Goal: Task Accomplishment & Management: Contribute content

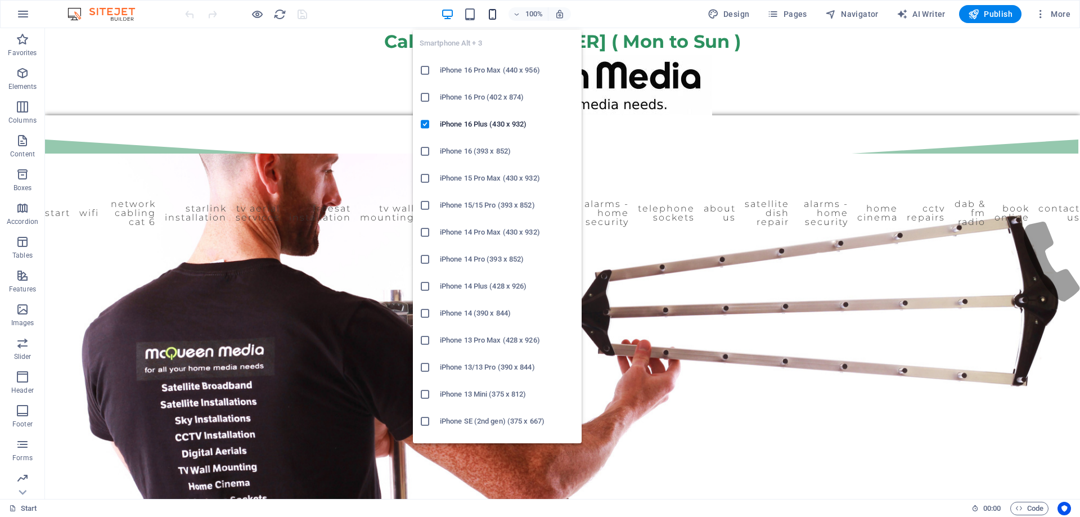
click at [492, 10] on icon "button" at bounding box center [492, 14] width 13 height 13
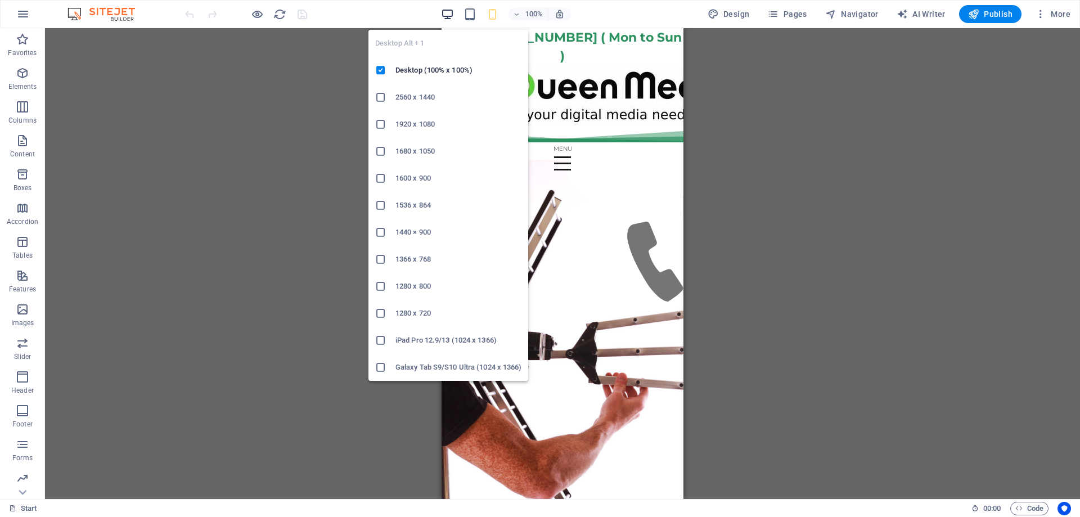
click at [452, 15] on icon "button" at bounding box center [447, 14] width 13 height 13
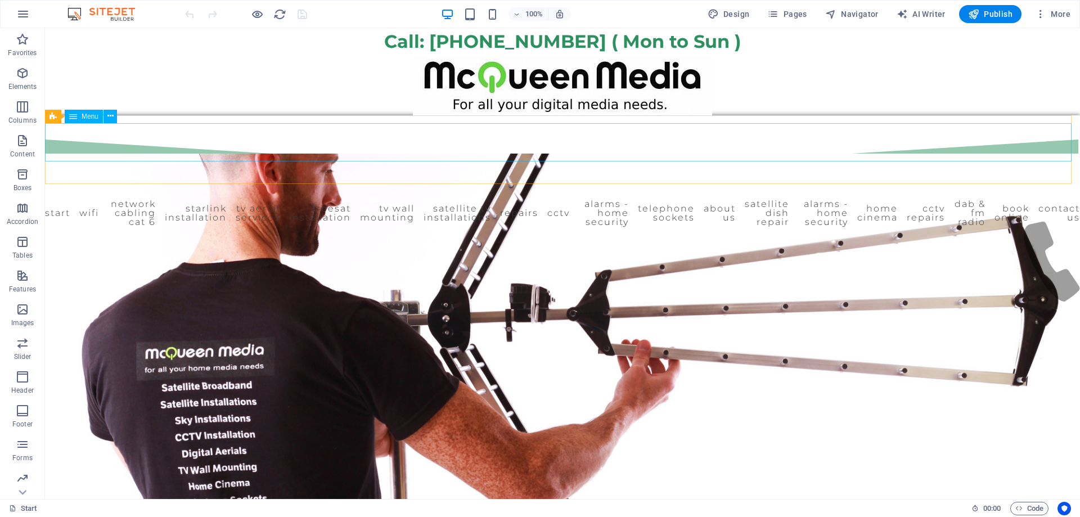
click at [77, 119] on div "Menu" at bounding box center [84, 117] width 38 height 14
select select
select select "16"
select select
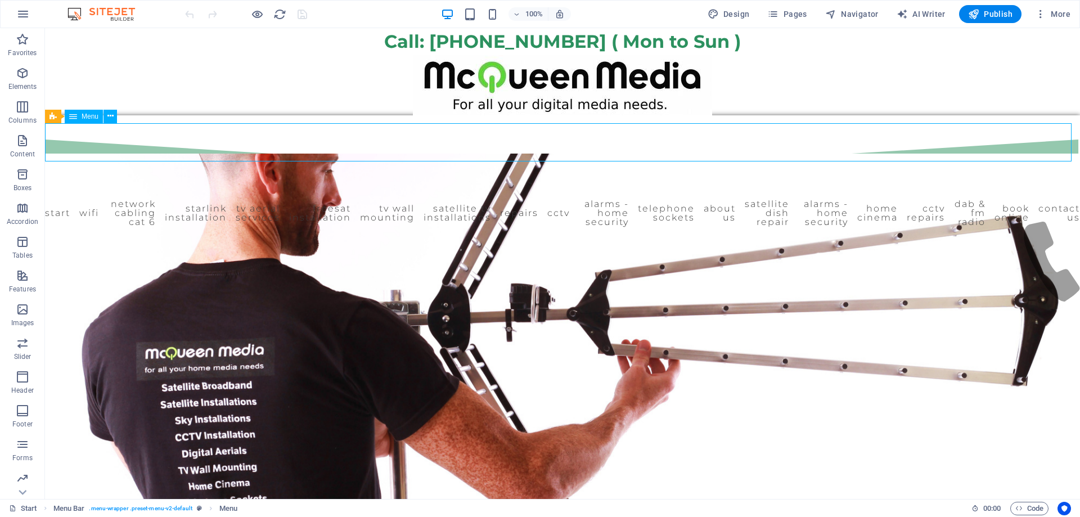
select select "28"
select select
select select "12"
select select
select select "8"
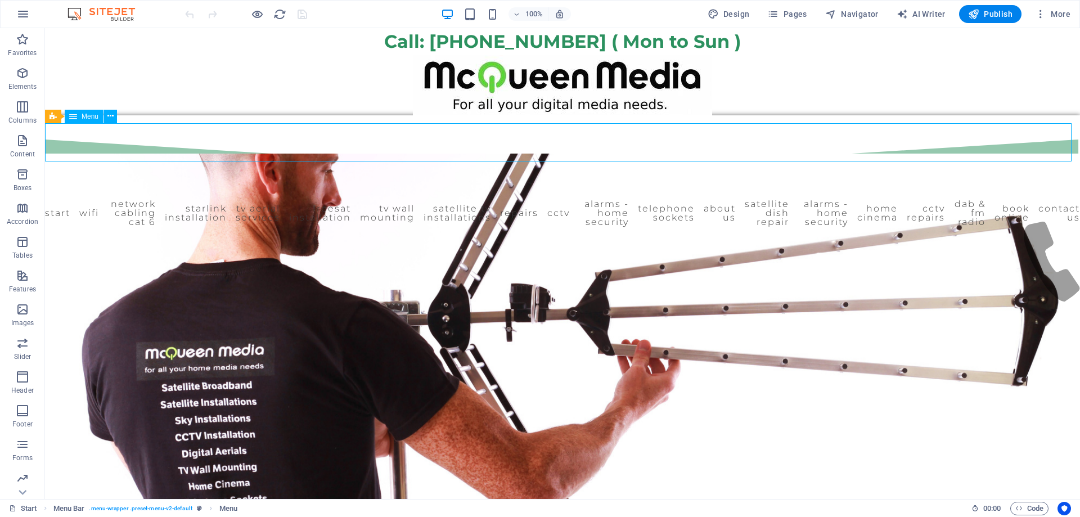
select select
select select "11"
select select
select select "9"
select select
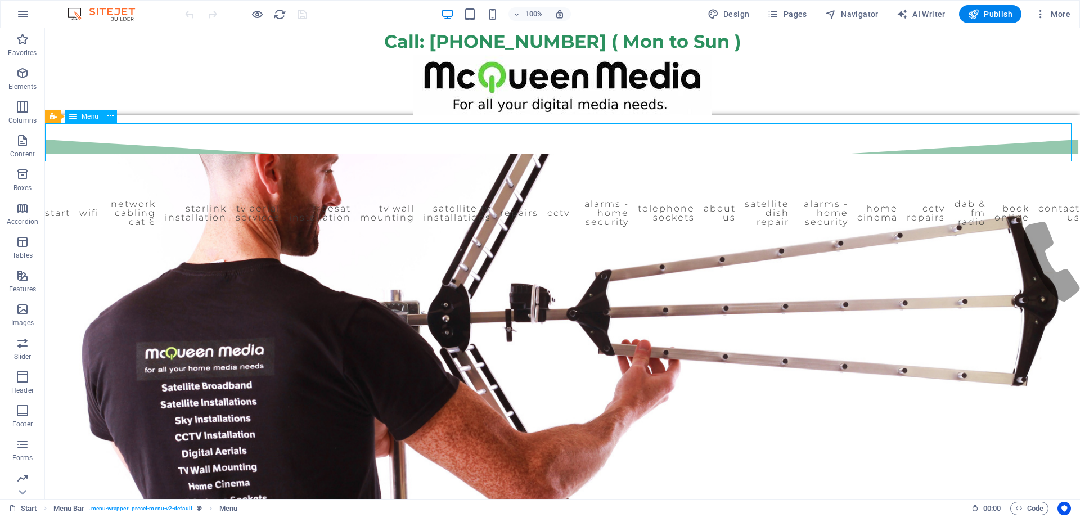
select select "23"
select select
select select "7"
select select
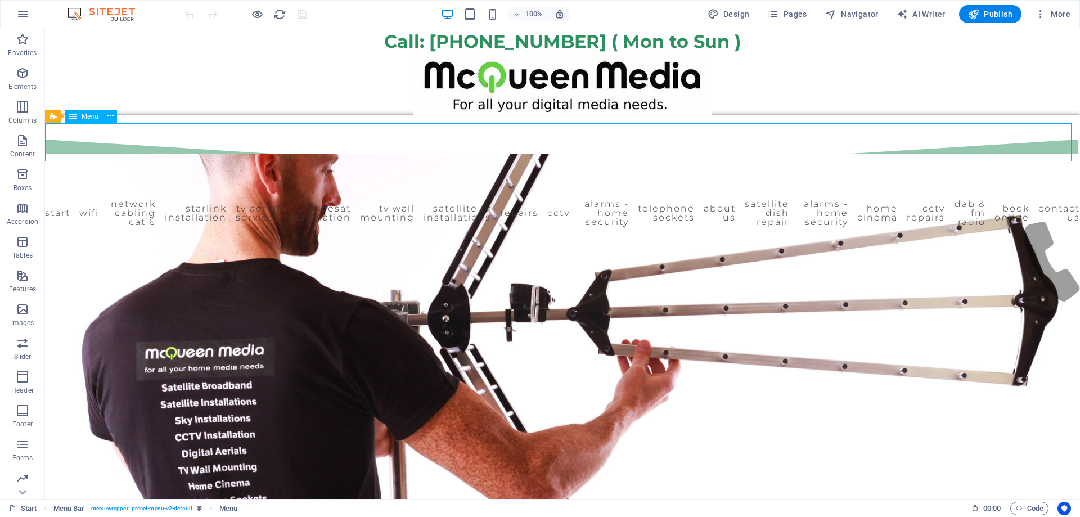
select select "24"
select select
select select "13"
select select
select select "15"
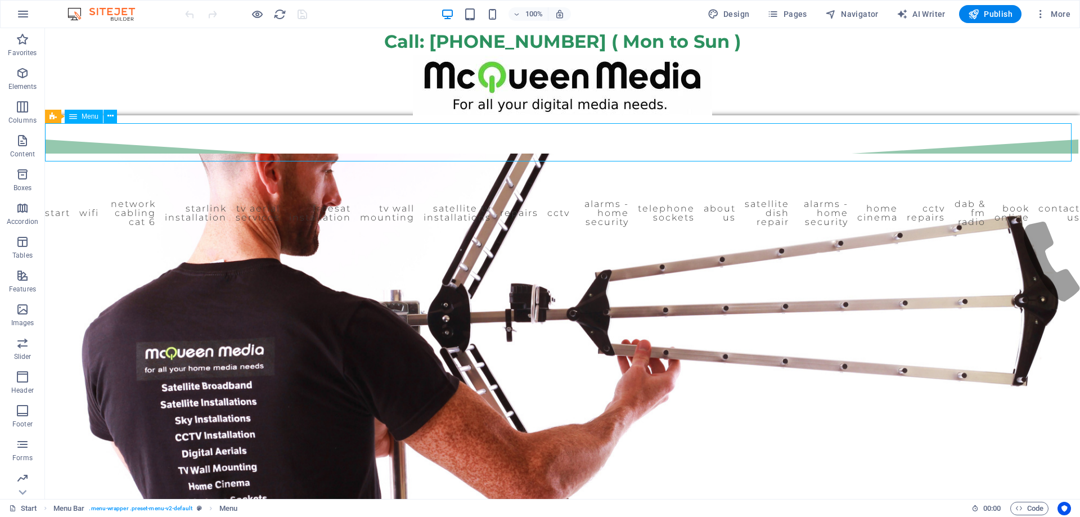
select select
select select "25"
select select
select select "24"
select select
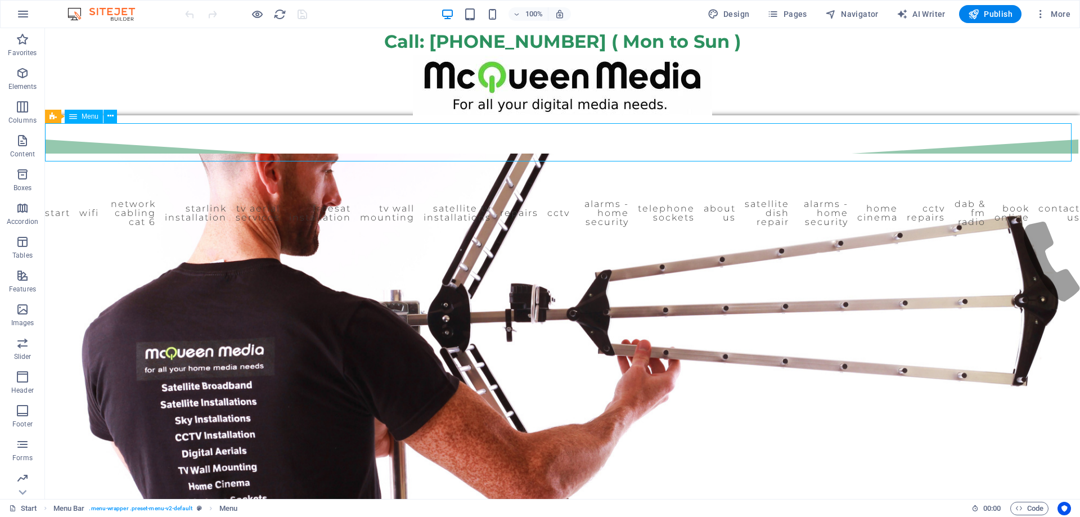
select select "10"
select select
select select "27"
select select
select select "14"
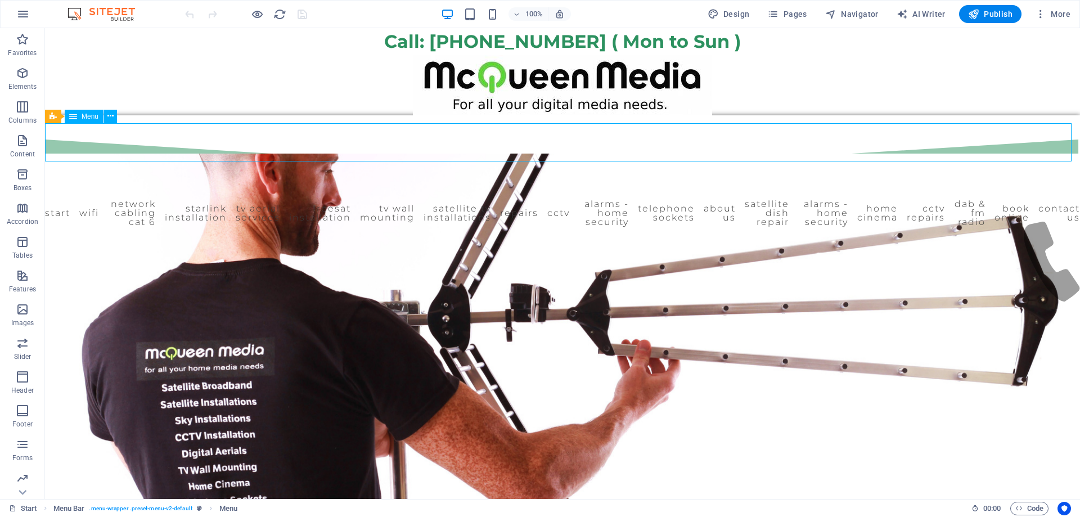
select select
select select "17"
select select
select select "18"
select select
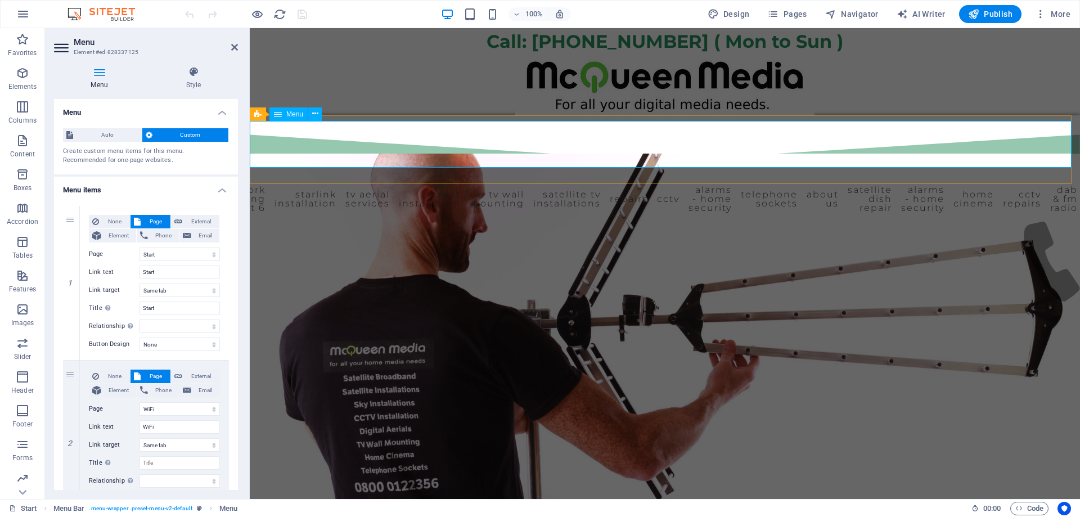
click at [293, 115] on span "Menu" at bounding box center [294, 114] width 17 height 7
click at [293, 114] on span "Menu" at bounding box center [294, 114] width 17 height 7
click at [195, 74] on icon at bounding box center [193, 71] width 89 height 11
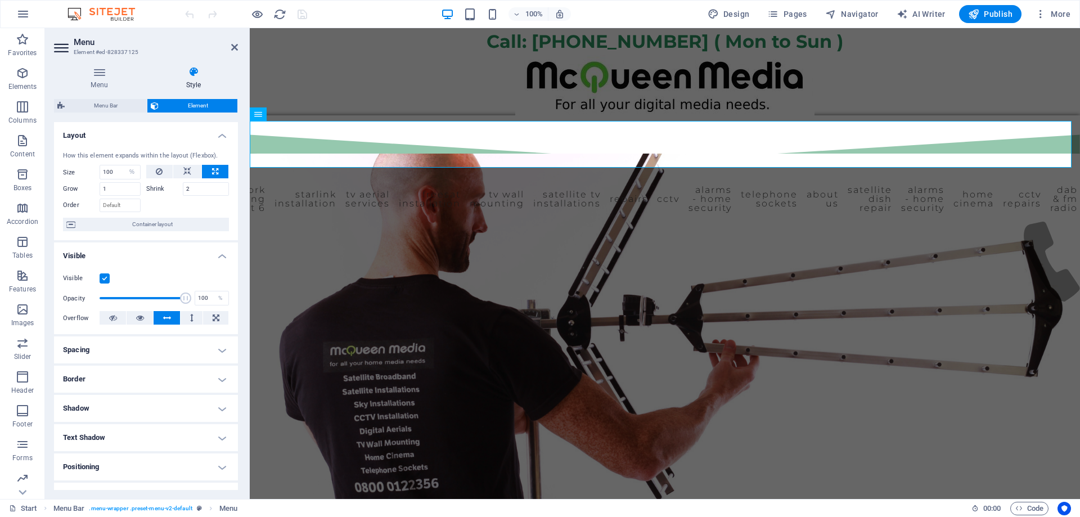
click at [103, 276] on label at bounding box center [105, 278] width 10 height 10
click at [0, 0] on input "Visible" at bounding box center [0, 0] width 0 height 0
click at [101, 275] on label at bounding box center [105, 278] width 10 height 10
click at [0, 0] on input "Visible" at bounding box center [0, 0] width 0 height 0
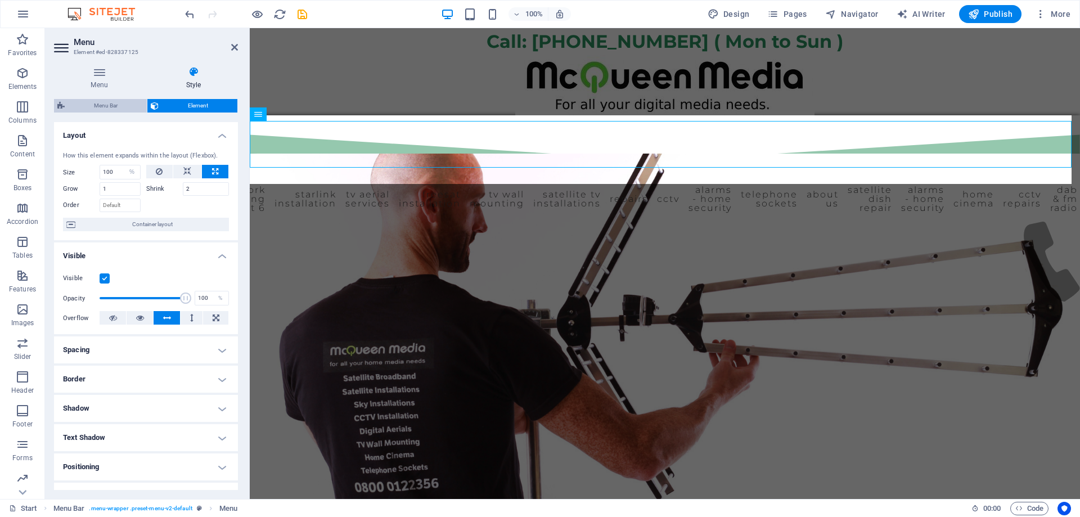
click at [109, 102] on span "Menu Bar" at bounding box center [105, 106] width 75 height 14
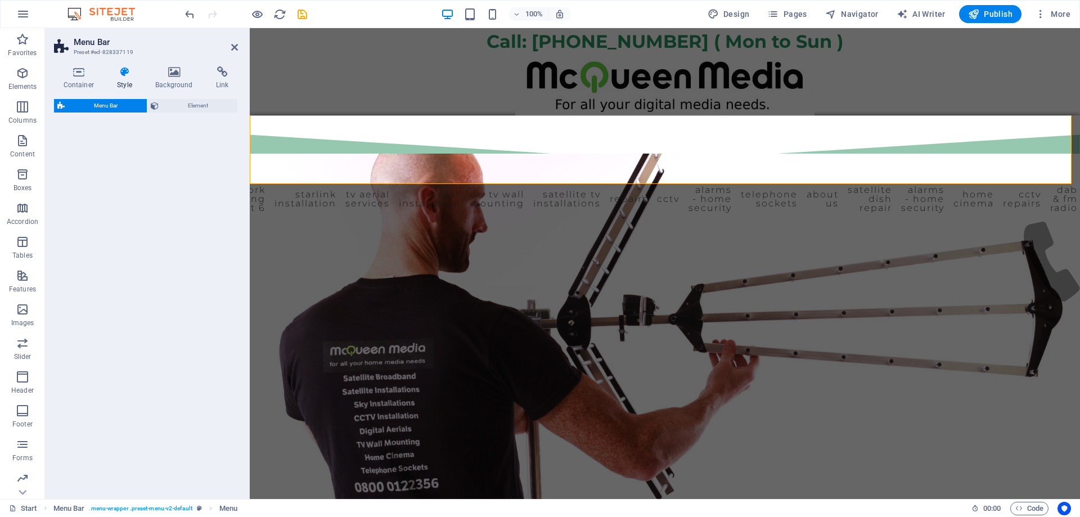
select select "rem"
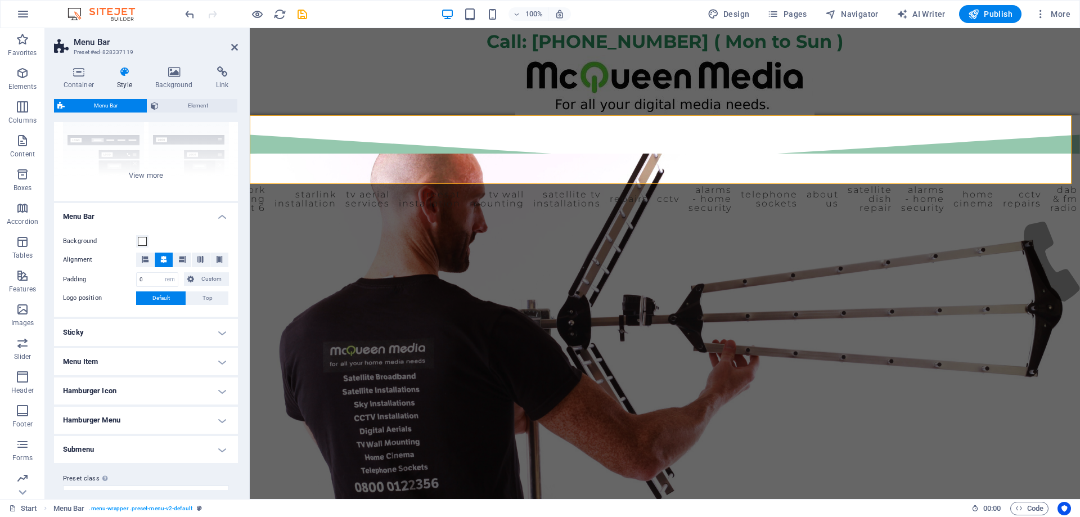
scroll to position [113, 0]
click at [138, 241] on span at bounding box center [142, 239] width 9 height 9
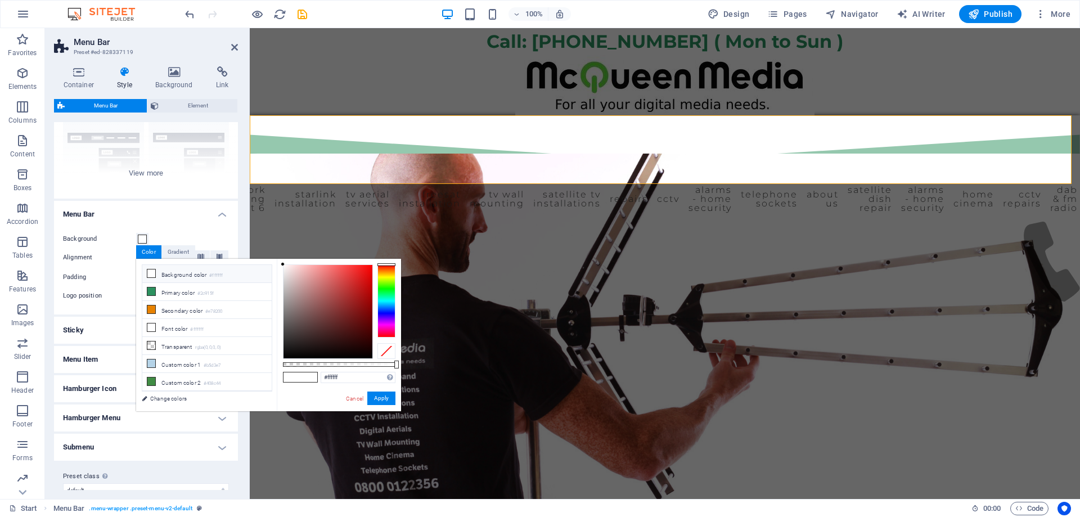
click at [135, 224] on div "Background Alignment Padding 0 px rem % vh vw Custom Custom 0 px rem % vh vw 0 …" at bounding box center [146, 267] width 188 height 93
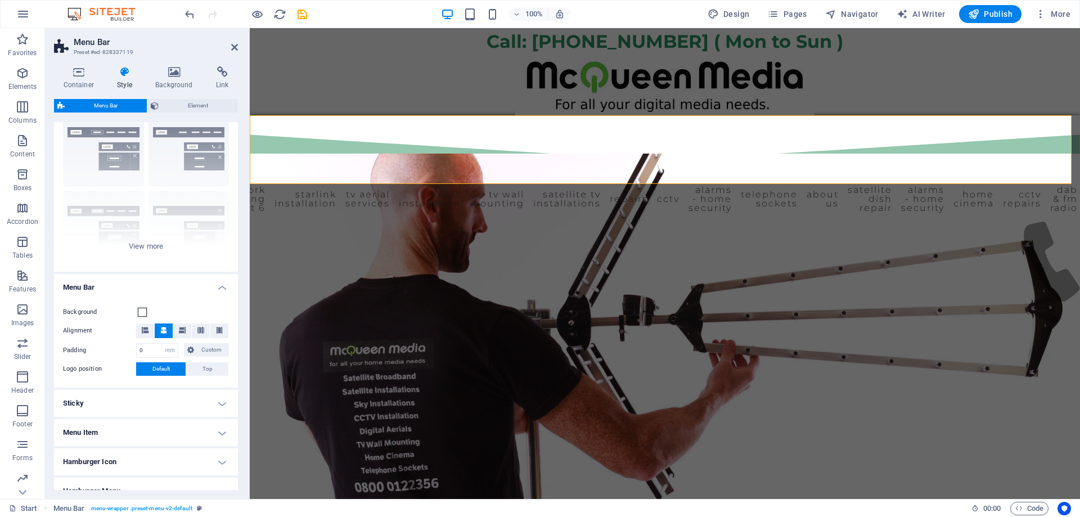
scroll to position [0, 0]
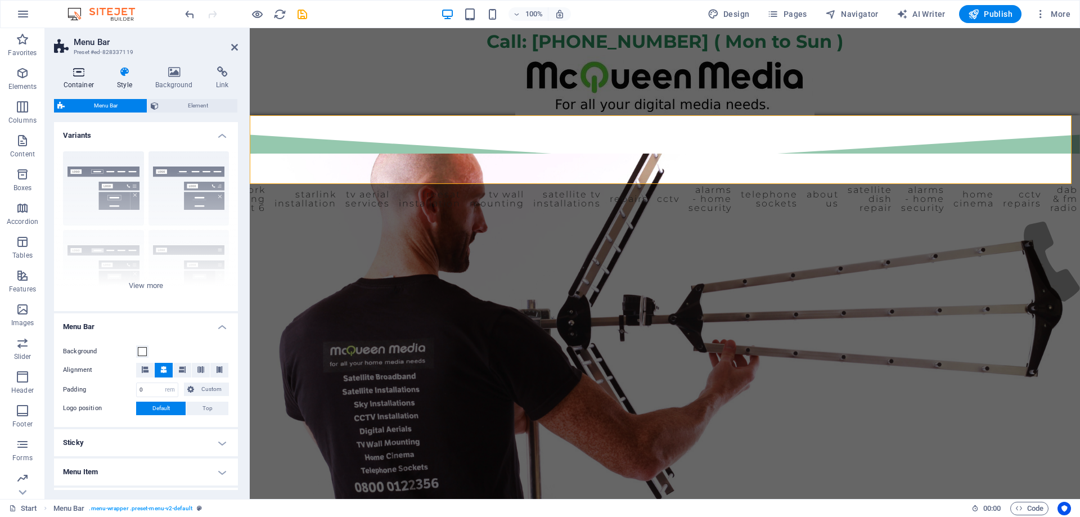
click at [82, 71] on icon at bounding box center [79, 71] width 50 height 11
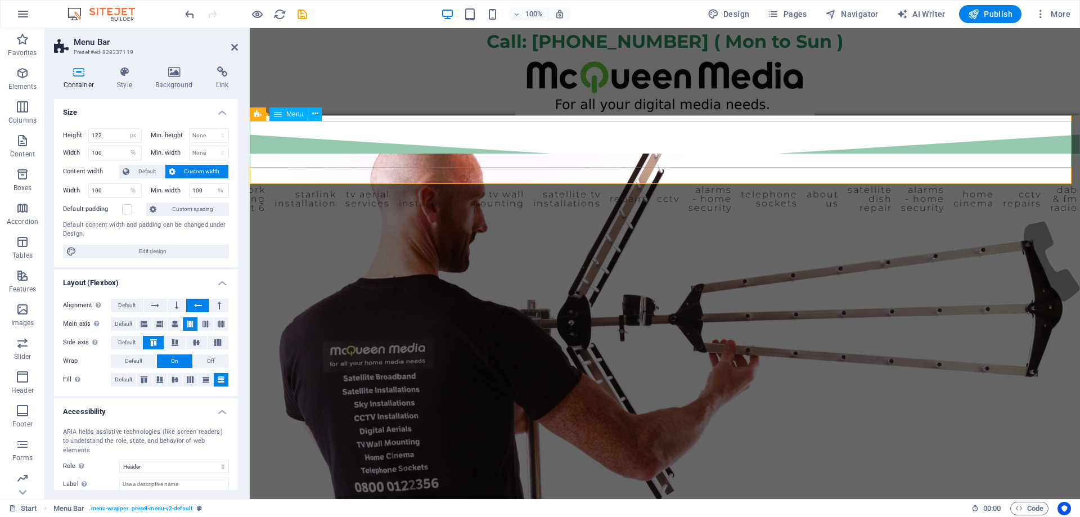
click at [298, 177] on nav "Start WiFi Network Cabling CAT 6 Starlink Installation TV Aerial Services Frees…" at bounding box center [665, 196] width 830 height 38
click at [312, 114] on icon at bounding box center [315, 114] width 6 height 12
click at [267, 105] on span "Menu Bar" at bounding box center [280, 108] width 29 height 7
click at [287, 113] on span "Menu" at bounding box center [294, 114] width 17 height 7
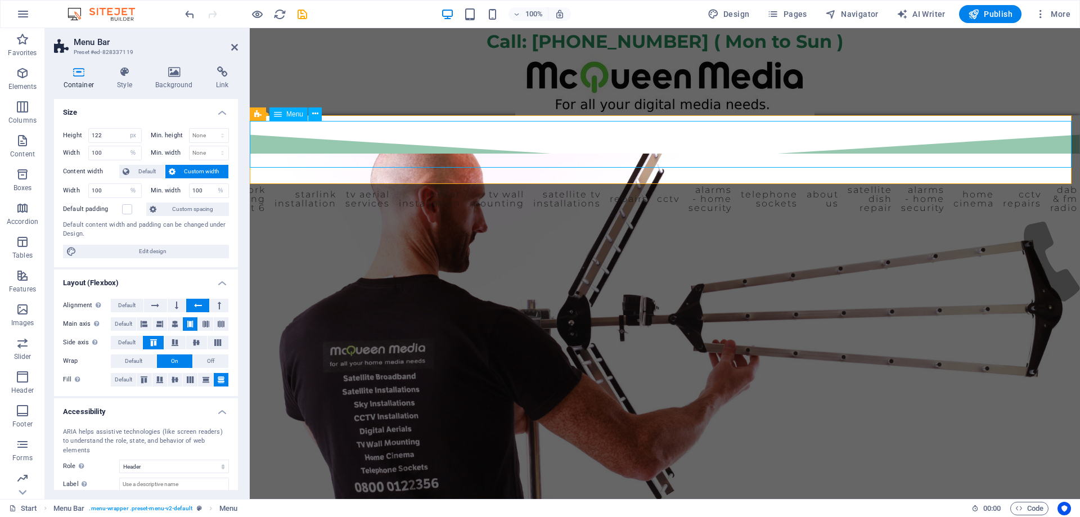
click at [287, 113] on span "Menu" at bounding box center [294, 114] width 17 height 7
select select "%"
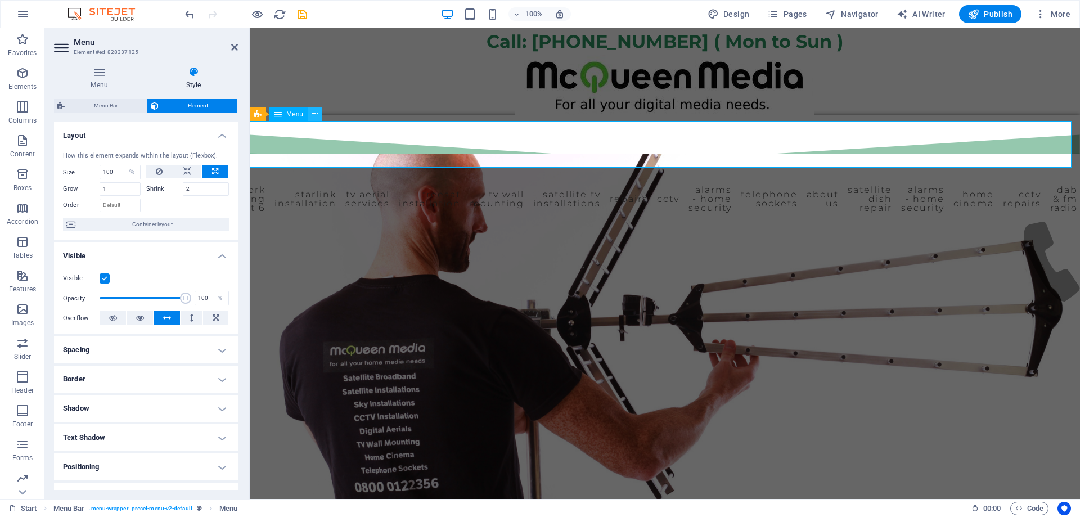
click at [314, 116] on icon at bounding box center [315, 114] width 6 height 12
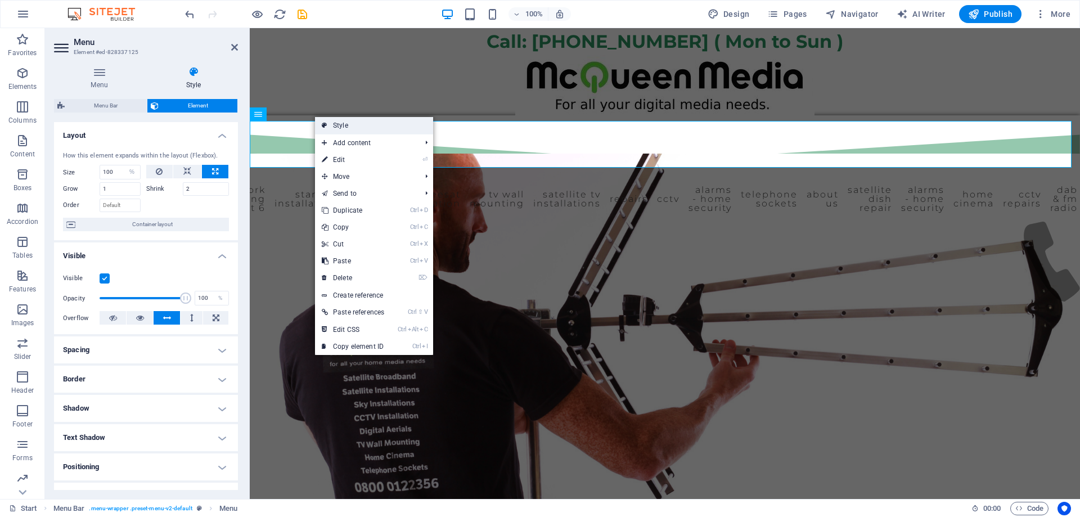
click at [327, 126] on link "Style" at bounding box center [374, 125] width 118 height 17
select select "rem"
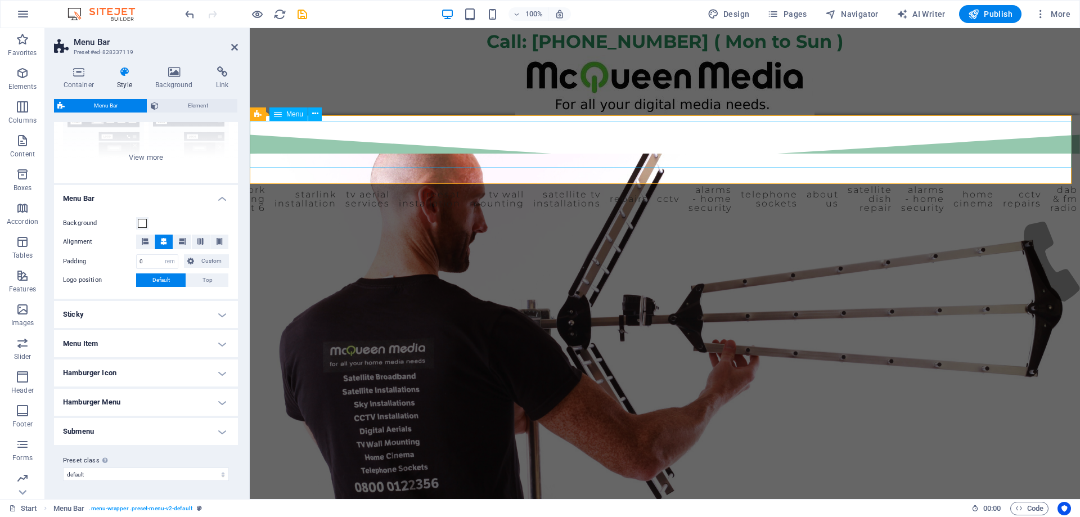
click at [294, 115] on span "Menu" at bounding box center [294, 114] width 17 height 7
select select "%"
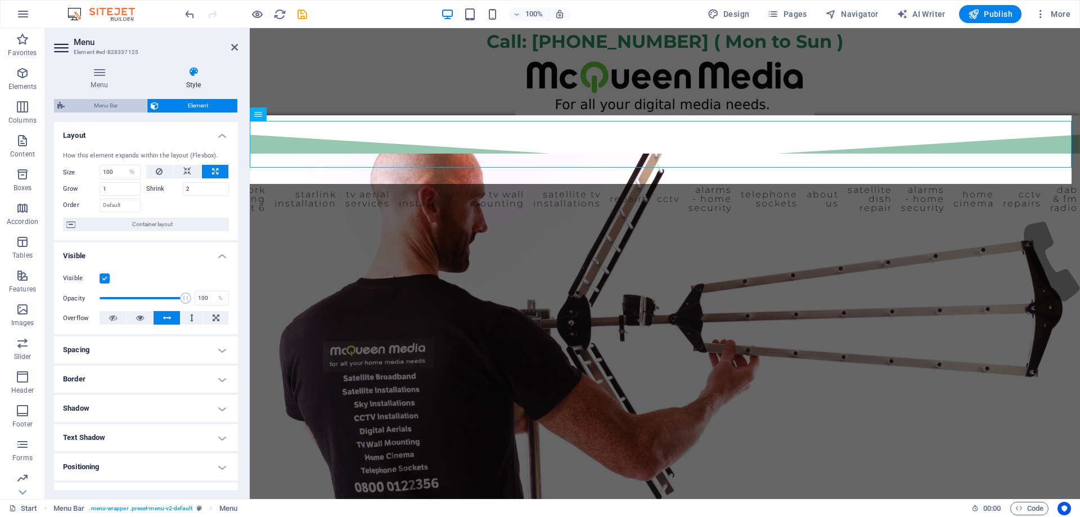
click at [108, 101] on span "Menu Bar" at bounding box center [105, 106] width 75 height 14
select select "rem"
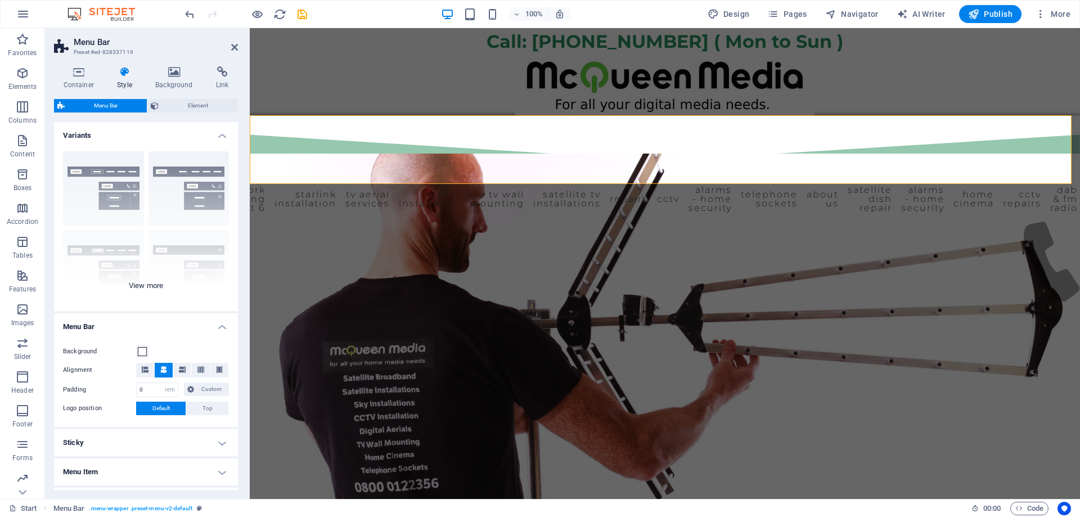
click at [152, 287] on div "Border Centered Default Fixed Loki Trigger Wide XXL" at bounding box center [146, 226] width 184 height 169
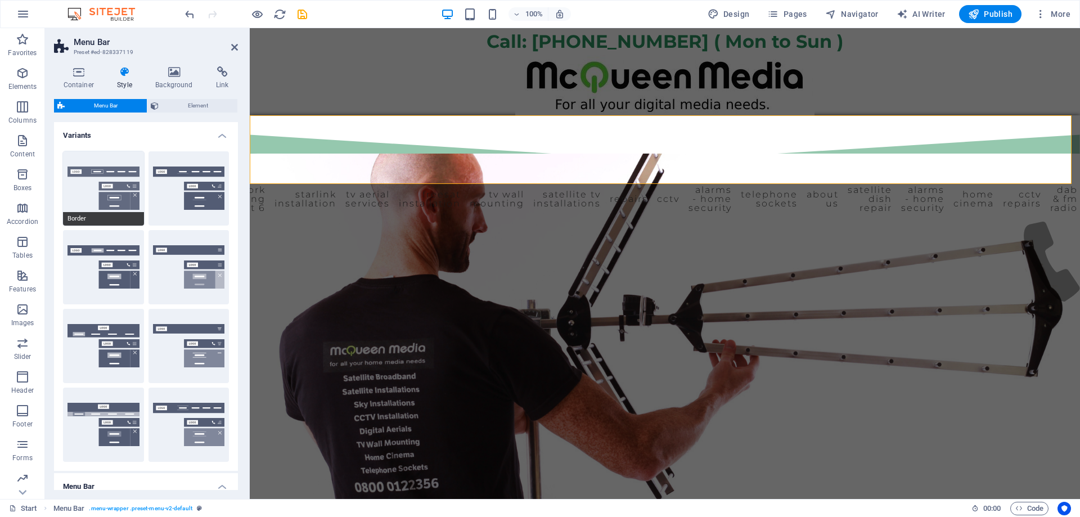
click at [120, 181] on button "Border" at bounding box center [103, 188] width 81 height 74
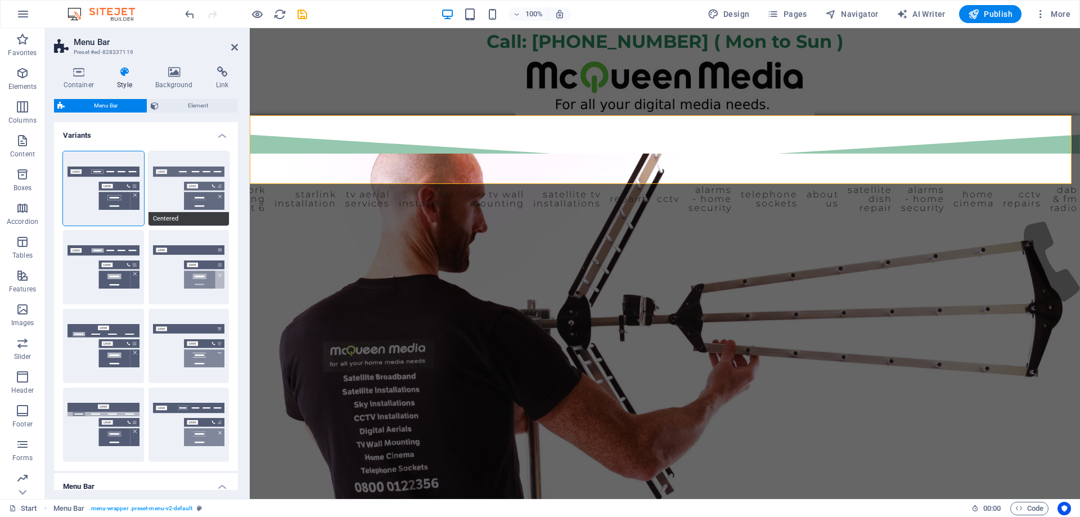
click at [174, 191] on button "Centered" at bounding box center [189, 188] width 81 height 74
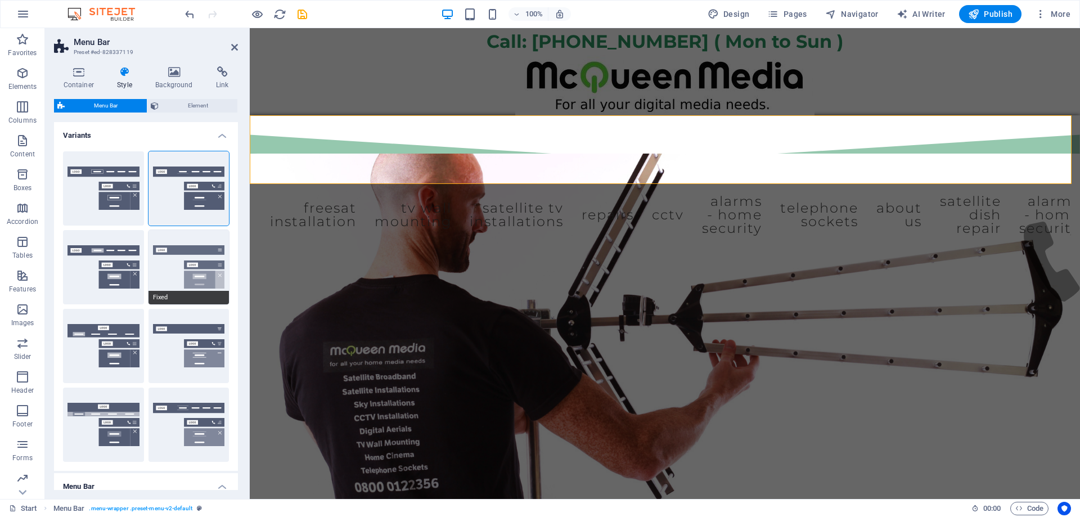
click at [161, 255] on button "Fixed" at bounding box center [189, 267] width 81 height 74
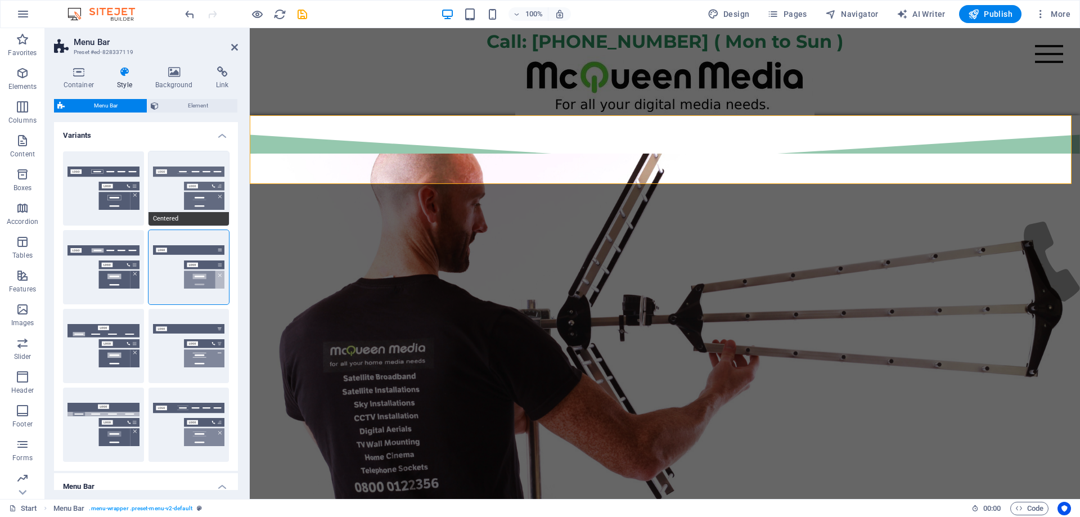
click at [205, 179] on button "Centered" at bounding box center [189, 188] width 81 height 74
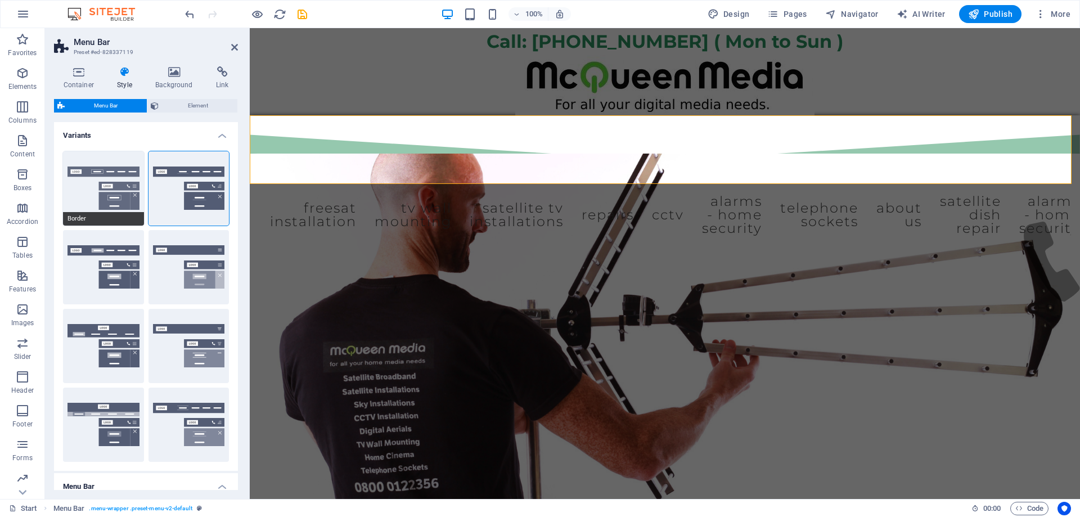
click at [99, 191] on button "Border" at bounding box center [103, 188] width 81 height 74
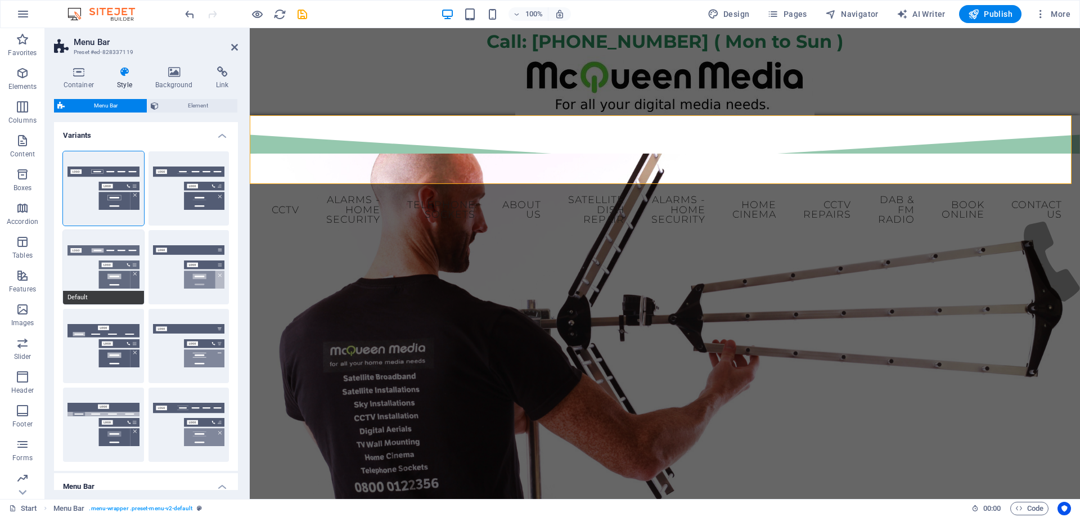
click at [119, 276] on button "Default" at bounding box center [103, 267] width 81 height 74
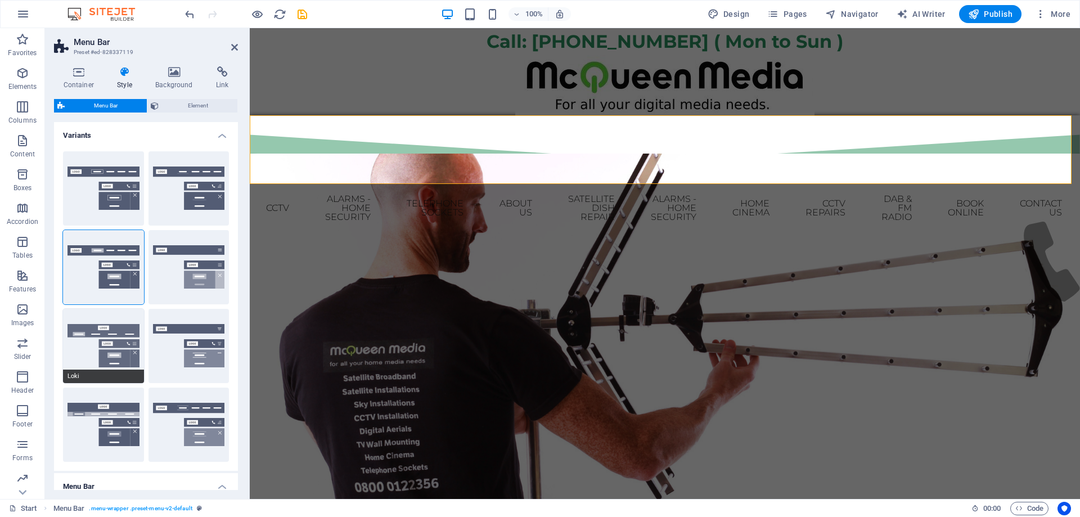
click at [124, 348] on button "Loki" at bounding box center [103, 346] width 81 height 74
type input "0"
select select "DISABLED_OPTION_VALUE"
type input "2"
type input "1"
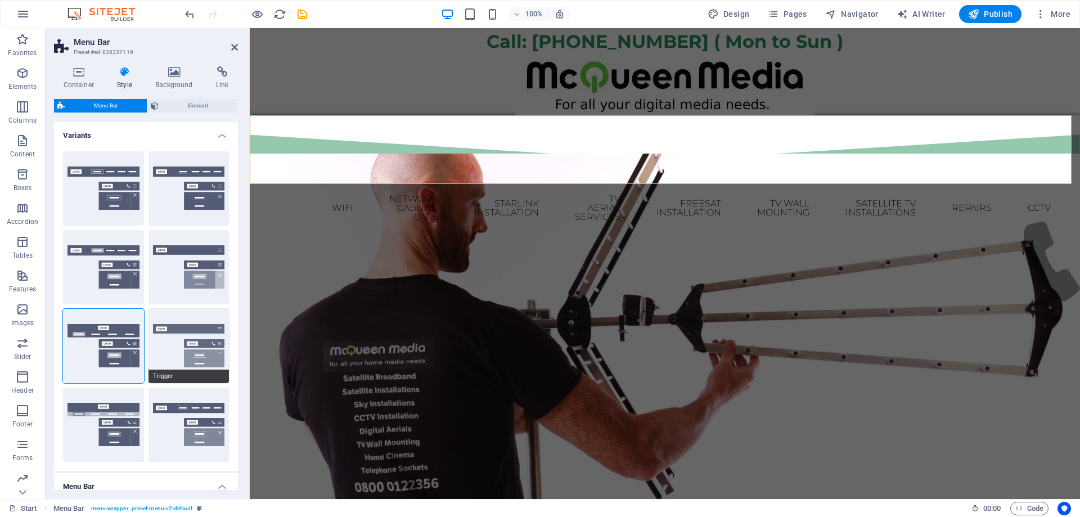
click at [198, 344] on button "Trigger" at bounding box center [189, 346] width 81 height 74
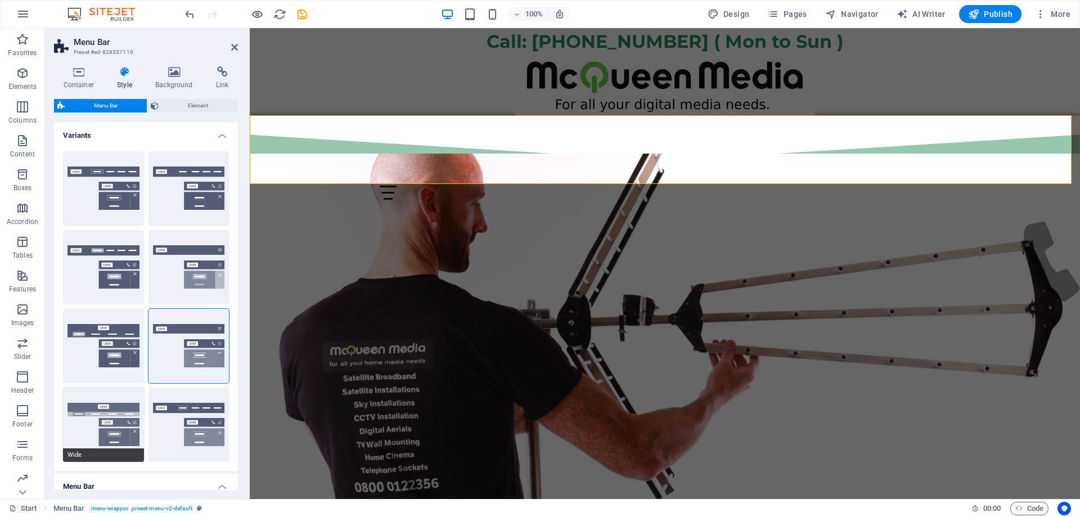
click at [118, 442] on button "Wide" at bounding box center [103, 425] width 81 height 74
type input "0"
type input "2"
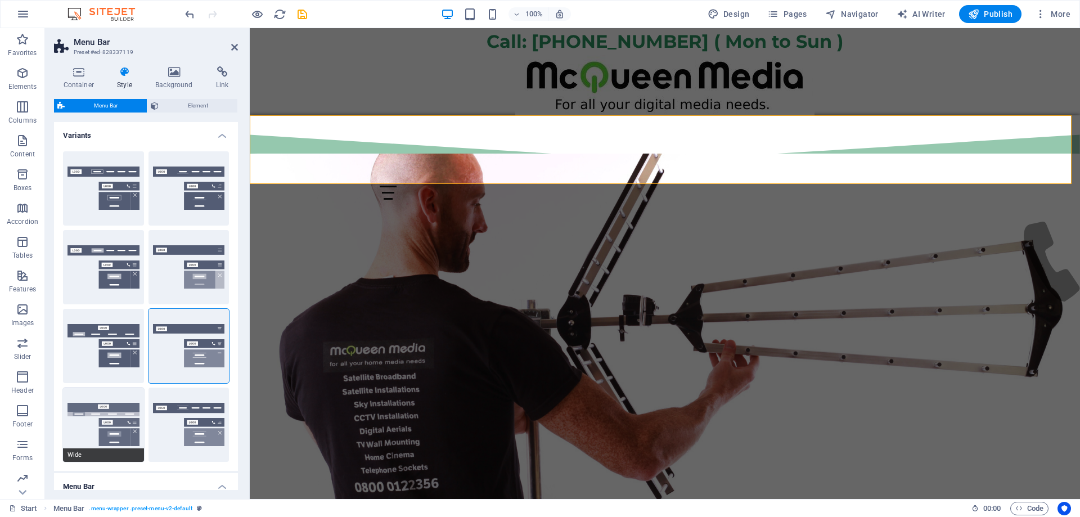
type input "2"
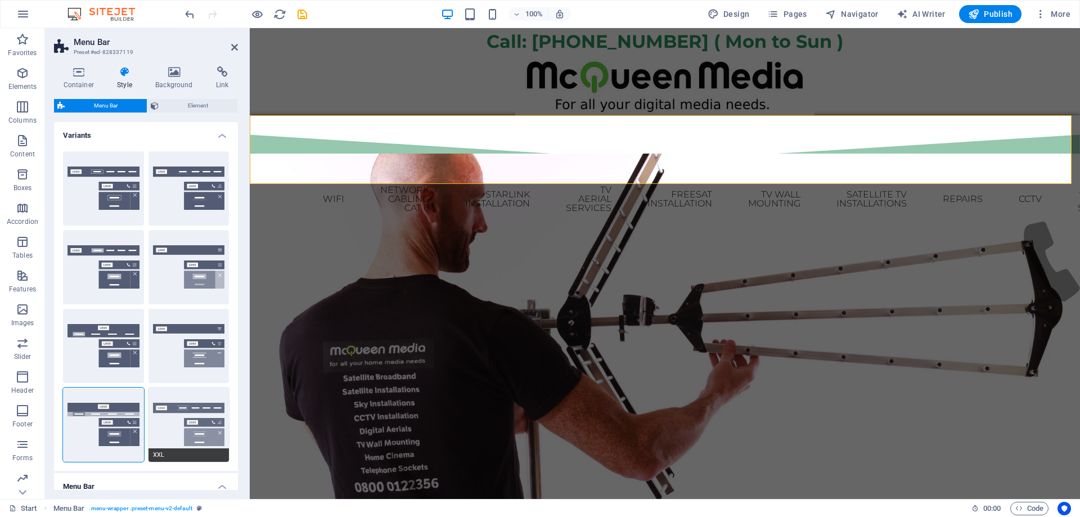
click at [183, 434] on button "XXL" at bounding box center [189, 425] width 81 height 74
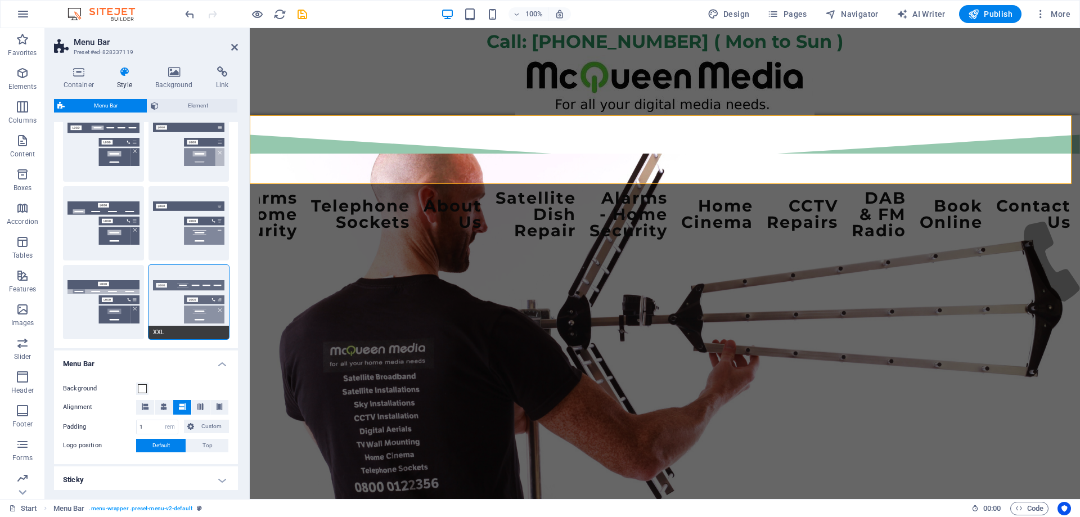
scroll to position [169, 0]
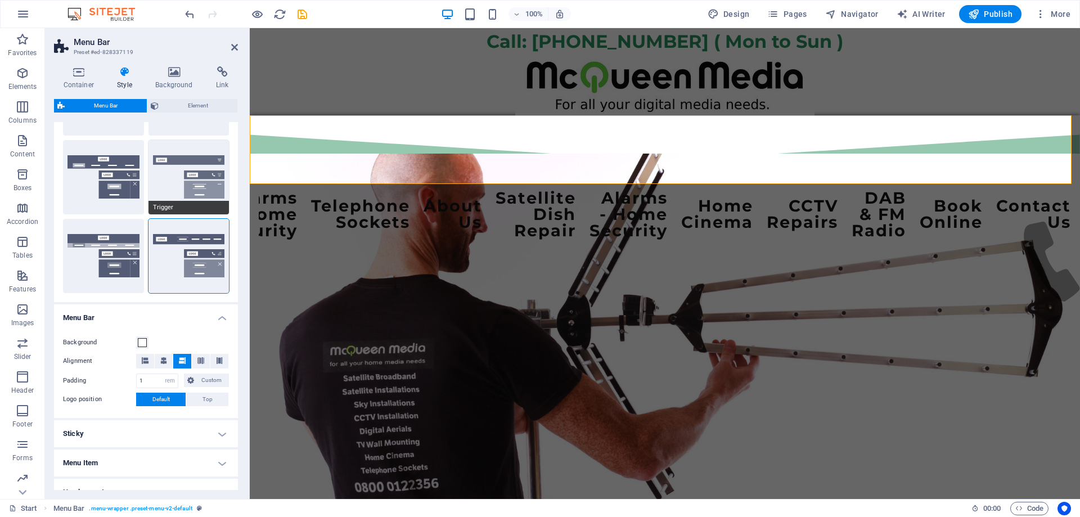
click at [187, 191] on button "Trigger" at bounding box center [189, 177] width 81 height 74
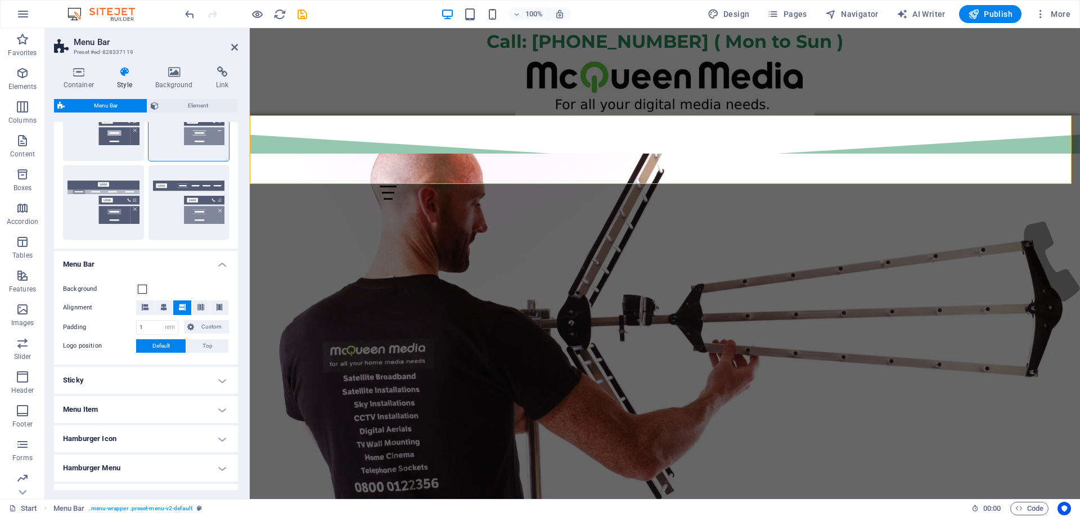
scroll to position [225, 0]
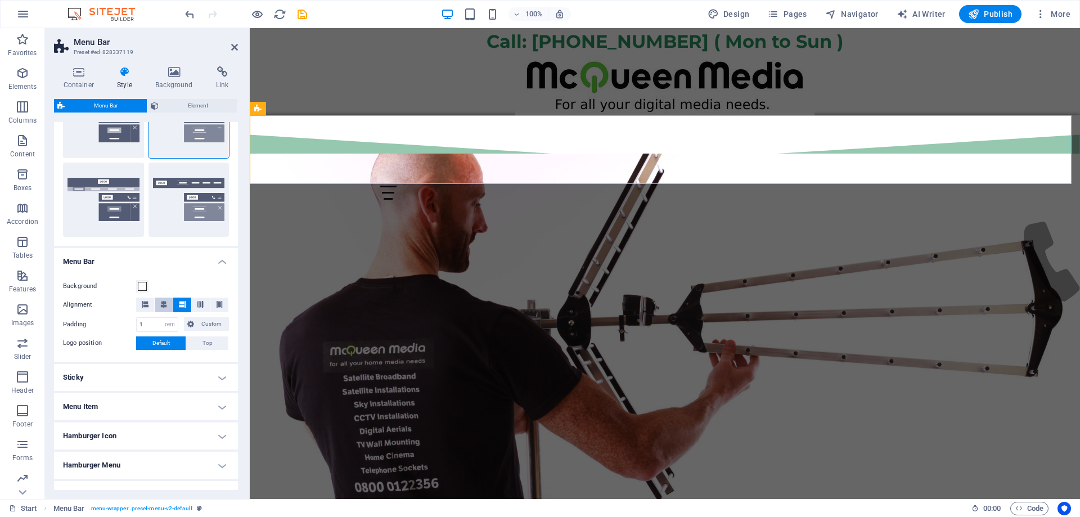
click at [164, 306] on icon at bounding box center [163, 304] width 7 height 7
click at [380, 186] on div at bounding box center [388, 193] width 259 height 14
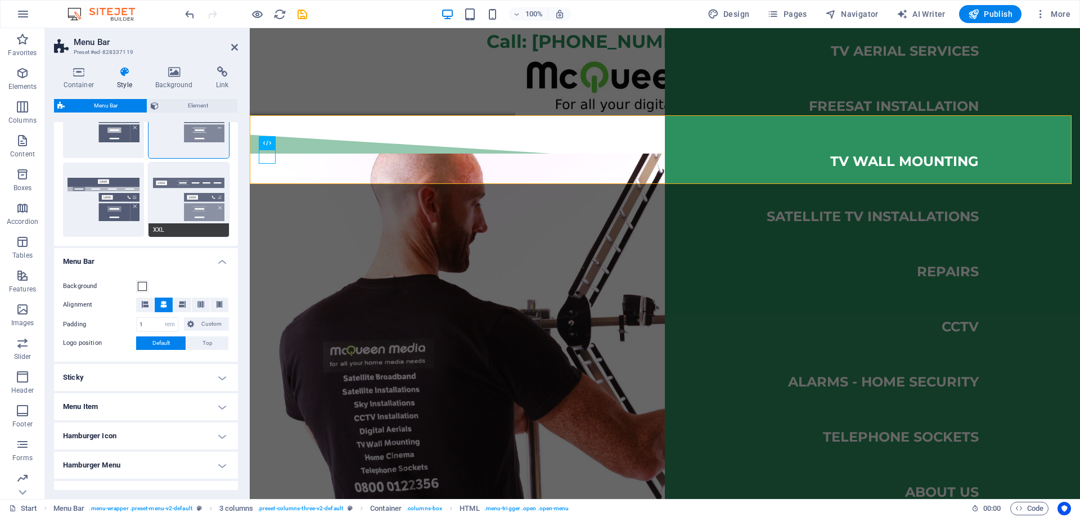
click at [169, 203] on button "XXL" at bounding box center [189, 200] width 81 height 74
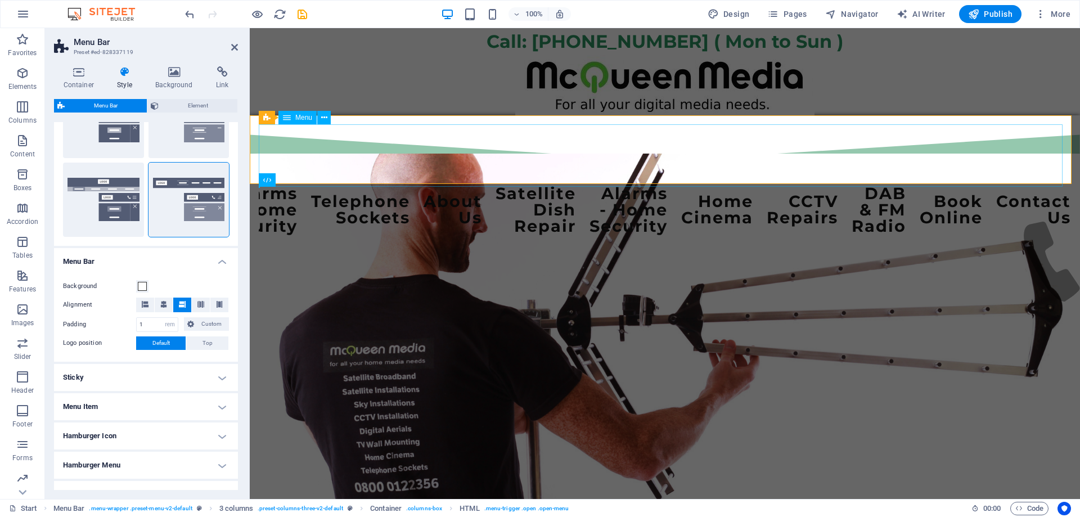
scroll to position [4, 0]
click at [192, 145] on button "Trigger" at bounding box center [189, 121] width 81 height 74
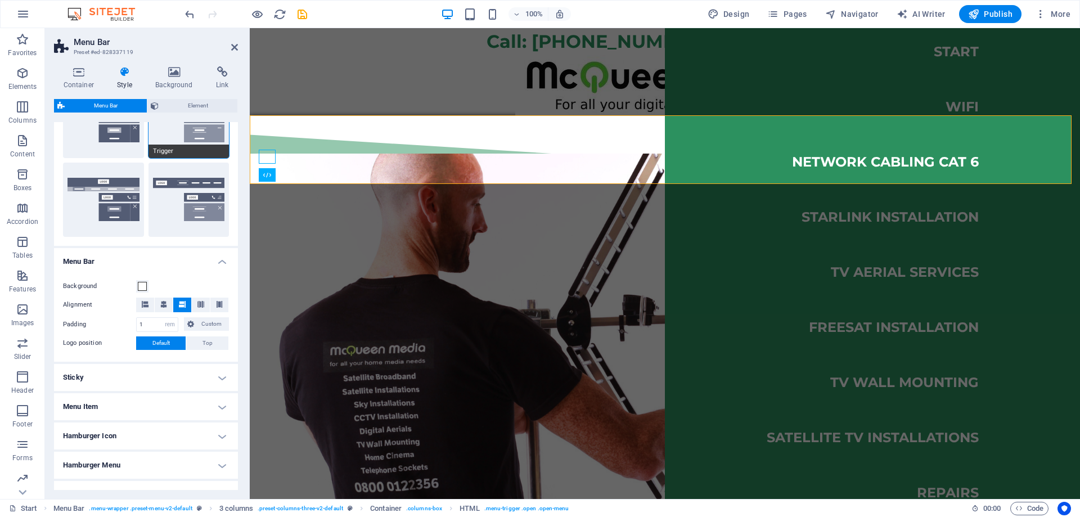
scroll to position [113, 0]
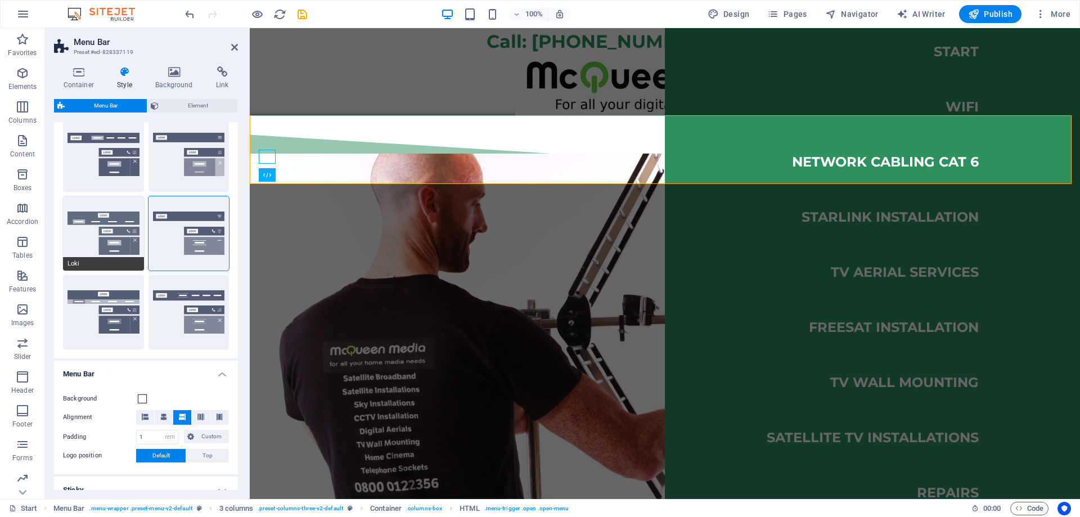
click at [114, 240] on button "Loki" at bounding box center [103, 233] width 81 height 74
type input "0"
select select "DISABLED_OPTION_VALUE"
type input "2"
type input "1"
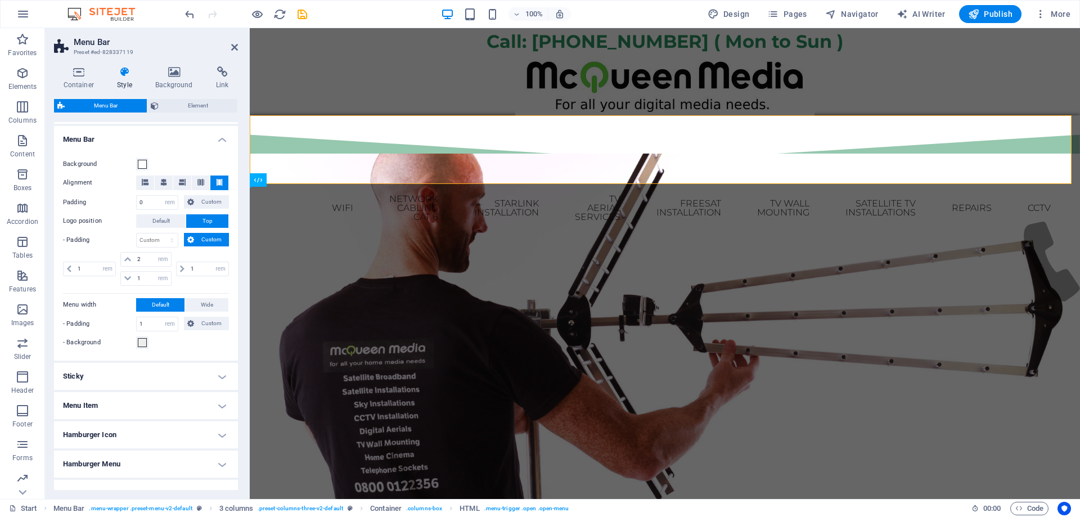
scroll to position [409, 0]
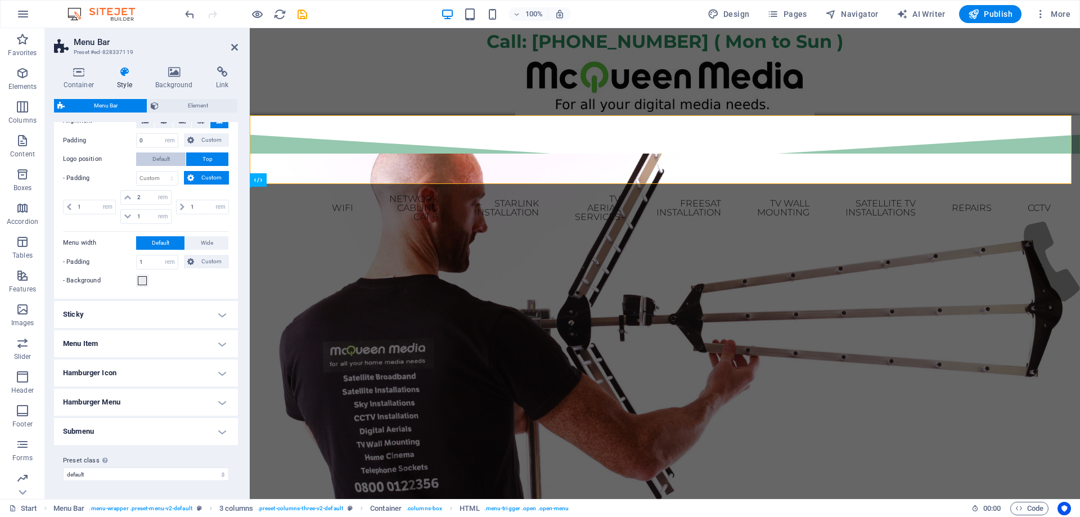
click at [161, 154] on span "Default" at bounding box center [160, 159] width 17 height 14
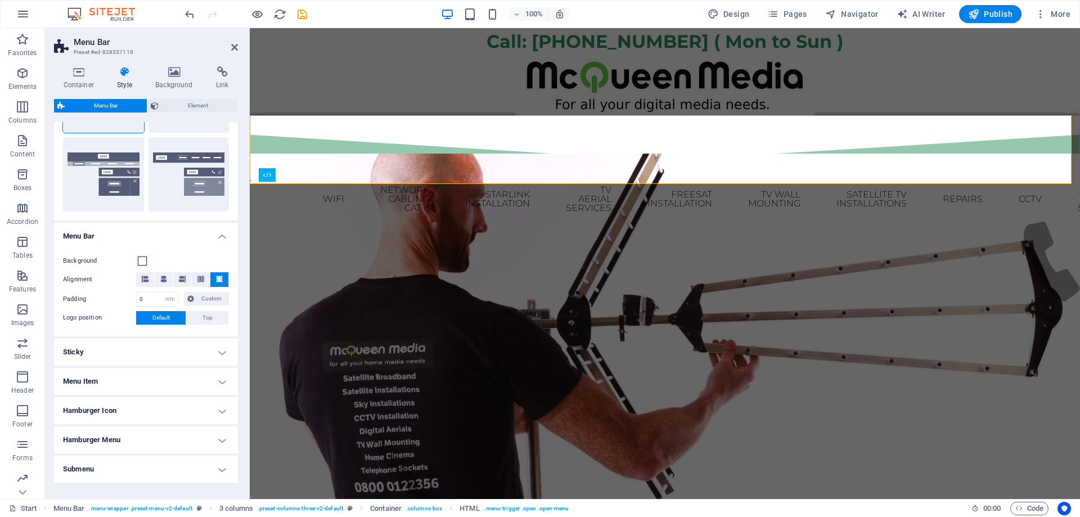
scroll to position [232, 0]
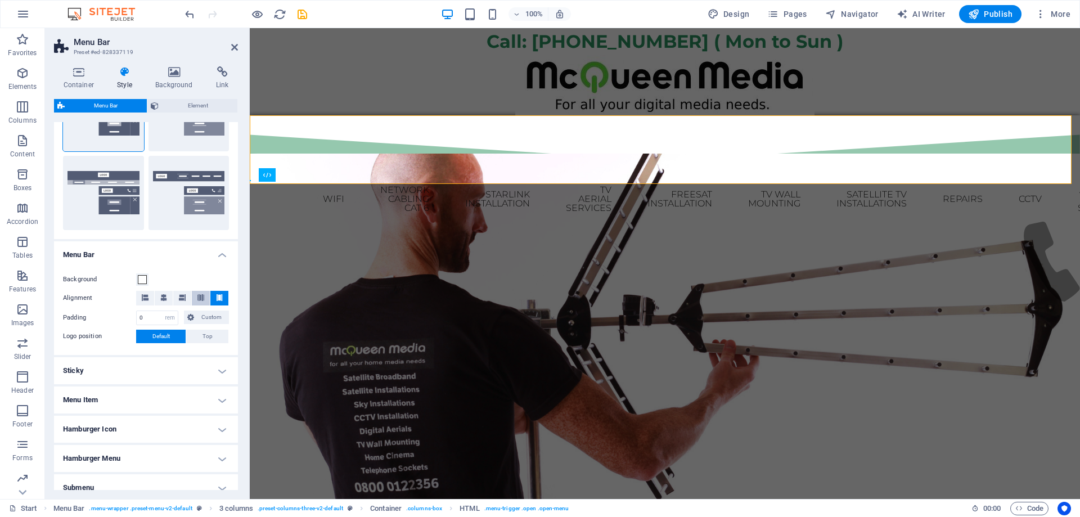
click at [200, 298] on icon at bounding box center [200, 297] width 7 height 7
click at [184, 298] on icon at bounding box center [182, 297] width 7 height 7
click at [161, 295] on icon at bounding box center [163, 297] width 7 height 7
click at [147, 298] on icon at bounding box center [145, 297] width 7 height 7
click at [195, 295] on button at bounding box center [201, 298] width 18 height 15
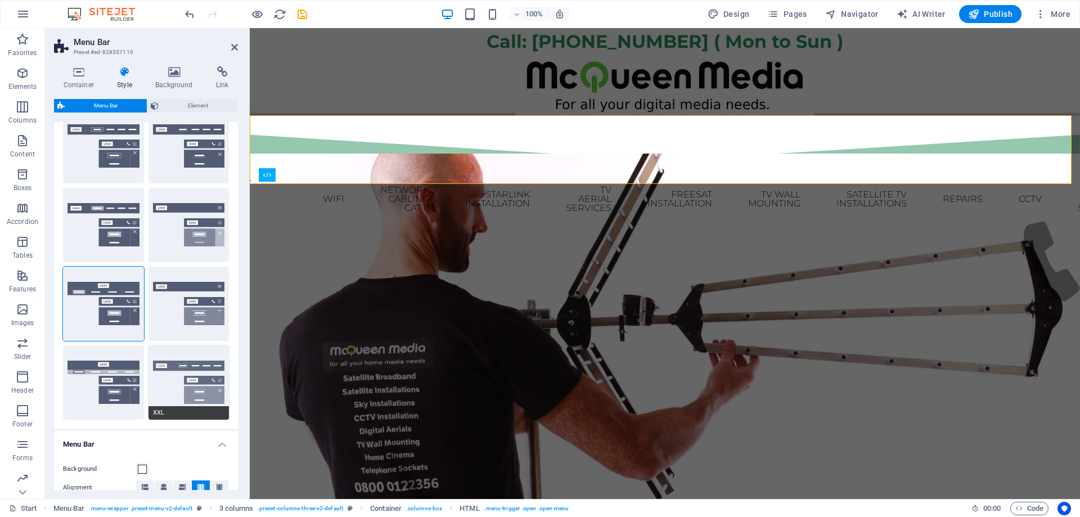
scroll to position [7, 0]
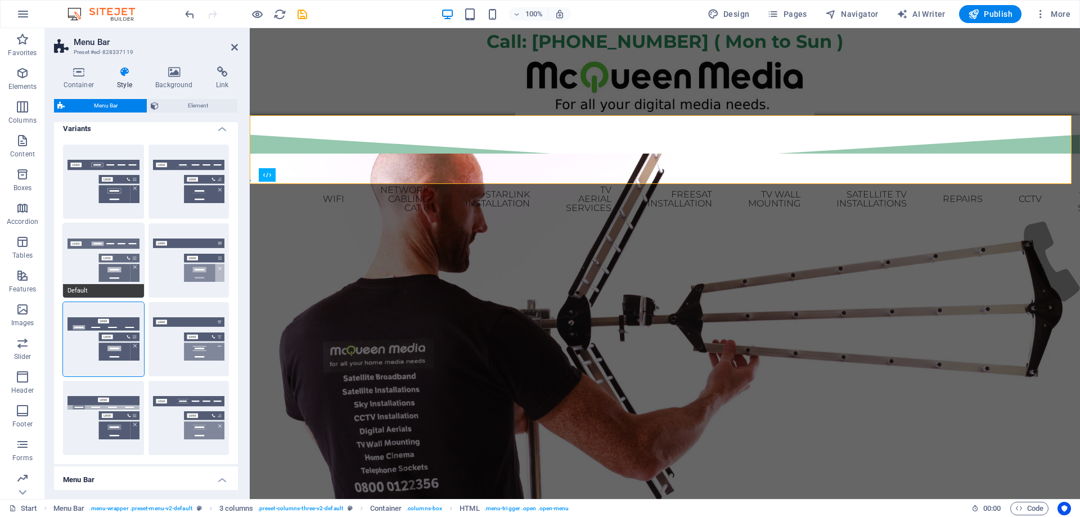
click at [111, 253] on button "Default" at bounding box center [103, 260] width 81 height 74
type input "1"
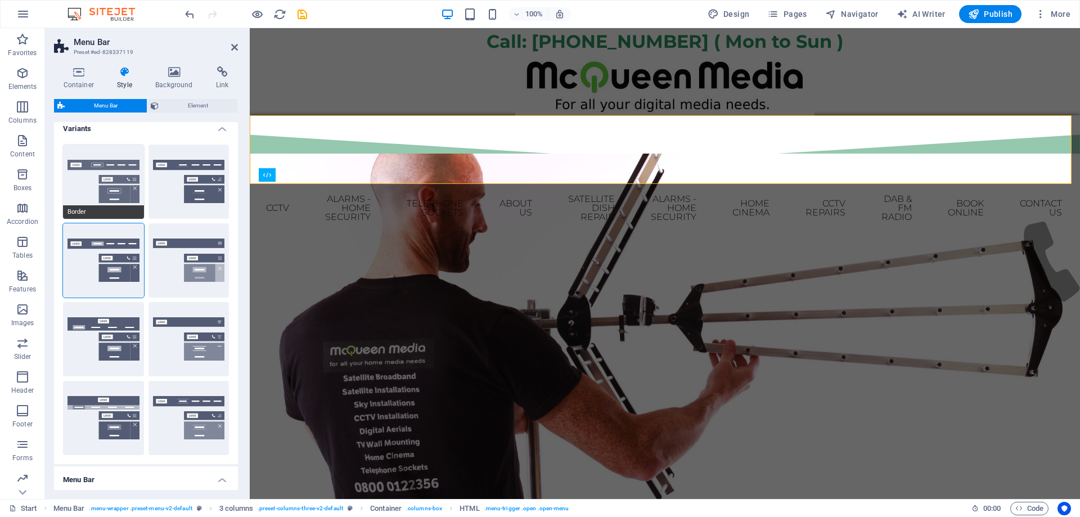
click at [104, 187] on button "Border" at bounding box center [103, 182] width 81 height 74
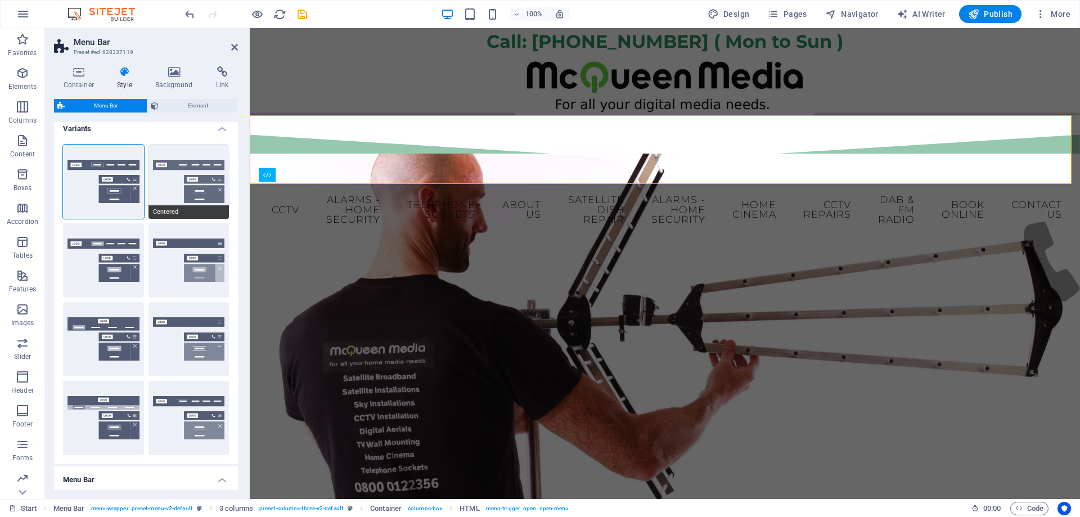
click at [156, 191] on button "Centered" at bounding box center [189, 182] width 81 height 74
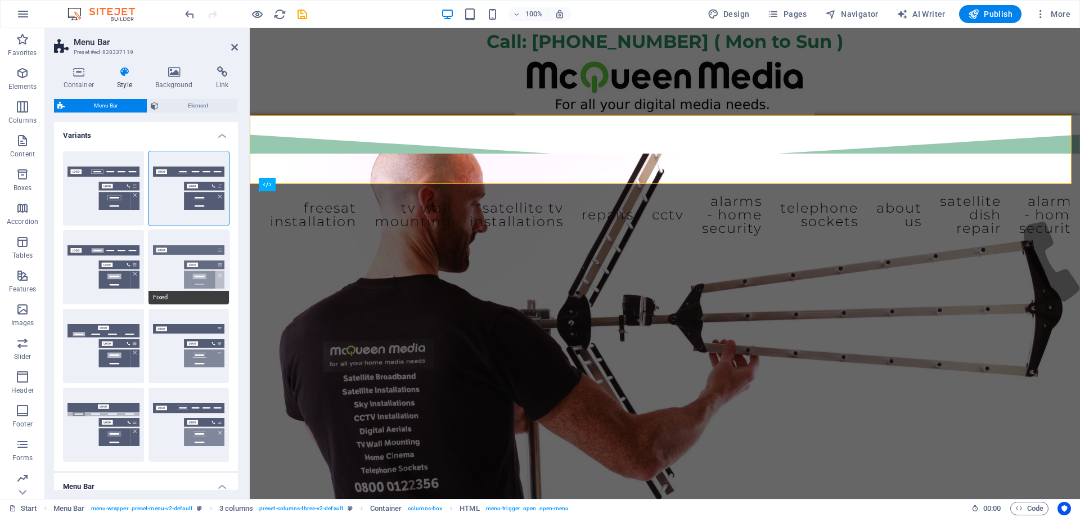
click at [176, 271] on button "Fixed" at bounding box center [189, 267] width 81 height 74
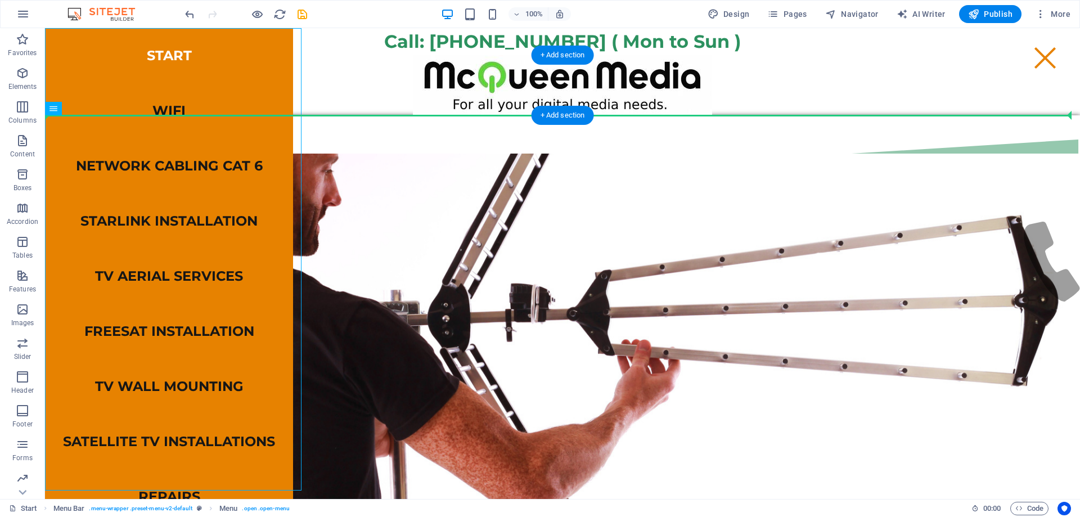
drag, startPoint x: 335, startPoint y: 137, endPoint x: 471, endPoint y: 114, distance: 137.4
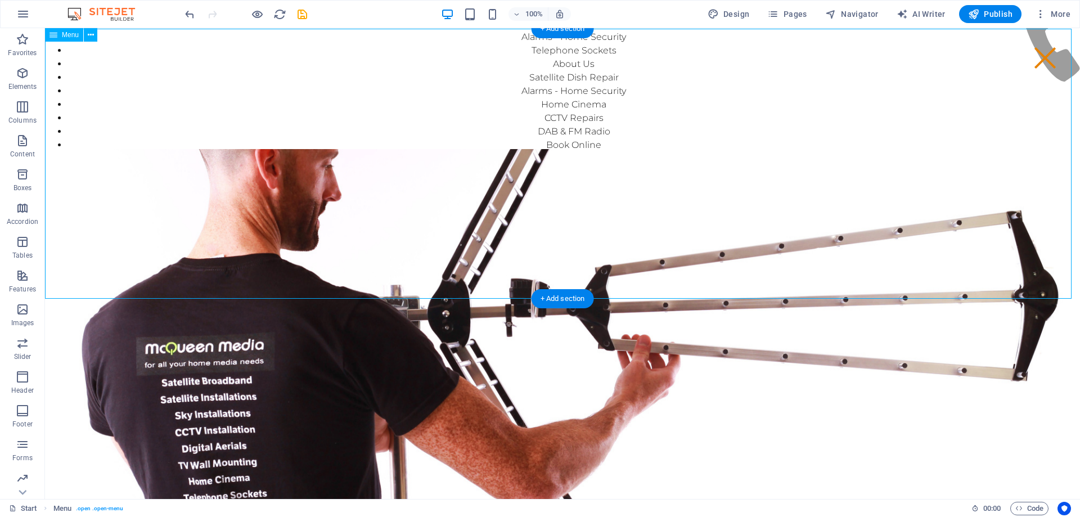
scroll to position [56, 0]
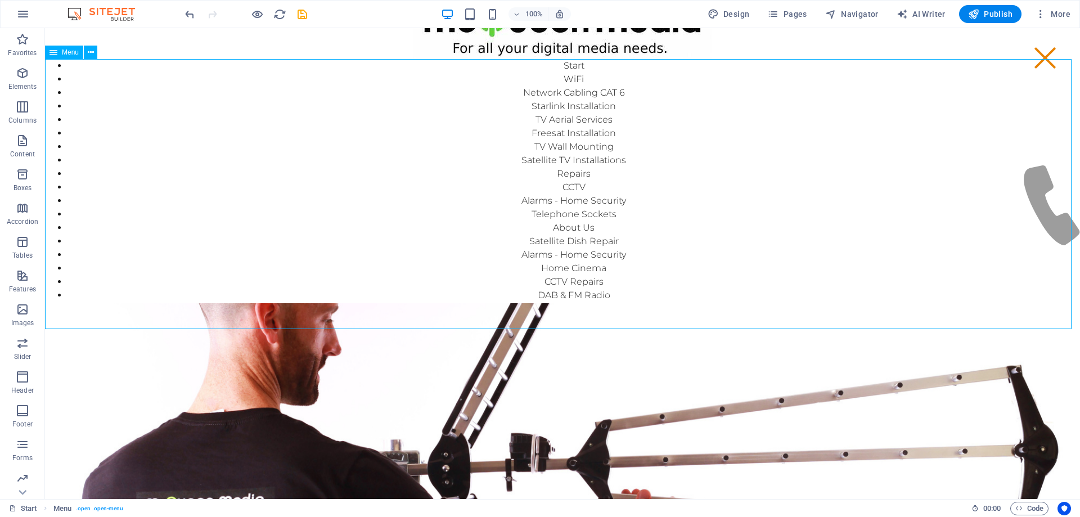
click at [66, 53] on span "Menu" at bounding box center [70, 52] width 17 height 7
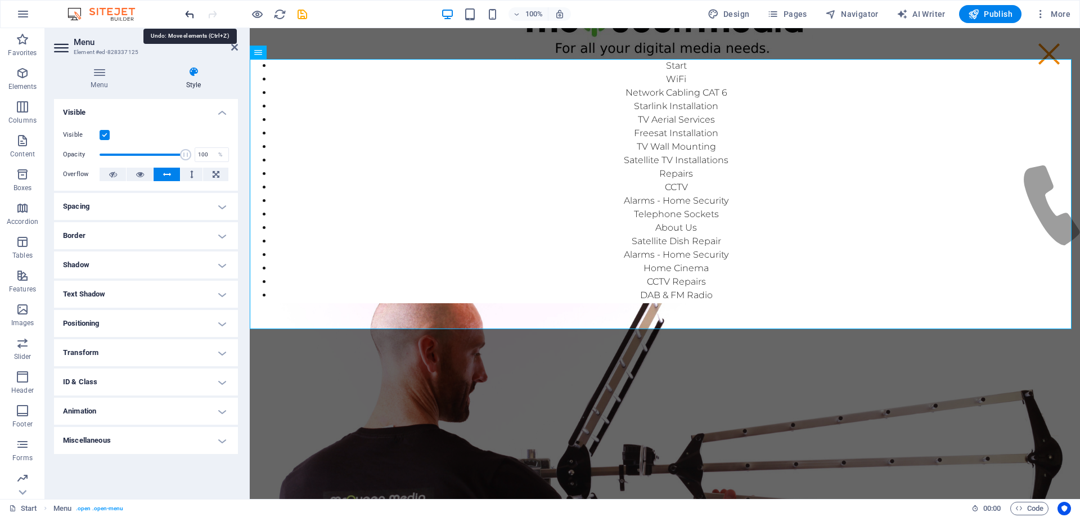
click at [186, 11] on icon "undo" at bounding box center [189, 14] width 13 height 13
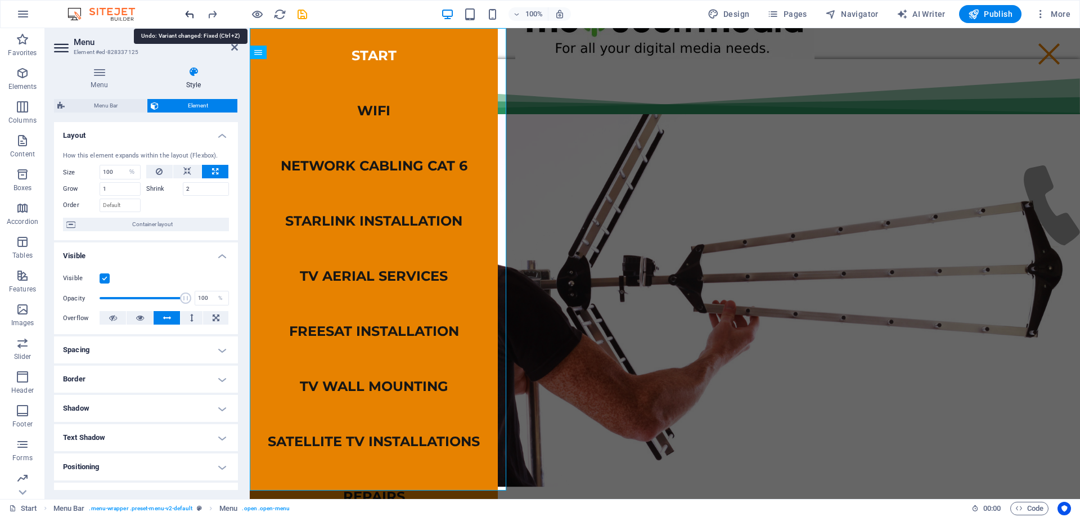
click at [187, 11] on icon "undo" at bounding box center [189, 14] width 13 height 13
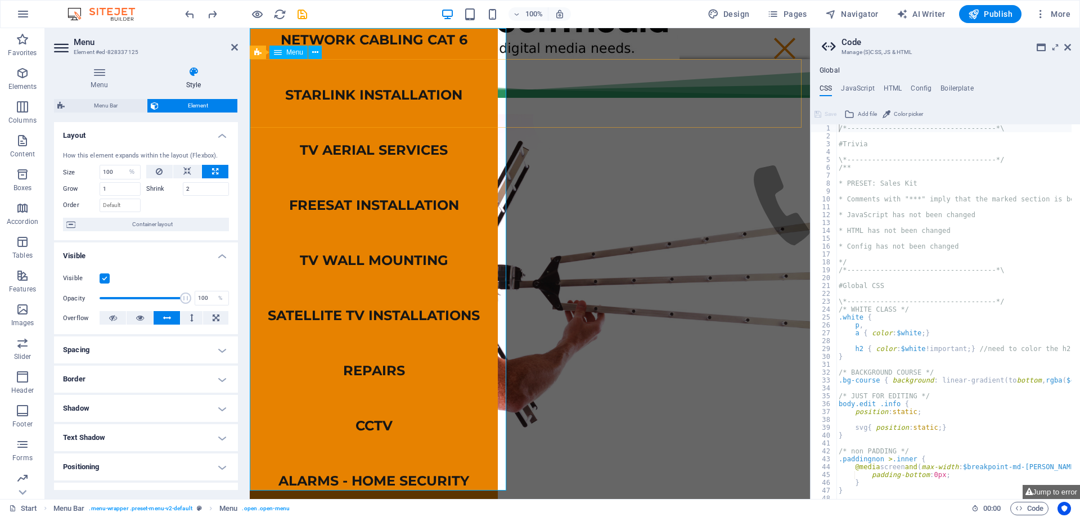
scroll to position [0, 0]
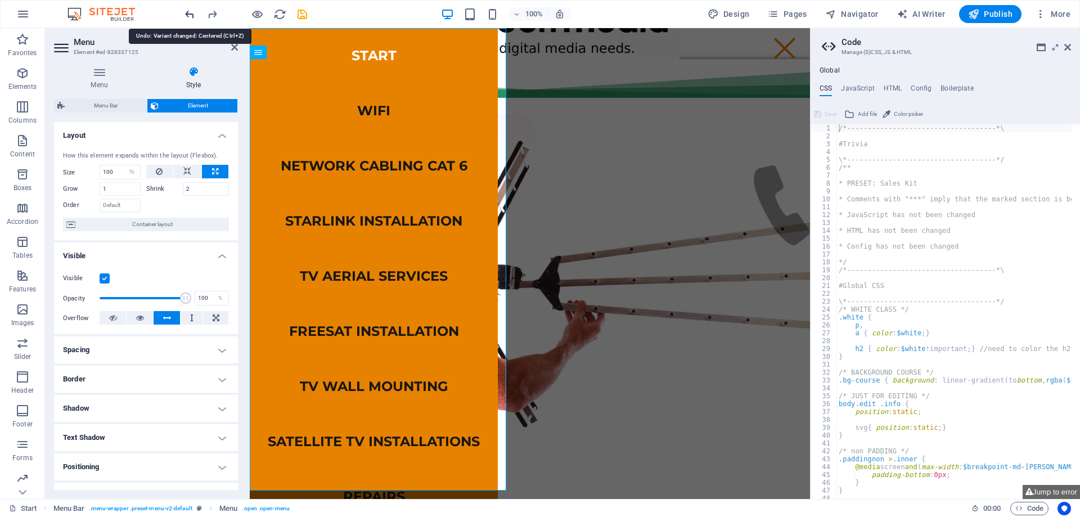
click at [190, 14] on icon "undo" at bounding box center [189, 14] width 13 height 13
click at [191, 14] on icon "undo" at bounding box center [189, 14] width 13 height 13
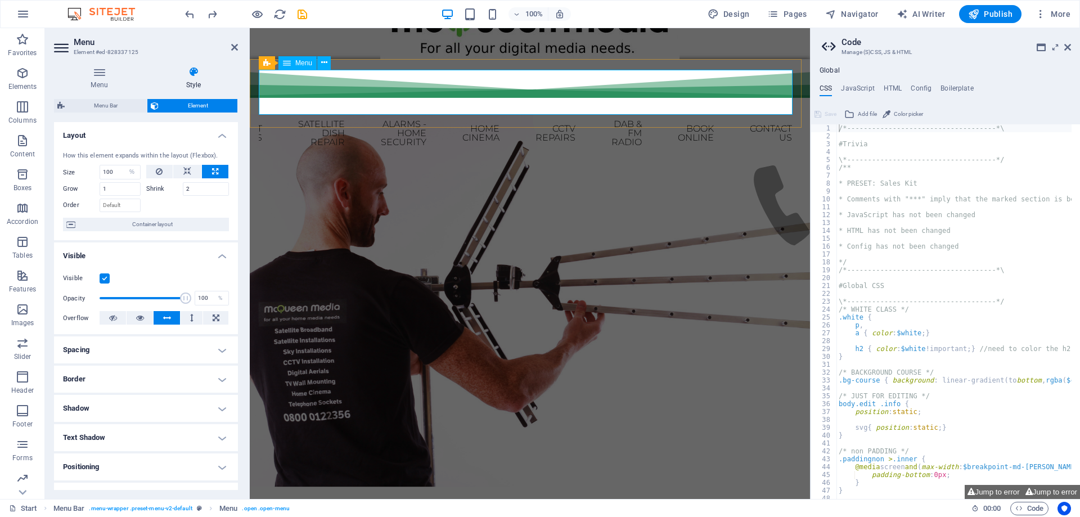
click at [297, 61] on span "Menu" at bounding box center [303, 63] width 17 height 7
click at [283, 61] on icon at bounding box center [287, 63] width 8 height 14
click at [253, 66] on div "Start WiFi Network Cabling CAT 6 Starlink Installation TV Aerial Services Frees…" at bounding box center [530, 93] width 560 height 69
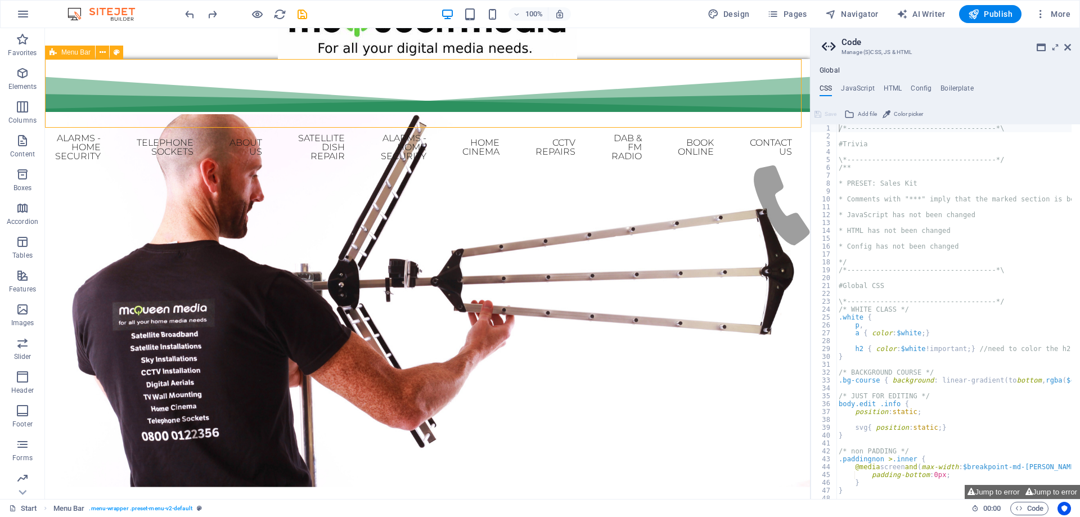
click at [85, 51] on span "Menu Bar" at bounding box center [75, 52] width 29 height 7
select select "rem"
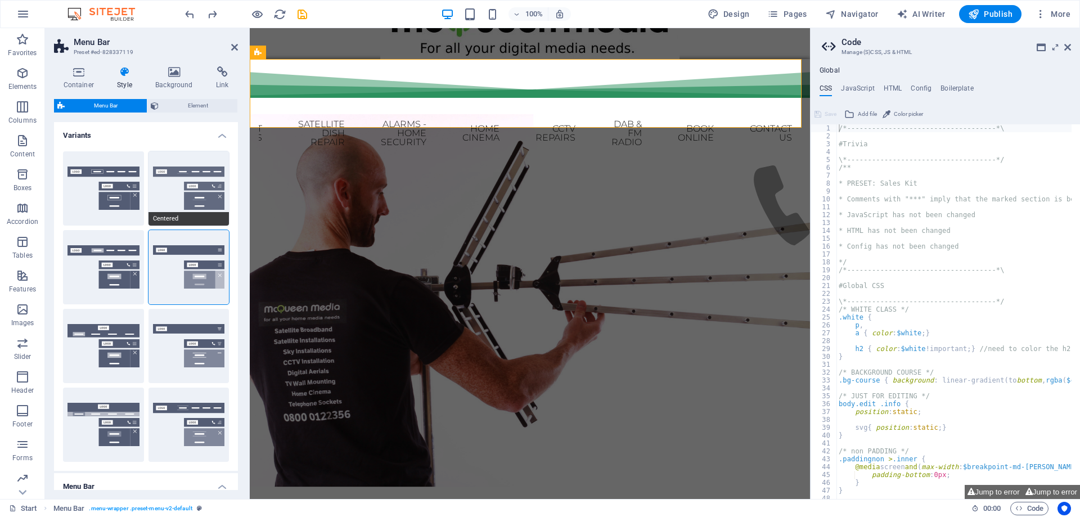
click at [201, 192] on button "Centered" at bounding box center [189, 188] width 81 height 74
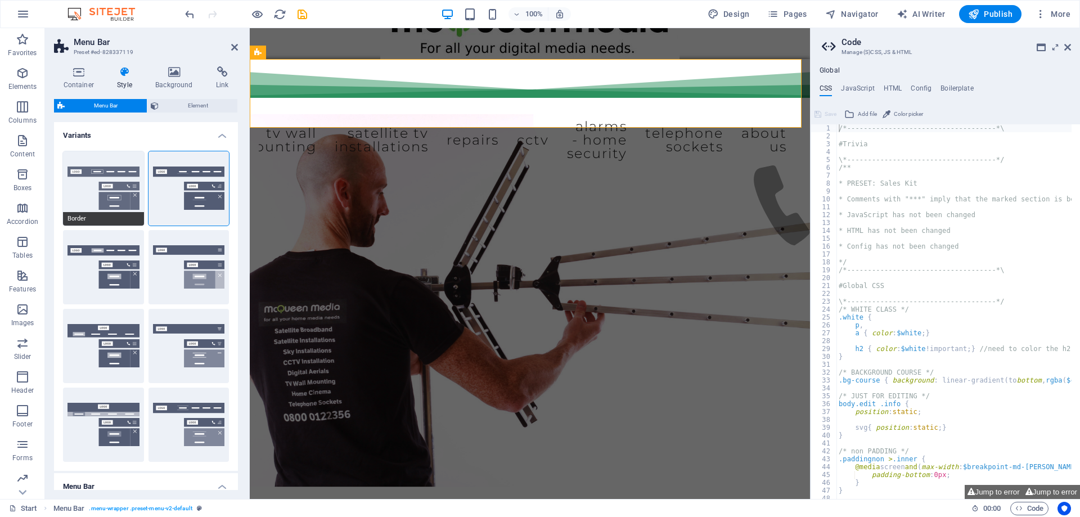
click at [137, 197] on button "Border" at bounding box center [103, 188] width 81 height 74
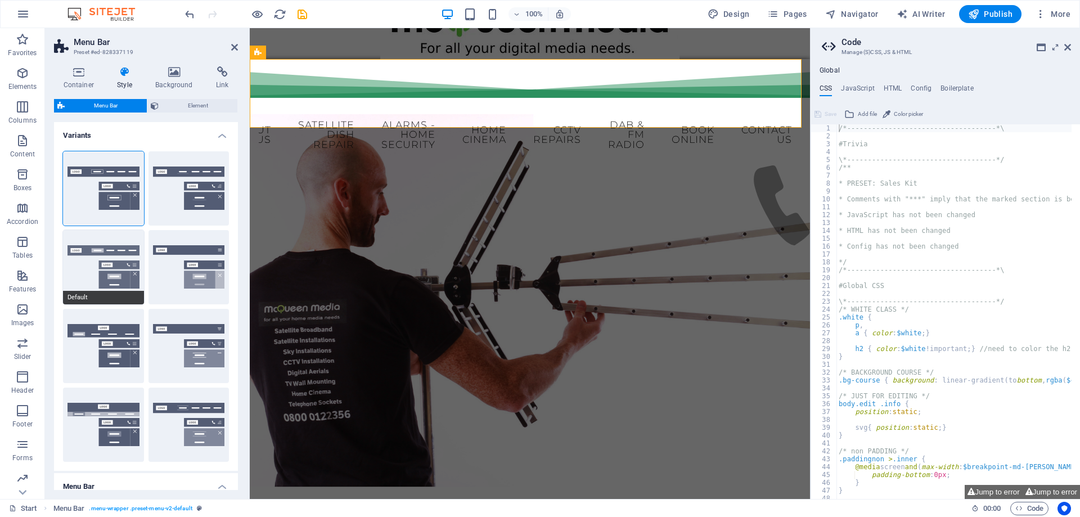
click at [115, 253] on button "Default" at bounding box center [103, 267] width 81 height 74
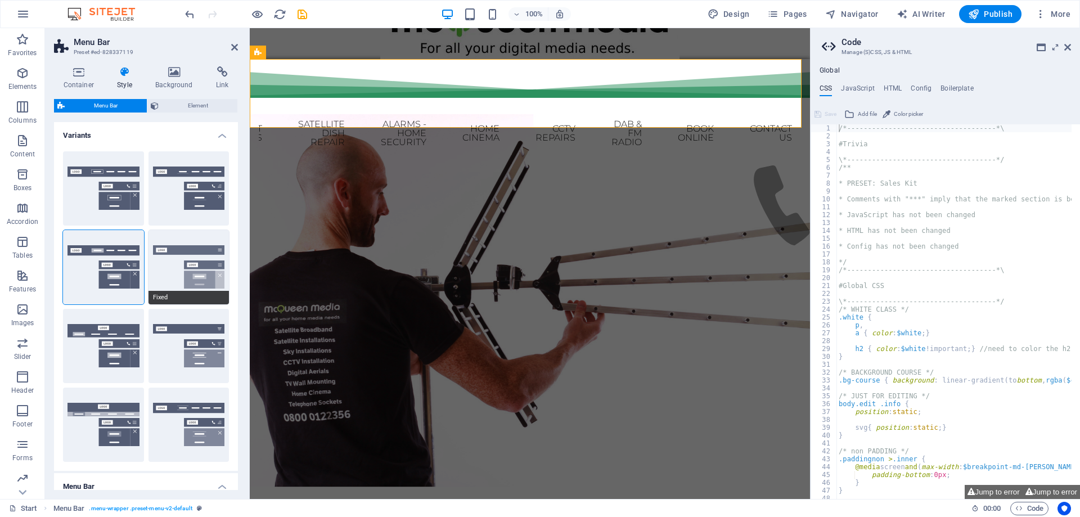
click at [168, 264] on button "Fixed" at bounding box center [189, 267] width 81 height 74
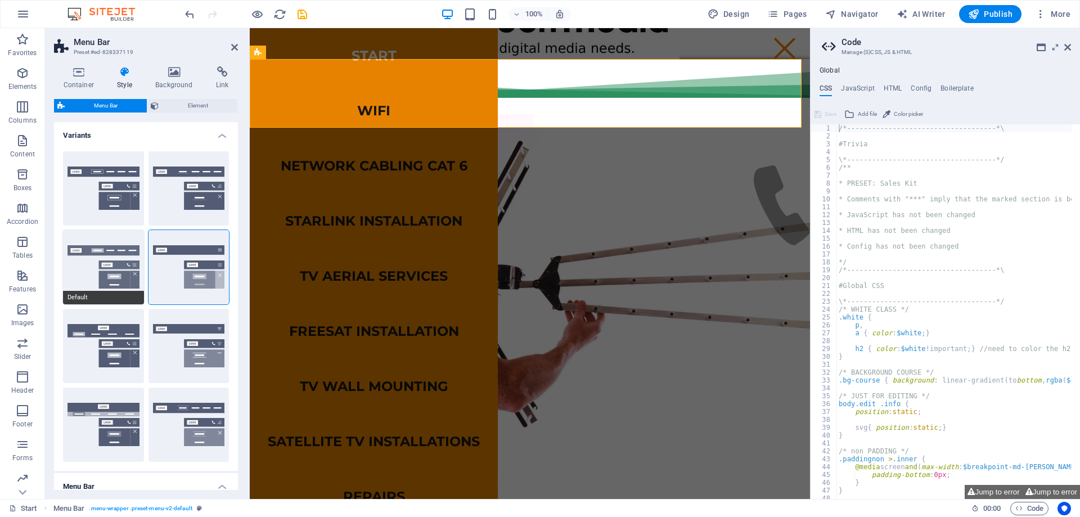
click at [122, 261] on button "Default" at bounding box center [103, 267] width 81 height 74
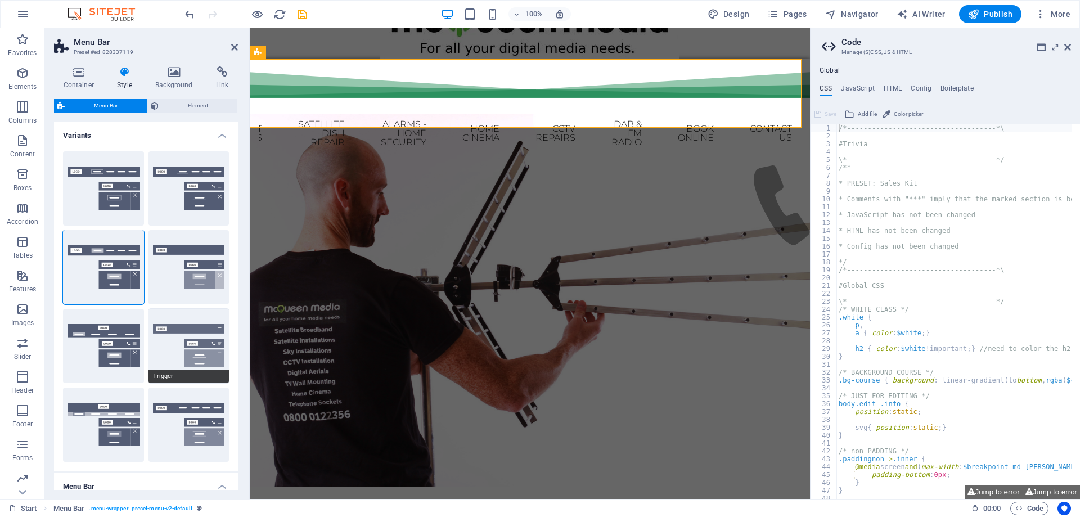
click at [190, 334] on button "Trigger" at bounding box center [189, 346] width 81 height 74
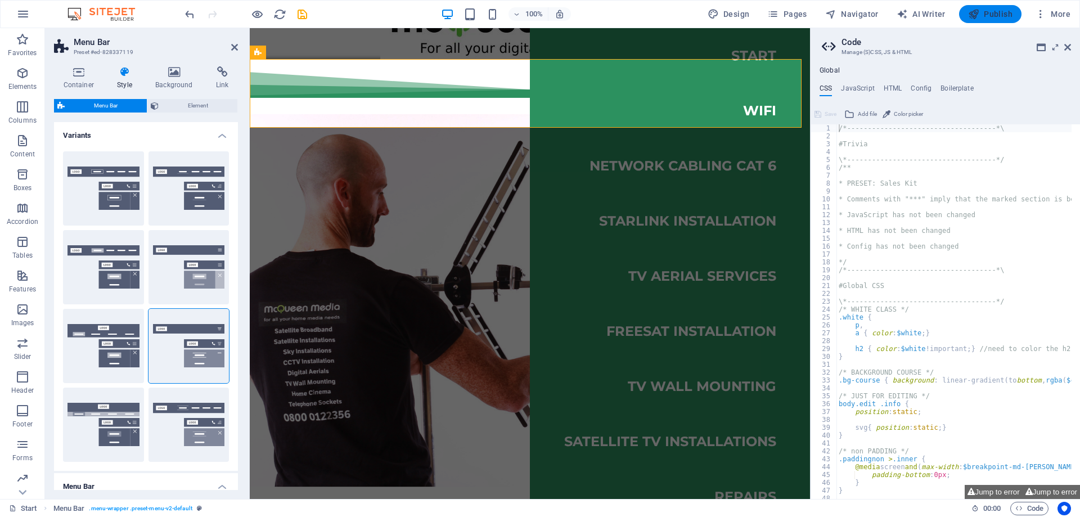
click at [989, 13] on span "Publish" at bounding box center [990, 13] width 44 height 11
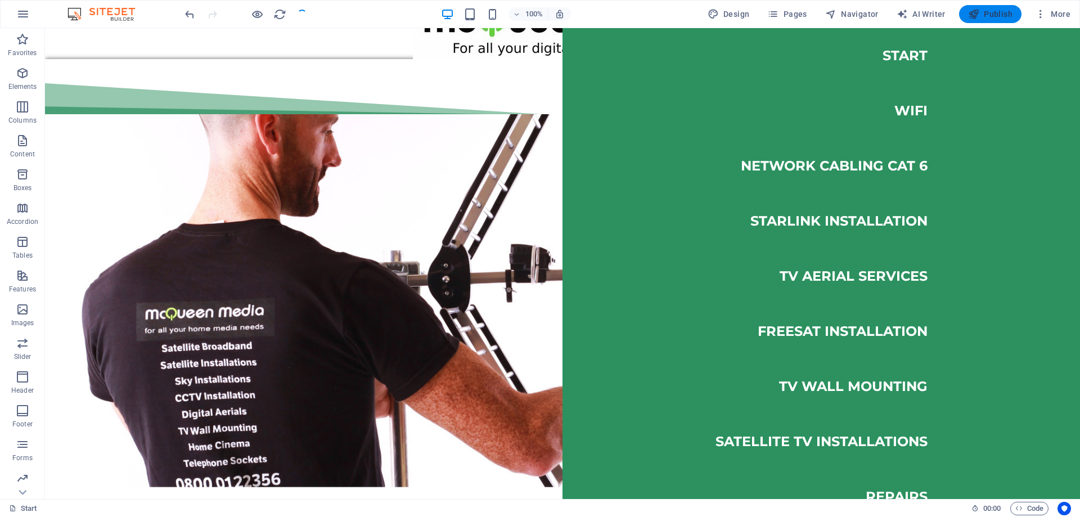
click at [992, 15] on span "Publish" at bounding box center [990, 13] width 44 height 11
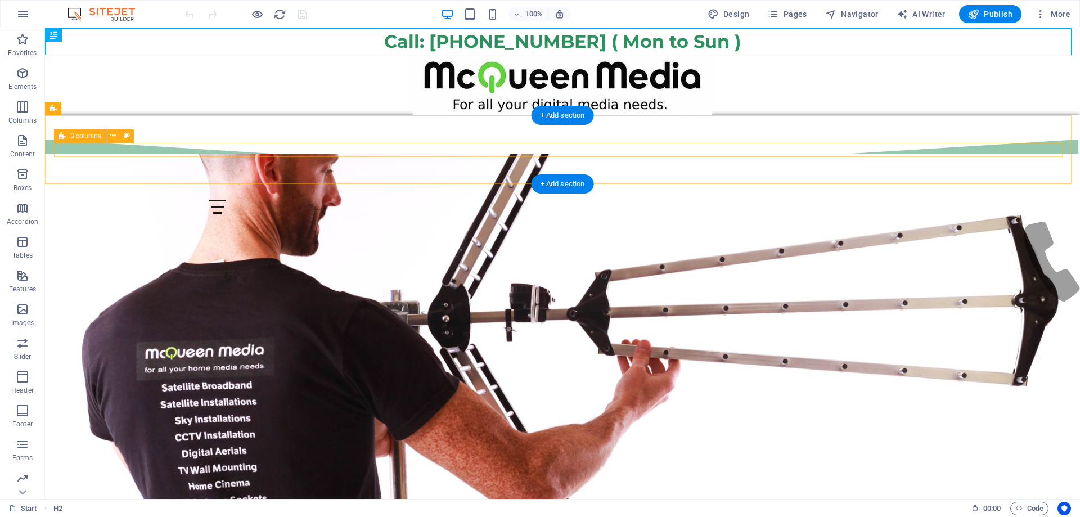
click at [401, 200] on div at bounding box center [562, 207] width 1017 height 14
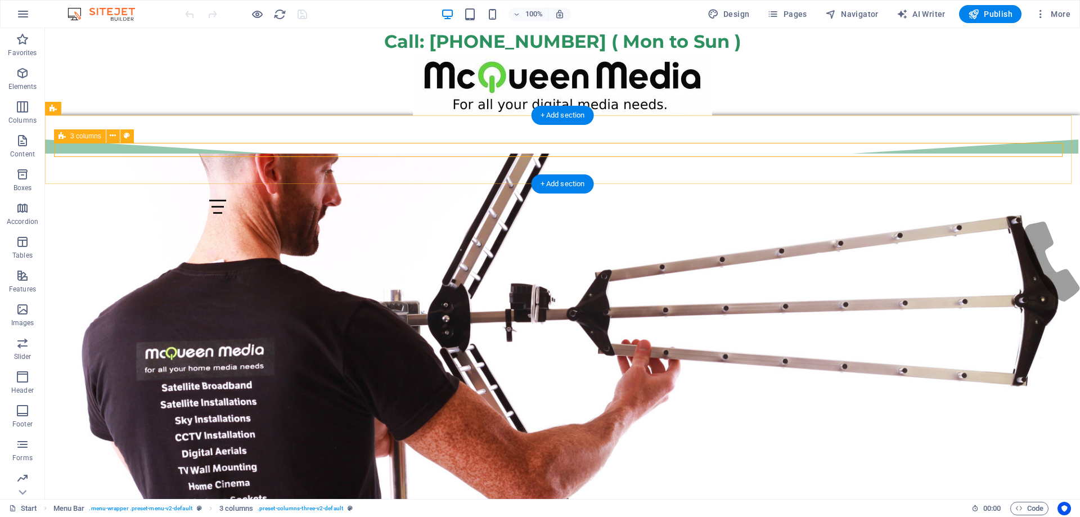
click at [401, 200] on div at bounding box center [562, 207] width 1017 height 14
select select "%"
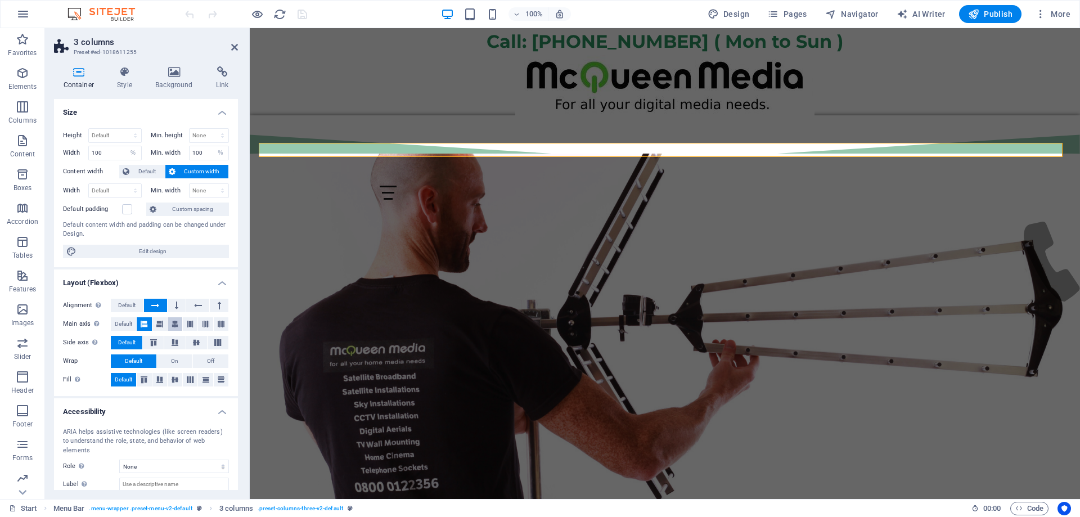
click at [174, 325] on icon at bounding box center [175, 324] width 7 height 14
click at [123, 77] on icon at bounding box center [125, 71] width 34 height 11
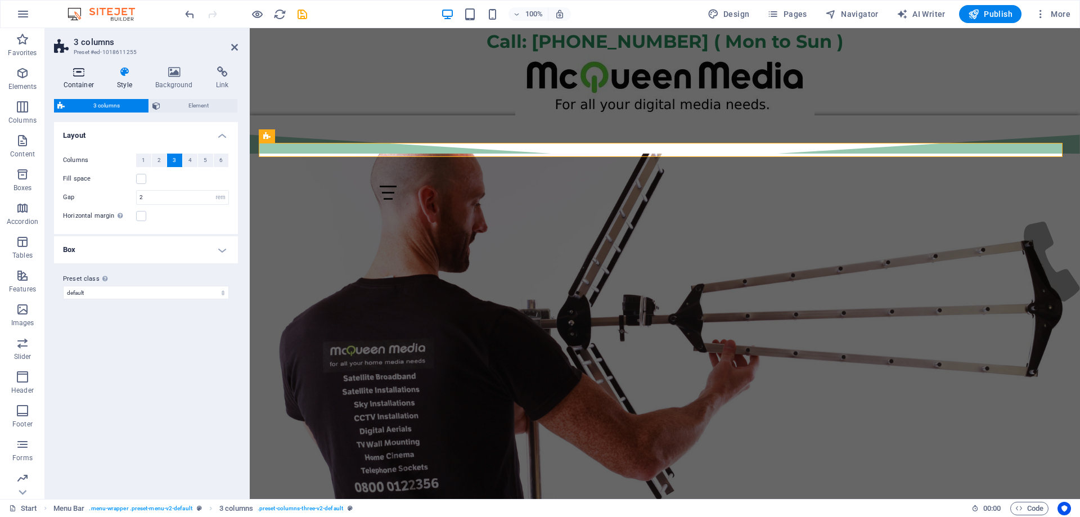
click at [76, 74] on icon at bounding box center [79, 71] width 50 height 11
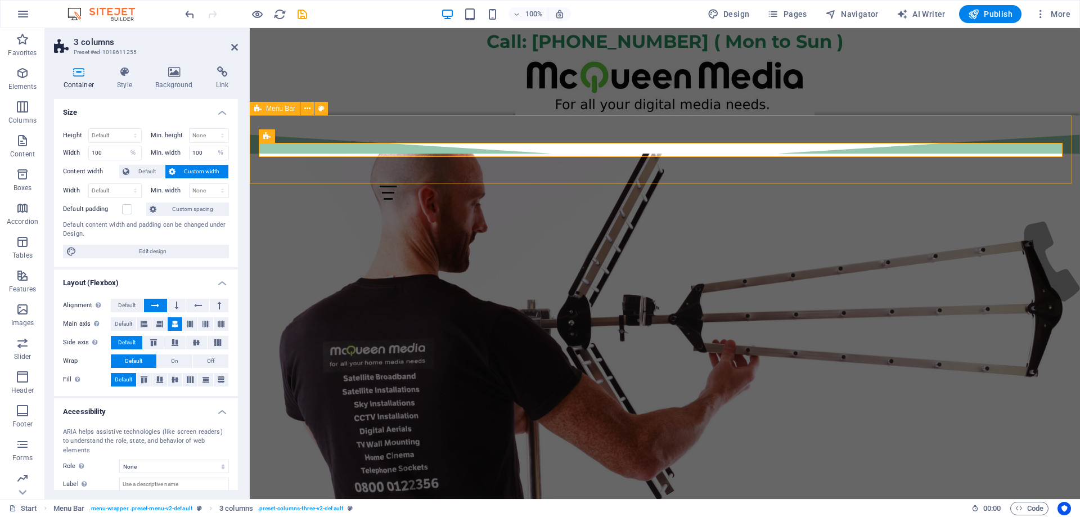
click at [335, 128] on div "Start WiFi Network Cabling CAT 6 Starlink Installation TV Aerial Services Frees…" at bounding box center [665, 149] width 830 height 69
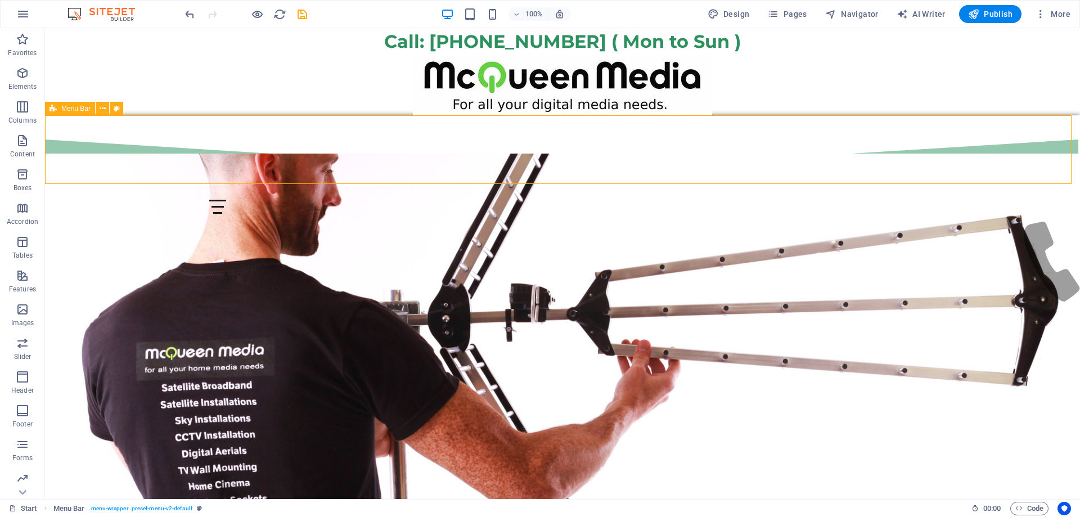
click at [78, 110] on span "Menu Bar" at bounding box center [75, 108] width 29 height 7
select select "px"
select select "%"
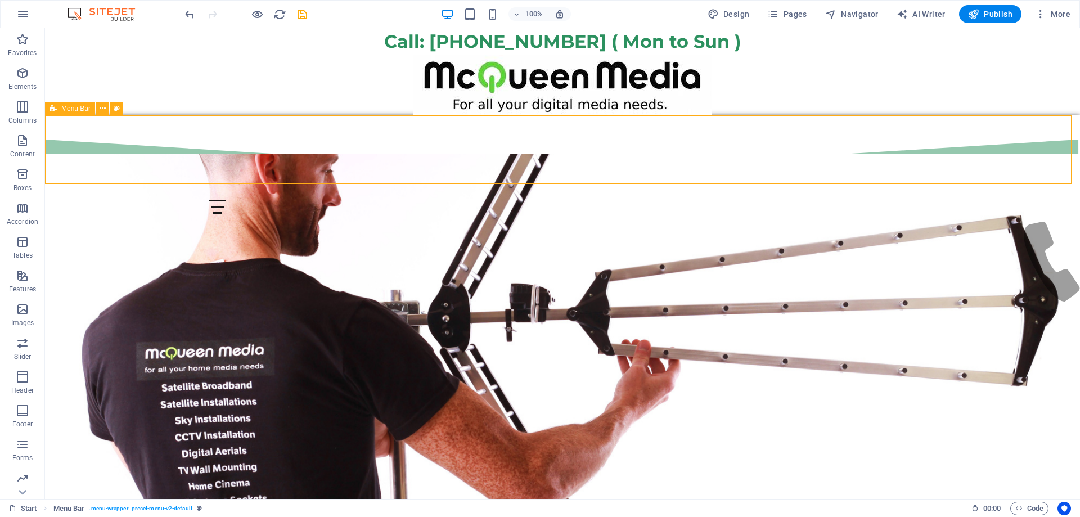
select select "%"
select select "header"
select select "fan"
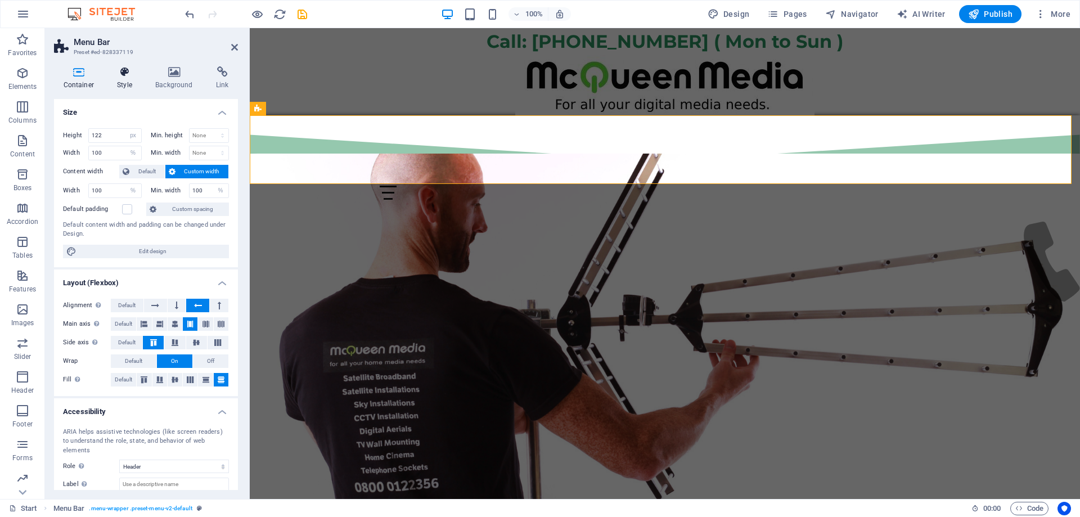
click at [118, 79] on h4 "Style" at bounding box center [127, 78] width 38 height 24
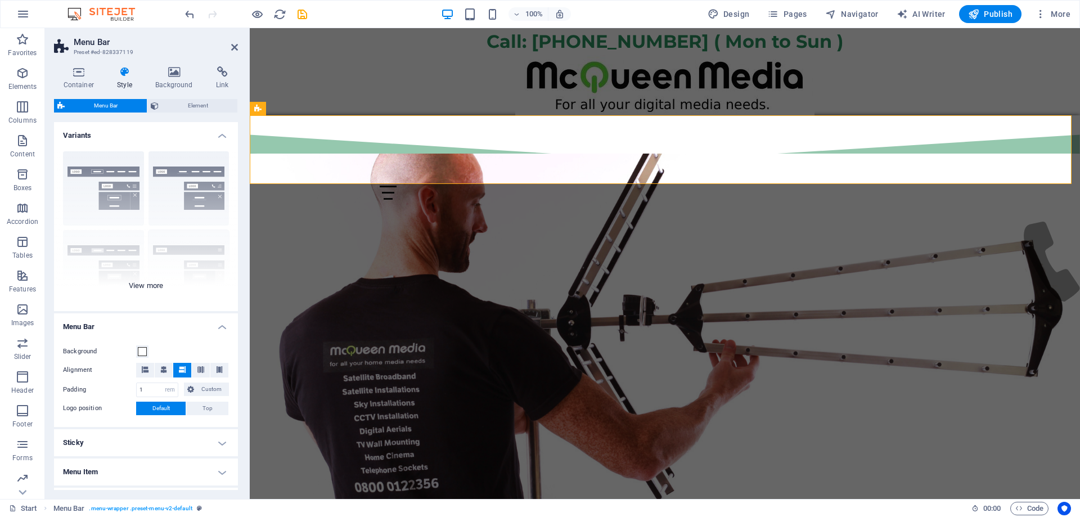
click at [150, 286] on div "Border Centered Default Fixed Loki Trigger Wide XXL" at bounding box center [146, 226] width 184 height 169
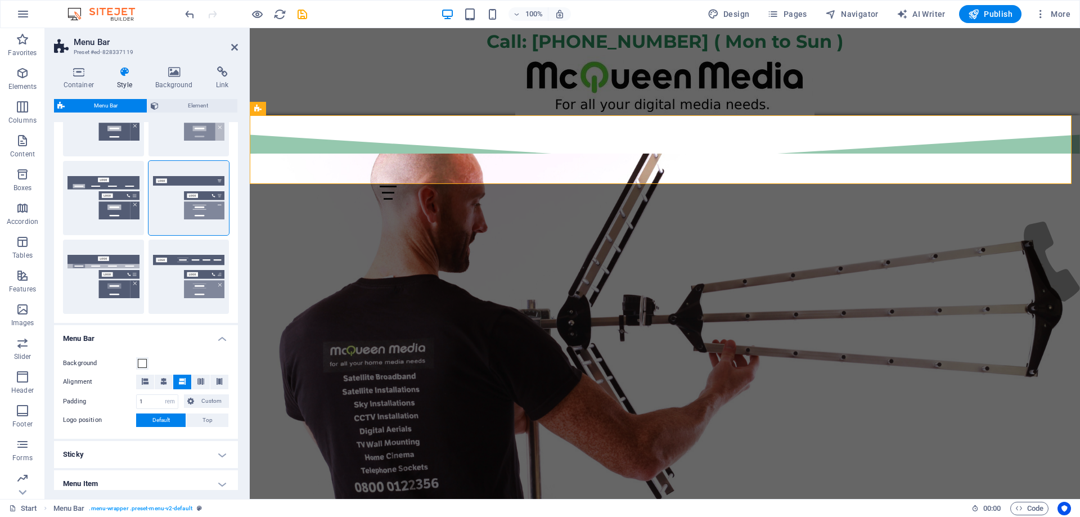
scroll to position [169, 0]
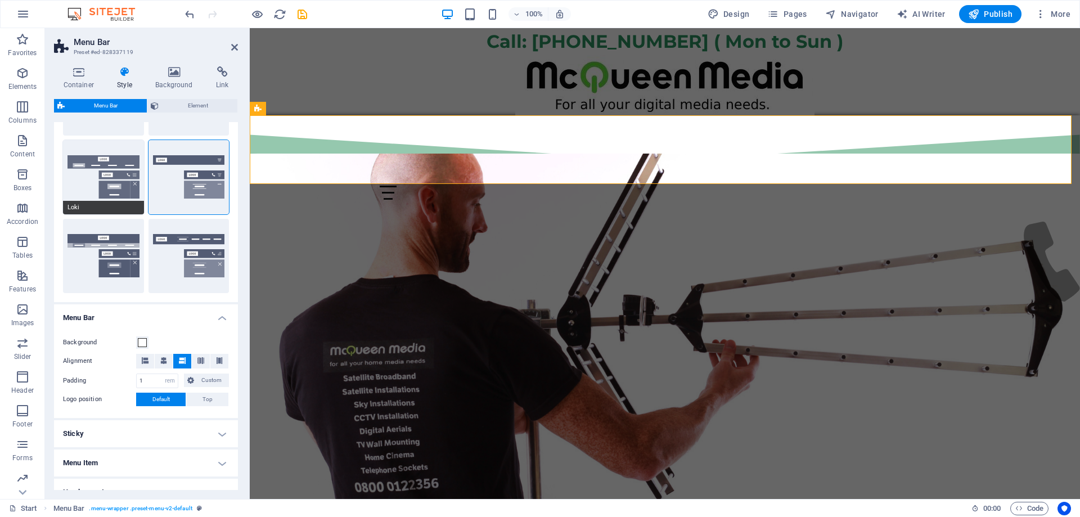
click at [99, 172] on button "Loki" at bounding box center [103, 177] width 81 height 74
type input "0"
select select "DISABLED_OPTION_VALUE"
type input "2"
type input "1"
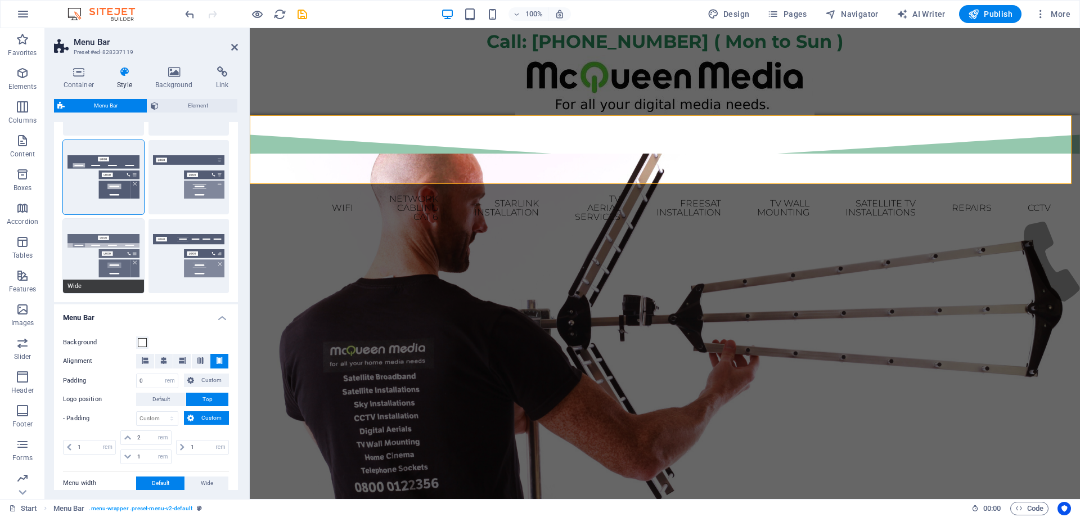
click at [101, 270] on button "Wide" at bounding box center [103, 256] width 81 height 74
type input "0"
type input "2"
select select "rem"
type input "2"
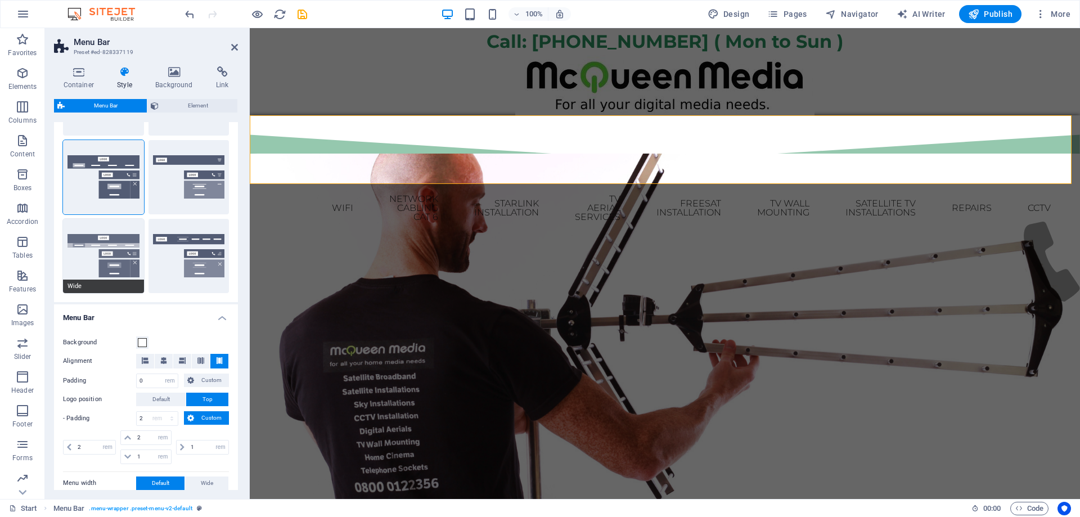
type input "2"
type input "0"
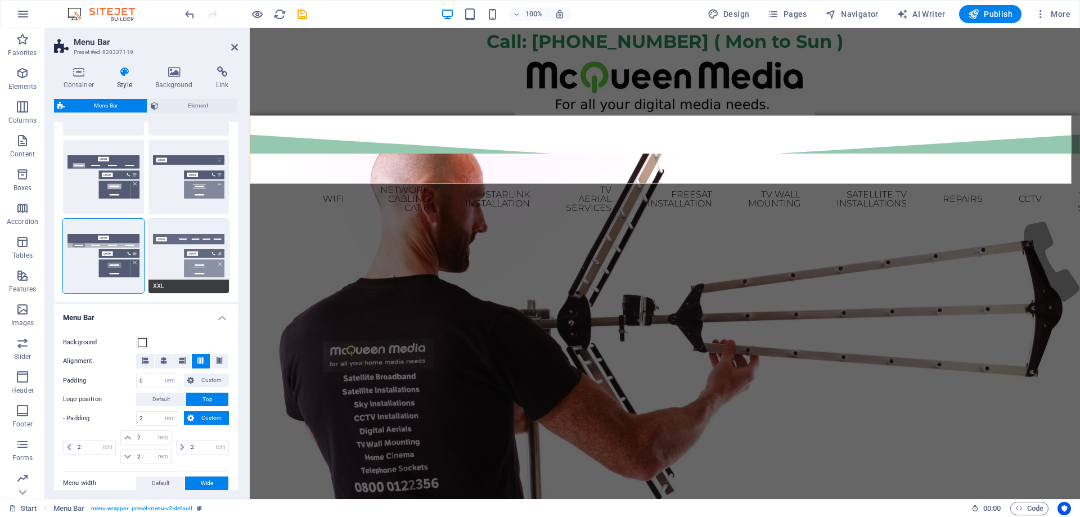
click at [194, 267] on button "XXL" at bounding box center [189, 256] width 81 height 74
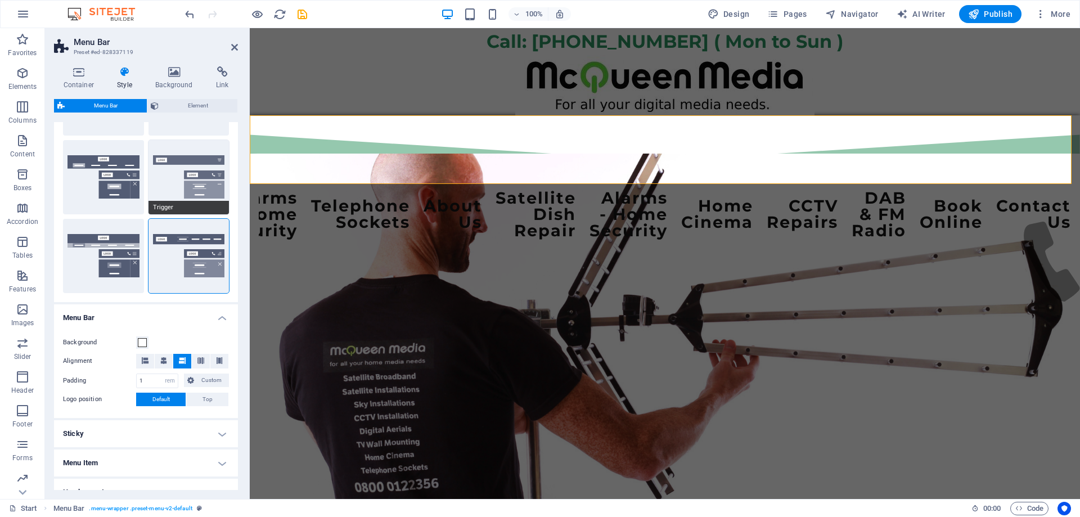
click at [197, 188] on button "Trigger" at bounding box center [189, 177] width 81 height 74
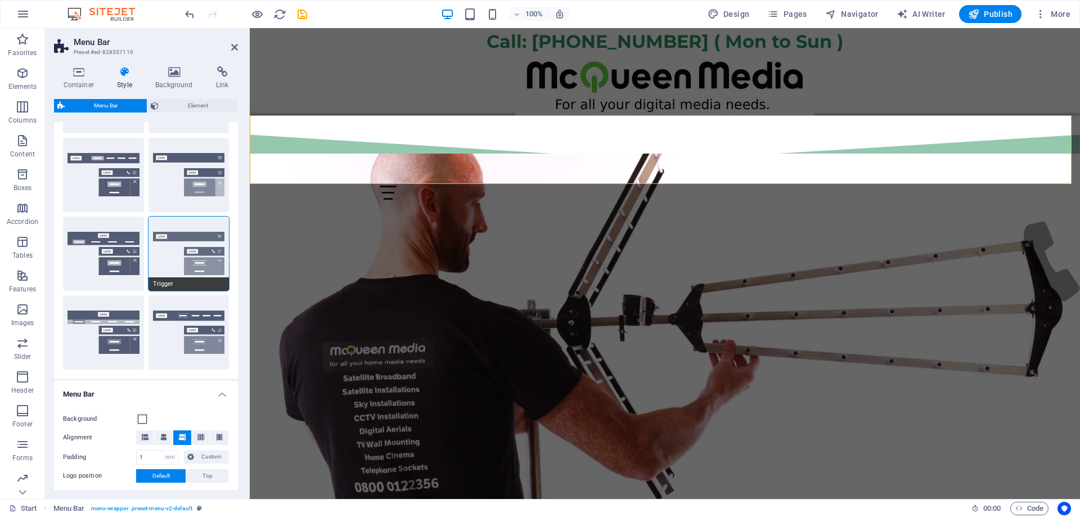
scroll to position [0, 0]
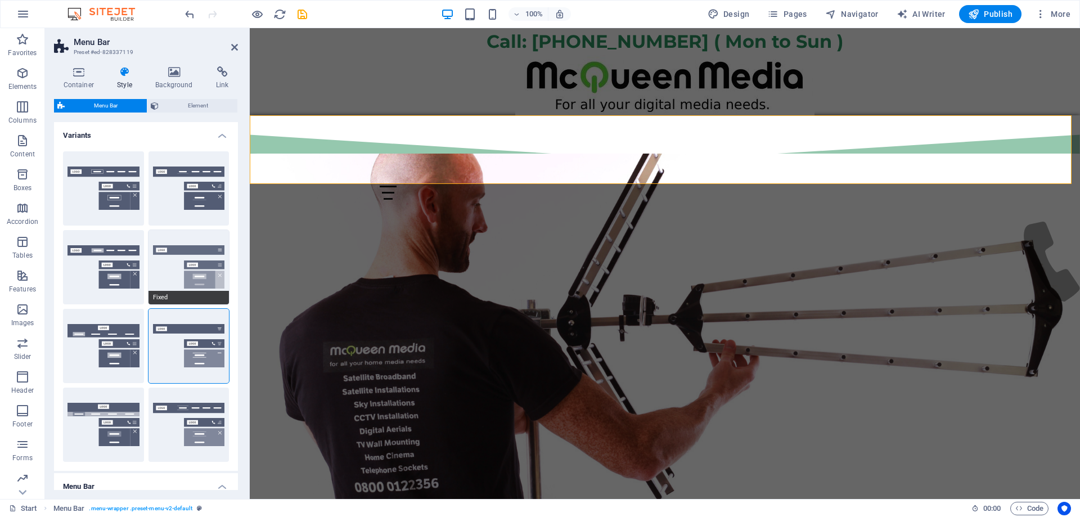
click at [183, 262] on button "Fixed" at bounding box center [189, 267] width 81 height 74
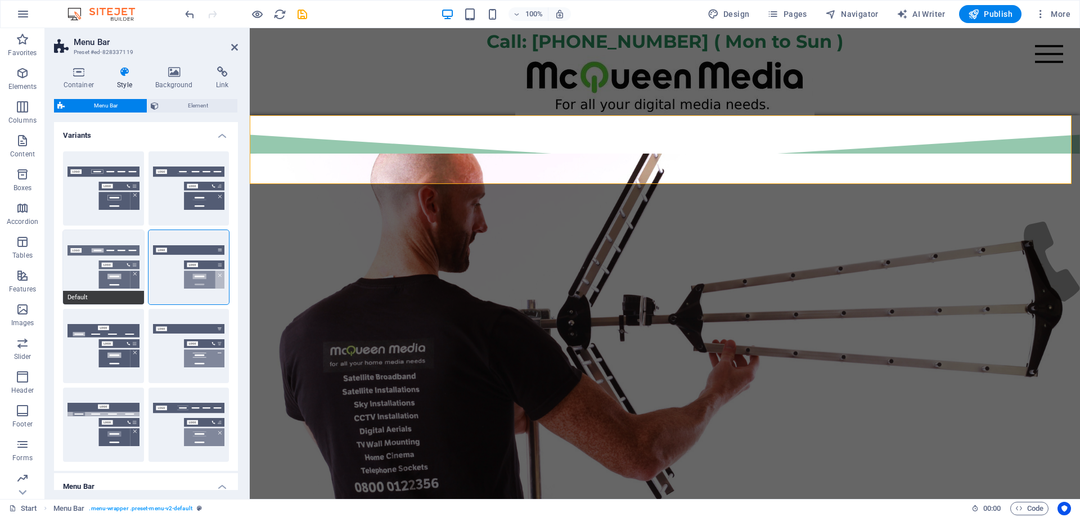
click at [118, 267] on button "Default" at bounding box center [103, 267] width 81 height 74
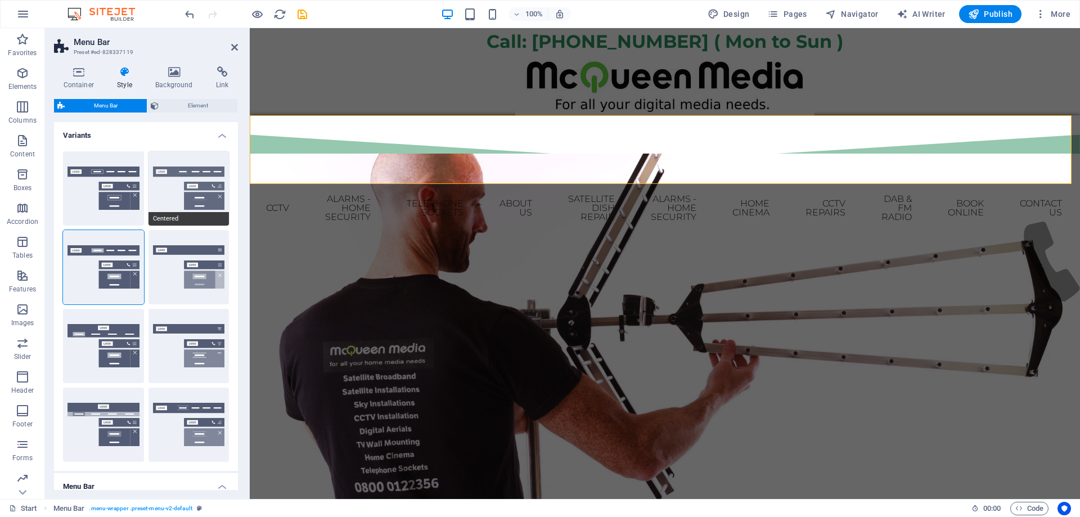
click at [174, 182] on button "Centered" at bounding box center [189, 188] width 81 height 74
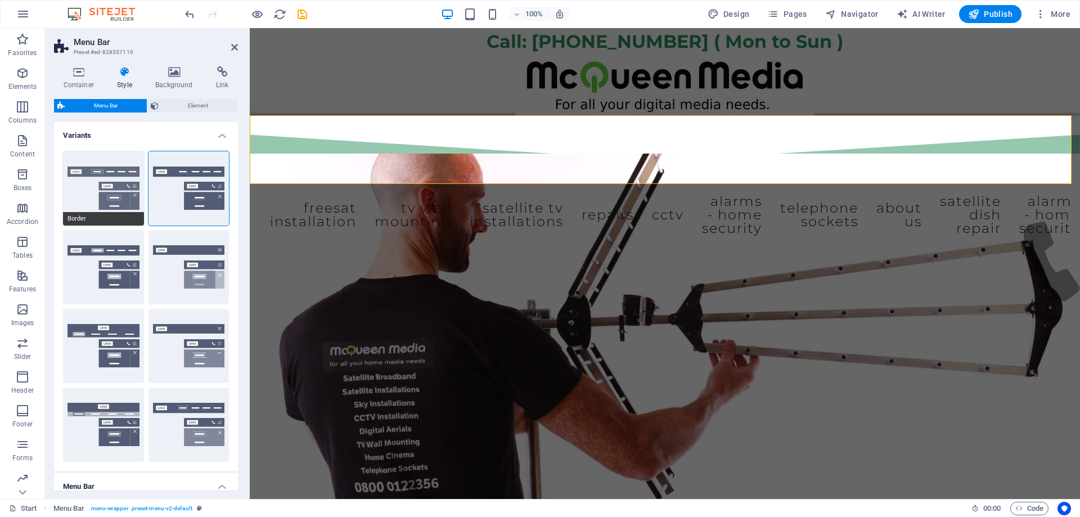
click at [110, 186] on button "Border" at bounding box center [103, 188] width 81 height 74
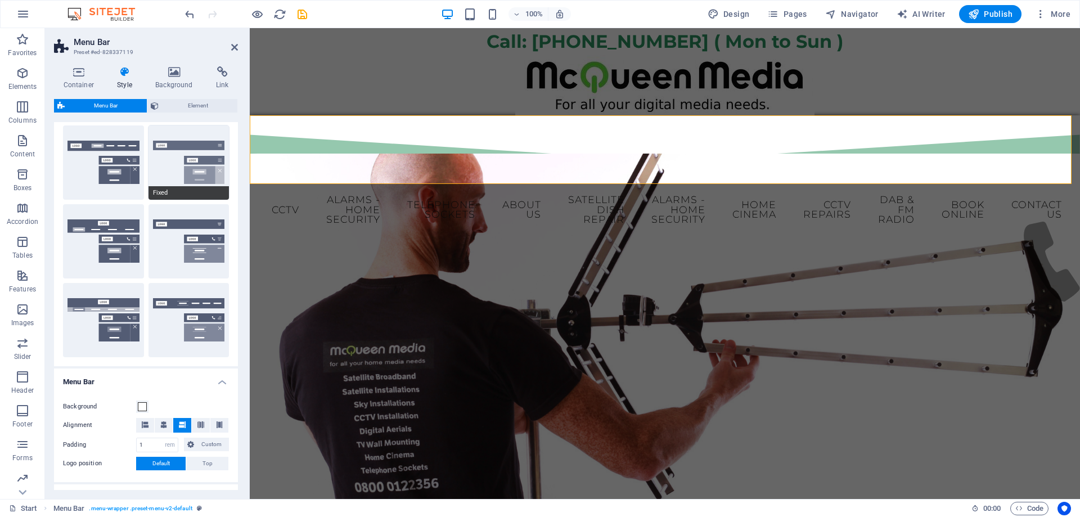
scroll to position [113, 0]
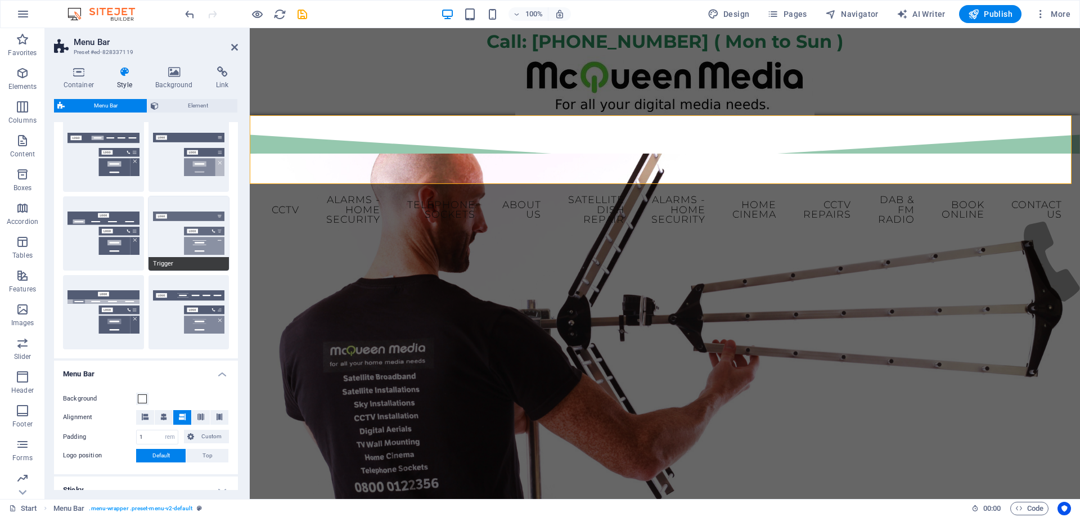
click at [176, 249] on button "Trigger" at bounding box center [189, 233] width 81 height 74
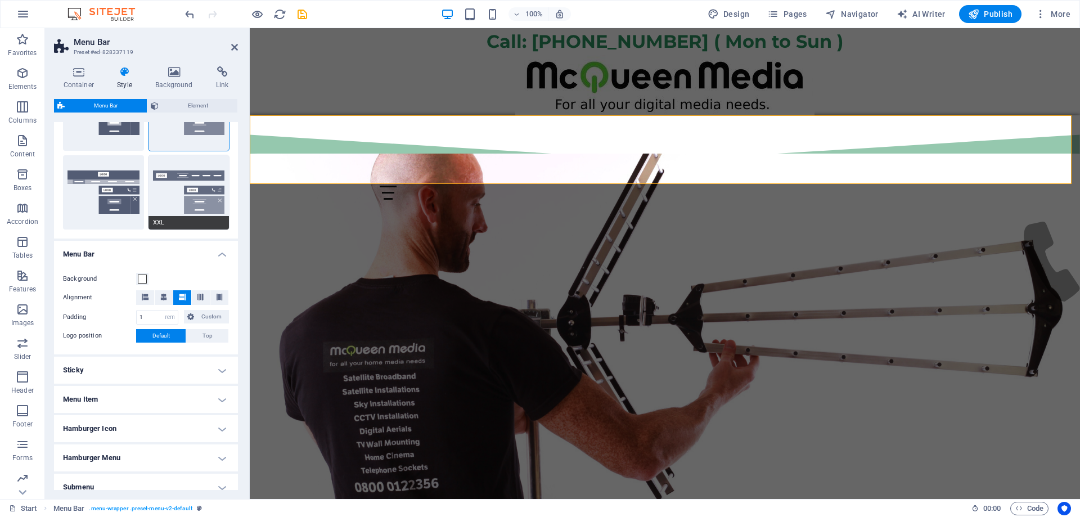
scroll to position [281, 0]
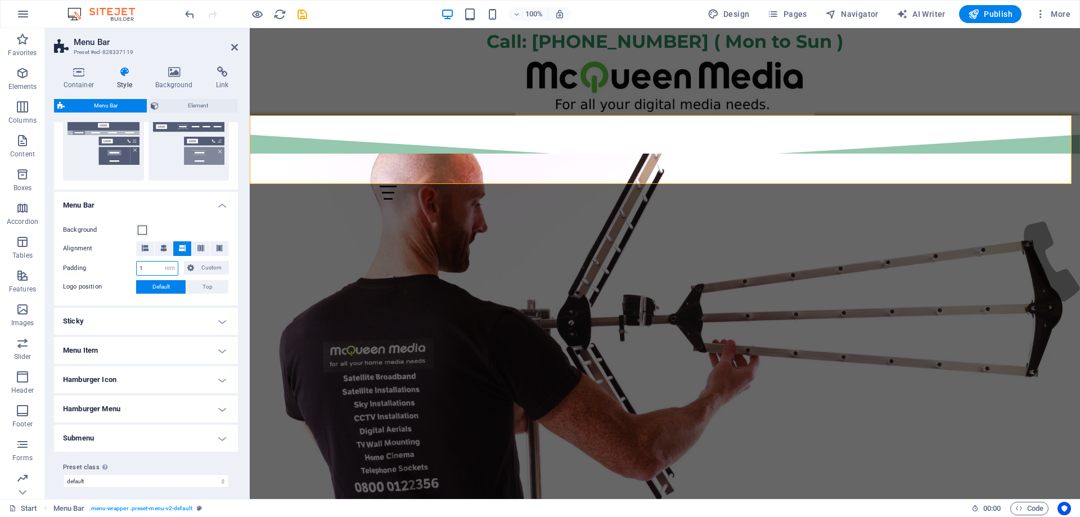
drag, startPoint x: 156, startPoint y: 268, endPoint x: 130, endPoint y: 268, distance: 25.9
click at [130, 268] on div "Padding 1 px rem % vh vw Custom Custom" at bounding box center [146, 268] width 166 height 15
type input "0"
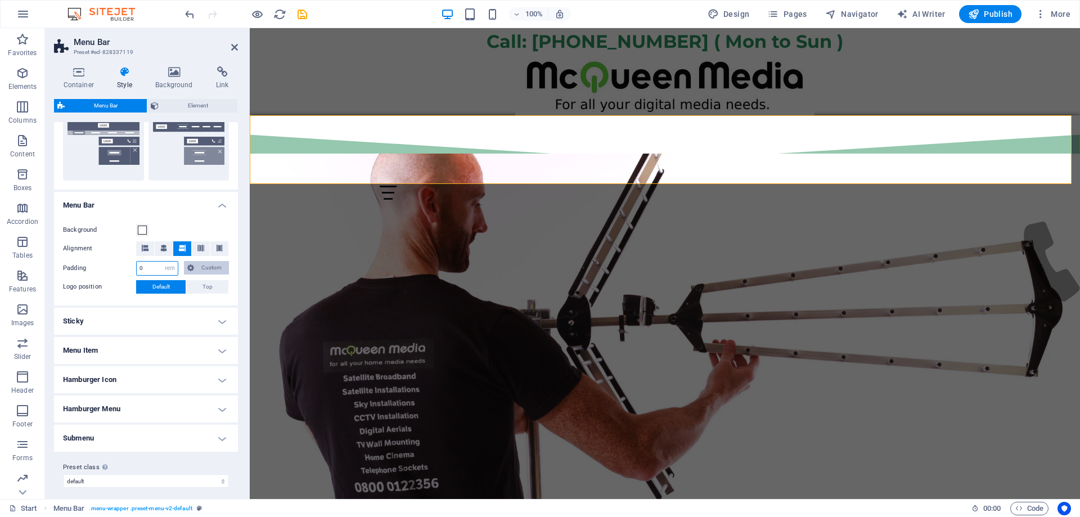
type input "0"
click at [199, 271] on span "Custom" at bounding box center [211, 268] width 28 height 14
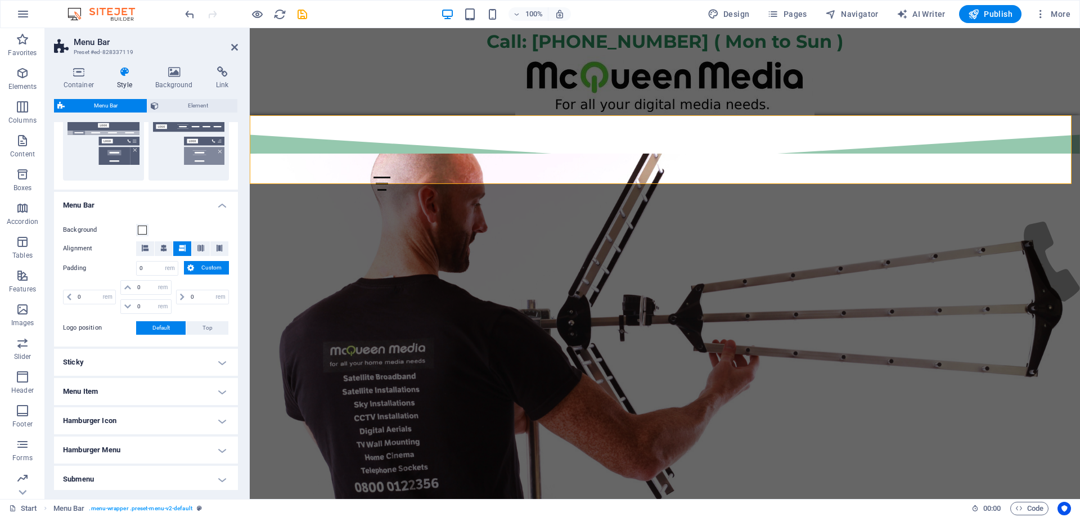
click at [114, 338] on div "Background Alignment Padding 0 px rem % vh vw Custom Custom 0 px rem % vh vw 0 …" at bounding box center [146, 279] width 188 height 134
click at [158, 362] on h4 "Sticky" at bounding box center [146, 362] width 184 height 27
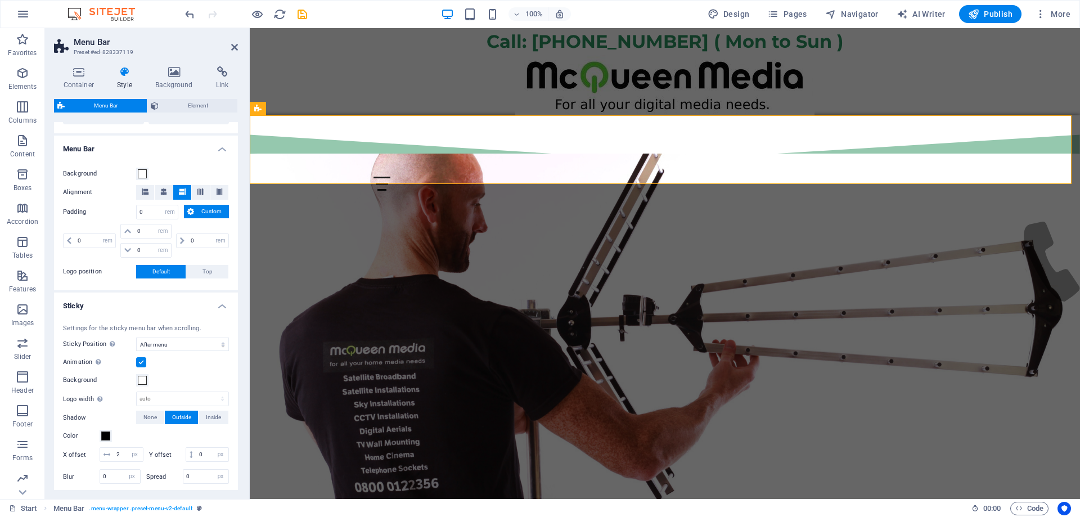
scroll to position [394, 0]
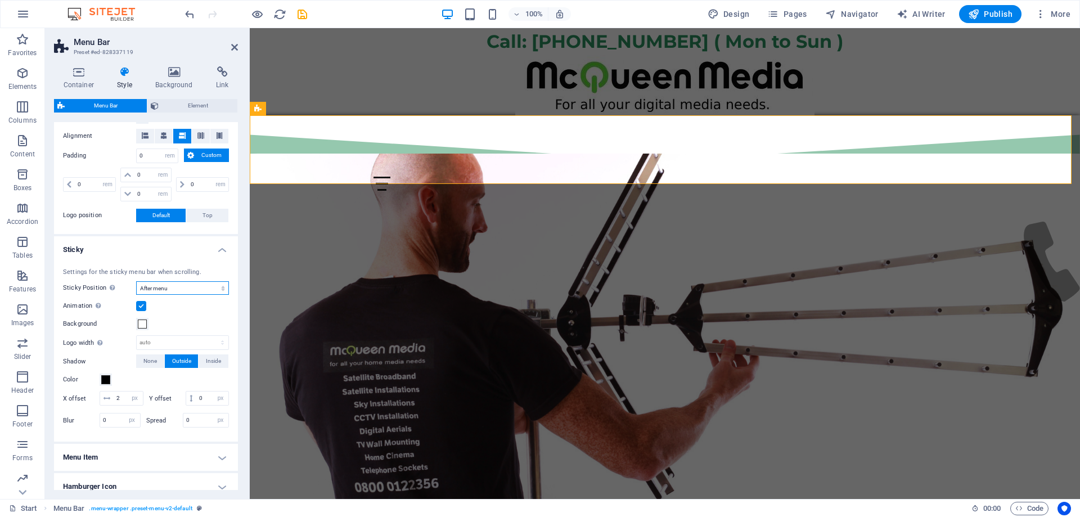
click at [170, 287] on select "Off Instant After menu After banner When scrolling up" at bounding box center [182, 288] width 93 height 14
select select "sticky_banner"
click at [136, 281] on select "Off Instant After menu After banner When scrolling up" at bounding box center [182, 288] width 93 height 14
click at [138, 325] on span at bounding box center [142, 324] width 9 height 9
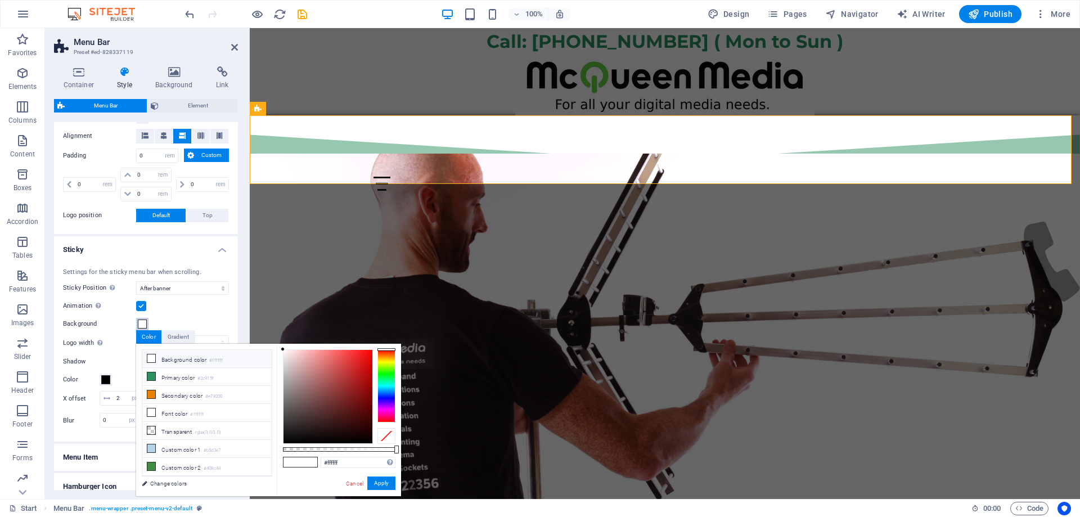
click at [140, 327] on span at bounding box center [142, 324] width 9 height 9
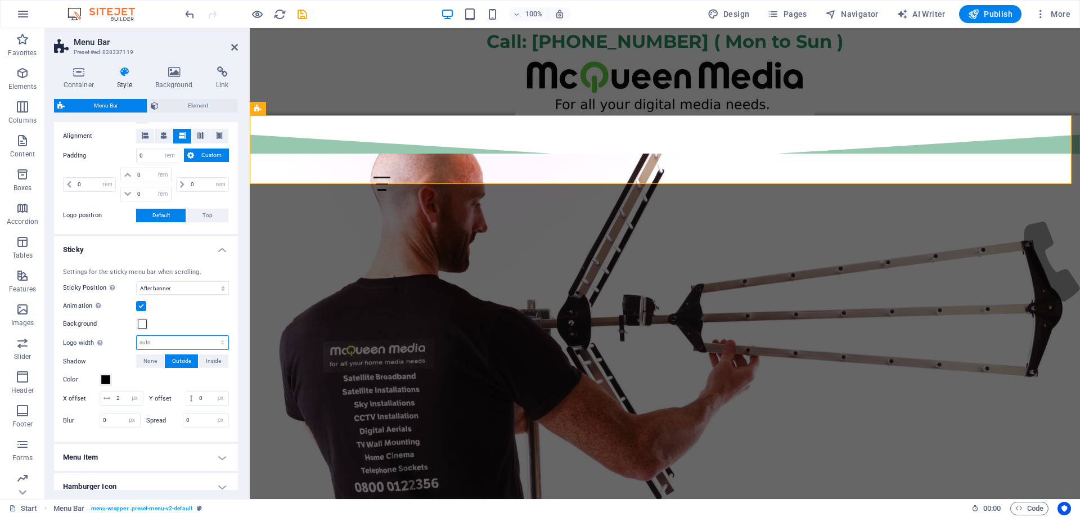
click at [173, 341] on select "auto px rem % vh vw" at bounding box center [183, 343] width 92 height 14
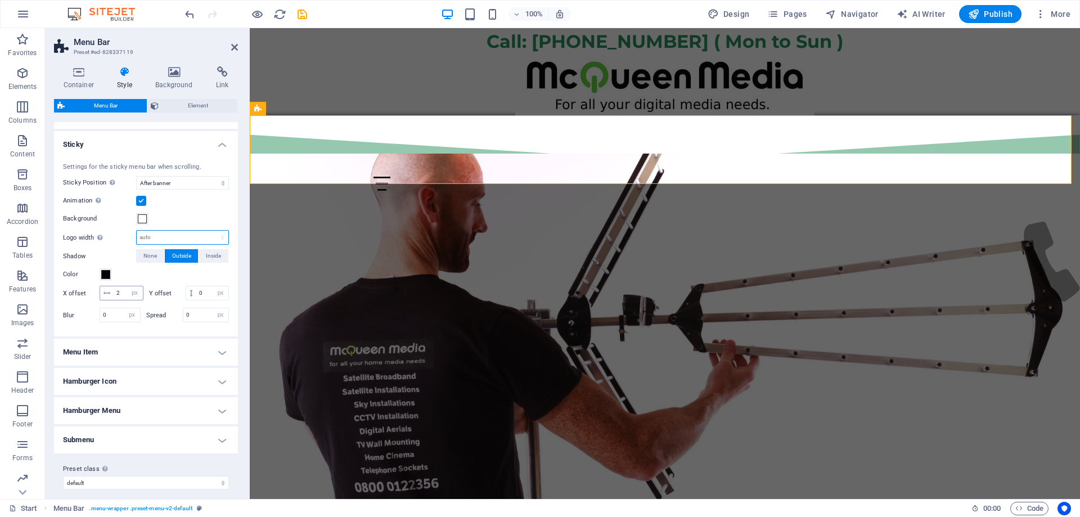
scroll to position [506, 0]
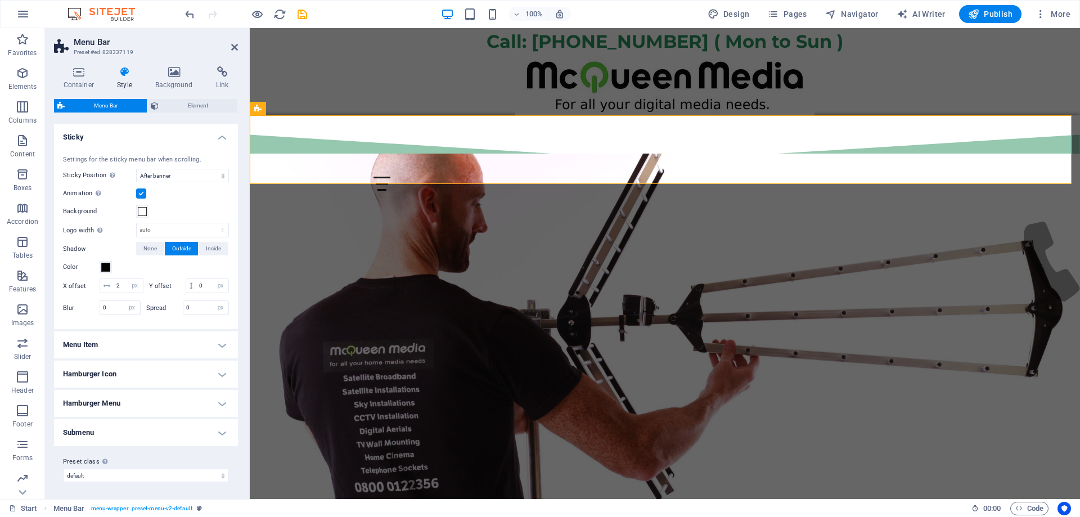
click at [159, 358] on h4 "Menu Item" at bounding box center [146, 344] width 184 height 27
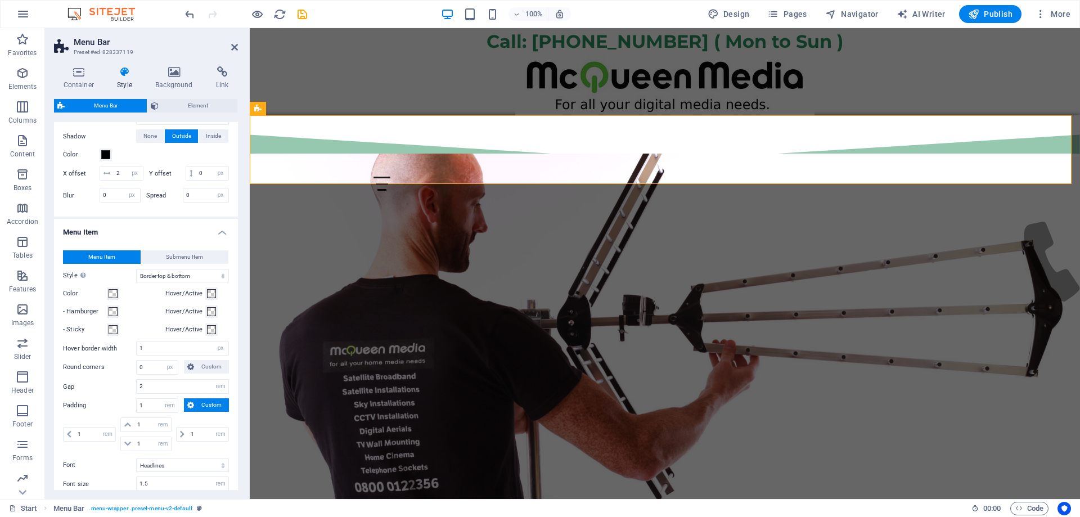
scroll to position [675, 0]
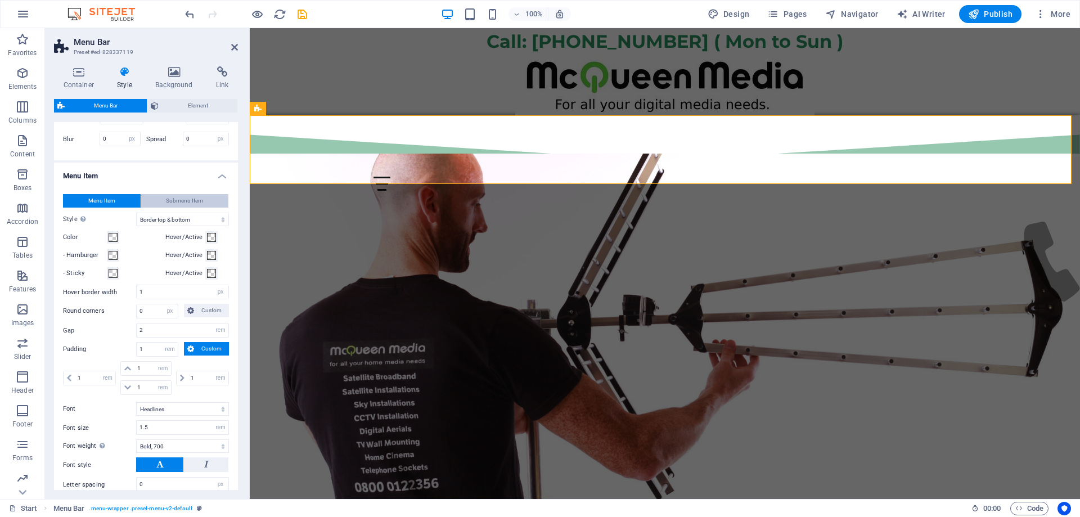
click at [178, 208] on span "Submenu Item" at bounding box center [184, 201] width 37 height 14
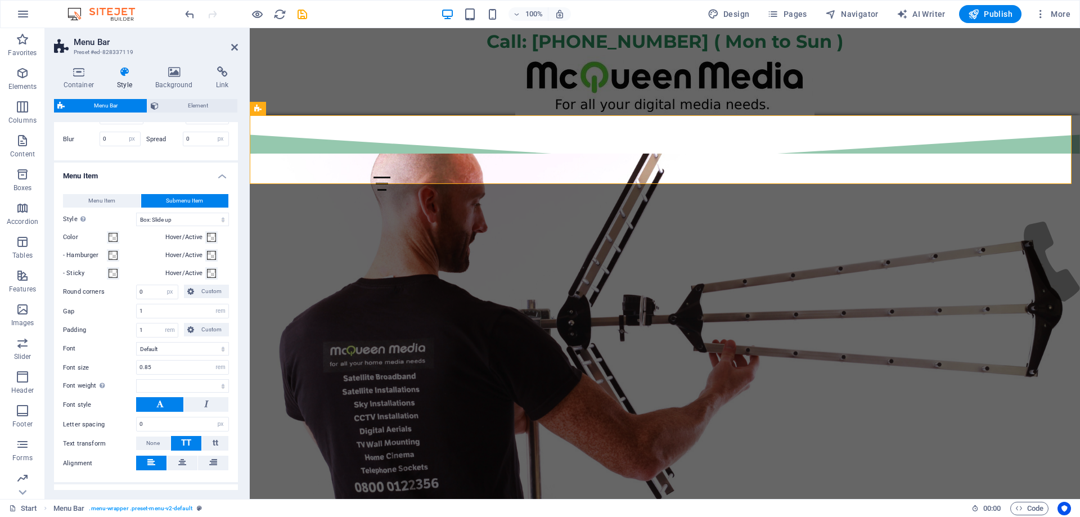
select select
click at [158, 226] on select "Plain Text color Box: Fade Box: Flip vertical Box: Flip horizontal Box: Slide d…" at bounding box center [182, 220] width 93 height 14
select select "hover_box_horizontal"
click at [136, 226] on select "Plain Text color Box: Fade Box: Flip vertical Box: Flip horizontal Box: Slide d…" at bounding box center [182, 220] width 93 height 14
click at [347, 177] on div at bounding box center [665, 184] width 830 height 14
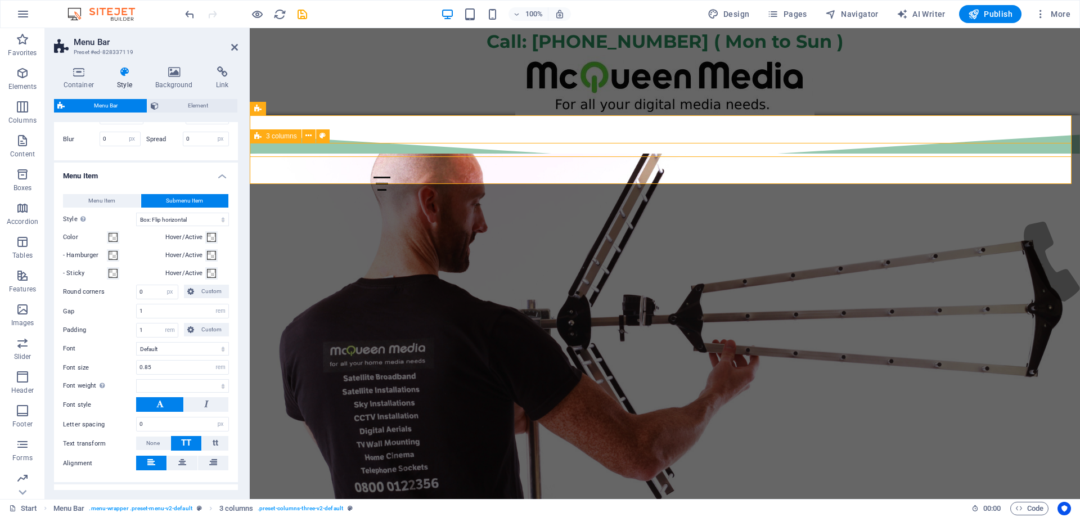
select select
click at [515, 177] on div at bounding box center [382, 184] width 265 height 14
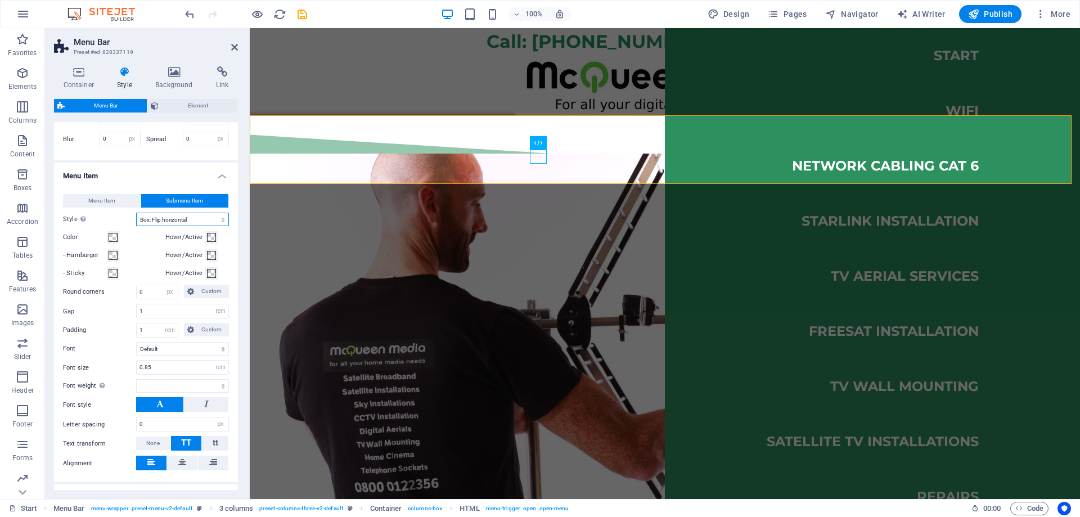
click at [167, 226] on select "Plain Text color Box: Fade Box: Flip vertical Box: Flip horizontal Box: Slide d…" at bounding box center [182, 220] width 93 height 14
select select "hover_box_top"
click at [136, 226] on select "Plain Text color Box: Fade Box: Flip vertical Box: Flip horizontal Box: Slide d…" at bounding box center [182, 220] width 93 height 14
select select
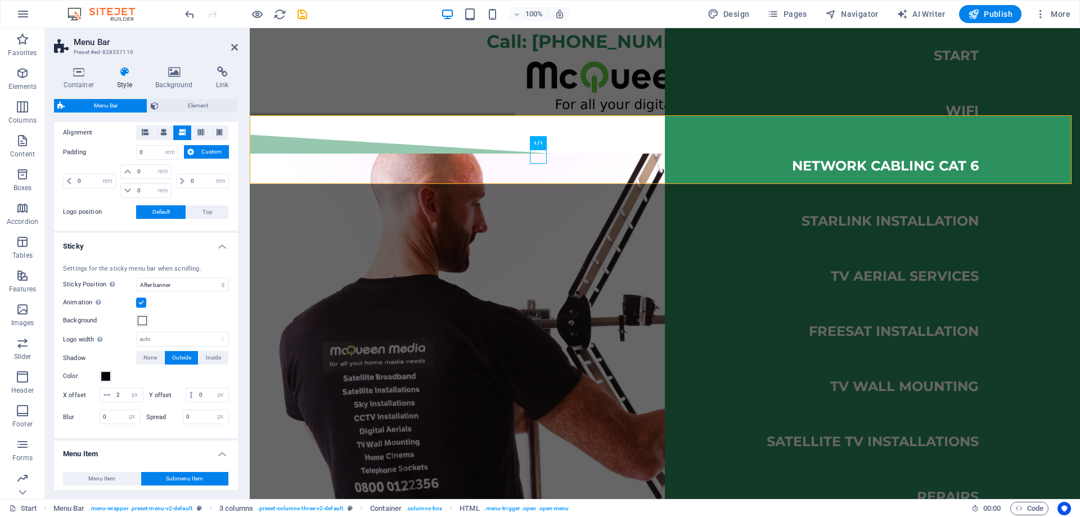
scroll to position [394, 0]
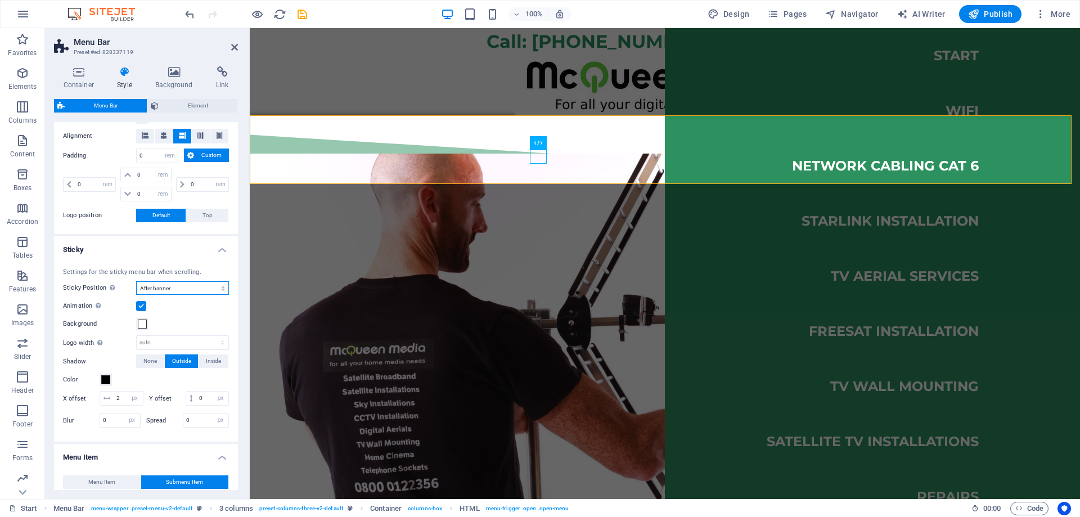
click at [162, 289] on select "Off Instant After menu After banner When scrolling up" at bounding box center [182, 288] width 93 height 14
select select "sticky_reverse"
click at [136, 281] on select "Off Instant After menu After banner When scrolling up" at bounding box center [182, 288] width 93 height 14
select select
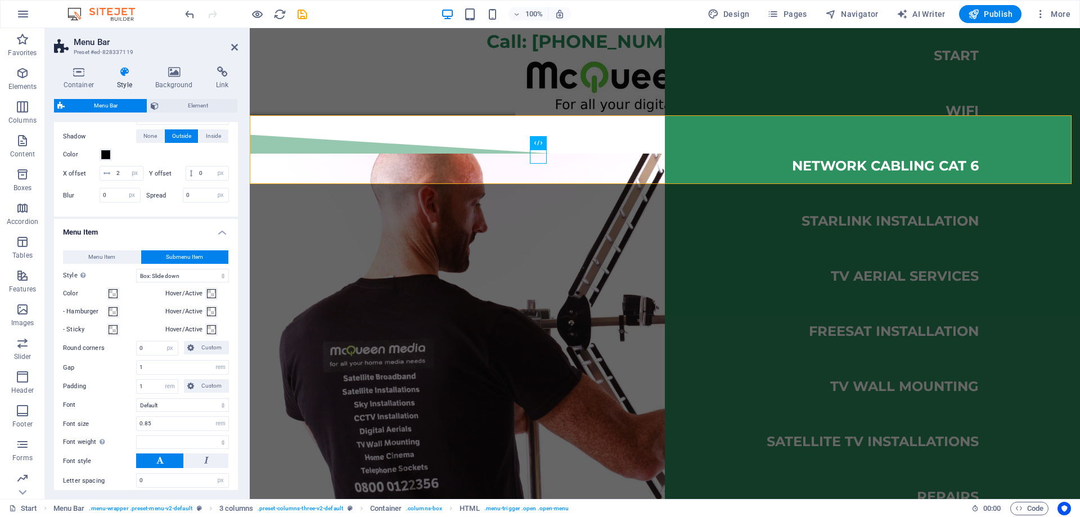
scroll to position [815, 0]
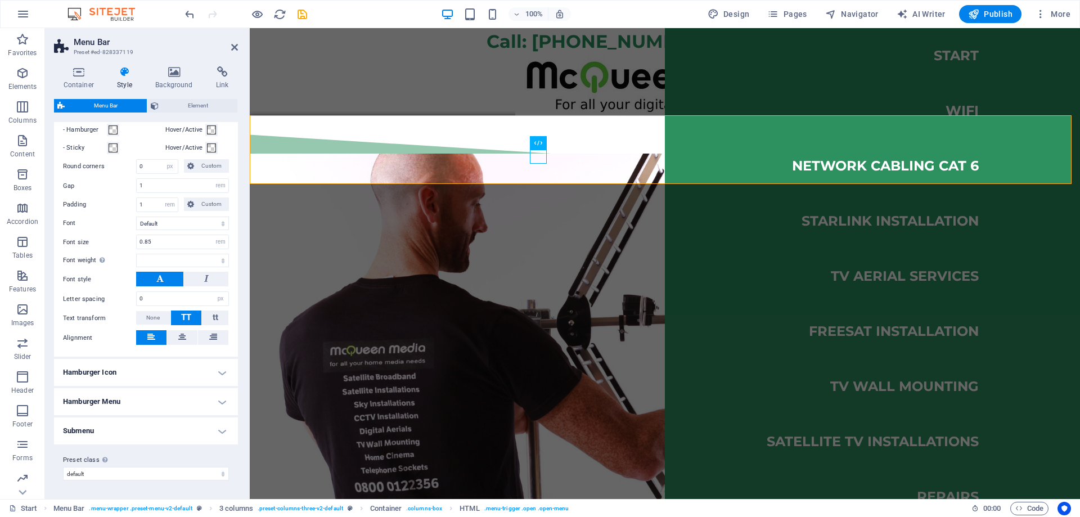
click at [146, 374] on h4 "Hamburger Icon" at bounding box center [146, 372] width 184 height 27
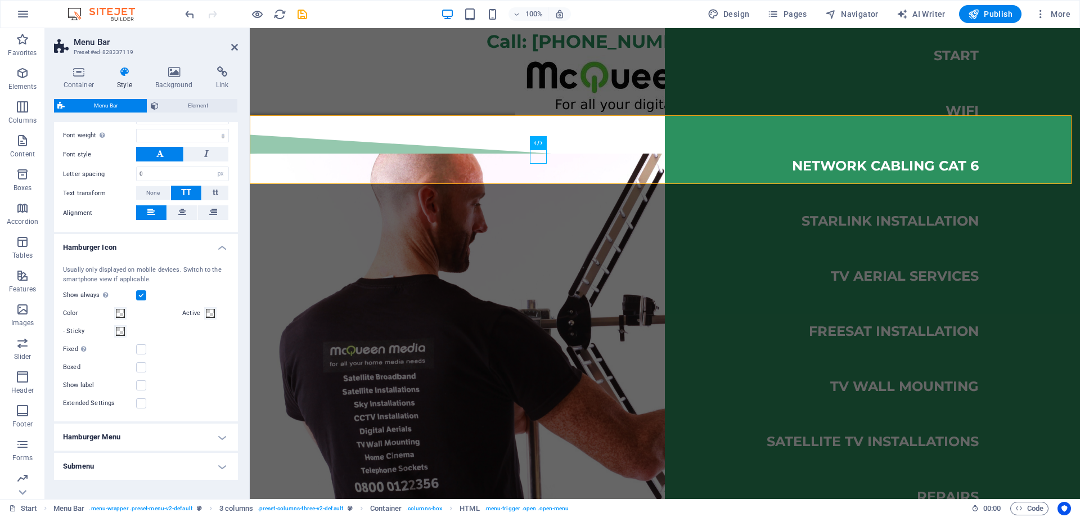
scroll to position [927, 0]
click at [120, 316] on span at bounding box center [120, 311] width 9 height 9
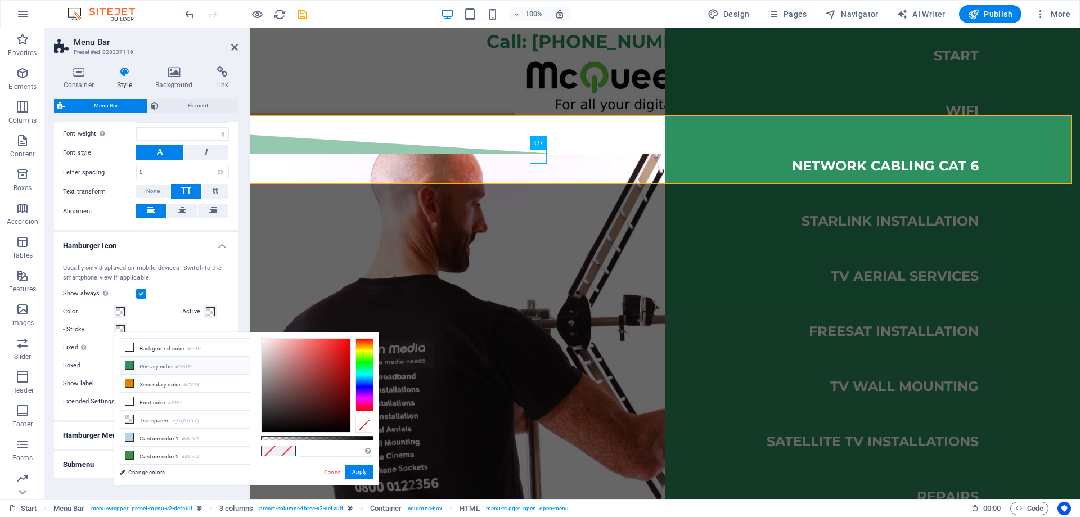
click at [126, 363] on icon at bounding box center [129, 365] width 8 height 8
type input "#2c915f"
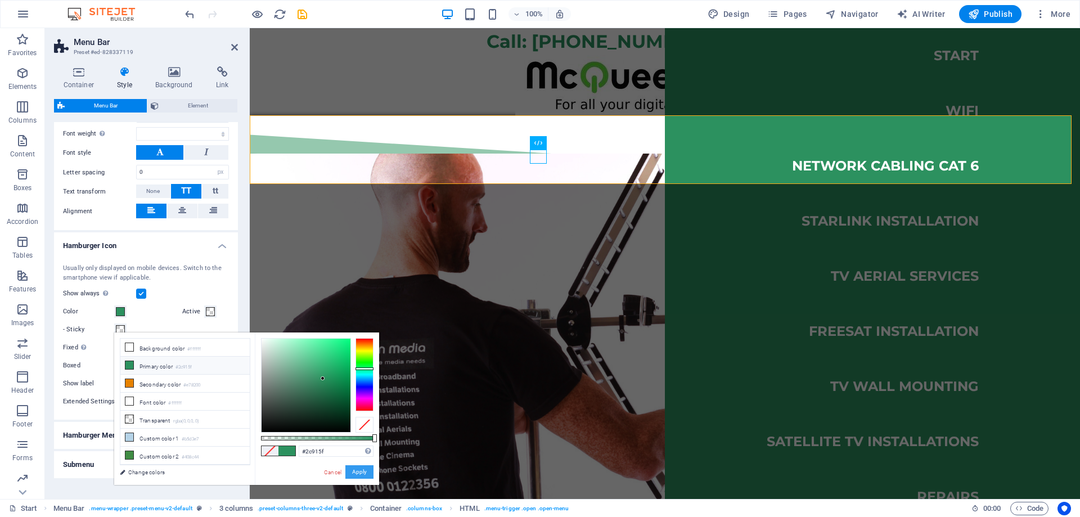
click at [353, 473] on button "Apply" at bounding box center [359, 472] width 28 height 14
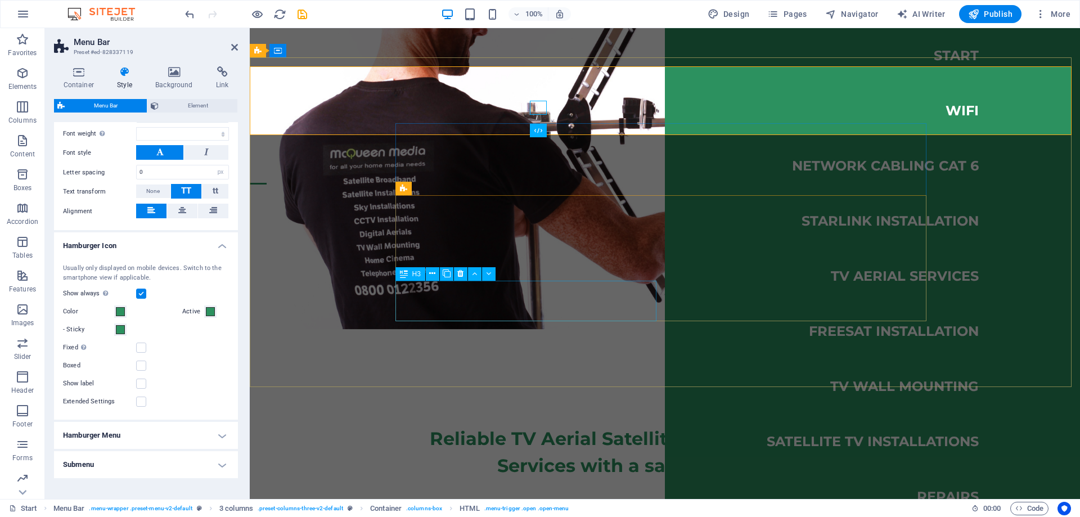
scroll to position [0, 0]
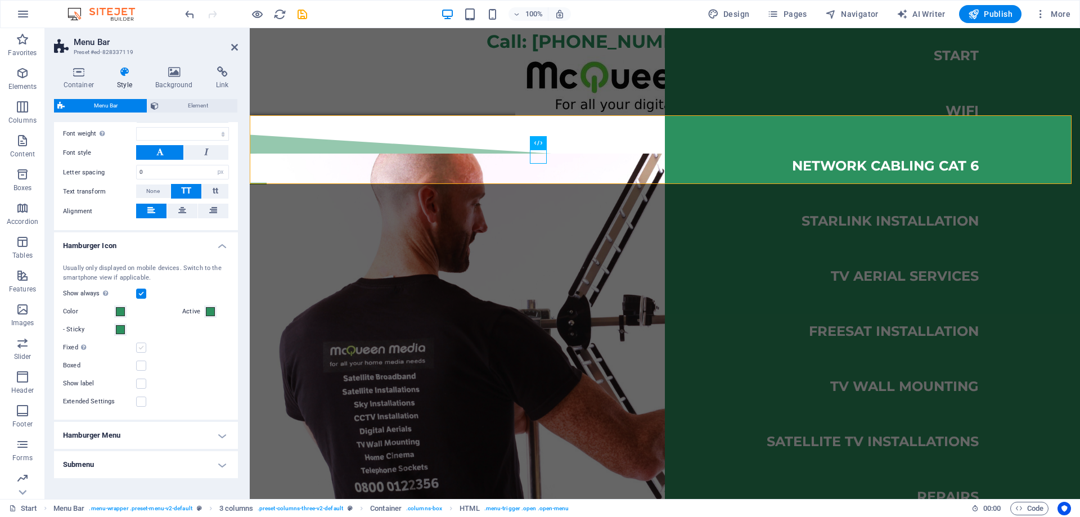
click at [138, 353] on label at bounding box center [141, 348] width 10 height 10
click at [0, 0] on input "Fixed Positions the trigger in a fixed state so that it is constantly in the vi…" at bounding box center [0, 0] width 0 height 0
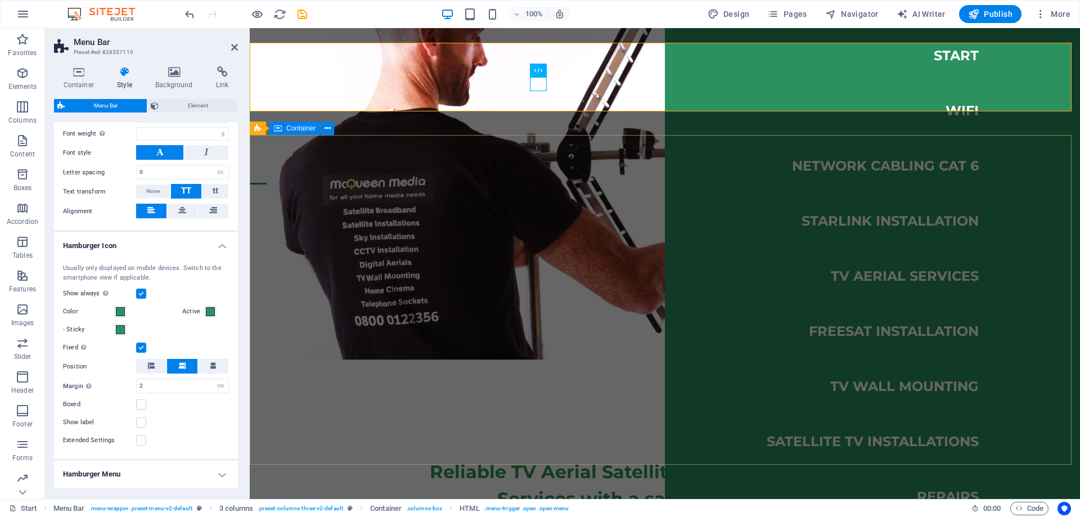
select select
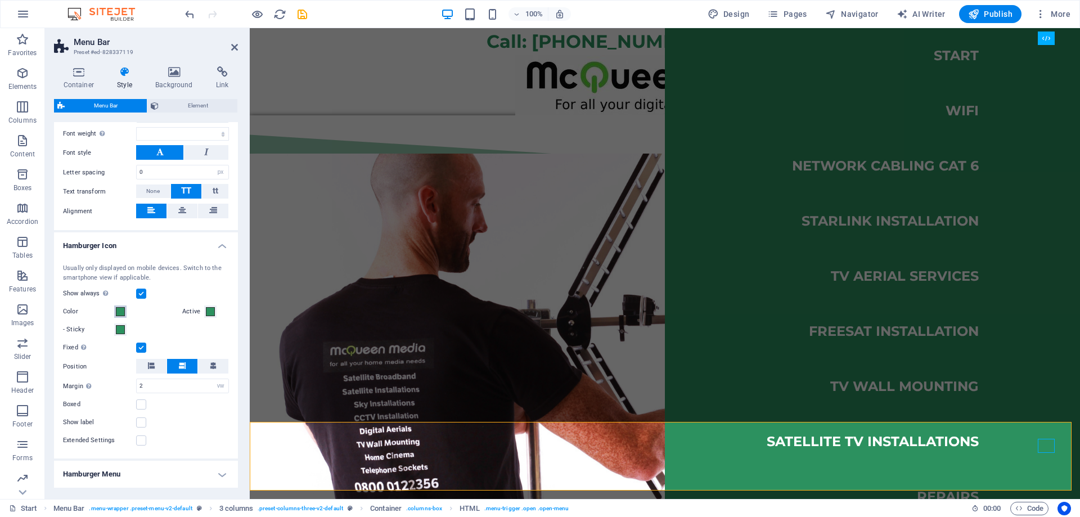
click at [119, 316] on span at bounding box center [120, 311] width 9 height 9
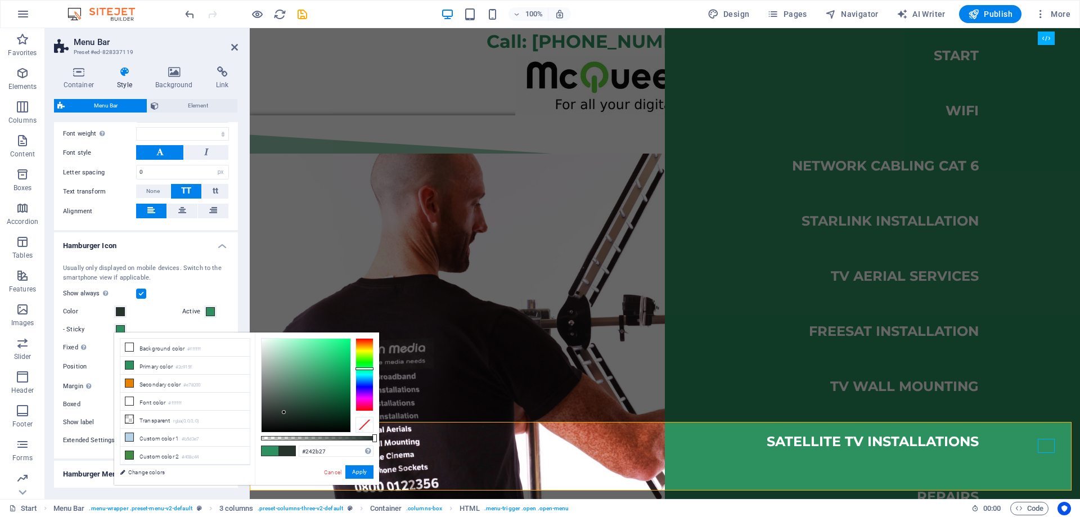
type input "#222825"
drag, startPoint x: 284, startPoint y: 412, endPoint x: 275, endPoint y: 417, distance: 10.6
click at [275, 417] on div at bounding box center [306, 385] width 89 height 93
click at [368, 470] on button "Apply" at bounding box center [359, 472] width 28 height 14
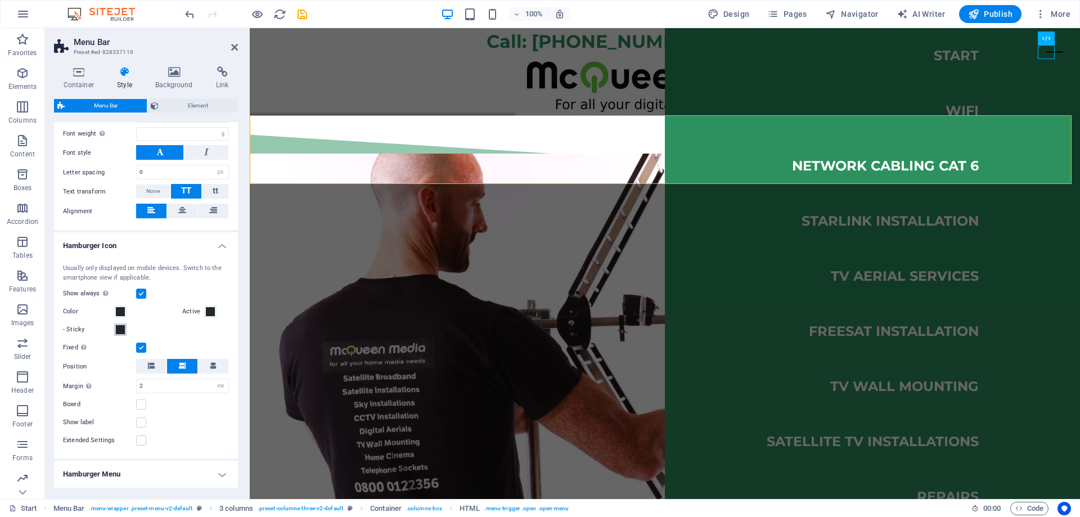
click at [119, 334] on span at bounding box center [120, 329] width 9 height 9
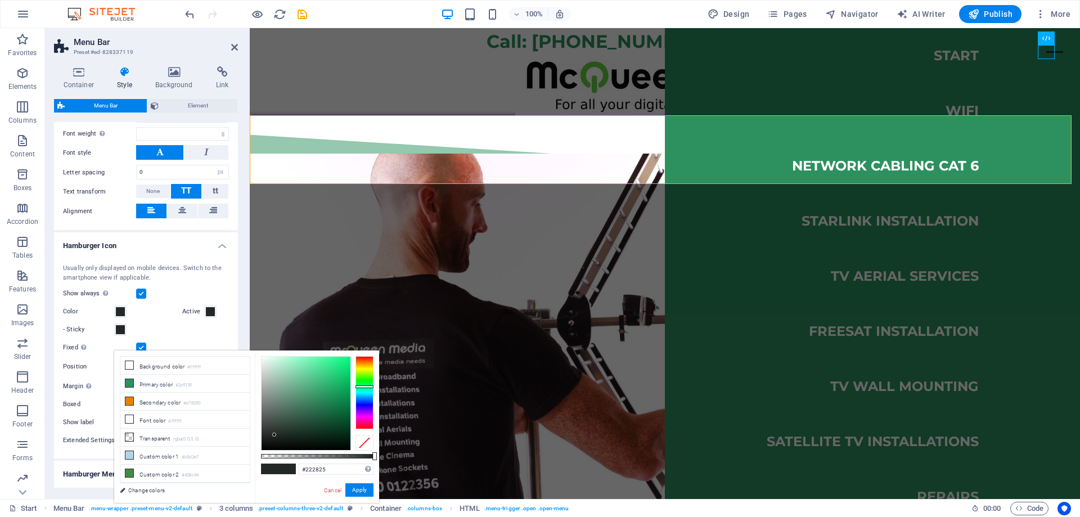
click at [178, 336] on div "- Sticky" at bounding box center [146, 330] width 166 height 14
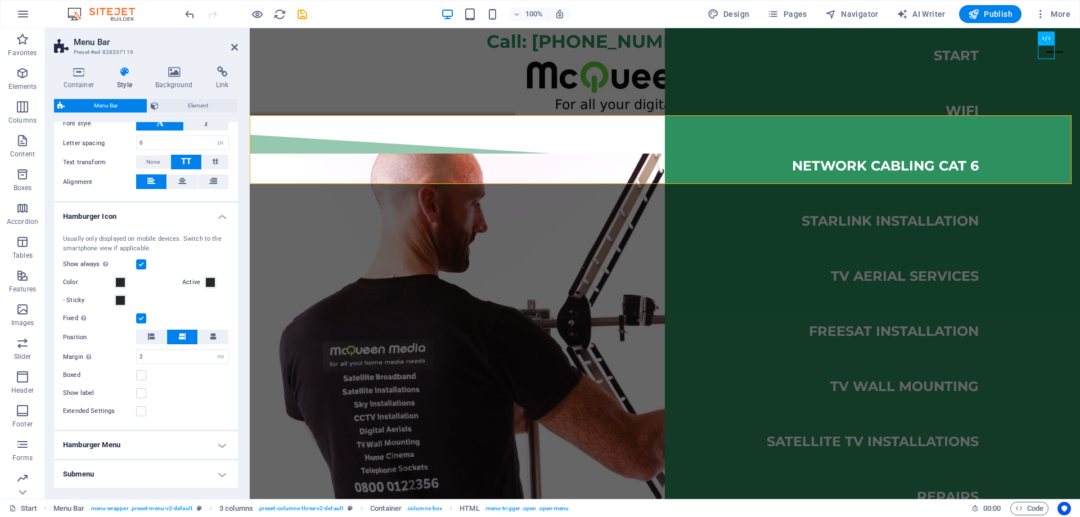
select select
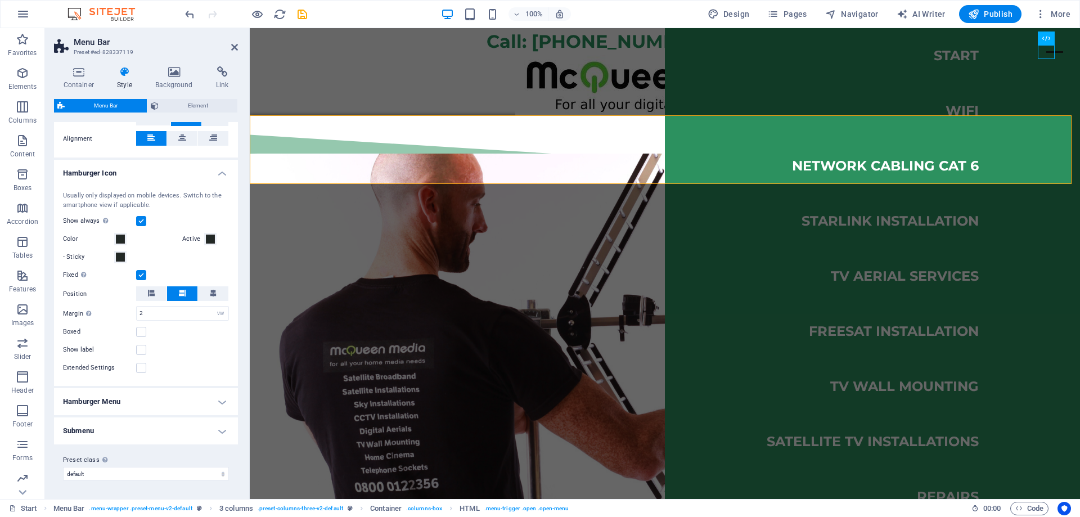
click at [156, 392] on h4 "Hamburger Menu" at bounding box center [146, 401] width 184 height 27
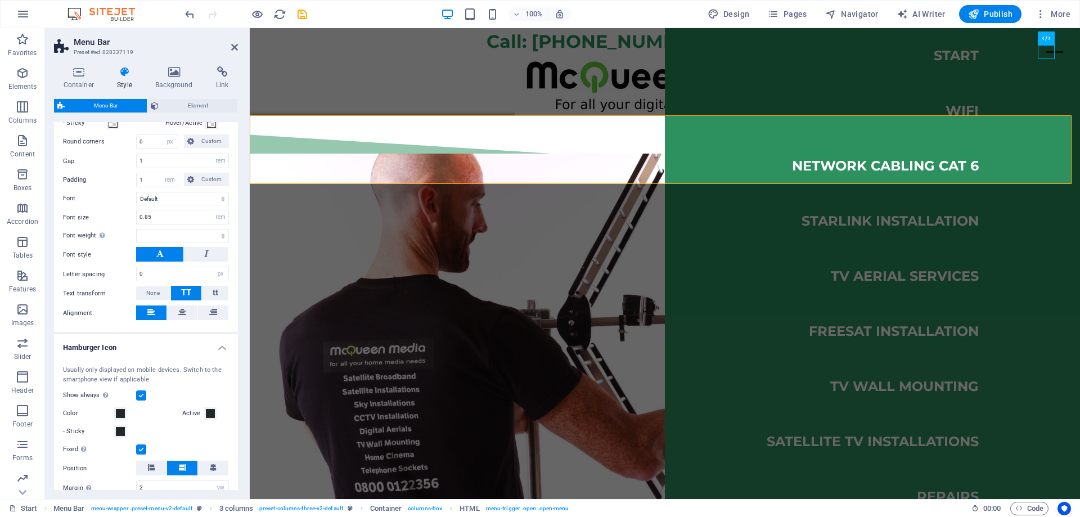
scroll to position [808, 0]
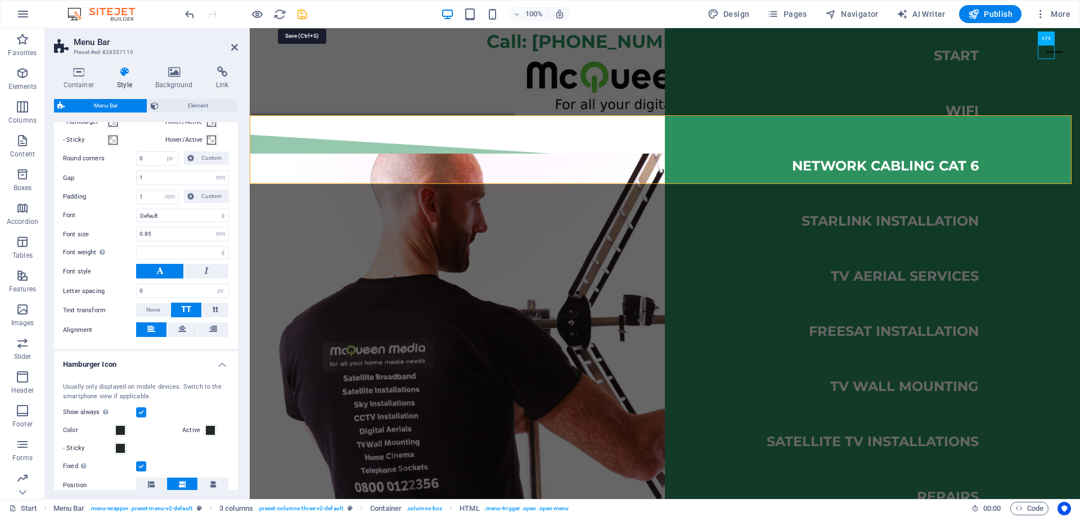
click at [307, 12] on icon "save" at bounding box center [302, 14] width 13 height 13
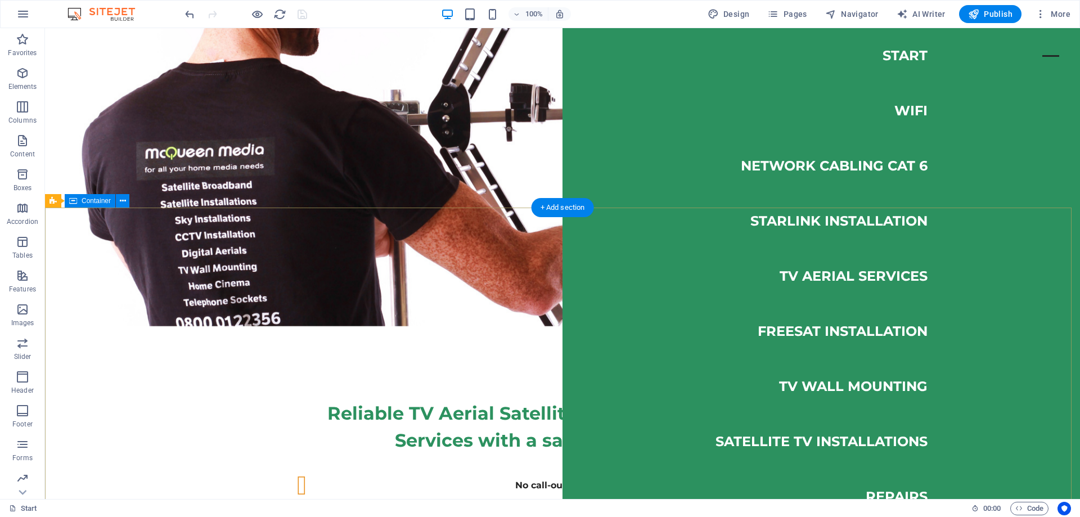
scroll to position [0, 0]
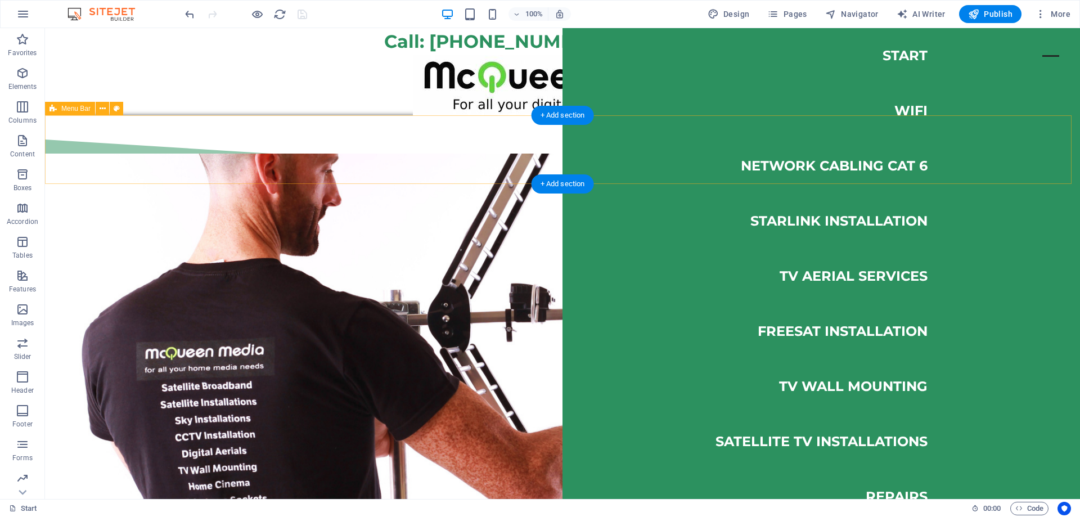
click at [523, 139] on div "Start WiFi Network Cabling CAT 6 Starlink Installation TV Aerial Services Frees…" at bounding box center [562, 149] width 1035 height 69
select select "rem"
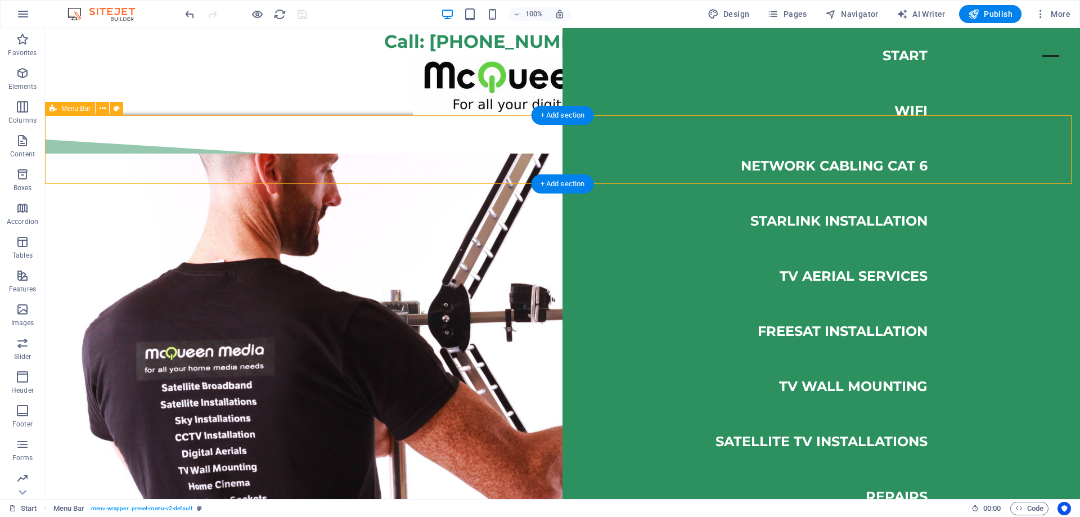
select select "rem"
select select "sticky_reverse"
select select "px"
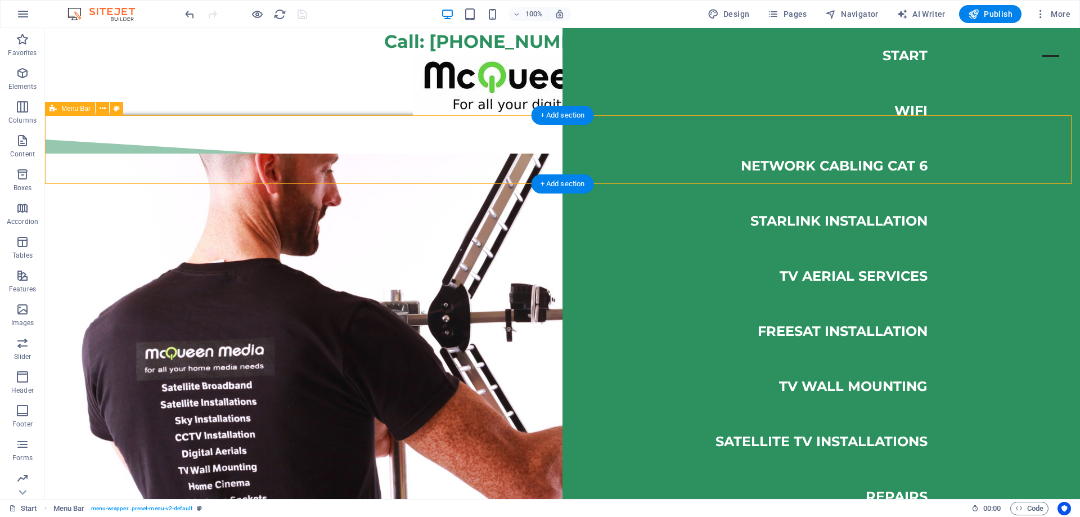
select select "px"
select select "hover_box_top"
select select "px"
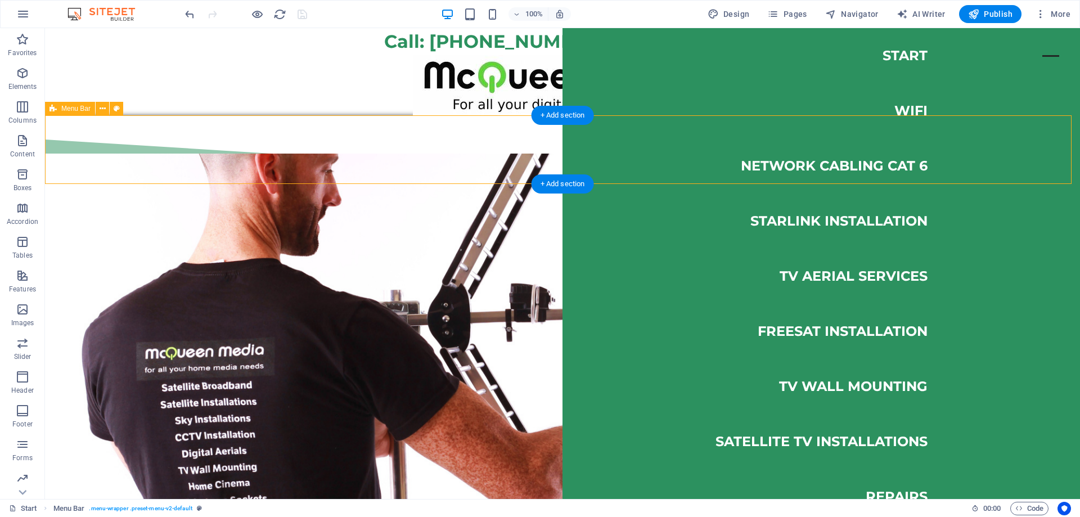
select select "rem"
select select
select select "px"
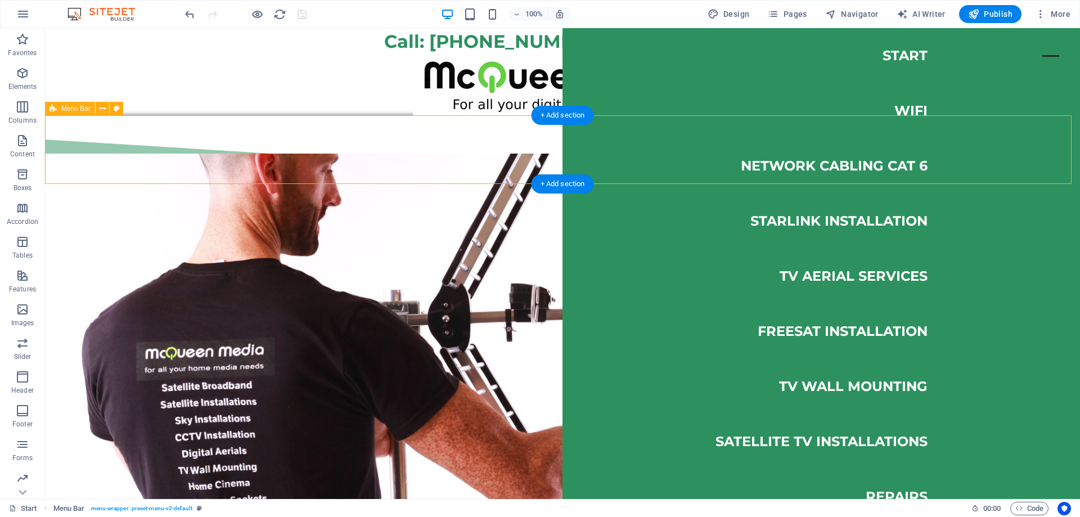
select select "vw"
select select "%"
select select "rem"
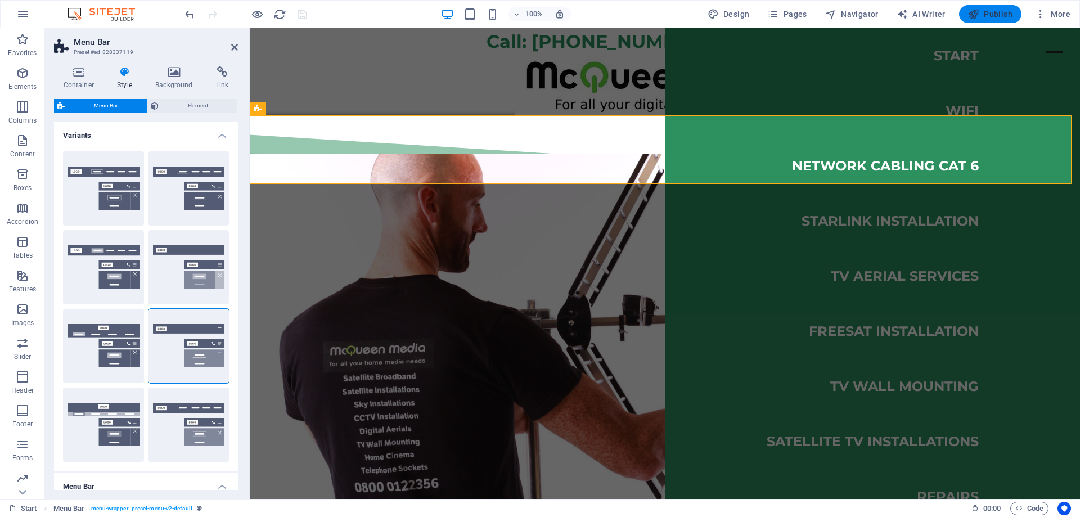
click at [981, 16] on span "Publish" at bounding box center [990, 13] width 44 height 11
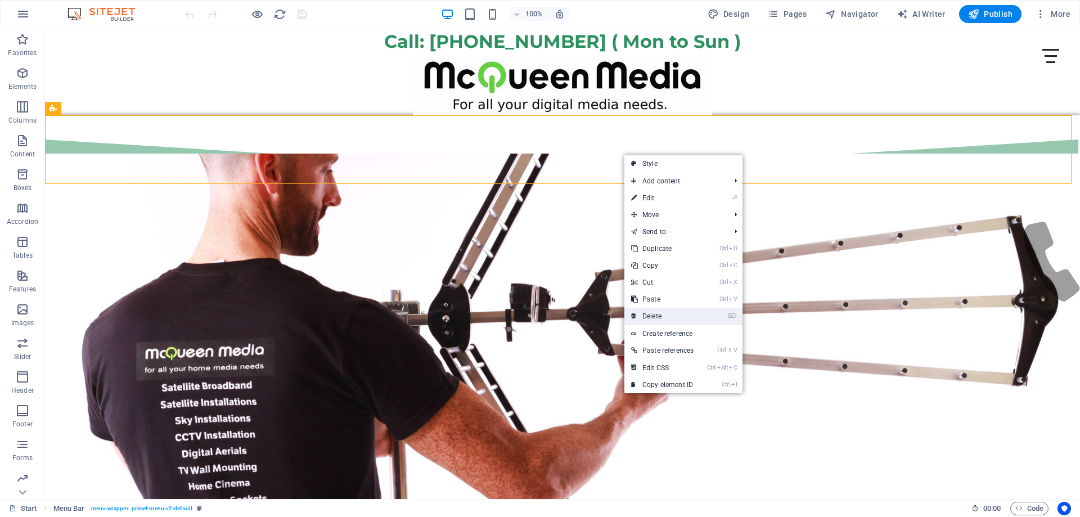
click at [658, 318] on link "⌦ Delete" at bounding box center [663, 316] width 76 height 17
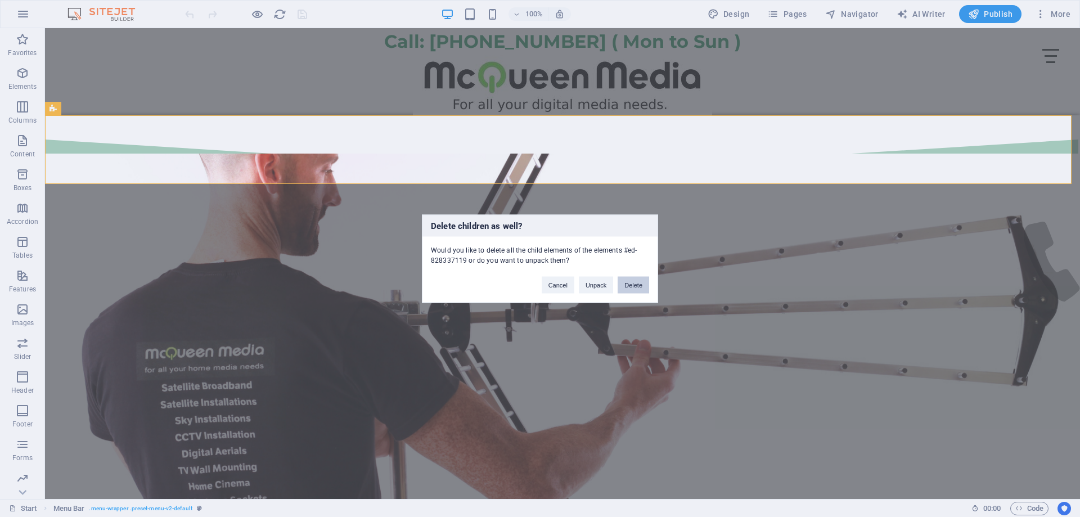
click at [634, 285] on button "Delete" at bounding box center [634, 284] width 32 height 17
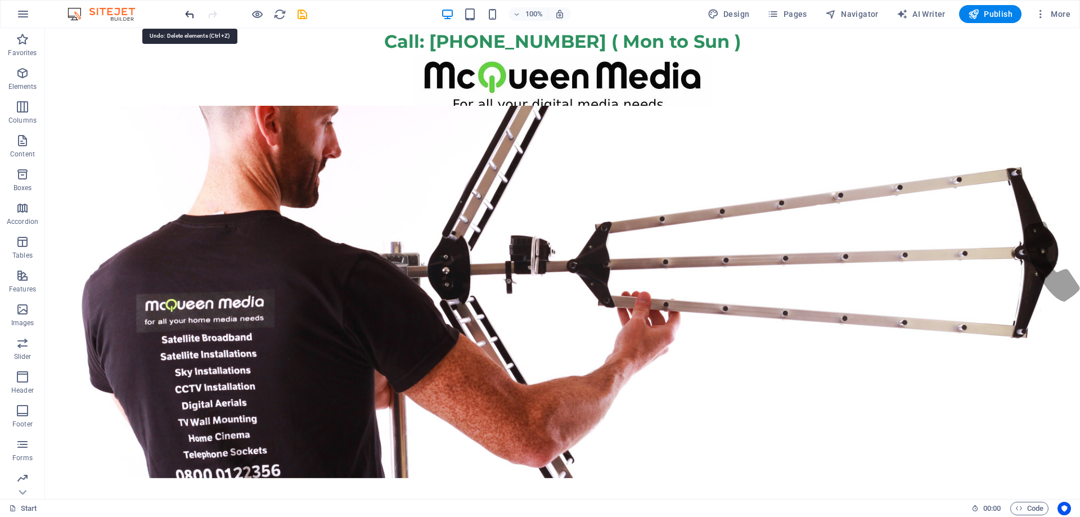
click at [187, 15] on icon "undo" at bounding box center [189, 14] width 13 height 13
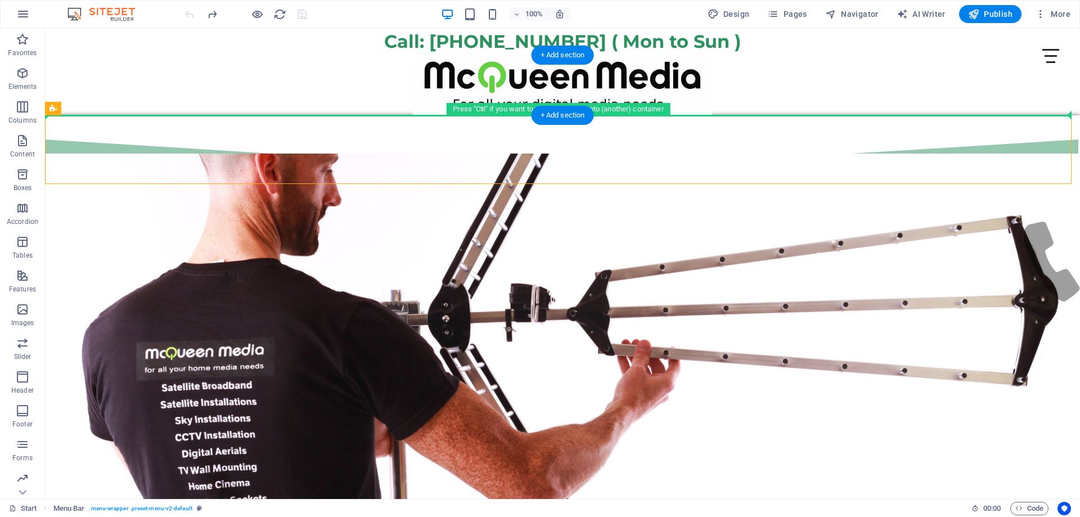
drag, startPoint x: 553, startPoint y: 158, endPoint x: 546, endPoint y: 91, distance: 66.7
drag, startPoint x: 541, startPoint y: 133, endPoint x: 533, endPoint y: 104, distance: 30.2
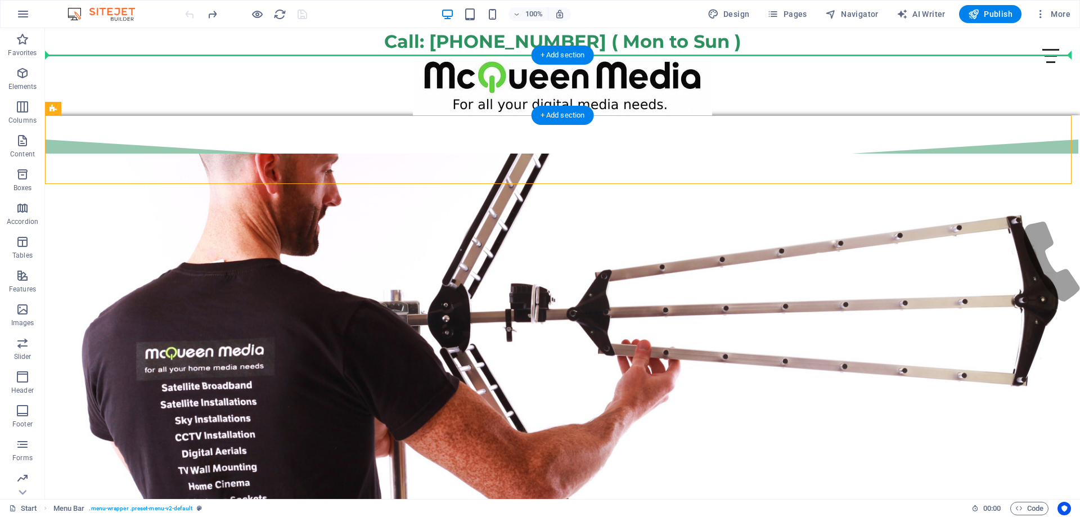
drag, startPoint x: 531, startPoint y: 160, endPoint x: 522, endPoint y: 73, distance: 87.7
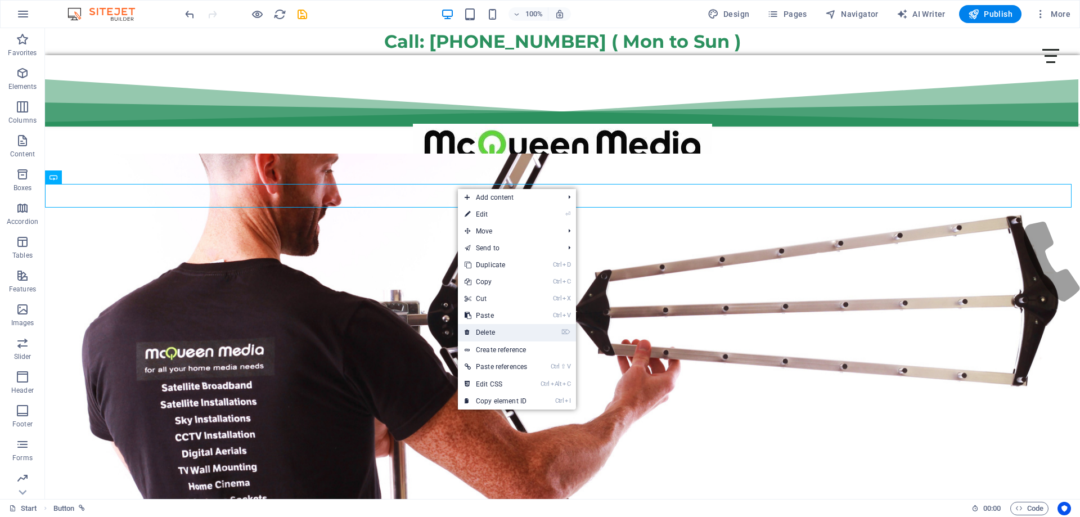
click at [497, 335] on link "⌦ Delete" at bounding box center [496, 332] width 76 height 17
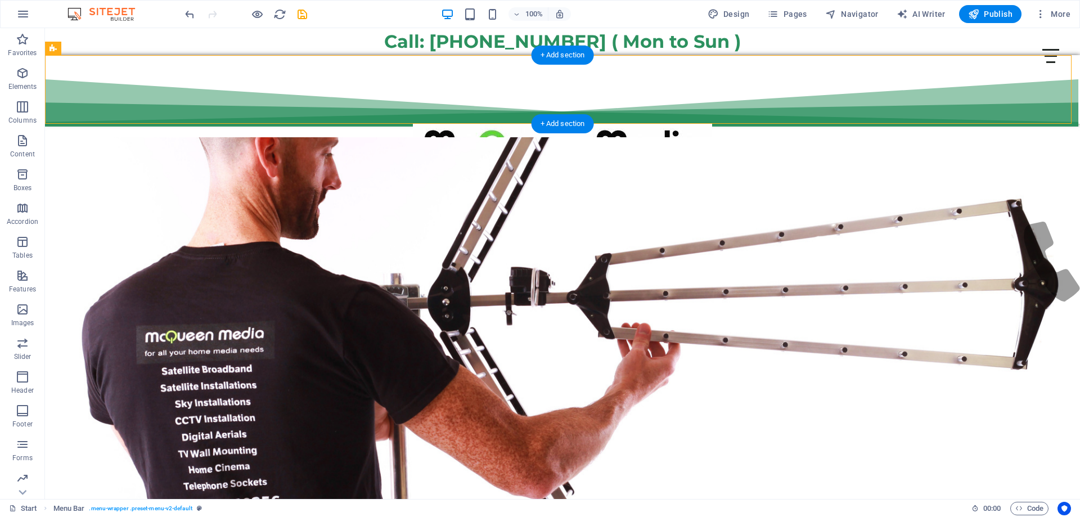
drag, startPoint x: 447, startPoint y: 81, endPoint x: 430, endPoint y: 89, distance: 18.6
click at [430, 89] on div "Start WiFi Network Cabling CAT 6 Starlink Installation TV Aerial Services Frees…" at bounding box center [562, 89] width 1035 height 69
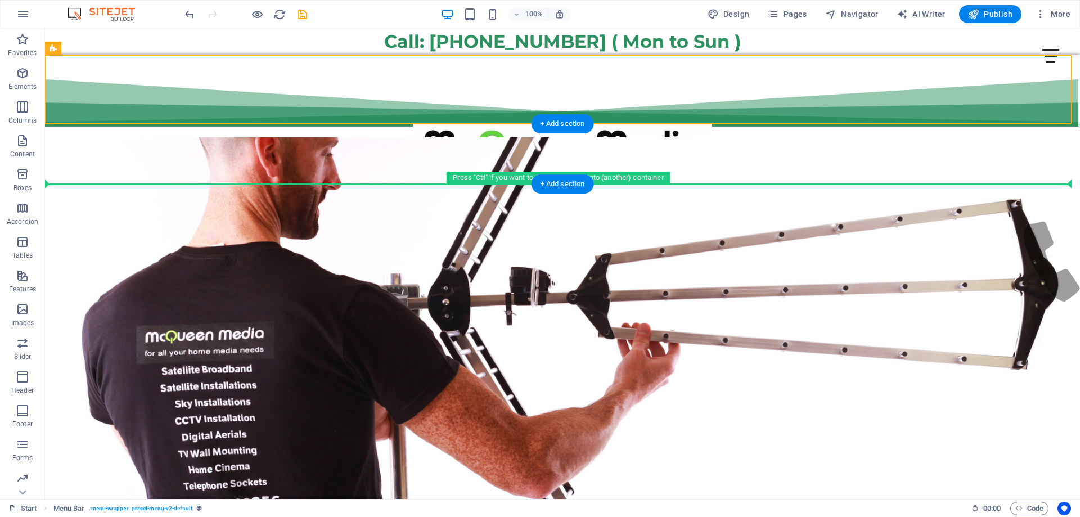
drag, startPoint x: 429, startPoint y: 87, endPoint x: 439, endPoint y: 171, distance: 85.0
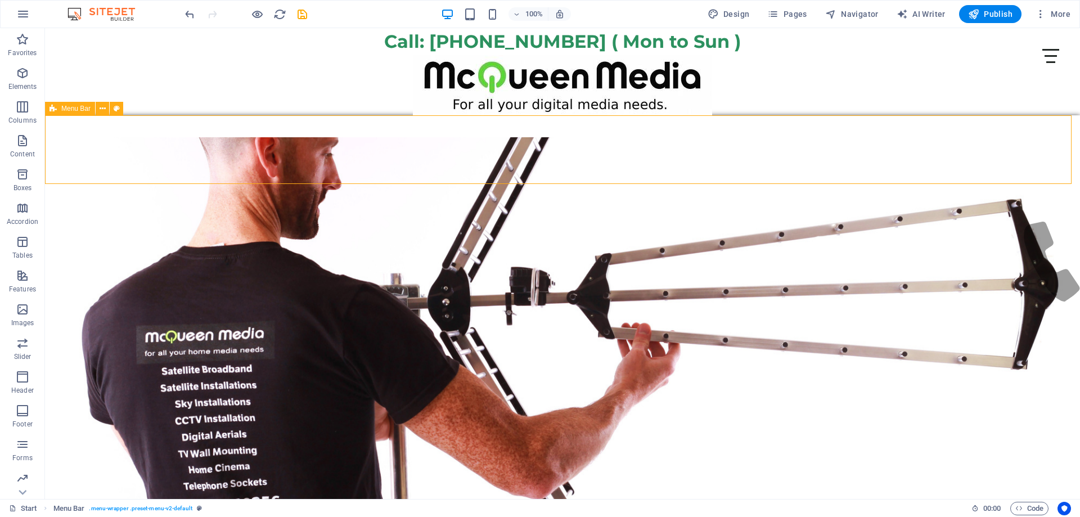
click at [74, 107] on span "Menu Bar" at bounding box center [75, 108] width 29 height 7
select select "px"
select select "%"
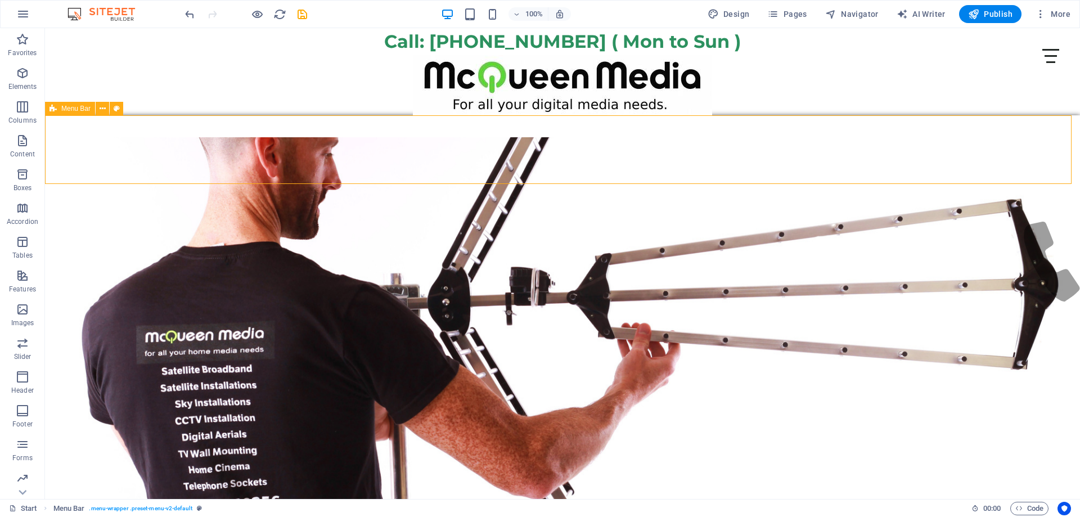
select select "%"
select select "header"
select select "fan"
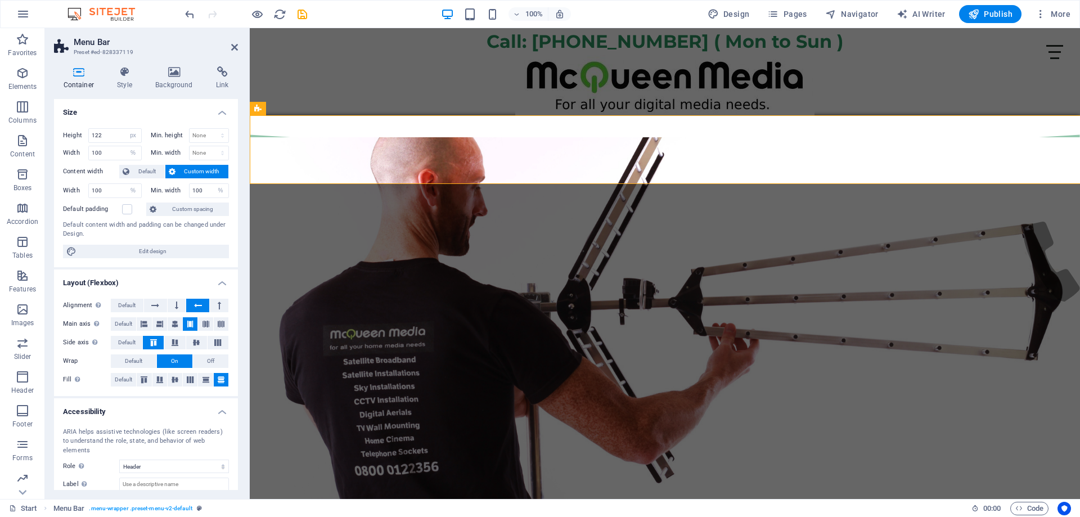
click at [105, 135] on input "122" at bounding box center [115, 136] width 52 height 14
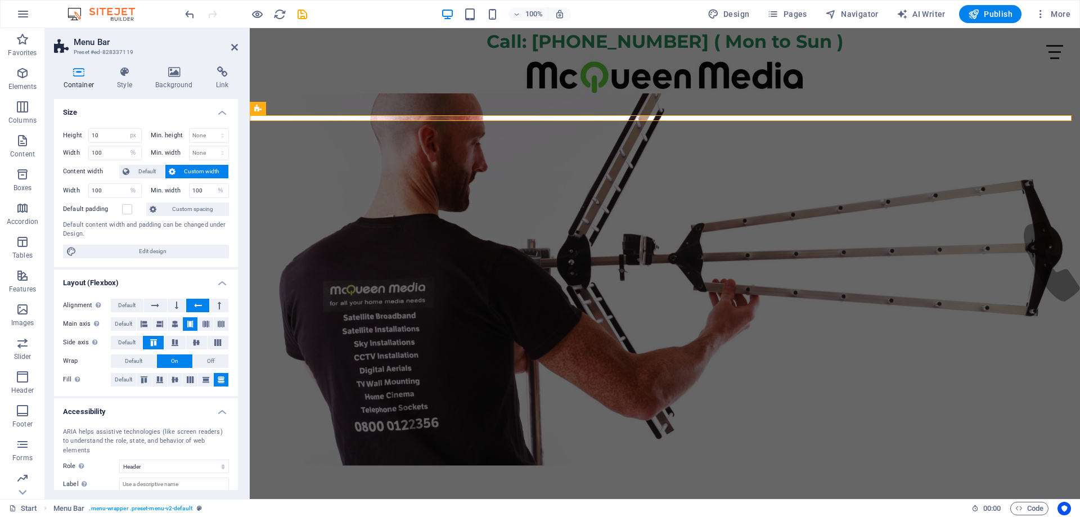
drag, startPoint x: 105, startPoint y: 136, endPoint x: 59, endPoint y: 133, distance: 46.8
click at [59, 133] on div "Height 10 Default px rem % vh vw Min. height None px rem % vh vw Width 100 Defa…" at bounding box center [146, 193] width 184 height 148
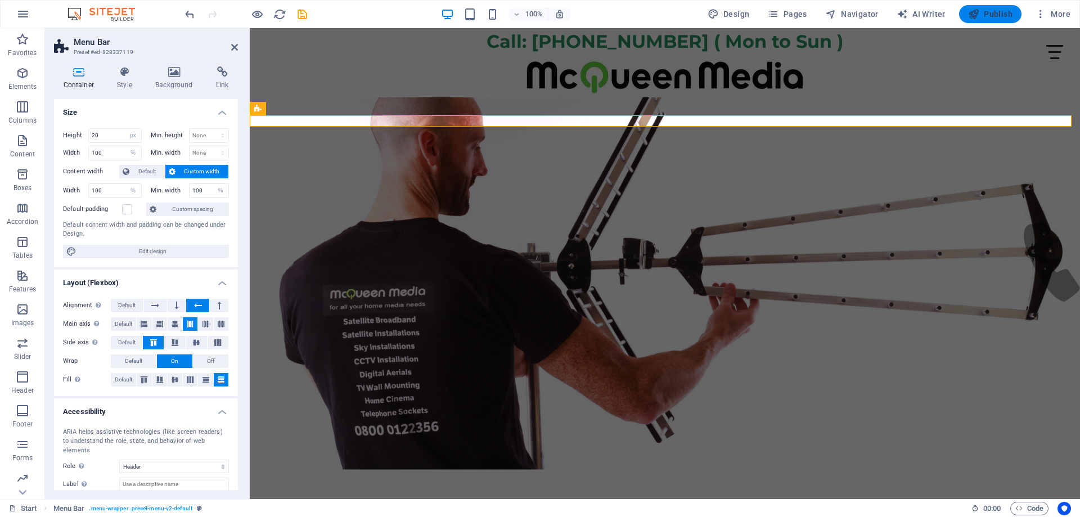
type input "20"
click at [1003, 14] on span "Publish" at bounding box center [990, 13] width 44 height 11
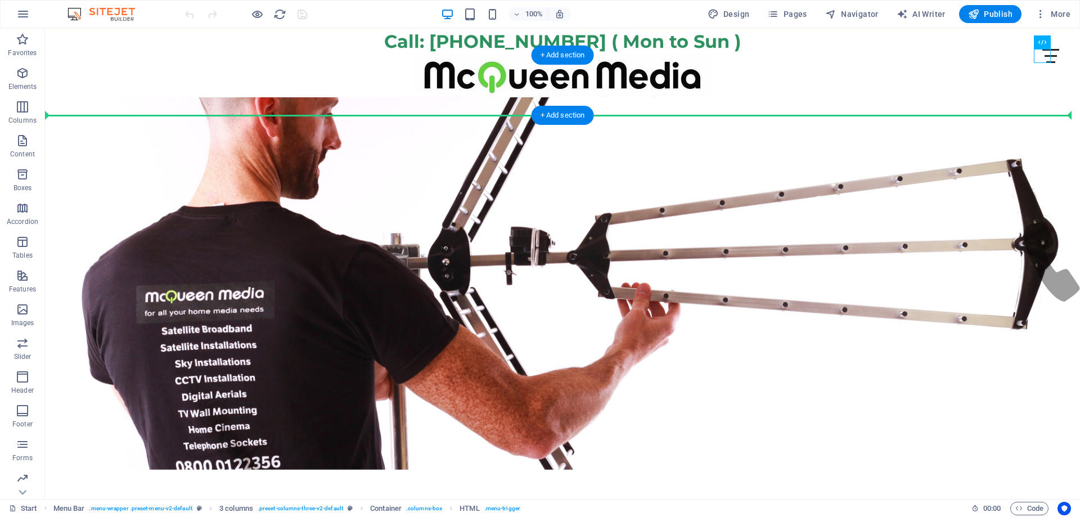
drag, startPoint x: 1044, startPoint y: 54, endPoint x: 722, endPoint y: 110, distance: 326.1
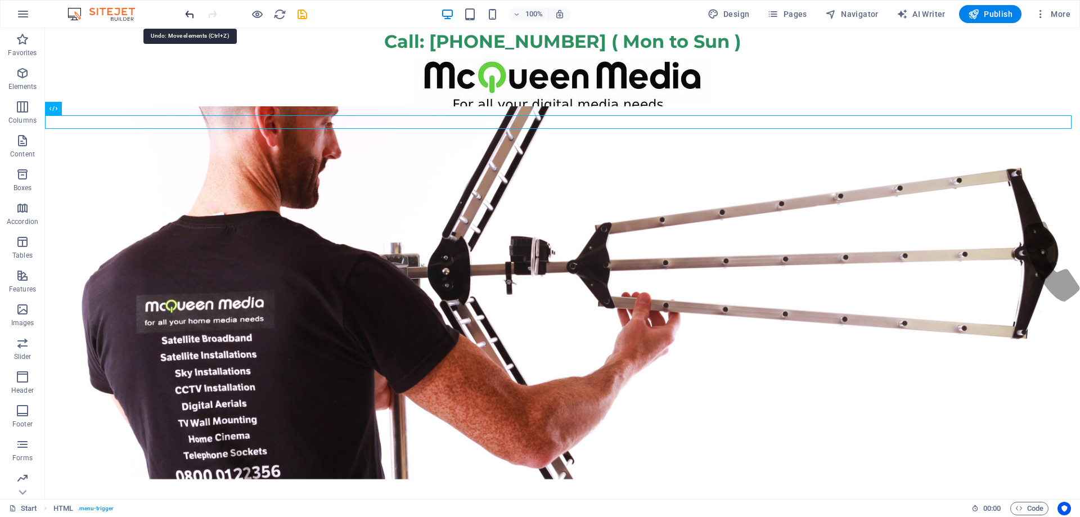
click at [187, 13] on icon "undo" at bounding box center [189, 14] width 13 height 13
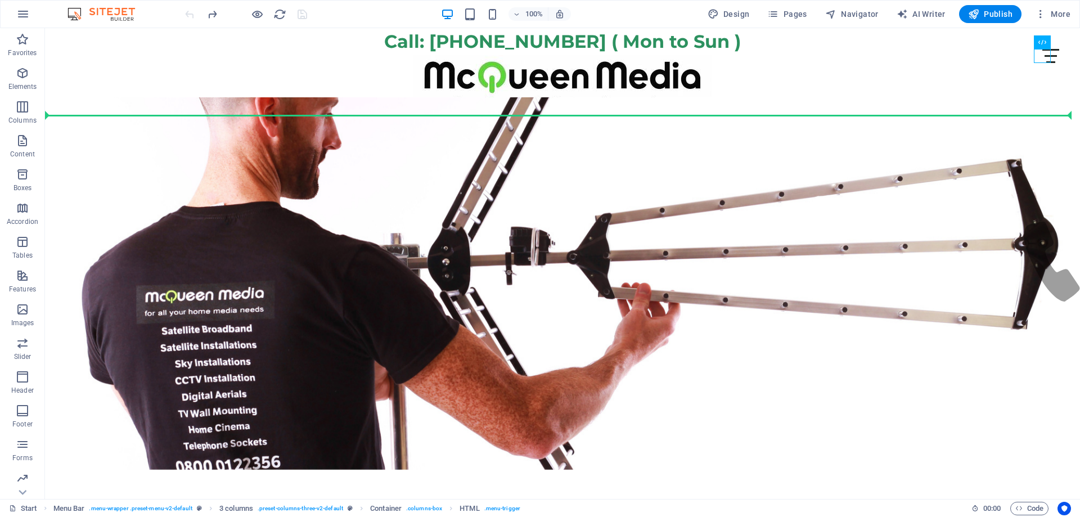
drag, startPoint x: 1039, startPoint y: 59, endPoint x: 554, endPoint y: 118, distance: 488.0
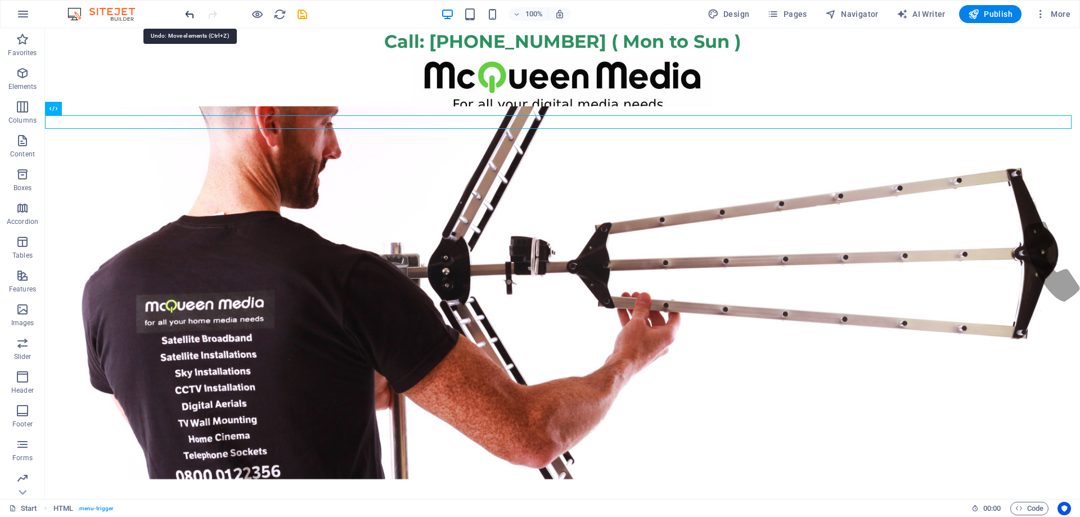
click at [187, 13] on icon "undo" at bounding box center [189, 14] width 13 height 13
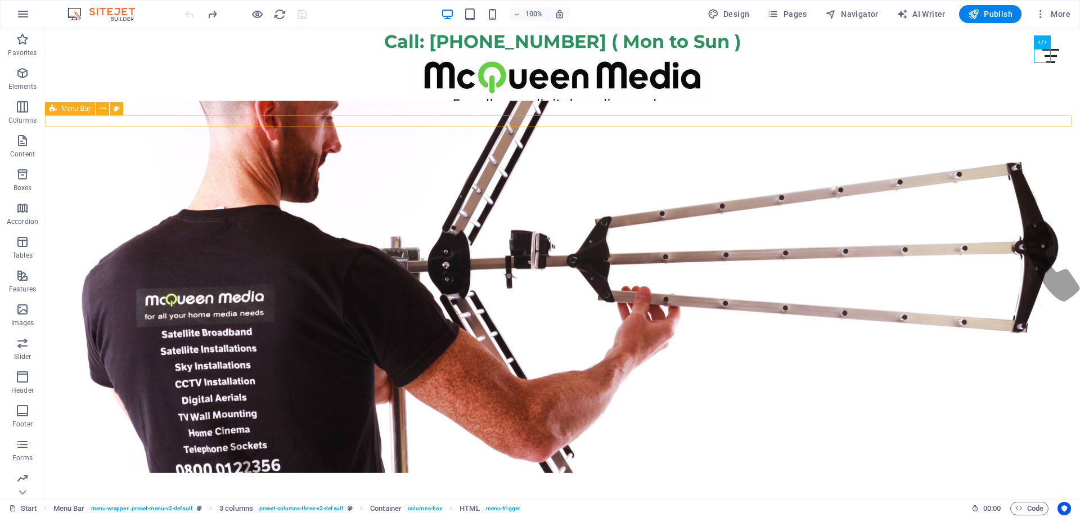
click at [70, 112] on span "Menu Bar" at bounding box center [75, 108] width 29 height 7
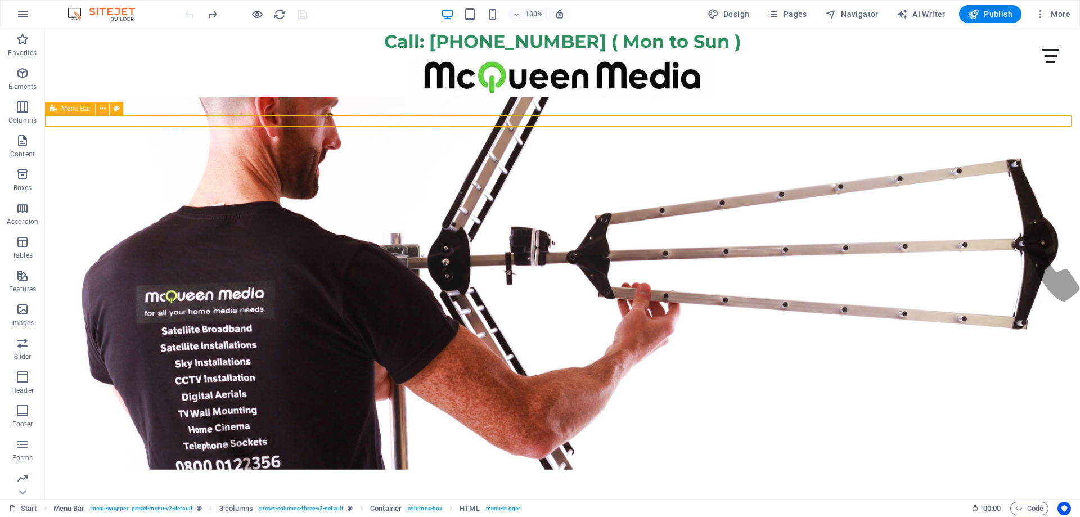
select select "px"
select select "%"
select select "header"
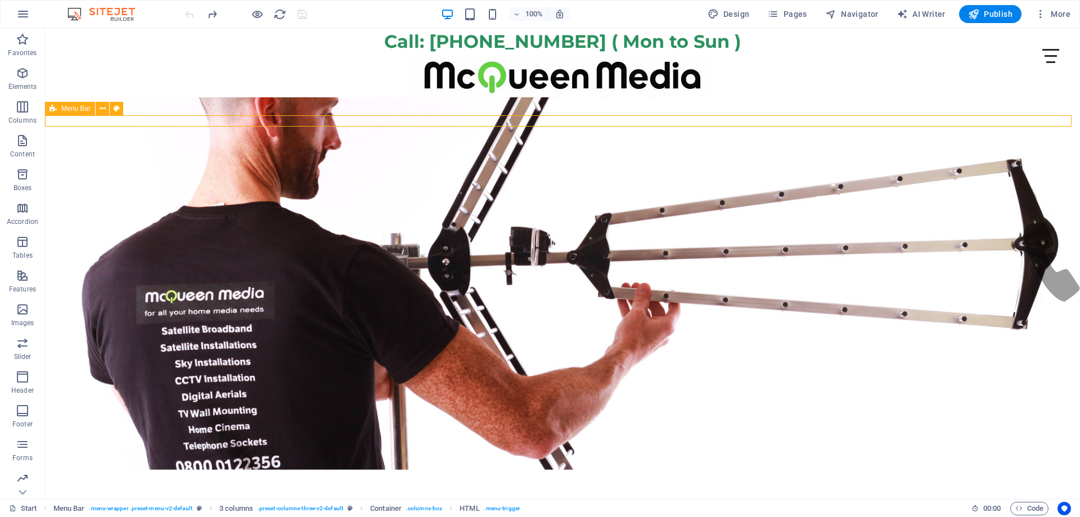
select select "fan"
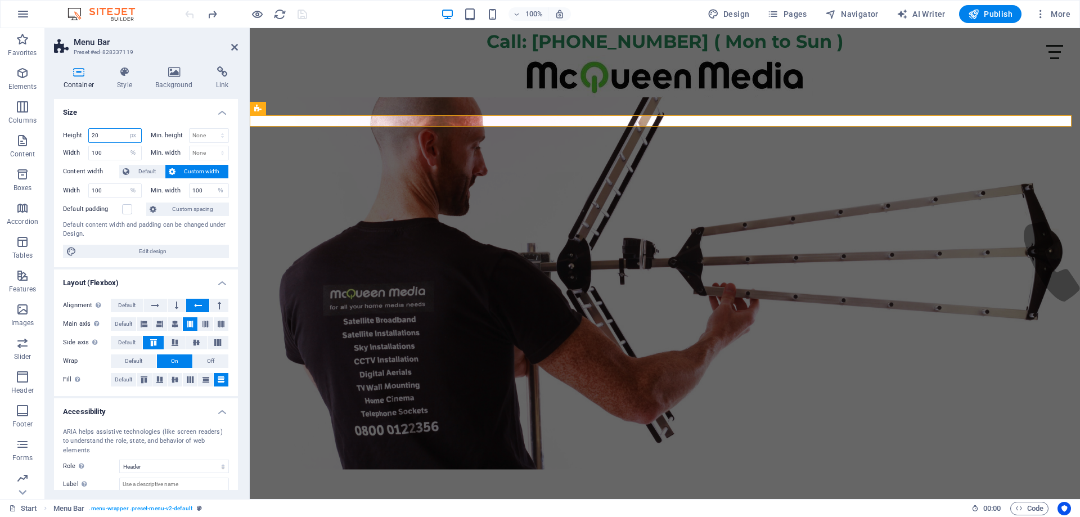
click at [100, 132] on input "20" at bounding box center [115, 136] width 52 height 14
drag, startPoint x: 100, startPoint y: 132, endPoint x: 60, endPoint y: 132, distance: 40.5
click at [59, 132] on div "Height 20 Default px rem % vh vw Min. height None px rem % vh vw Width 100 Defa…" at bounding box center [146, 193] width 184 height 148
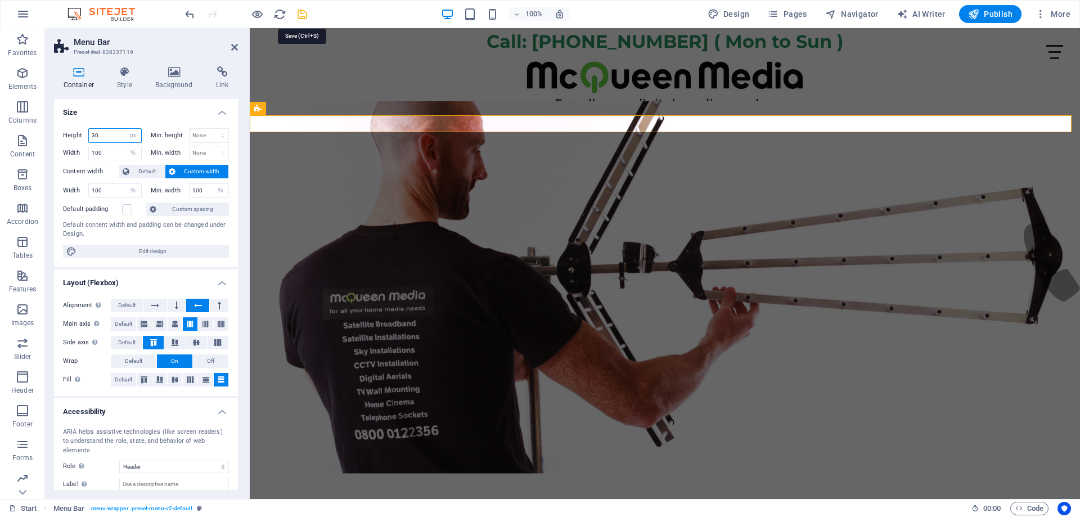
type input "30"
click at [303, 12] on icon "save" at bounding box center [302, 14] width 13 height 13
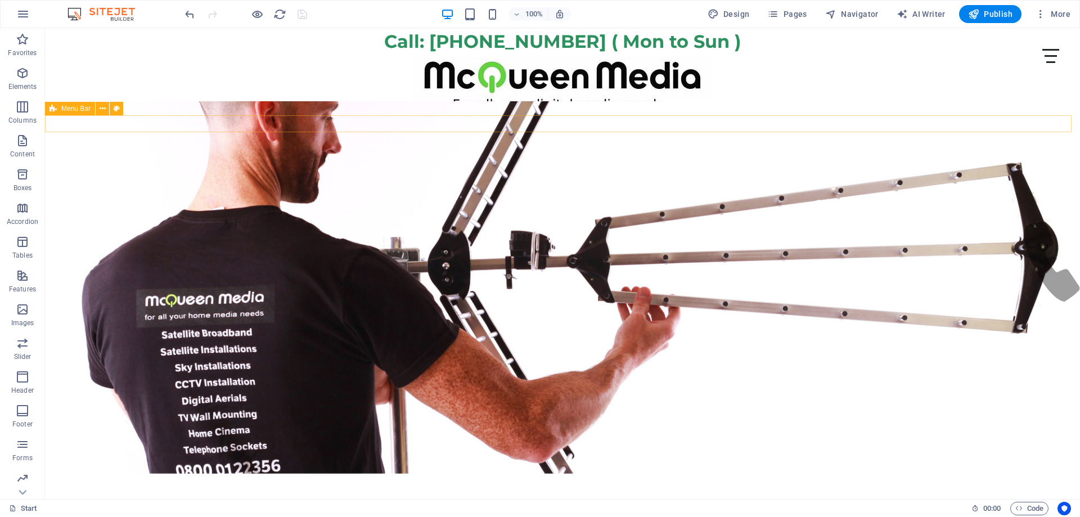
click at [156, 122] on div "Start WiFi Network Cabling CAT 6 Starlink Installation TV Aerial Services Frees…" at bounding box center [562, 123] width 1035 height 17
select select "px"
select select "%"
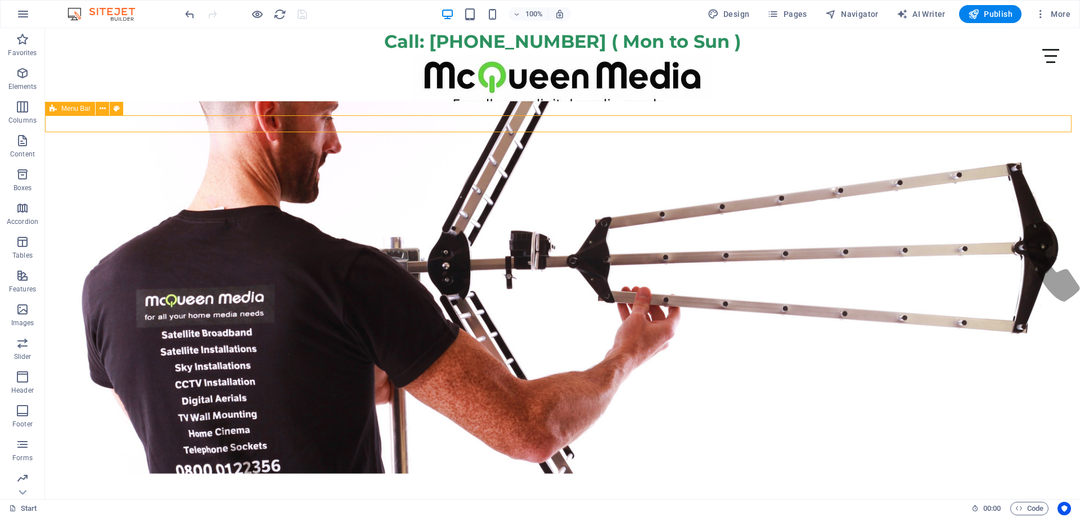
select select "%"
select select "header"
select select "fan"
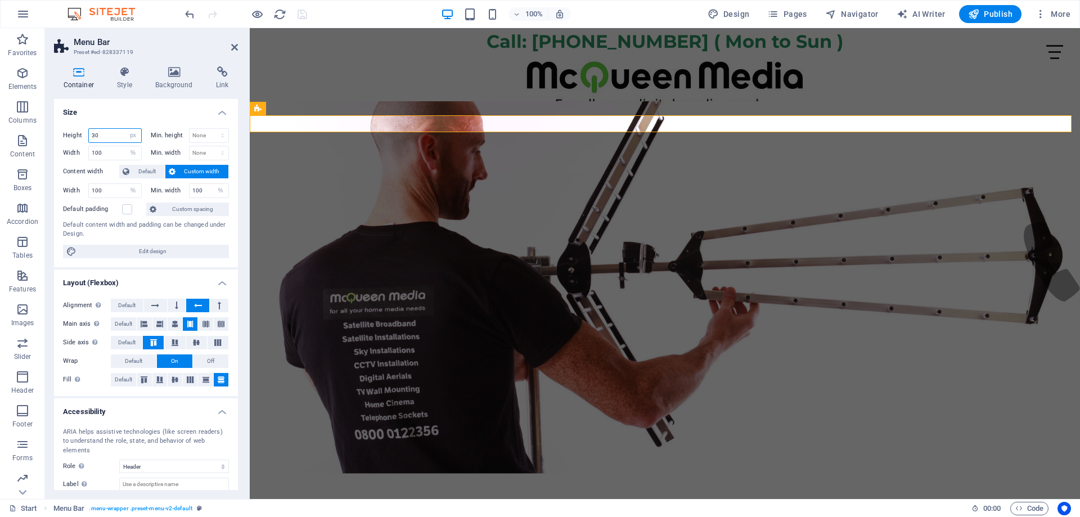
drag, startPoint x: 100, startPoint y: 134, endPoint x: 80, endPoint y: 136, distance: 19.3
click at [80, 136] on div "Height 30 Default px rem % vh vw" at bounding box center [102, 135] width 79 height 15
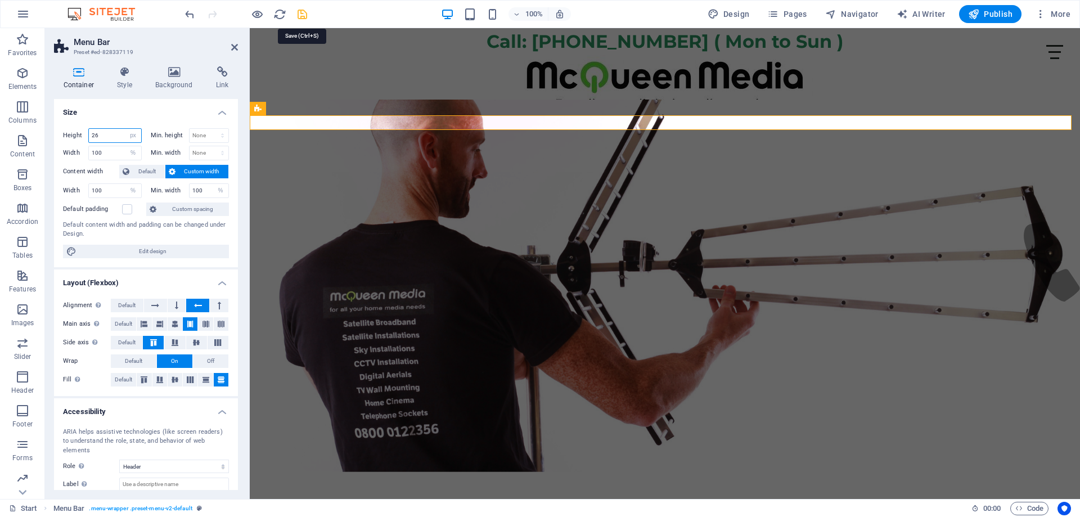
type input "26"
click at [304, 15] on icon "save" at bounding box center [302, 14] width 13 height 13
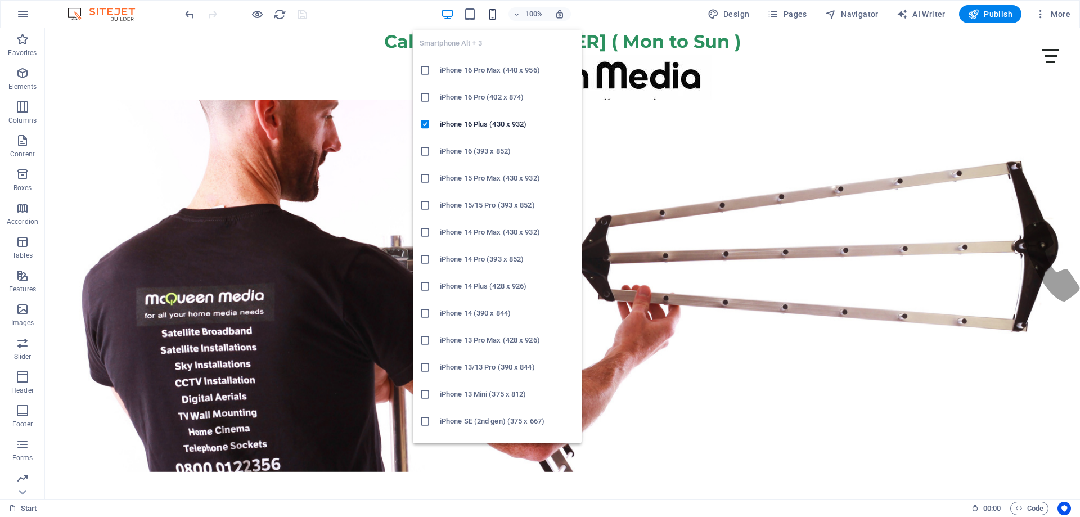
click at [493, 16] on icon "button" at bounding box center [492, 14] width 13 height 13
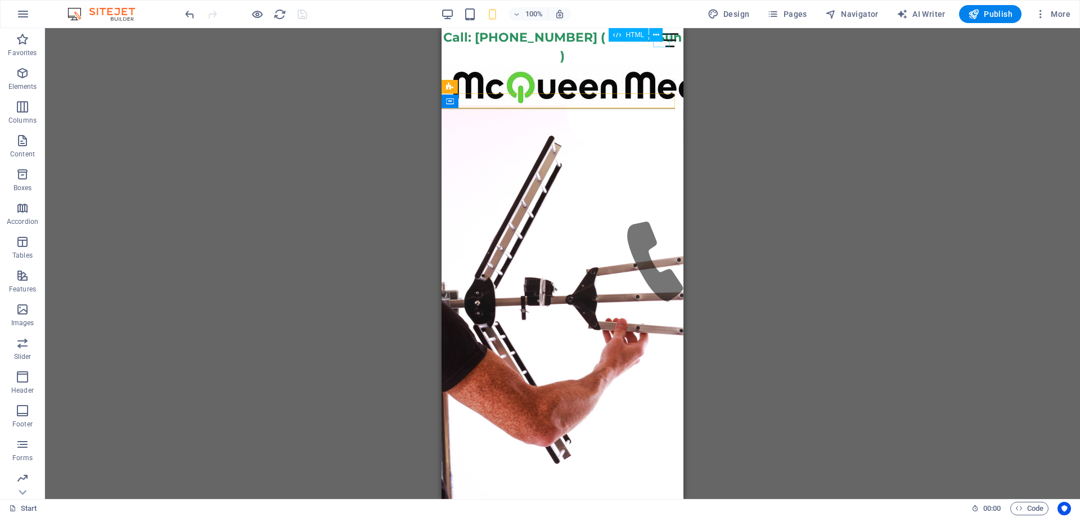
click at [663, 37] on div "HTML" at bounding box center [639, 35] width 61 height 14
click at [665, 43] on div at bounding box center [670, 40] width 17 height 14
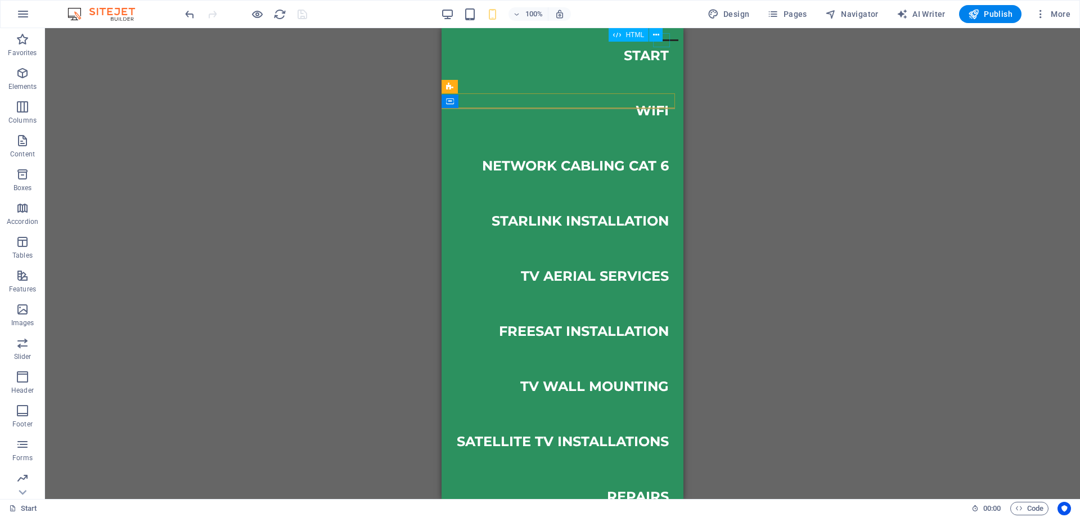
click at [665, 43] on div at bounding box center [670, 40] width 17 height 14
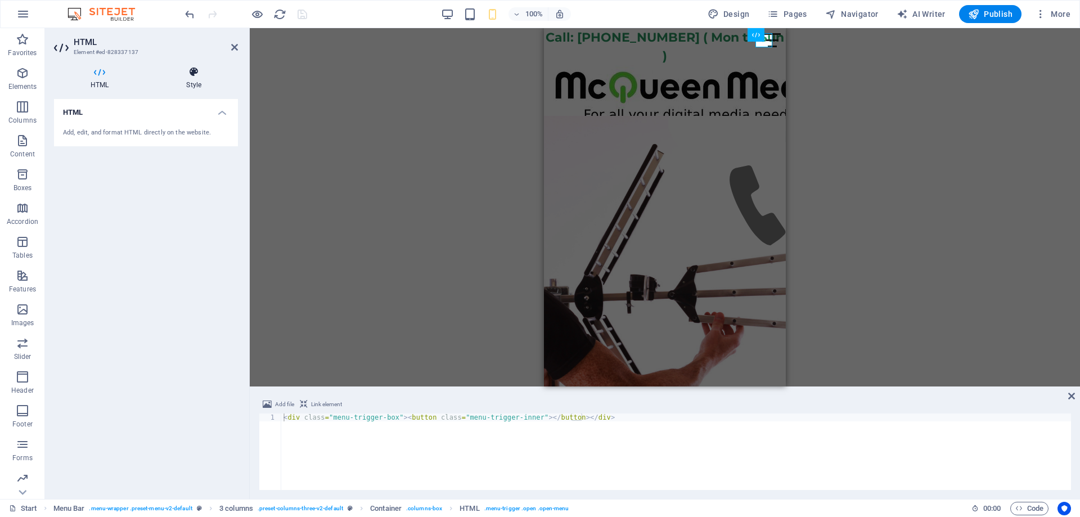
click at [191, 75] on icon at bounding box center [194, 71] width 88 height 11
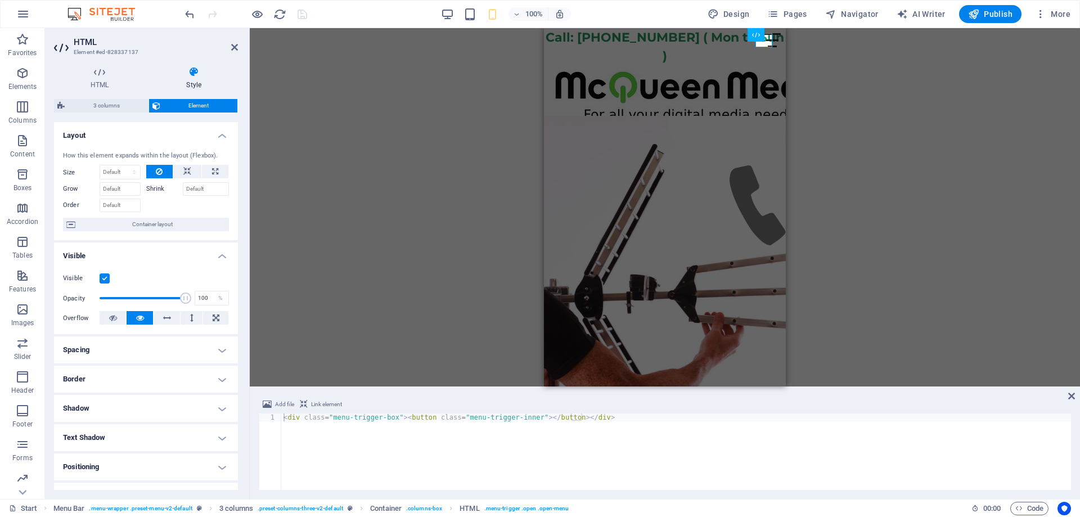
click at [424, 188] on div "H2 Banner Container Banner Menu Bar Image HTML Menu Bar 3 columns 3 columns Men…" at bounding box center [665, 207] width 830 height 358
click at [98, 73] on icon at bounding box center [99, 71] width 91 height 11
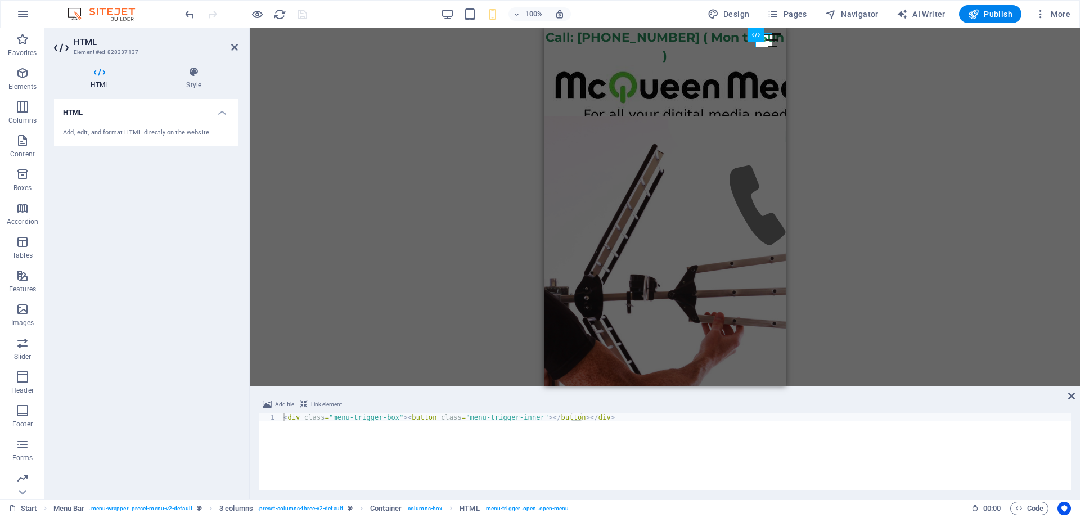
click at [359, 138] on div "H2 Banner Container Banner Menu Bar Image HTML Menu Bar 3 columns 3 columns Men…" at bounding box center [665, 207] width 830 height 358
click at [874, 123] on div "H2 Banner Container Banner Menu Bar Image HTML Menu Bar 3 columns 3 columns Con…" at bounding box center [665, 207] width 830 height 358
click at [782, 8] on button "Pages" at bounding box center [787, 14] width 48 height 18
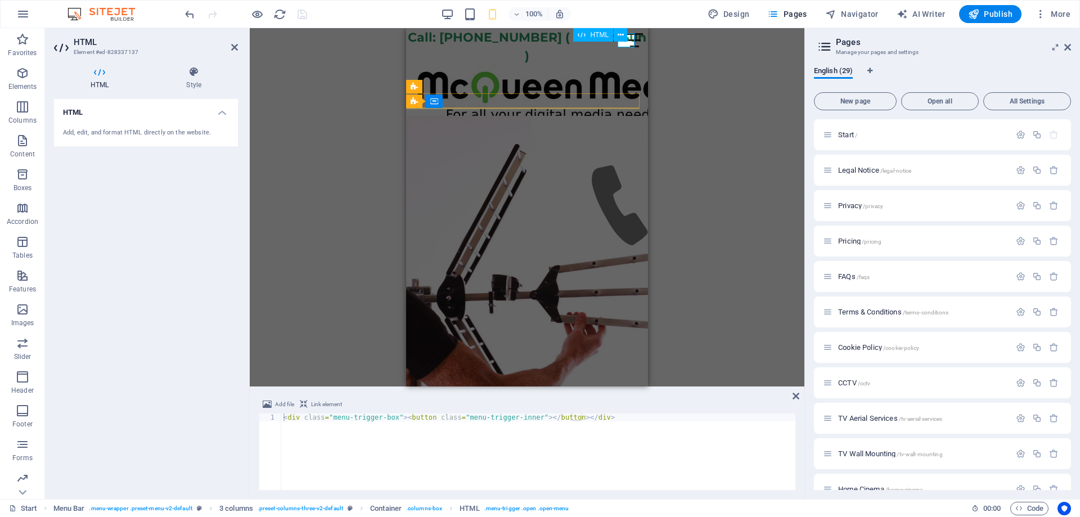
drag, startPoint x: 1034, startPoint y: 69, endPoint x: 625, endPoint y: 43, distance: 409.8
click at [627, 41] on button at bounding box center [621, 35] width 14 height 14
click at [765, 404] on div "Add file Link element" at bounding box center [527, 406] width 537 height 16
click at [501, 125] on div "Start WiFi Network Cabling CAT 6 Starlink Installation TV Aerial Services Frees…" at bounding box center [527, 132] width 242 height 15
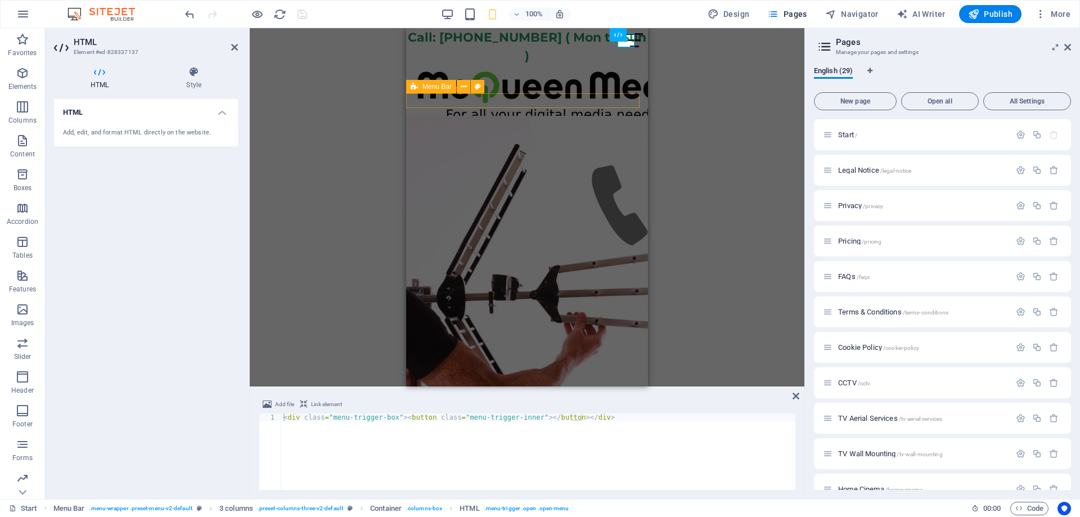
select select "px"
select select "%"
select select "header"
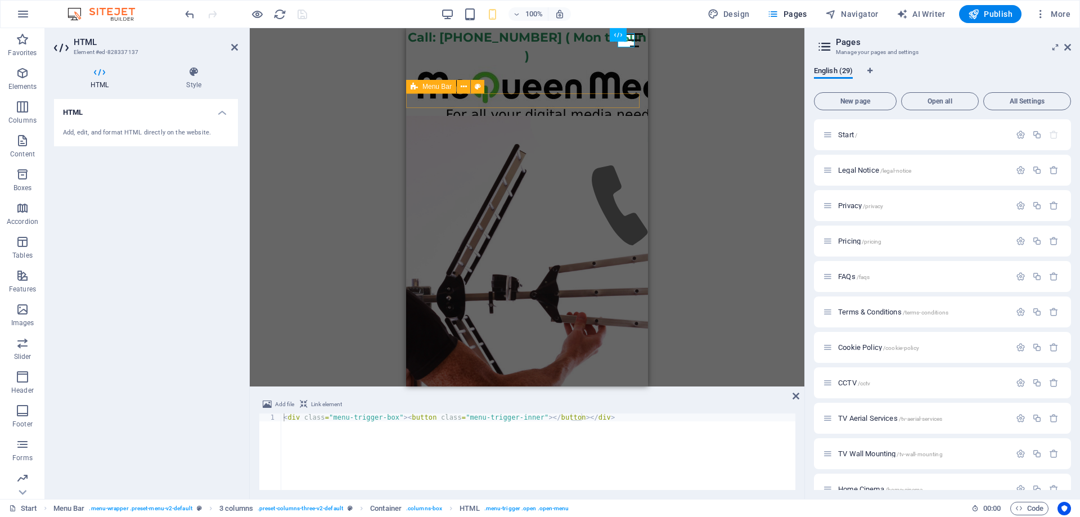
select select "fan"
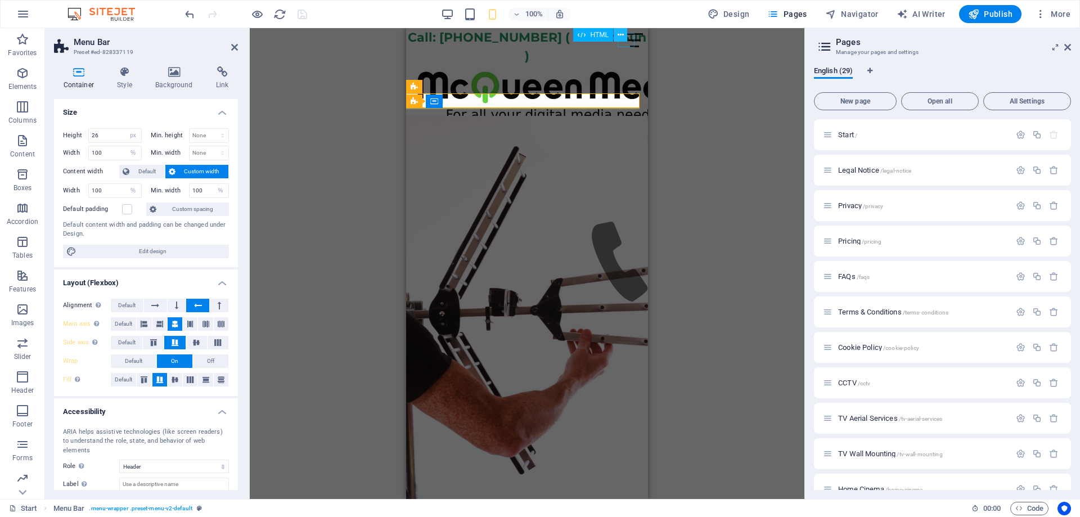
click at [625, 41] on button at bounding box center [621, 35] width 14 height 14
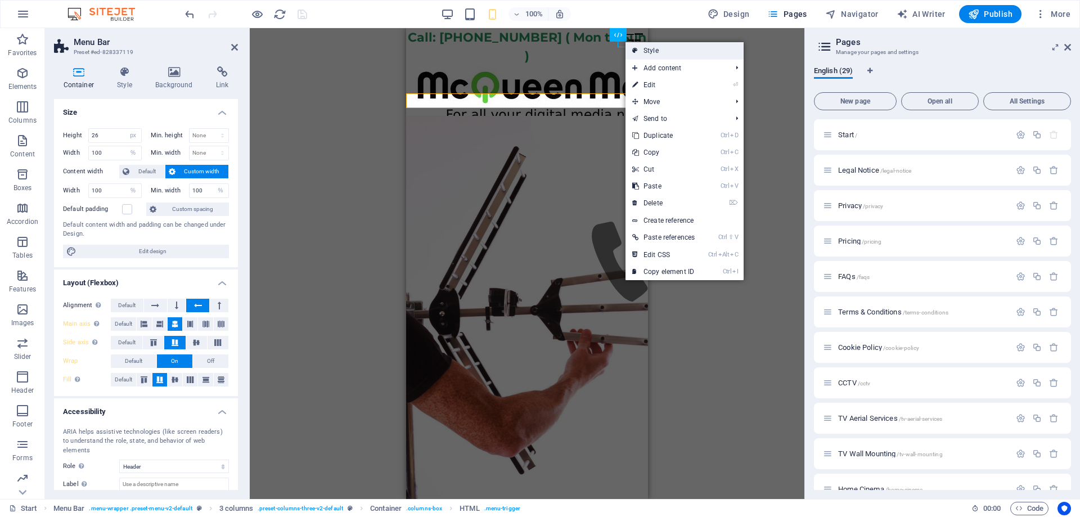
click at [642, 49] on link "Style" at bounding box center [685, 50] width 118 height 17
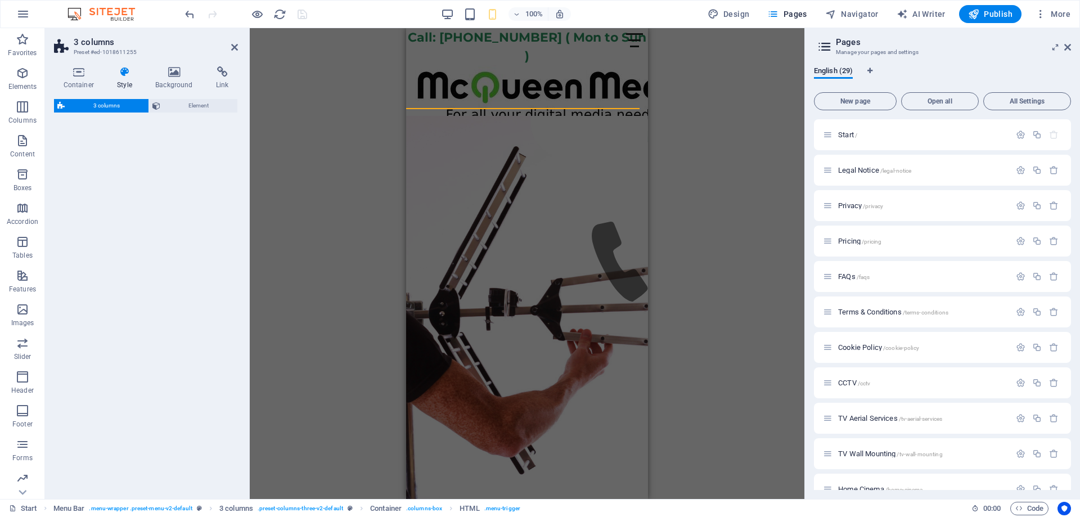
select select "rem"
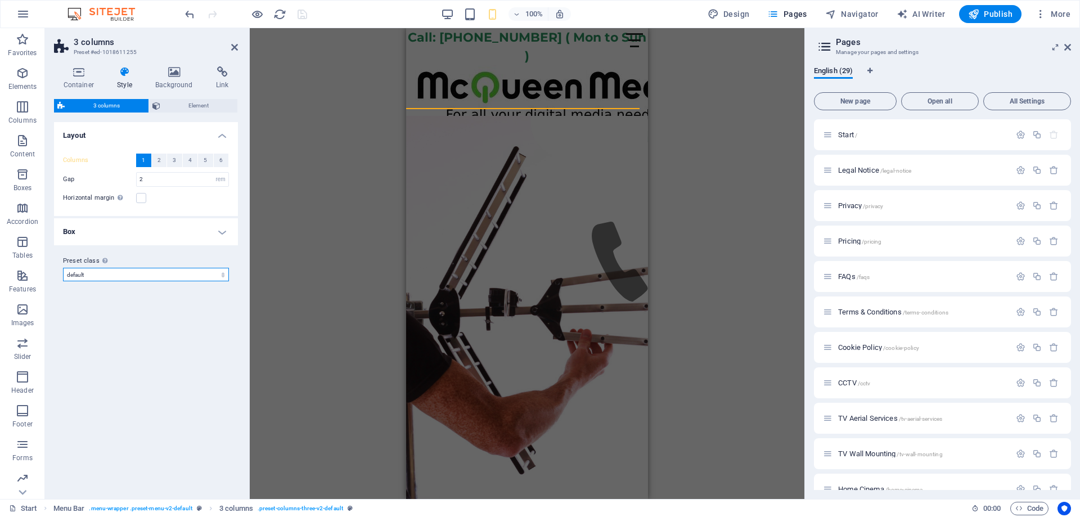
click at [173, 273] on select "default Add preset class" at bounding box center [146, 275] width 166 height 14
click at [158, 163] on span "2" at bounding box center [159, 161] width 3 height 14
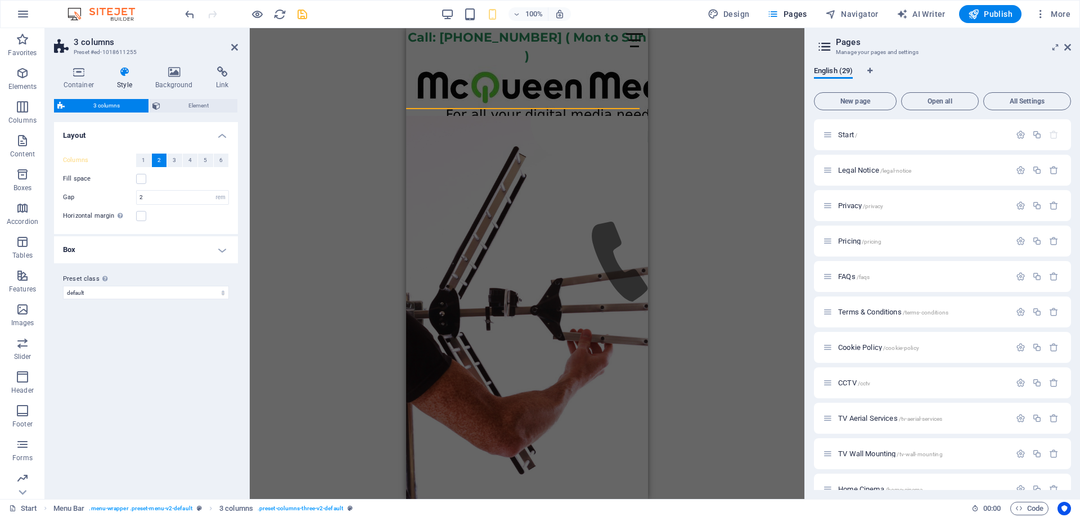
click at [145, 252] on h4 "Box" at bounding box center [146, 249] width 184 height 27
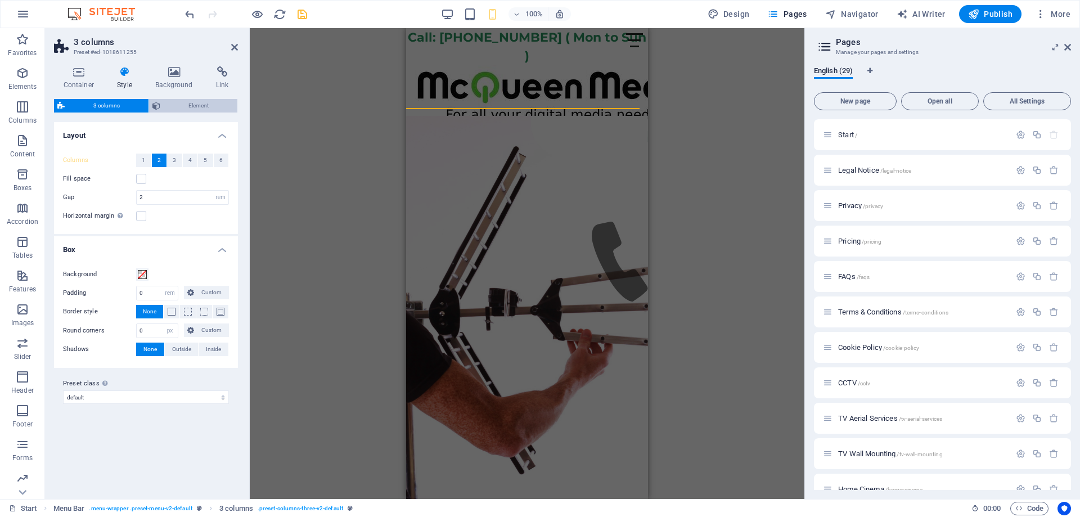
click at [158, 107] on icon at bounding box center [156, 106] width 8 height 14
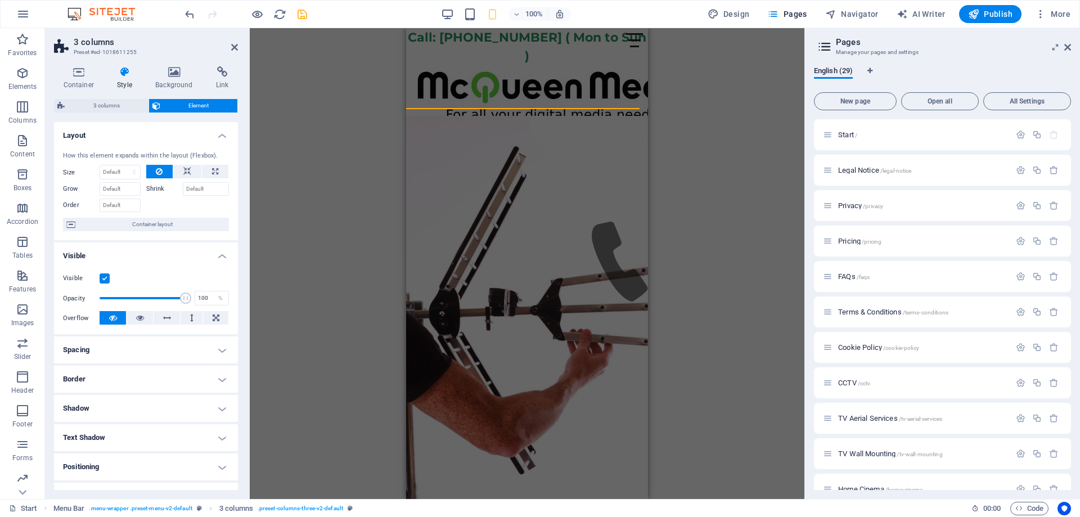
click at [118, 80] on h4 "Style" at bounding box center [127, 78] width 38 height 24
click at [128, 75] on icon at bounding box center [125, 71] width 34 height 11
click at [125, 74] on icon at bounding box center [125, 71] width 34 height 11
click at [69, 71] on icon at bounding box center [79, 71] width 50 height 11
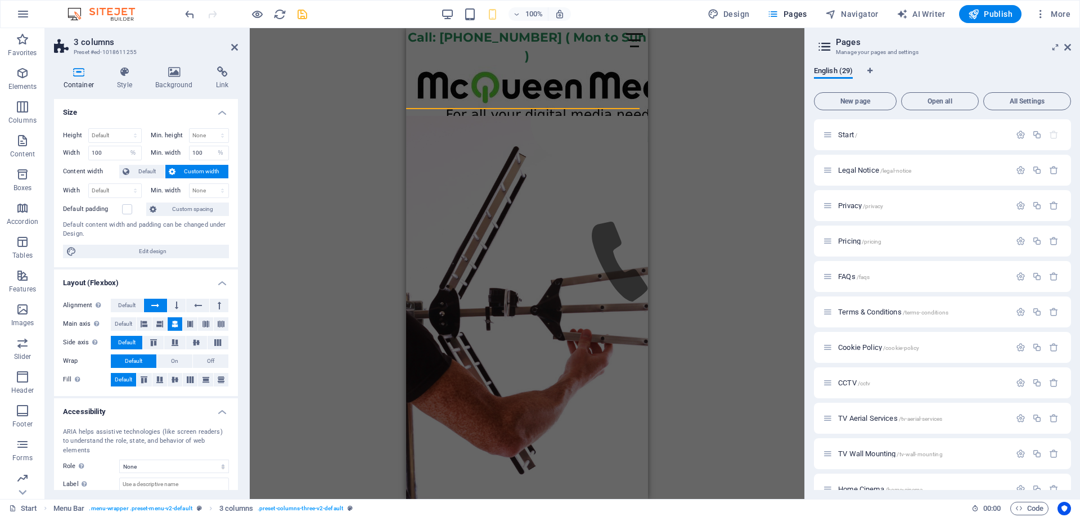
click at [690, 79] on div "H2 Banner Container Banner Menu Bar Image HTML Menu Bar 3 columns 3 columns Con…" at bounding box center [527, 263] width 555 height 471
click at [565, 41] on div "Call: [PHONE_NUMBER] ( Mon to Sun )" at bounding box center [527, 46] width 242 height 37
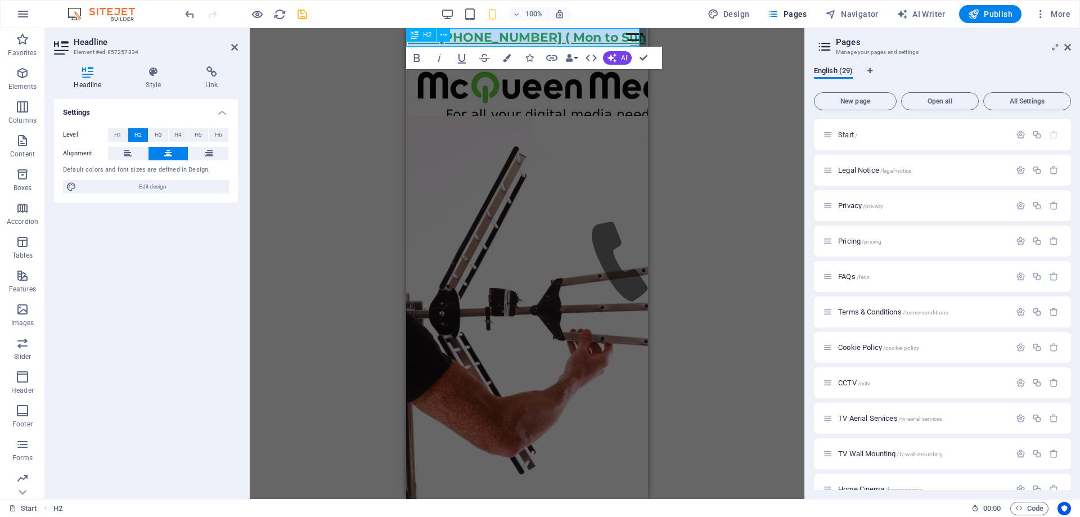
click at [558, 38] on link "Call: [PHONE_NUMBER] ( Mon to Sun )" at bounding box center [527, 47] width 239 height 34
click at [155, 132] on span "H3" at bounding box center [158, 135] width 7 height 14
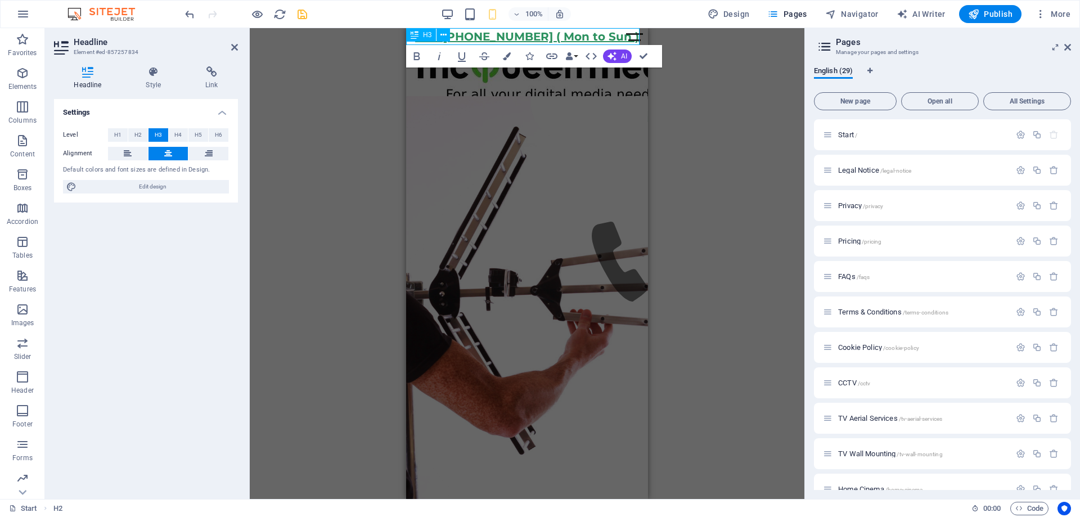
click at [493, 35] on link "Call: [PHONE_NUMBER] ( Mon to Sun )" at bounding box center [527, 37] width 224 height 14
click at [175, 134] on span "H4" at bounding box center [177, 135] width 7 height 14
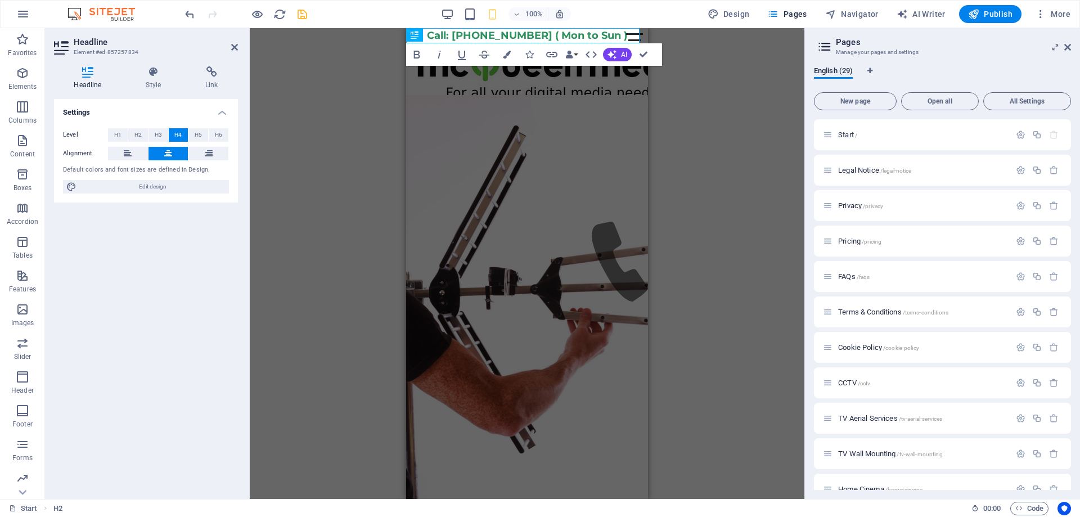
click at [689, 131] on div "H4 Banner Container Banner Menu Bar Image HTML Menu Bar 3 columns 3 columns Con…" at bounding box center [527, 263] width 555 height 471
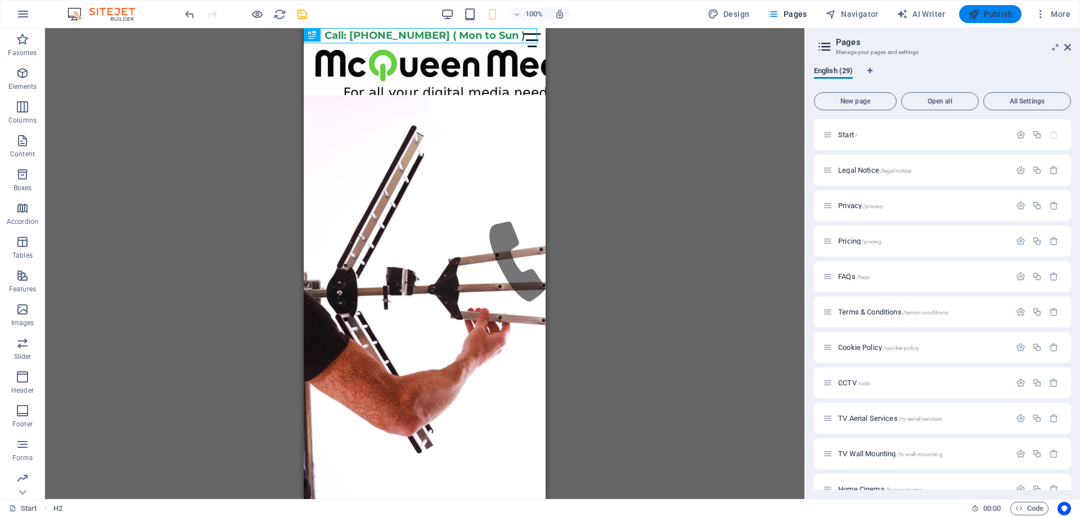
click at [986, 18] on span "Publish" at bounding box center [990, 13] width 44 height 11
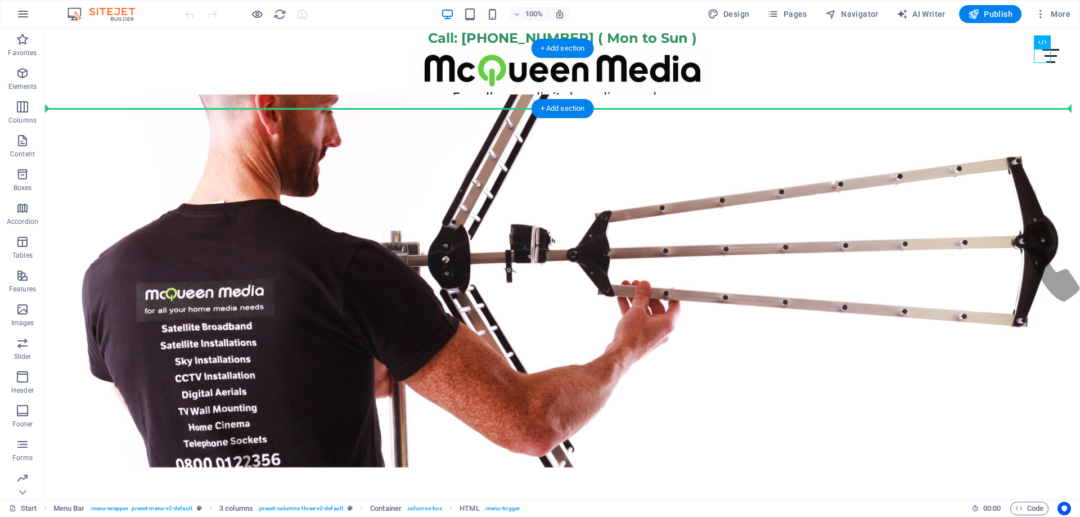
drag, startPoint x: 1040, startPoint y: 54, endPoint x: 1031, endPoint y: 95, distance: 42.0
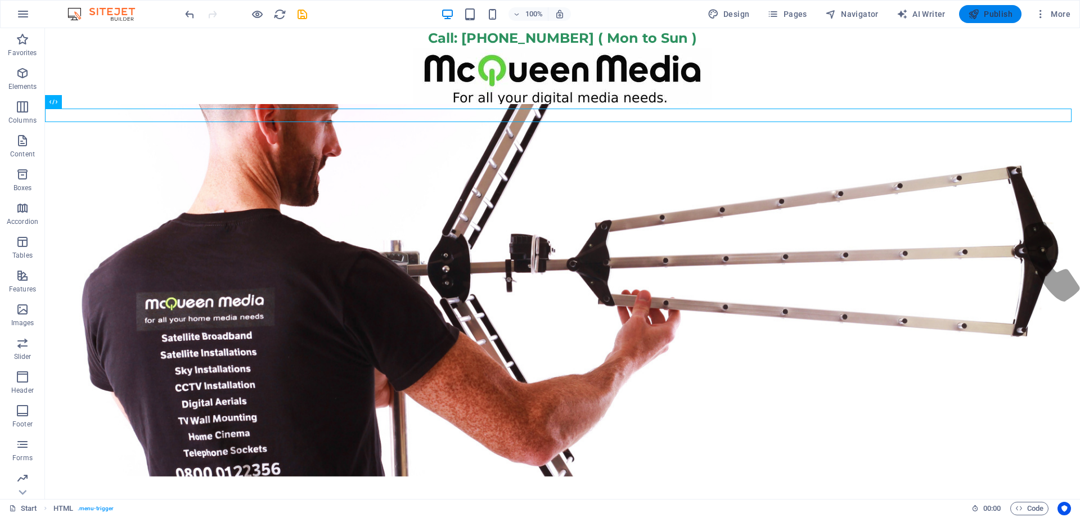
click at [1000, 14] on span "Publish" at bounding box center [990, 13] width 44 height 11
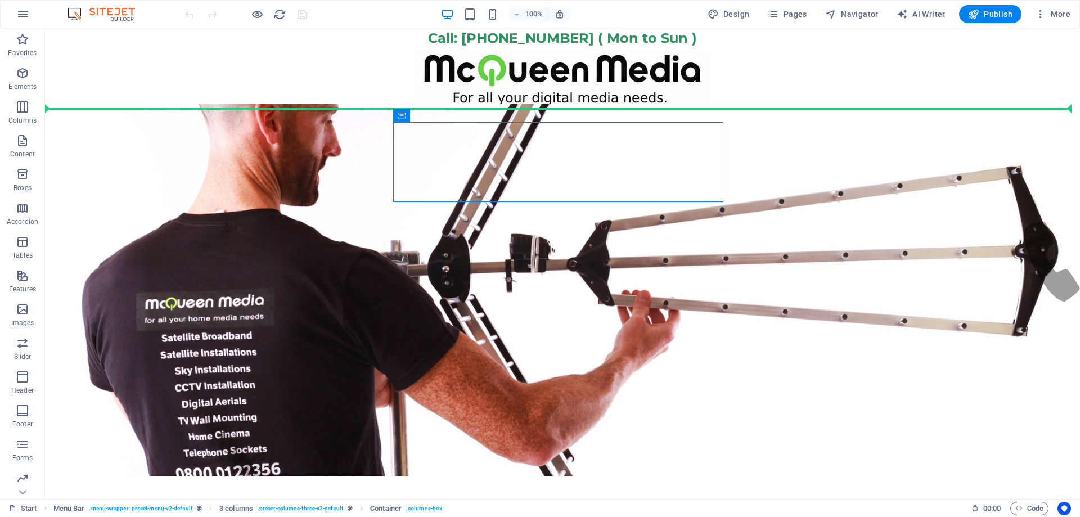
drag, startPoint x: 605, startPoint y: 147, endPoint x: 617, endPoint y: 113, distance: 36.3
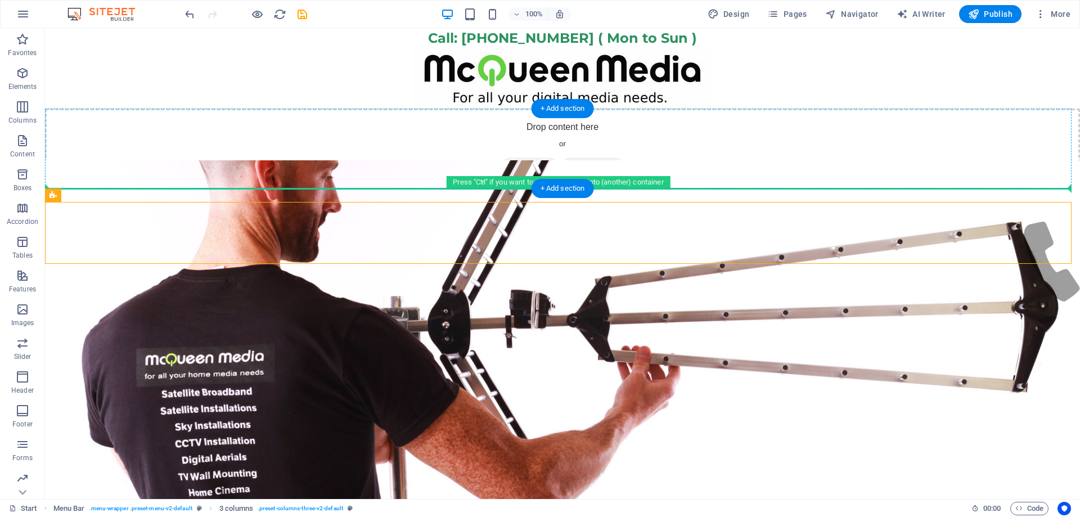
drag, startPoint x: 556, startPoint y: 245, endPoint x: 607, endPoint y: 207, distance: 63.0
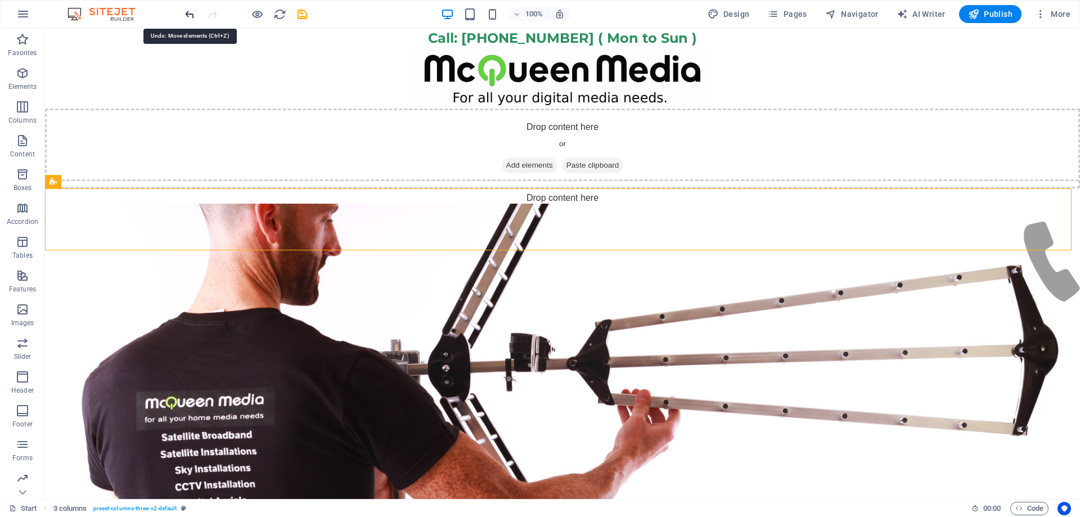
click at [186, 17] on icon "undo" at bounding box center [189, 14] width 13 height 13
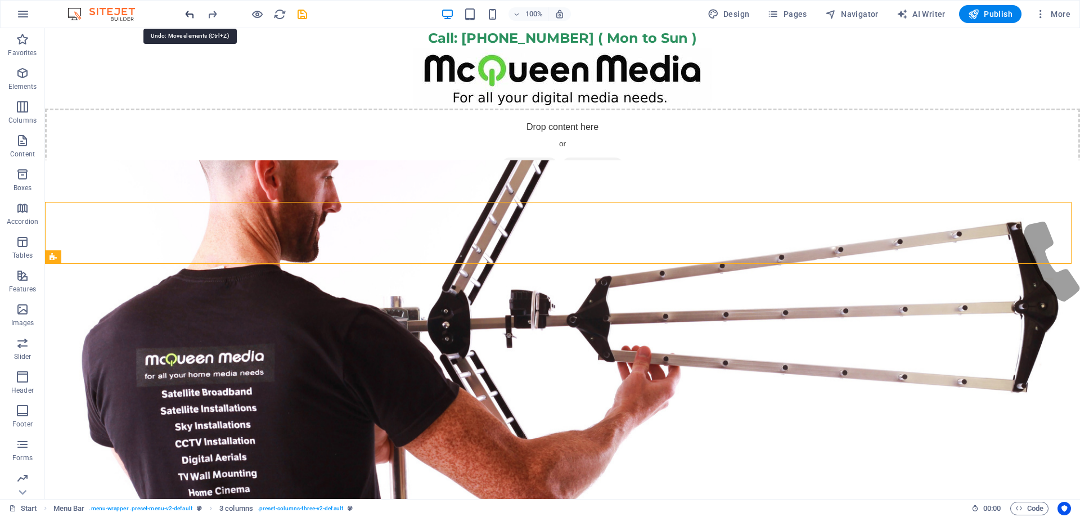
click at [187, 16] on icon "undo" at bounding box center [189, 14] width 13 height 13
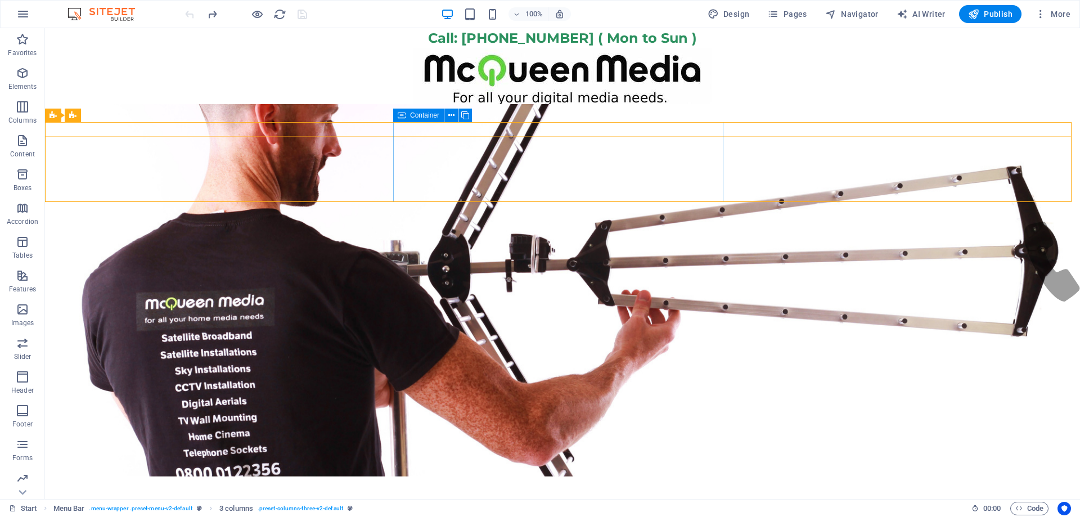
click at [378, 197] on div "Drop content here or Add elements Paste clipboard" at bounding box center [211, 237] width 333 height 80
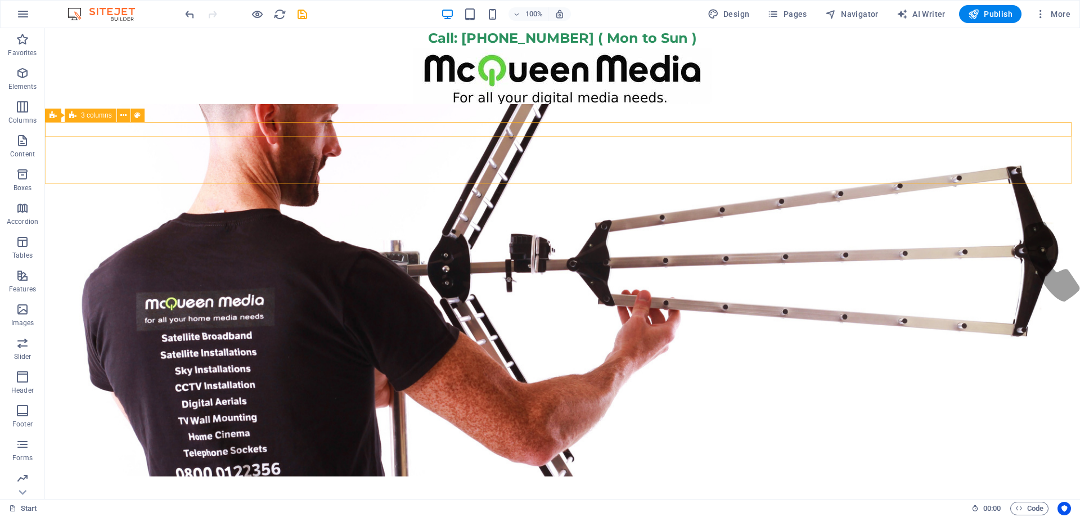
click at [429, 188] on div "Drop content here or Add elements Paste clipboard" at bounding box center [562, 228] width 1053 height 80
click at [183, 10] on icon "undo" at bounding box center [189, 14] width 13 height 13
click at [188, 14] on icon "undo" at bounding box center [189, 14] width 13 height 13
click at [189, 14] on div at bounding box center [246, 14] width 126 height 18
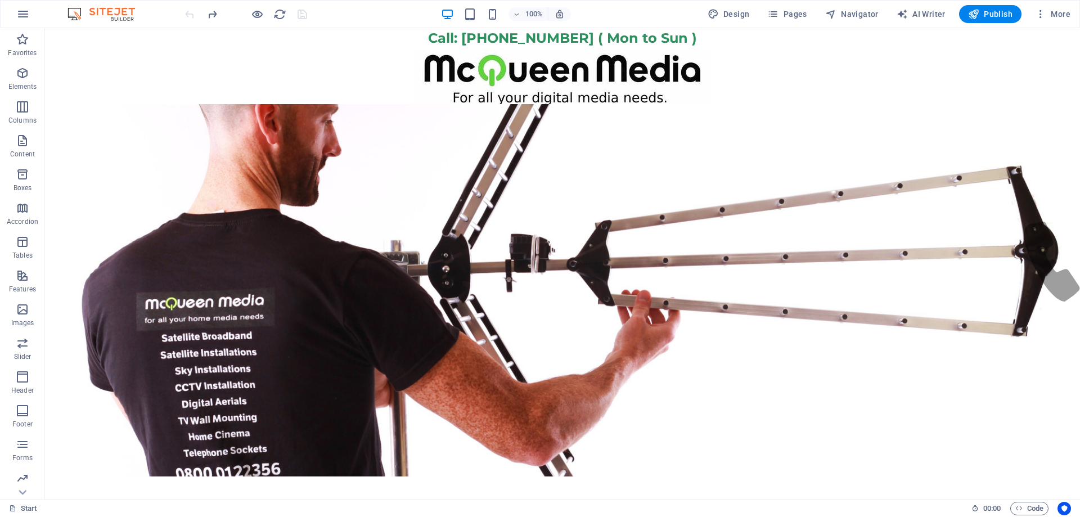
click at [192, 14] on div at bounding box center [246, 14] width 126 height 18
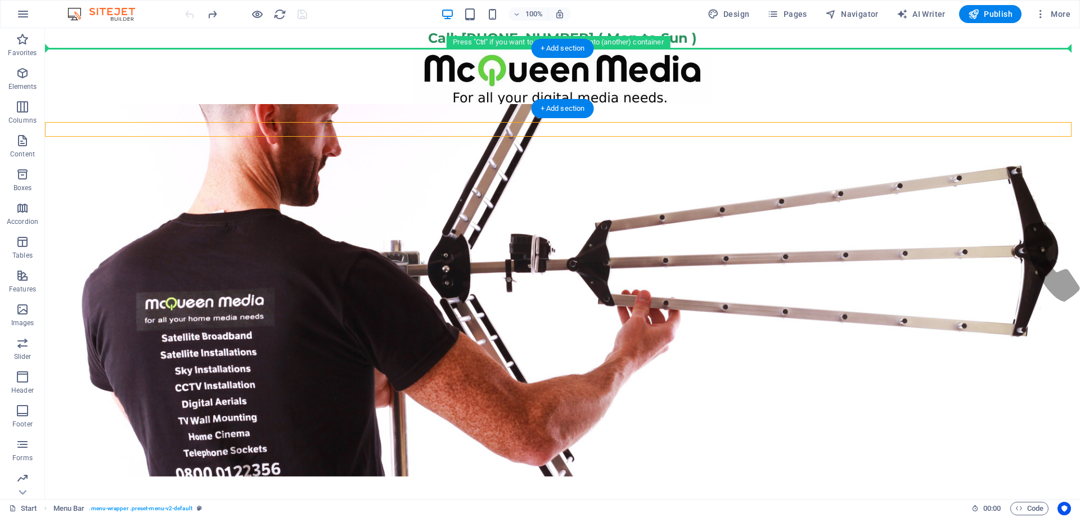
drag, startPoint x: 497, startPoint y: 195, endPoint x: 947, endPoint y: 58, distance: 469.9
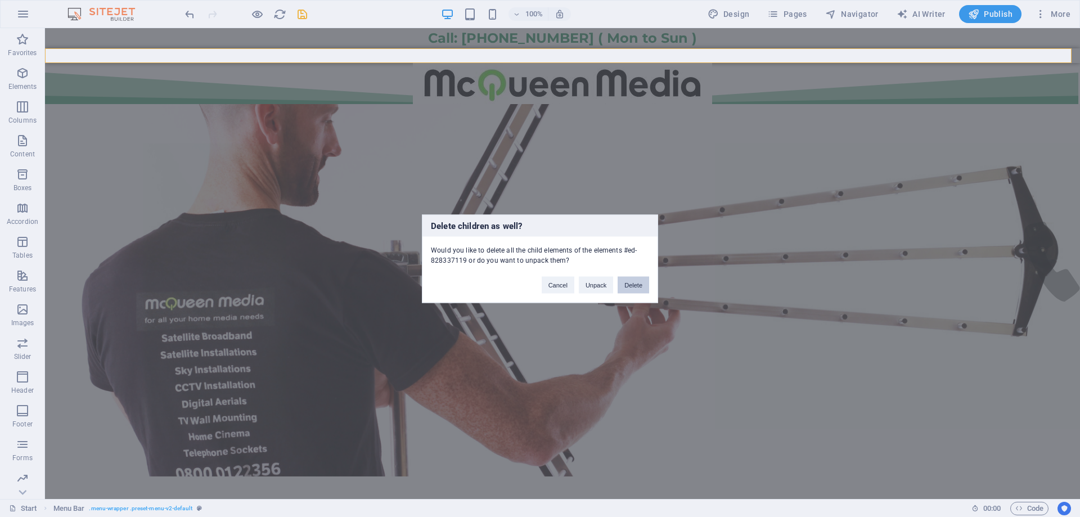
click at [625, 284] on button "Delete" at bounding box center [634, 284] width 32 height 17
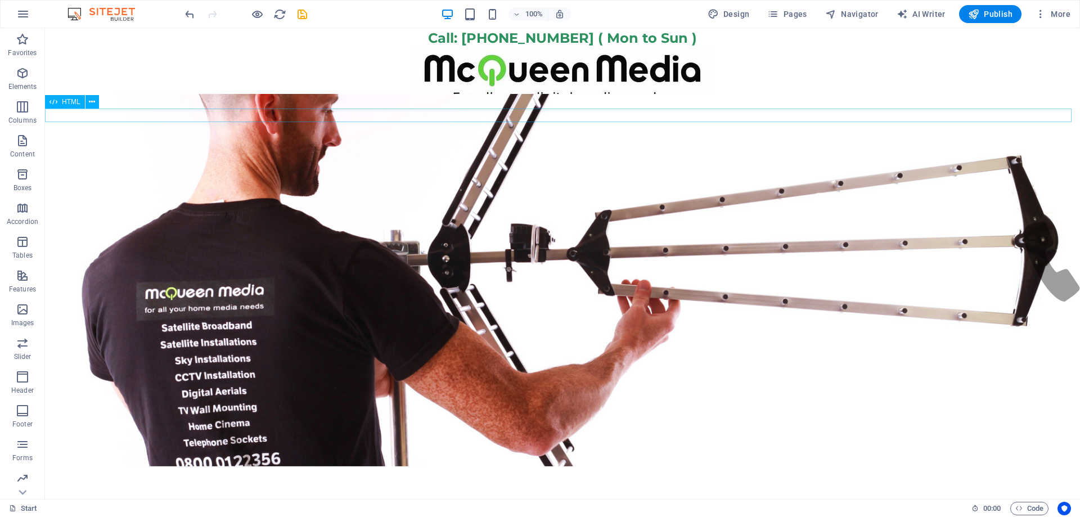
click at [557, 115] on div at bounding box center [562, 116] width 1035 height 14
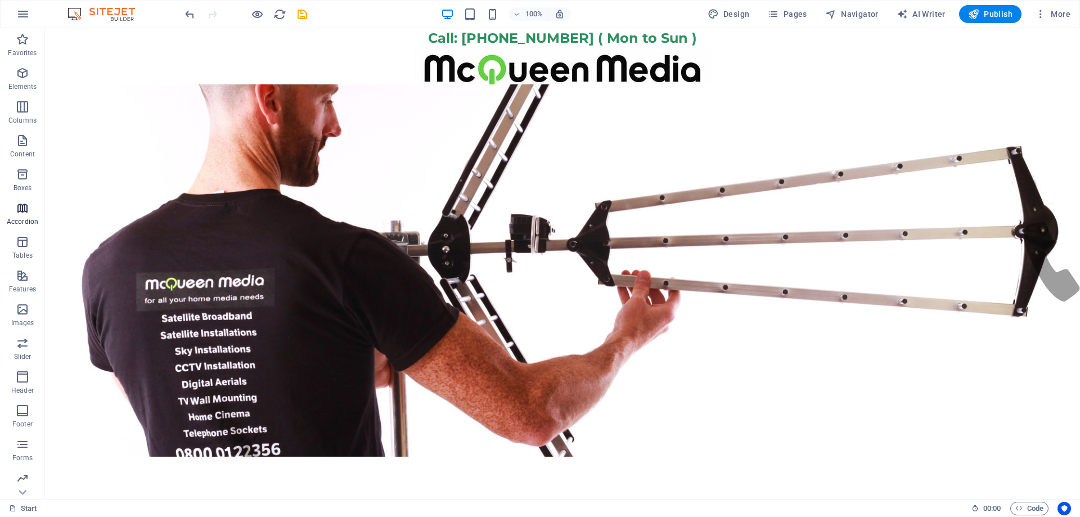
click at [18, 211] on icon "button" at bounding box center [23, 208] width 14 height 14
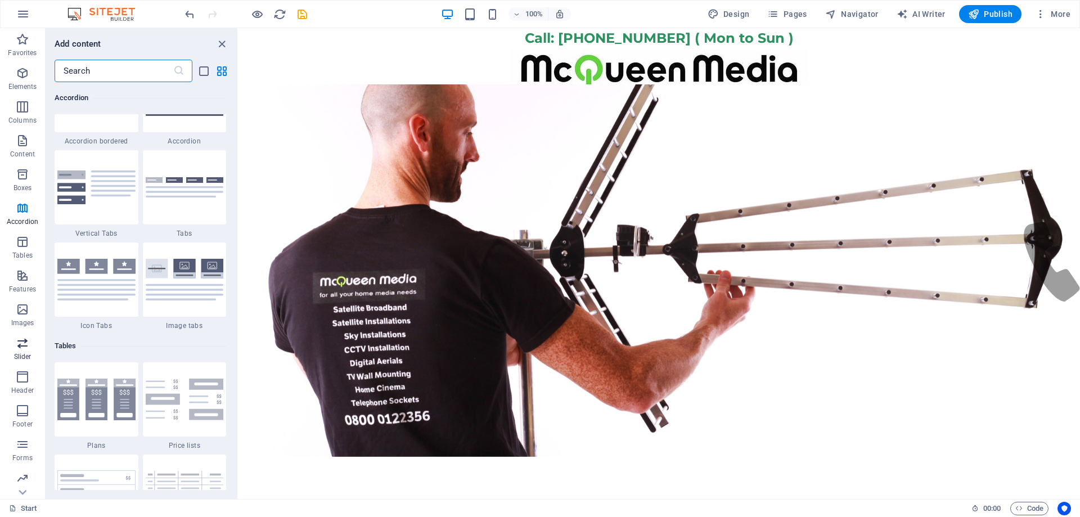
scroll to position [35, 0]
click at [21, 344] on icon "button" at bounding box center [23, 342] width 14 height 14
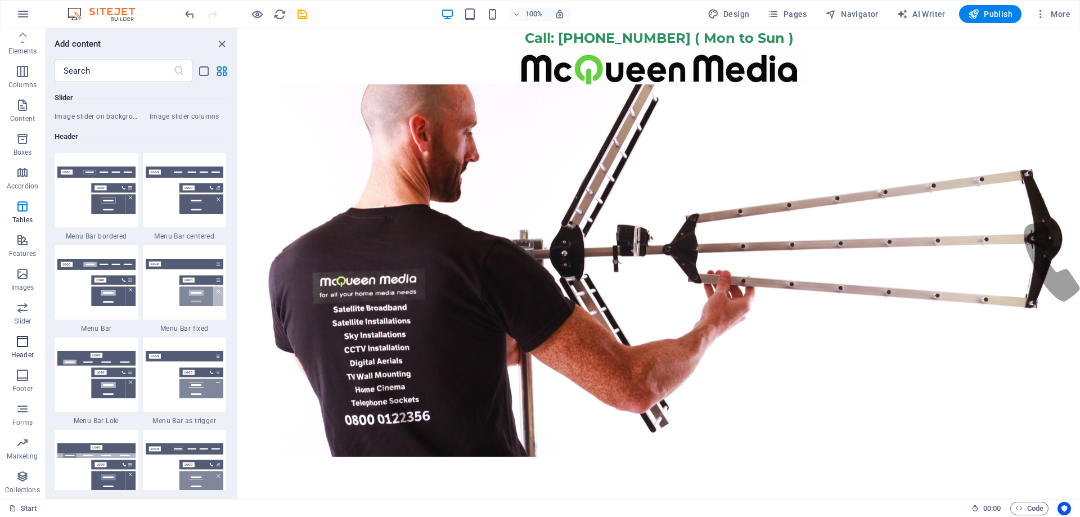
scroll to position [6775, 0]
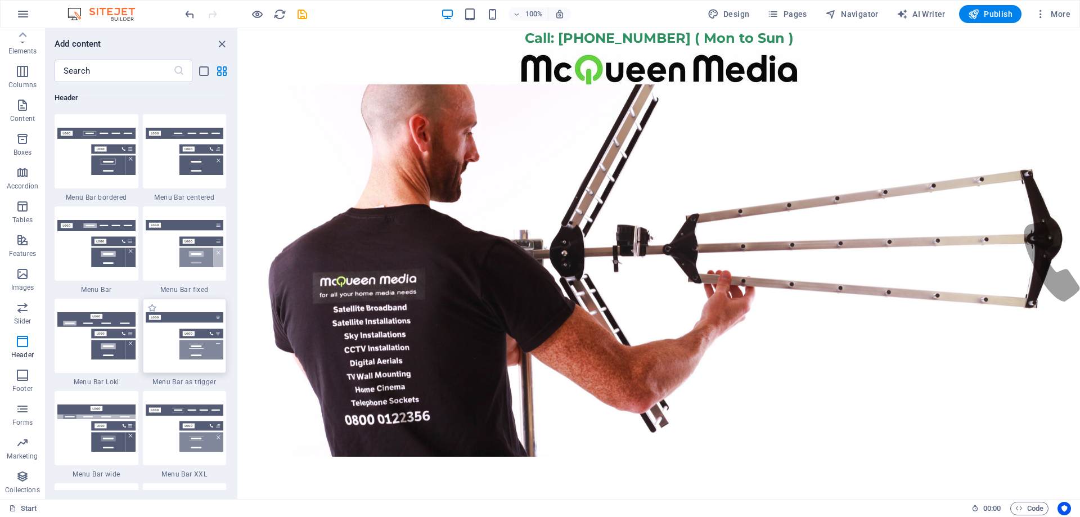
click at [170, 356] on img at bounding box center [185, 335] width 78 height 47
click at [172, 353] on img at bounding box center [185, 335] width 78 height 47
click at [197, 341] on img at bounding box center [185, 335] width 78 height 47
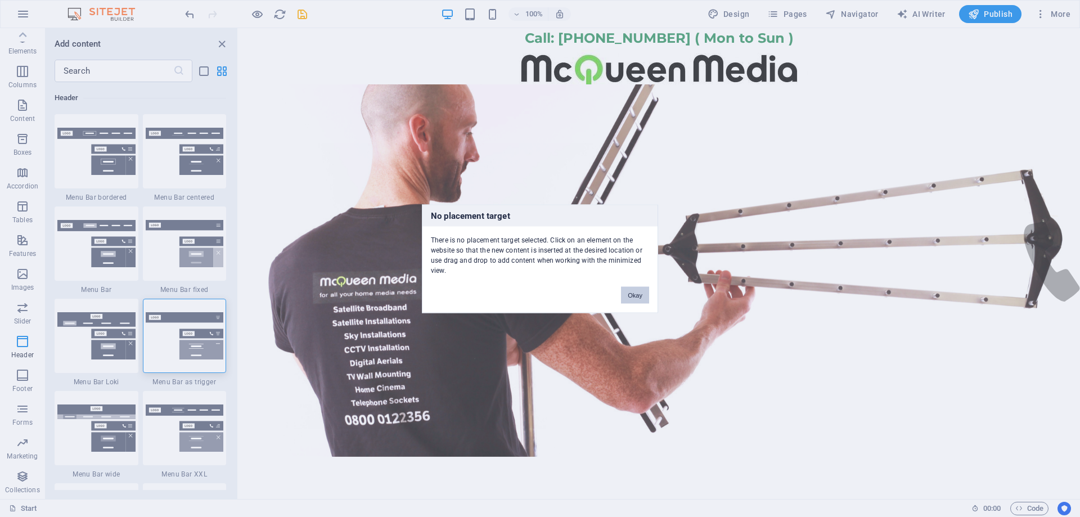
click at [642, 293] on button "Okay" at bounding box center [635, 294] width 28 height 17
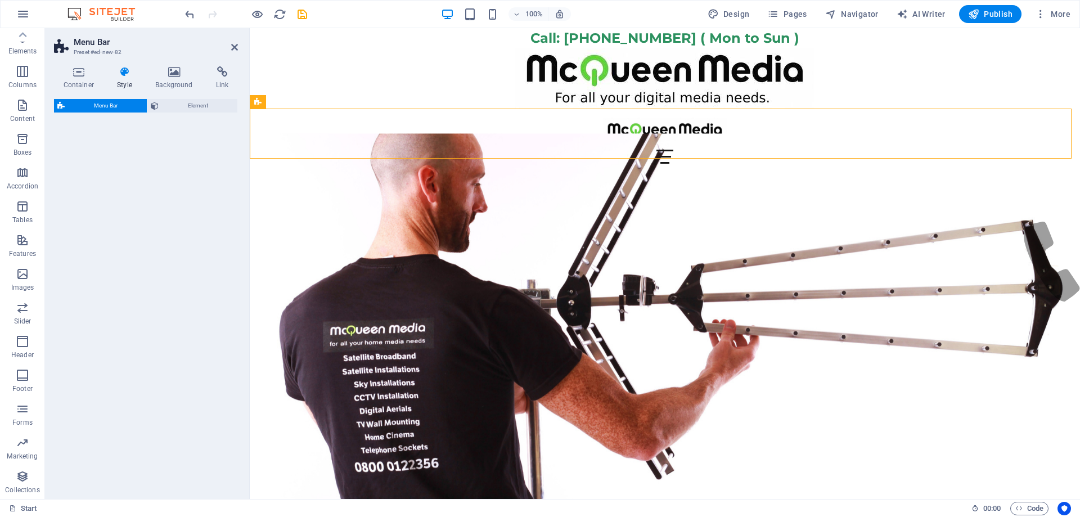
select select "rem"
select select "preset-menu-v2-trigger"
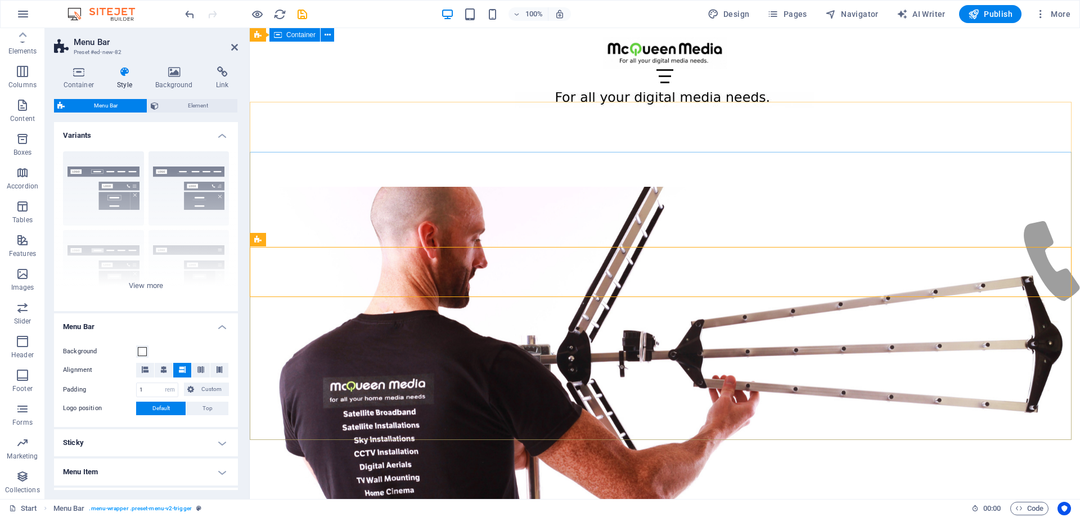
scroll to position [0, 0]
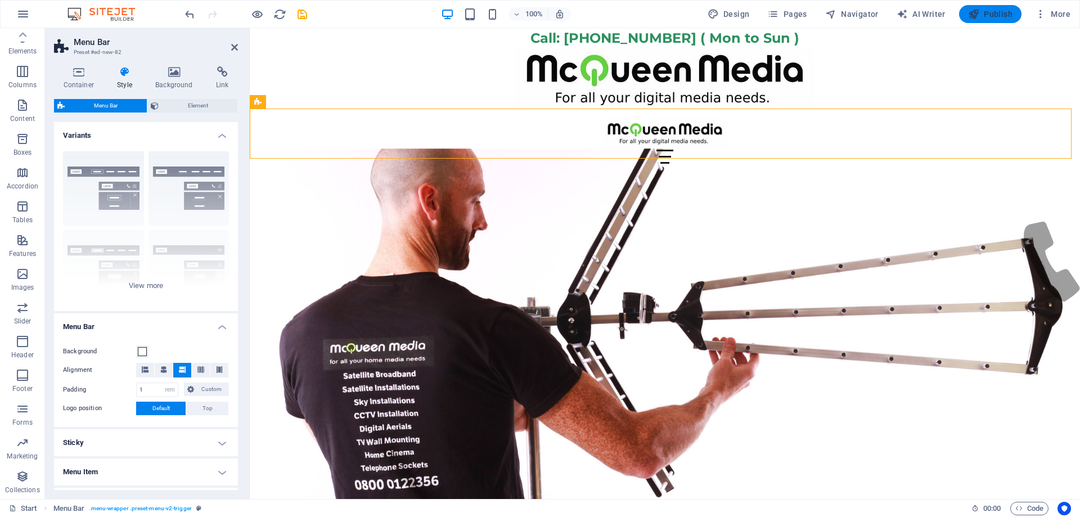
click at [973, 11] on icon "button" at bounding box center [973, 13] width 11 height 11
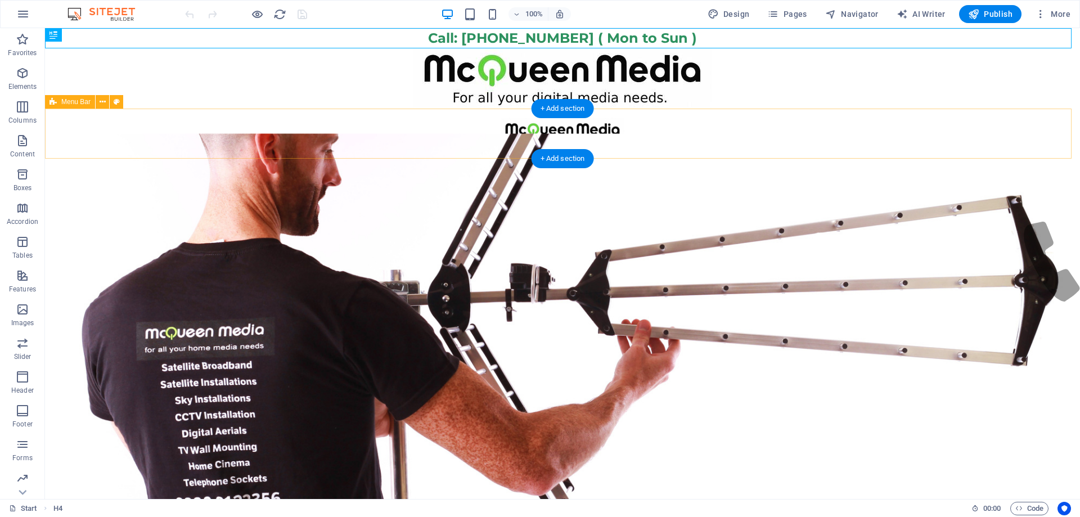
click at [268, 137] on div "Menu Home About Service Contact" at bounding box center [562, 141] width 1035 height 64
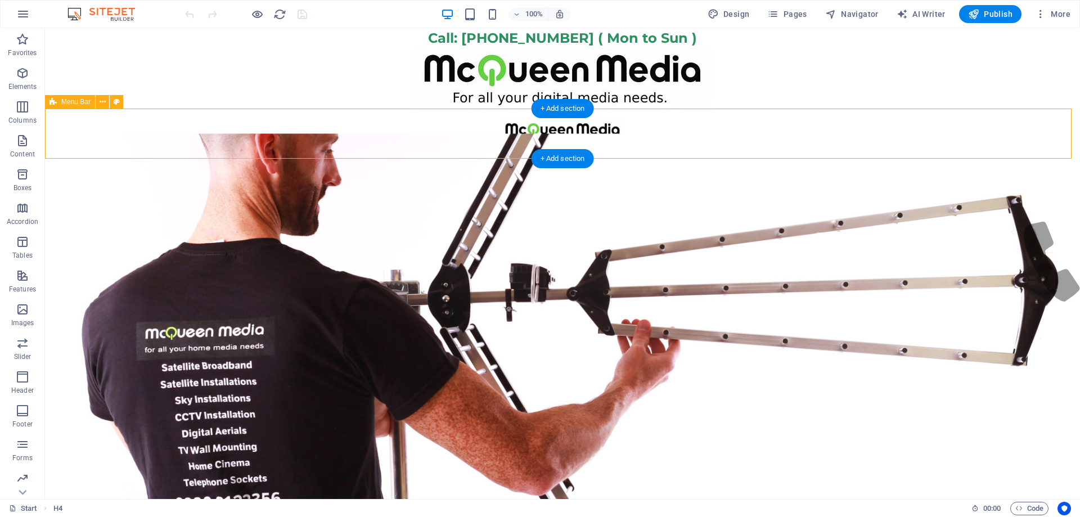
click at [268, 137] on div "Menu Home About Service Contact" at bounding box center [562, 141] width 1035 height 64
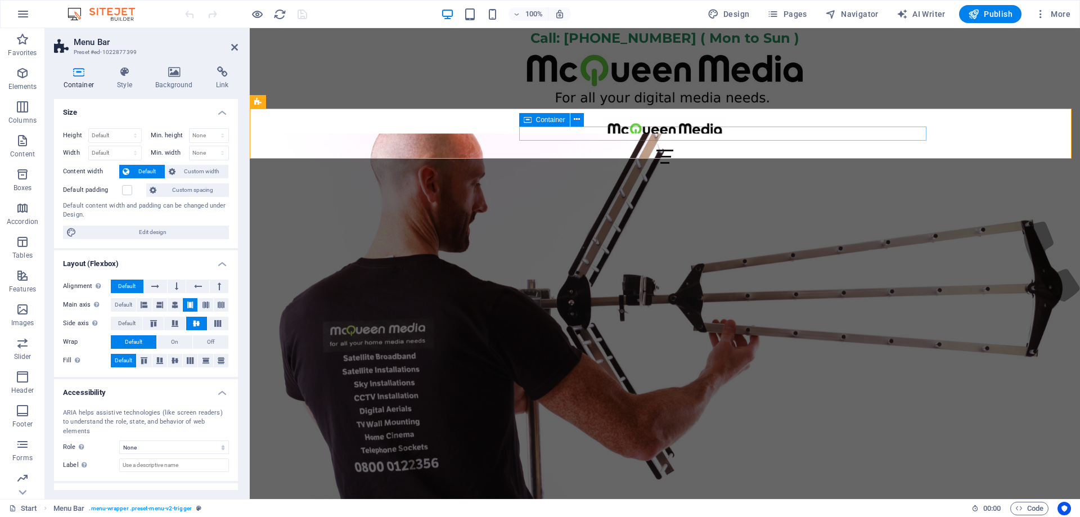
click at [887, 150] on div "Menu" at bounding box center [664, 157] width 531 height 14
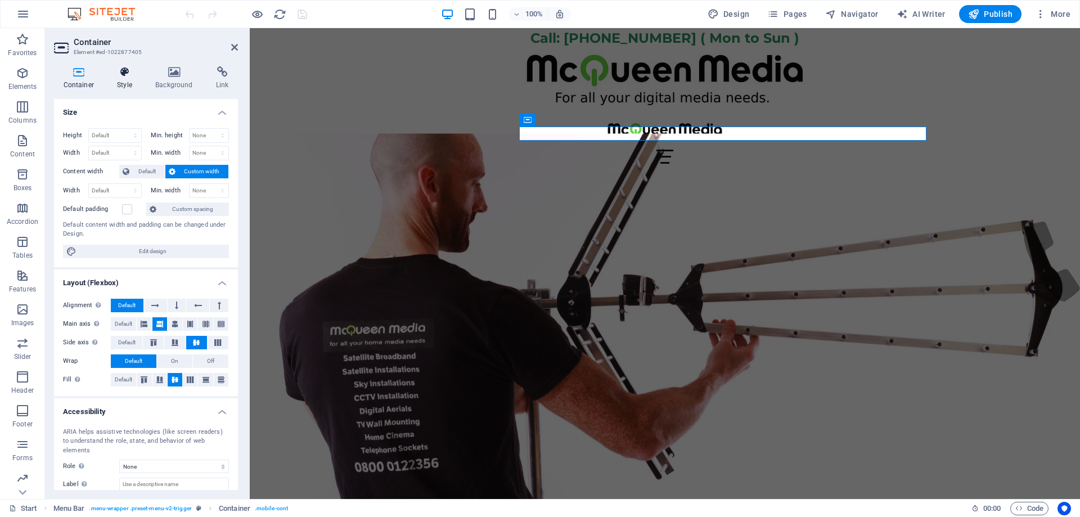
click at [117, 77] on icon at bounding box center [125, 71] width 34 height 11
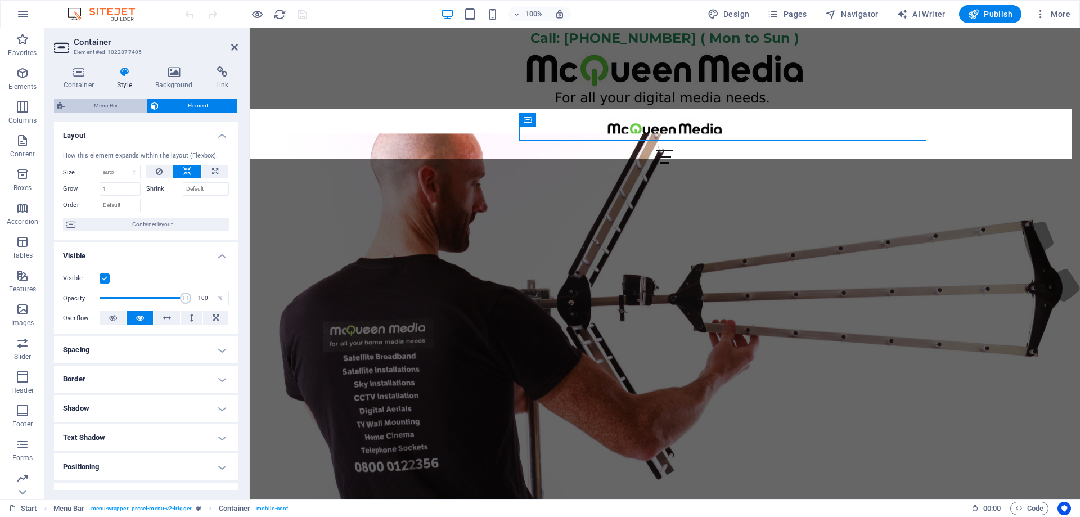
click at [82, 102] on span "Menu Bar" at bounding box center [105, 106] width 75 height 14
select select "rem"
select select "preset-menu-v2-trigger"
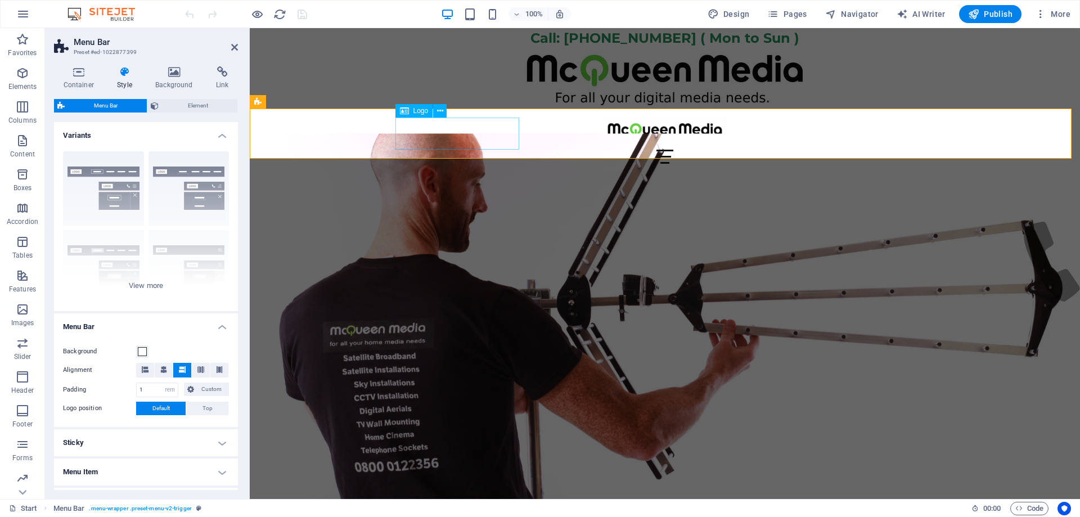
click at [465, 134] on div at bounding box center [664, 134] width 531 height 32
drag, startPoint x: 490, startPoint y: 128, endPoint x: 692, endPoint y: 131, distance: 202.0
click at [694, 129] on div "Menu Home About Service Contact" at bounding box center [664, 141] width 549 height 64
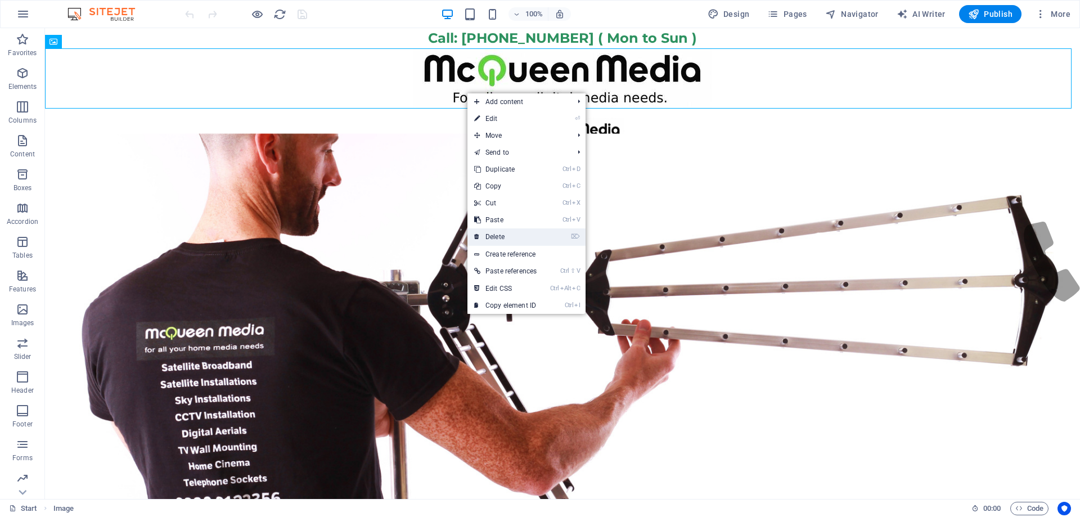
click at [506, 235] on link "⌦ Delete" at bounding box center [506, 236] width 76 height 17
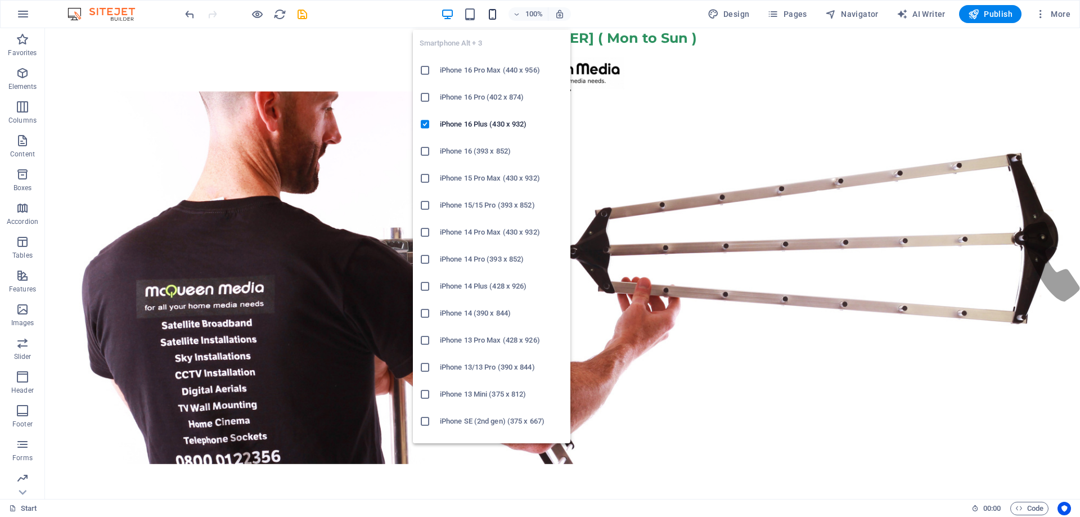
click at [495, 12] on icon "button" at bounding box center [492, 14] width 13 height 13
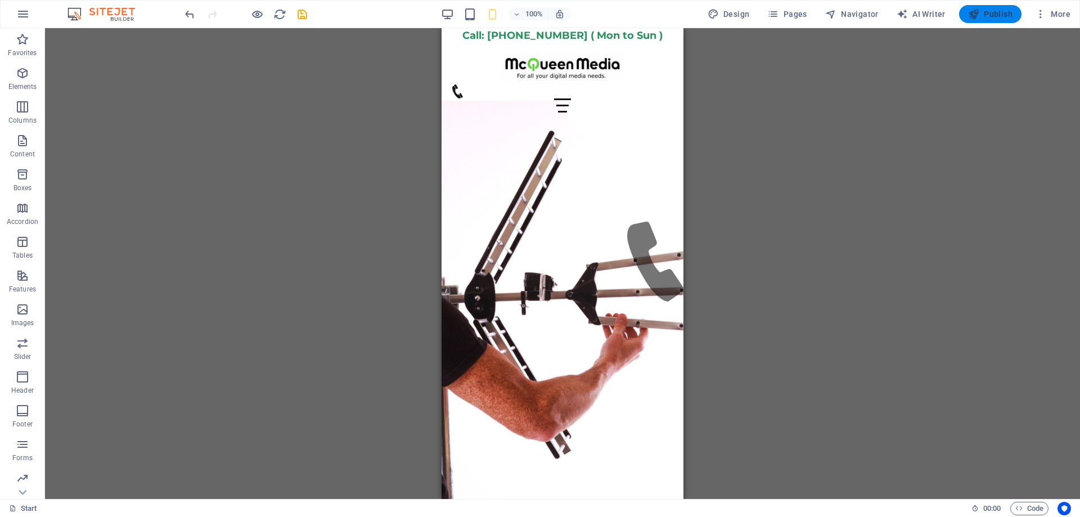
click at [978, 16] on icon "button" at bounding box center [973, 13] width 11 height 11
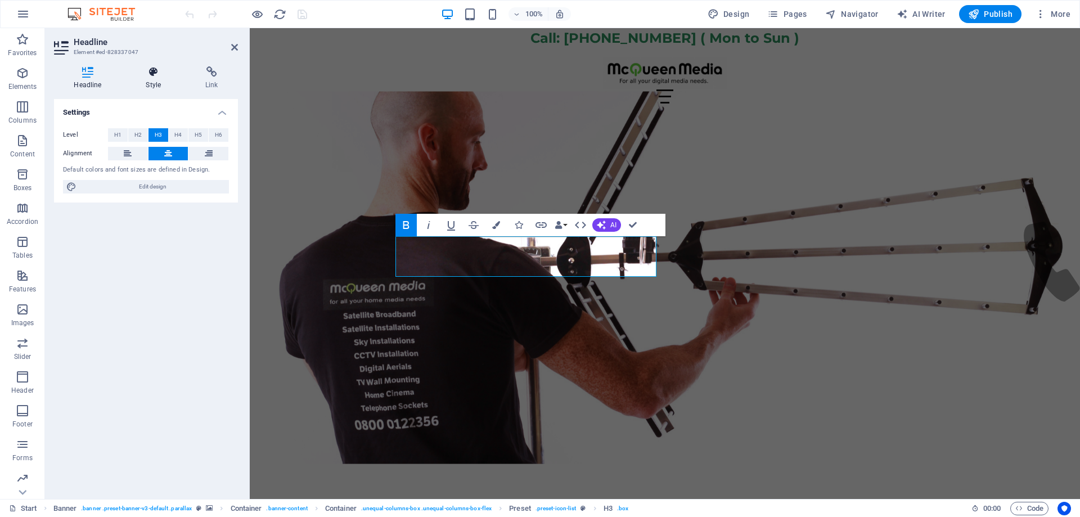
click at [152, 78] on h4 "Style" at bounding box center [156, 78] width 60 height 24
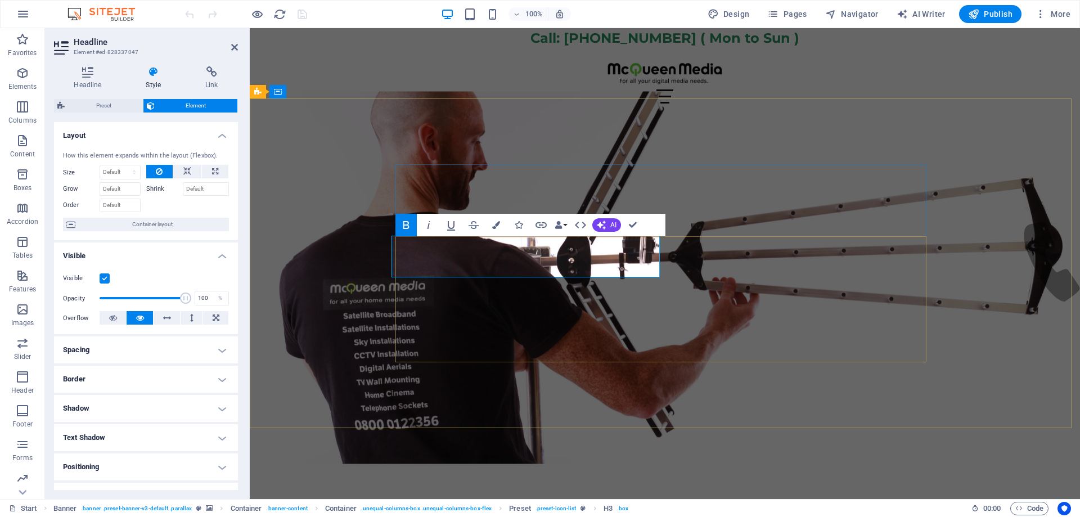
click at [497, 224] on icon "button" at bounding box center [496, 225] width 8 height 8
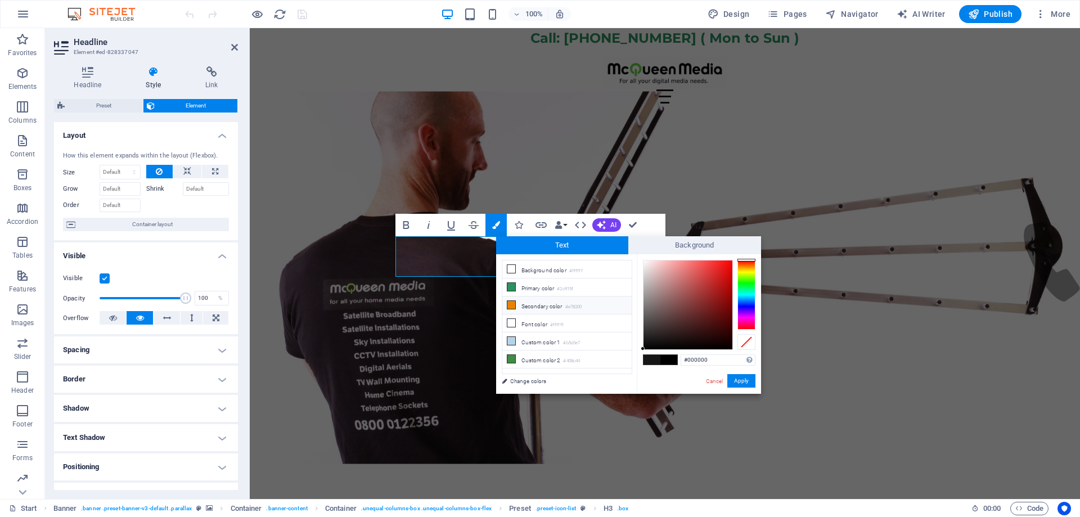
click at [513, 304] on icon at bounding box center [511, 305] width 8 height 8
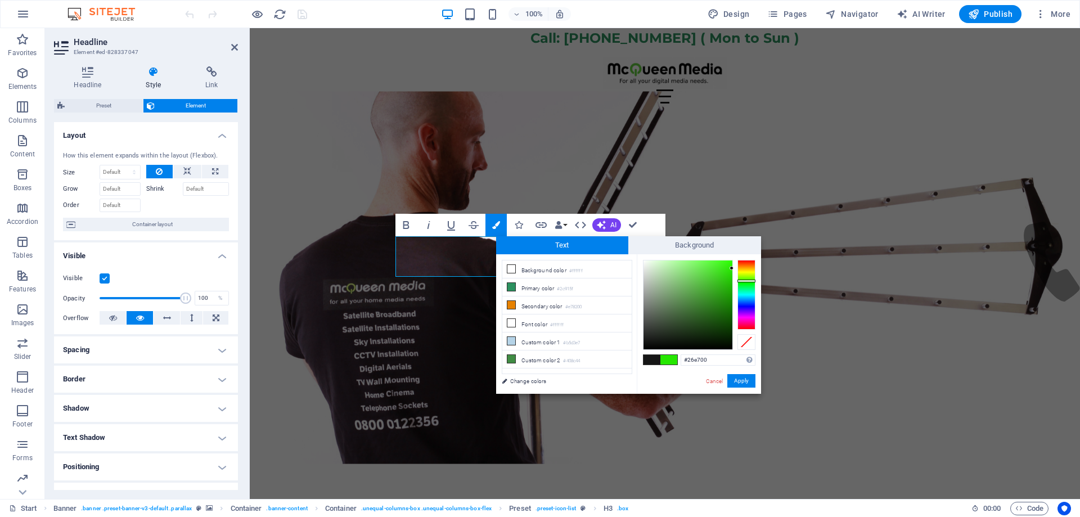
click at [750, 281] on div at bounding box center [747, 295] width 18 height 70
drag, startPoint x: 750, startPoint y: 281, endPoint x: 755, endPoint y: 287, distance: 8.0
click at [755, 287] on div at bounding box center [747, 287] width 18 height 3
type input "#67e898"
drag, startPoint x: 714, startPoint y: 280, endPoint x: 692, endPoint y: 268, distance: 25.2
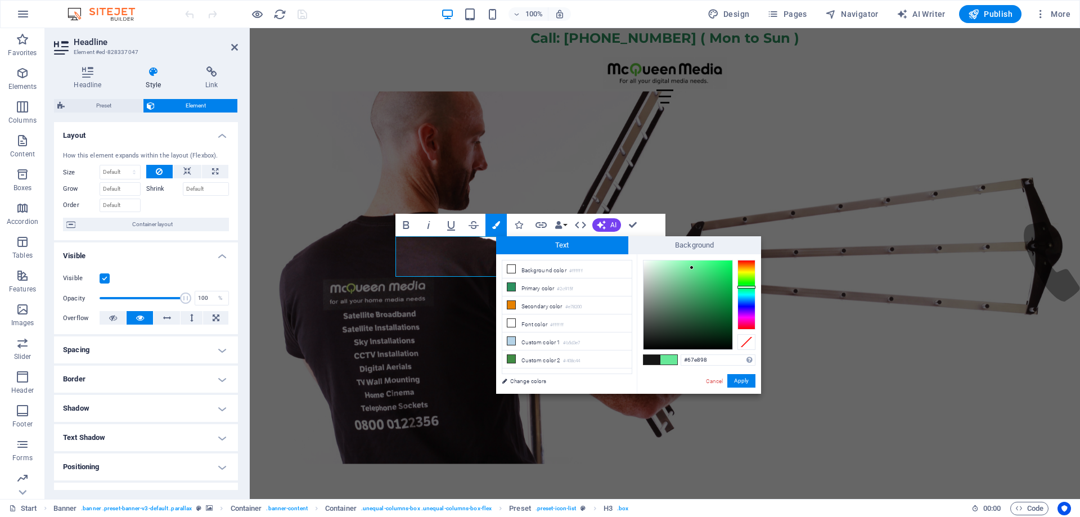
click at [692, 268] on div at bounding box center [688, 304] width 89 height 89
click at [744, 381] on button "Apply" at bounding box center [741, 381] width 28 height 14
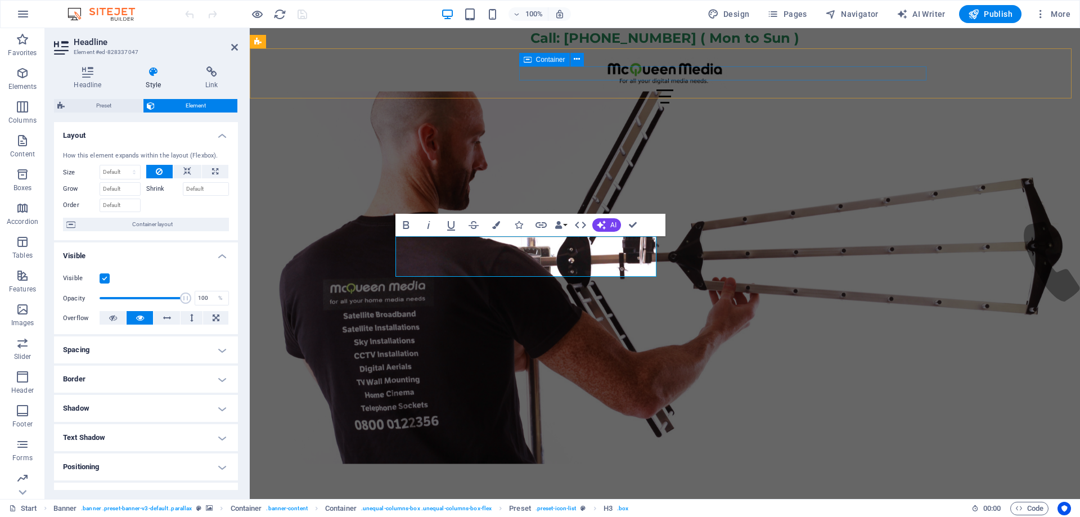
click at [679, 89] on div "Menu" at bounding box center [664, 96] width 531 height 14
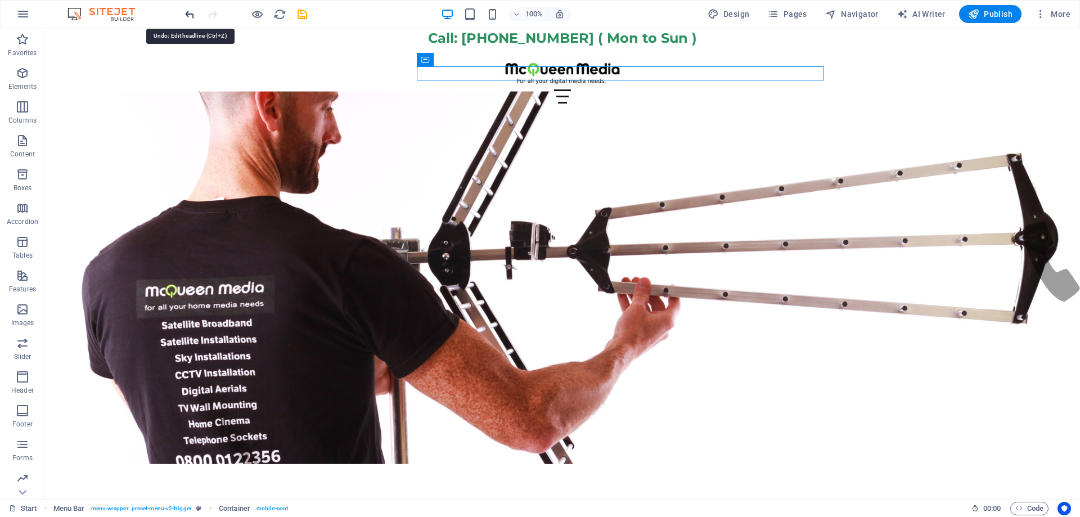
click at [191, 13] on icon "undo" at bounding box center [189, 14] width 13 height 13
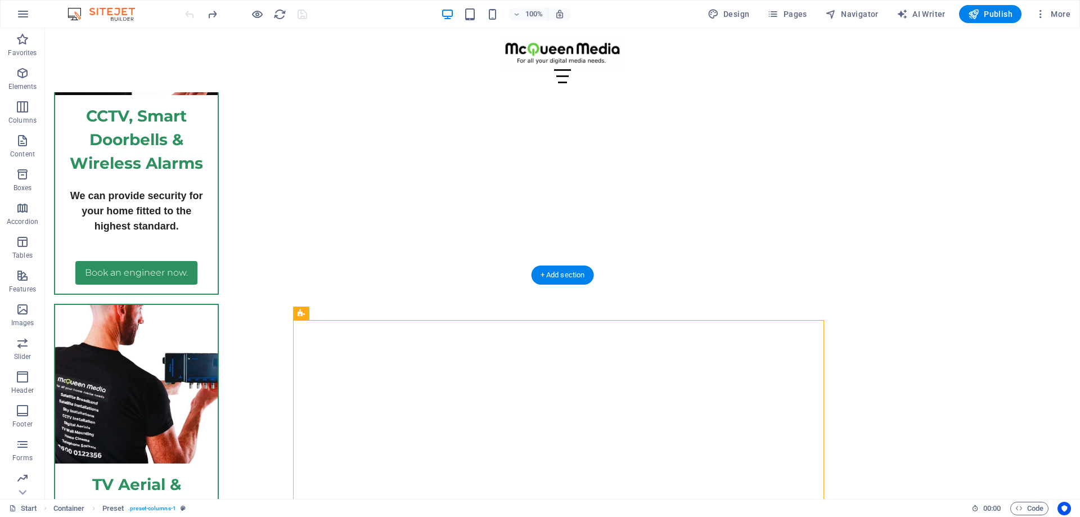
scroll to position [4132, 0]
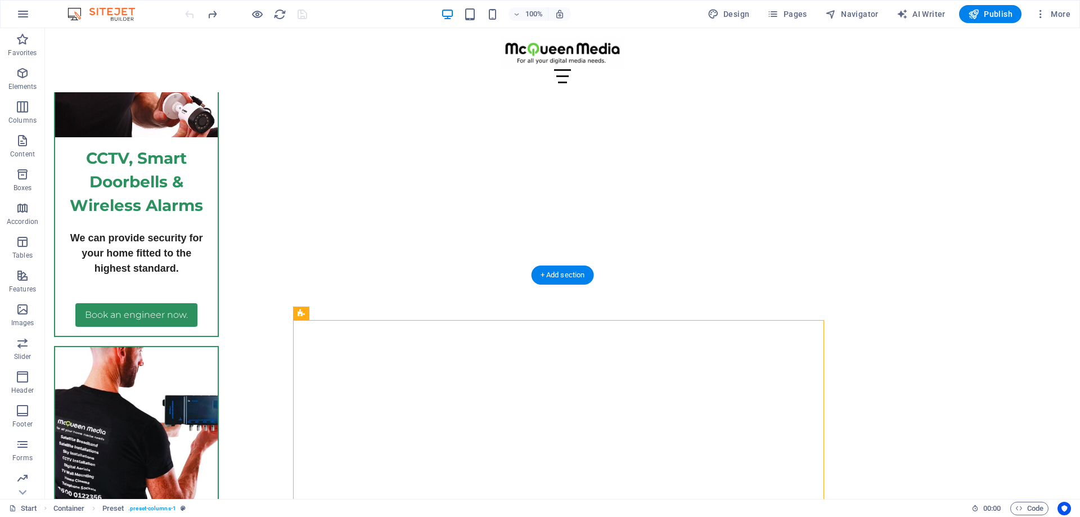
drag, startPoint x: 466, startPoint y: 328, endPoint x: 660, endPoint y: 338, distance: 194.4
drag, startPoint x: 658, startPoint y: 332, endPoint x: 644, endPoint y: 328, distance: 15.1
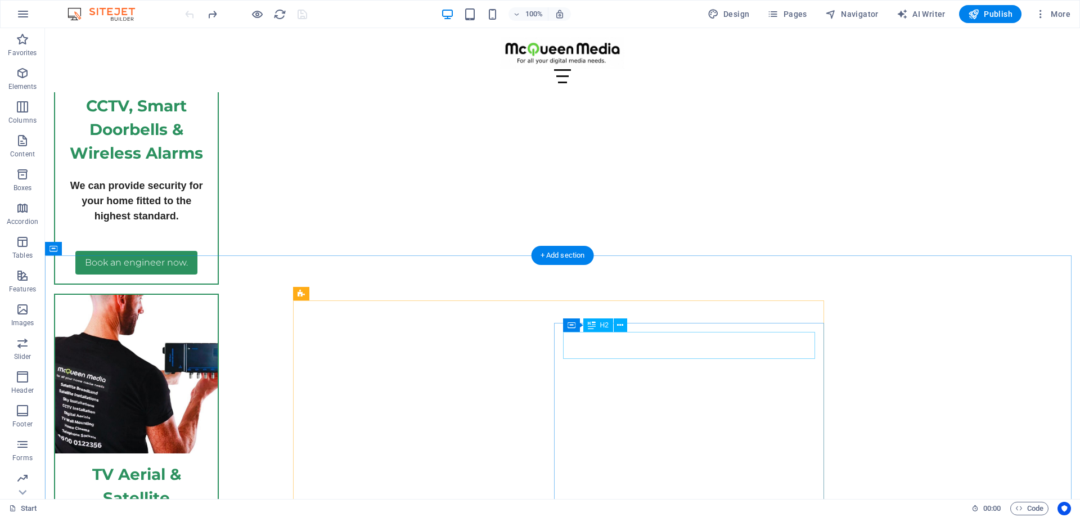
scroll to position [4189, 0]
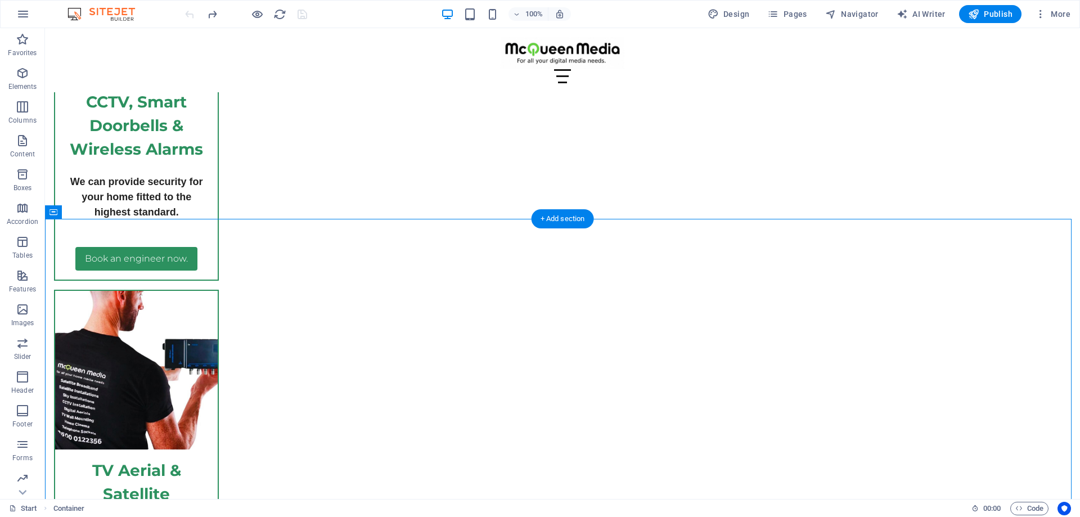
drag, startPoint x: 551, startPoint y: 271, endPoint x: 543, endPoint y: 308, distance: 37.5
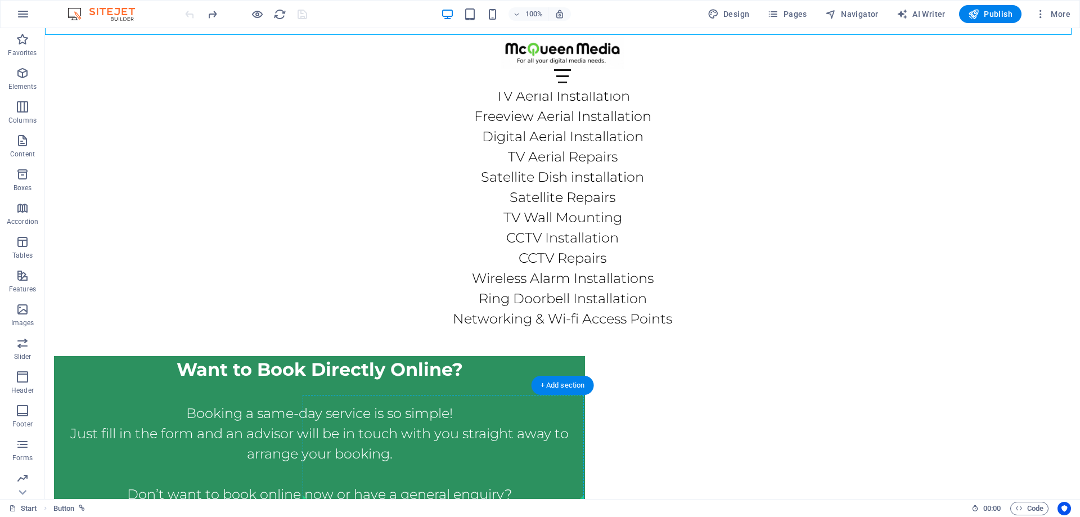
scroll to position [5942, 0]
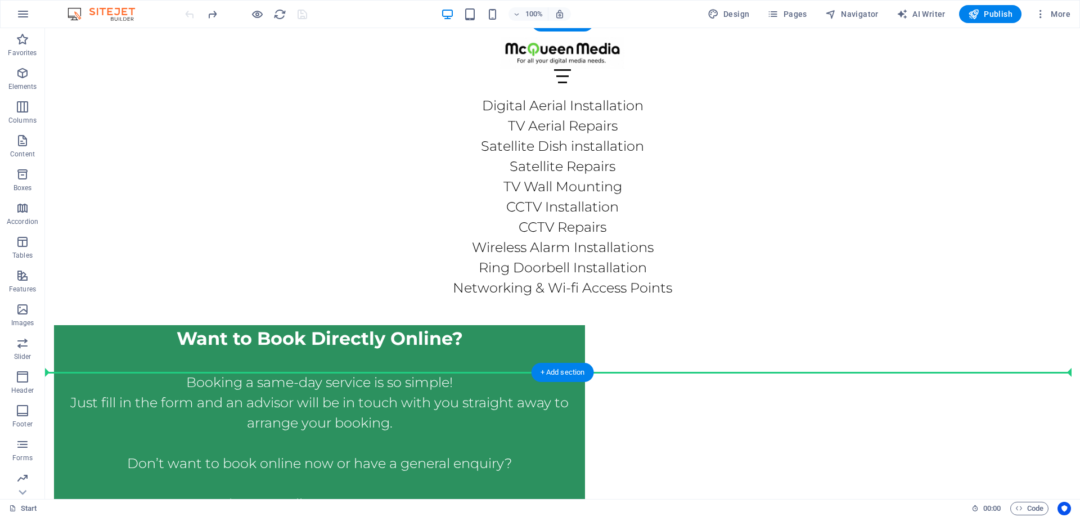
drag, startPoint x: 592, startPoint y: 245, endPoint x: 611, endPoint y: 397, distance: 153.1
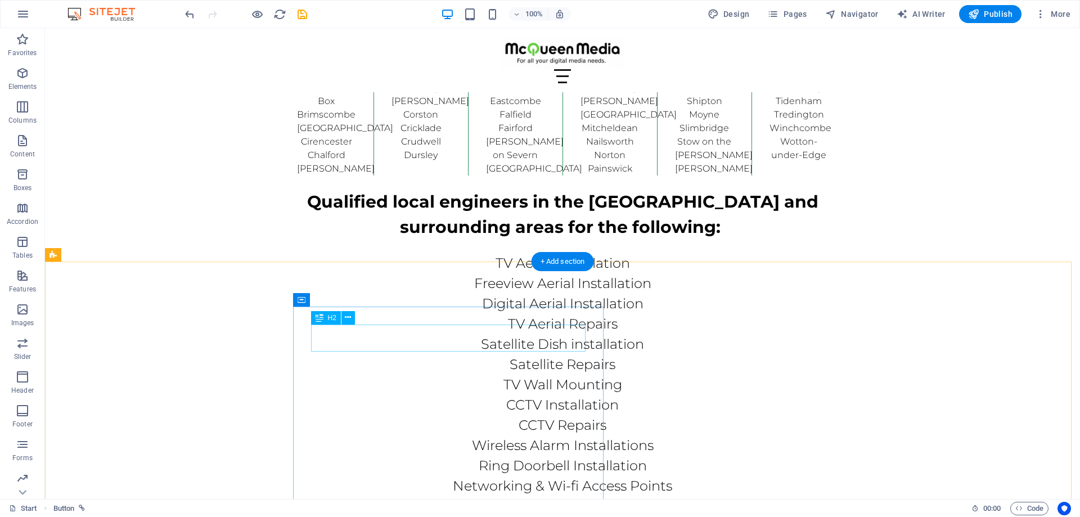
scroll to position [5637, 0]
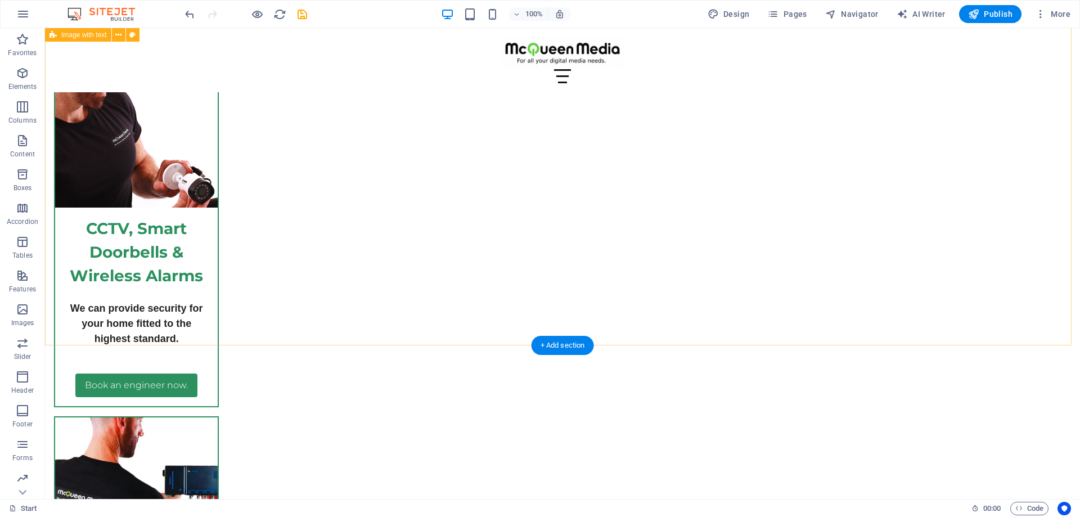
scroll to position [4175, 0]
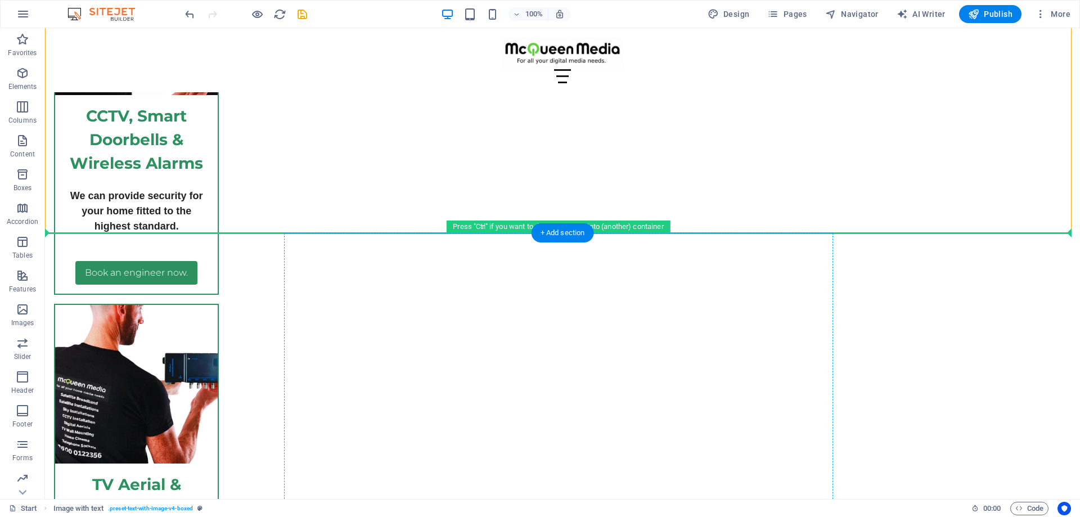
drag, startPoint x: 519, startPoint y: 178, endPoint x: 525, endPoint y: 284, distance: 105.4
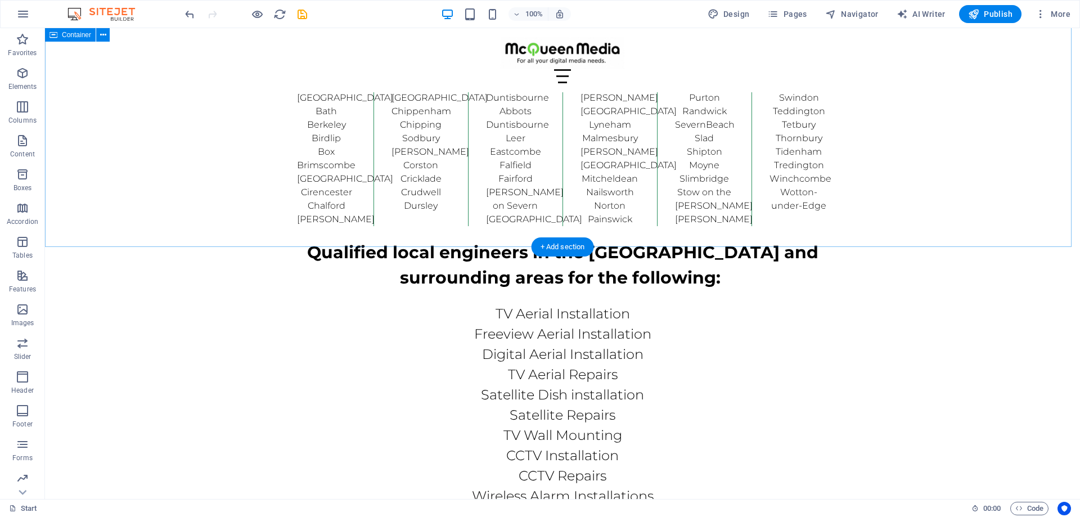
scroll to position [5750, 0]
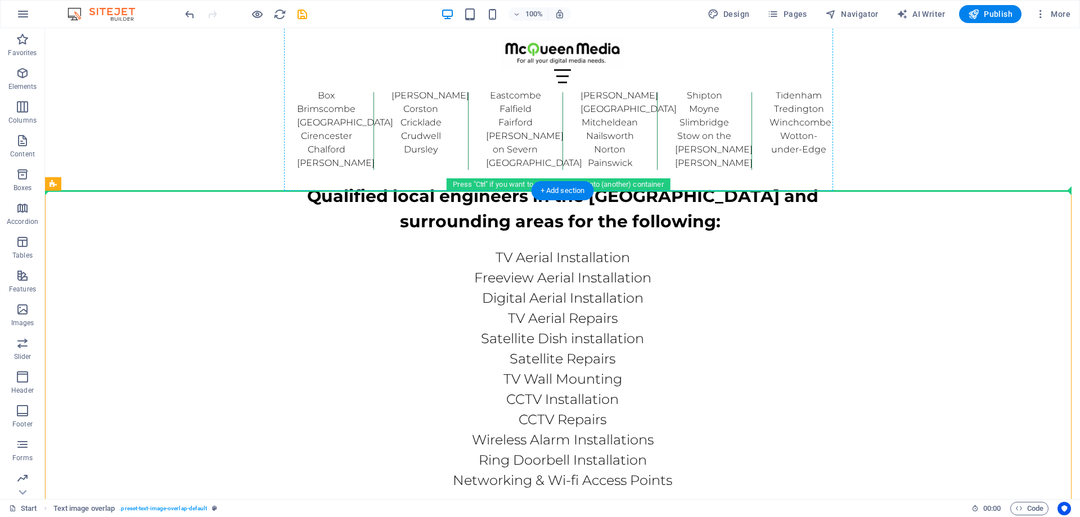
drag, startPoint x: 331, startPoint y: 237, endPoint x: 349, endPoint y: 132, distance: 106.3
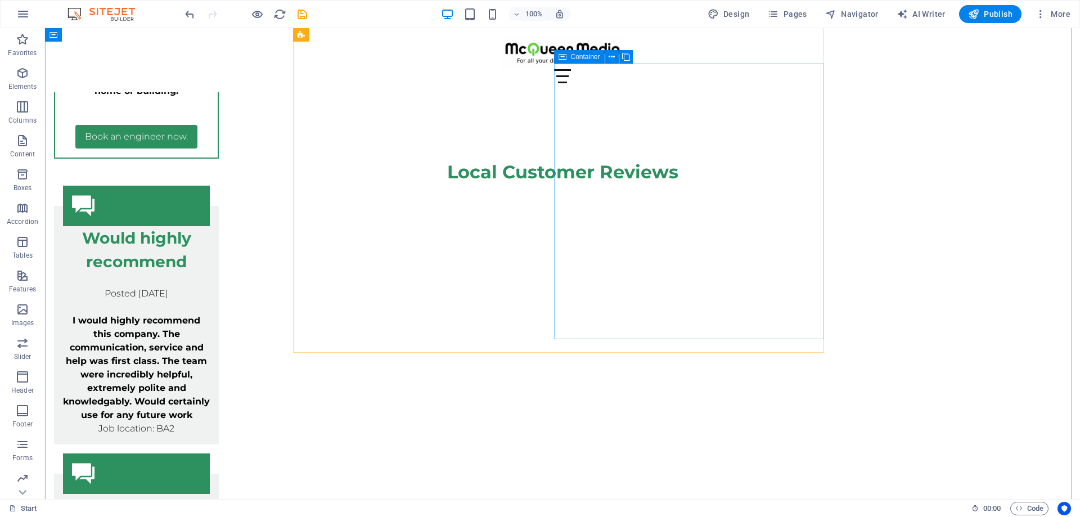
scroll to position [4681, 0]
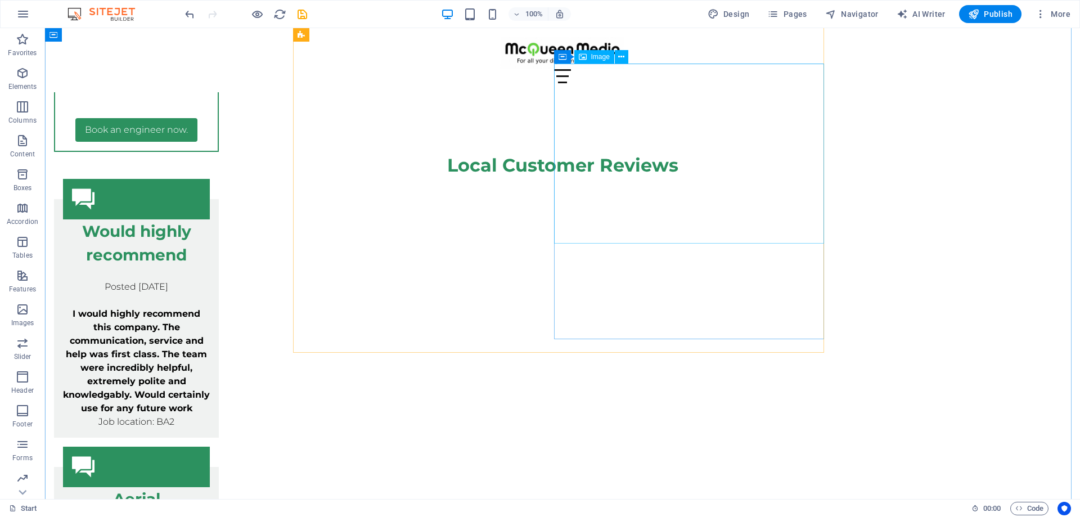
select select "%"
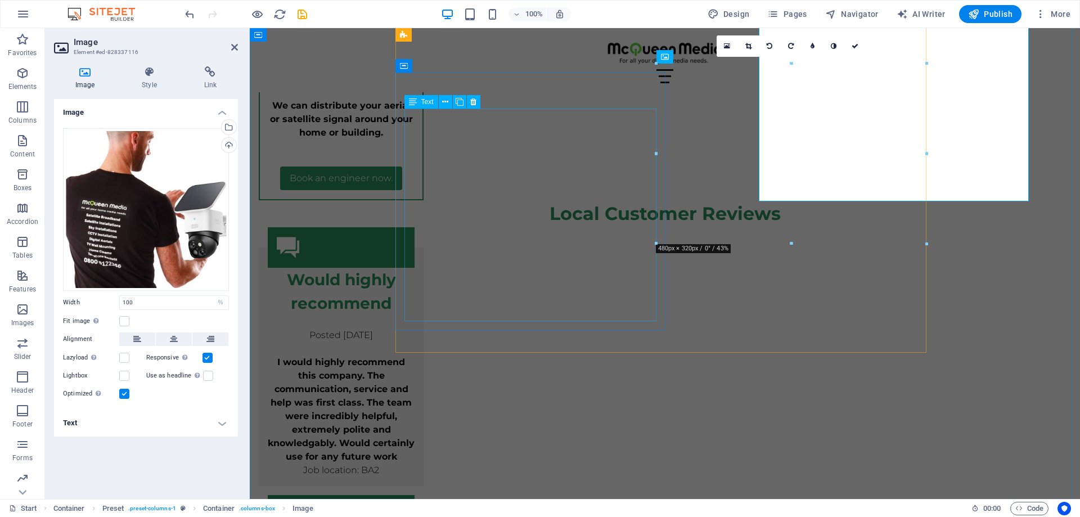
scroll to position [4723, 0]
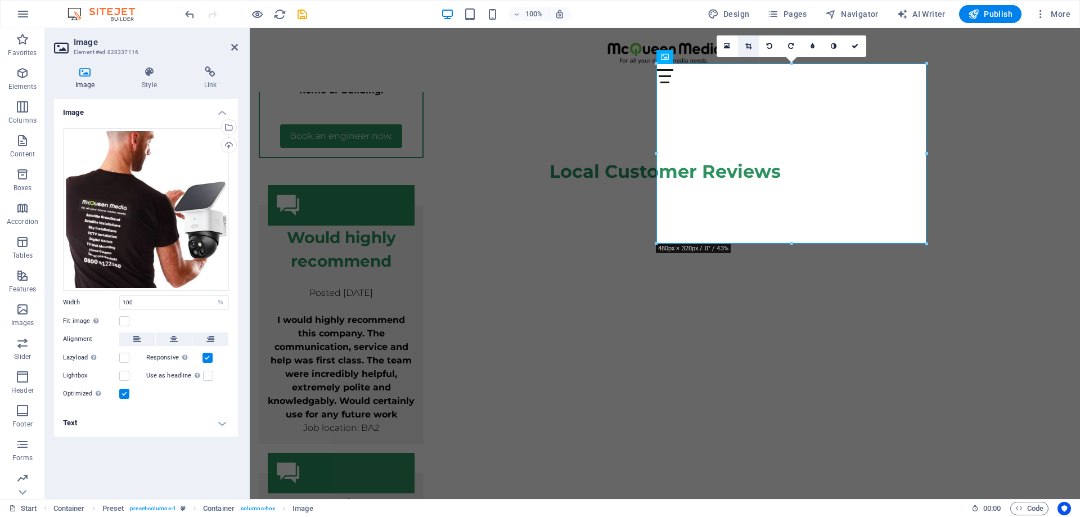
click at [748, 47] on icon at bounding box center [748, 46] width 6 height 7
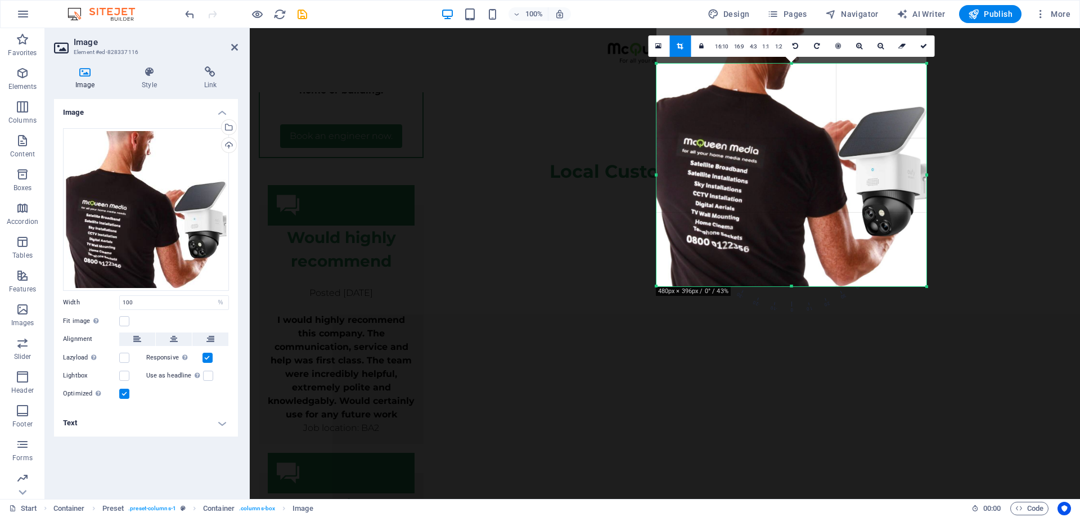
drag, startPoint x: 793, startPoint y: 245, endPoint x: 786, endPoint y: 286, distance: 42.2
click at [786, 286] on div at bounding box center [792, 287] width 270 height 4
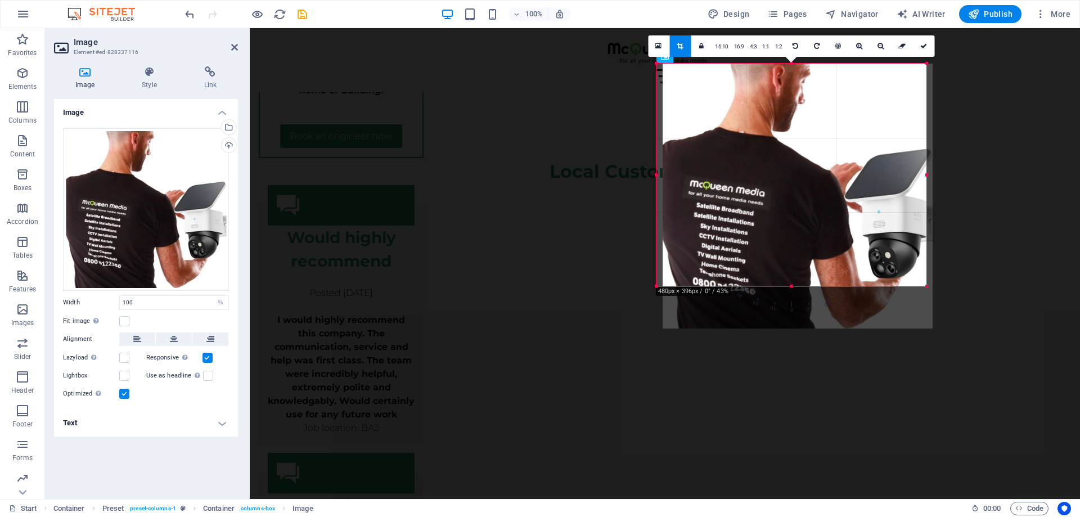
drag, startPoint x: 769, startPoint y: 241, endPoint x: 775, endPoint y: 282, distance: 41.0
click at [775, 282] on div at bounding box center [798, 196] width 270 height 265
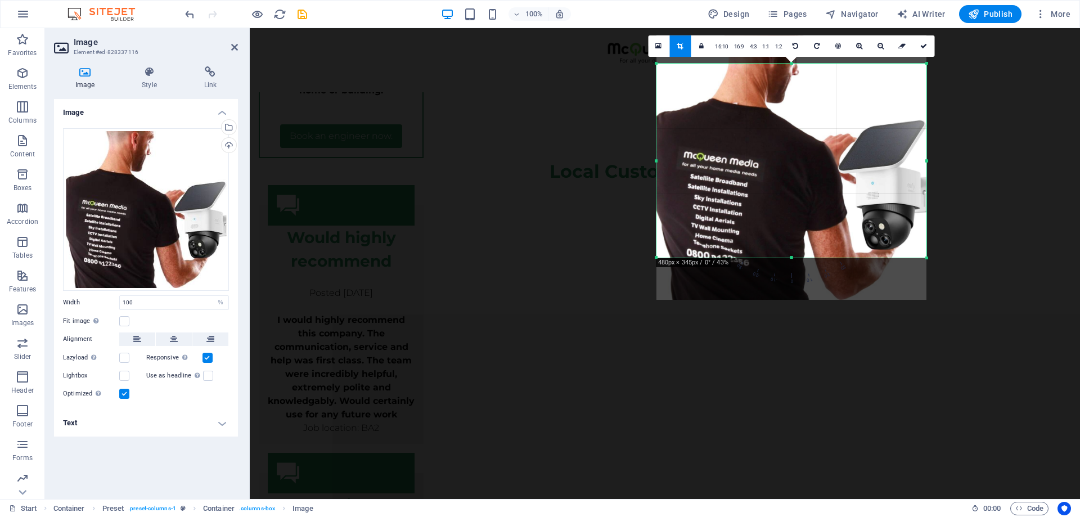
drag, startPoint x: 791, startPoint y: 63, endPoint x: 793, endPoint y: 93, distance: 30.4
click at [793, 93] on div "180 170 160 150 140 130 120 110 100 90 80 70 60 50 40 30 20 10 0 -10 -20 -30 -4…" at bounding box center [792, 161] width 270 height 194
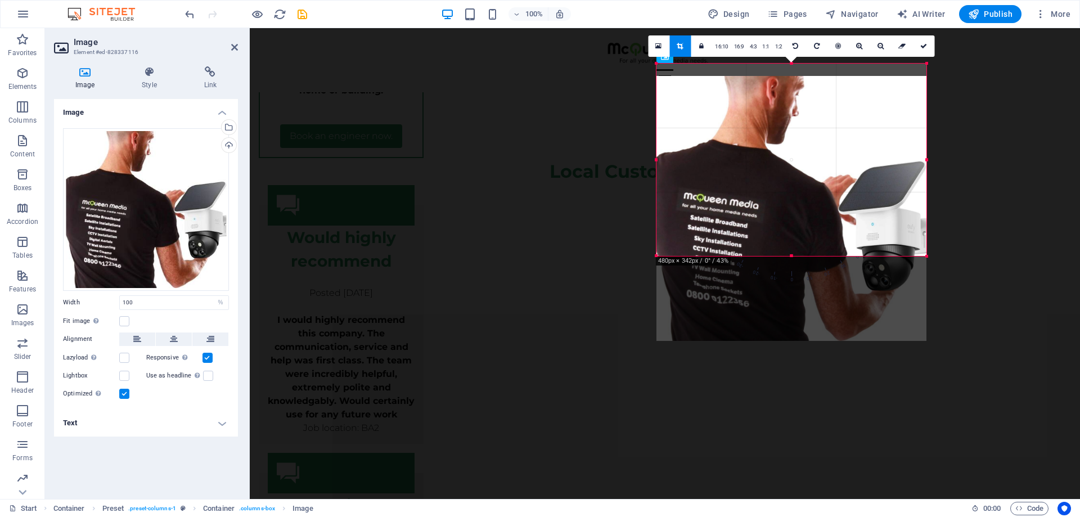
drag, startPoint x: 783, startPoint y: 134, endPoint x: 783, endPoint y: 177, distance: 42.8
click at [783, 177] on div at bounding box center [792, 208] width 270 height 265
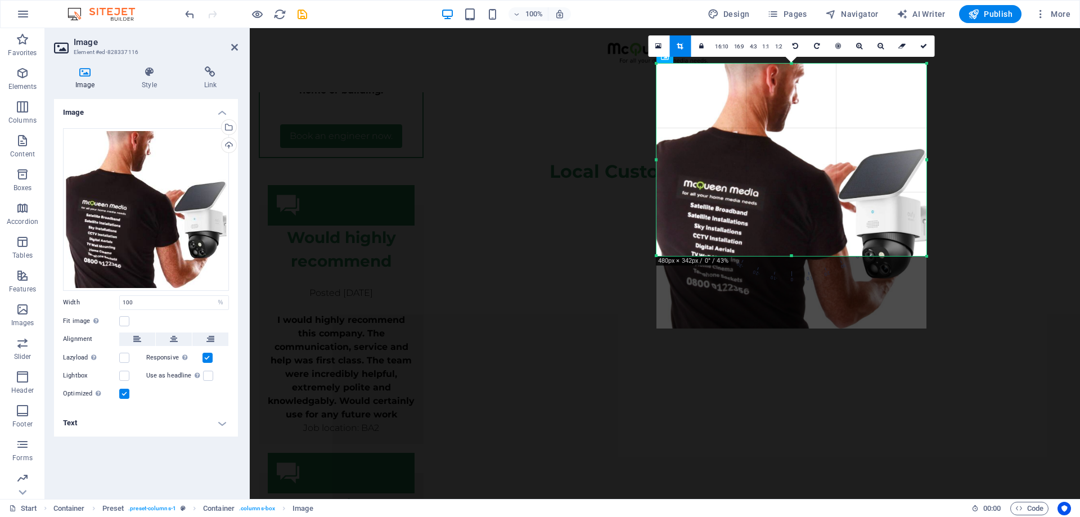
drag, startPoint x: 927, startPoint y: 66, endPoint x: 931, endPoint y: 98, distance: 32.3
click at [927, 98] on div "180 170 160 150 140 130 120 110 100 90 80 70 60 50 40 30 20 10 0 -10 -20 -30 -4…" at bounding box center [792, 160] width 270 height 192
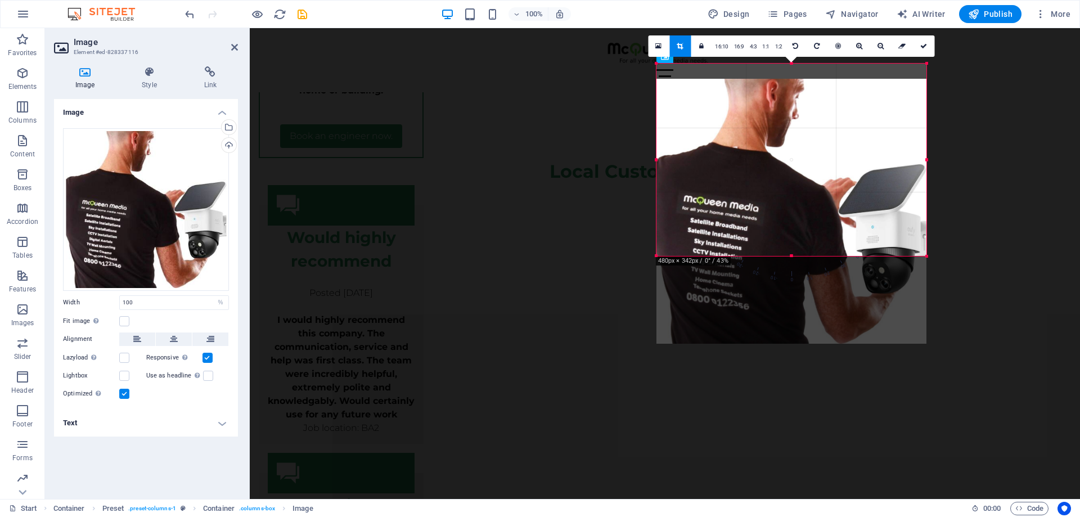
drag, startPoint x: 781, startPoint y: 89, endPoint x: 782, endPoint y: 105, distance: 15.2
click at [782, 105] on div at bounding box center [792, 211] width 270 height 265
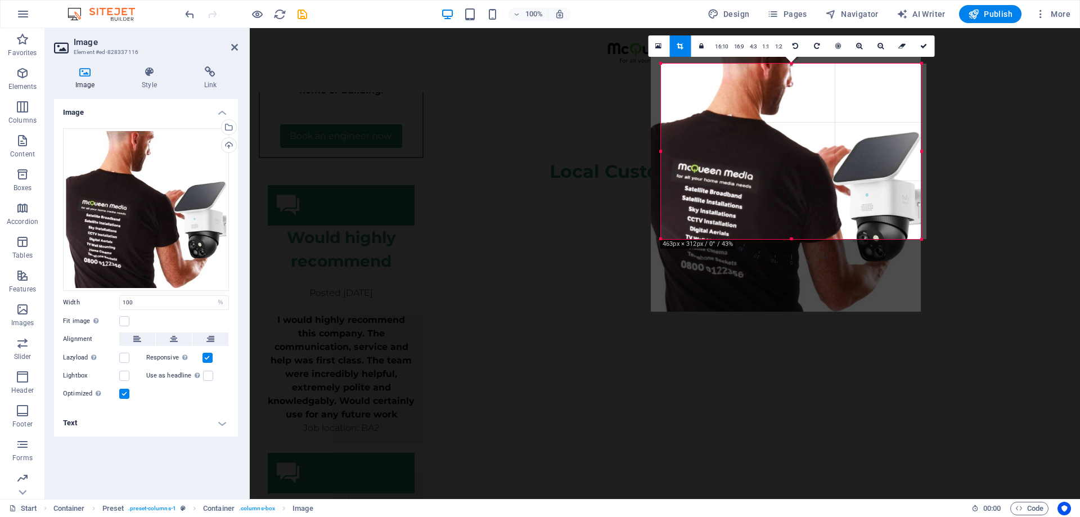
drag, startPoint x: 657, startPoint y: 66, endPoint x: 667, endPoint y: 83, distance: 19.7
click at [667, 83] on div "180 170 160 150 140 130 120 110 100 90 80 70 60 50 40 30 20 10 0 -10 -20 -30 -4…" at bounding box center [791, 152] width 260 height 176
click at [744, 257] on div "180 170 160 150 140 130 120 110 100 90 80 70 60 50 40 30 20 10 0 -10 -20 -30 -4…" at bounding box center [792, 163] width 212 height 212
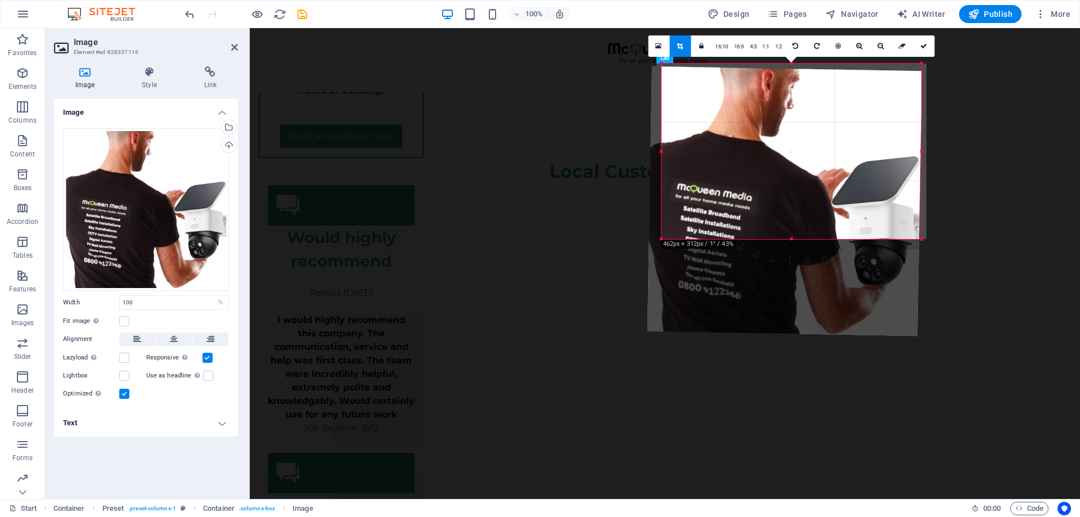
drag, startPoint x: 753, startPoint y: 195, endPoint x: 751, endPoint y: 217, distance: 22.0
click at [751, 217] on div at bounding box center [784, 200] width 275 height 269
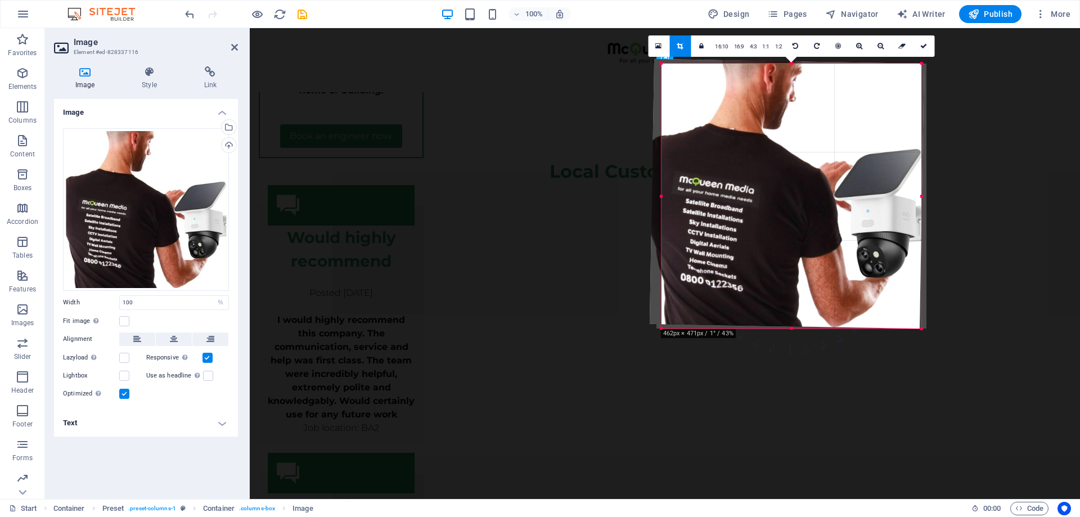
drag, startPoint x: 790, startPoint y: 239, endPoint x: 779, endPoint y: 329, distance: 90.2
click at [779, 329] on div at bounding box center [792, 329] width 260 height 4
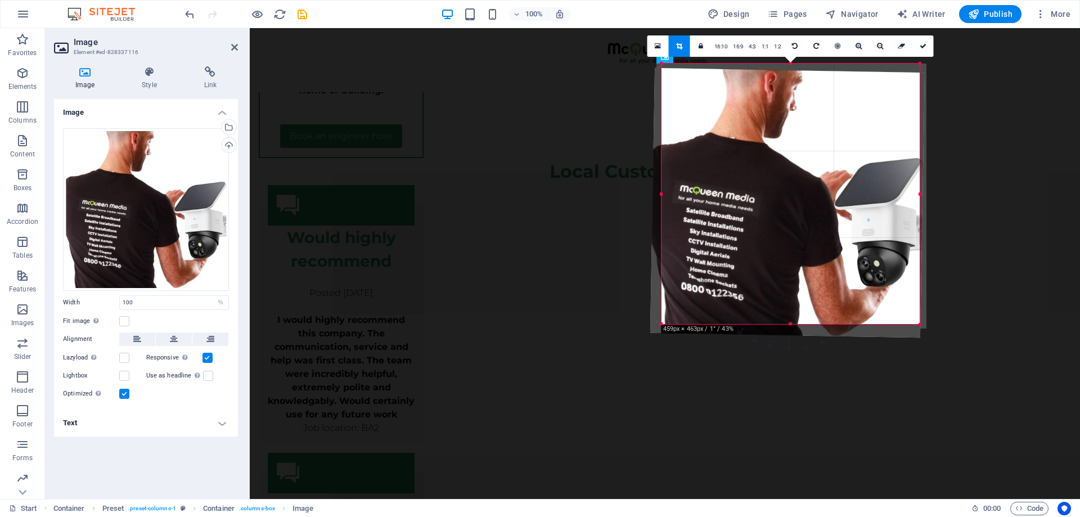
drag, startPoint x: 779, startPoint y: 227, endPoint x: 779, endPoint y: 236, distance: 9.0
click at [779, 236] on div at bounding box center [787, 202] width 275 height 269
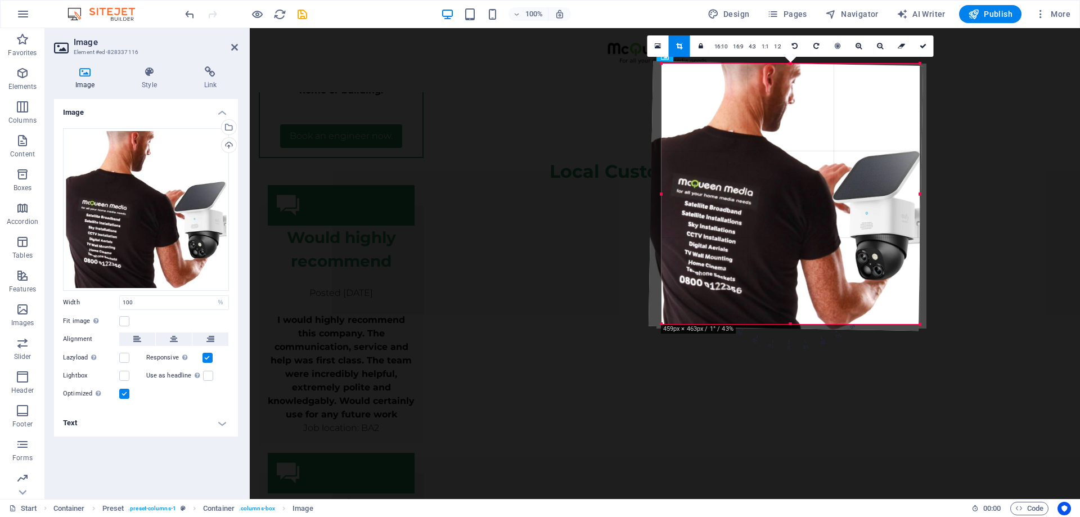
click at [654, 78] on div at bounding box center [786, 195] width 275 height 269
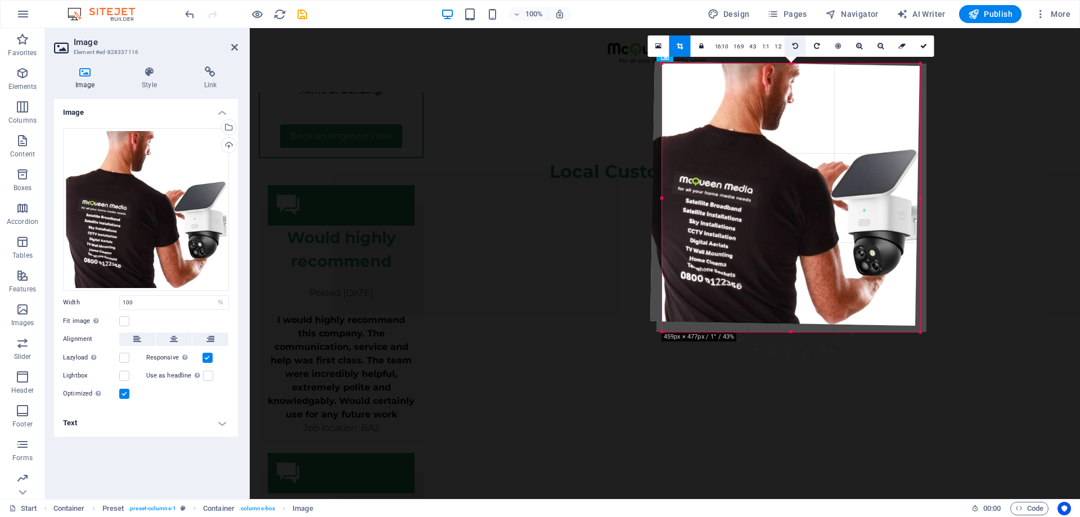
drag, startPoint x: 789, startPoint y: 65, endPoint x: 790, endPoint y: 57, distance: 8.0
click at [790, 64] on div "180 170 160 150 140 130 120 110 100 90 80 70 60 50 40 30 20 10 0 -10 -20 -30 -4…" at bounding box center [791, 198] width 258 height 268
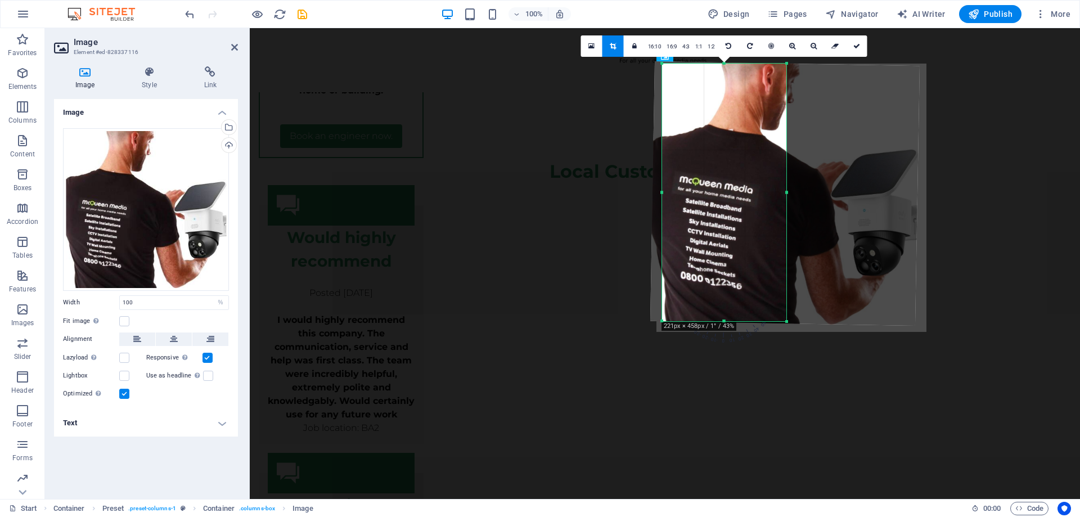
click at [787, 64] on div "180 170 160 150 140 130 120 110 100 90 80 70 60 50 40 30 20 10 0 -10 -20 -30 -4…" at bounding box center [724, 193] width 124 height 258
click at [911, 104] on div at bounding box center [784, 193] width 269 height 264
click at [911, 104] on div at bounding box center [786, 193] width 269 height 264
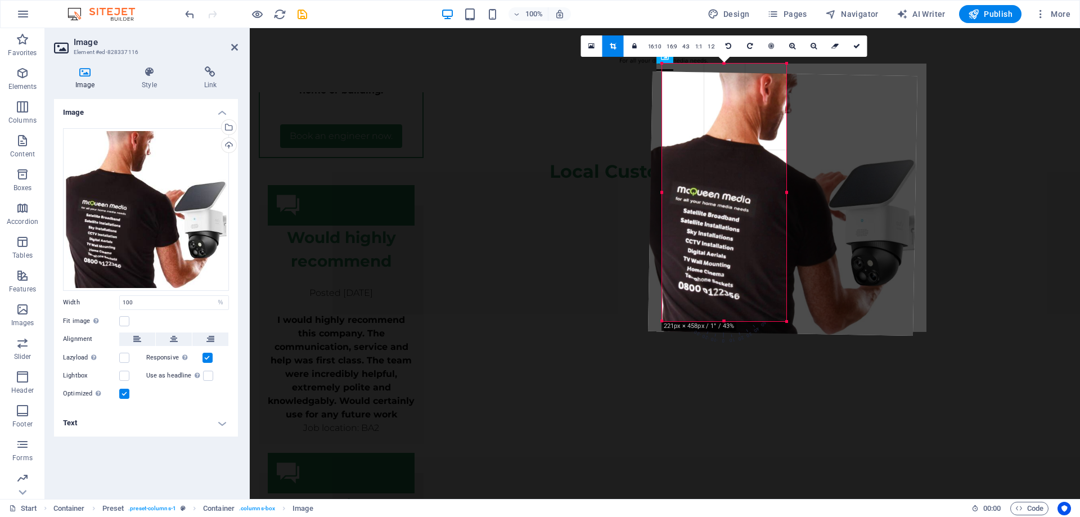
drag, startPoint x: 789, startPoint y: 193, endPoint x: 785, endPoint y: 201, distance: 8.6
click at [785, 201] on div "180 170 160 150 140 130 120 110 100 90 80 70 60 50 40 30 20 10 0 -10 -20 -30 -4…" at bounding box center [724, 193] width 124 height 258
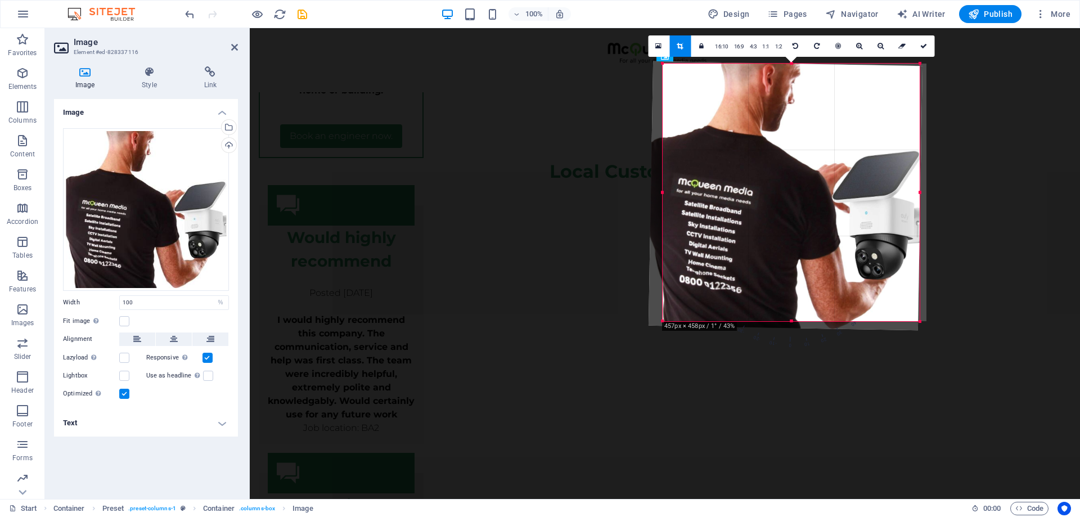
drag, startPoint x: 788, startPoint y: 192, endPoint x: 920, endPoint y: 204, distance: 133.4
click at [920, 204] on div at bounding box center [920, 193] width 4 height 258
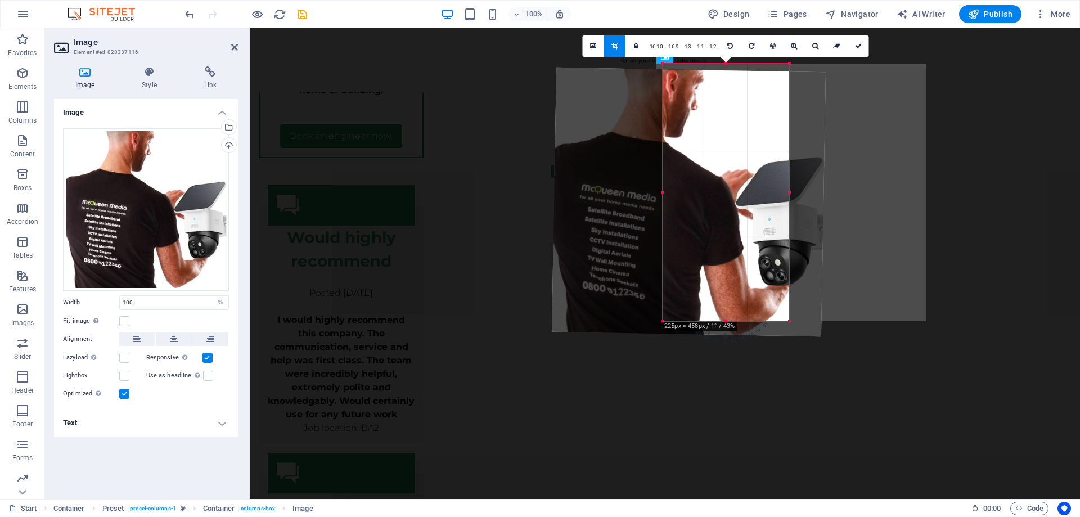
drag, startPoint x: 654, startPoint y: 201, endPoint x: 557, endPoint y: 208, distance: 97.0
click at [557, 208] on div at bounding box center [688, 202] width 274 height 269
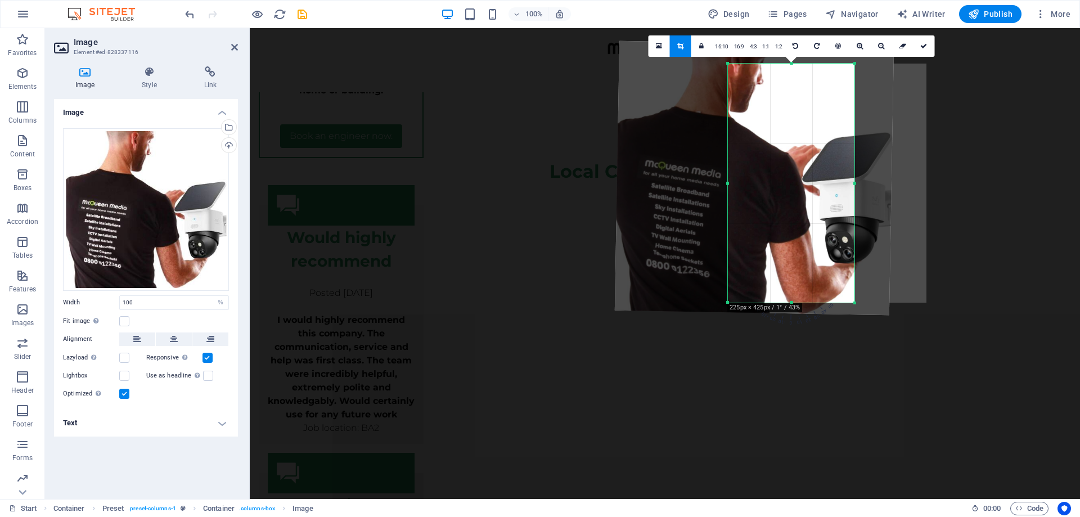
drag, startPoint x: 726, startPoint y: 64, endPoint x: 724, endPoint y: 83, distance: 18.6
click at [728, 83] on div "180 170 160 150 140 130 120 110 100 90 80 70 60 50 40 30 20 10 0 -10 -20 -30 -4…" at bounding box center [791, 183] width 127 height 239
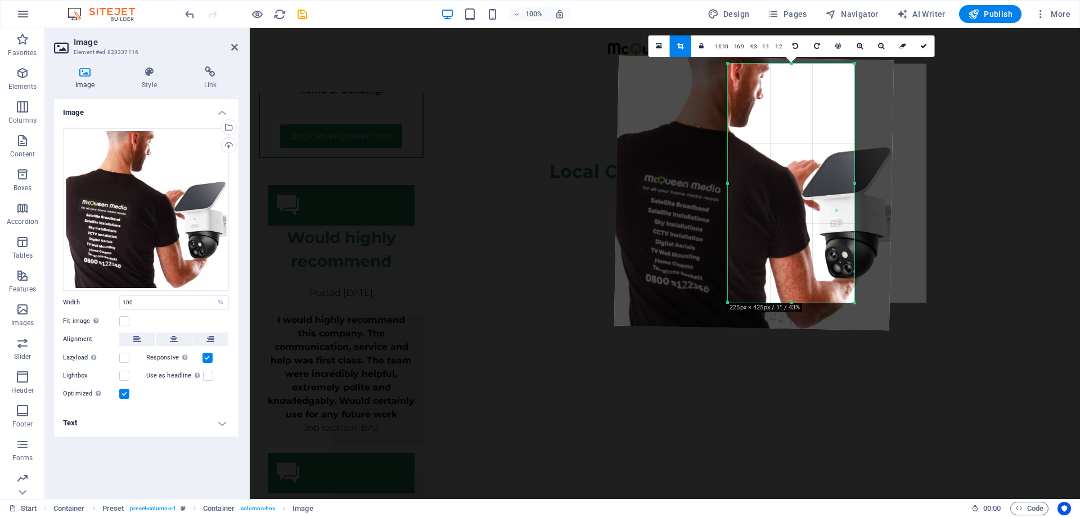
drag, startPoint x: 785, startPoint y: 102, endPoint x: 785, endPoint y: 117, distance: 14.6
click at [785, 117] on div at bounding box center [754, 193] width 280 height 275
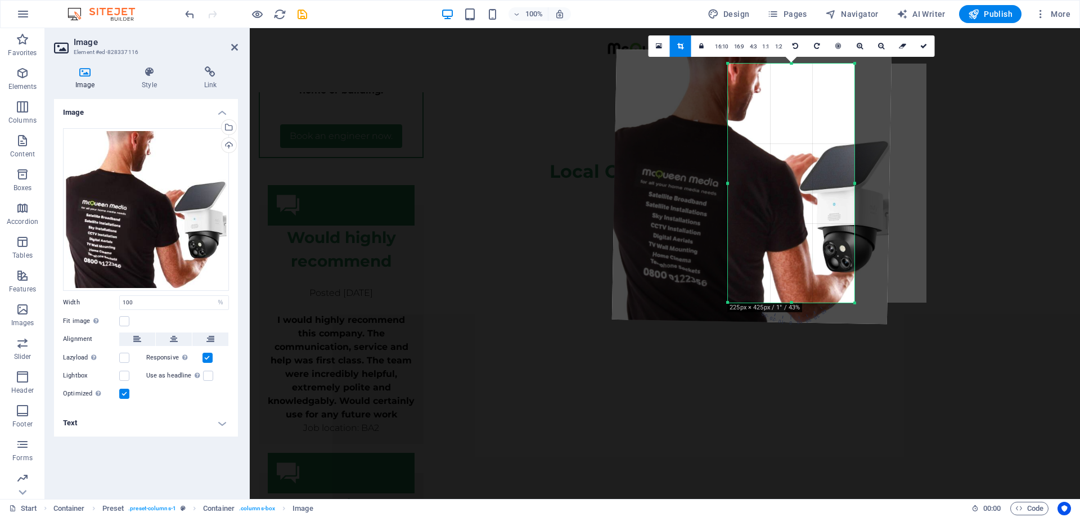
drag, startPoint x: 801, startPoint y: 106, endPoint x: 799, endPoint y: 100, distance: 6.6
click at [799, 100] on div at bounding box center [752, 187] width 280 height 275
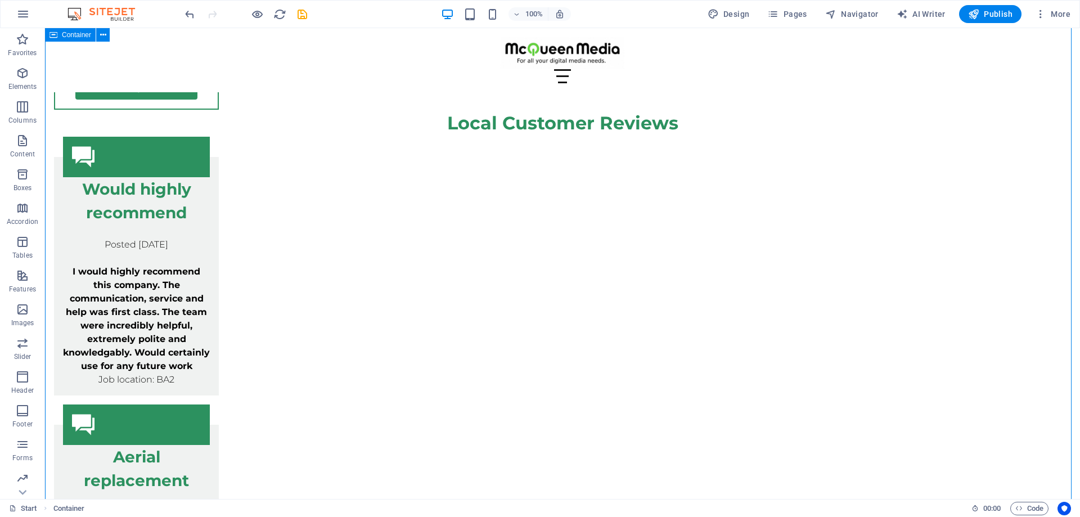
scroll to position [4681, 0]
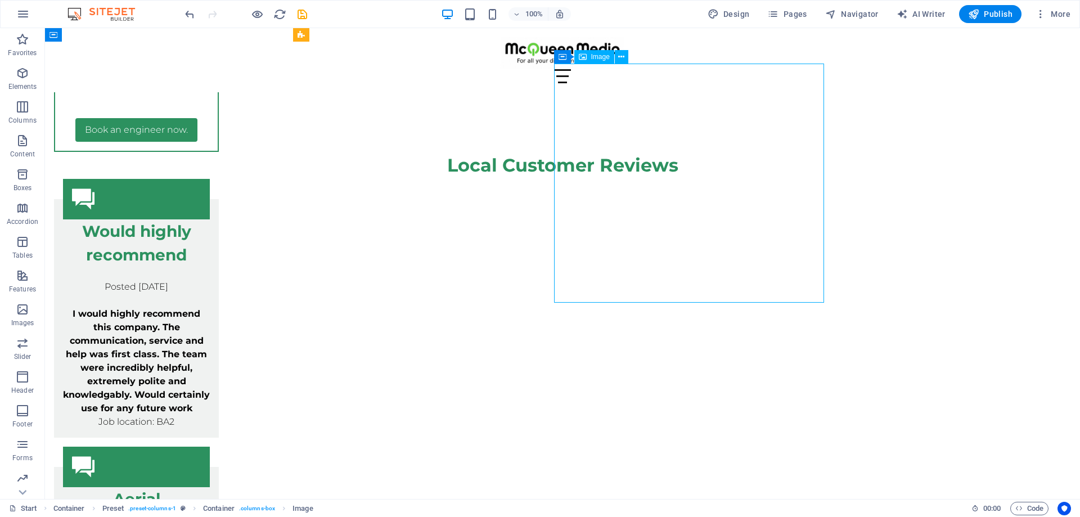
drag, startPoint x: 678, startPoint y: 140, endPoint x: 658, endPoint y: 164, distance: 31.2
drag, startPoint x: 671, startPoint y: 151, endPoint x: 621, endPoint y: 150, distance: 50.6
click at [191, 14] on icon "undo" at bounding box center [189, 14] width 13 height 13
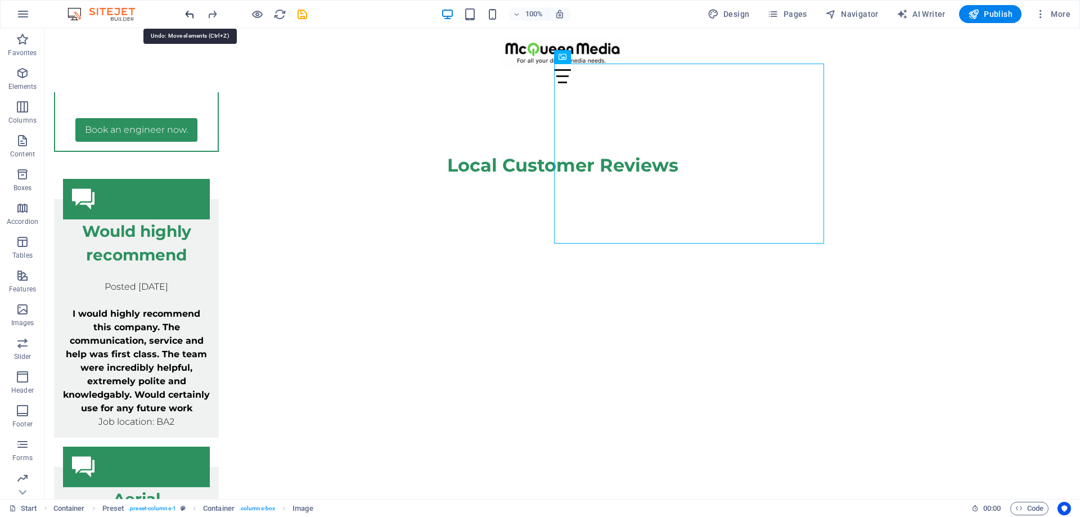
click at [191, 14] on icon "undo" at bounding box center [189, 14] width 13 height 13
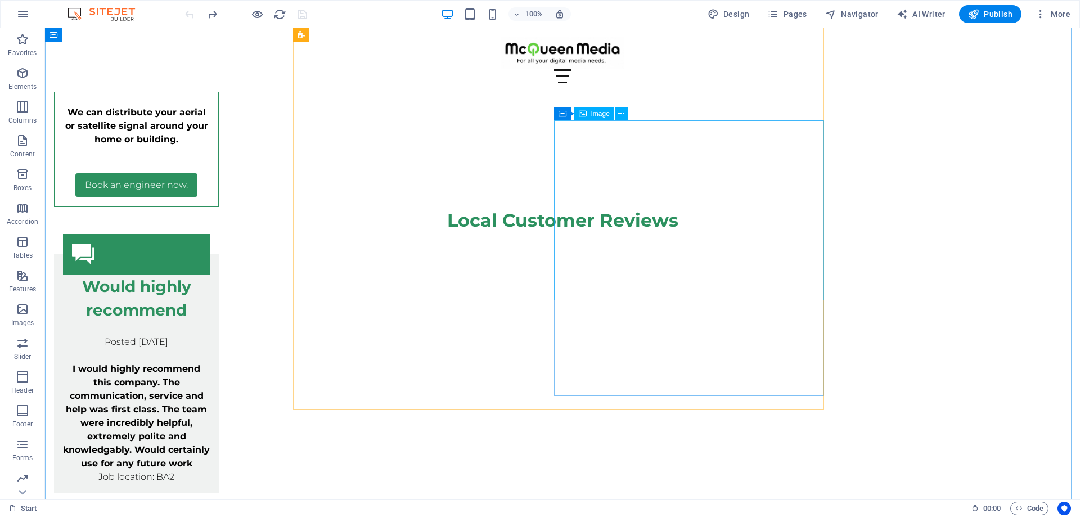
scroll to position [4624, 0]
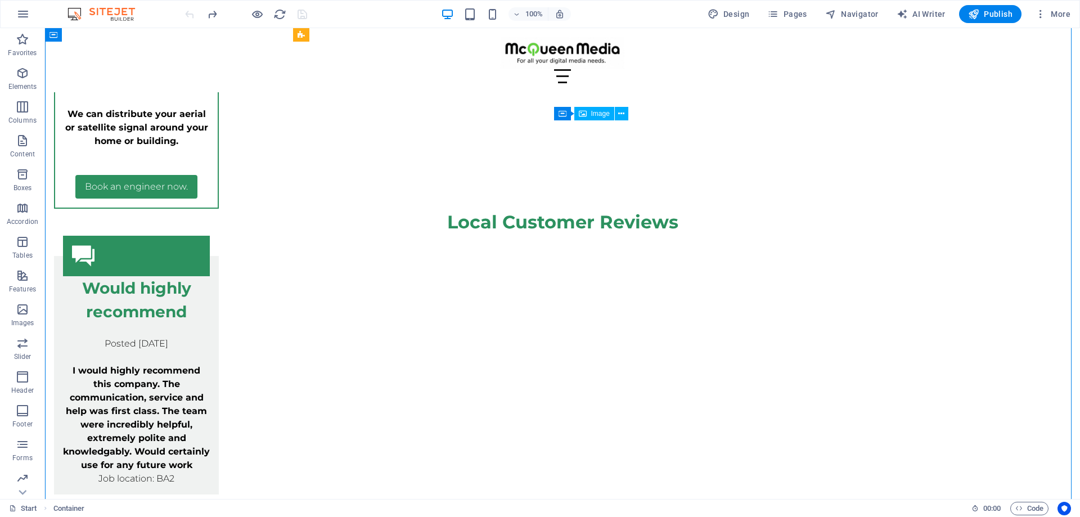
drag, startPoint x: 663, startPoint y: 191, endPoint x: 666, endPoint y: 224, distance: 33.3
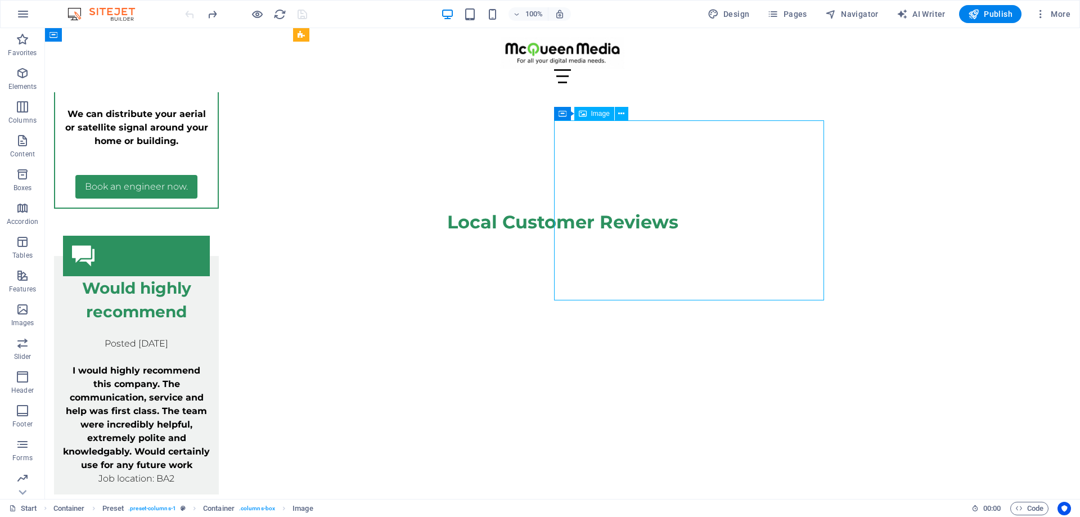
drag, startPoint x: 703, startPoint y: 214, endPoint x: 683, endPoint y: 215, distance: 20.3
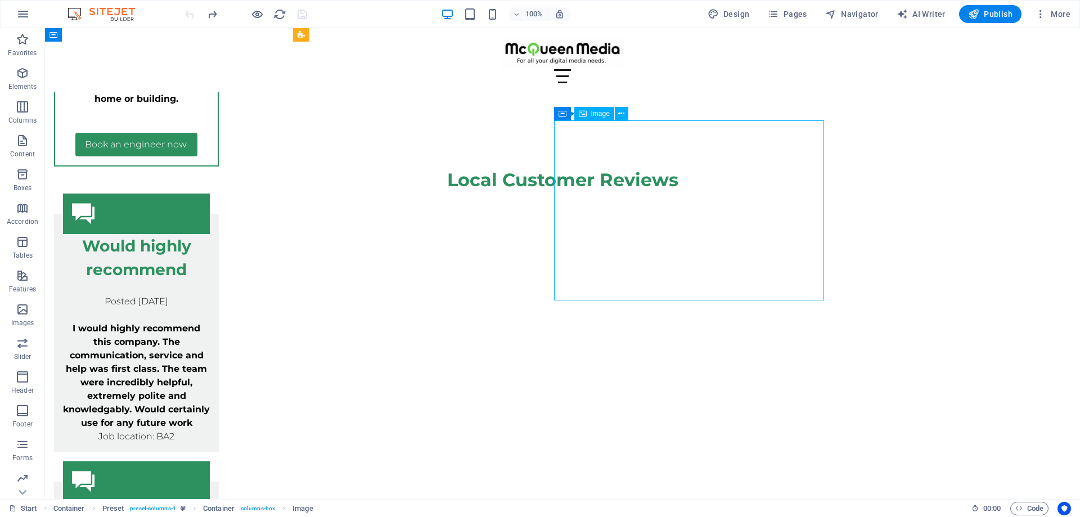
select select "%"
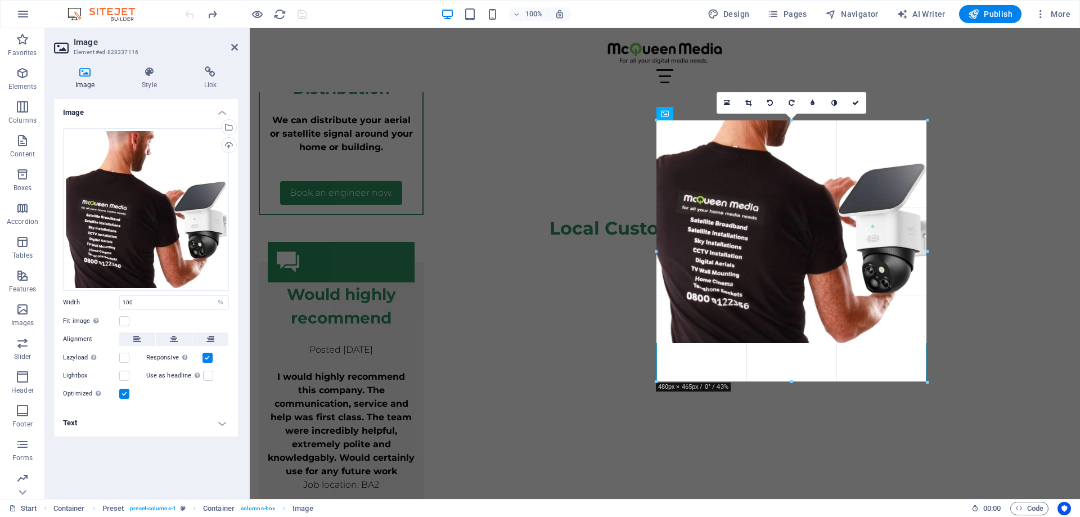
drag, startPoint x: 790, startPoint y: 299, endPoint x: 786, endPoint y: 381, distance: 82.2
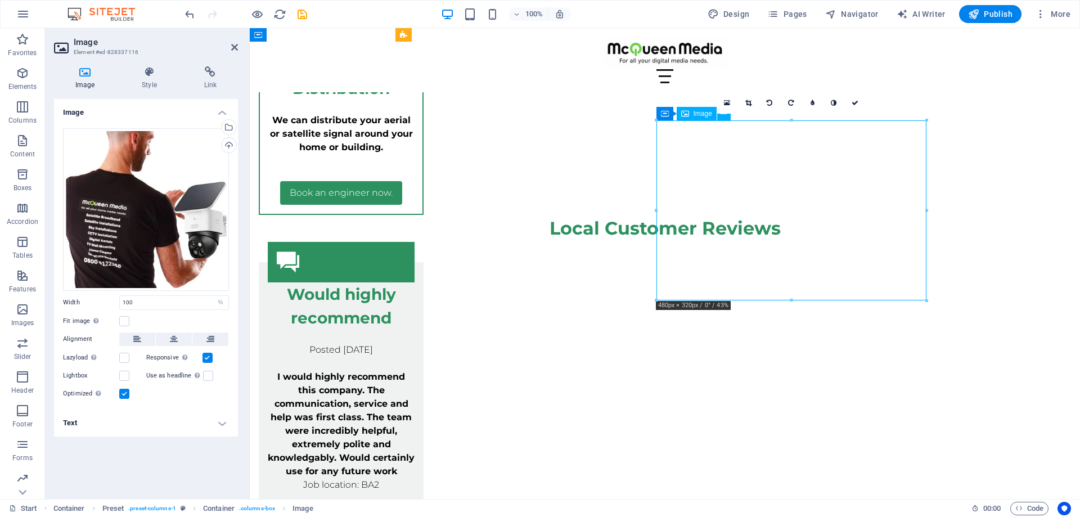
drag, startPoint x: 795, startPoint y: 210, endPoint x: 796, endPoint y: 227, distance: 16.9
drag, startPoint x: 791, startPoint y: 200, endPoint x: 772, endPoint y: 168, distance: 37.1
click at [770, 104] on icon at bounding box center [770, 103] width 6 height 7
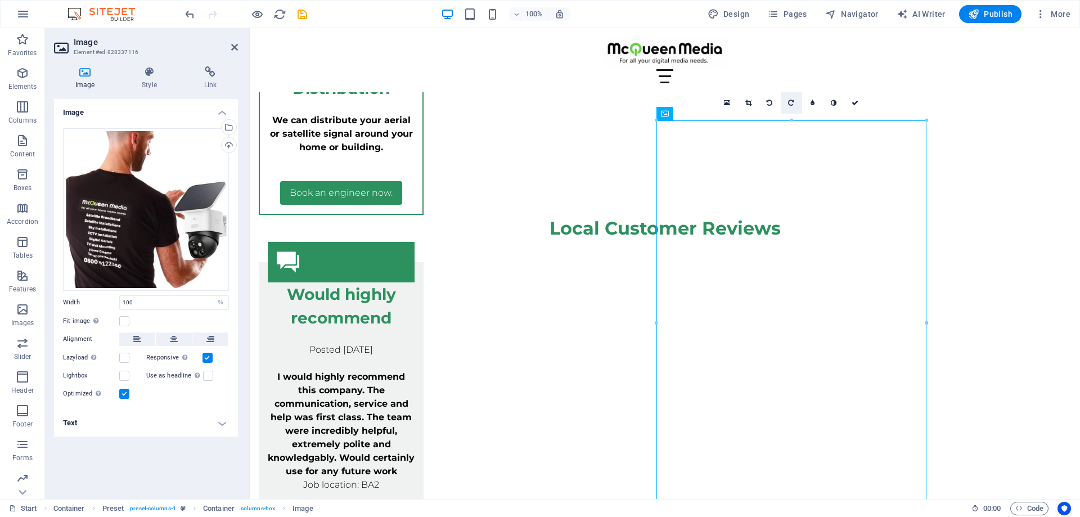
click at [787, 104] on link at bounding box center [791, 102] width 21 height 21
click at [854, 102] on icon at bounding box center [855, 103] width 7 height 7
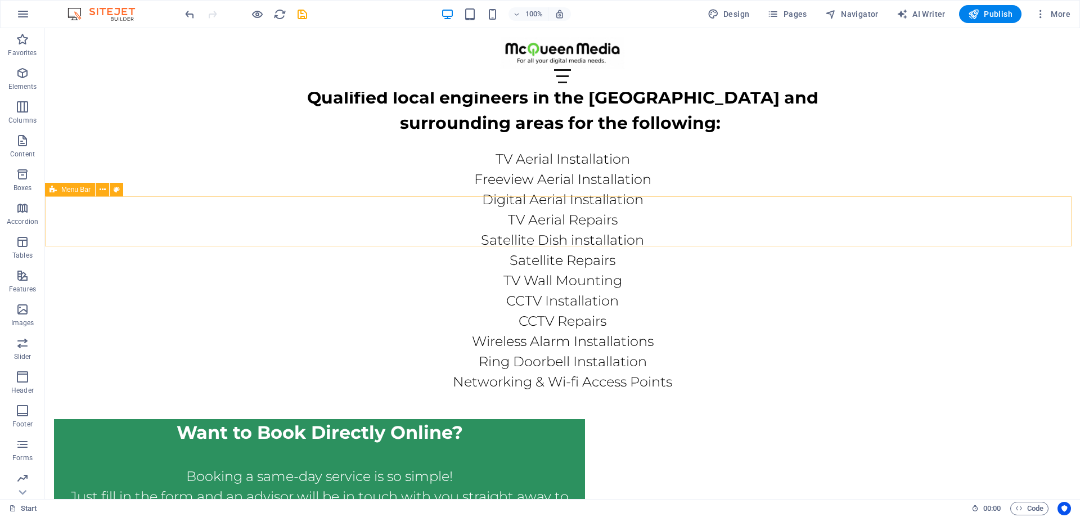
scroll to position [5749, 0]
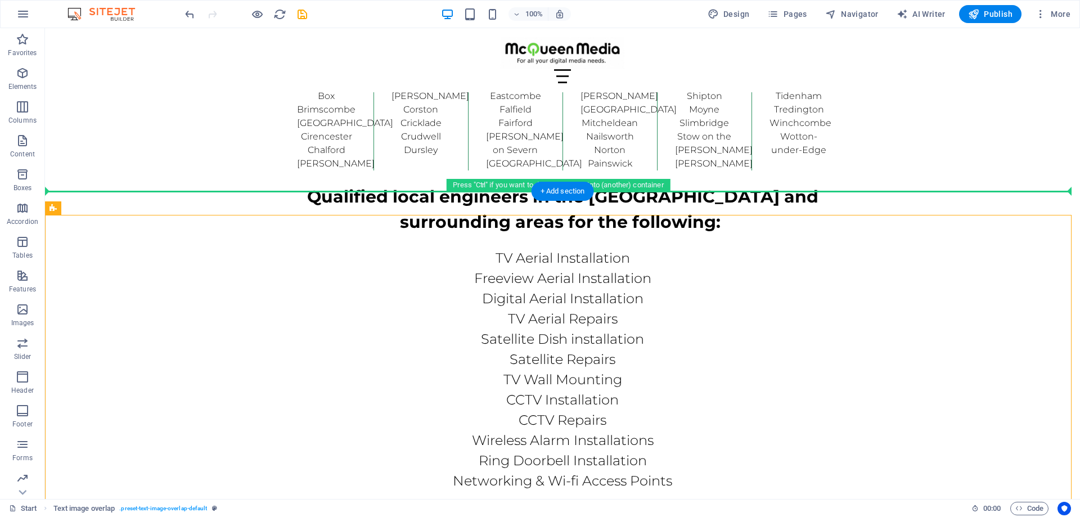
drag, startPoint x: 353, startPoint y: 280, endPoint x: 315, endPoint y: 171, distance: 115.7
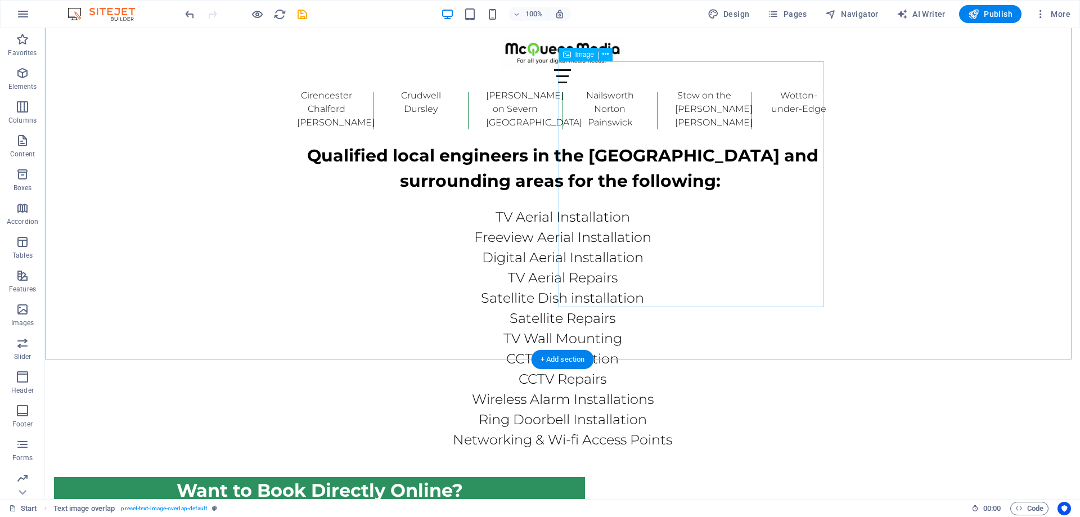
scroll to position [5974, 0]
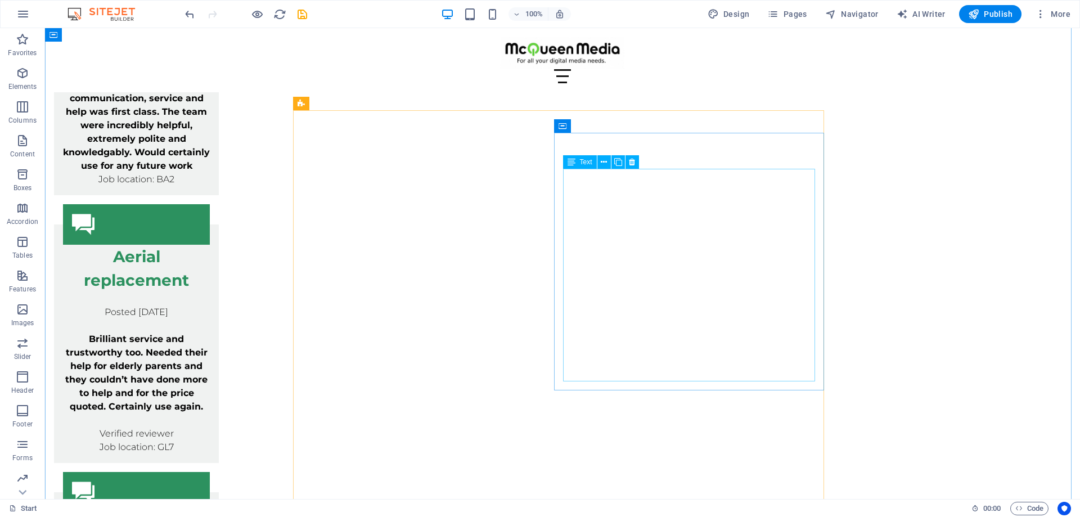
scroll to position [4905, 0]
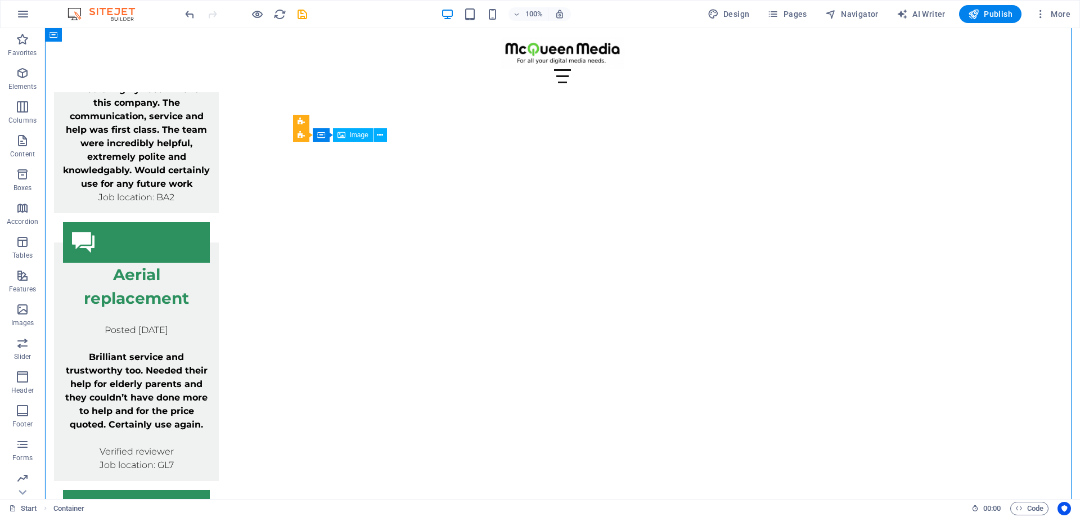
drag, startPoint x: 411, startPoint y: 186, endPoint x: 411, endPoint y: 203, distance: 17.5
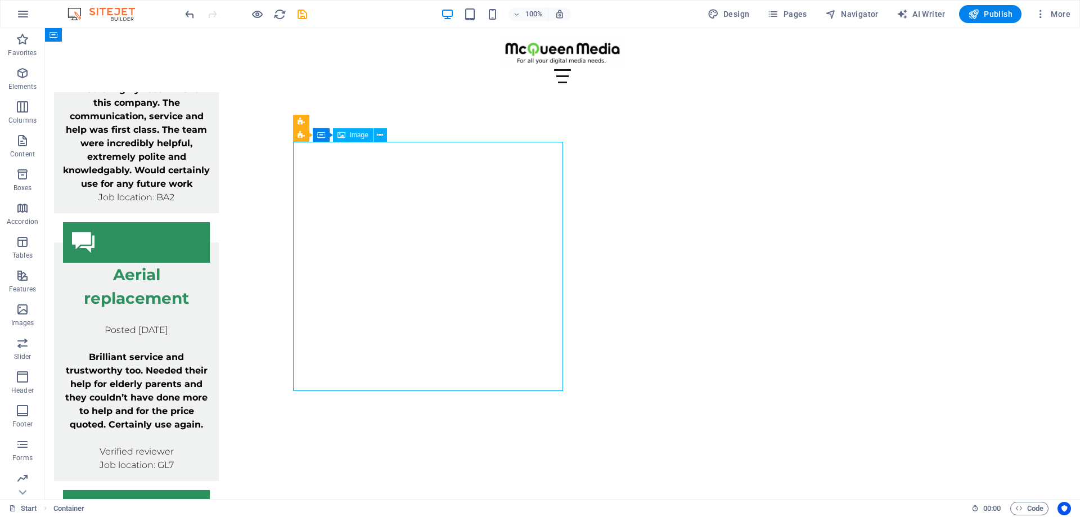
select select "%"
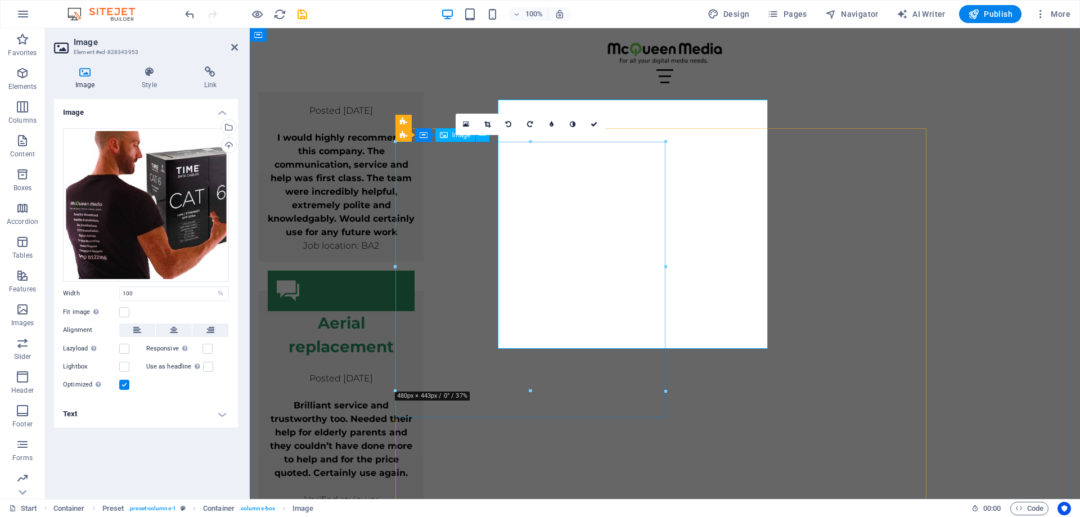
scroll to position [4948, 0]
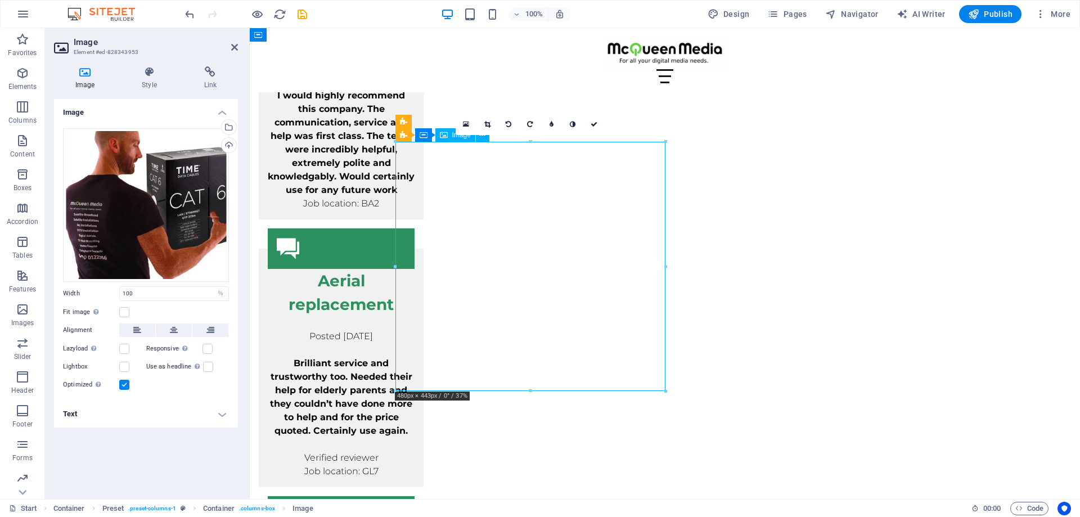
drag, startPoint x: 591, startPoint y: 248, endPoint x: 591, endPoint y: 255, distance: 7.9
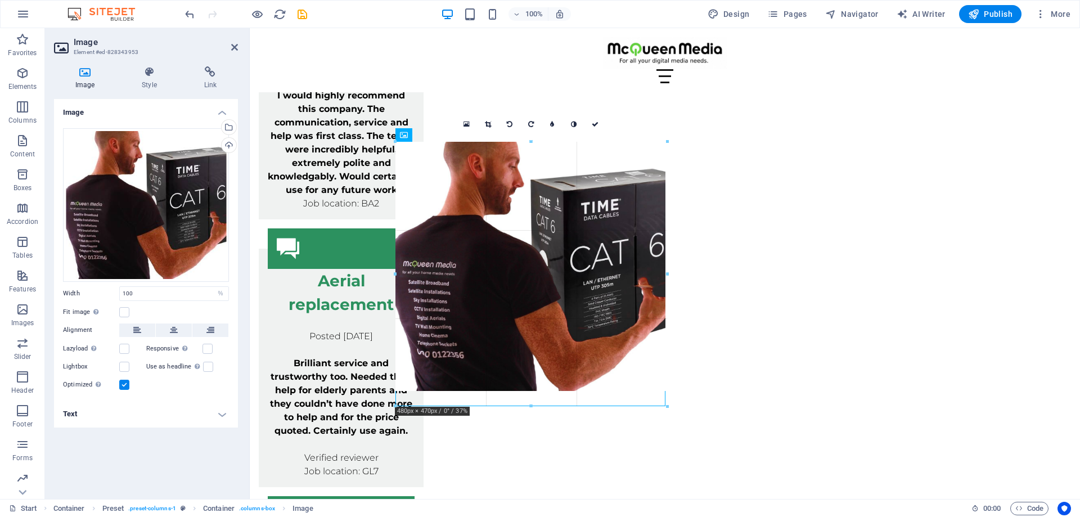
drag, startPoint x: 531, startPoint y: 389, endPoint x: 535, endPoint y: 405, distance: 15.8
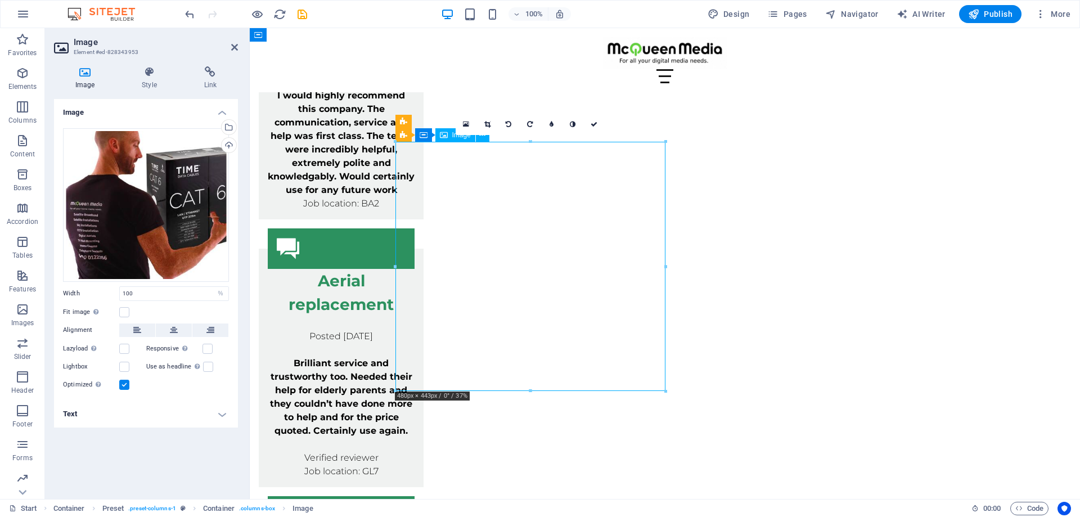
drag, startPoint x: 531, startPoint y: 209, endPoint x: 532, endPoint y: 219, distance: 10.2
click at [487, 125] on icon at bounding box center [487, 124] width 6 height 7
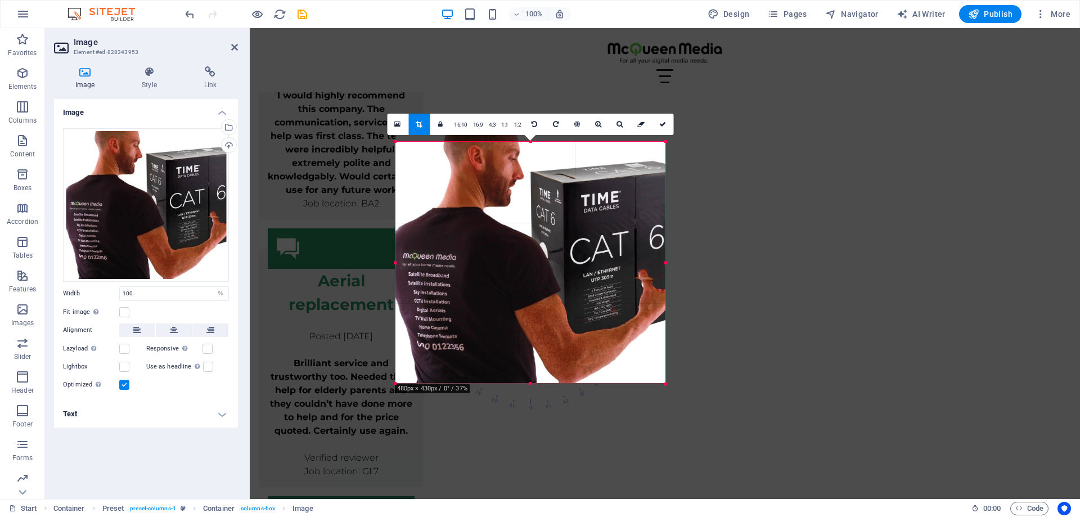
drag, startPoint x: 531, startPoint y: 143, endPoint x: 532, endPoint y: 151, distance: 7.4
click at [532, 151] on div "180 170 160 150 140 130 120 110 100 90 80 70 60 50 40 30 20 10 0 -10 -20 -30 -4…" at bounding box center [531, 263] width 270 height 242
click at [530, 142] on div at bounding box center [531, 142] width 270 height 4
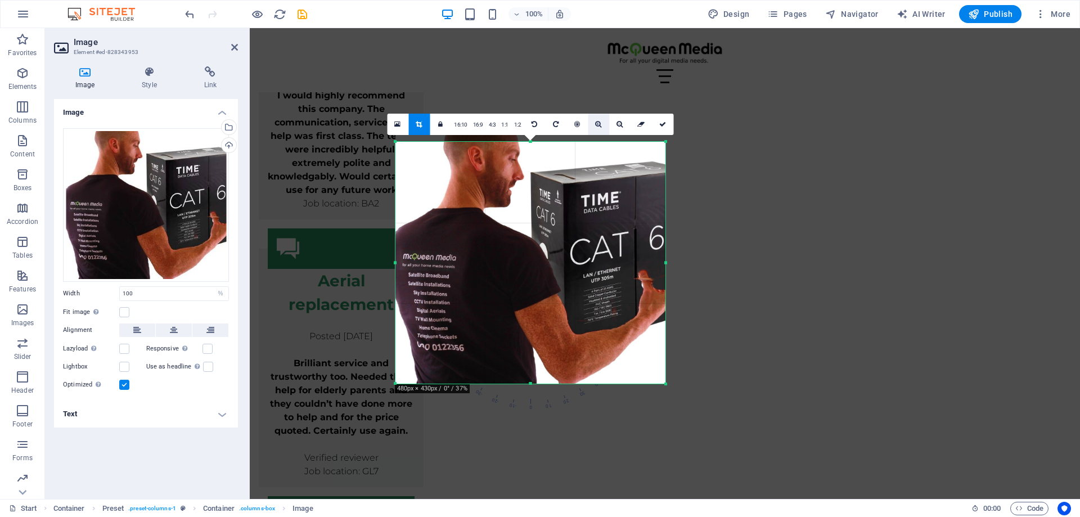
click at [597, 126] on icon at bounding box center [598, 124] width 6 height 7
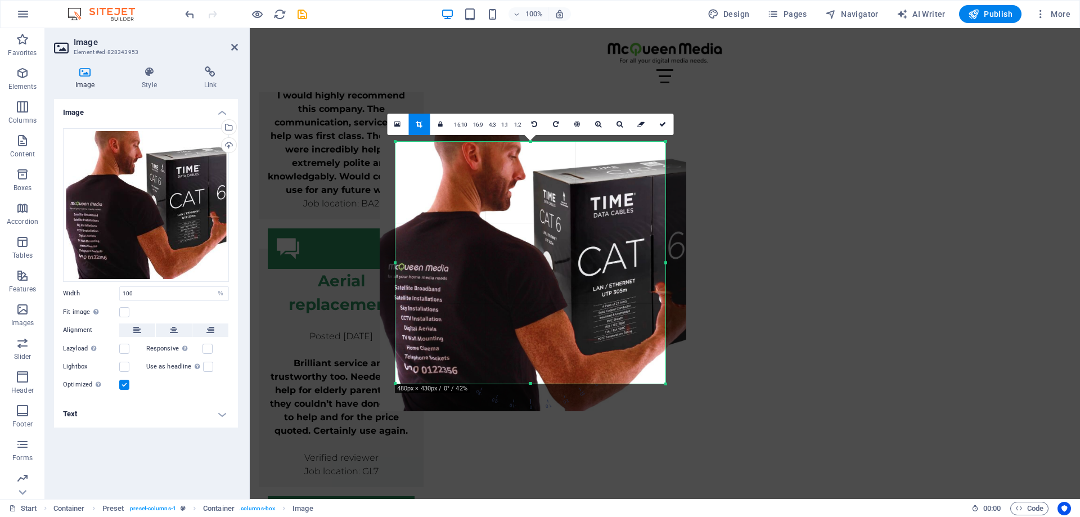
drag, startPoint x: 559, startPoint y: 197, endPoint x: 561, endPoint y: 208, distance: 11.1
click at [561, 208] on div at bounding box center [533, 269] width 307 height 283
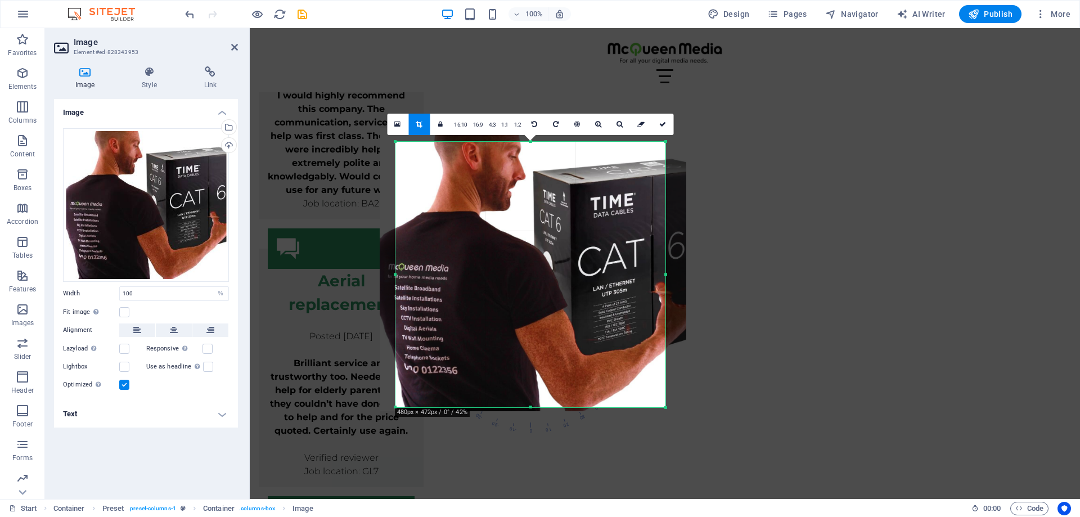
drag, startPoint x: 529, startPoint y: 383, endPoint x: 532, endPoint y: 407, distance: 23.8
click at [532, 407] on div at bounding box center [531, 408] width 270 height 4
drag, startPoint x: 666, startPoint y: 273, endPoint x: 677, endPoint y: 273, distance: 11.3
click at [666, 273] on div "180 170 160 150 140 130 120 110 100 90 80 70 60 50 40 30 20 10 0 -10 -20 -30 -4…" at bounding box center [531, 275] width 270 height 266
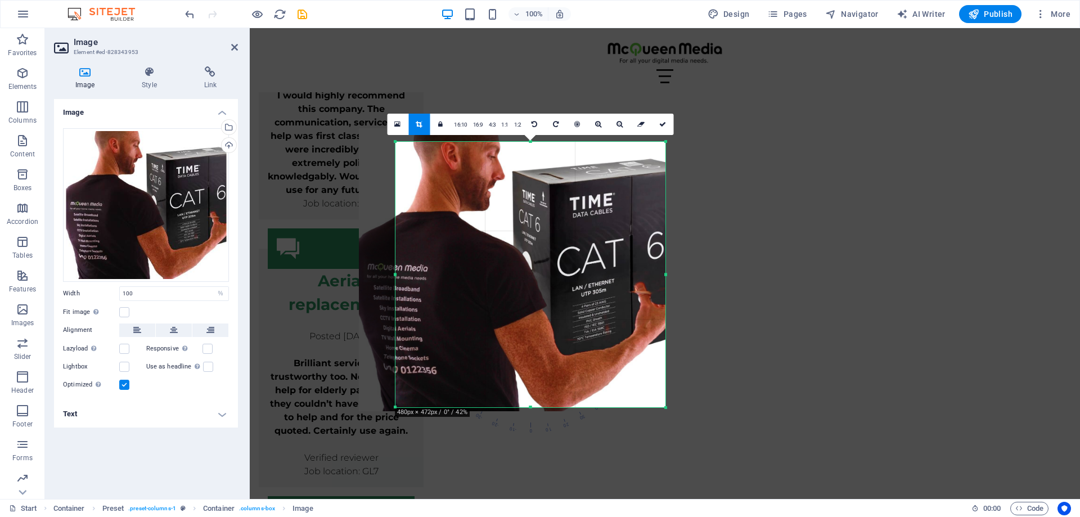
drag, startPoint x: 531, startPoint y: 162, endPoint x: 512, endPoint y: 162, distance: 19.1
click at [512, 162] on div at bounding box center [512, 269] width 307 height 283
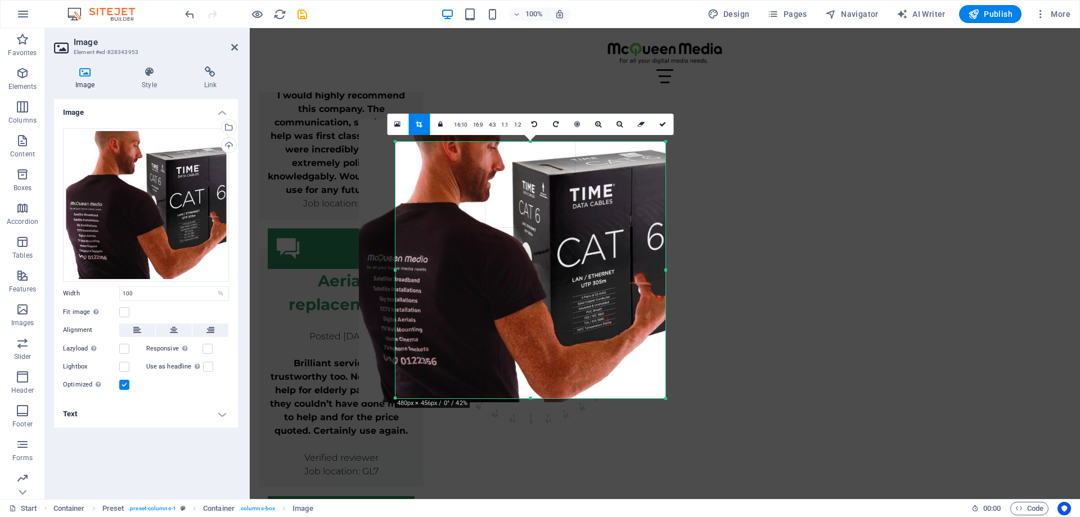
drag, startPoint x: 529, startPoint y: 141, endPoint x: 529, endPoint y: 151, distance: 9.6
click at [529, 151] on div "180 170 160 150 140 130 120 110 100 90 80 70 60 50 40 30 20 10 0 -10 -20 -30 -4…" at bounding box center [531, 270] width 270 height 257
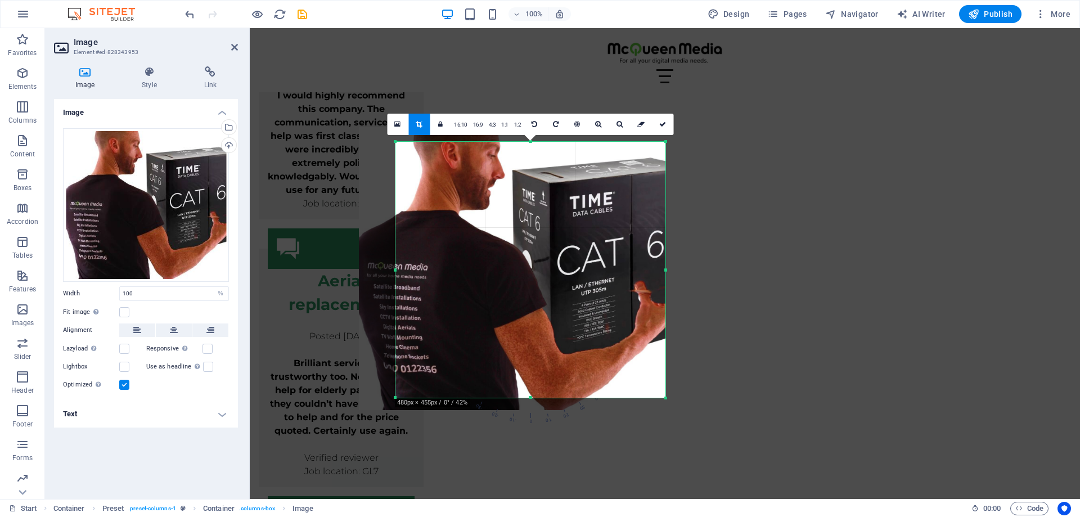
drag, startPoint x: 527, startPoint y: 166, endPoint x: 525, endPoint y: 174, distance: 8.6
click at [525, 174] on div at bounding box center [512, 268] width 307 height 283
click at [666, 128] on link at bounding box center [662, 124] width 21 height 21
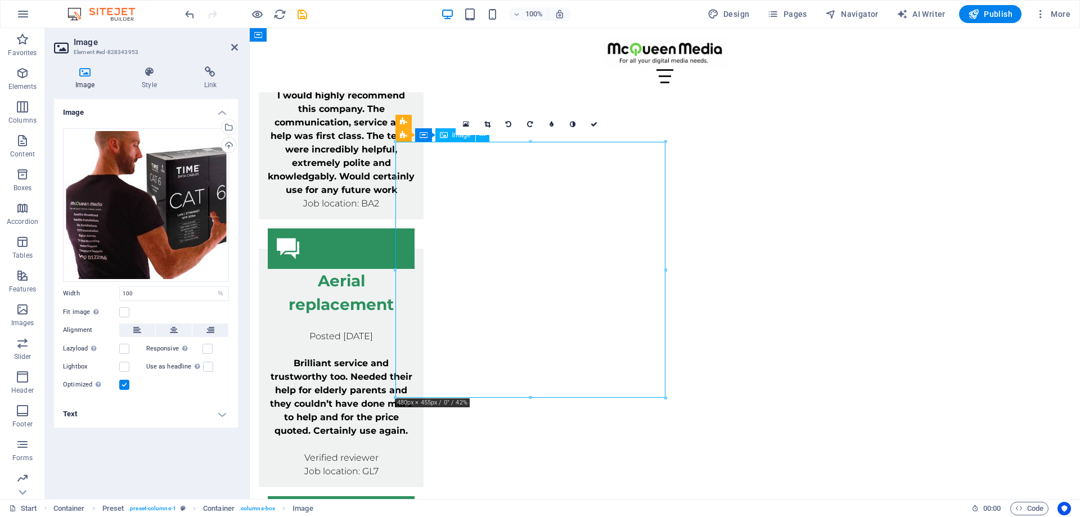
drag, startPoint x: 561, startPoint y: 192, endPoint x: 558, endPoint y: 209, distance: 16.8
click at [487, 125] on icon at bounding box center [487, 124] width 6 height 7
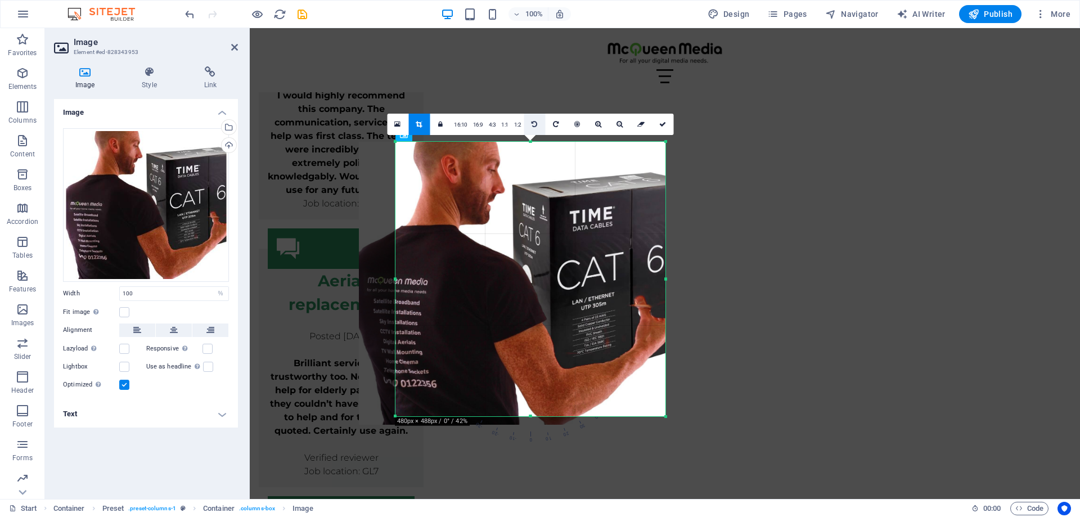
drag, startPoint x: 529, startPoint y: 141, endPoint x: 534, endPoint y: 122, distance: 19.4
click at [534, 142] on div "180 170 160 150 140 130 120 110 100 90 80 70 60 50 40 30 20 10 0 -10 -20 -30 -4…" at bounding box center [531, 279] width 270 height 275
click at [664, 122] on icon at bounding box center [662, 124] width 7 height 7
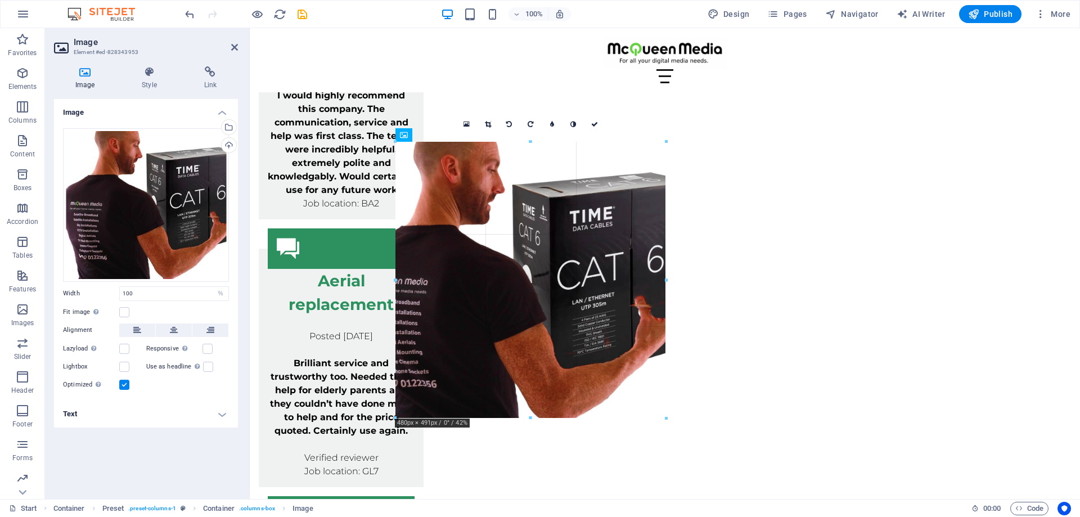
drag, startPoint x: 664, startPoint y: 141, endPoint x: 648, endPoint y: 140, distance: 15.8
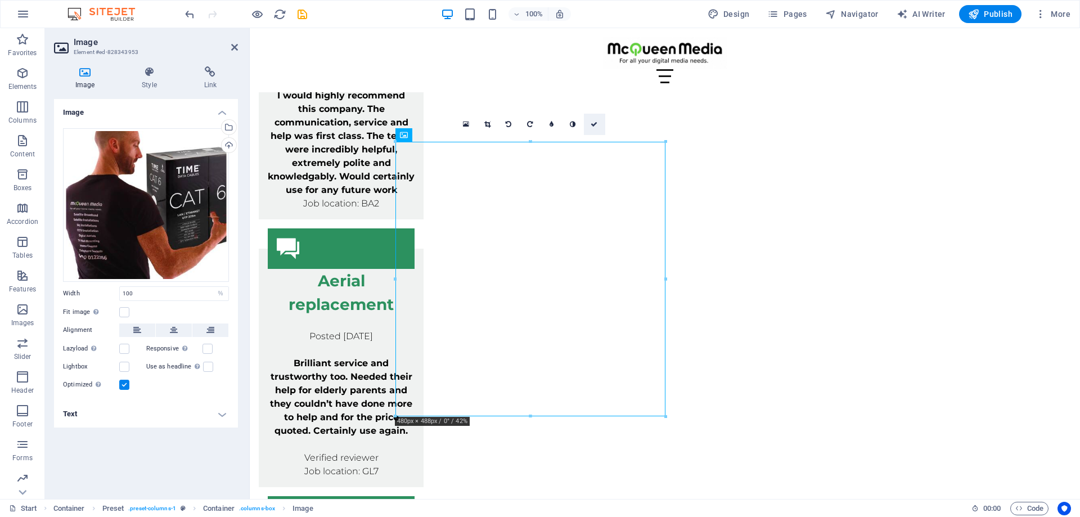
click at [594, 123] on icon at bounding box center [594, 124] width 7 height 7
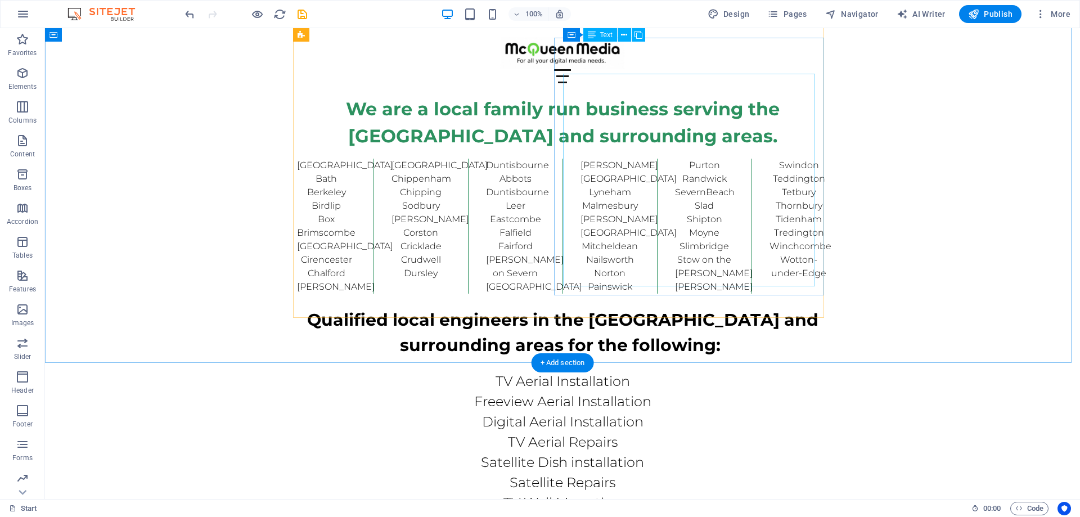
scroll to position [5524, 0]
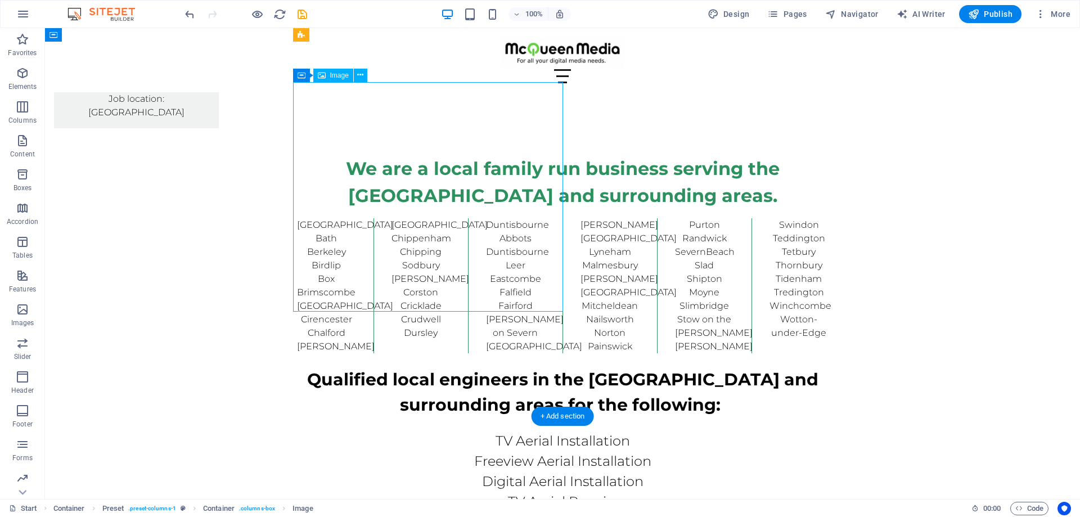
select select "px"
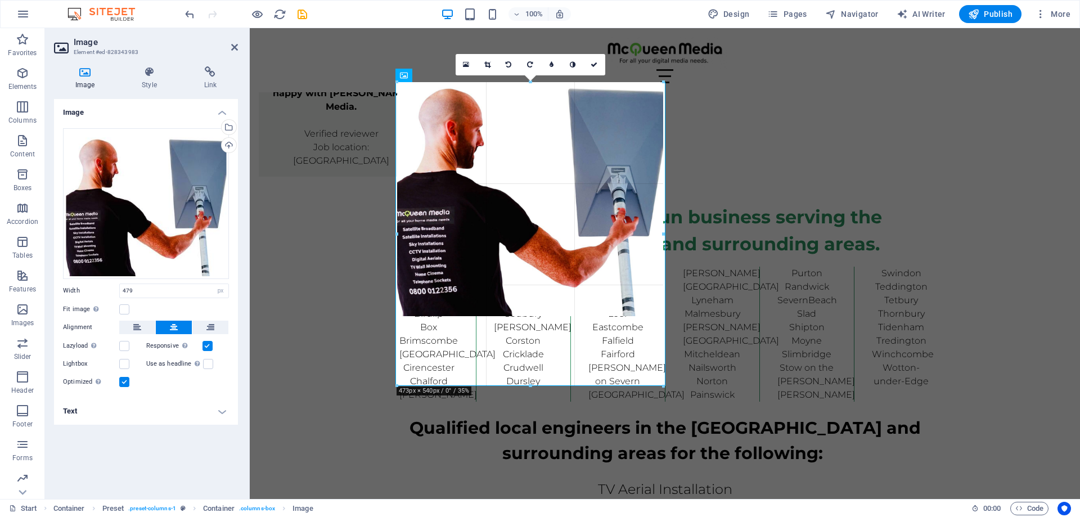
drag, startPoint x: 664, startPoint y: 310, endPoint x: 660, endPoint y: 329, distance: 19.0
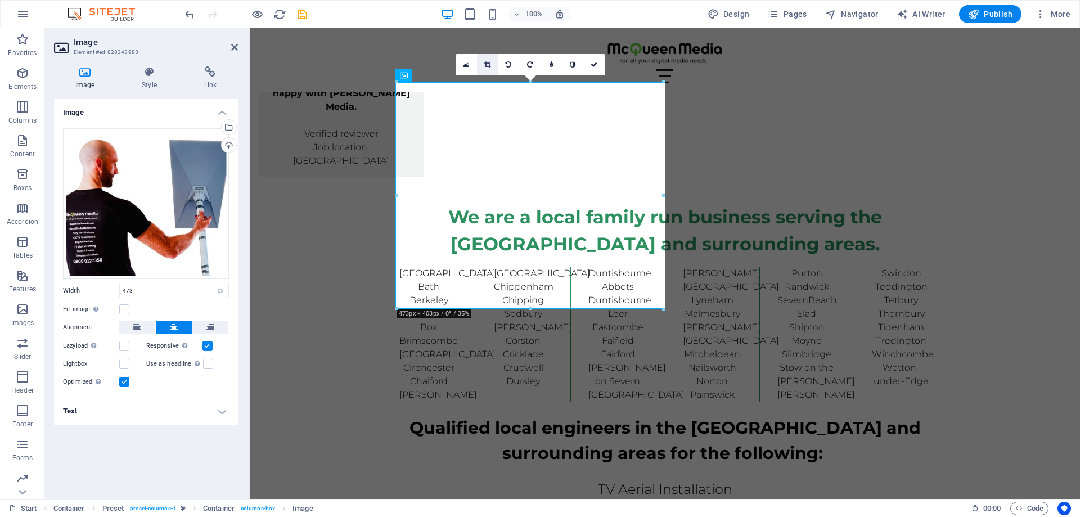
click at [488, 61] on icon at bounding box center [487, 64] width 6 height 7
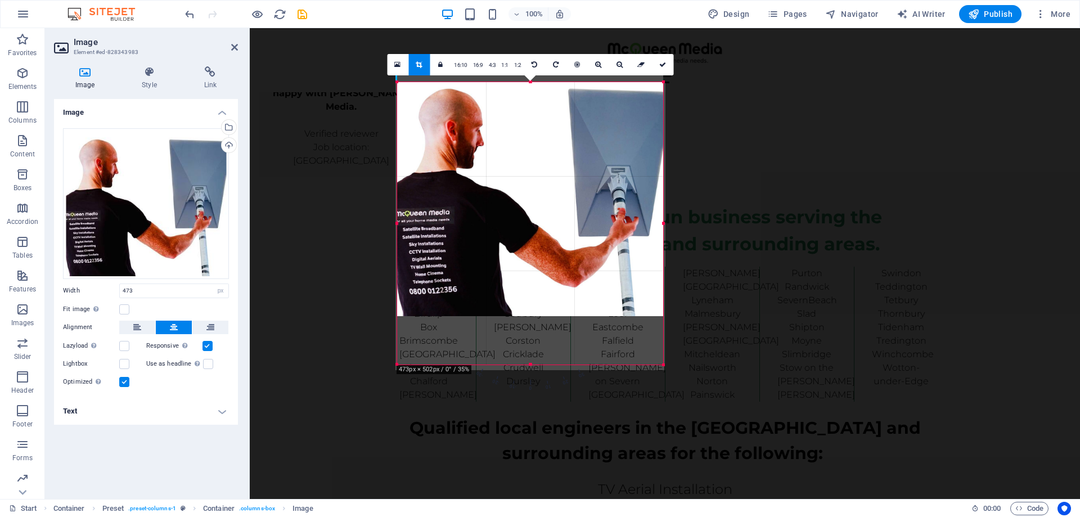
drag, startPoint x: 531, startPoint y: 309, endPoint x: 536, endPoint y: 365, distance: 55.9
click at [536, 365] on div at bounding box center [530, 365] width 266 height 4
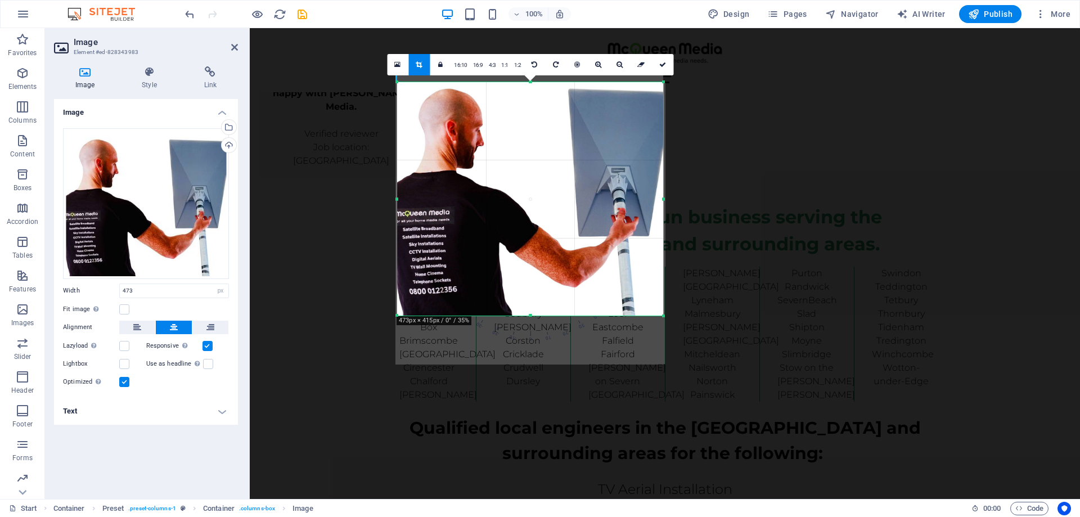
click at [531, 288] on div at bounding box center [530, 195] width 266 height 241
click at [596, 62] on icon at bounding box center [598, 64] width 6 height 7
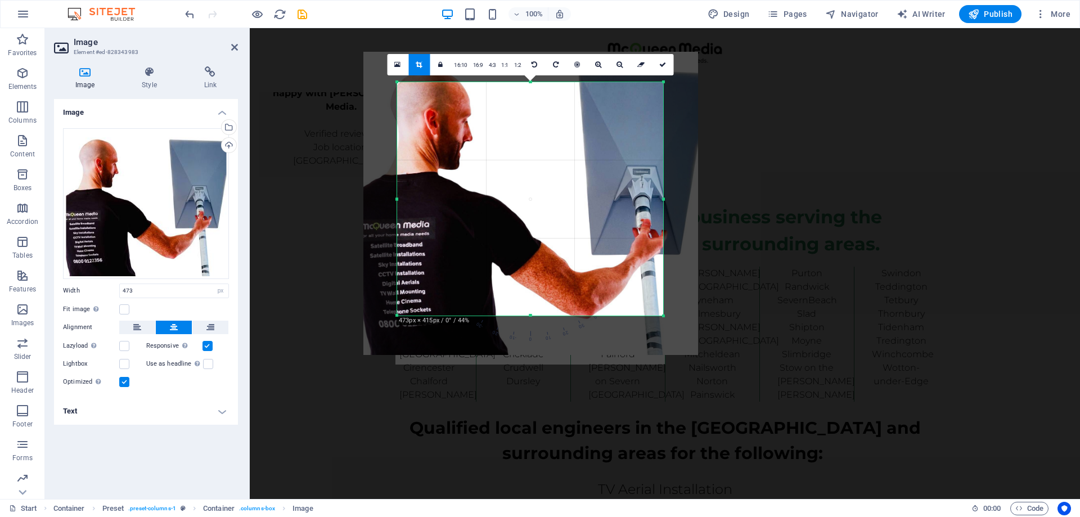
click at [549, 184] on div at bounding box center [530, 203] width 335 height 303
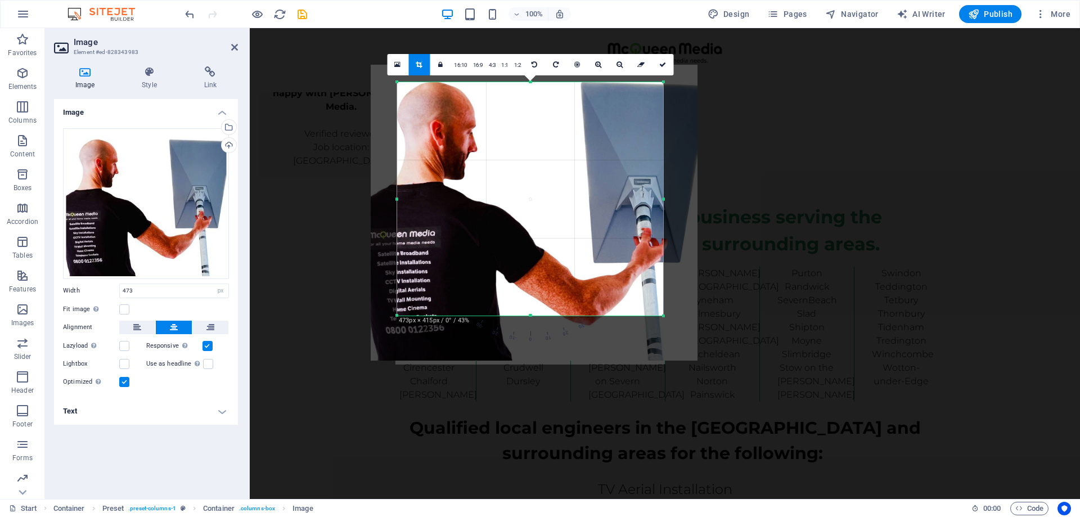
drag, startPoint x: 543, startPoint y: 163, endPoint x: 547, endPoint y: 170, distance: 8.3
click at [547, 170] on div at bounding box center [534, 213] width 327 height 296
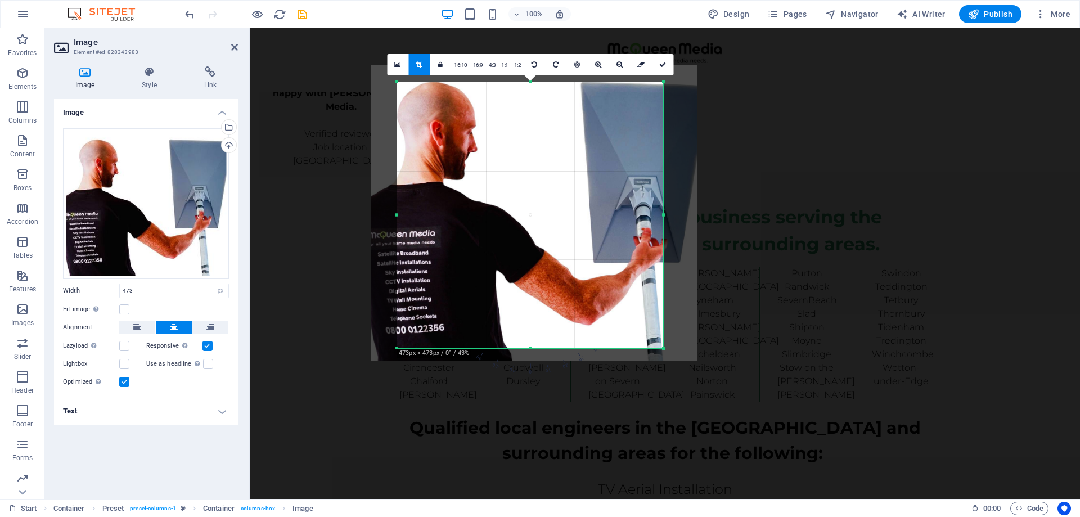
drag, startPoint x: 527, startPoint y: 316, endPoint x: 528, endPoint y: 348, distance: 32.7
click at [528, 348] on div at bounding box center [530, 349] width 266 height 4
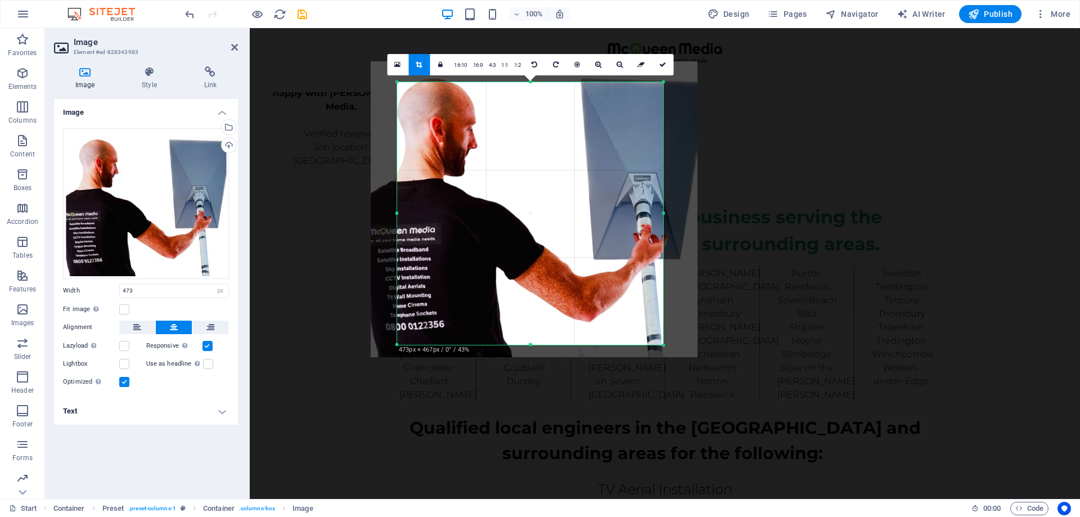
click at [530, 86] on div "180 170 160 150 140 130 120 110 100 90 80 70 60 50 40 30 20 10 0 -10 -20 -30 -4…" at bounding box center [530, 213] width 266 height 263
click at [662, 63] on icon at bounding box center [662, 64] width 7 height 7
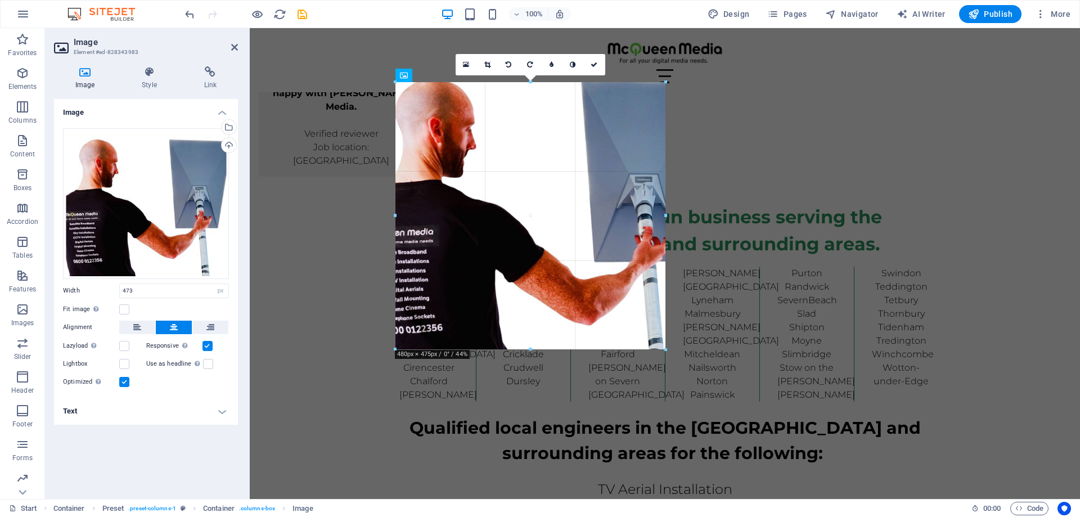
type input "480"
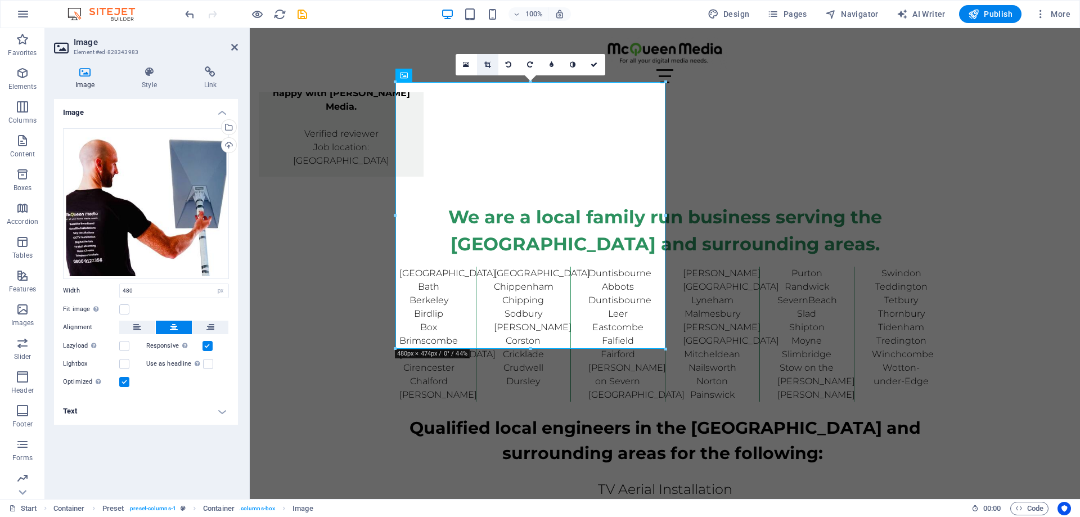
click at [489, 66] on icon at bounding box center [487, 64] width 6 height 7
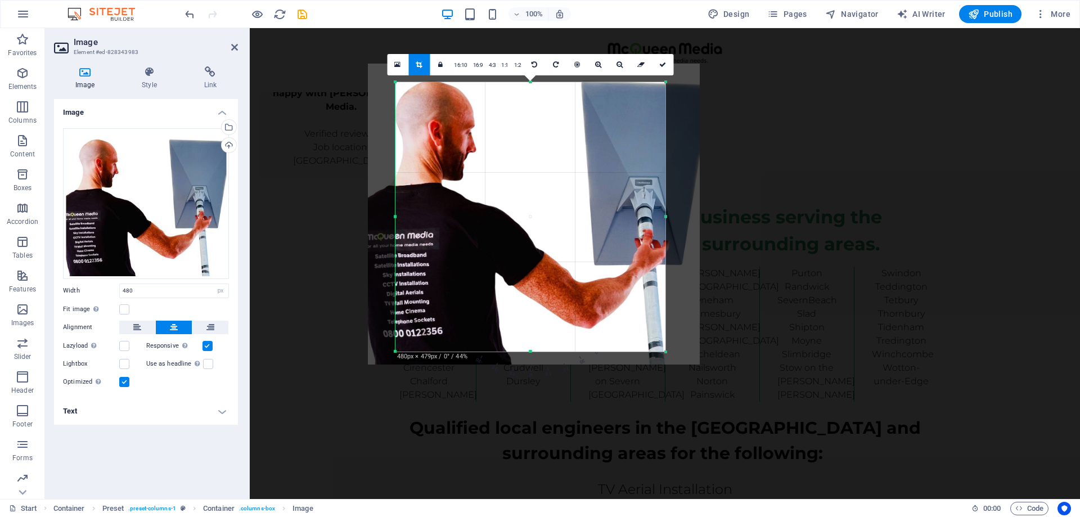
click at [529, 80] on div at bounding box center [531, 82] width 270 height 4
click at [660, 64] on icon at bounding box center [662, 64] width 7 height 7
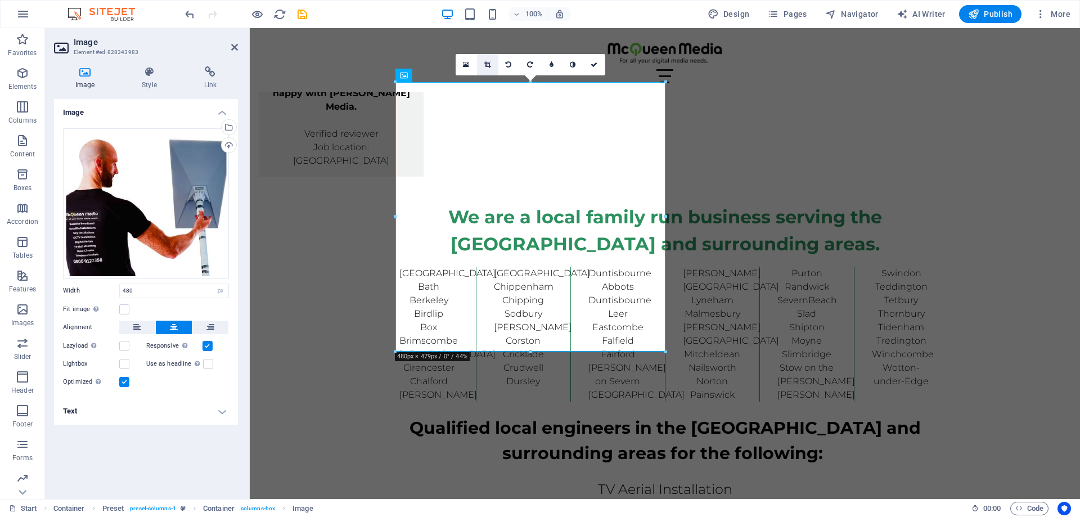
click at [492, 65] on link at bounding box center [487, 64] width 21 height 21
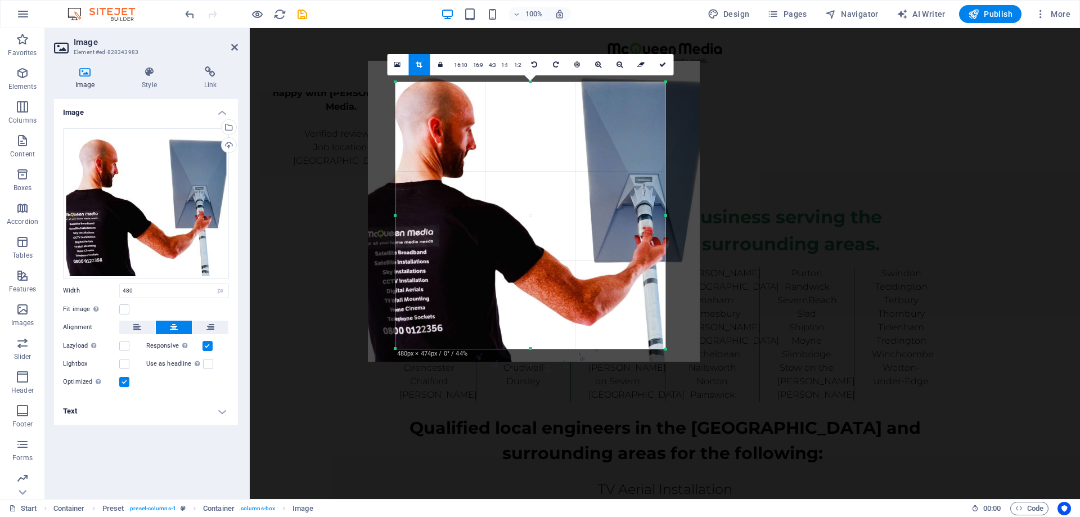
click at [527, 86] on div "180 170 160 150 140 130 120 110 100 90 80 70 60 50 40 30 20 10 0 -10 -20 -30 -4…" at bounding box center [531, 215] width 270 height 267
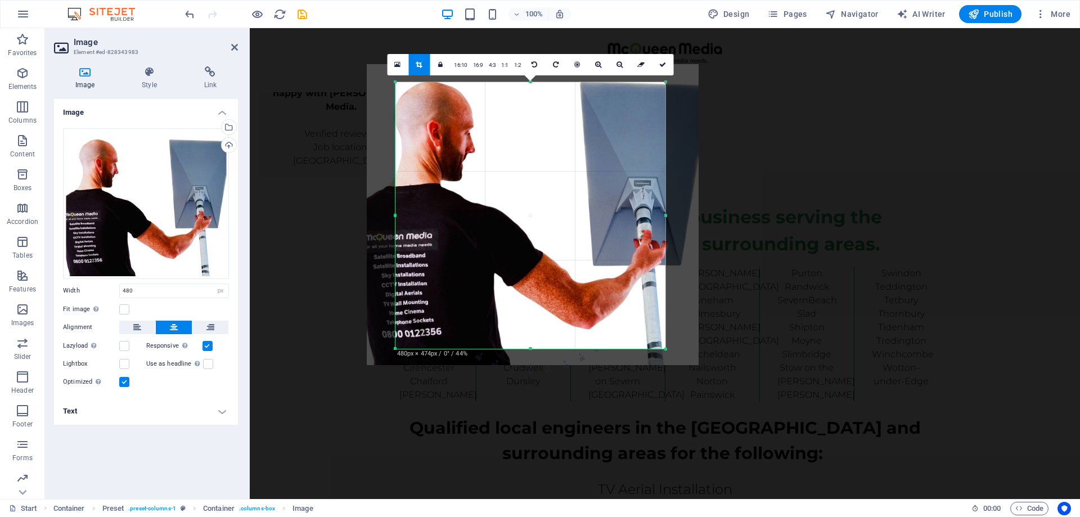
click at [529, 115] on div at bounding box center [533, 214] width 332 height 300
click at [659, 65] on icon at bounding box center [662, 64] width 7 height 7
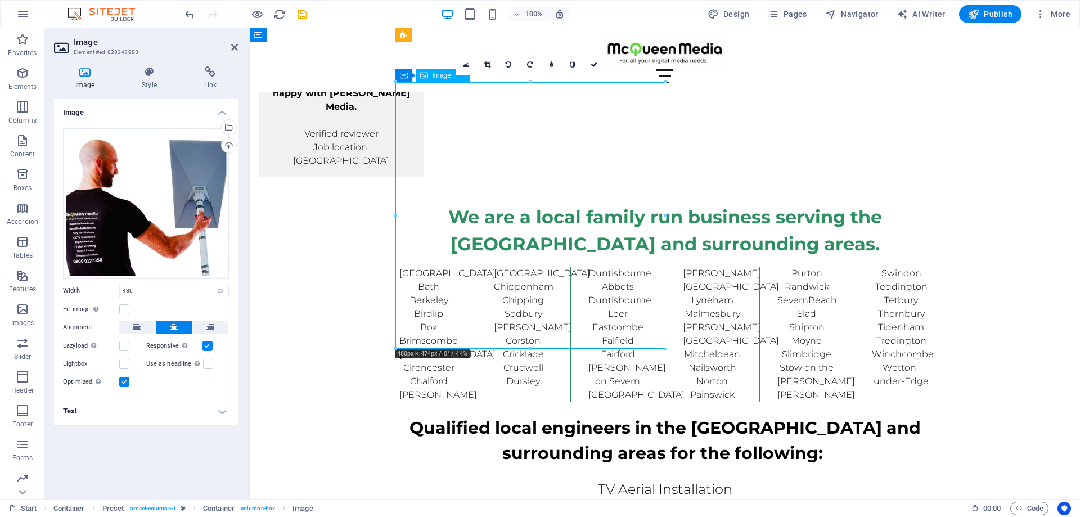
click at [599, 64] on link at bounding box center [594, 64] width 21 height 21
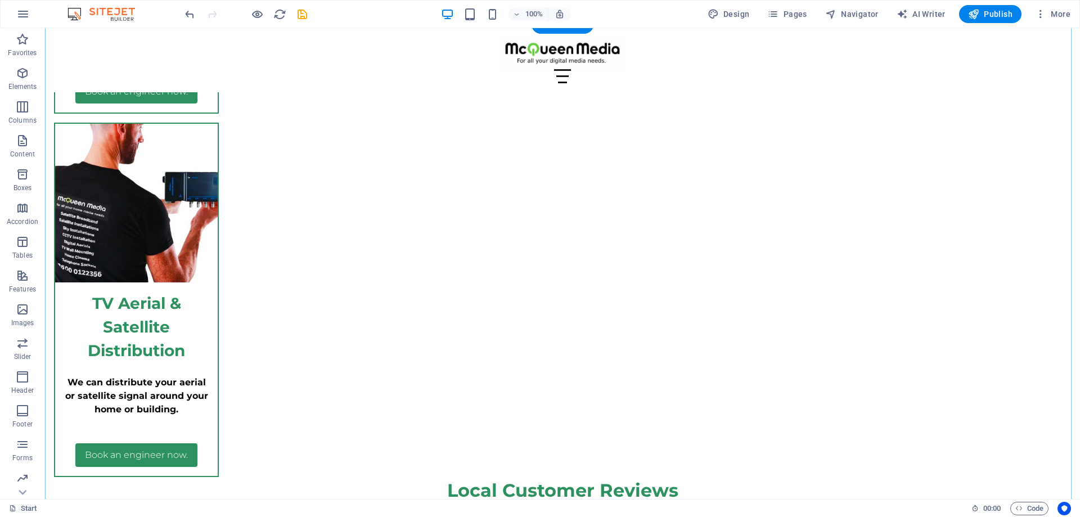
scroll to position [4399, 0]
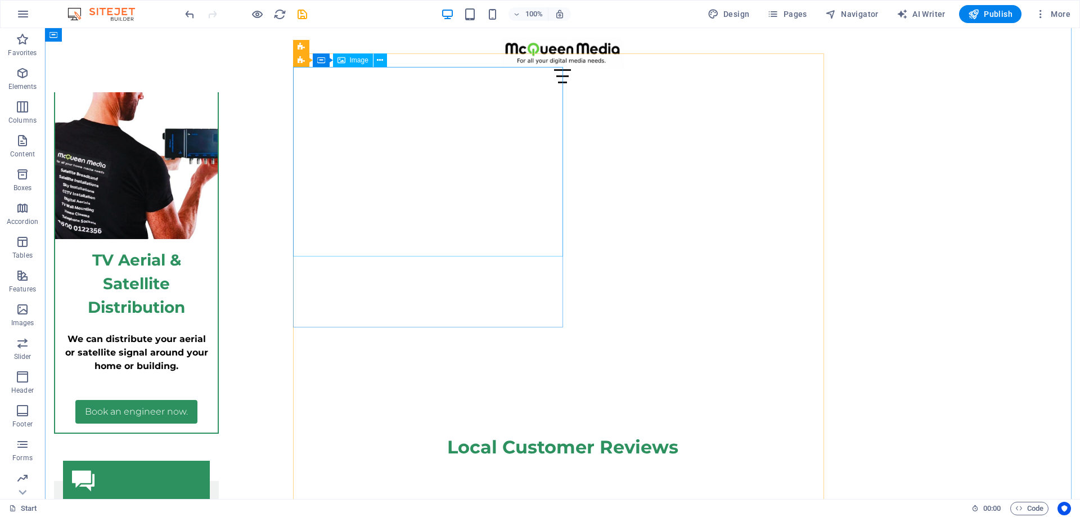
select select "%"
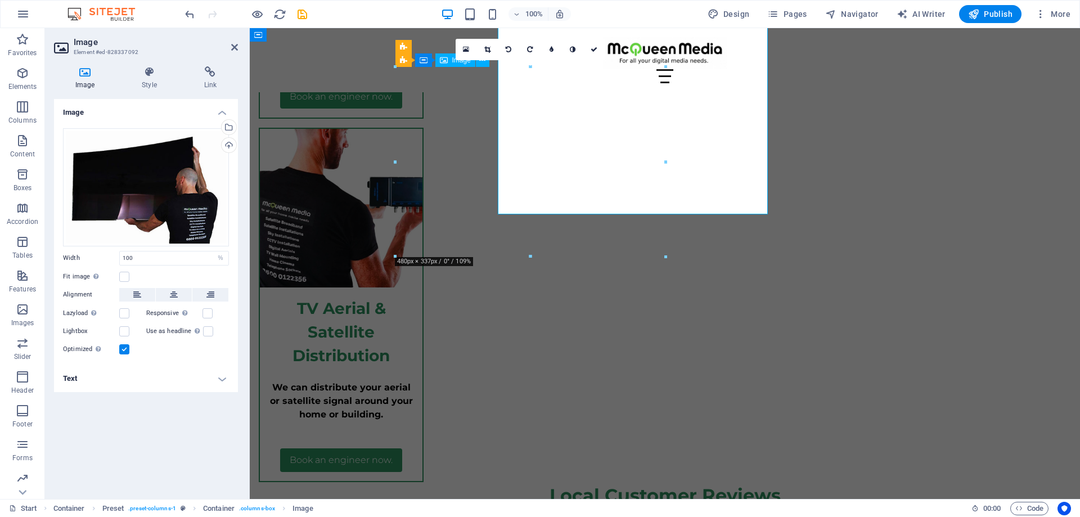
scroll to position [4441, 0]
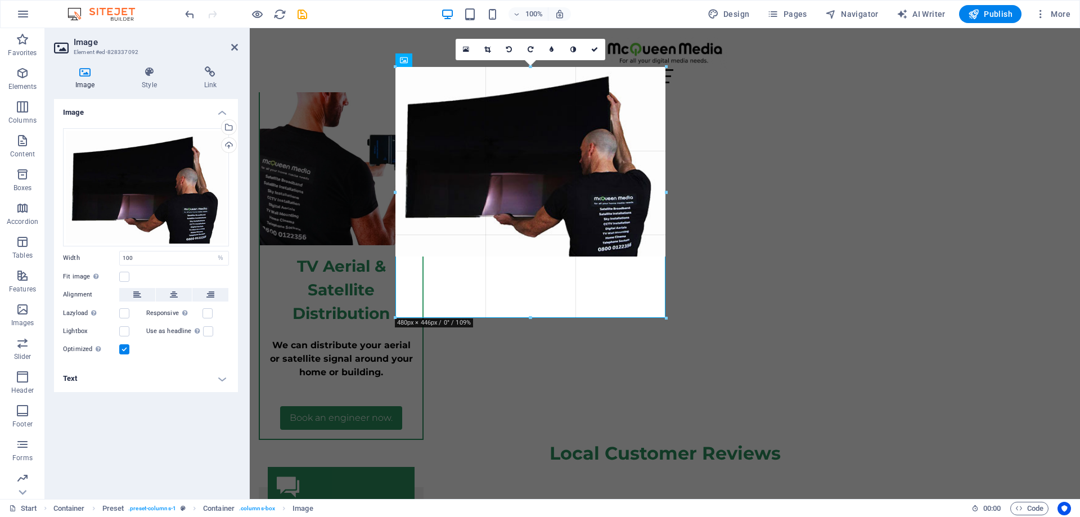
drag, startPoint x: 533, startPoint y: 256, endPoint x: 533, endPoint y: 317, distance: 61.3
click at [533, 317] on div at bounding box center [531, 318] width 271 height 4
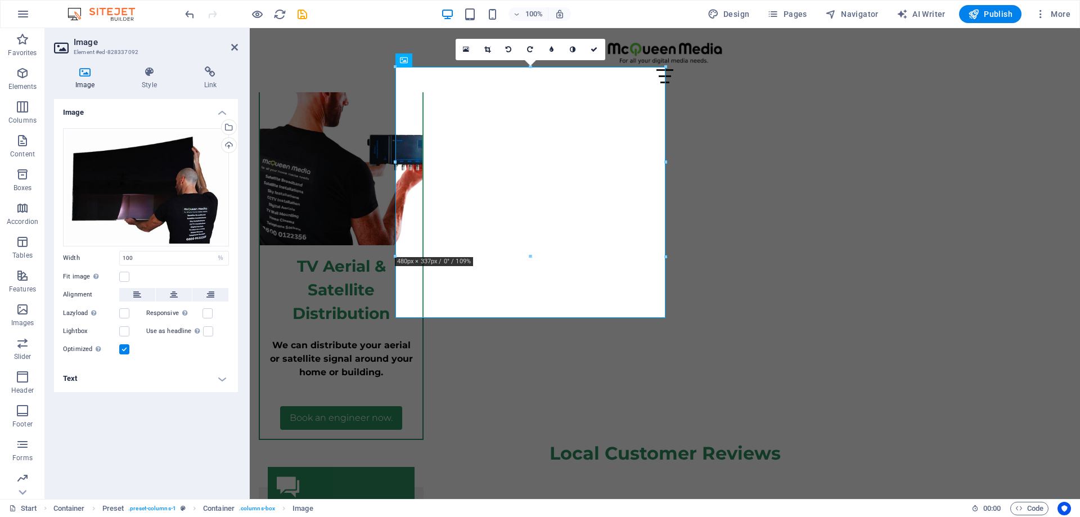
click at [529, 60] on div "16:10 16:9 4:3 1:1 1:2 0" at bounding box center [531, 49] width 150 height 21
click at [599, 50] on link at bounding box center [594, 49] width 21 height 21
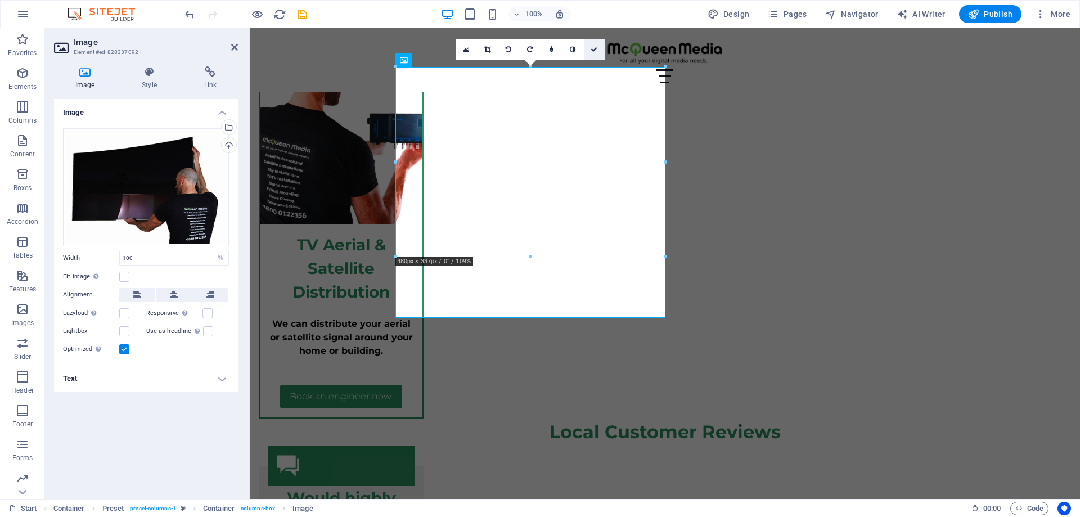
scroll to position [4399, 0]
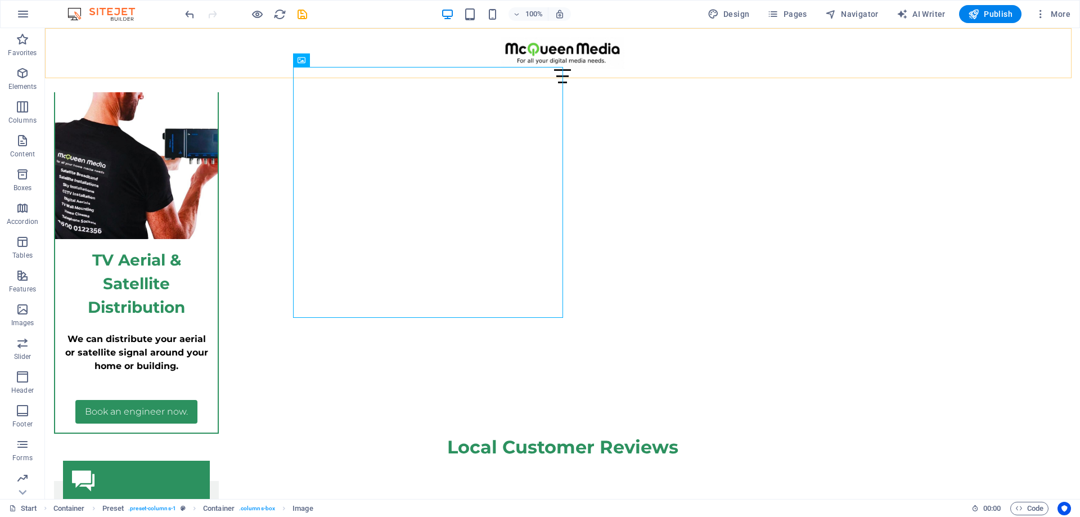
click at [444, 73] on div "Menu Home About Service Contact" at bounding box center [562, 60] width 1035 height 64
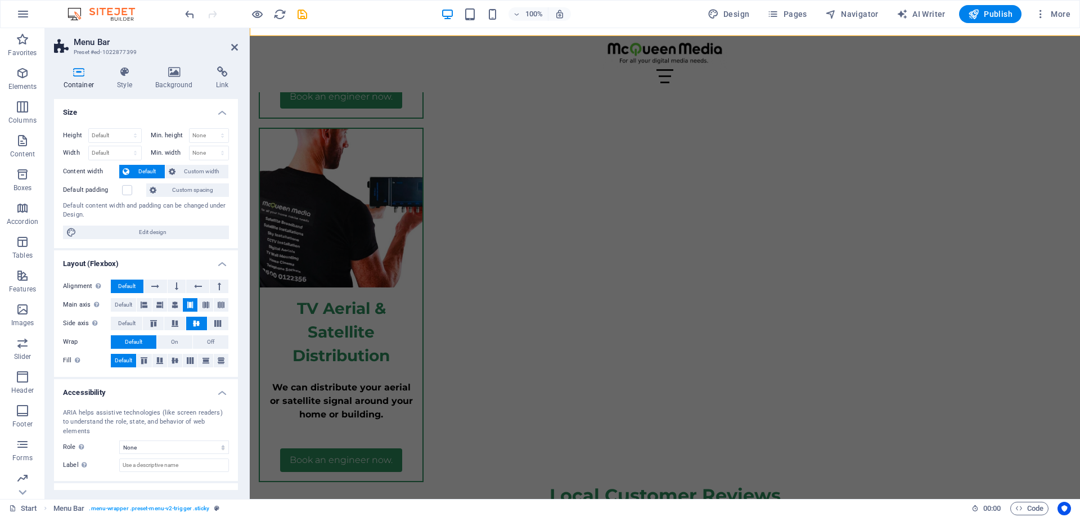
select select "%"
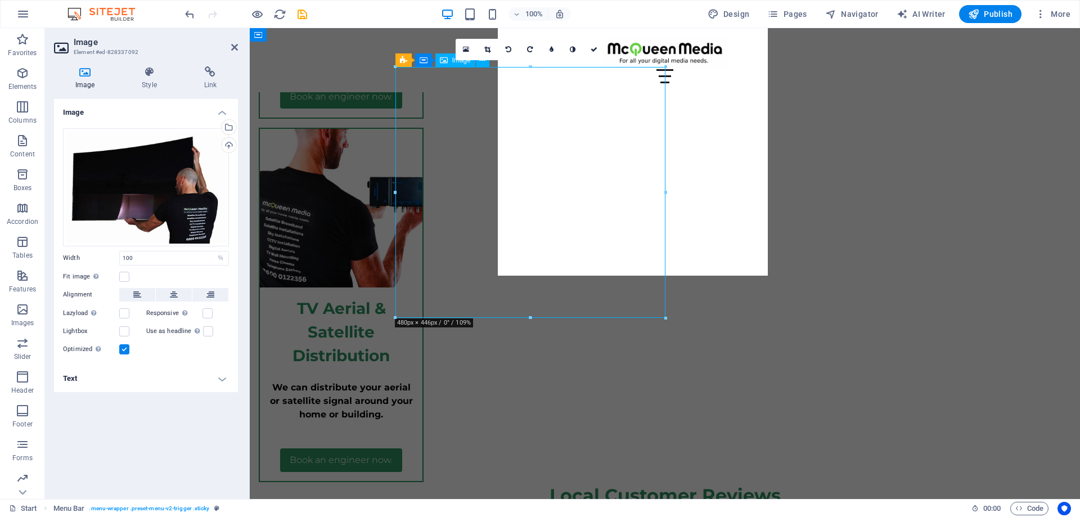
scroll to position [4441, 0]
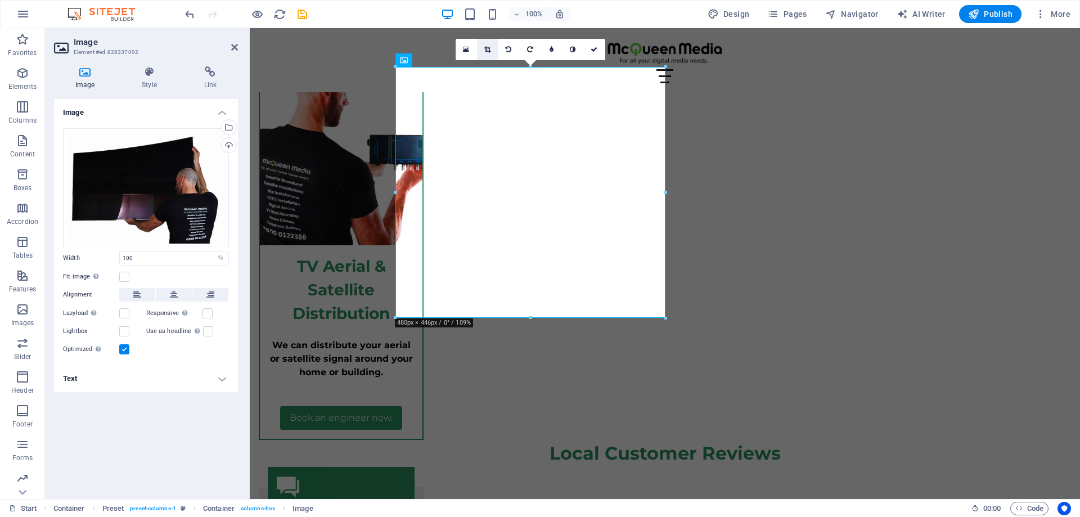
click at [488, 47] on icon at bounding box center [487, 49] width 6 height 7
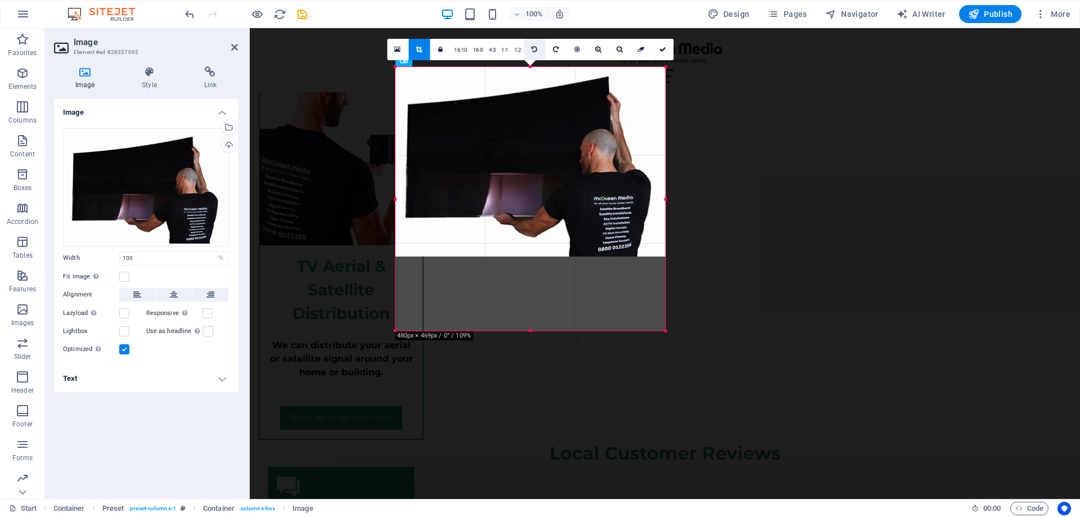
drag, startPoint x: 531, startPoint y: 68, endPoint x: 530, endPoint y: 55, distance: 13.0
click at [530, 67] on div "180 170 160 150 140 130 120 110 100 90 80 70 60 50 40 30 20 10 0 -10 -20 -30 -4…" at bounding box center [531, 199] width 270 height 264
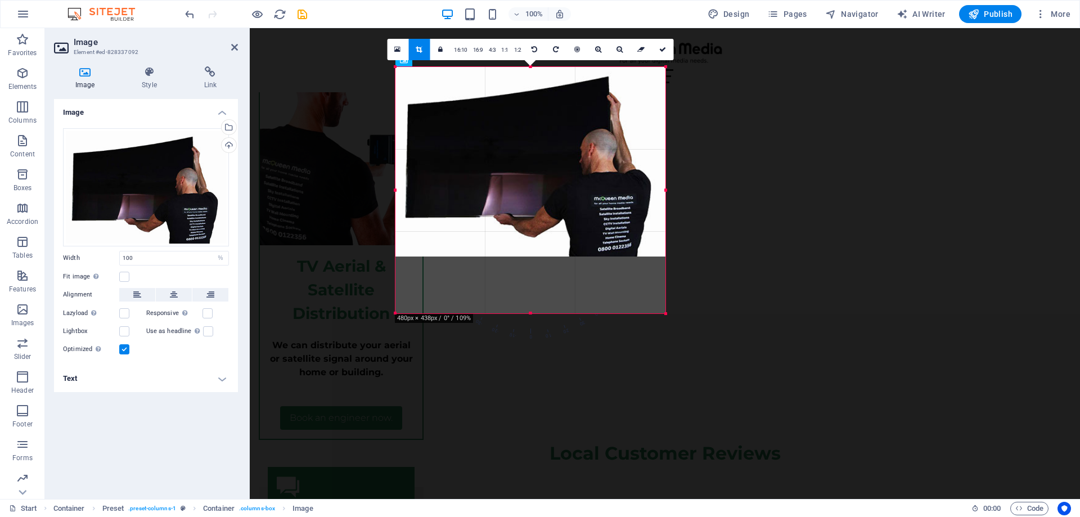
drag, startPoint x: 528, startPoint y: 255, endPoint x: 531, endPoint y: 312, distance: 56.9
click at [531, 312] on div at bounding box center [531, 314] width 270 height 4
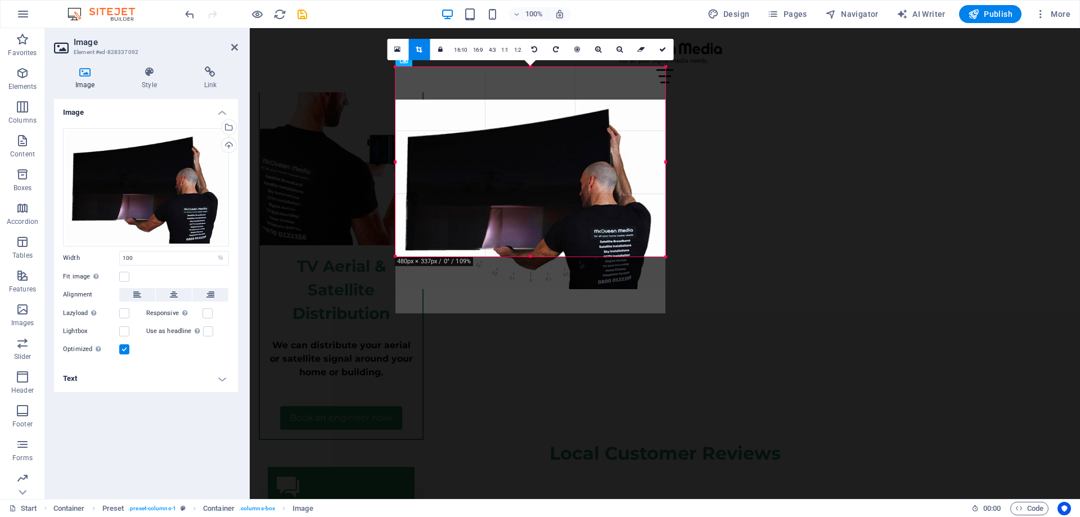
drag, startPoint x: 507, startPoint y: 127, endPoint x: 506, endPoint y: 159, distance: 32.7
click at [506, 159] on div at bounding box center [531, 195] width 270 height 190
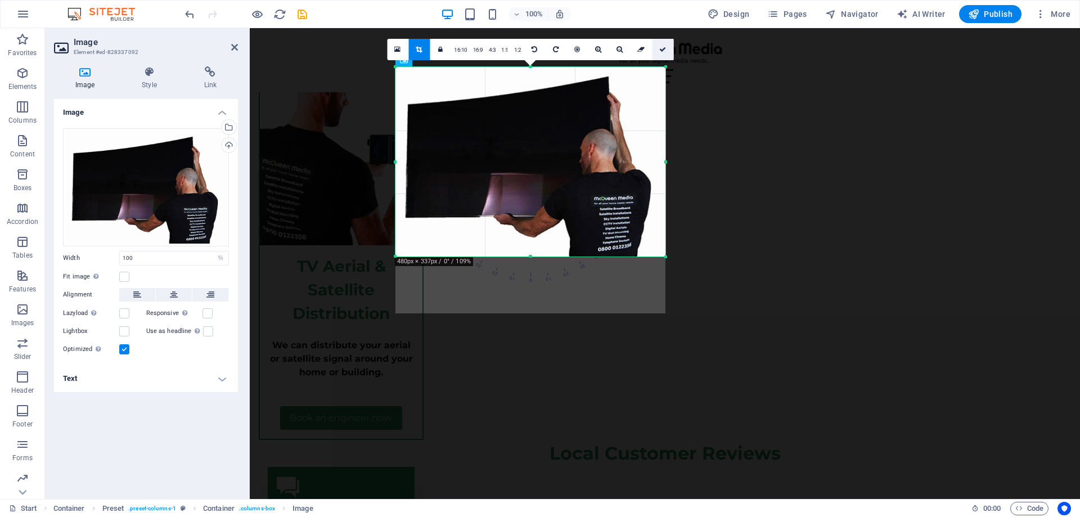
click at [666, 50] on link at bounding box center [662, 49] width 21 height 21
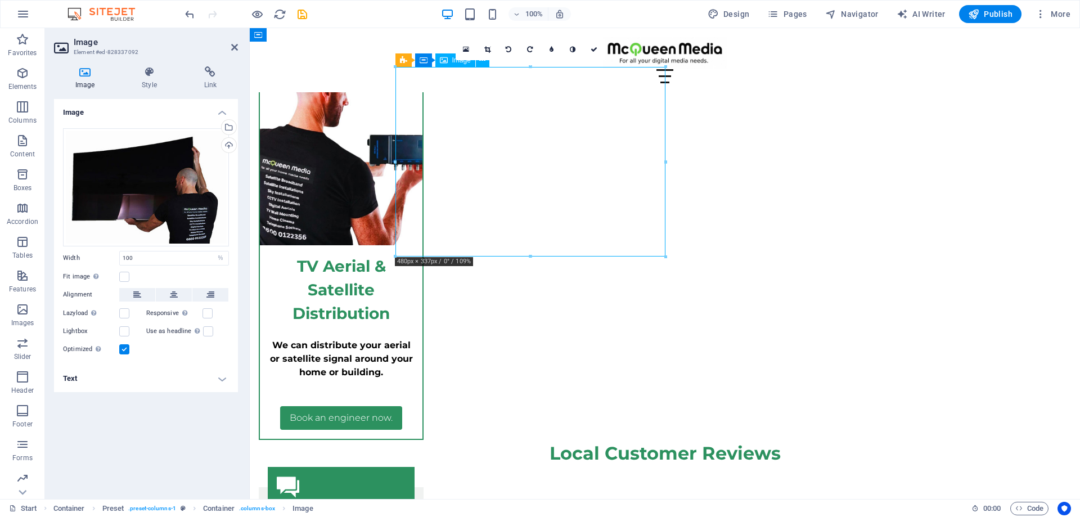
drag, startPoint x: 595, startPoint y: 215, endPoint x: 585, endPoint y: 222, distance: 12.6
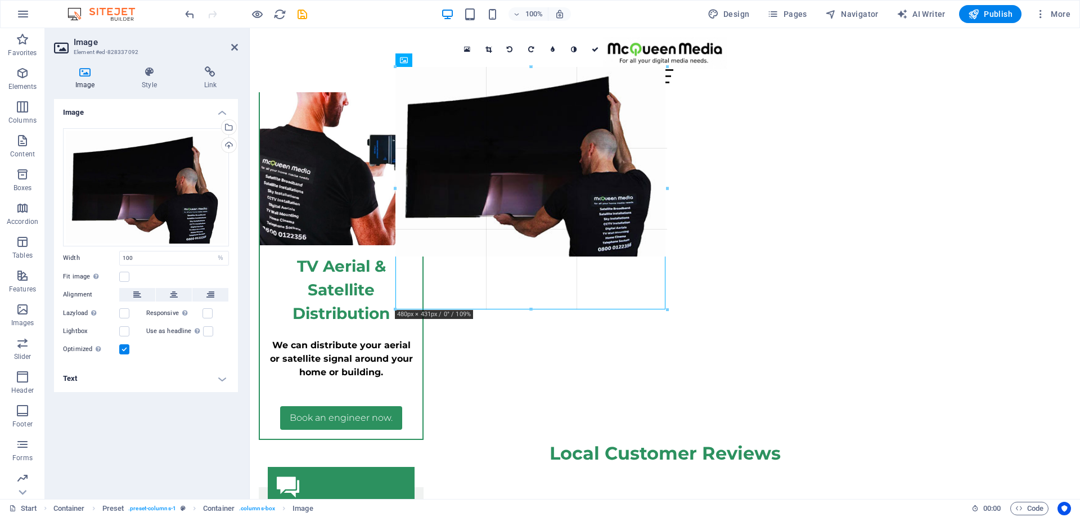
drag, startPoint x: 528, startPoint y: 256, endPoint x: 525, endPoint y: 309, distance: 53.0
click at [525, 309] on div at bounding box center [532, 310] width 272 height 4
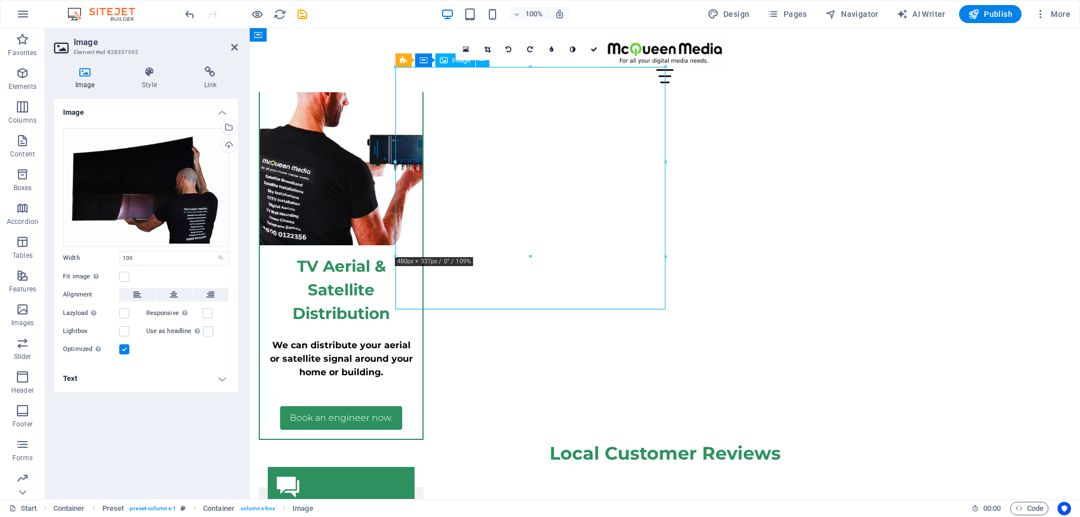
drag, startPoint x: 555, startPoint y: 192, endPoint x: 551, endPoint y: 204, distance: 12.5
click at [590, 48] on link at bounding box center [594, 49] width 21 height 21
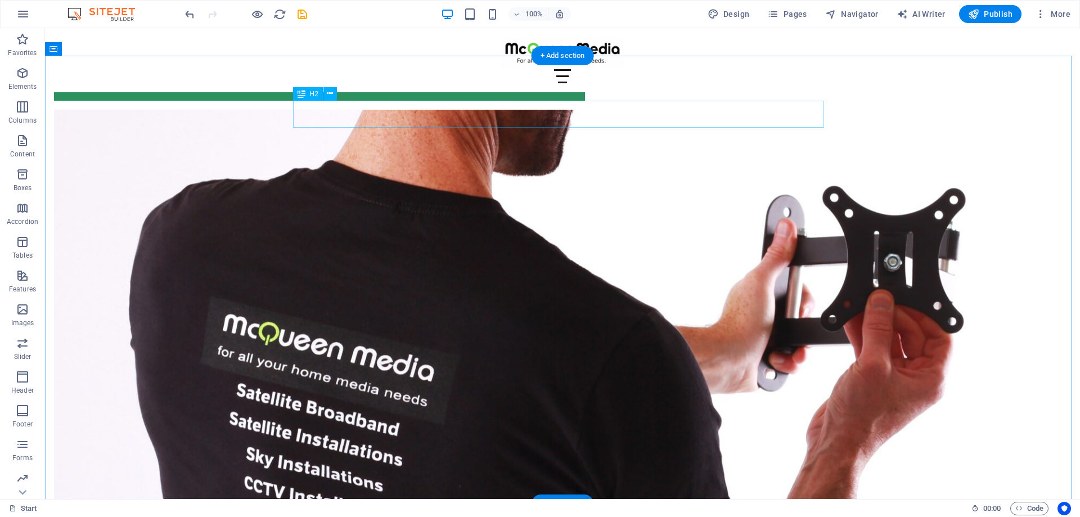
scroll to position [6720, 0]
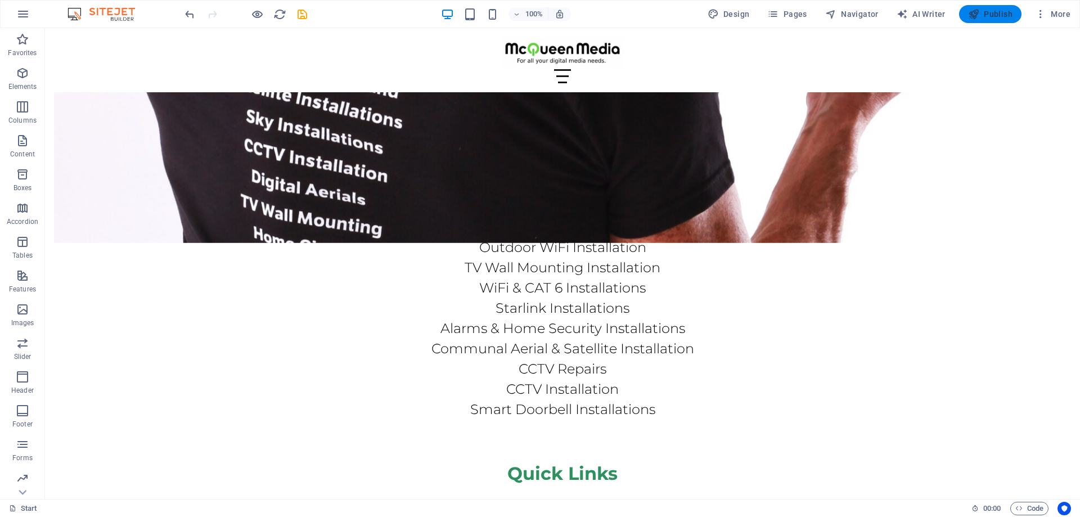
click at [973, 19] on icon "button" at bounding box center [973, 13] width 11 height 11
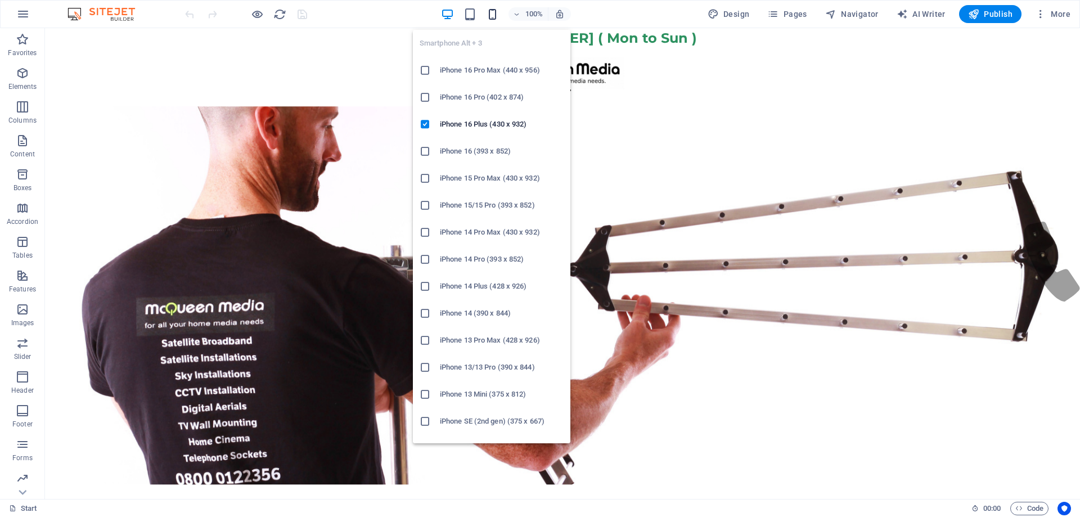
click at [490, 13] on icon "button" at bounding box center [492, 14] width 13 height 13
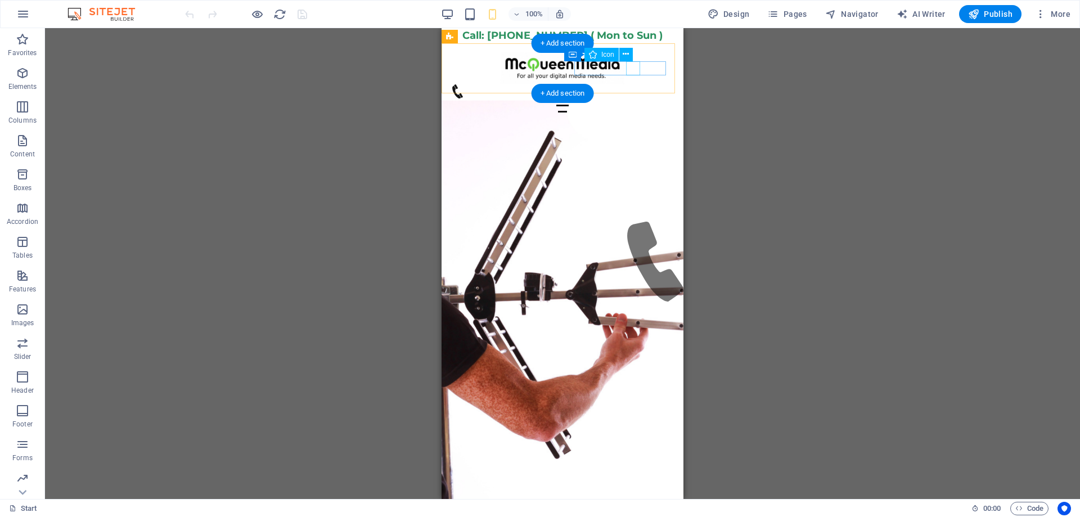
click at [631, 84] on figure at bounding box center [558, 91] width 215 height 14
select select "xMidYMid"
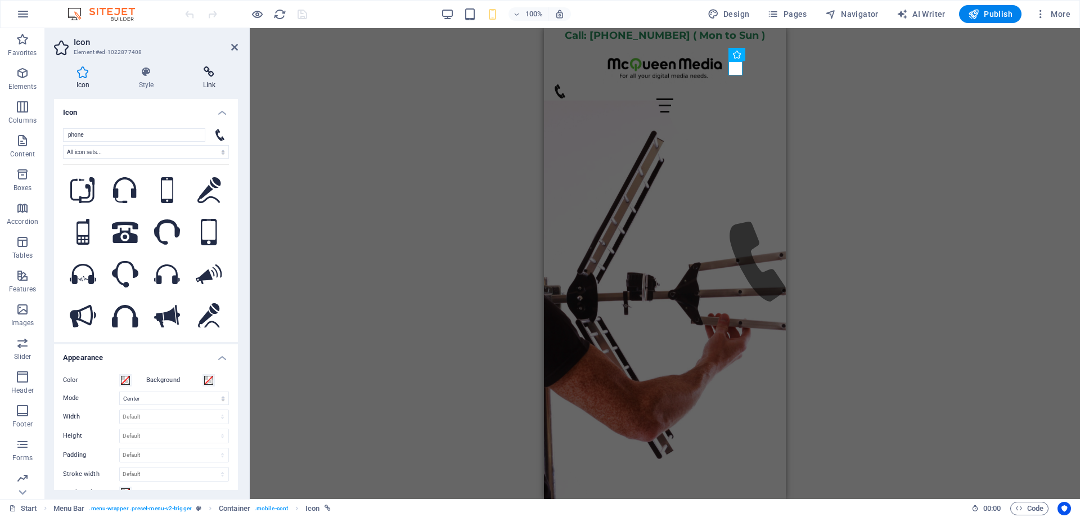
click at [213, 73] on icon at bounding box center [209, 71] width 57 height 11
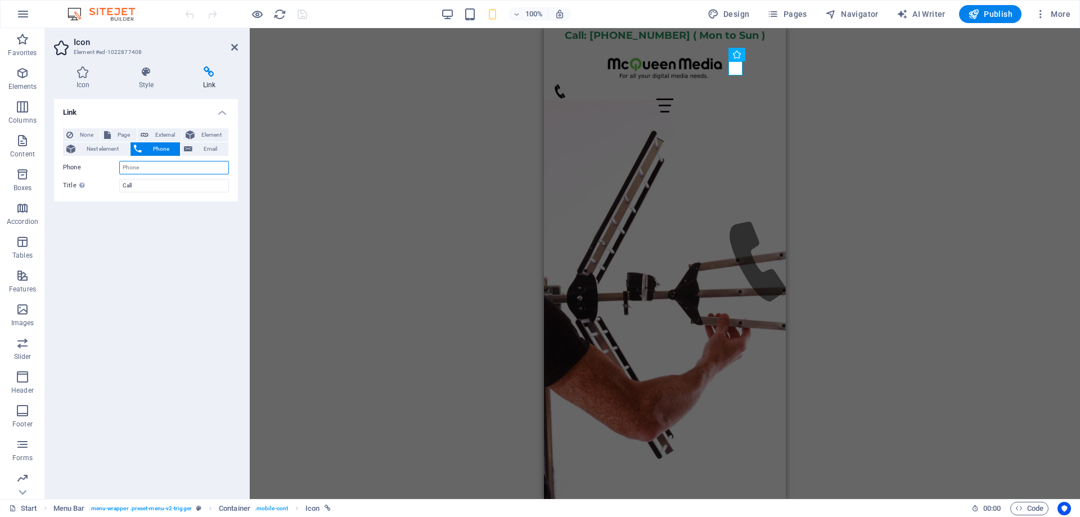
click at [156, 167] on input "Phone" at bounding box center [174, 168] width 110 height 14
type input "07515 029773"
click at [969, 16] on icon "button" at bounding box center [973, 13] width 11 height 11
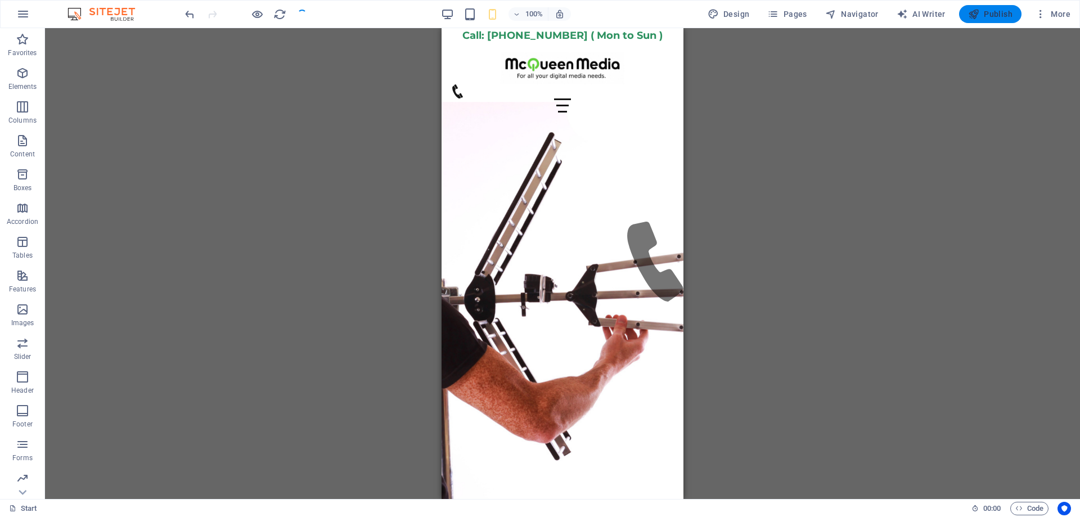
click at [976, 14] on icon "button" at bounding box center [973, 13] width 11 height 11
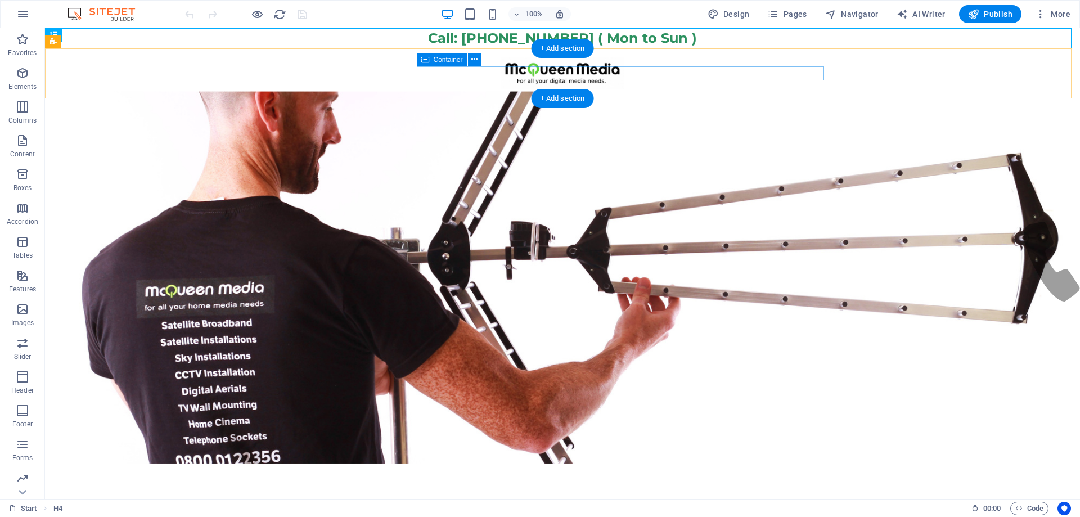
click at [557, 89] on div "Menu" at bounding box center [562, 96] width 531 height 14
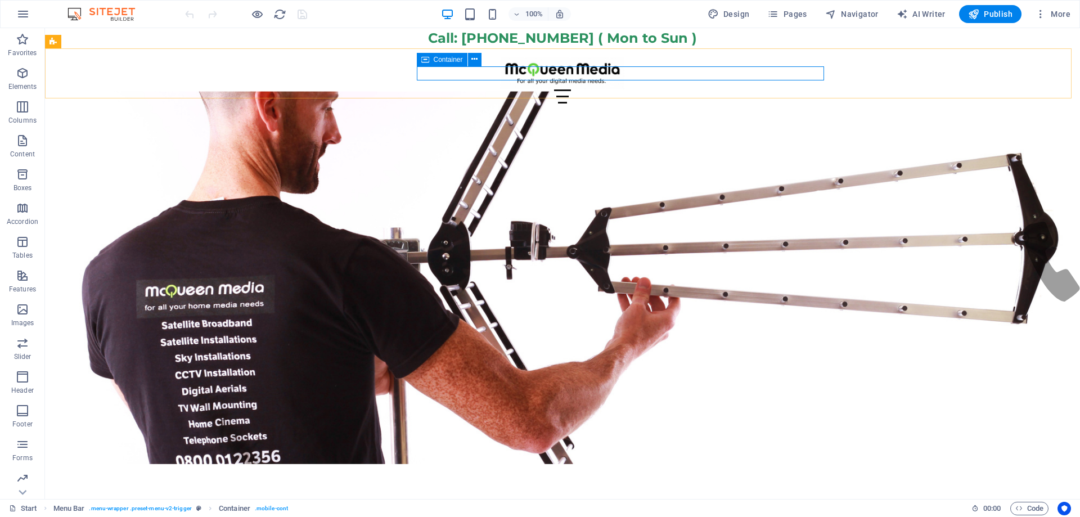
click at [436, 61] on span "Container" at bounding box center [448, 59] width 29 height 7
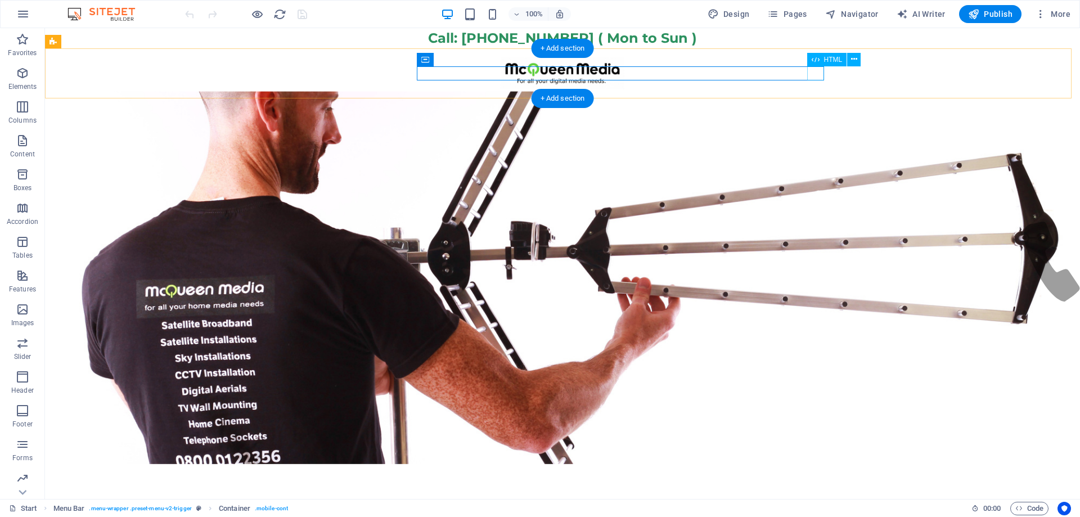
click at [815, 89] on div "Menu" at bounding box center [562, 96] width 531 height 14
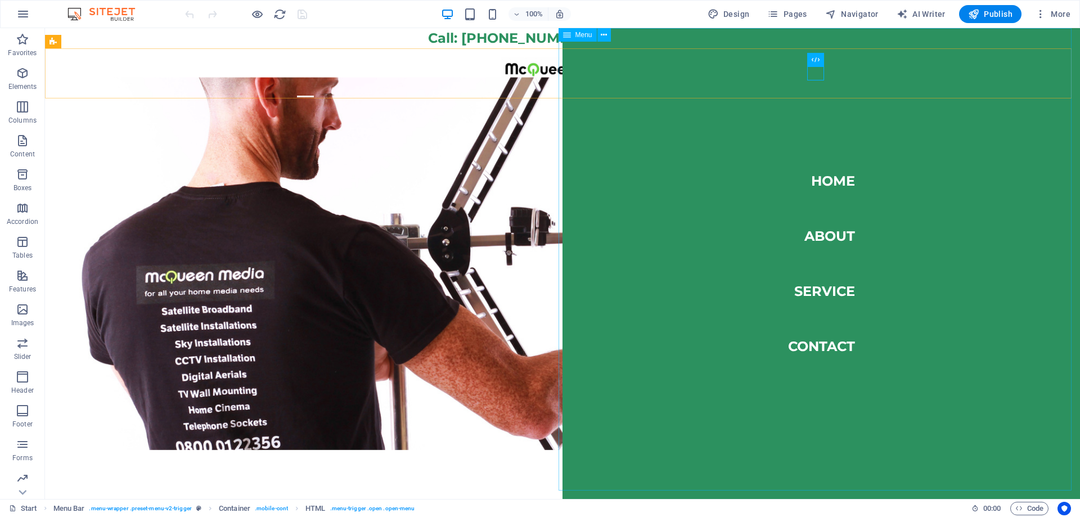
click at [573, 37] on div "Menu" at bounding box center [578, 35] width 38 height 14
select select
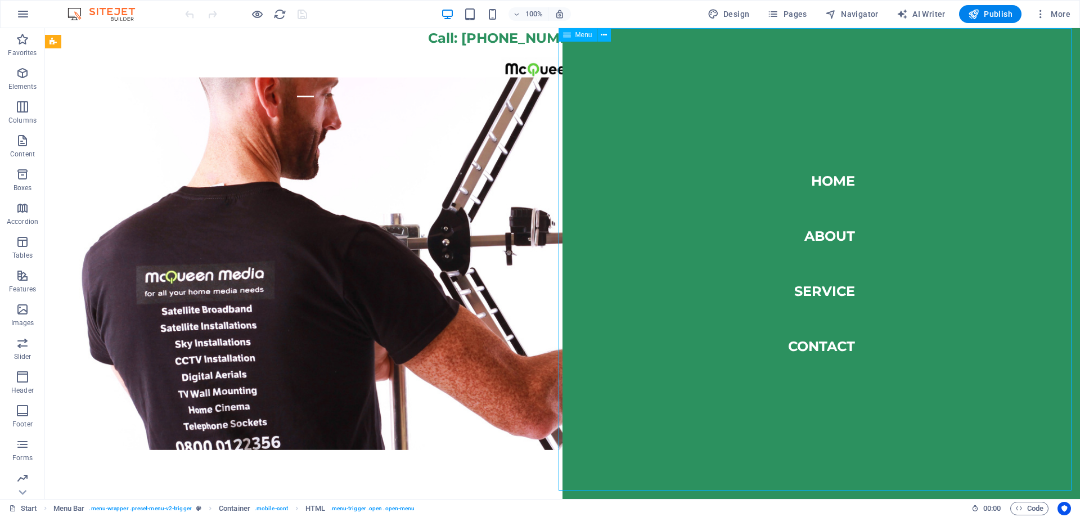
select select
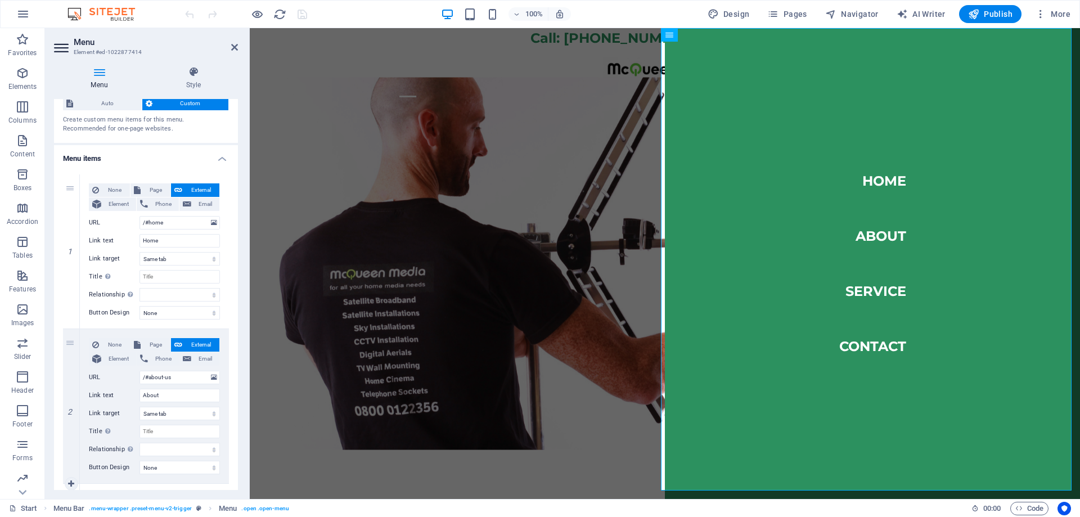
scroll to position [28, 0]
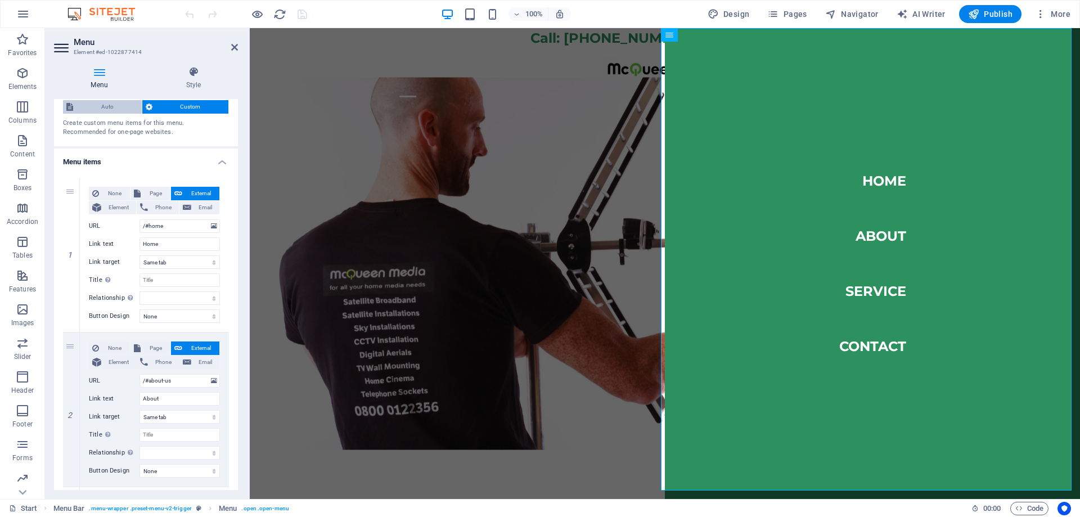
click at [102, 104] on span "Auto" at bounding box center [108, 107] width 62 height 14
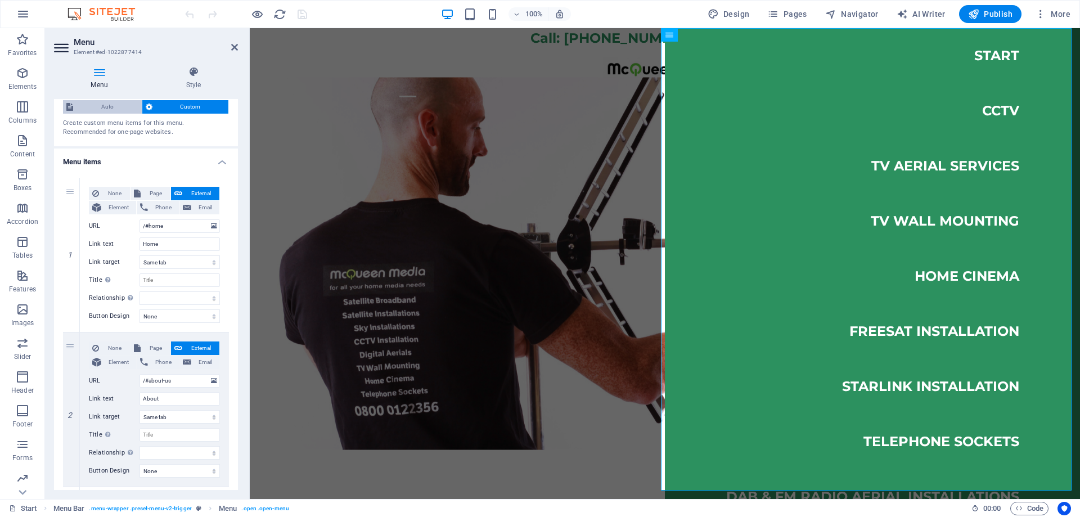
scroll to position [0, 0]
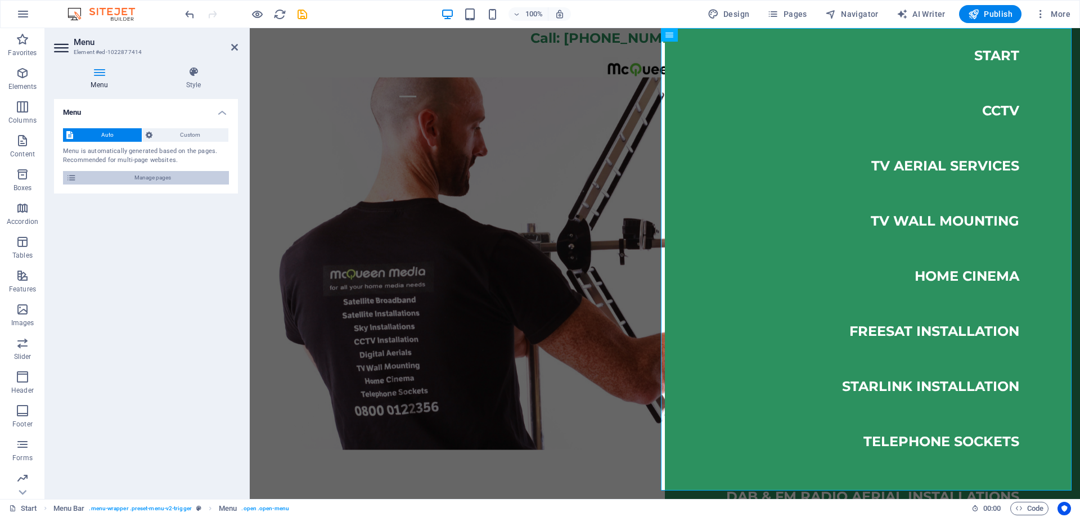
click at [137, 177] on span "Manage pages" at bounding box center [153, 178] width 146 height 14
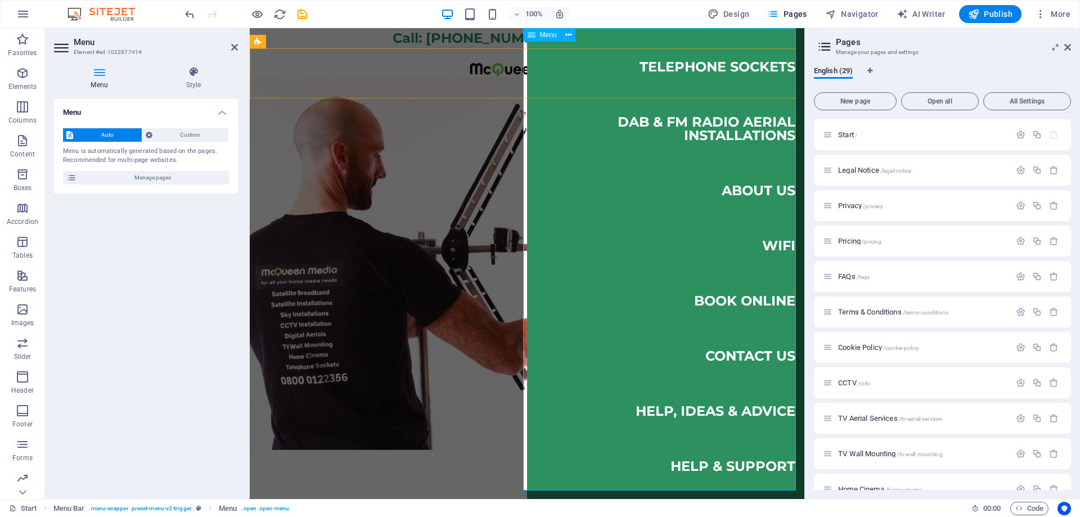
scroll to position [197, 0]
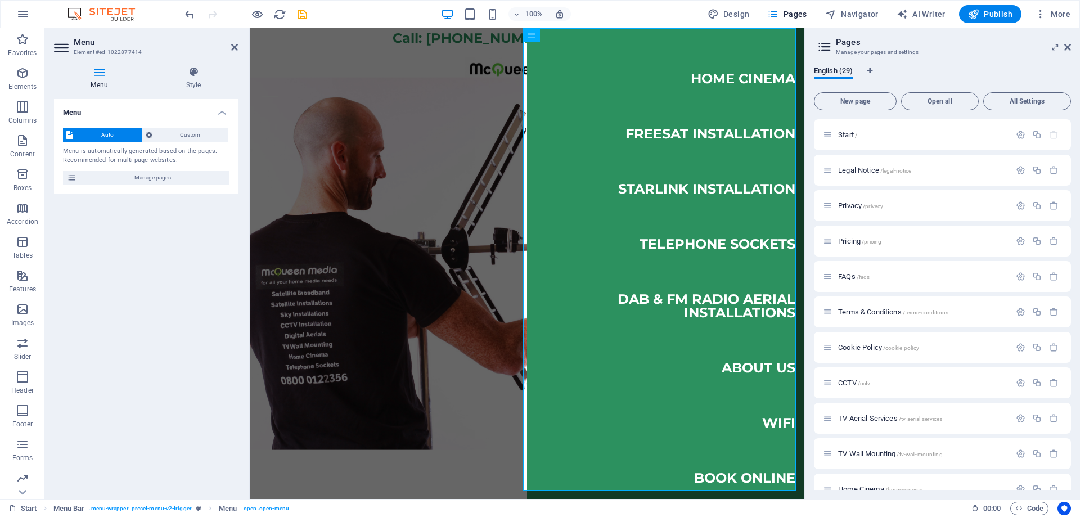
click at [136, 285] on div "Menu Auto Custom Menu is automatically generated based on the pages. Recommende…" at bounding box center [146, 294] width 184 height 391
click at [976, 14] on icon "button" at bounding box center [973, 13] width 11 height 11
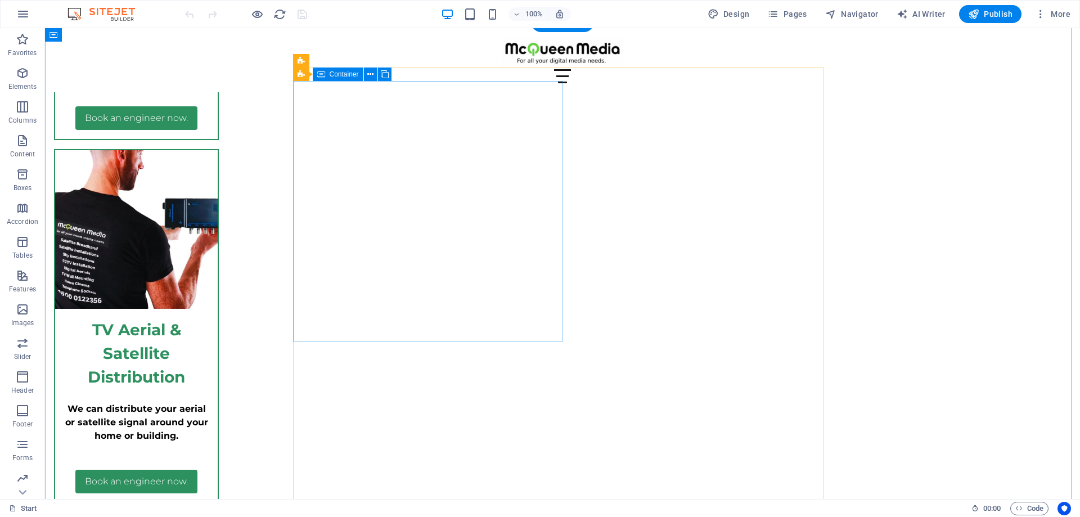
scroll to position [4220, 0]
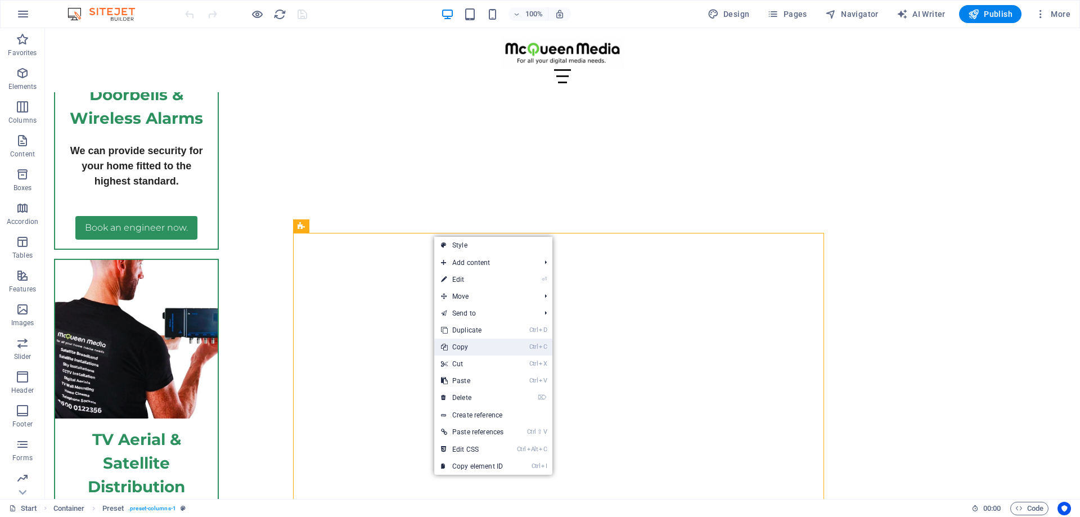
click at [470, 347] on link "Ctrl C Copy" at bounding box center [472, 347] width 76 height 17
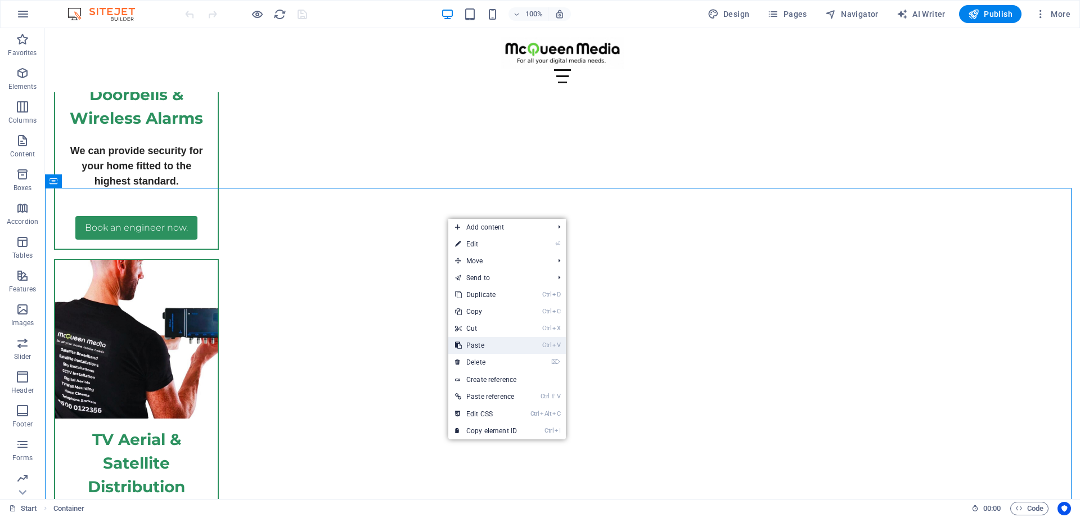
click at [478, 345] on link "Ctrl V Paste" at bounding box center [485, 345] width 75 height 17
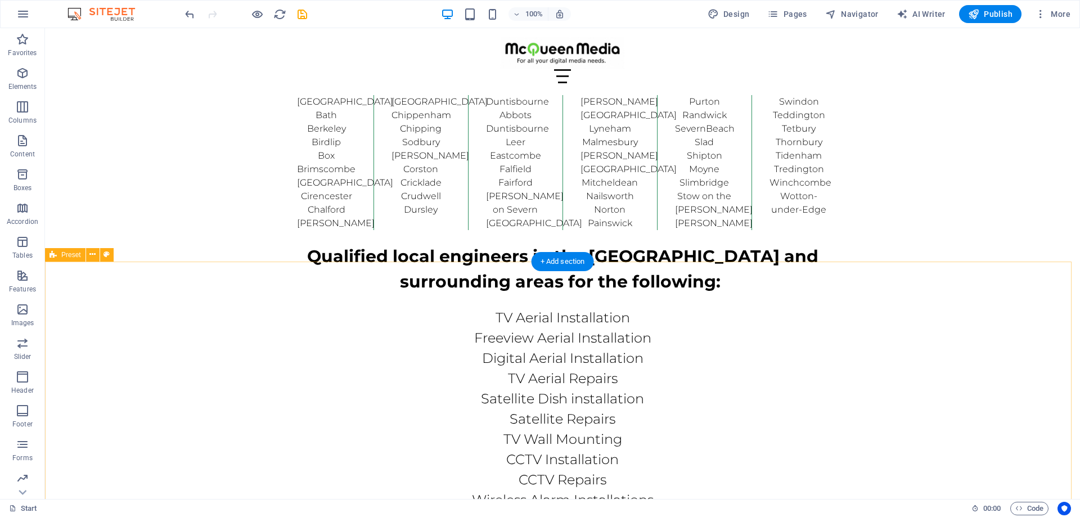
scroll to position [5679, 0]
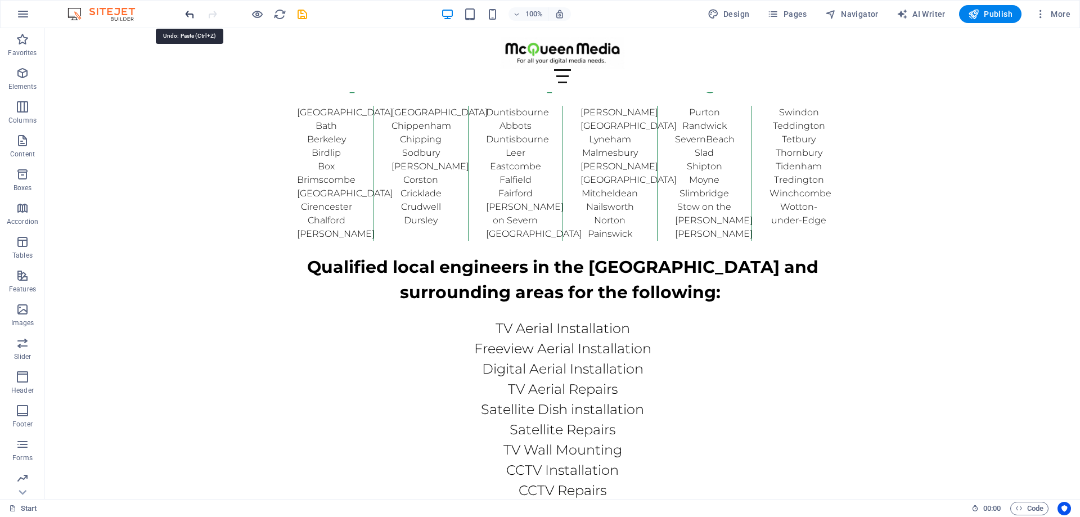
click at [188, 16] on icon "undo" at bounding box center [189, 14] width 13 height 13
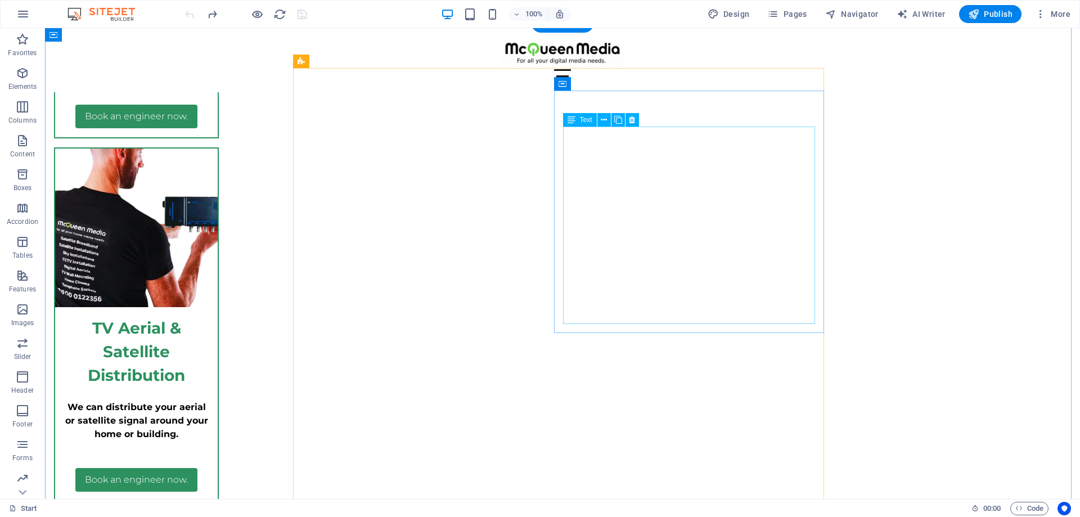
scroll to position [4273, 0]
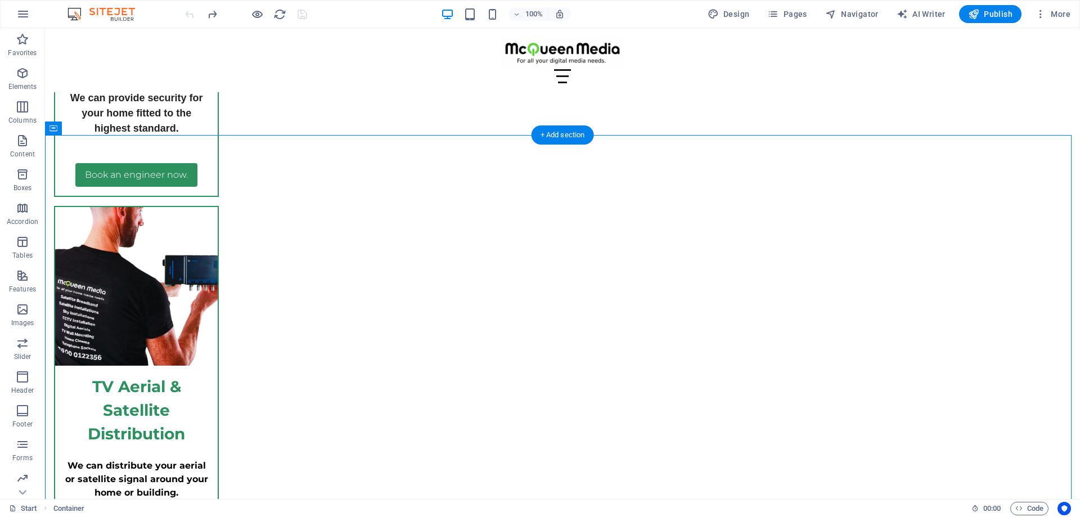
drag, startPoint x: 839, startPoint y: 264, endPoint x: 444, endPoint y: 279, distance: 395.3
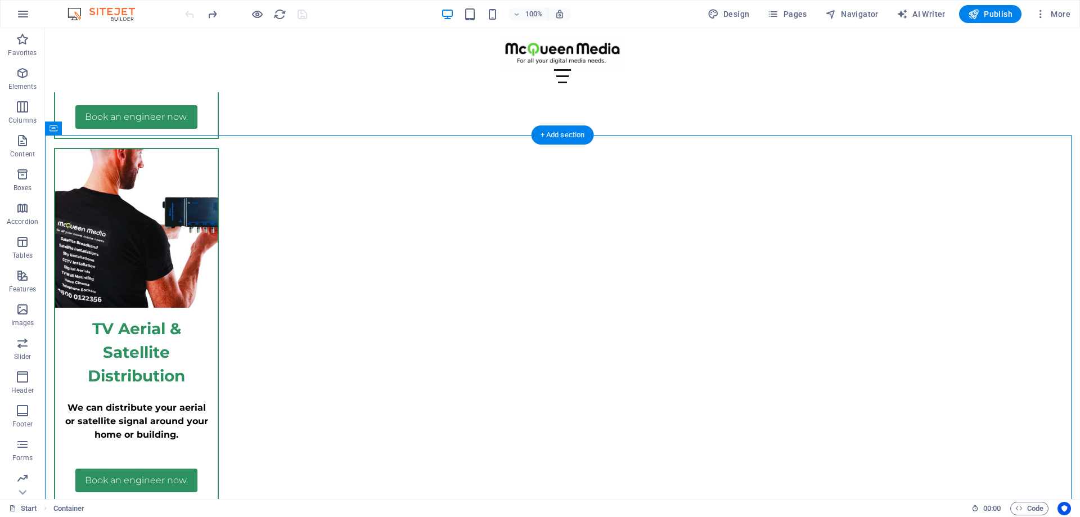
scroll to position [4385, 0]
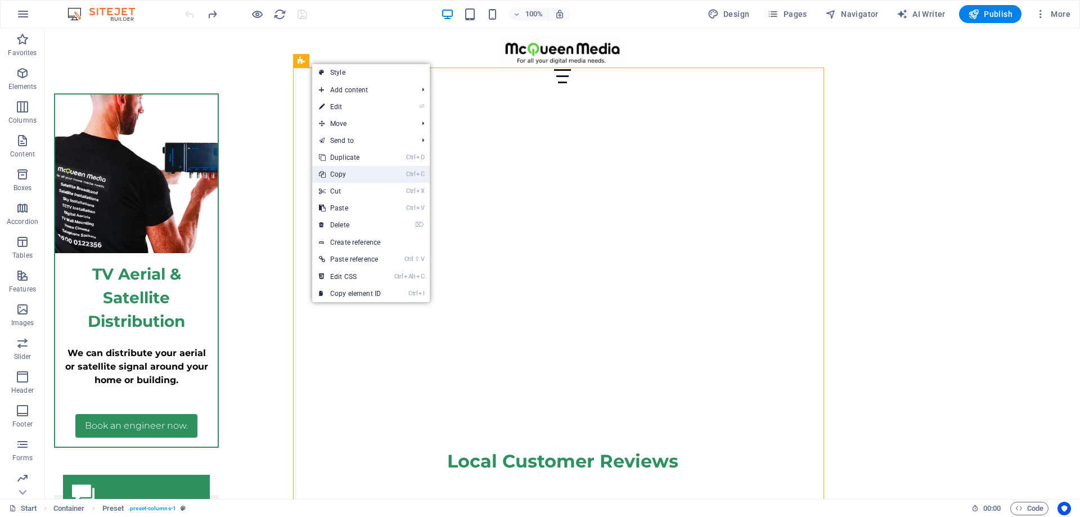
drag, startPoint x: 344, startPoint y: 174, endPoint x: 309, endPoint y: 130, distance: 56.1
click at [344, 174] on link "Ctrl C Copy" at bounding box center [349, 174] width 75 height 17
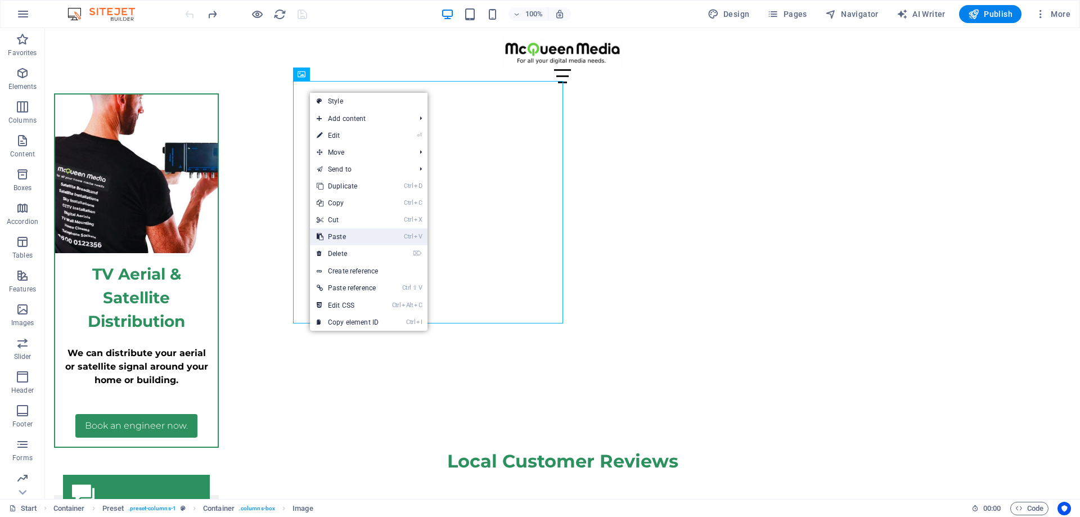
click at [351, 237] on link "Ctrl V Paste" at bounding box center [347, 236] width 75 height 17
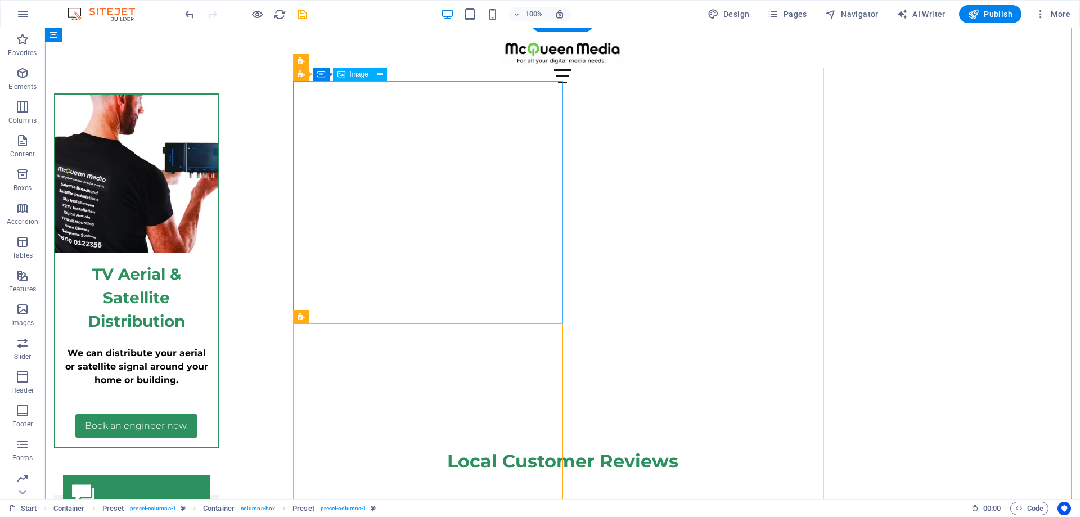
scroll to position [4723, 0]
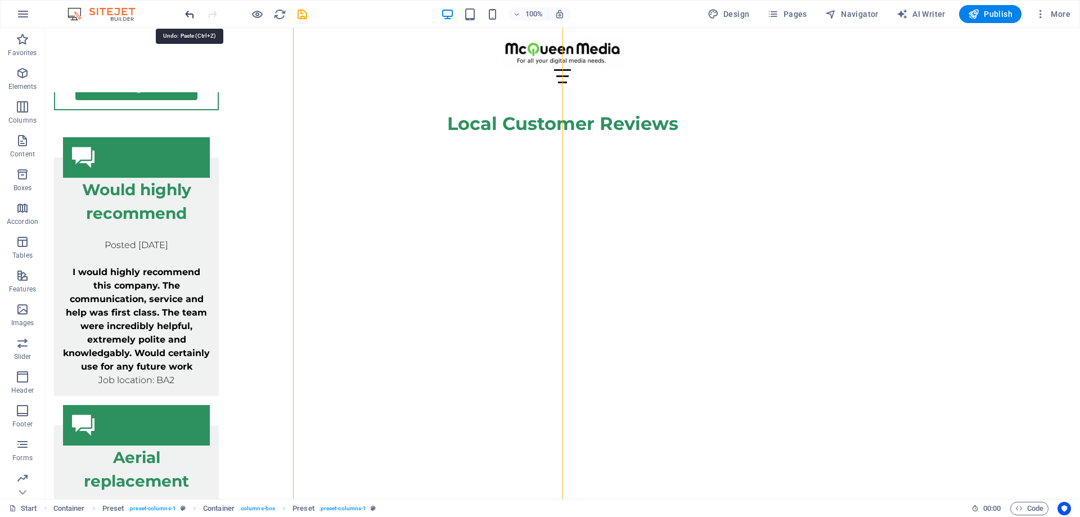
click at [191, 10] on icon "undo" at bounding box center [189, 14] width 13 height 13
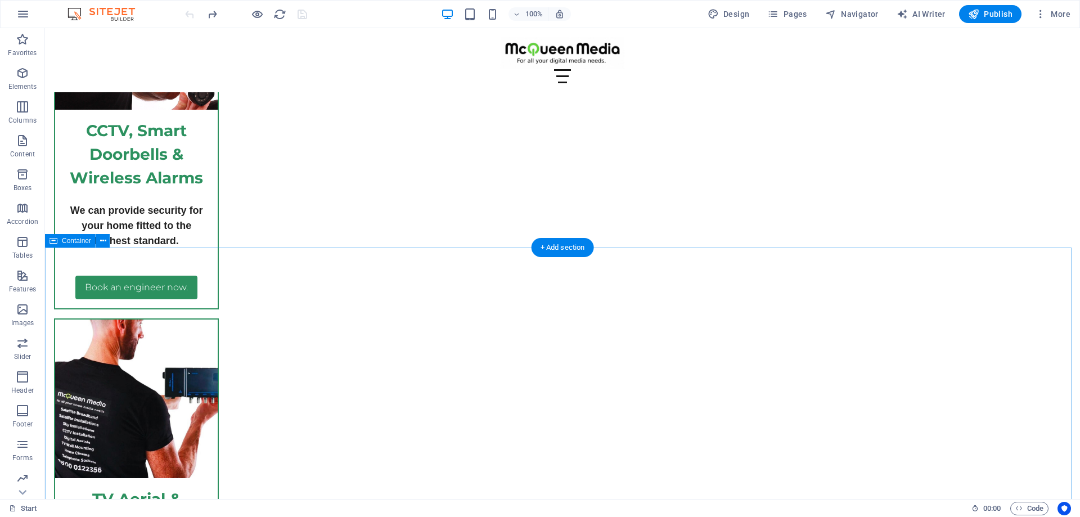
scroll to position [4104, 0]
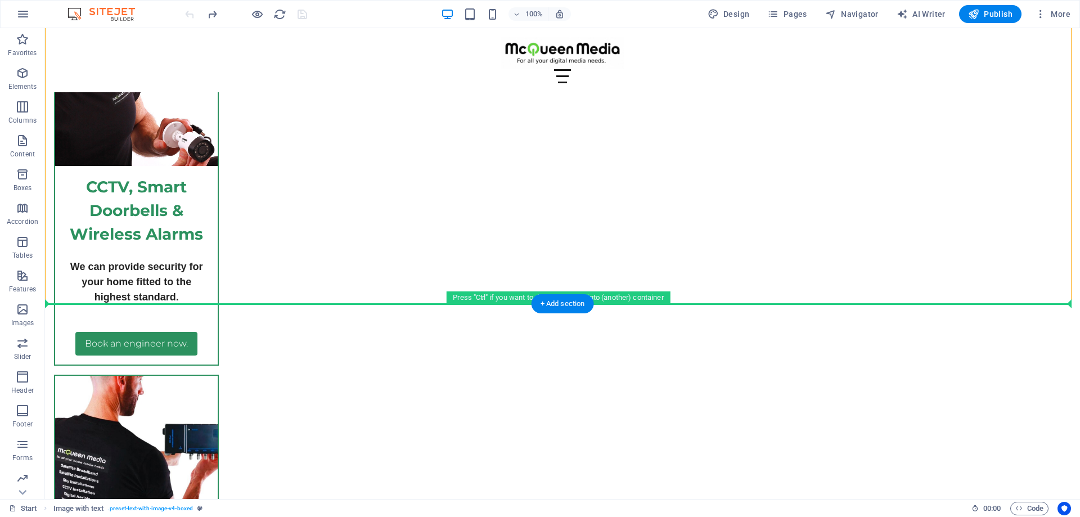
drag, startPoint x: 466, startPoint y: 241, endPoint x: 500, endPoint y: 342, distance: 105.5
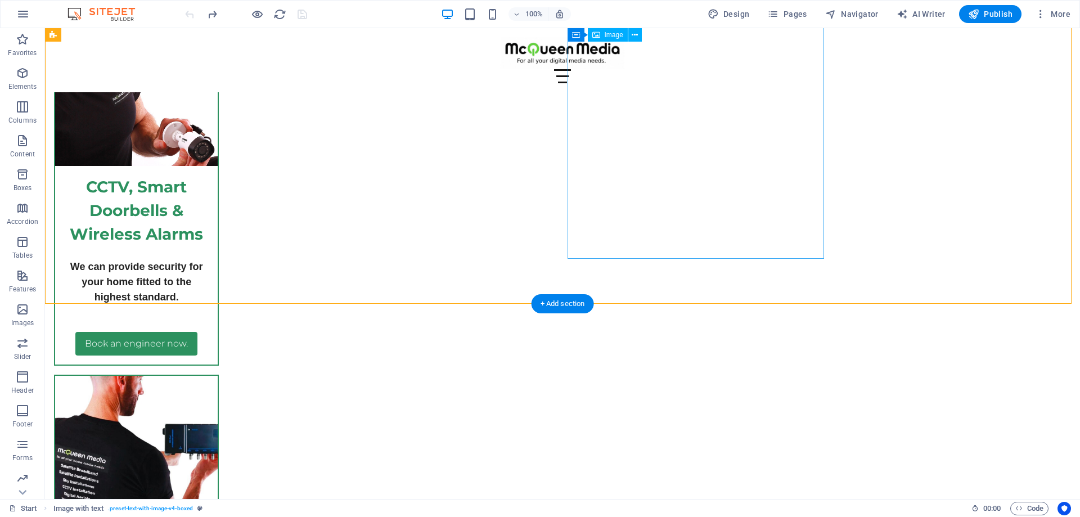
scroll to position [4273, 0]
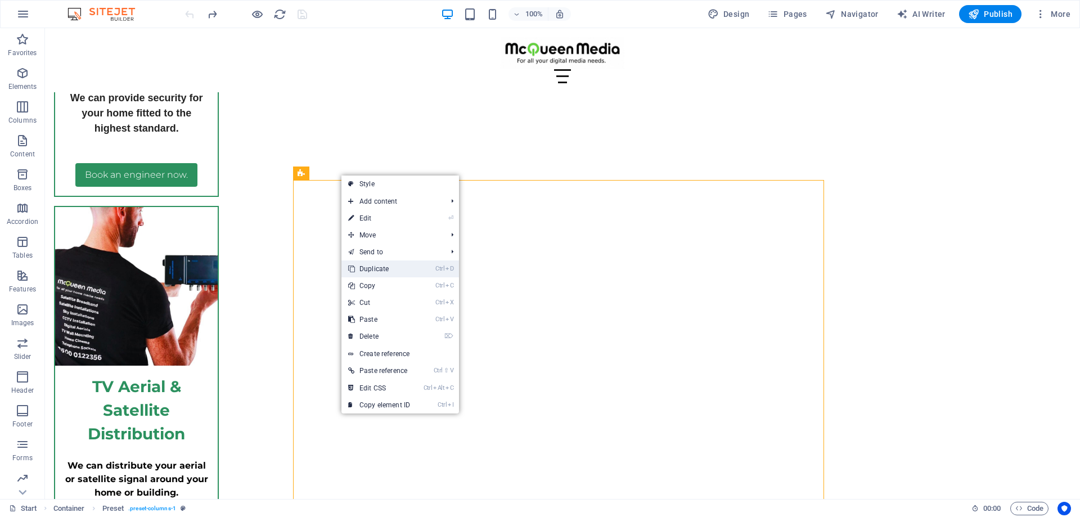
click at [376, 271] on link "Ctrl D Duplicate" at bounding box center [379, 268] width 75 height 17
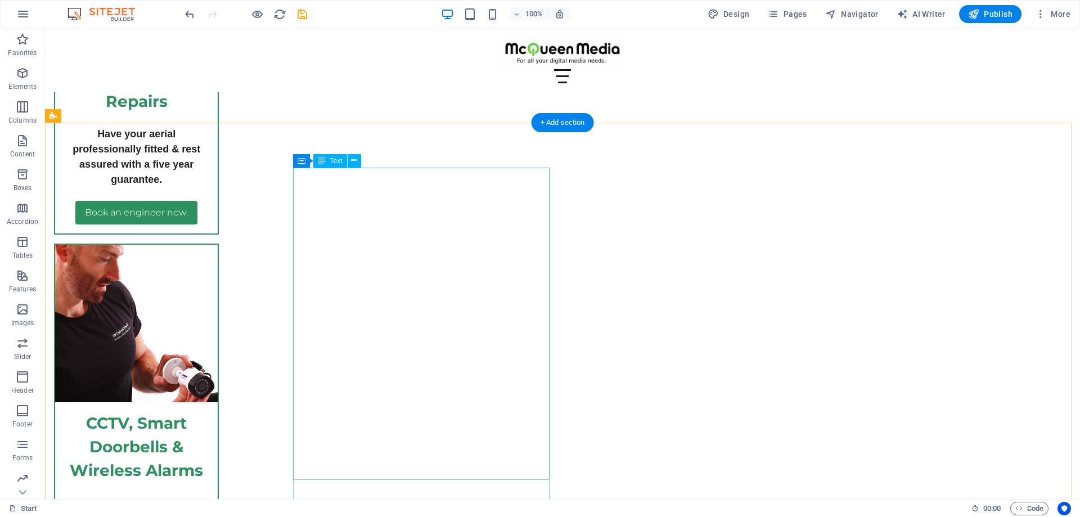
scroll to position [3884, 0]
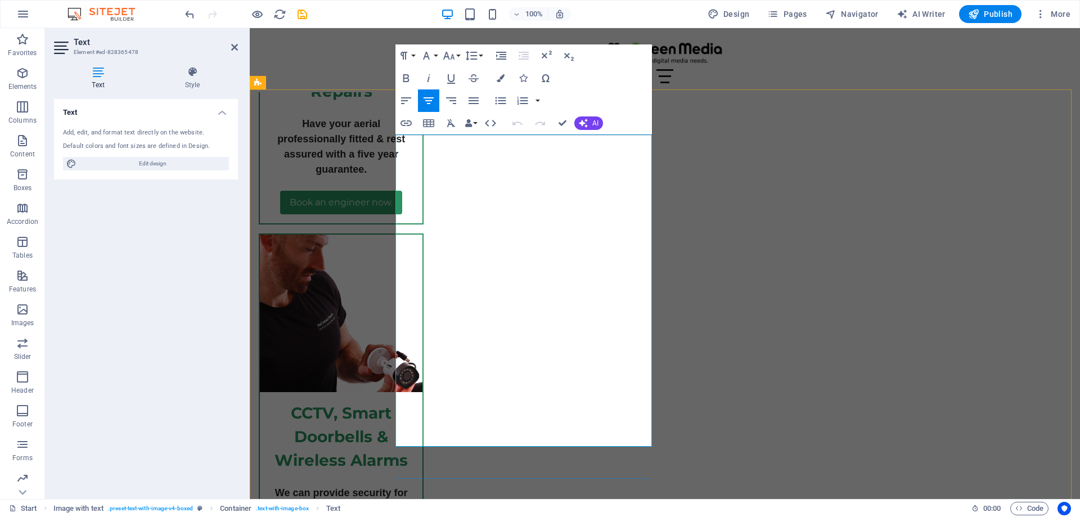
drag, startPoint x: 462, startPoint y: 163, endPoint x: 624, endPoint y: 432, distance: 314.5
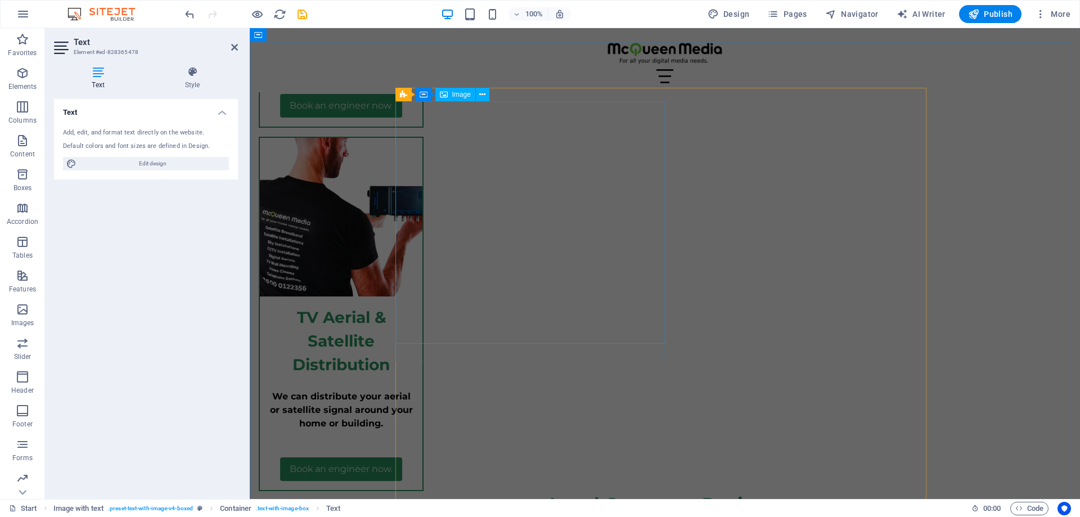
scroll to position [4376, 0]
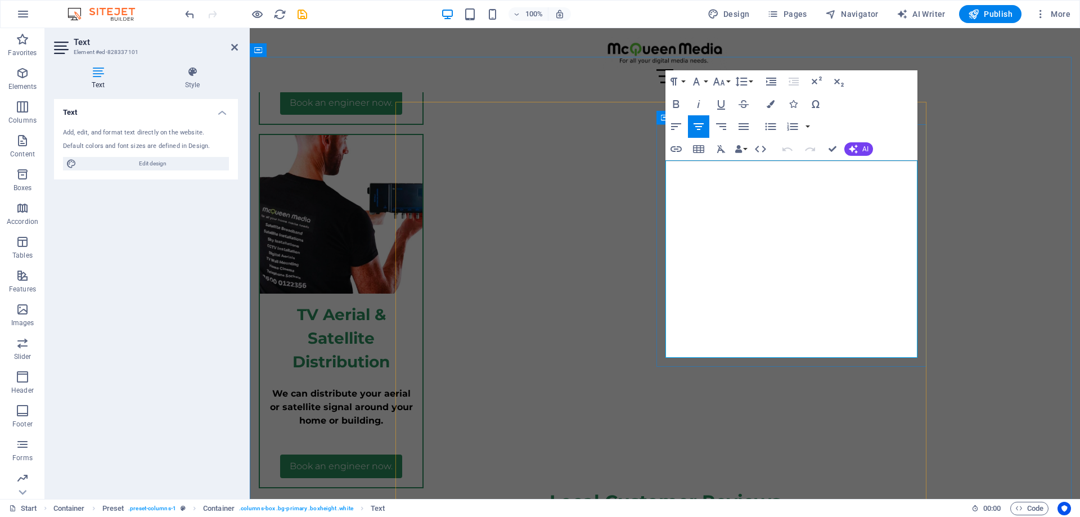
scroll to position [7, 0]
drag, startPoint x: 684, startPoint y: 167, endPoint x: 806, endPoint y: 272, distance: 161.2
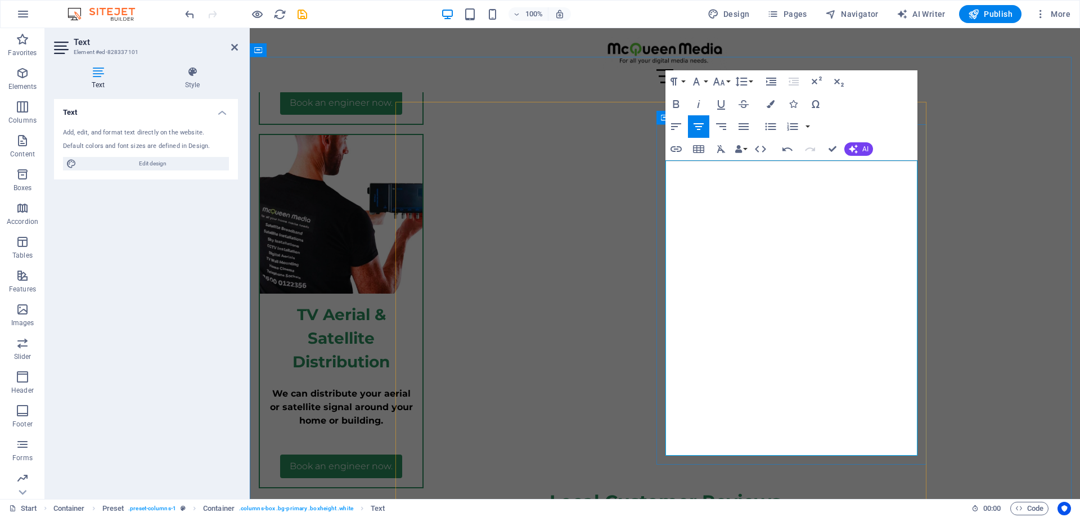
drag, startPoint x: 854, startPoint y: 179, endPoint x: 756, endPoint y: 171, distance: 98.8
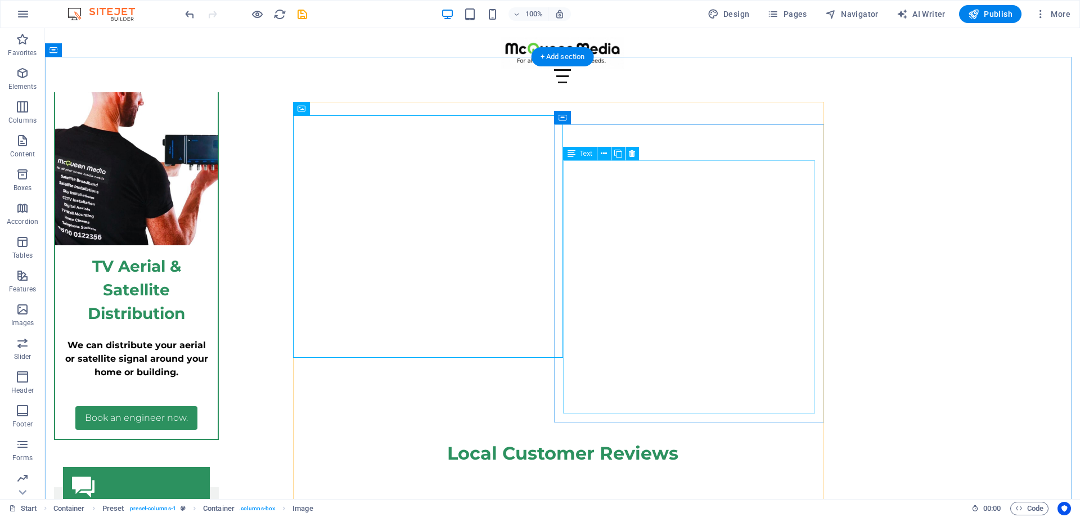
scroll to position [4351, 0]
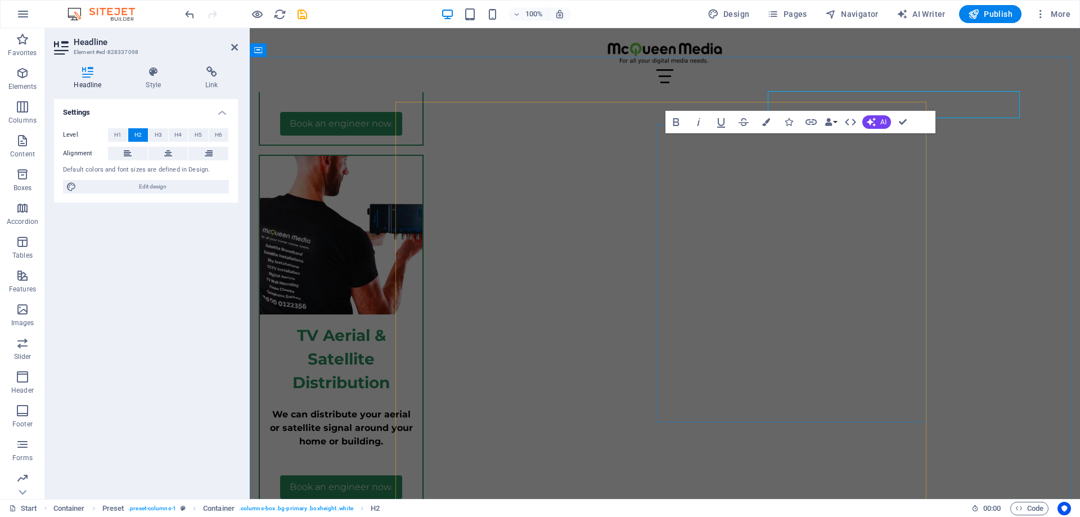
scroll to position [4393, 0]
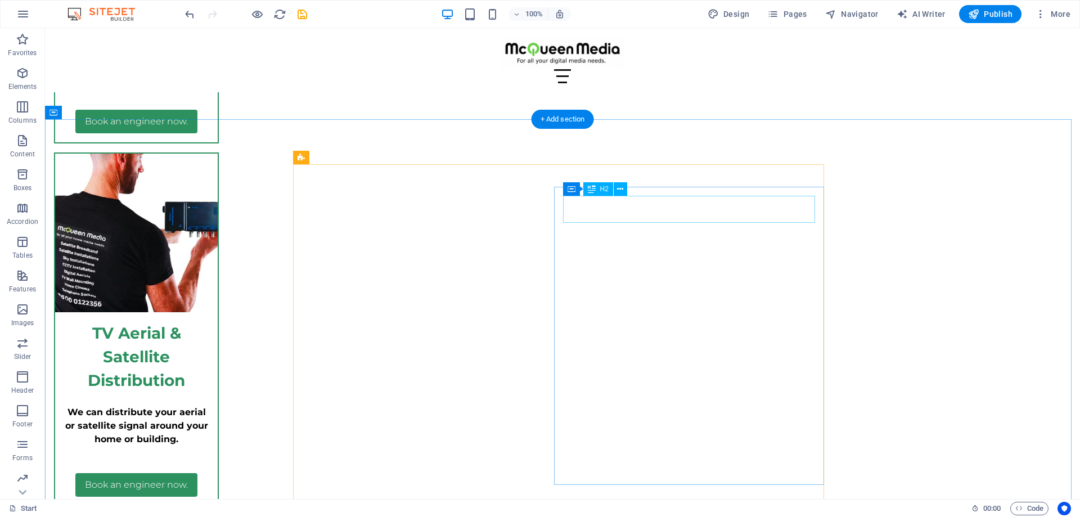
scroll to position [4407, 0]
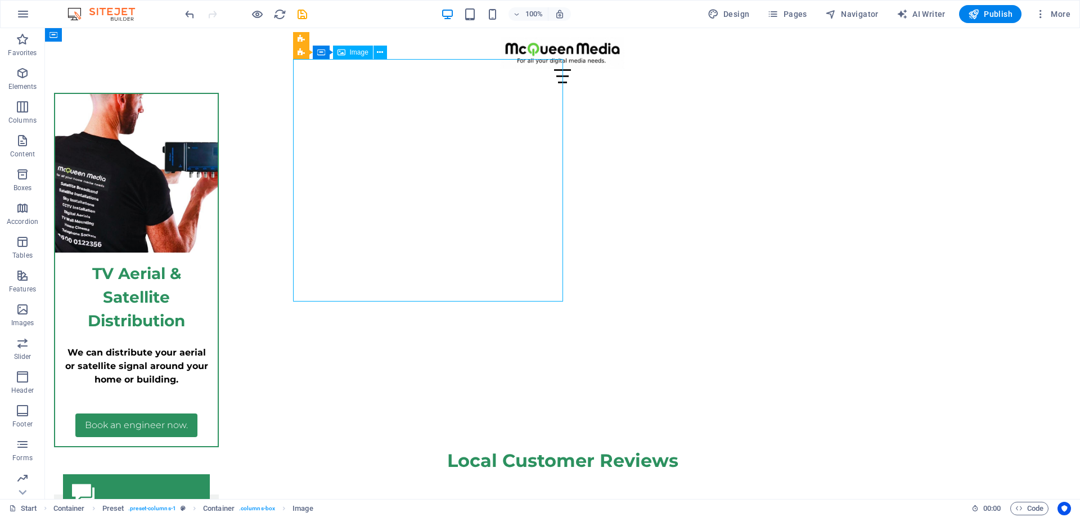
select select "px"
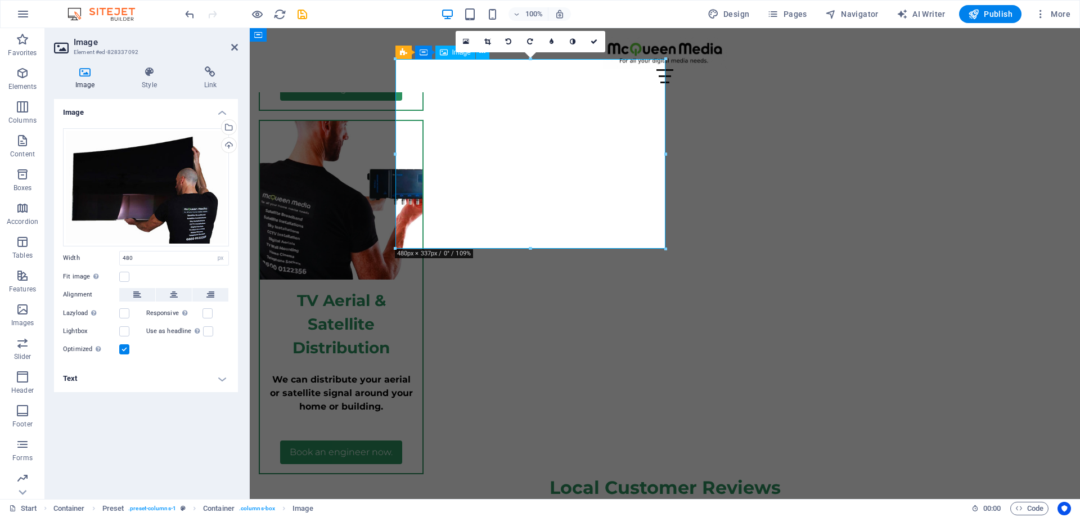
scroll to position [4449, 0]
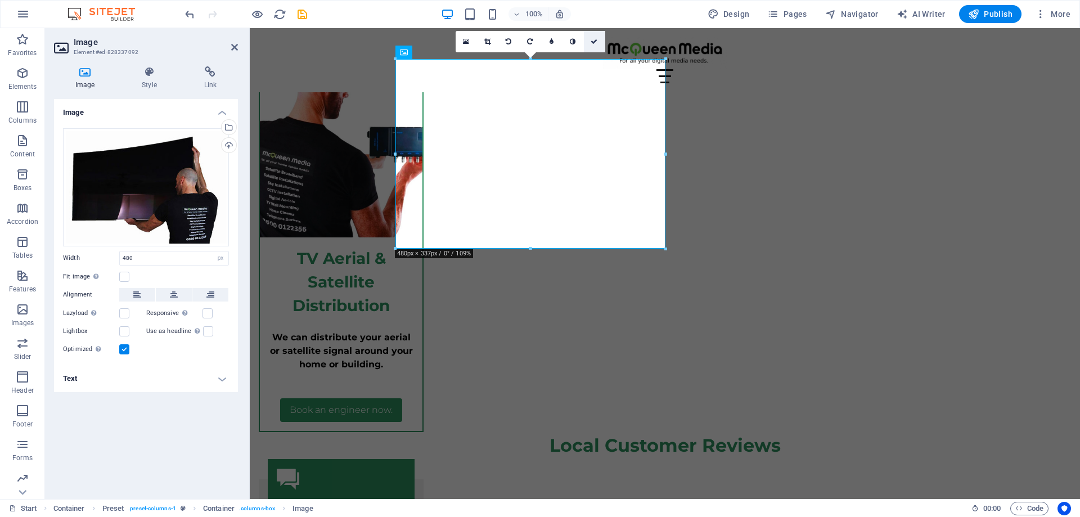
click at [468, 43] on icon at bounding box center [466, 42] width 6 height 8
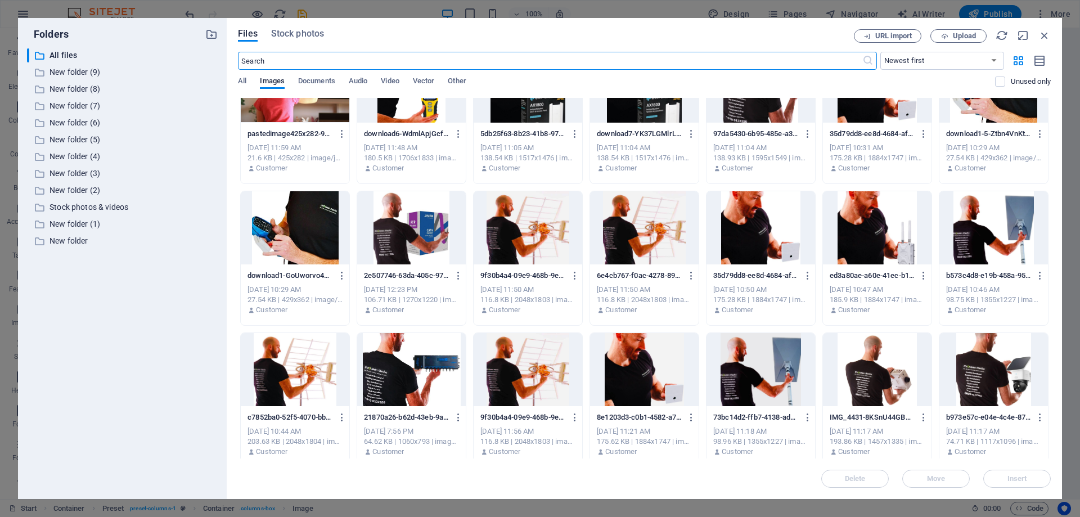
scroll to position [1913, 0]
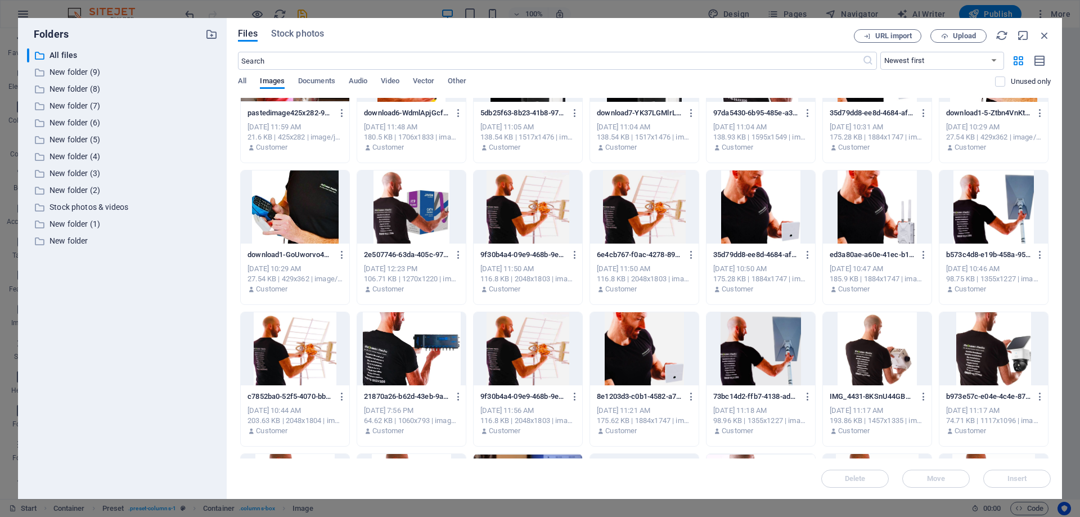
click at [874, 337] on div at bounding box center [877, 348] width 109 height 73
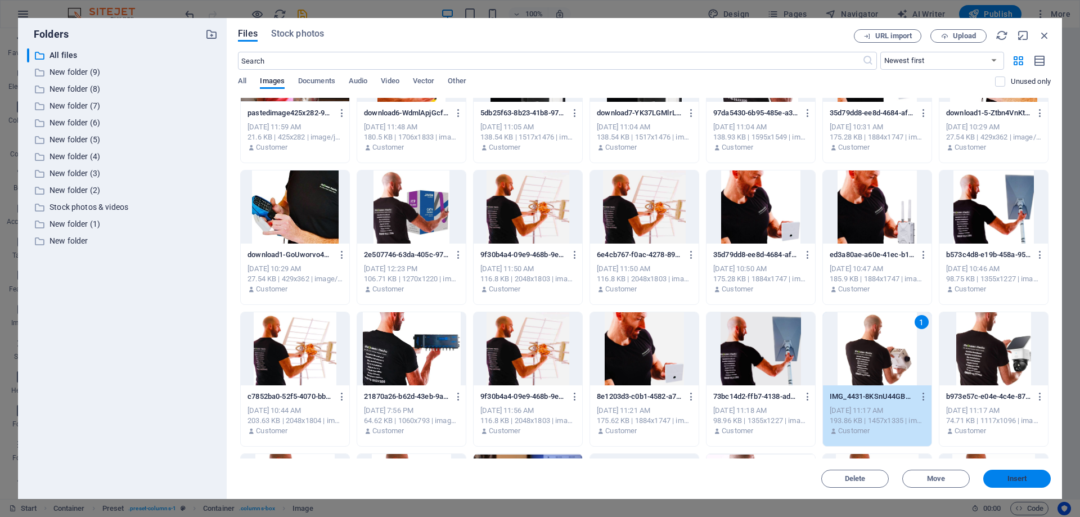
click at [1005, 482] on button "Insert" at bounding box center [1017, 479] width 68 height 18
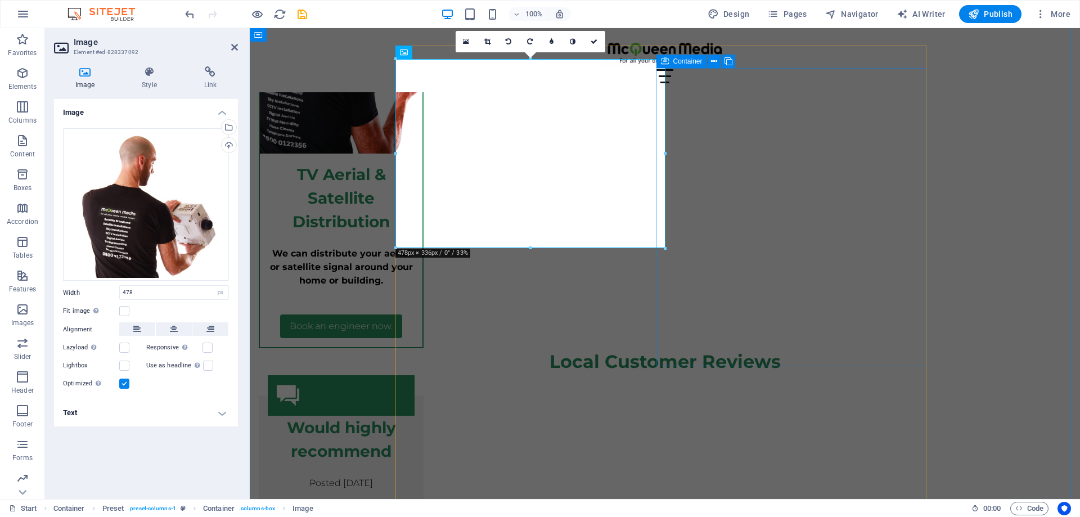
scroll to position [4449, 0]
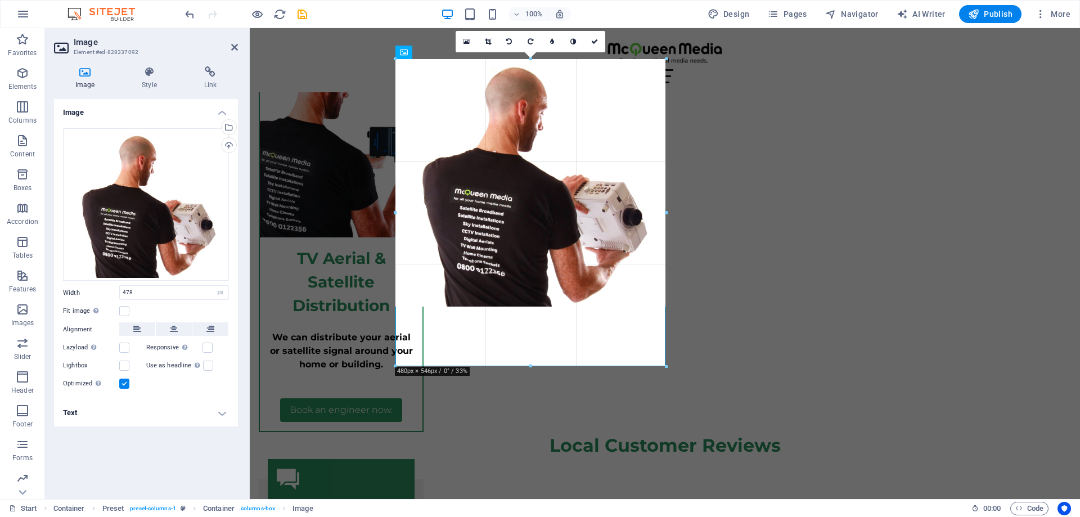
drag, startPoint x: 532, startPoint y: 323, endPoint x: 533, endPoint y: 364, distance: 41.1
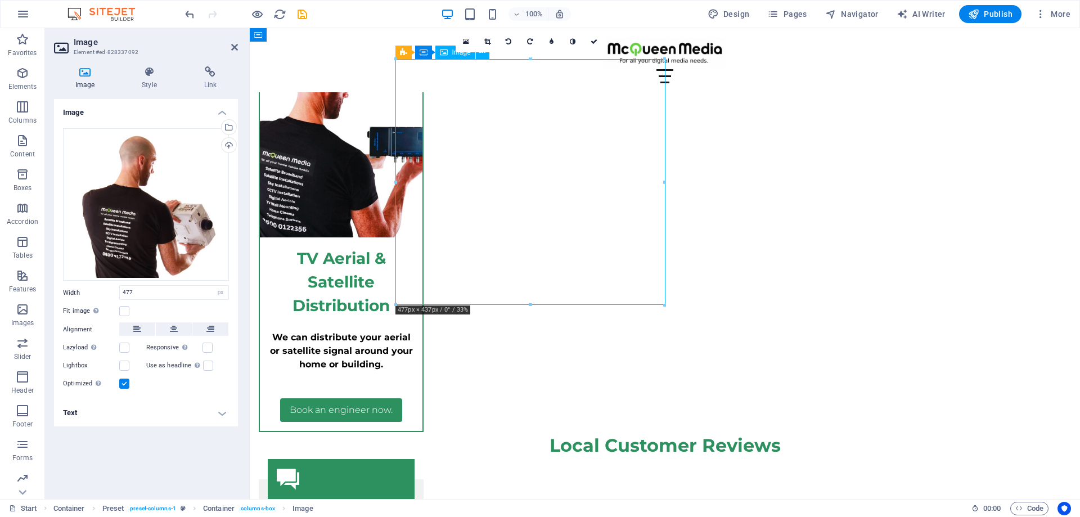
drag, startPoint x: 515, startPoint y: 103, endPoint x: 522, endPoint y: 142, distance: 40.1
click at [529, 52] on div "16:10 16:9 4:3 1:1 1:2 0" at bounding box center [531, 41] width 150 height 21
click at [486, 42] on icon at bounding box center [487, 41] width 6 height 7
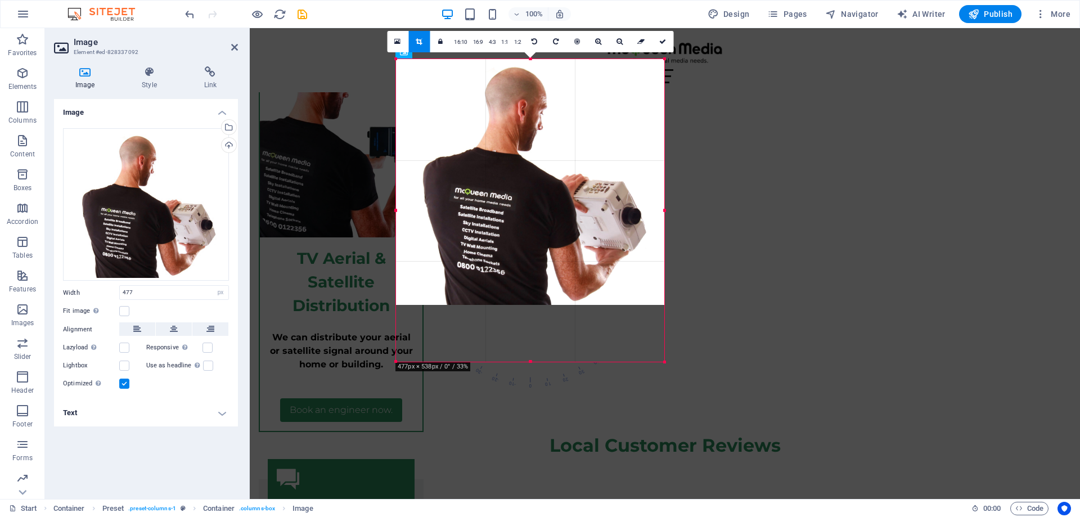
drag, startPoint x: 529, startPoint y: 304, endPoint x: 530, endPoint y: 360, distance: 55.7
click at [530, 360] on div at bounding box center [530, 362] width 268 height 4
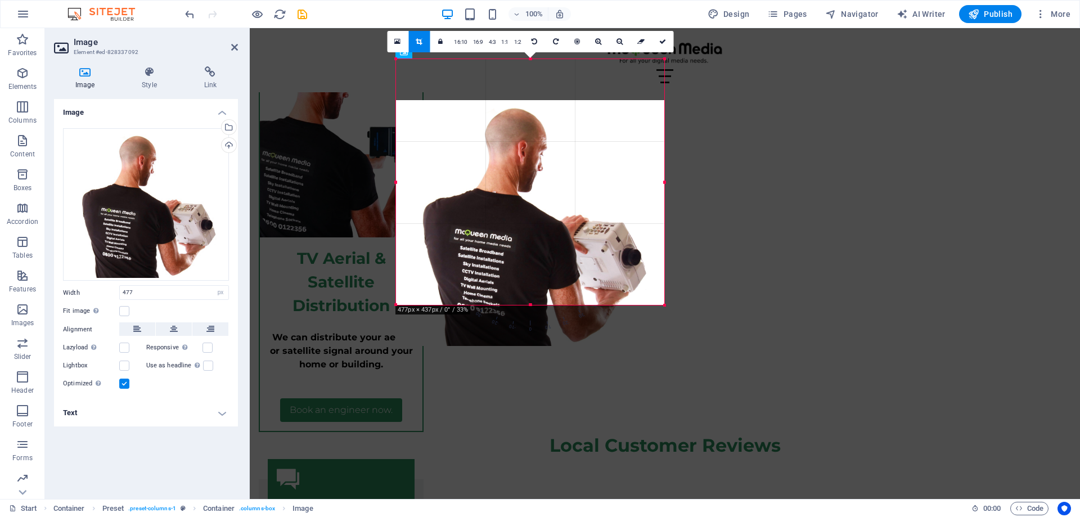
drag, startPoint x: 551, startPoint y: 156, endPoint x: 551, endPoint y: 197, distance: 41.1
click at [551, 197] on div at bounding box center [530, 223] width 268 height 246
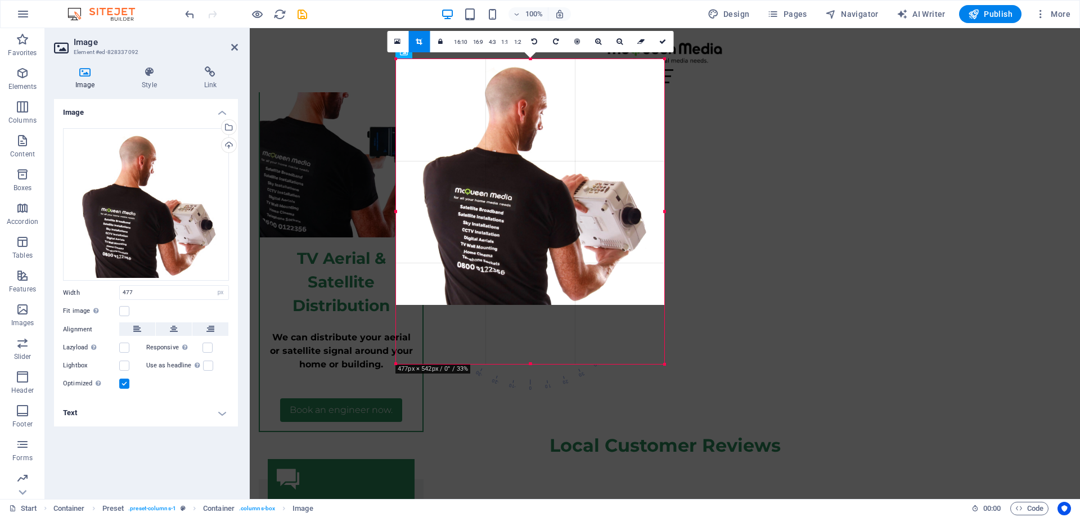
drag, startPoint x: 530, startPoint y: 304, endPoint x: 531, endPoint y: 363, distance: 59.1
click at [531, 363] on div at bounding box center [530, 364] width 268 height 4
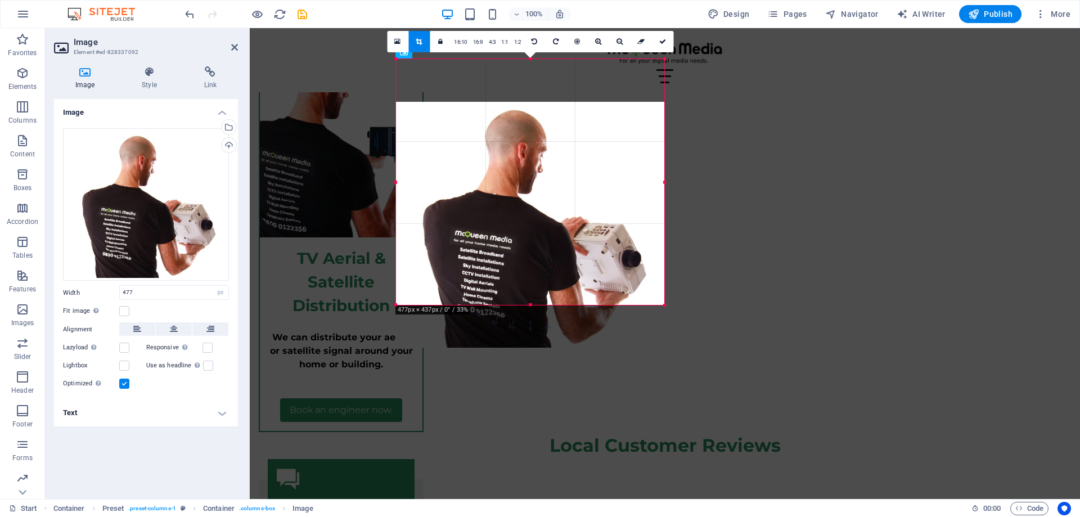
drag, startPoint x: 586, startPoint y: 280, endPoint x: 335, endPoint y: 294, distance: 251.4
click at [585, 322] on div at bounding box center [530, 225] width 268 height 246
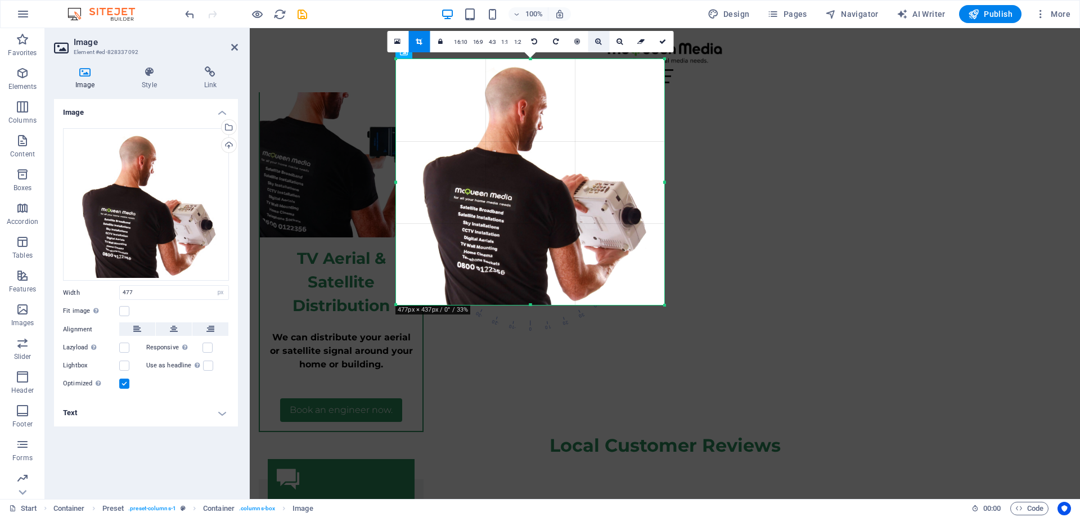
click at [598, 45] on icon at bounding box center [598, 41] width 6 height 7
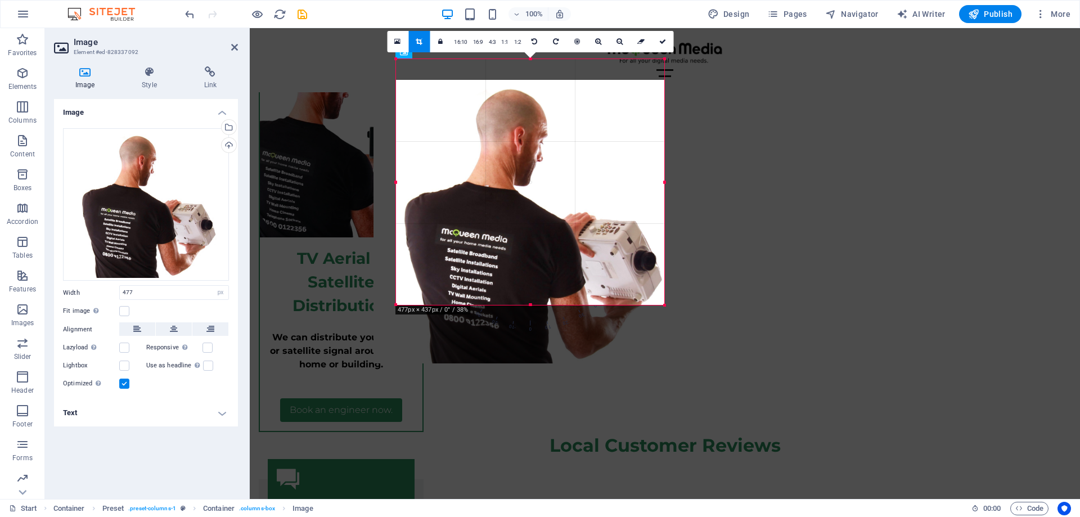
drag, startPoint x: 539, startPoint y: 175, endPoint x: 537, endPoint y: 214, distance: 39.4
click at [537, 214] on div at bounding box center [528, 222] width 309 height 284
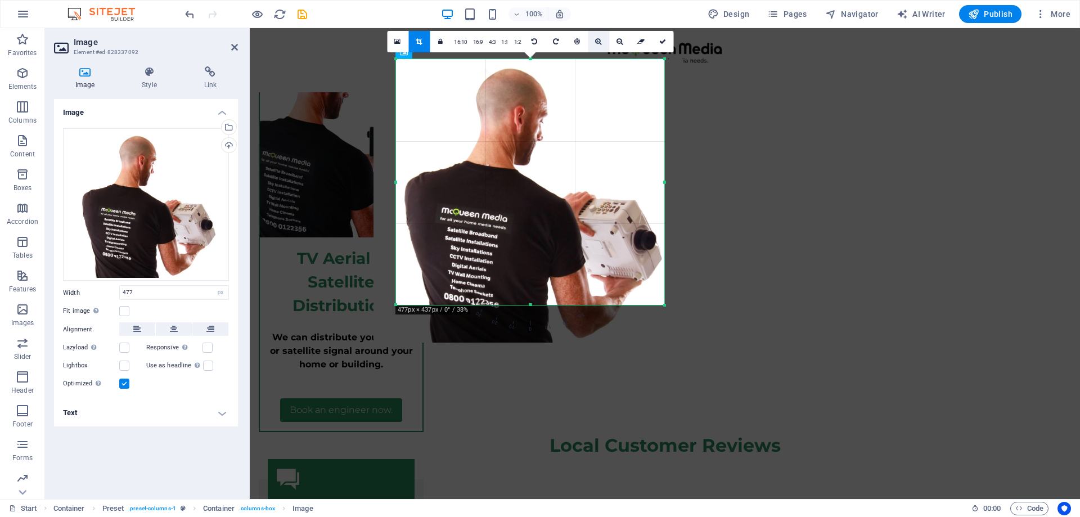
click at [600, 41] on icon at bounding box center [598, 41] width 6 height 7
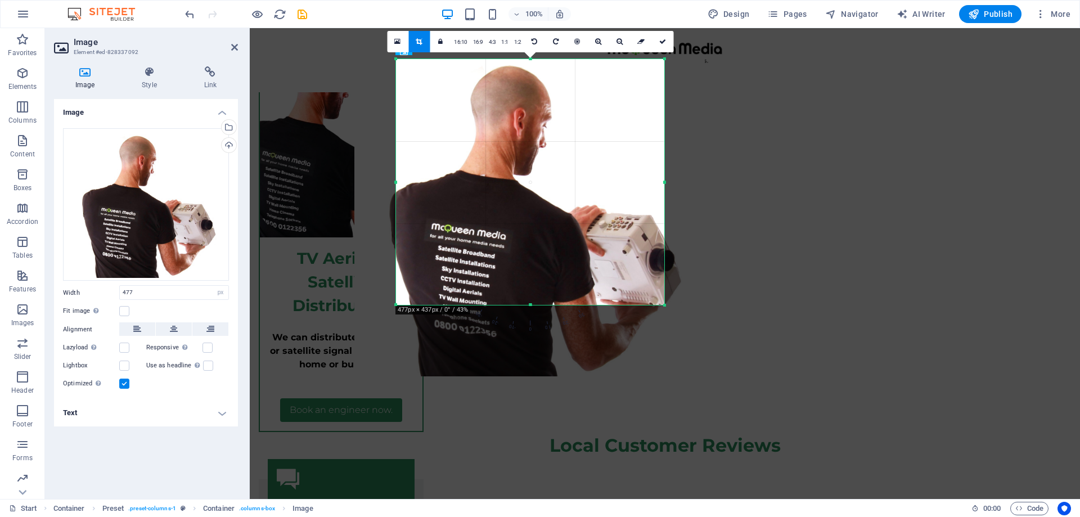
click at [561, 136] on div at bounding box center [529, 215] width 351 height 321
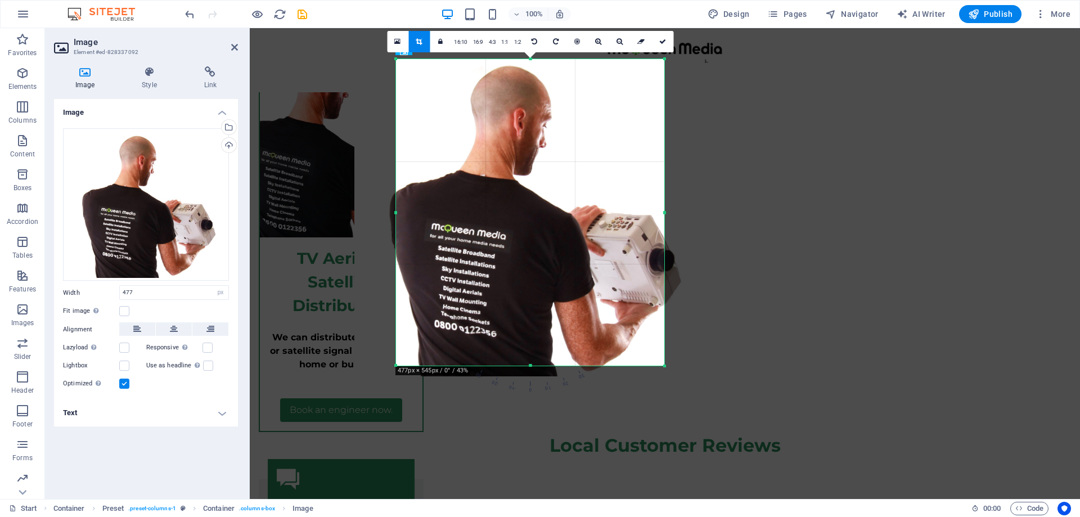
drag, startPoint x: 532, startPoint y: 306, endPoint x: 543, endPoint y: 367, distance: 61.8
click at [543, 367] on div at bounding box center [530, 366] width 268 height 4
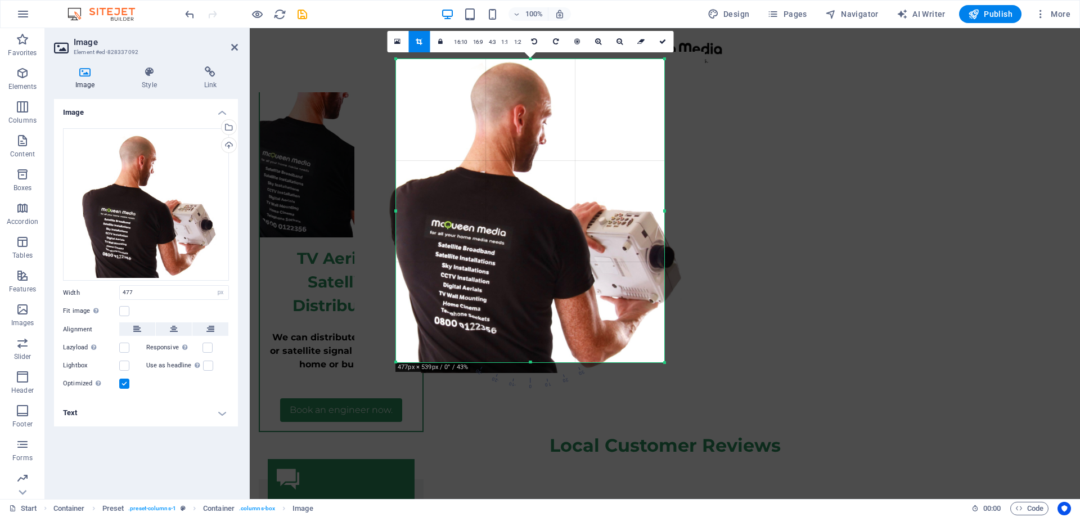
drag, startPoint x: 529, startPoint y: 59, endPoint x: 534, endPoint y: 62, distance: 6.1
click at [534, 62] on div "180 170 160 150 140 130 120 110 100 90 80 70 60 50 40 30 20 10 0 -10 -20 -30 -4…" at bounding box center [530, 210] width 268 height 303
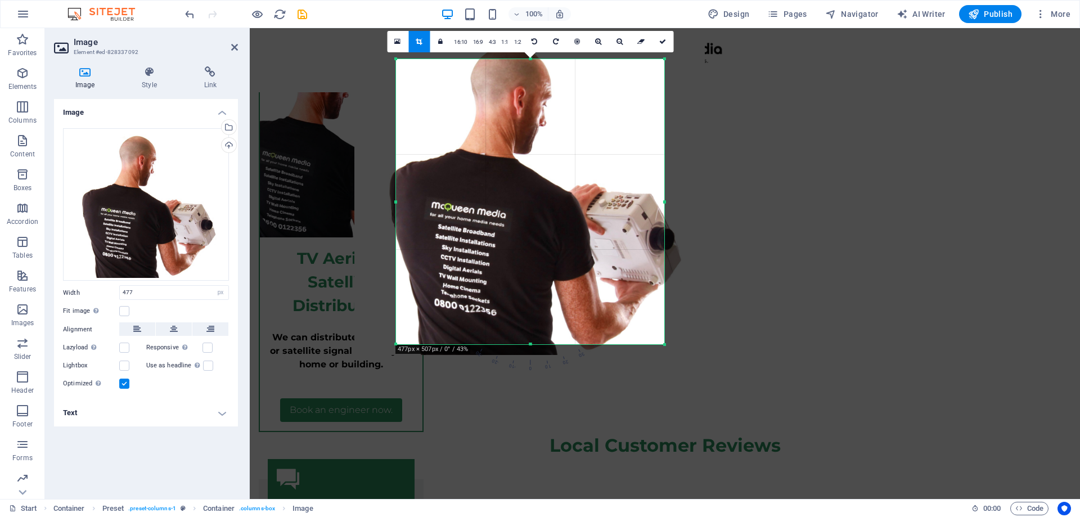
drag, startPoint x: 532, startPoint y: 58, endPoint x: 529, endPoint y: 76, distance: 18.1
click at [529, 76] on div "180 170 160 150 140 130 120 110 100 90 80 70 60 50 40 30 20 10 0 -10 -20 -30 -4…" at bounding box center [530, 201] width 268 height 285
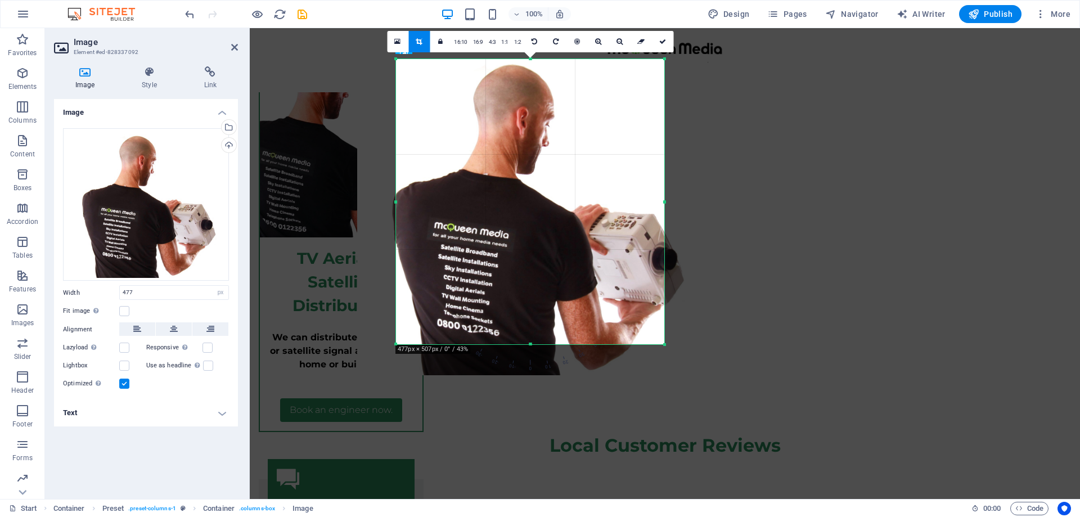
drag, startPoint x: 560, startPoint y: 78, endPoint x: 563, endPoint y: 98, distance: 20.4
click at [563, 98] on div at bounding box center [532, 214] width 351 height 321
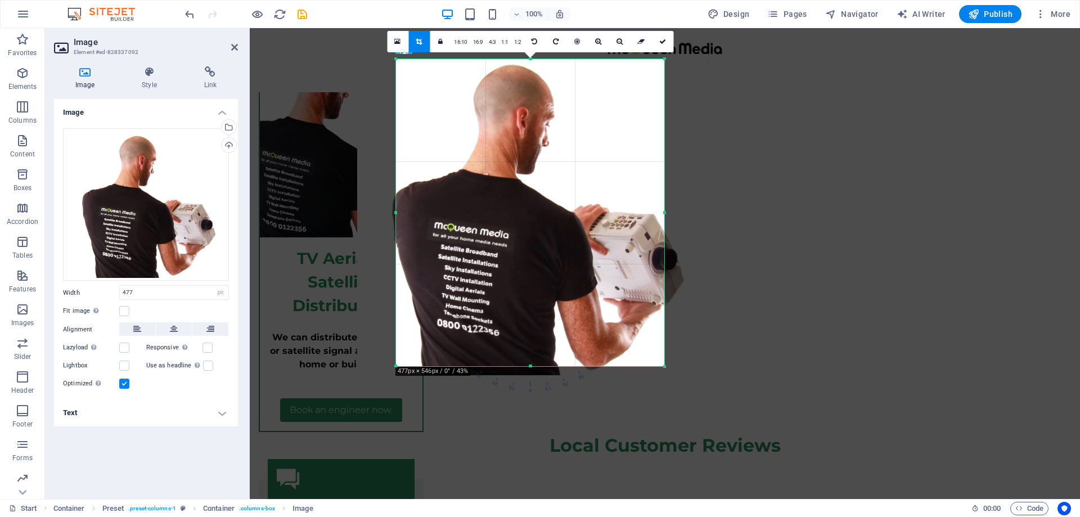
drag, startPoint x: 528, startPoint y: 344, endPoint x: 533, endPoint y: 366, distance: 22.4
click at [533, 366] on div at bounding box center [530, 367] width 268 height 4
drag, startPoint x: 665, startPoint y: 212, endPoint x: 680, endPoint y: 215, distance: 14.9
click at [666, 215] on div "180 170 160 150 140 130 120 110 100 90 80 70 60 50 40 30 20 10 0 -10 -20 -30 -4…" at bounding box center [531, 212] width 270 height 307
click at [709, 214] on div at bounding box center [531, 215] width 373 height 344
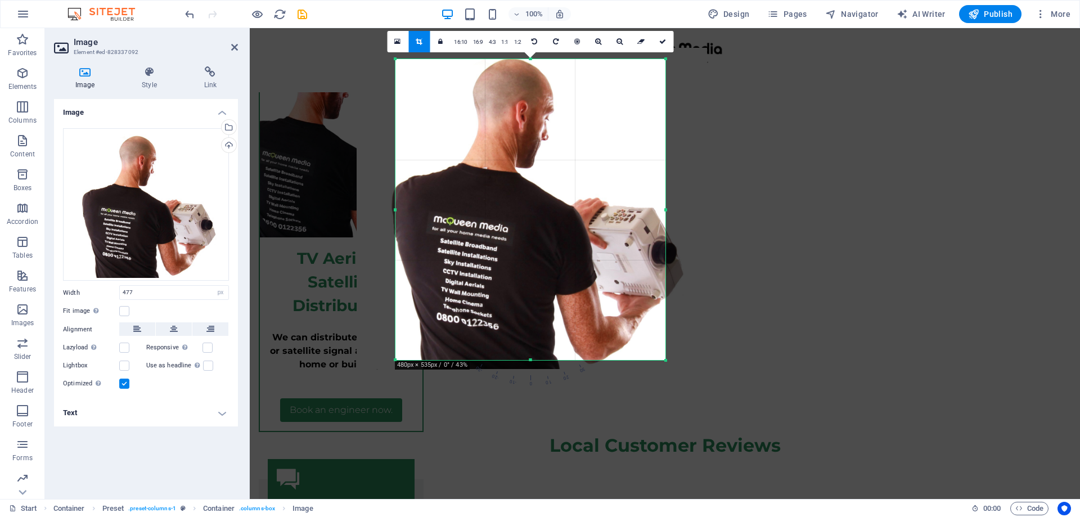
drag, startPoint x: 530, startPoint y: 60, endPoint x: 531, endPoint y: 66, distance: 6.3
click at [531, 66] on div "180 170 160 150 140 130 120 110 100 90 80 70 60 50 40 30 20 10 0 -10 -20 -30 -4…" at bounding box center [531, 209] width 270 height 301
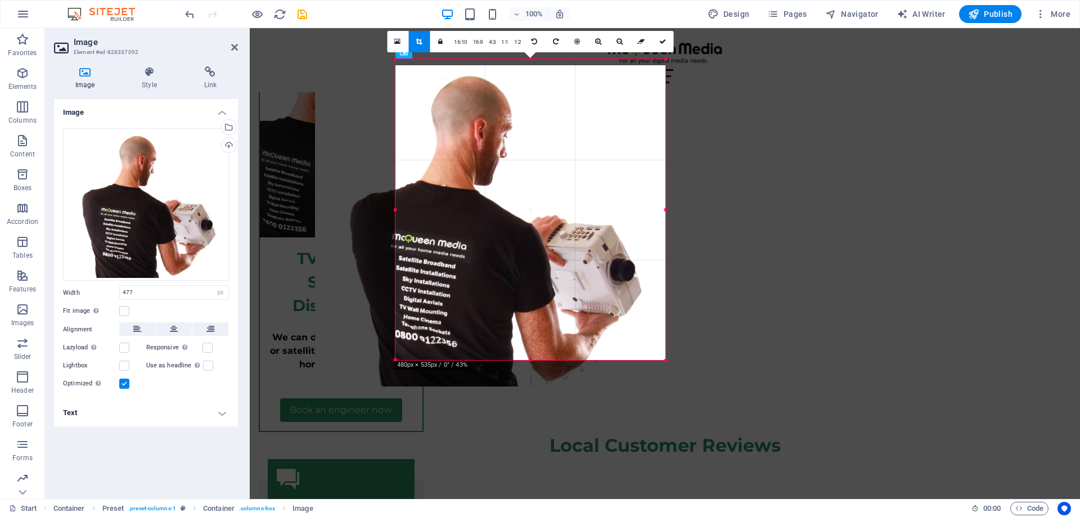
drag, startPoint x: 600, startPoint y: 120, endPoint x: 557, endPoint y: 138, distance: 46.7
click at [557, 138] on div at bounding box center [490, 225] width 351 height 321
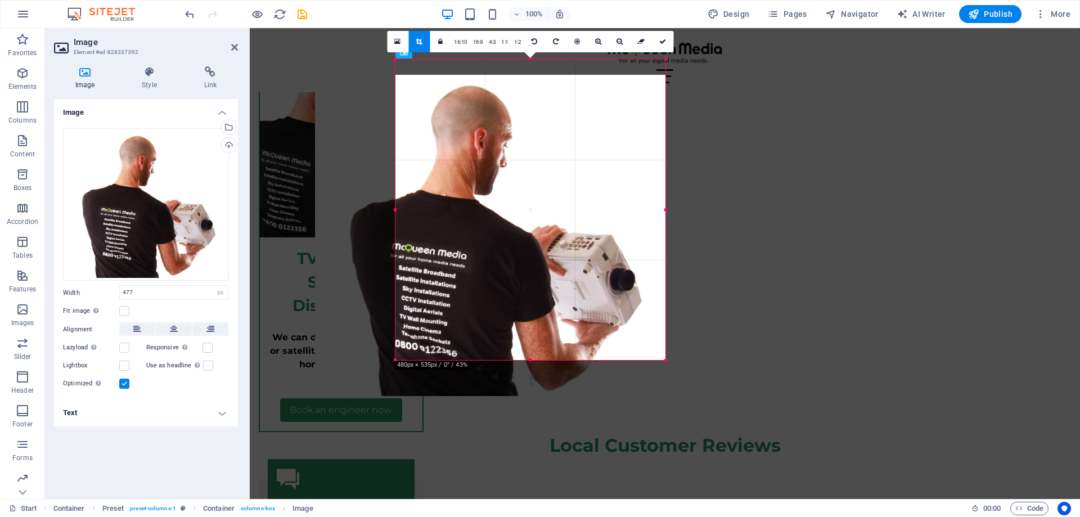
drag, startPoint x: 558, startPoint y: 130, endPoint x: 559, endPoint y: 146, distance: 15.8
click at [559, 146] on div at bounding box center [490, 235] width 351 height 321
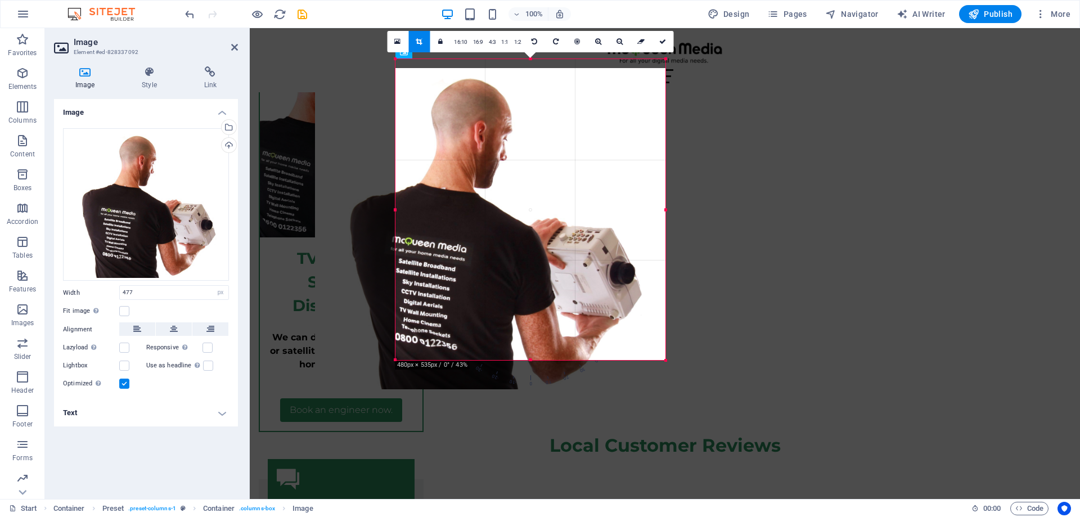
drag, startPoint x: 559, startPoint y: 142, endPoint x: 559, endPoint y: 151, distance: 9.0
click at [559, 151] on div at bounding box center [490, 228] width 351 height 321
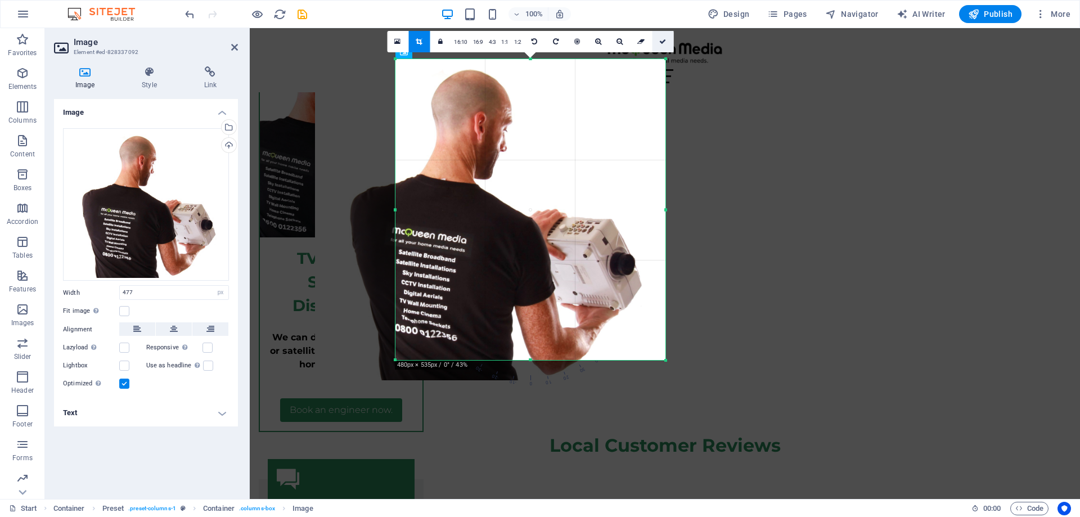
click at [659, 38] on icon at bounding box center [662, 41] width 7 height 7
type input "480"
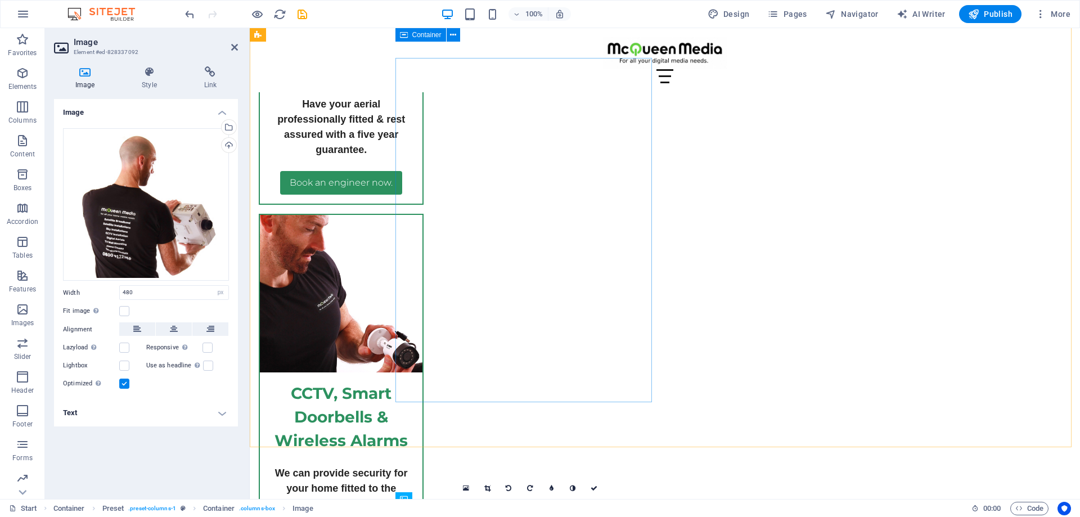
scroll to position [3943, 0]
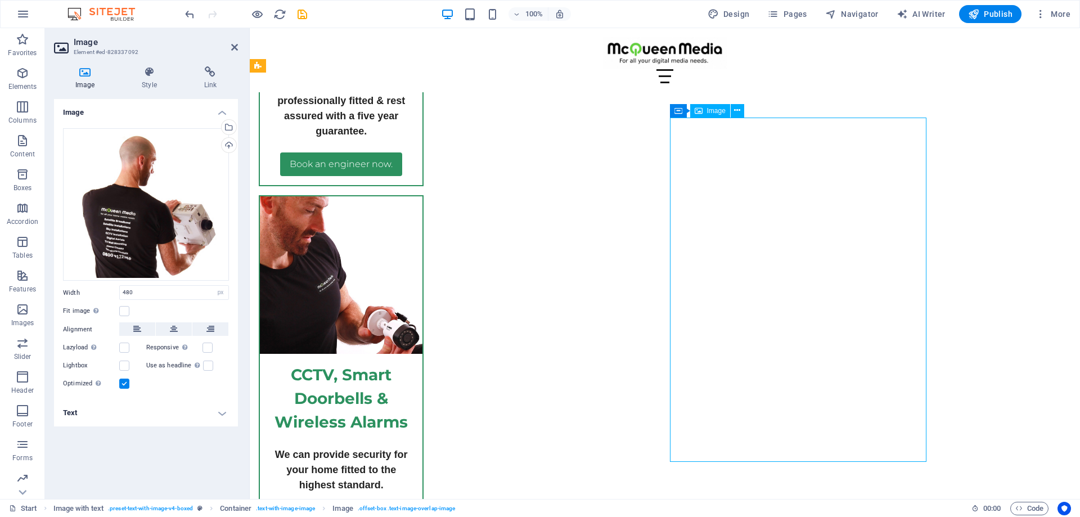
scroll to position [3901, 0]
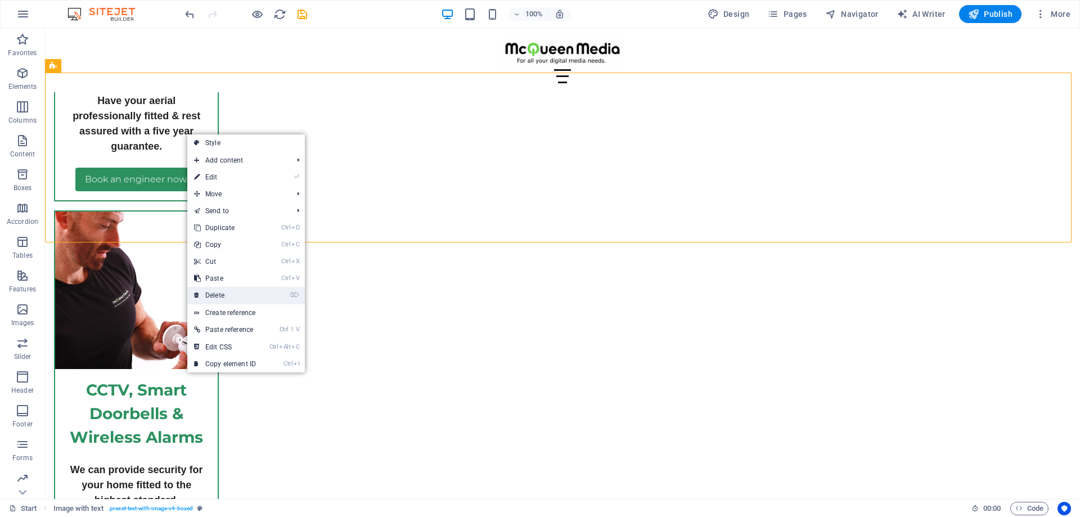
click at [232, 297] on link "⌦ Delete" at bounding box center [224, 295] width 75 height 17
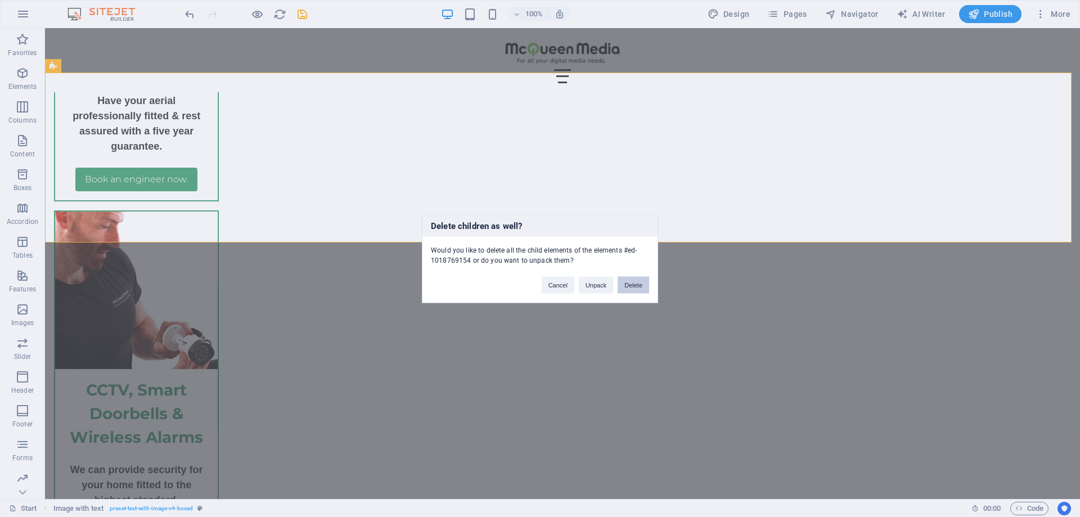
click at [630, 290] on button "Delete" at bounding box center [634, 284] width 32 height 17
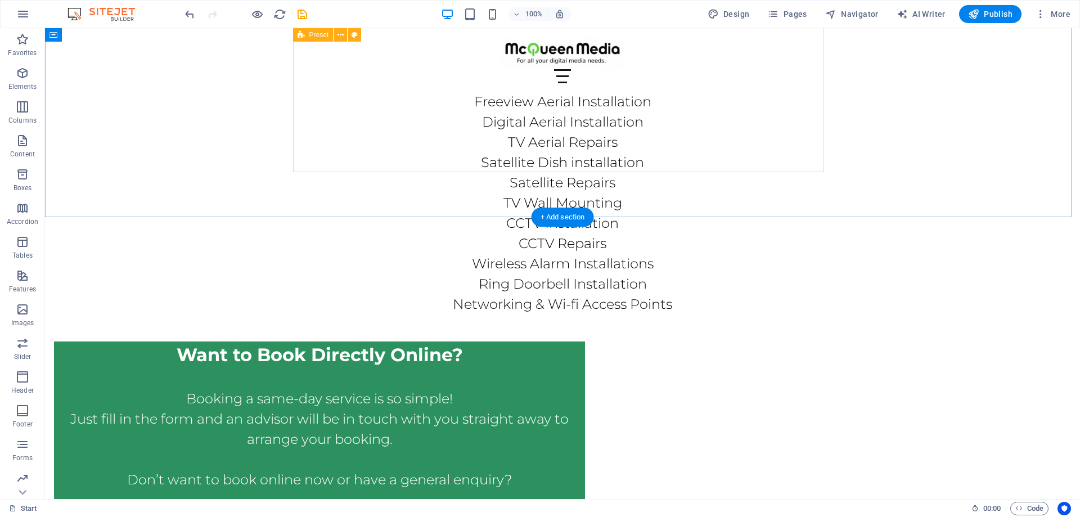
scroll to position [5645, 0]
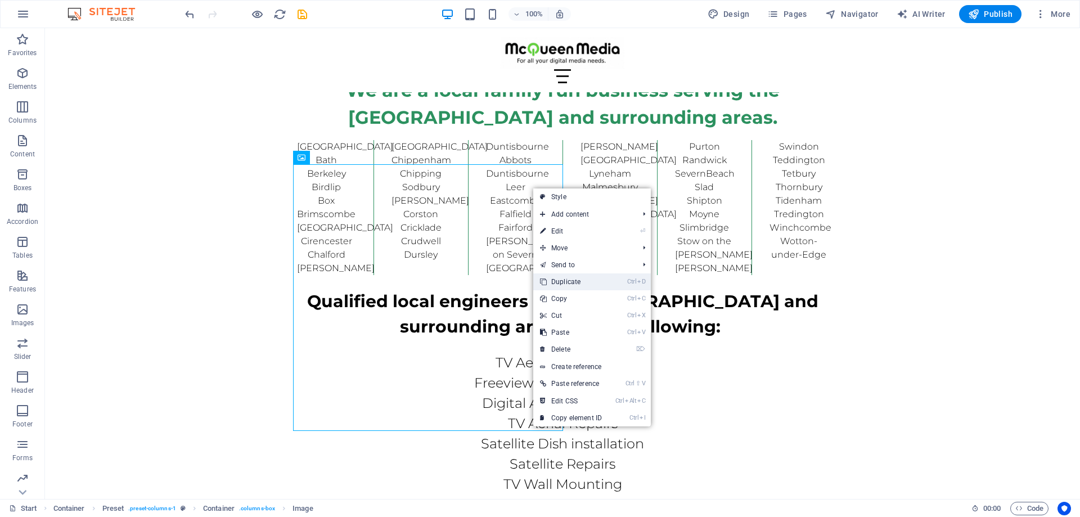
click at [559, 283] on link "Ctrl D Duplicate" at bounding box center [570, 281] width 75 height 17
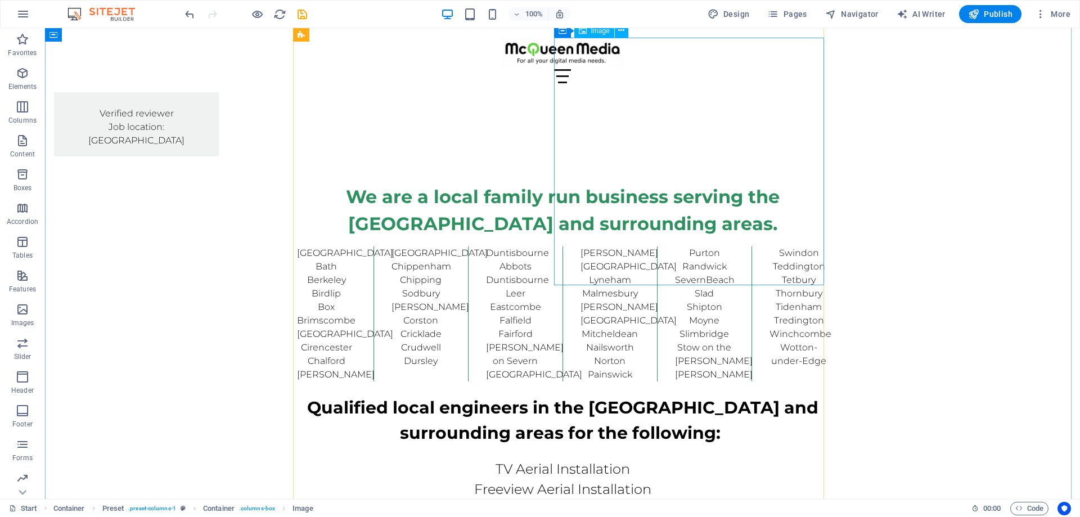
scroll to position [5476, 0]
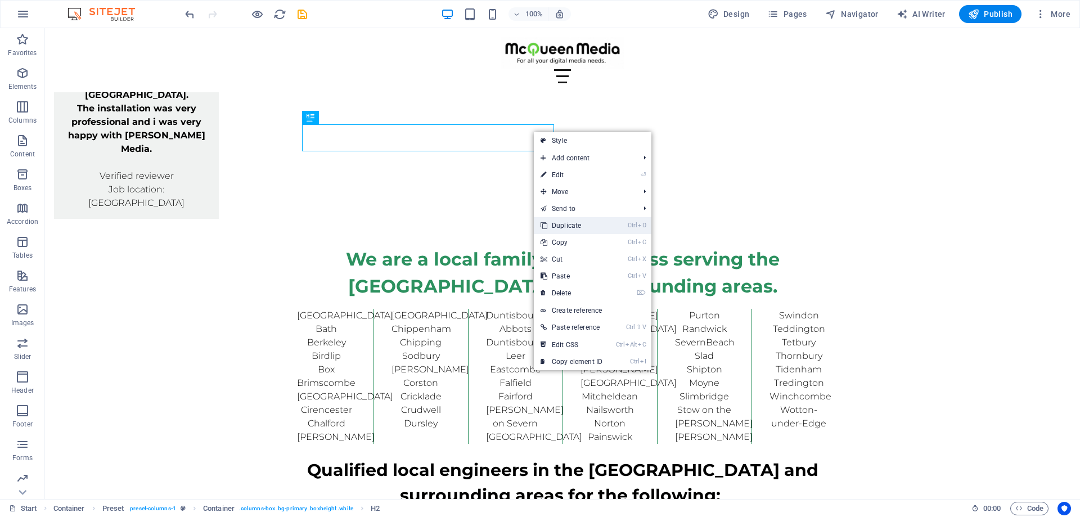
click at [565, 228] on link "Ctrl D Duplicate" at bounding box center [571, 225] width 75 height 17
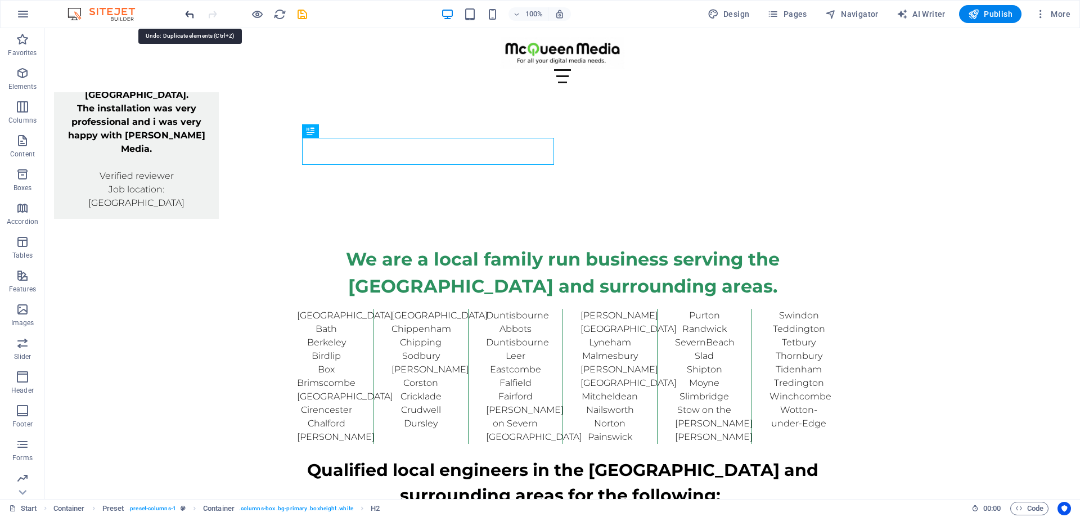
click at [189, 16] on icon "undo" at bounding box center [189, 14] width 13 height 13
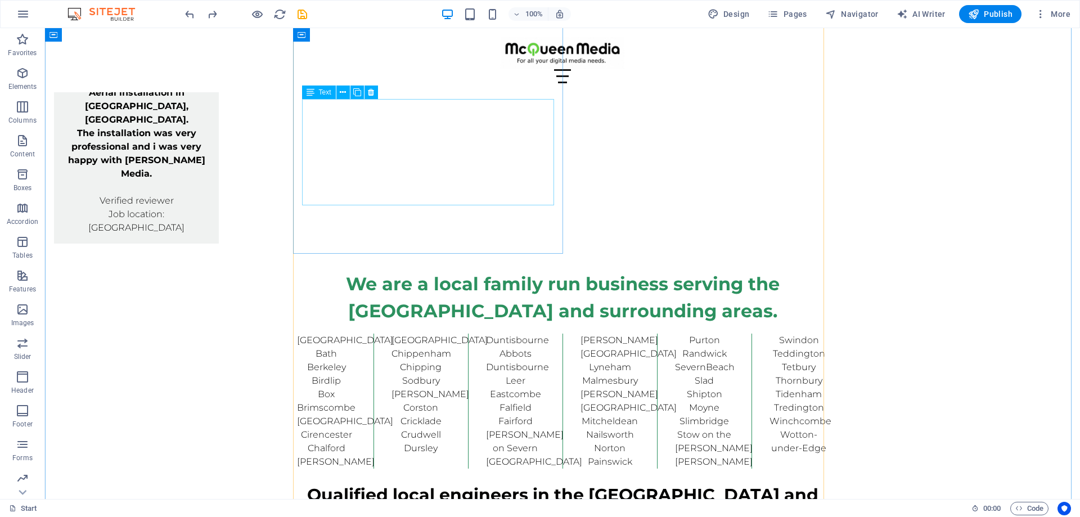
scroll to position [5420, 0]
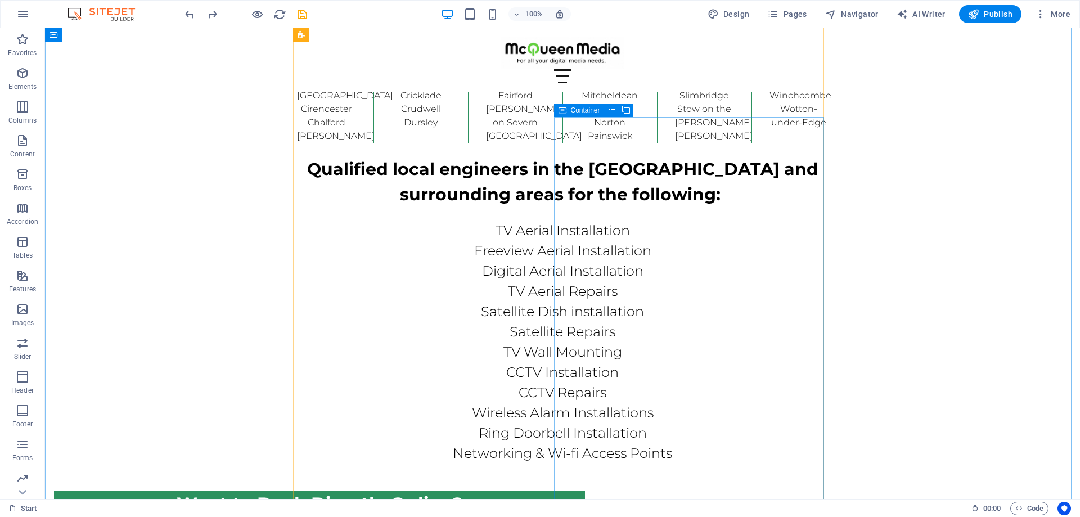
scroll to position [5870, 0]
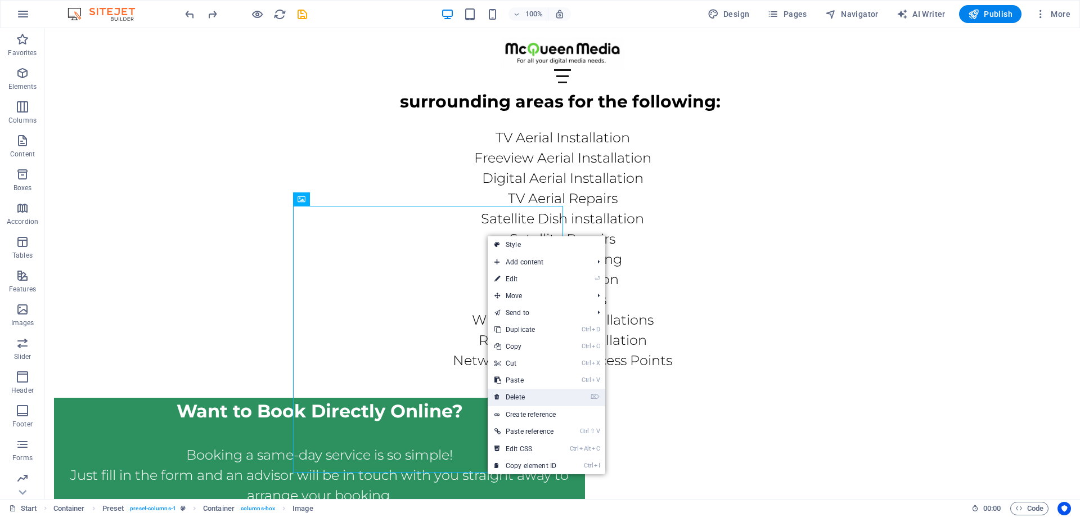
click at [516, 394] on link "⌦ Delete" at bounding box center [525, 397] width 75 height 17
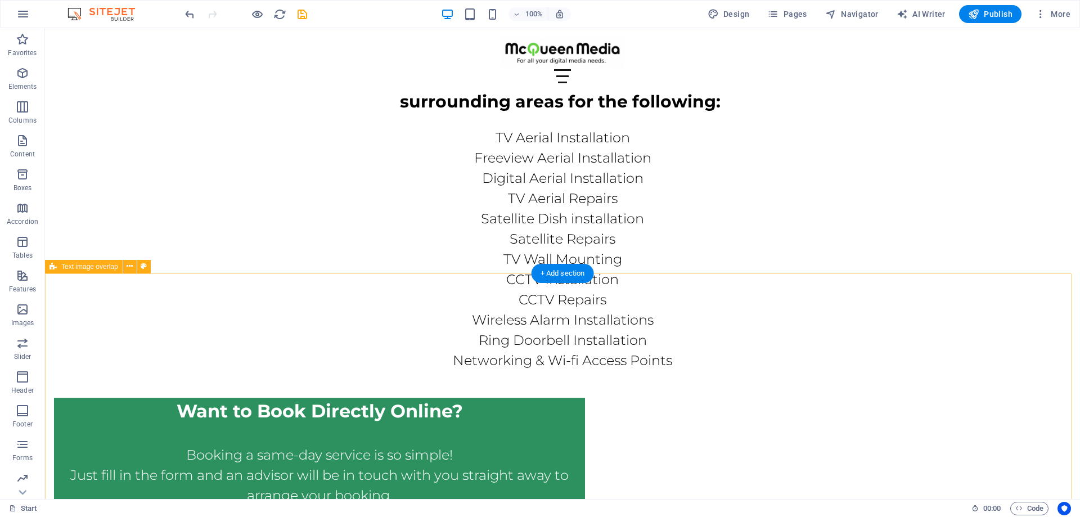
scroll to position [5645, 0]
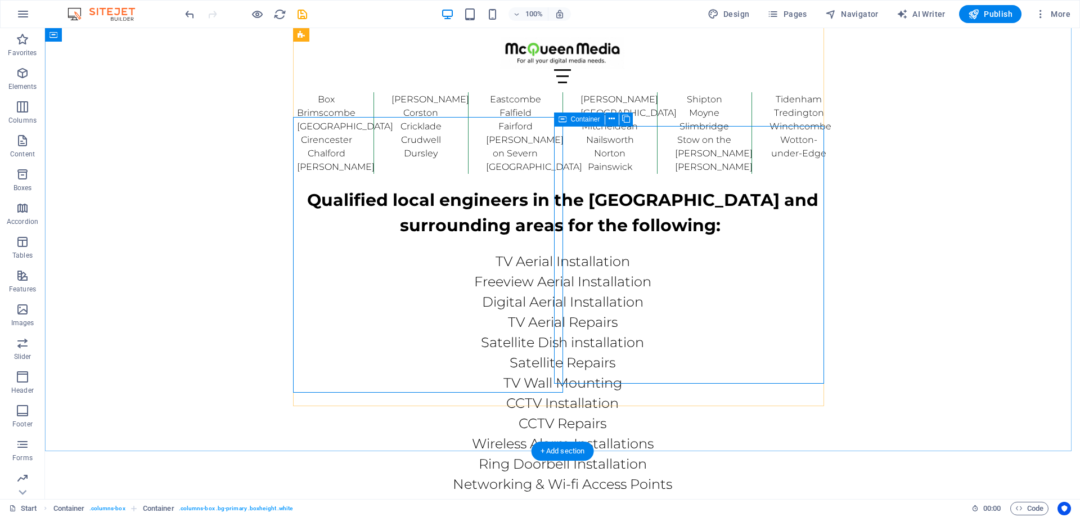
scroll to position [5757, 0]
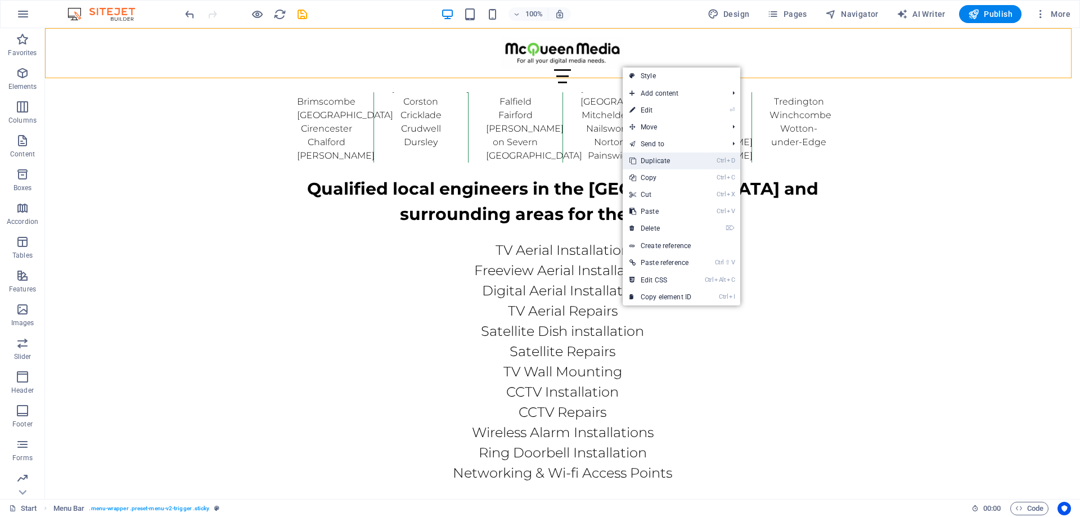
click at [658, 160] on link "Ctrl D Duplicate" at bounding box center [660, 160] width 75 height 17
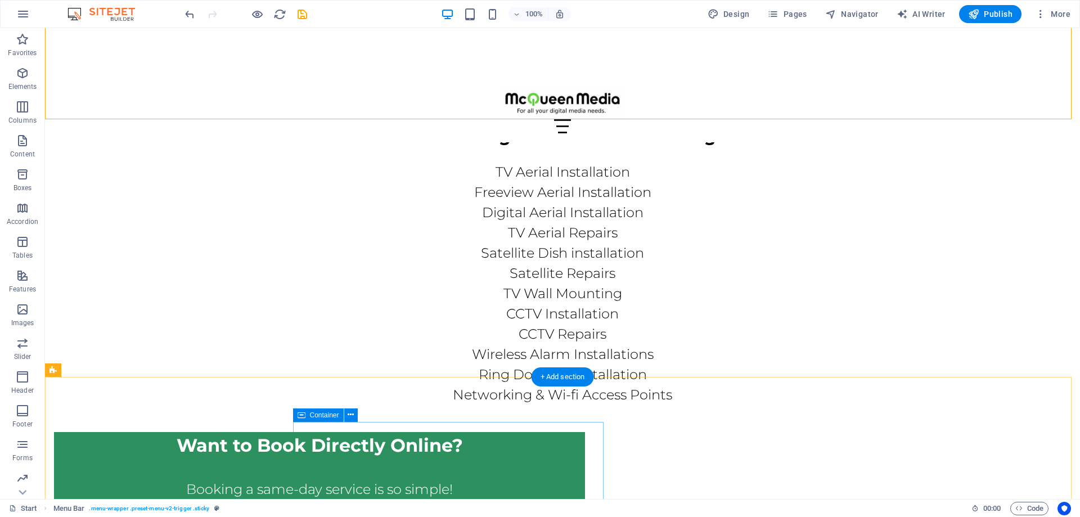
scroll to position [5870, 0]
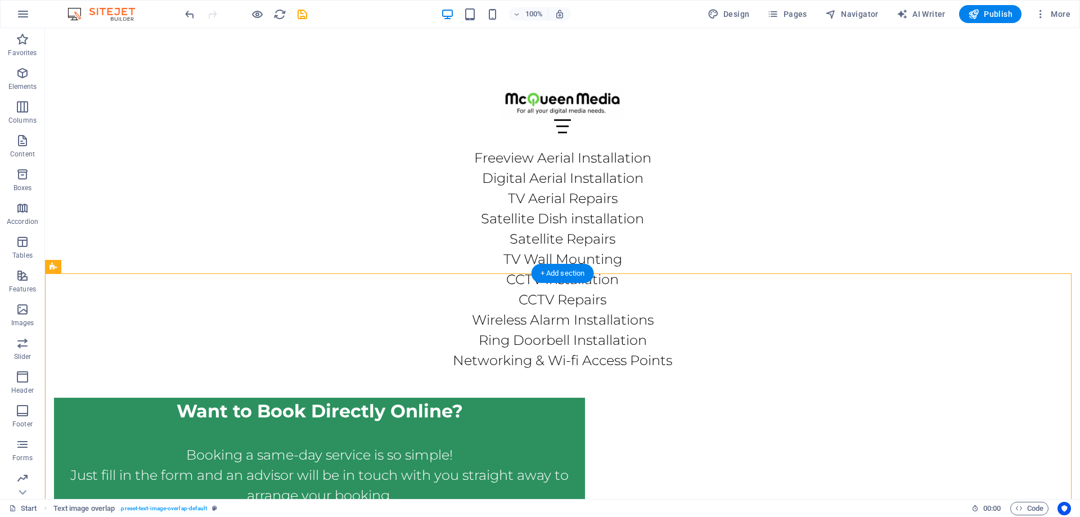
drag, startPoint x: 388, startPoint y: 375, endPoint x: 530, endPoint y: 400, distance: 143.9
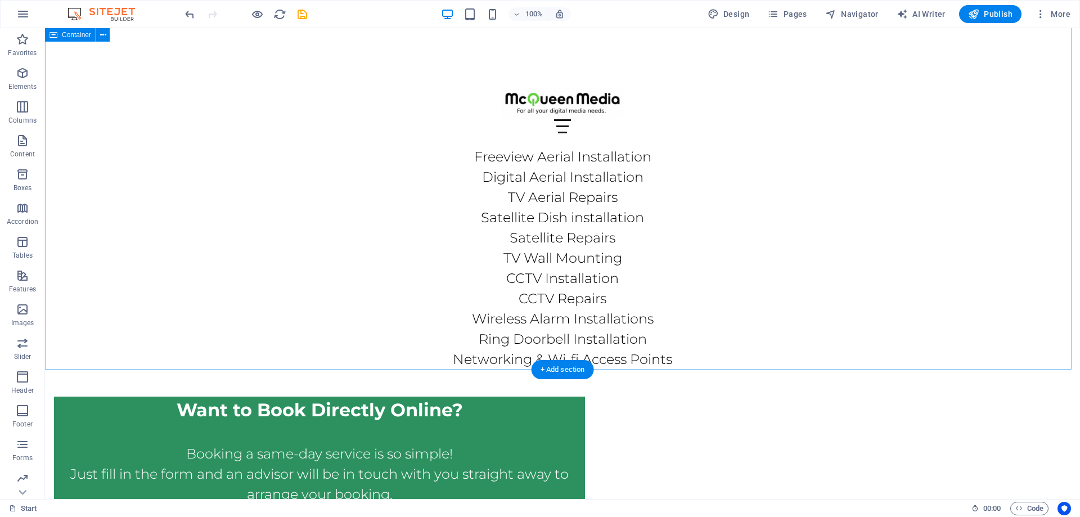
scroll to position [5926, 0]
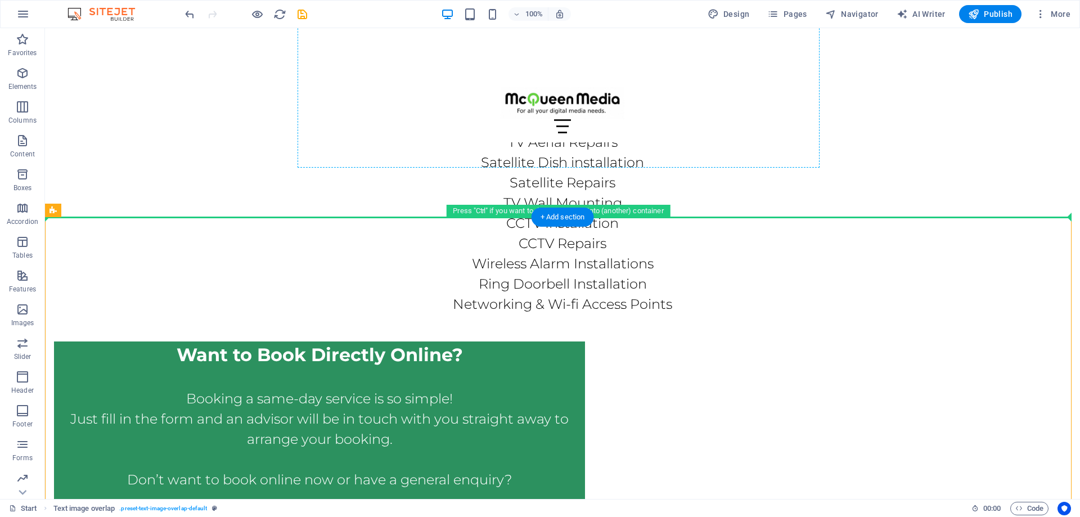
drag, startPoint x: 597, startPoint y: 271, endPoint x: 556, endPoint y: 146, distance: 130.8
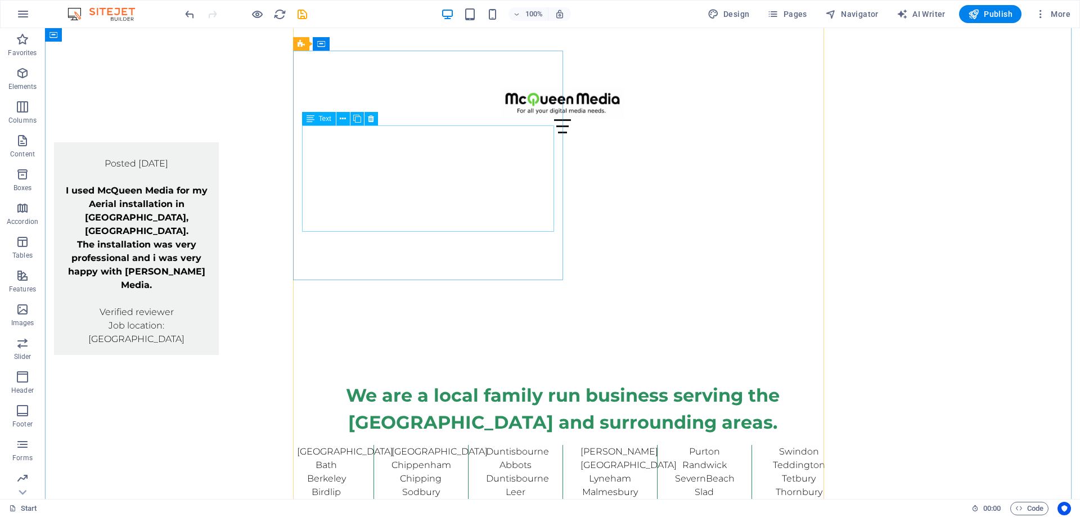
scroll to position [5307, 0]
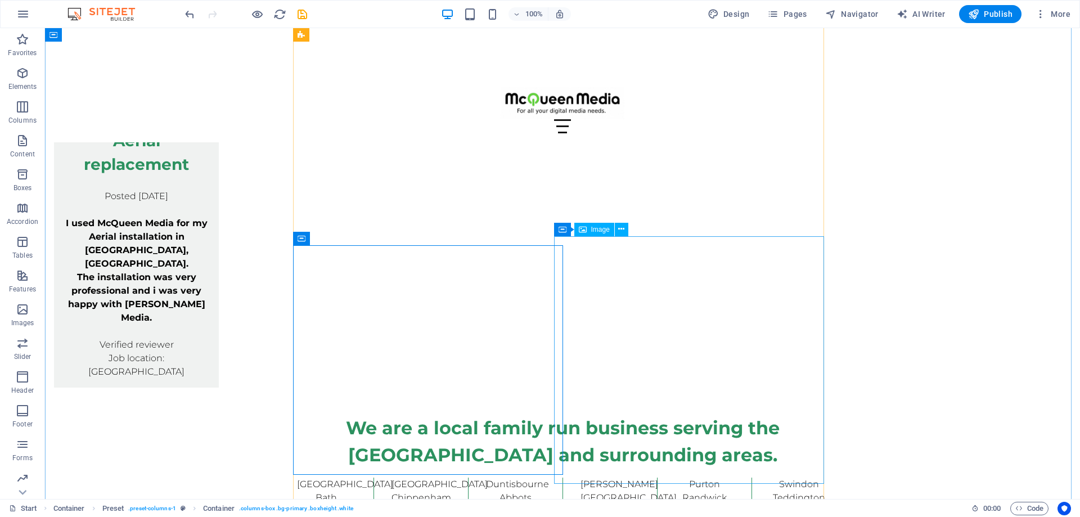
drag, startPoint x: 598, startPoint y: 270, endPoint x: 552, endPoint y: 271, distance: 46.1
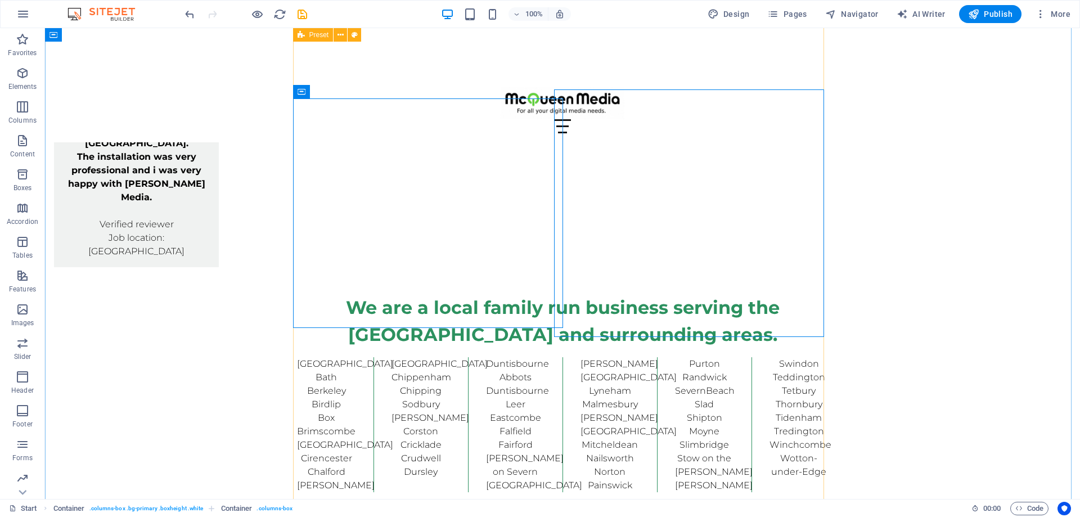
scroll to position [5420, 0]
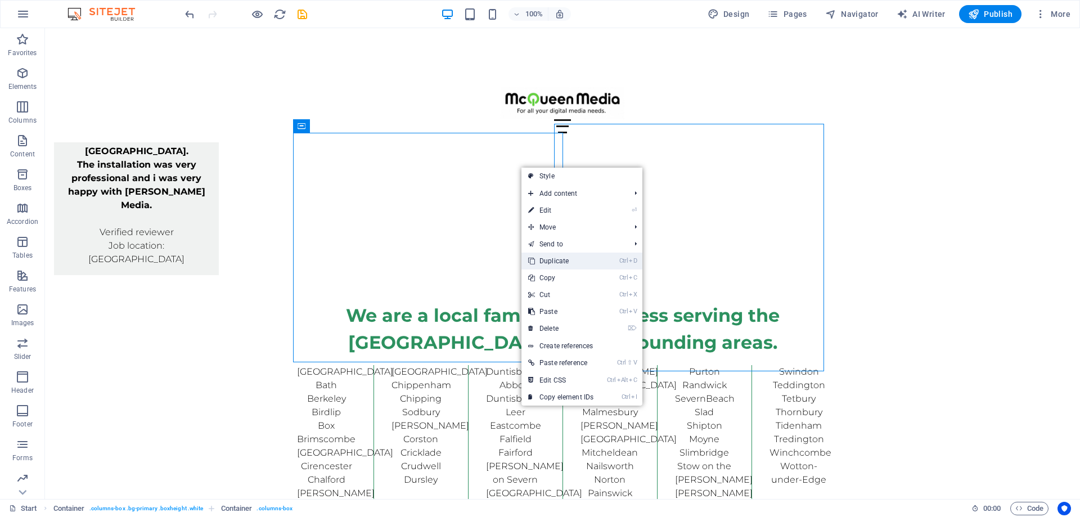
click at [542, 258] on link "Ctrl D Duplicate" at bounding box center [561, 261] width 79 height 17
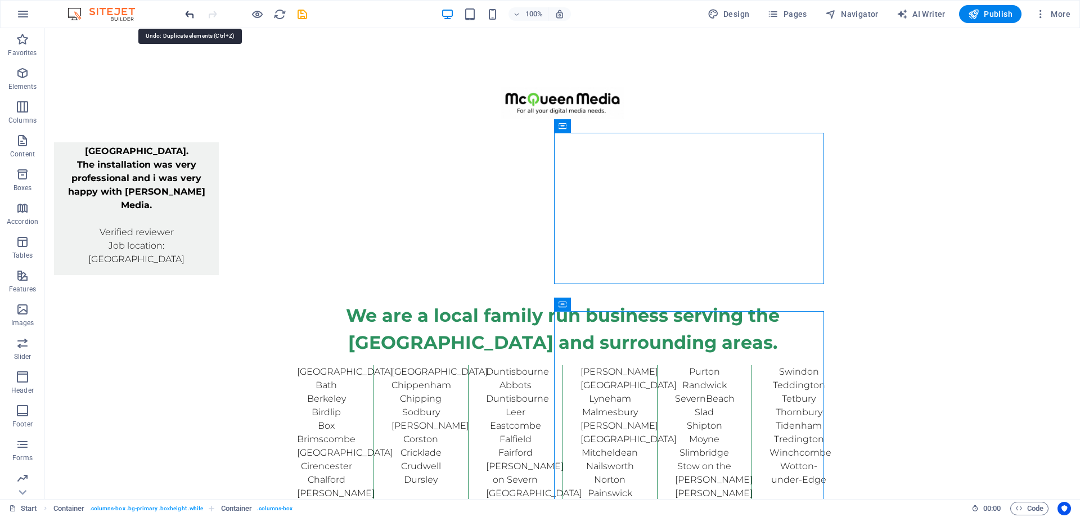
click at [194, 14] on icon "undo" at bounding box center [189, 14] width 13 height 13
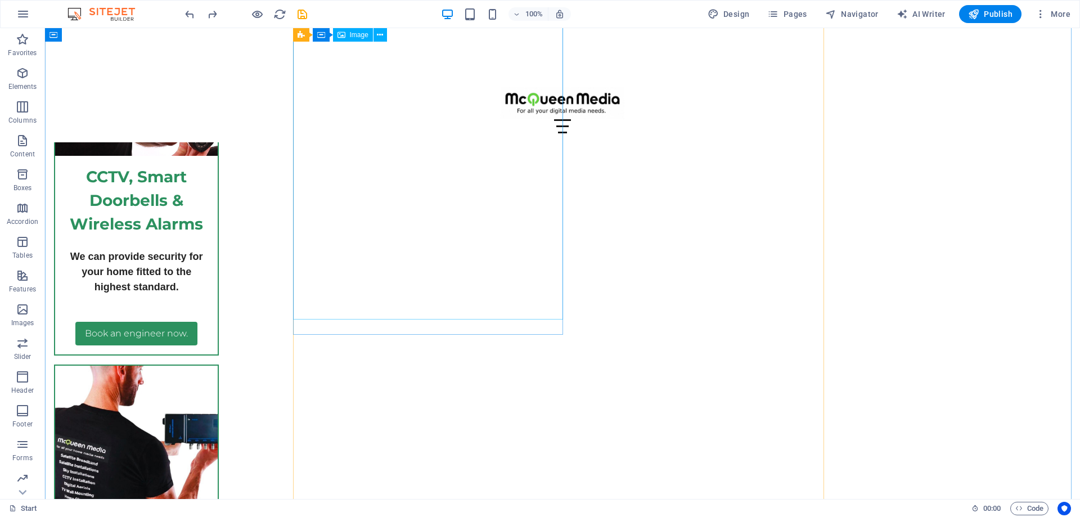
scroll to position [4182, 0]
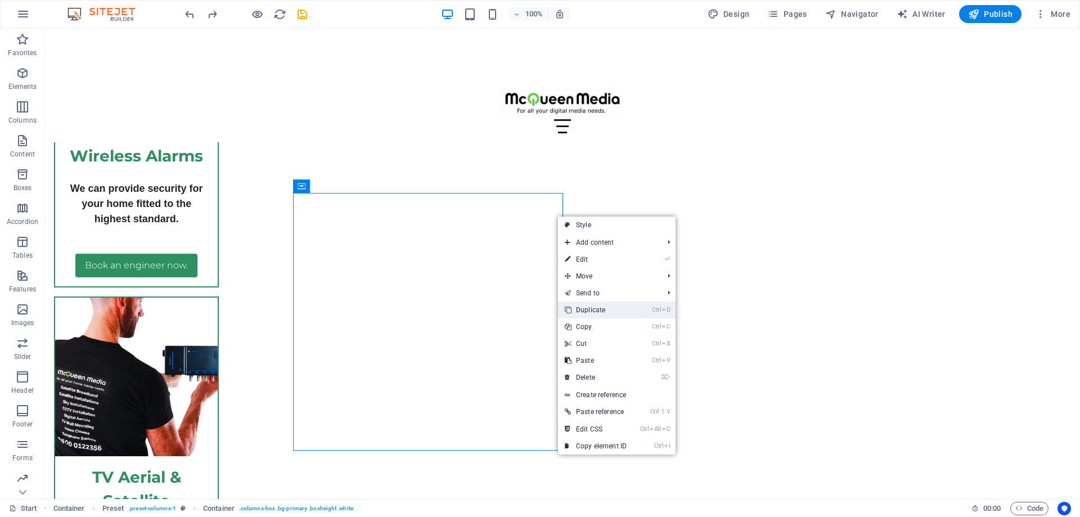
click at [594, 311] on link "Ctrl D Duplicate" at bounding box center [595, 310] width 75 height 17
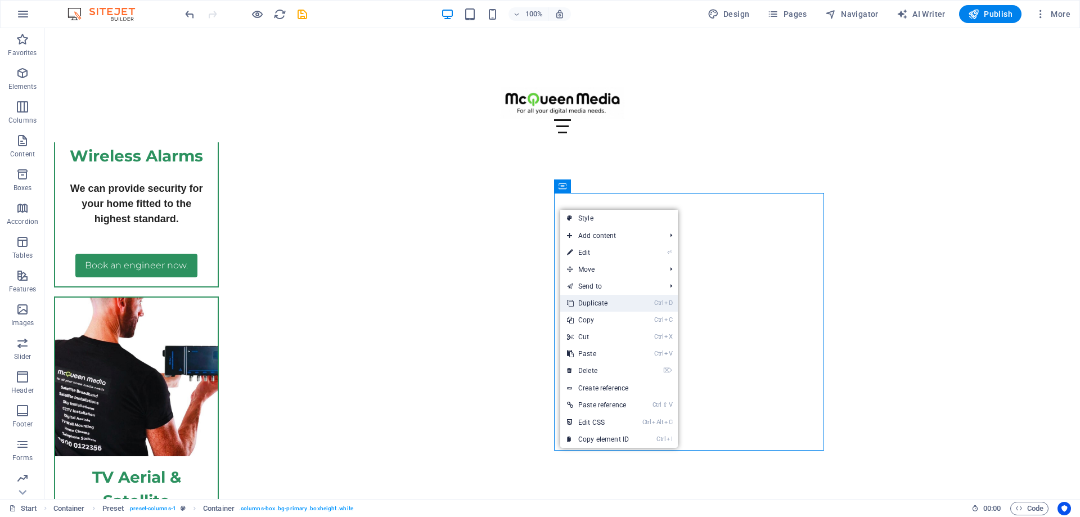
click at [598, 302] on link "Ctrl D Duplicate" at bounding box center [597, 303] width 75 height 17
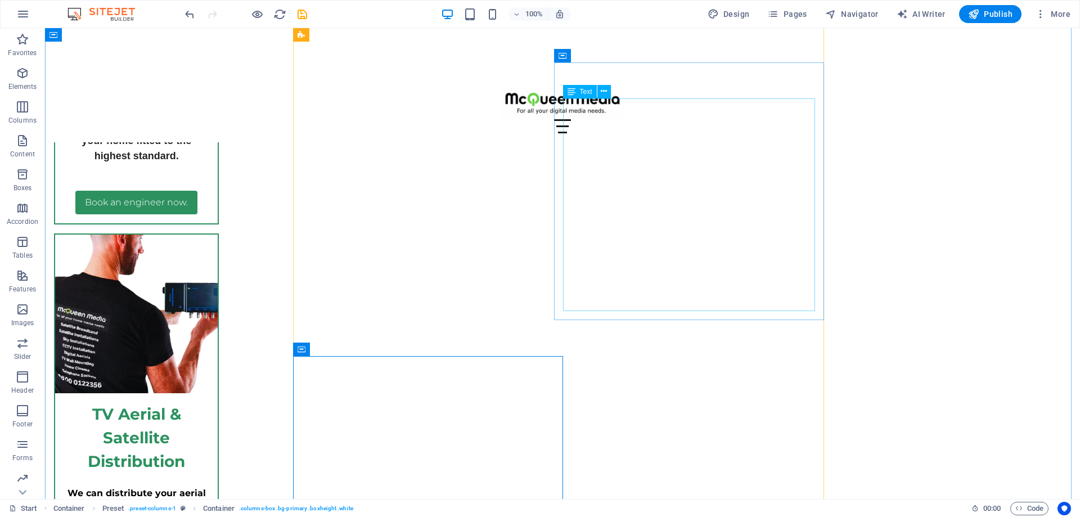
scroll to position [4238, 0]
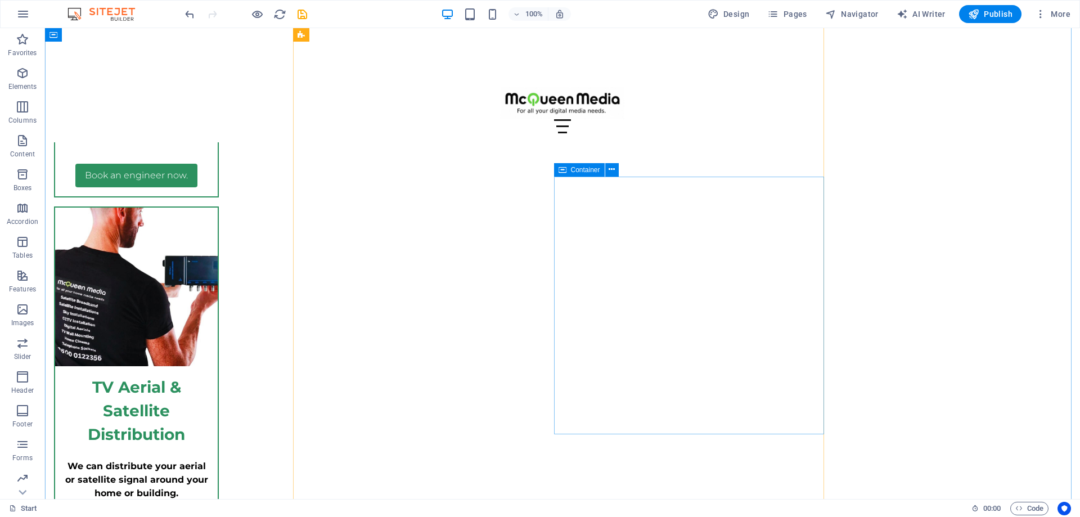
scroll to position [4351, 0]
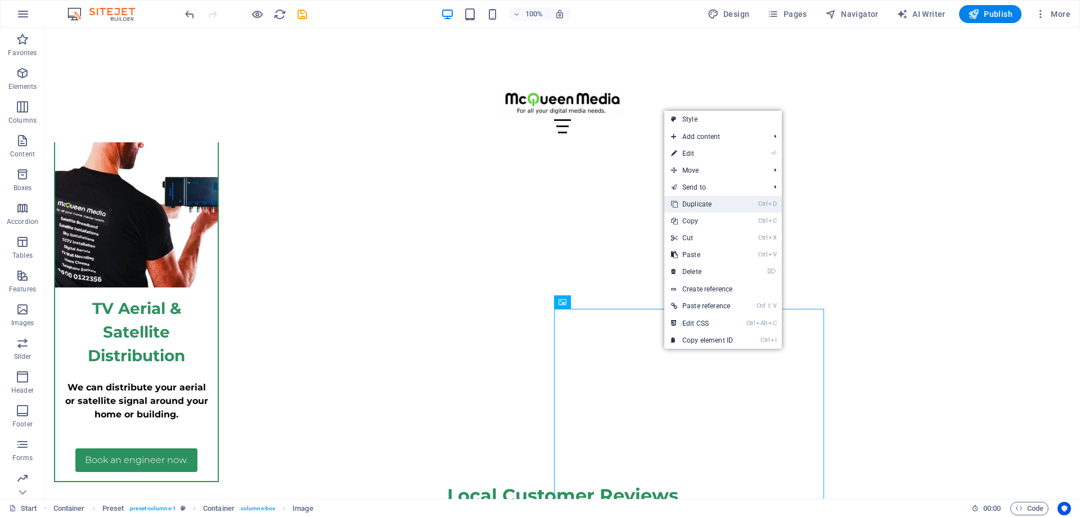
click at [697, 200] on link "Ctrl D Duplicate" at bounding box center [701, 204] width 75 height 17
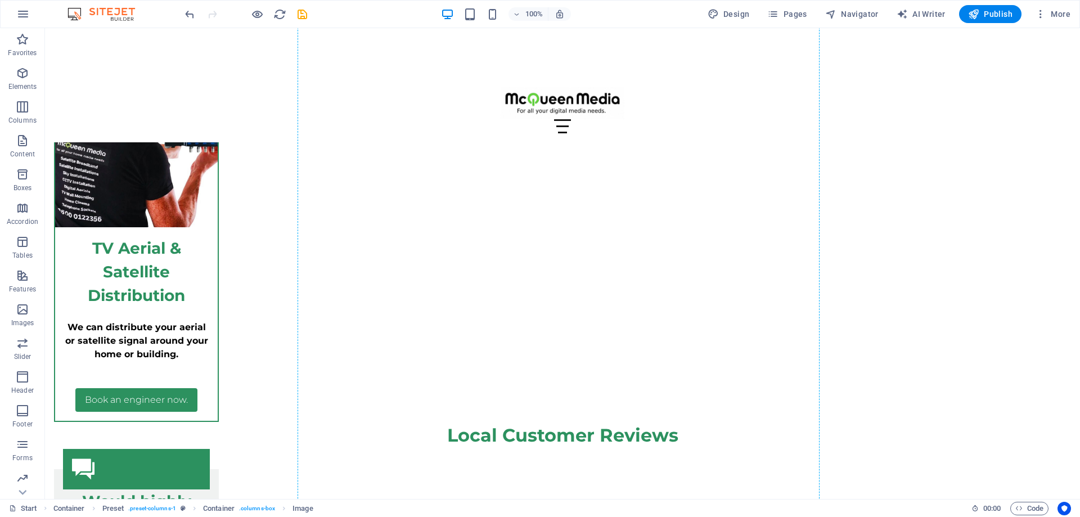
scroll to position [4404, 0]
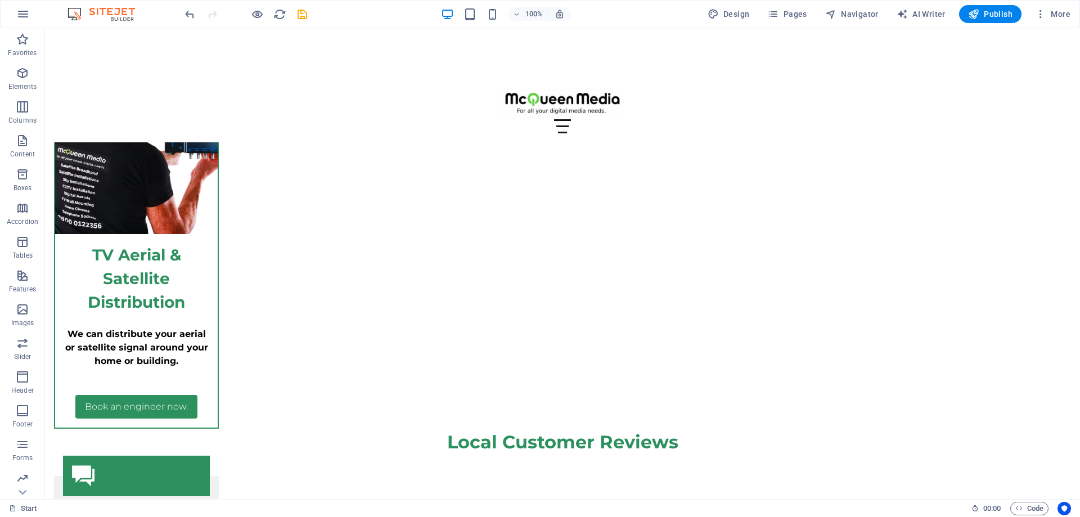
drag, startPoint x: 631, startPoint y: 380, endPoint x: 636, endPoint y: 134, distance: 246.5
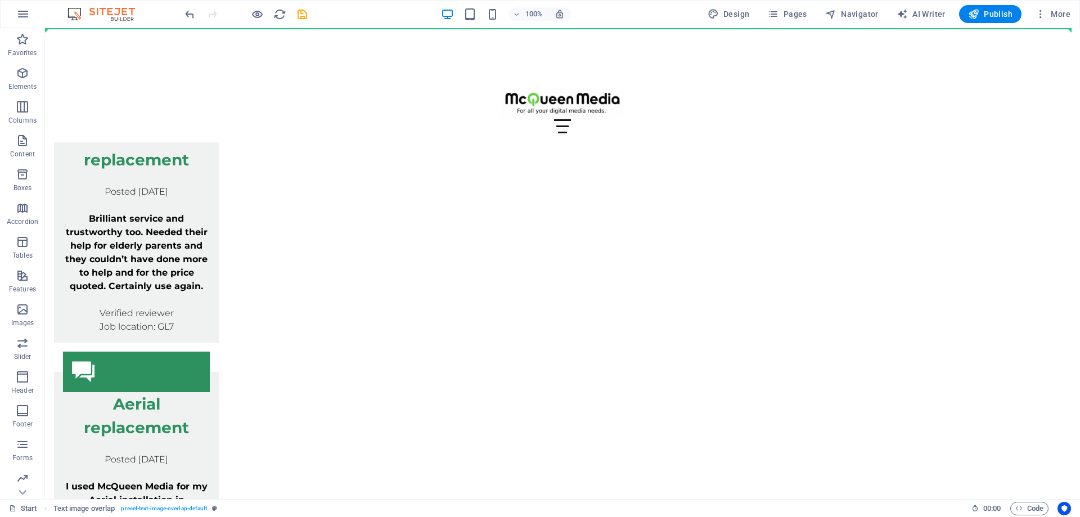
scroll to position [5036, 0]
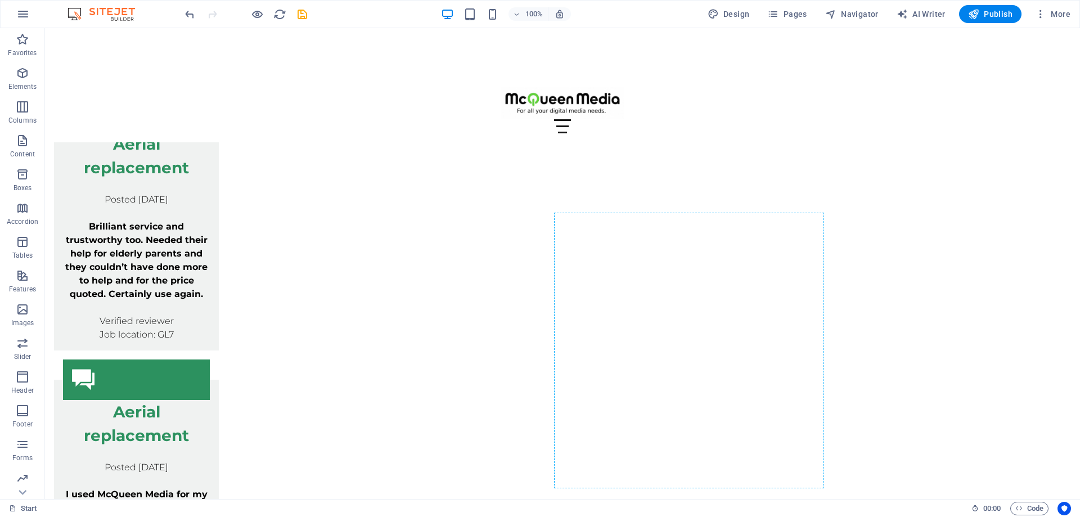
drag, startPoint x: 748, startPoint y: 225, endPoint x: 715, endPoint y: 256, distance: 45.4
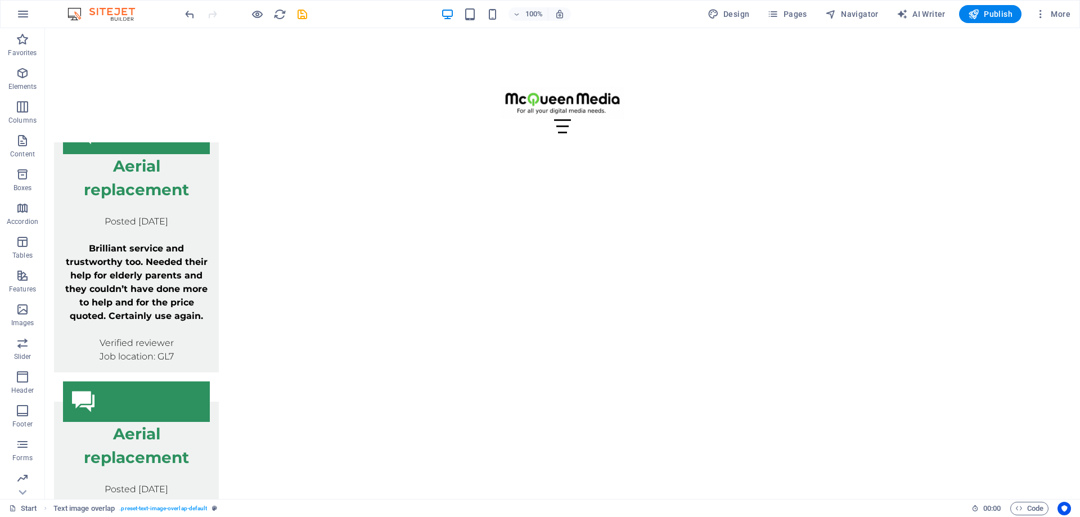
scroll to position [4985, 0]
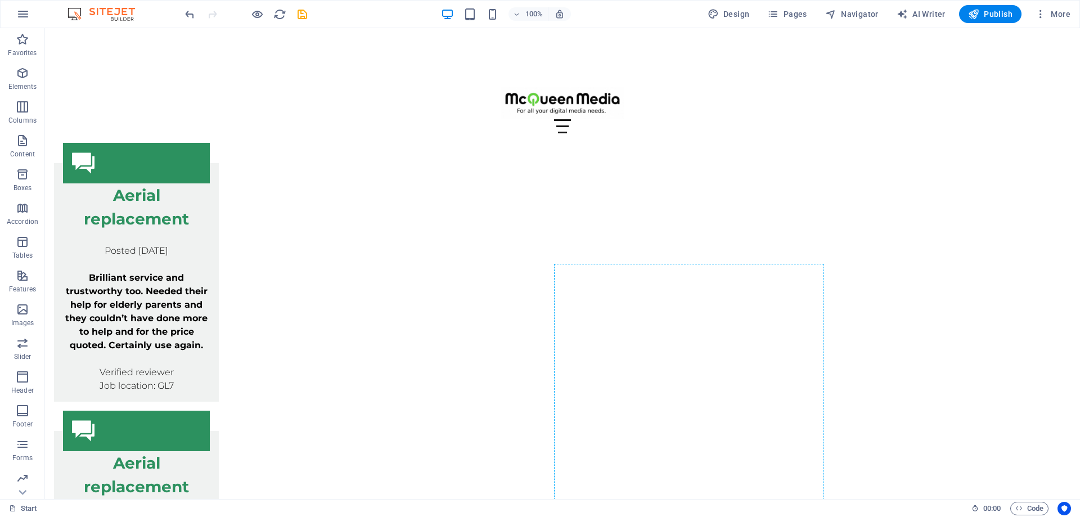
drag, startPoint x: 698, startPoint y: 289, endPoint x: 643, endPoint y: 320, distance: 63.7
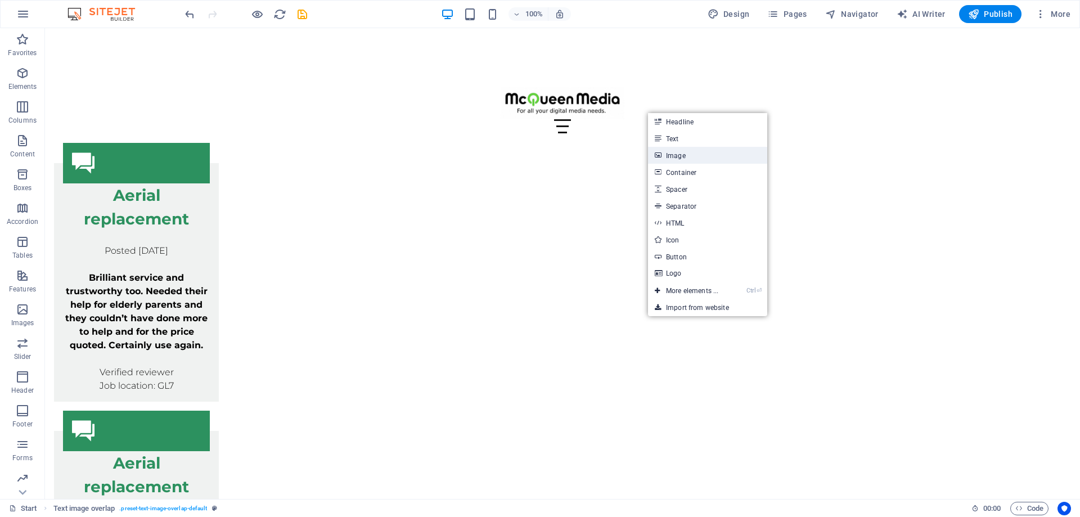
click at [682, 155] on link "Image" at bounding box center [707, 155] width 119 height 17
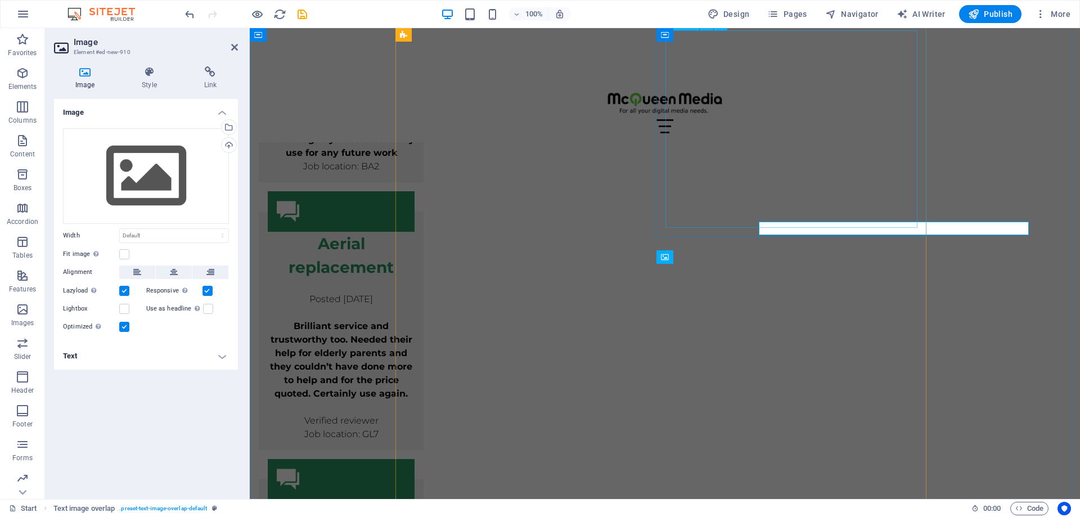
scroll to position [5027, 0]
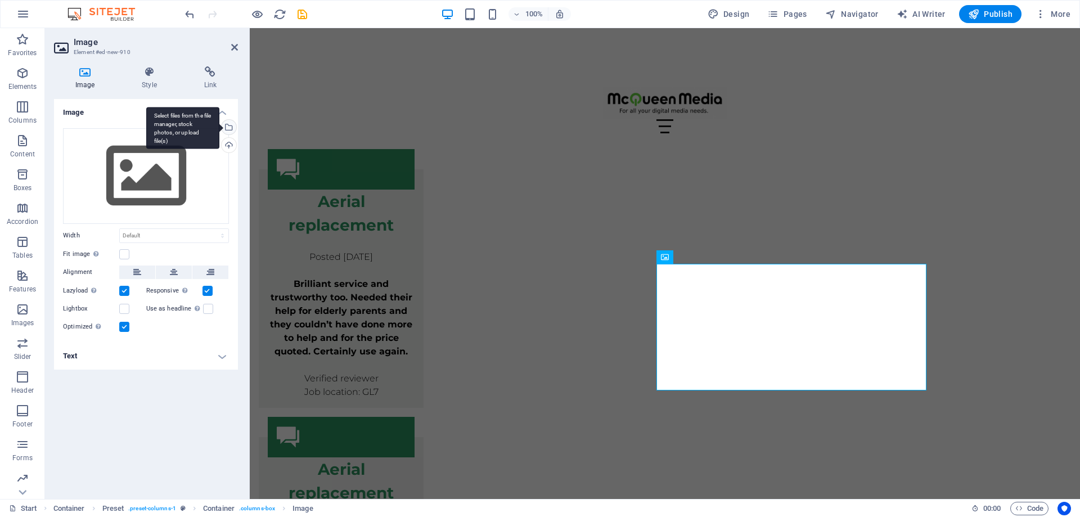
click at [231, 125] on div "Select files from the file manager, stock photos, or upload file(s)" at bounding box center [227, 128] width 17 height 17
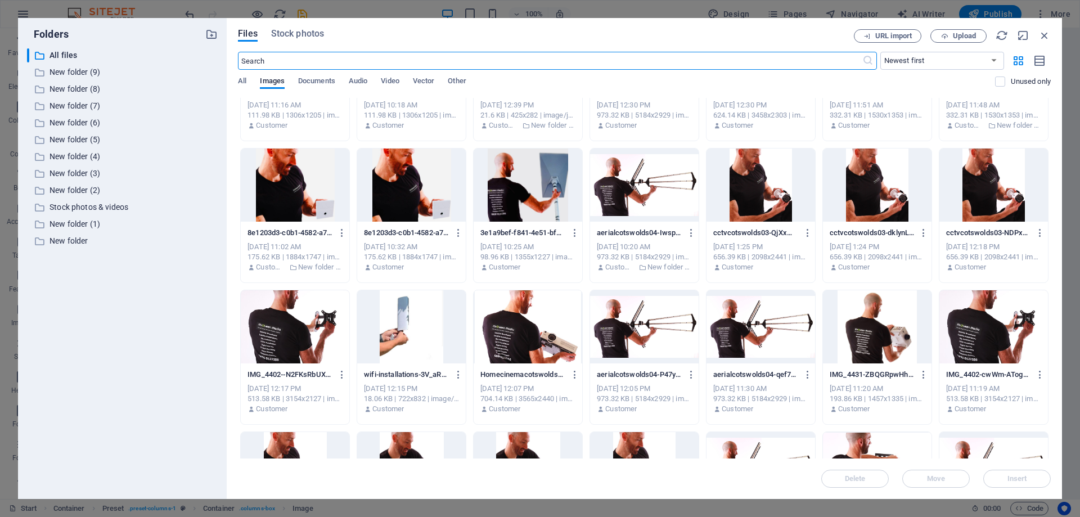
scroll to position [2304, 0]
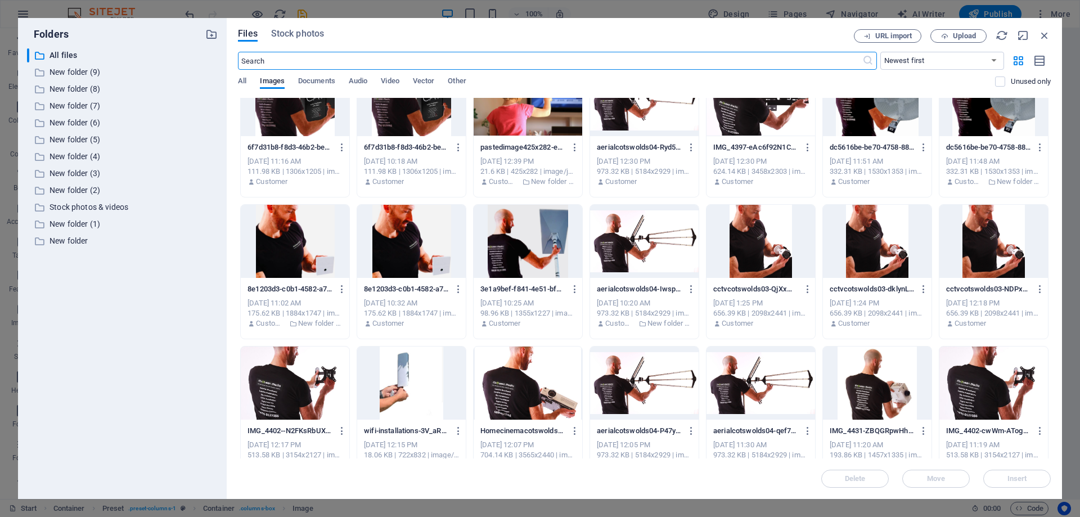
click at [415, 246] on div at bounding box center [411, 241] width 109 height 73
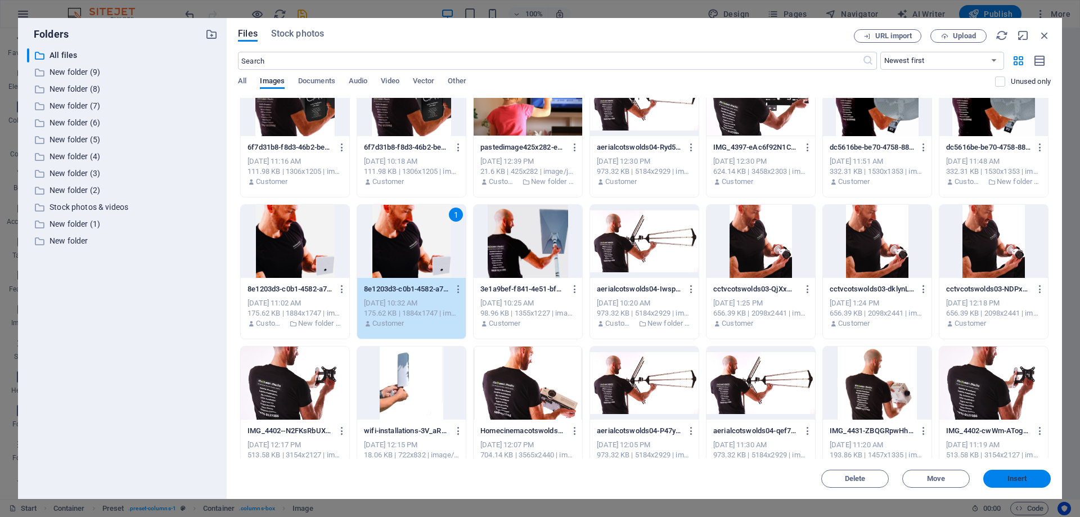
click at [1026, 483] on button "Insert" at bounding box center [1017, 479] width 68 height 18
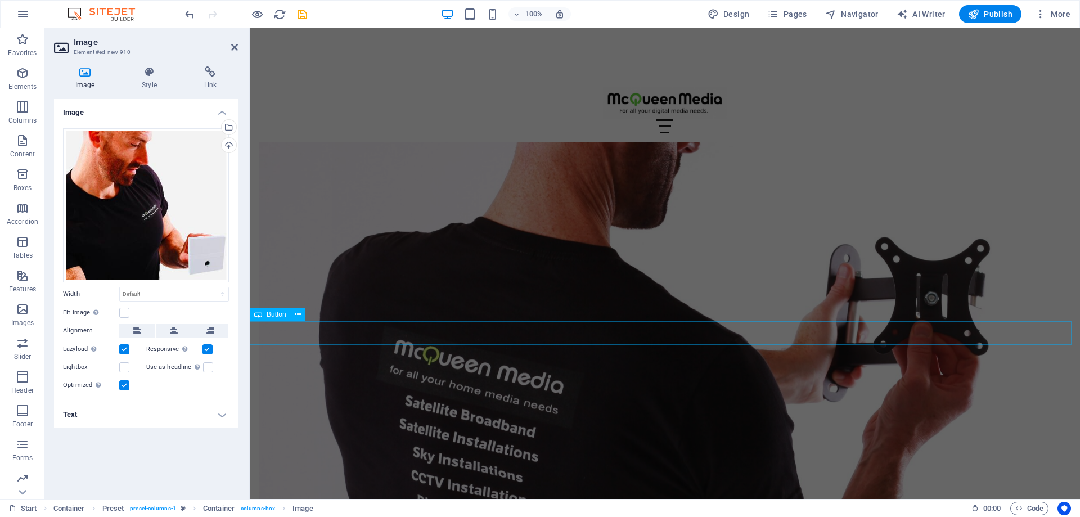
scroll to position [6265, 0]
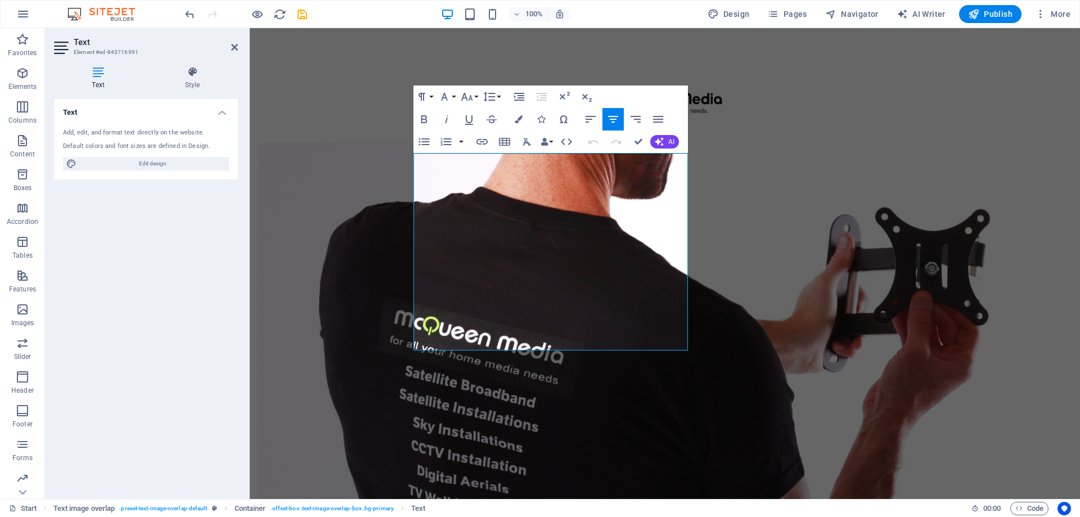
scroll to position [6516, 0]
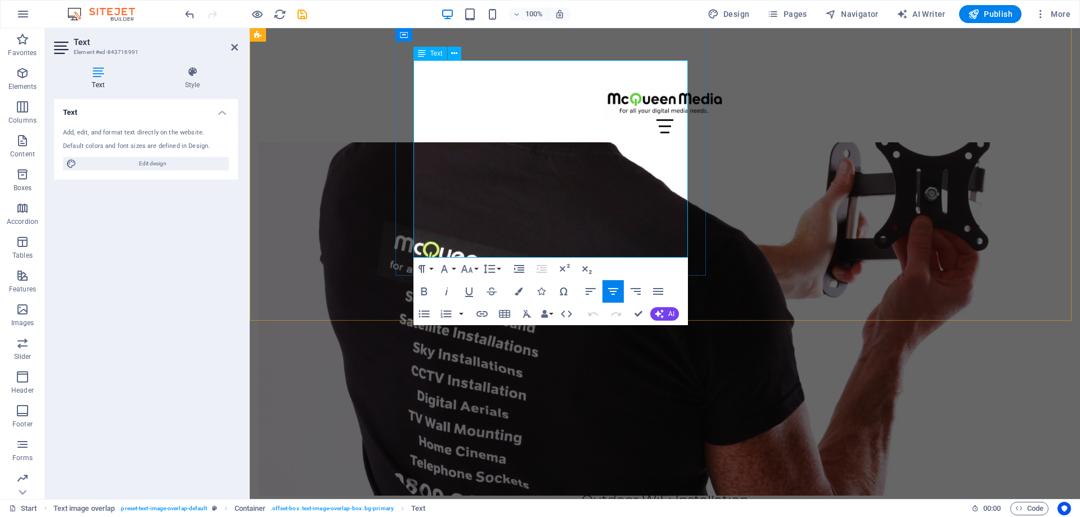
drag, startPoint x: 463, startPoint y: 340, endPoint x: 659, endPoint y: 253, distance: 214.3
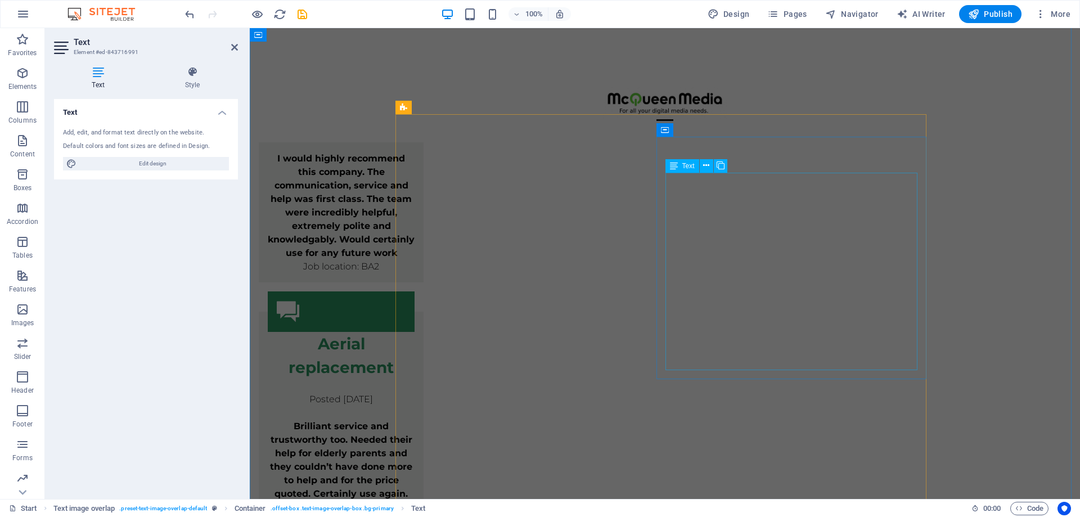
scroll to position [5053, 0]
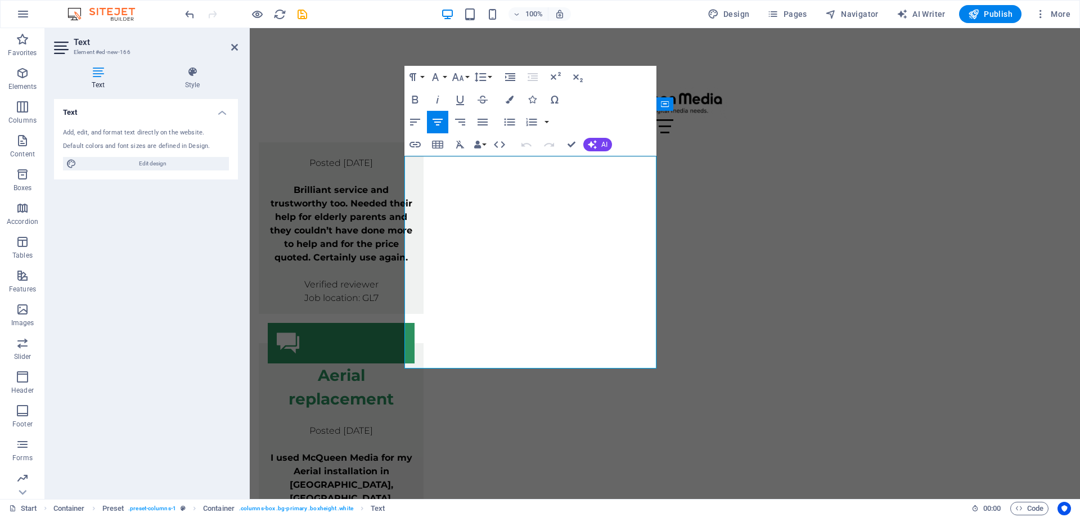
scroll to position [5187, 0]
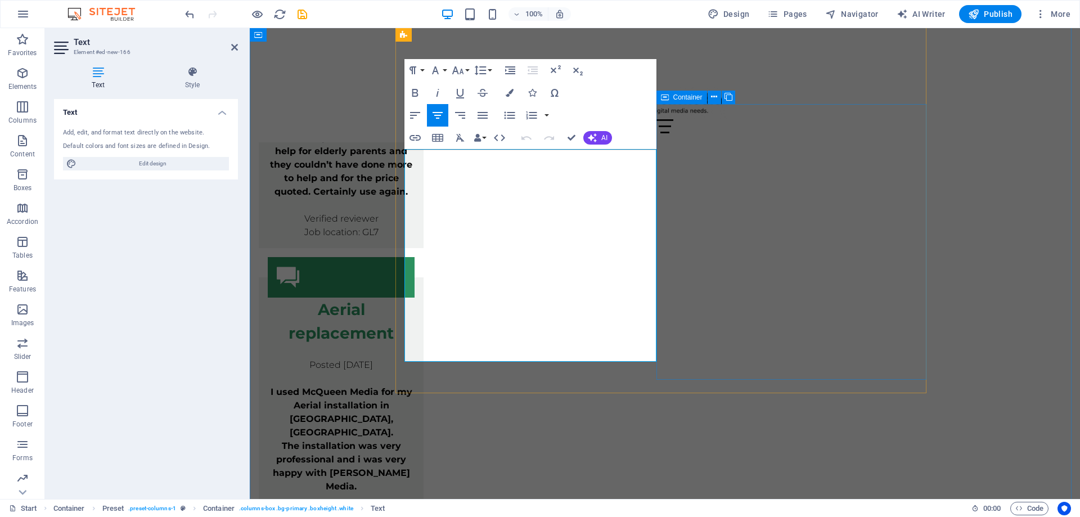
drag, startPoint x: 453, startPoint y: 308, endPoint x: 675, endPoint y: 364, distance: 229.2
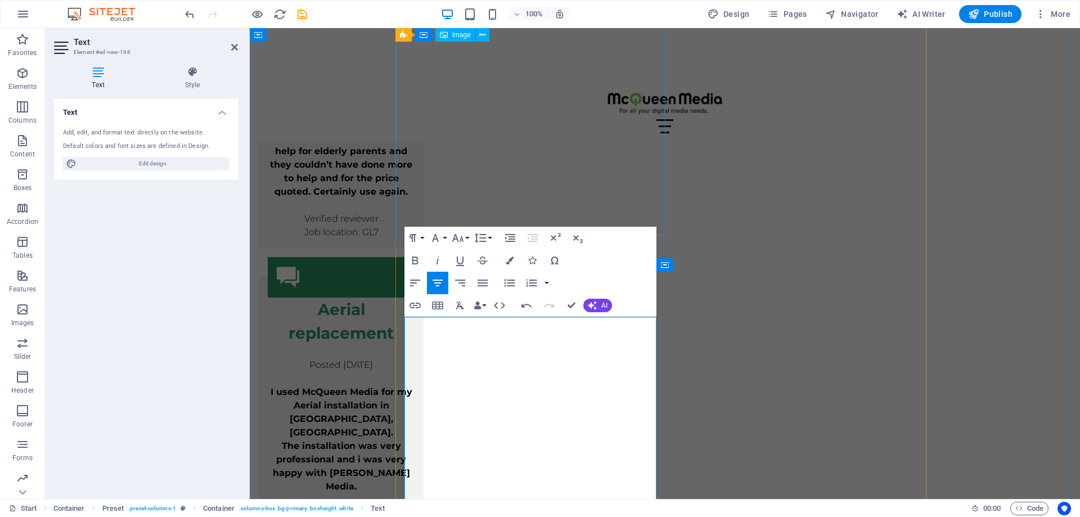
scroll to position [5018, 0]
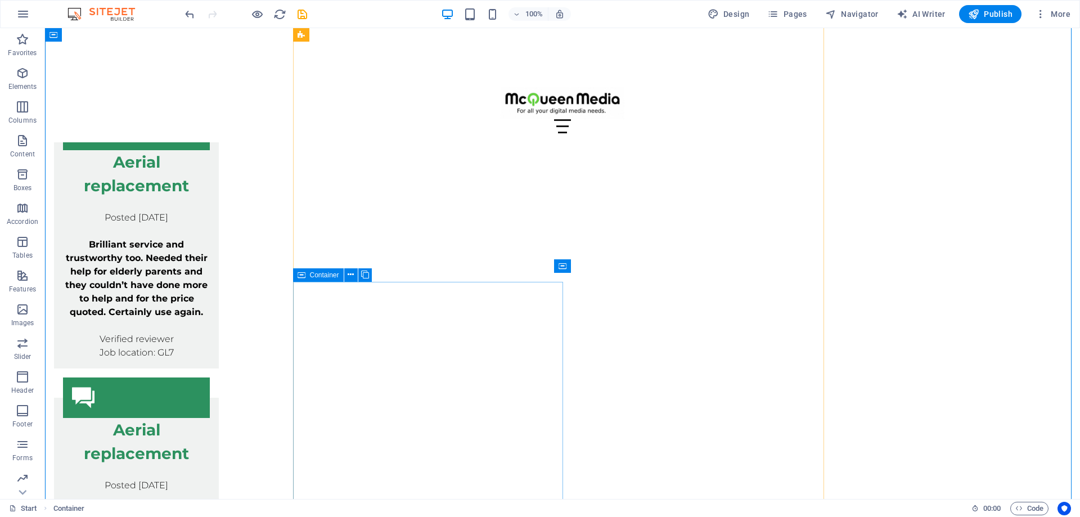
scroll to position [4976, 0]
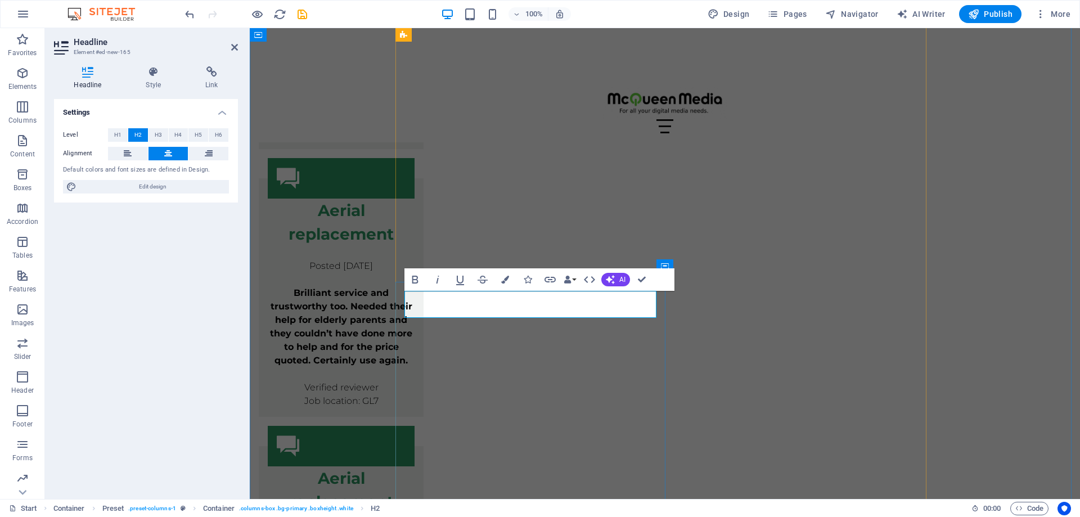
drag, startPoint x: 500, startPoint y: 299, endPoint x: 450, endPoint y: 302, distance: 50.2
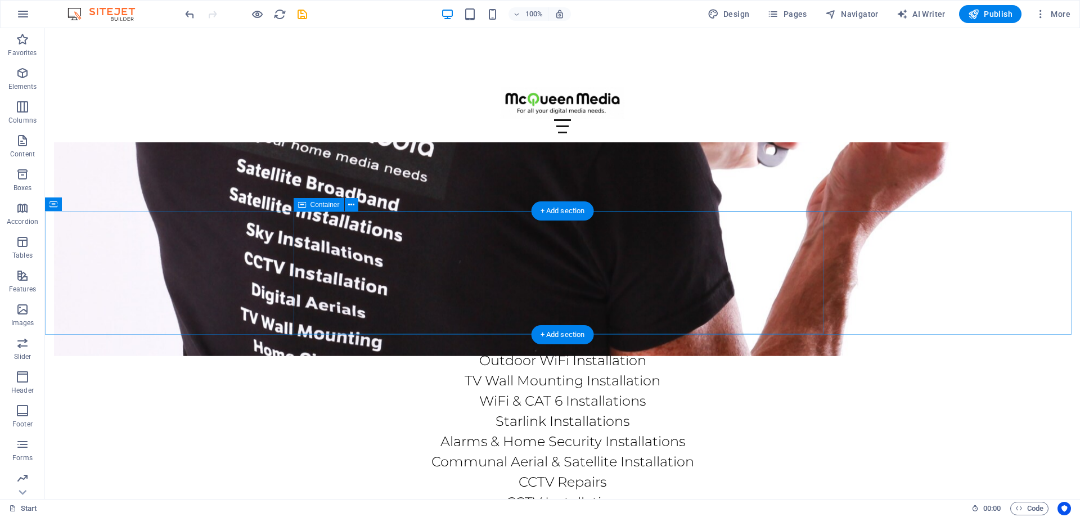
scroll to position [6270, 0]
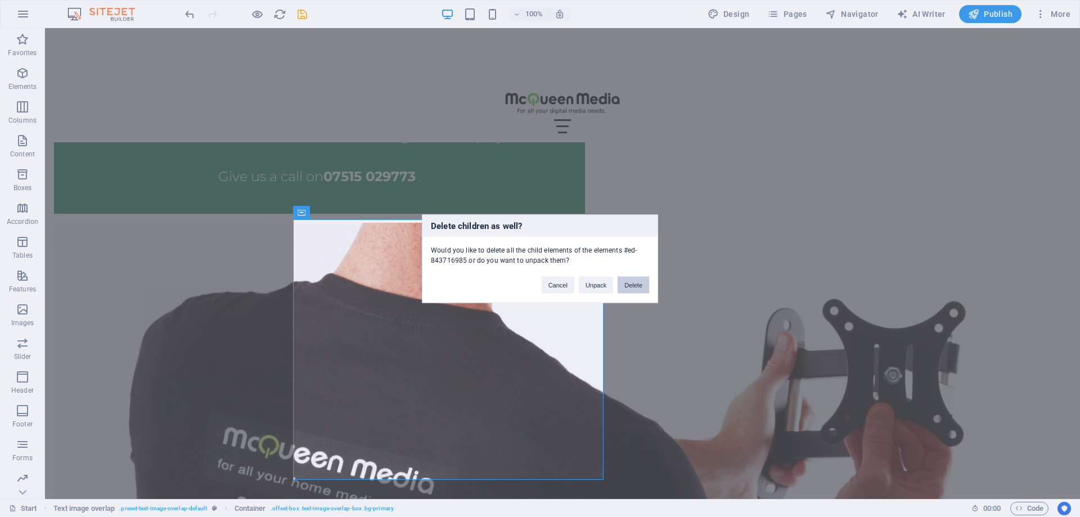
click at [626, 282] on button "Delete" at bounding box center [634, 284] width 32 height 17
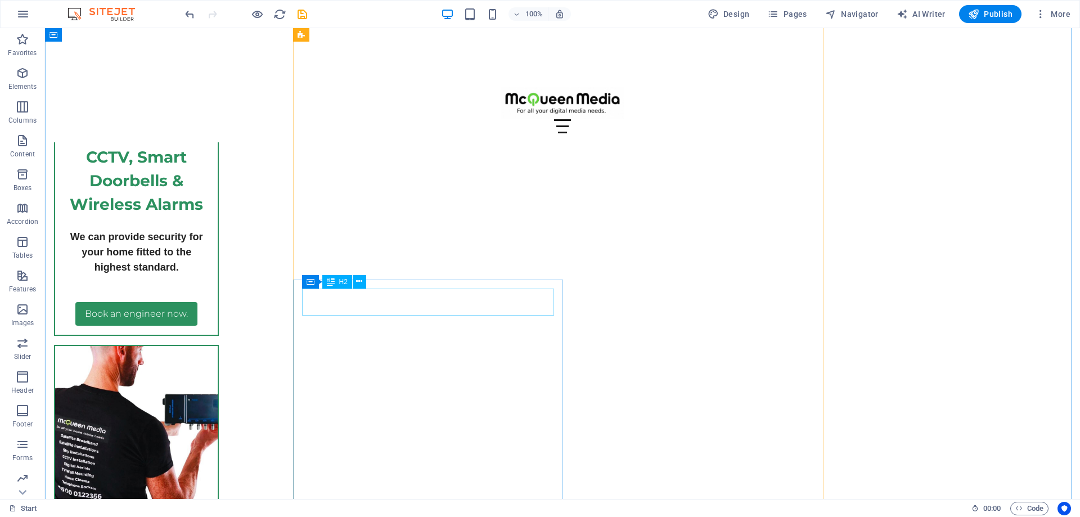
scroll to position [4132, 0]
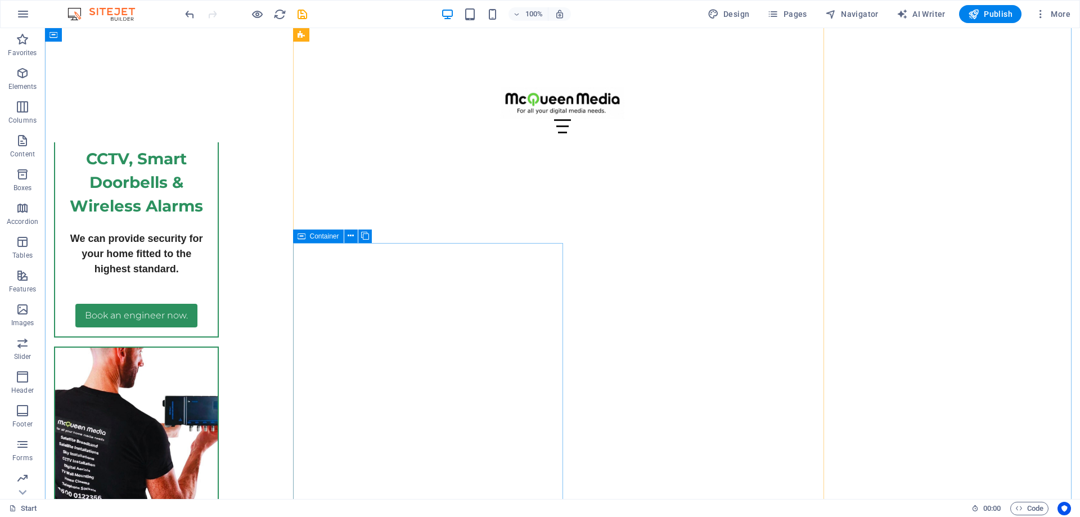
click at [327, 238] on span "Container" at bounding box center [324, 236] width 29 height 7
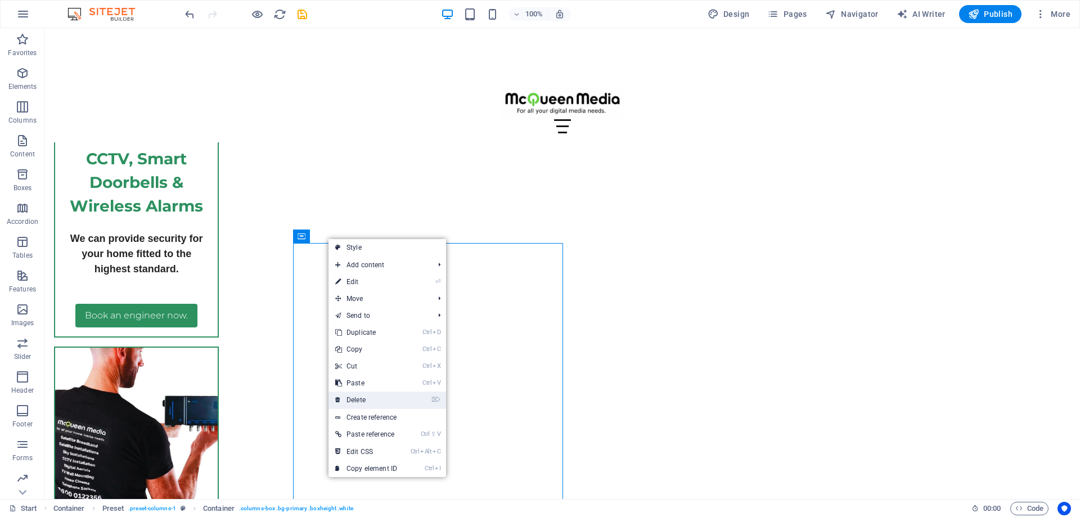
click at [357, 398] on link "⌦ Delete" at bounding box center [366, 400] width 75 height 17
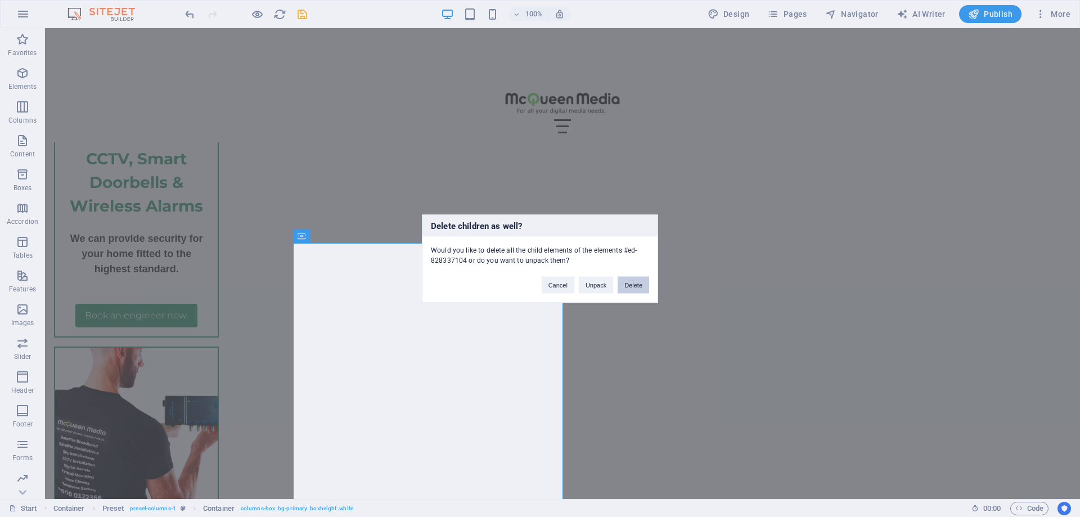
click at [632, 286] on button "Delete" at bounding box center [634, 284] width 32 height 17
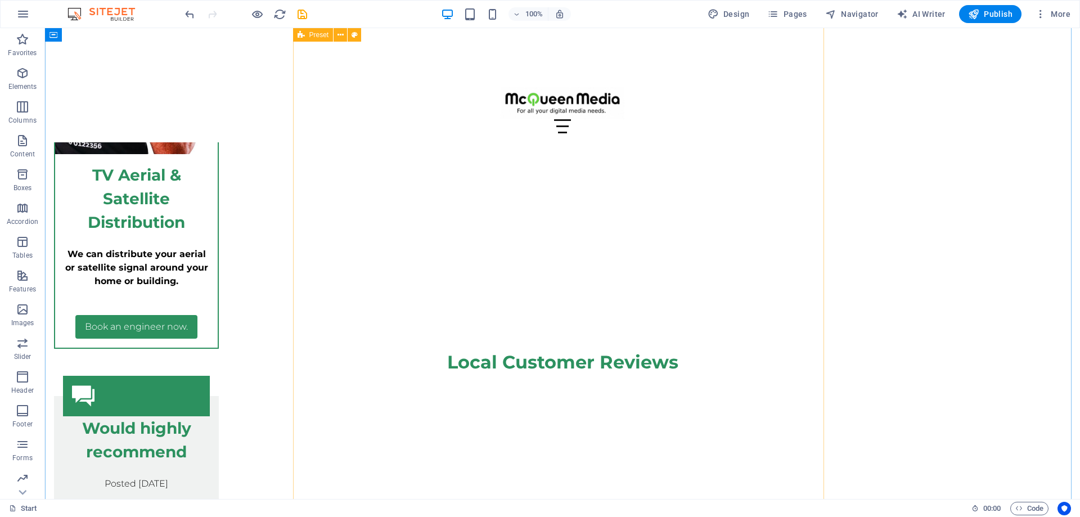
scroll to position [4526, 0]
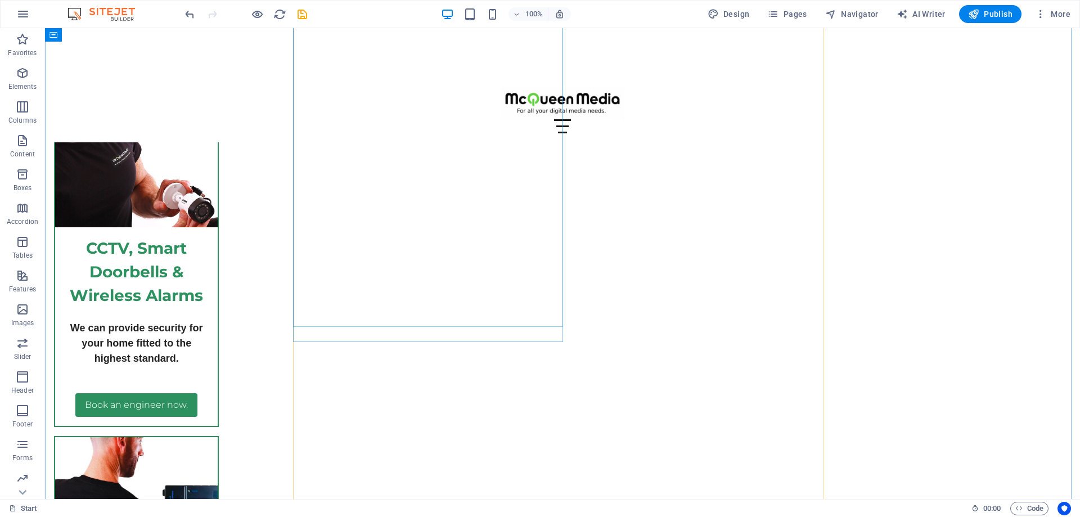
scroll to position [4188, 0]
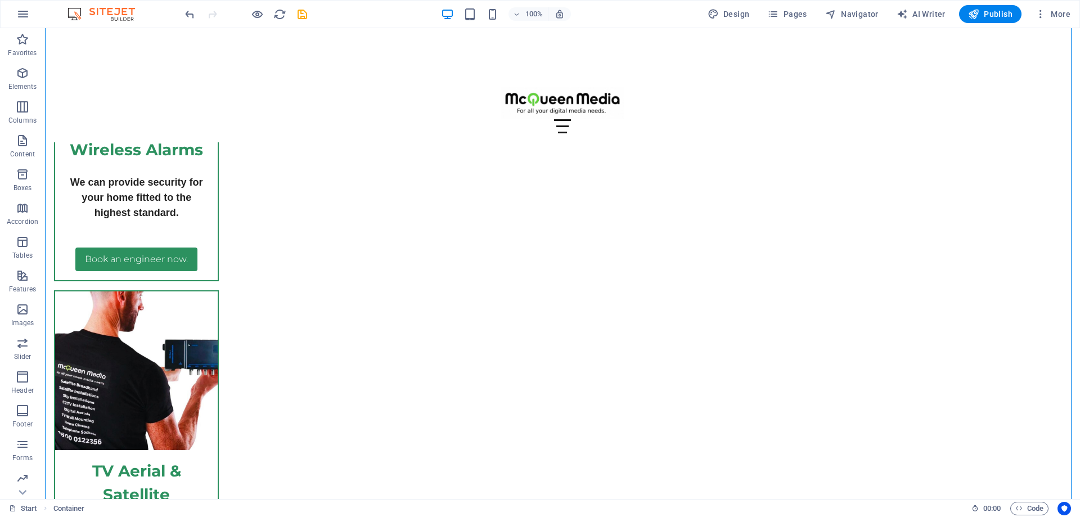
drag, startPoint x: 483, startPoint y: 223, endPoint x: 425, endPoint y: 249, distance: 64.0
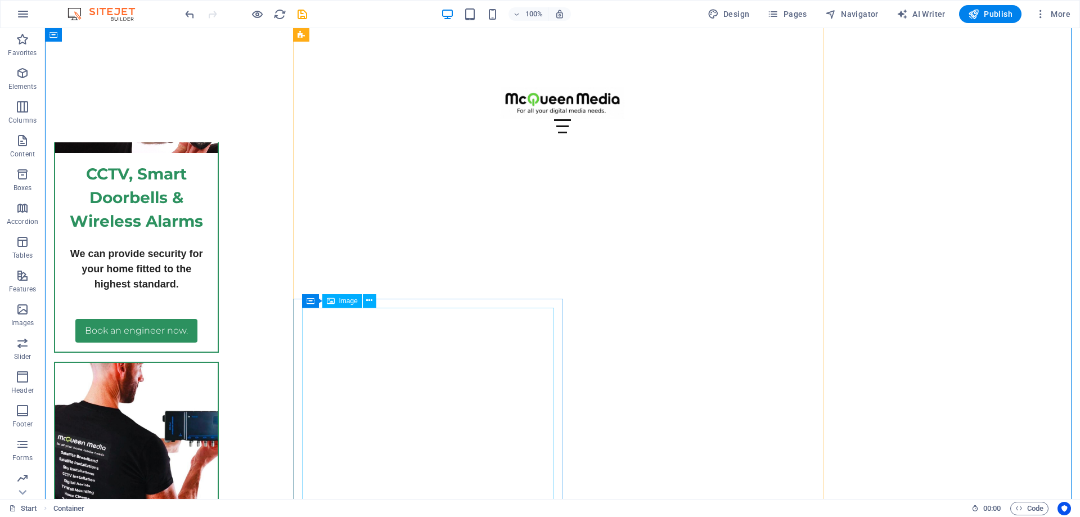
scroll to position [4132, 0]
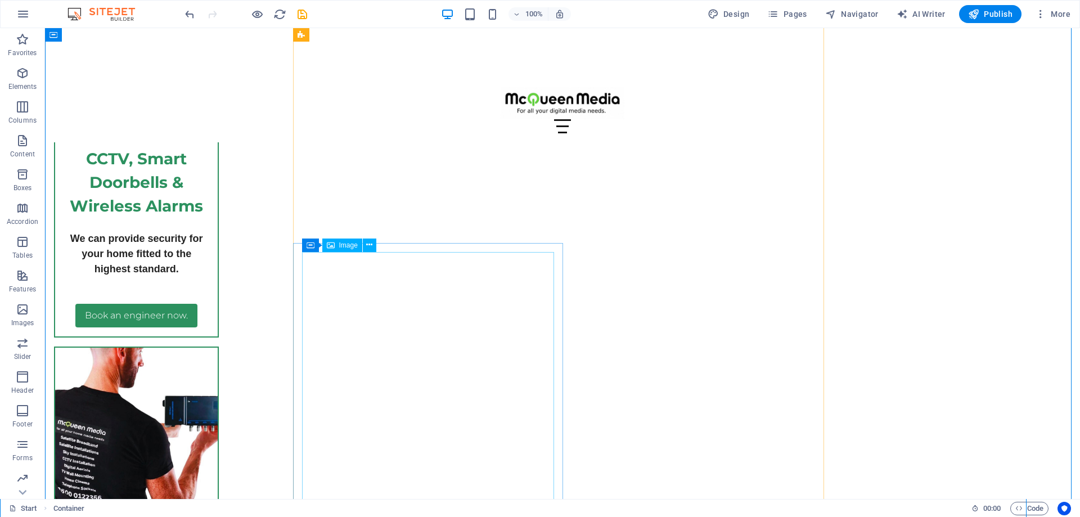
click at [342, 245] on span "Image" at bounding box center [348, 245] width 19 height 7
click at [311, 248] on icon at bounding box center [311, 246] width 8 height 14
drag, startPoint x: 305, startPoint y: 246, endPoint x: 135, endPoint y: 250, distance: 169.9
click at [327, 248] on icon at bounding box center [331, 246] width 8 height 14
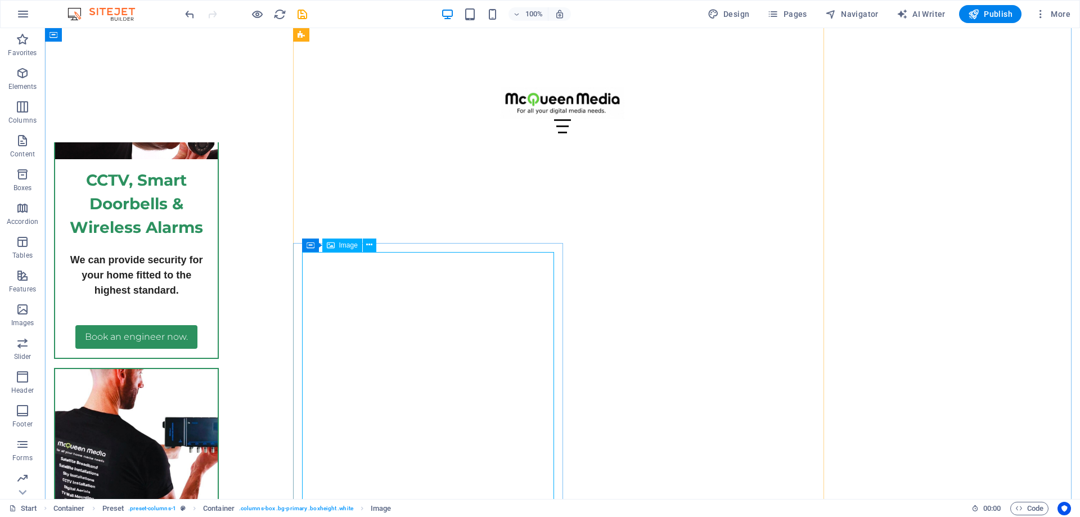
select select "%"
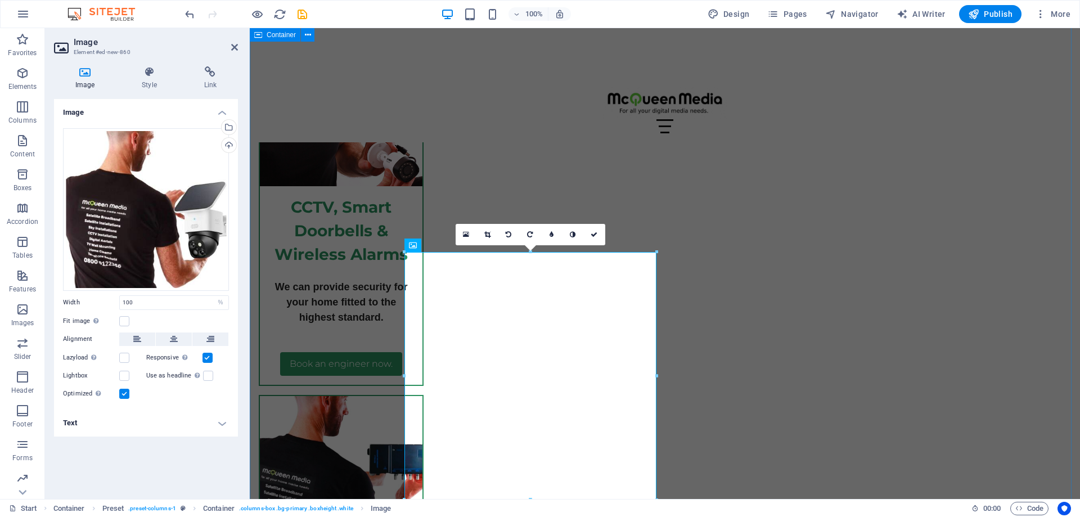
scroll to position [4174, 0]
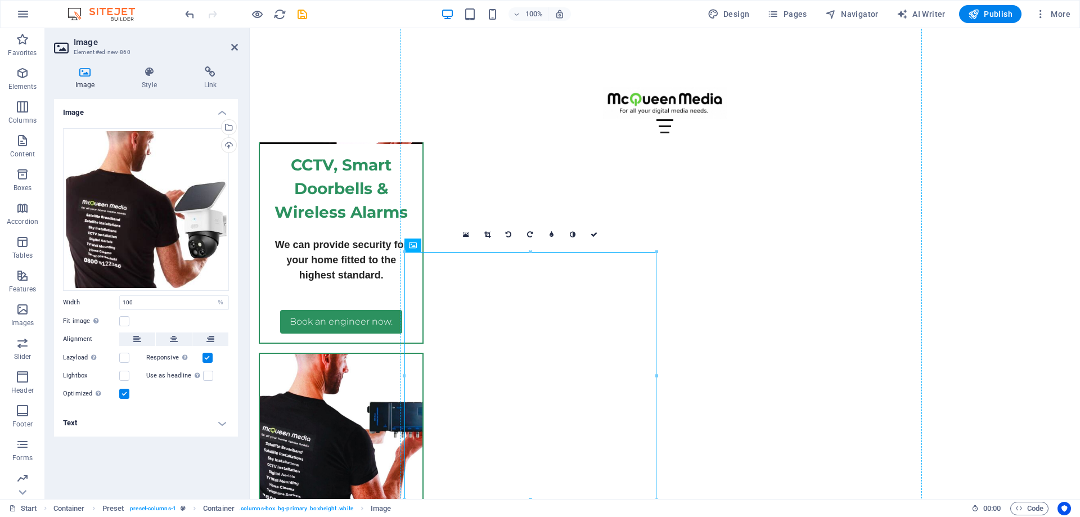
drag, startPoint x: 504, startPoint y: 278, endPoint x: 923, endPoint y: 315, distance: 420.8
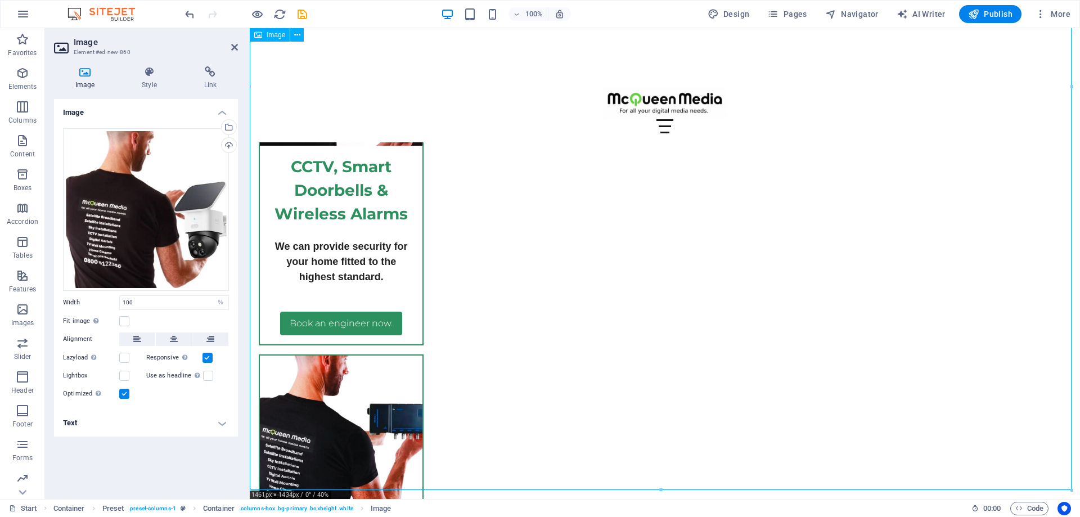
scroll to position [4159, 0]
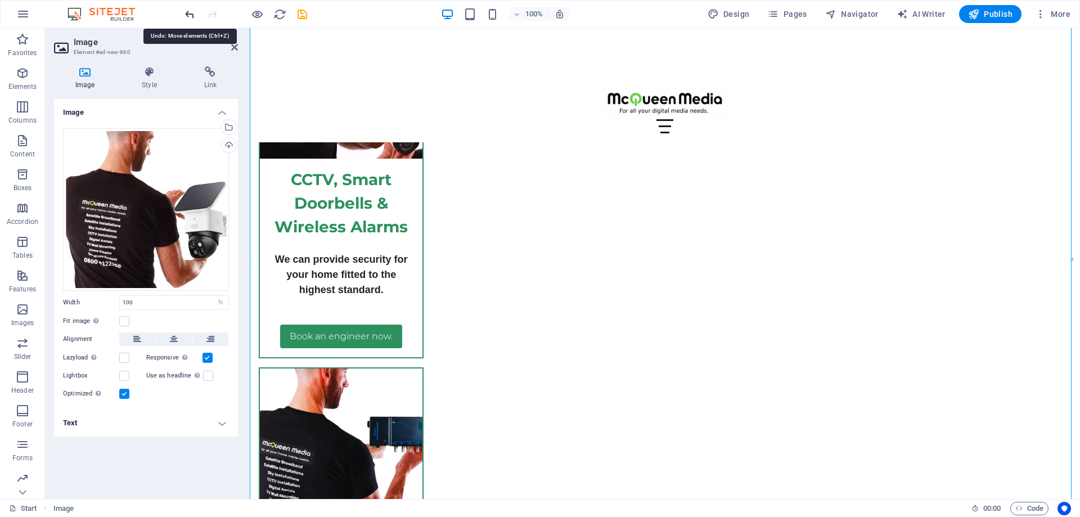
click at [185, 11] on icon "undo" at bounding box center [189, 14] width 13 height 13
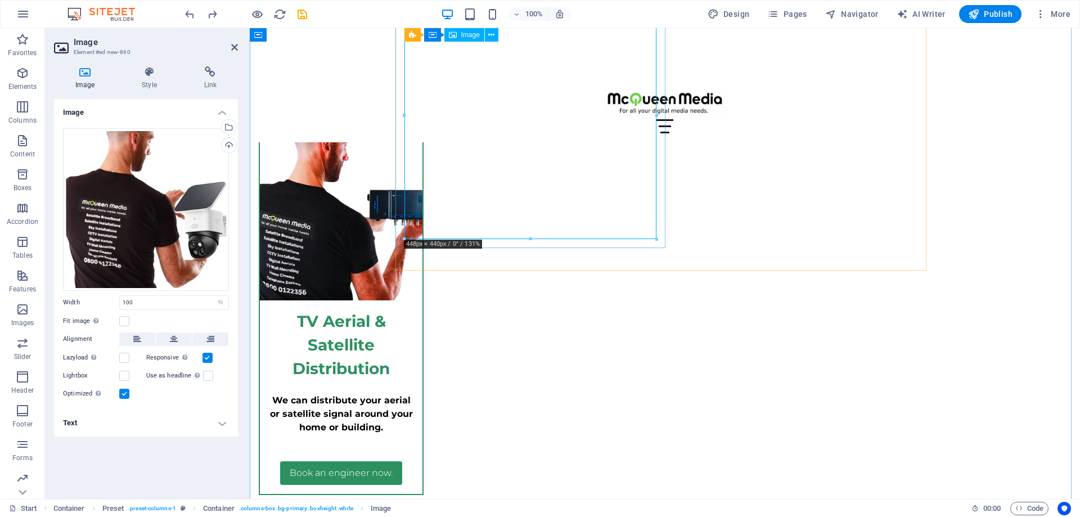
scroll to position [4385, 0]
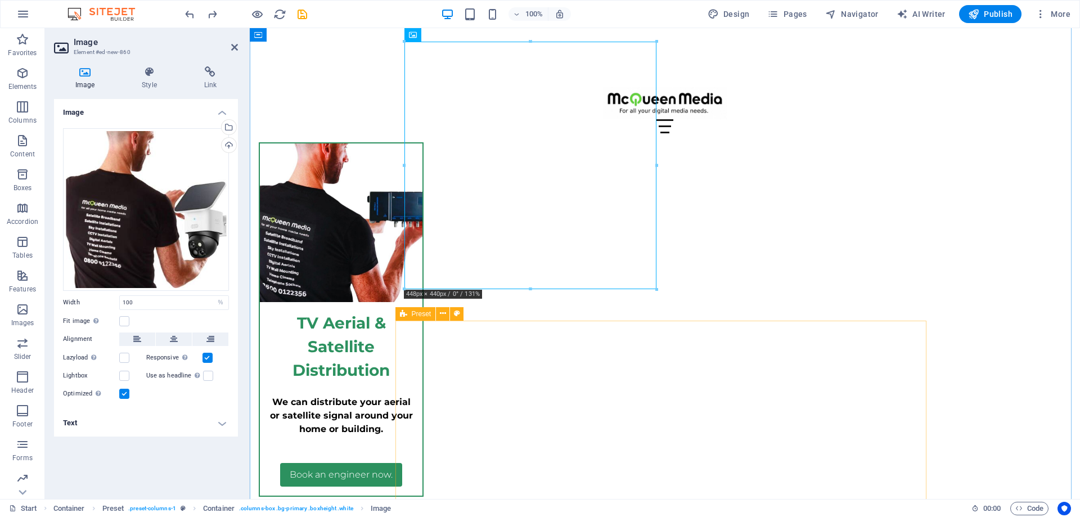
click at [417, 318] on div "Preset" at bounding box center [416, 314] width 41 height 14
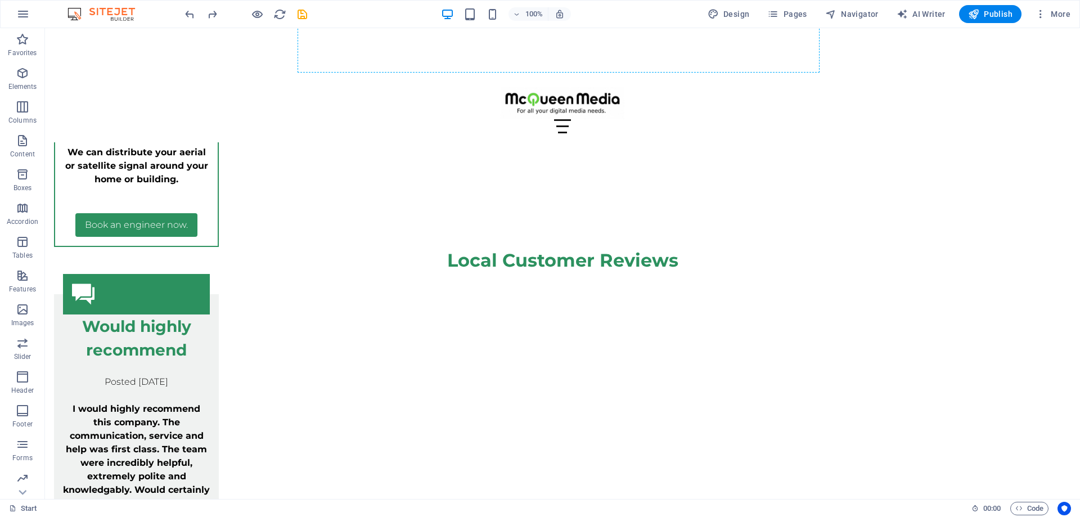
scroll to position [4005, 0]
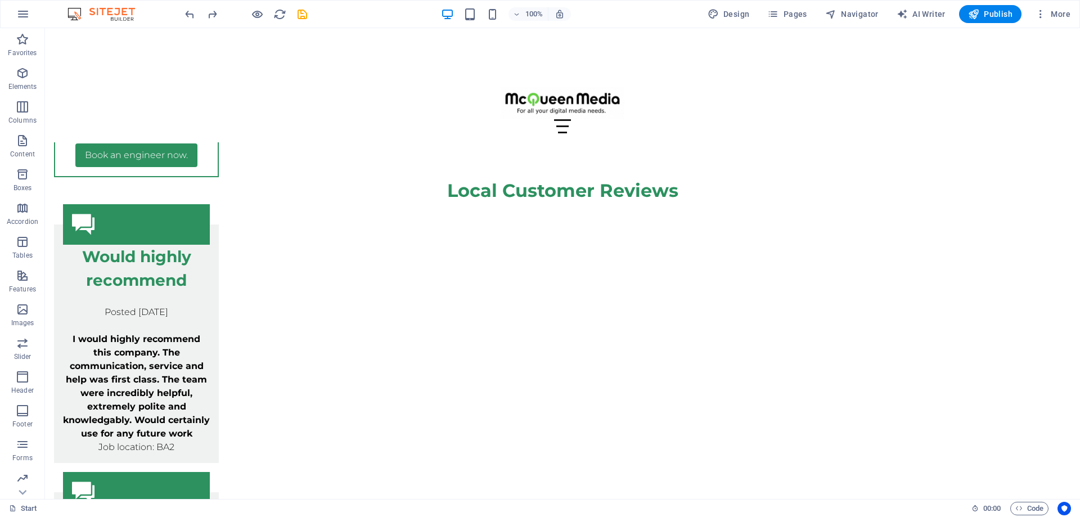
drag, startPoint x: 350, startPoint y: 343, endPoint x: 324, endPoint y: 275, distance: 72.5
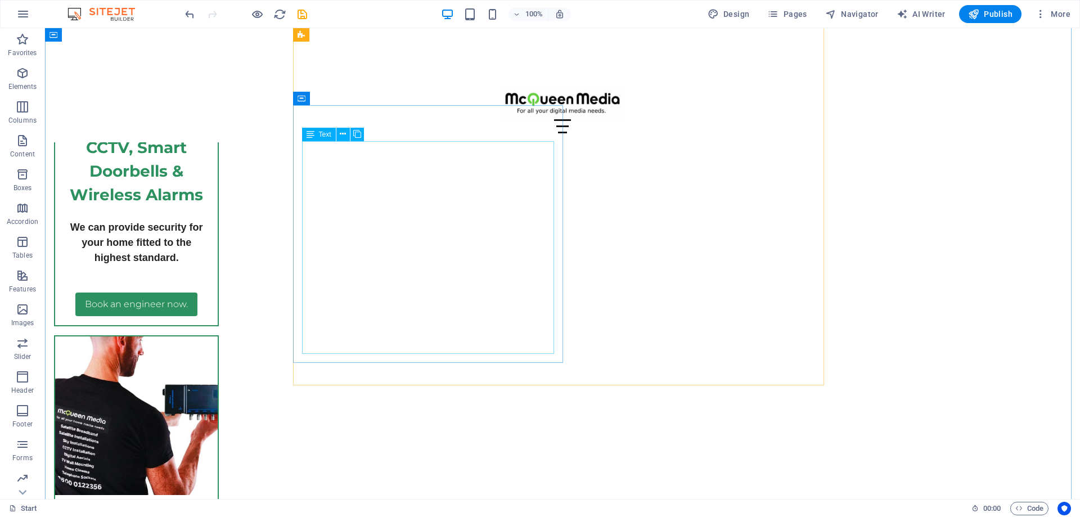
scroll to position [3993, 0]
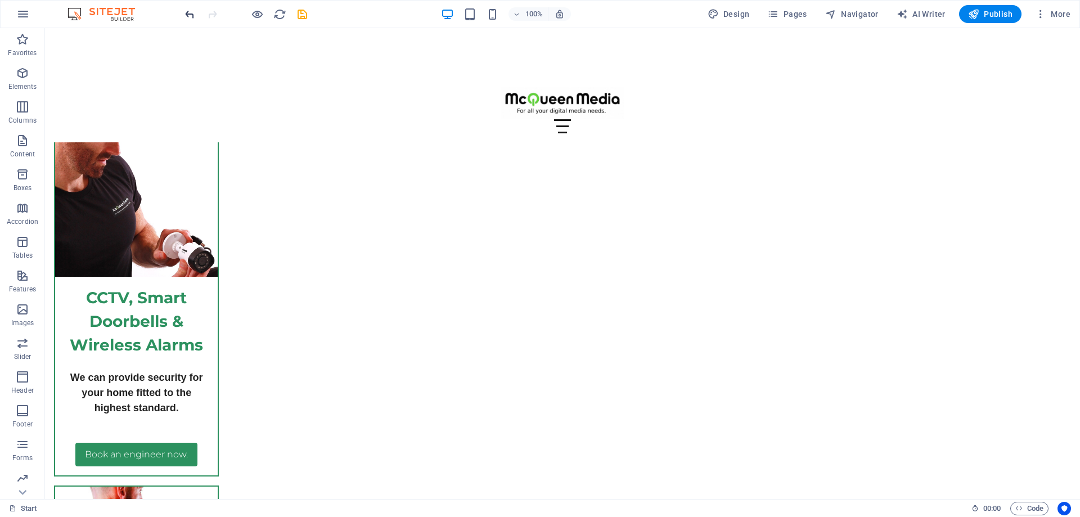
click at [187, 12] on icon "undo" at bounding box center [189, 14] width 13 height 13
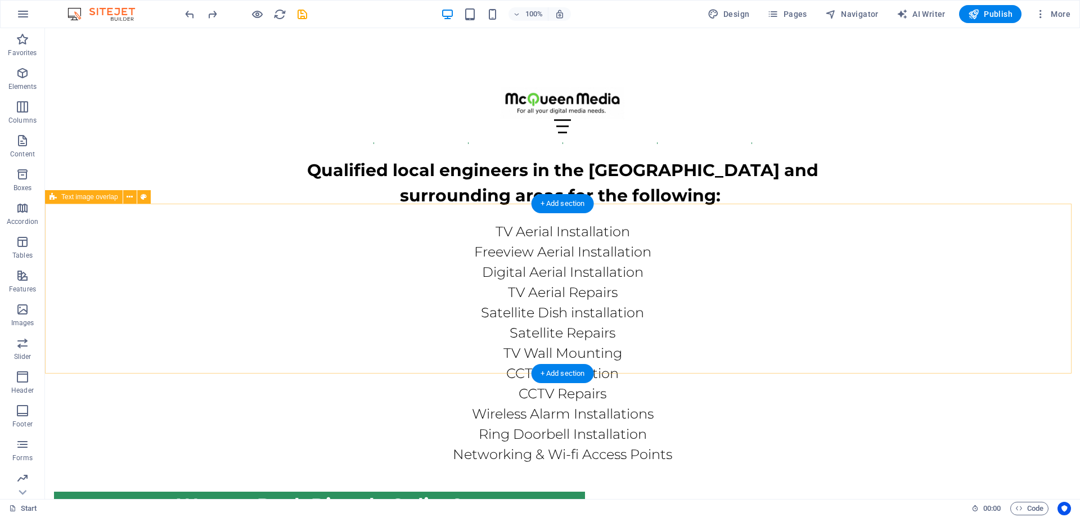
scroll to position [5650, 0]
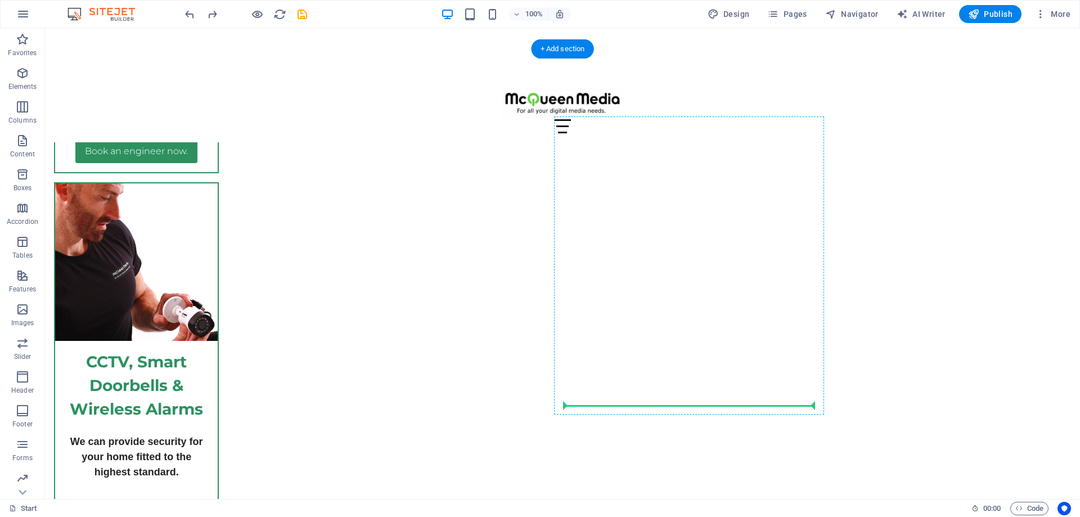
scroll to position [3931, 0]
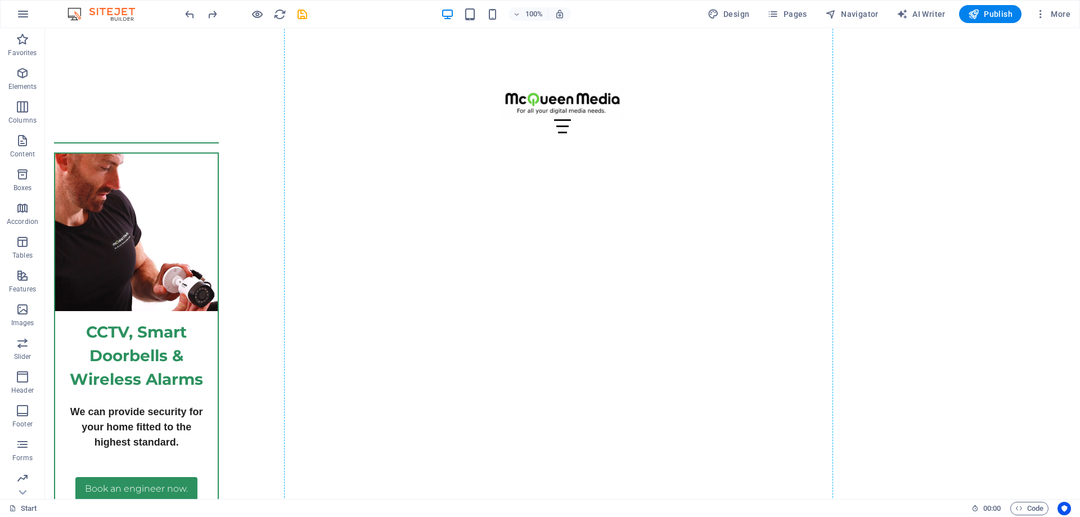
drag, startPoint x: 570, startPoint y: 204, endPoint x: 560, endPoint y: 406, distance: 202.8
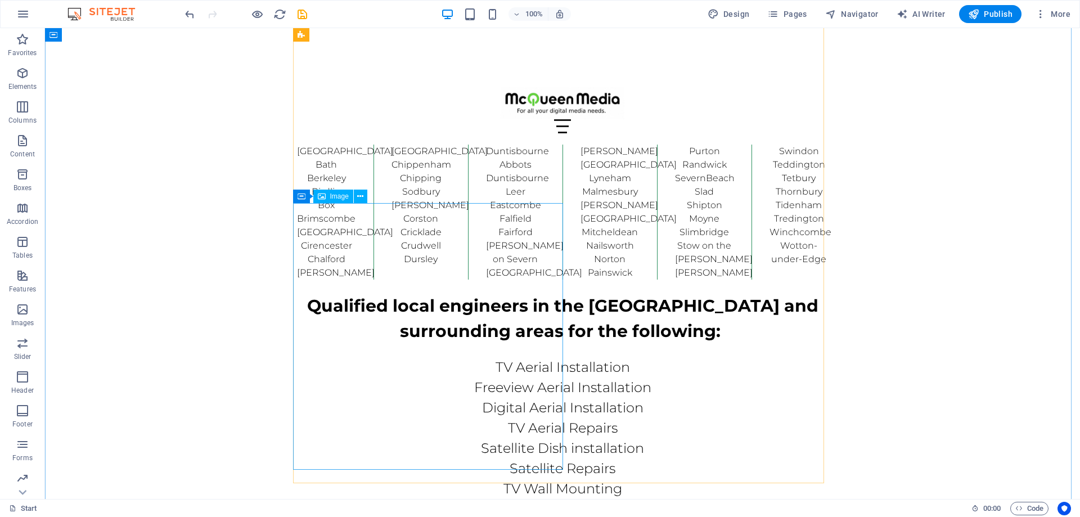
scroll to position [5697, 0]
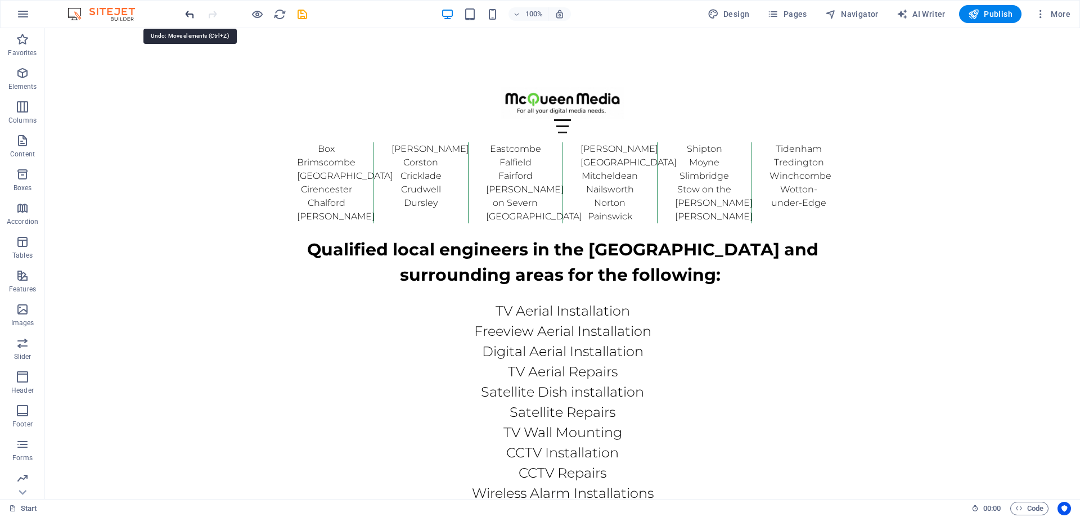
click at [188, 11] on icon "undo" at bounding box center [189, 14] width 13 height 13
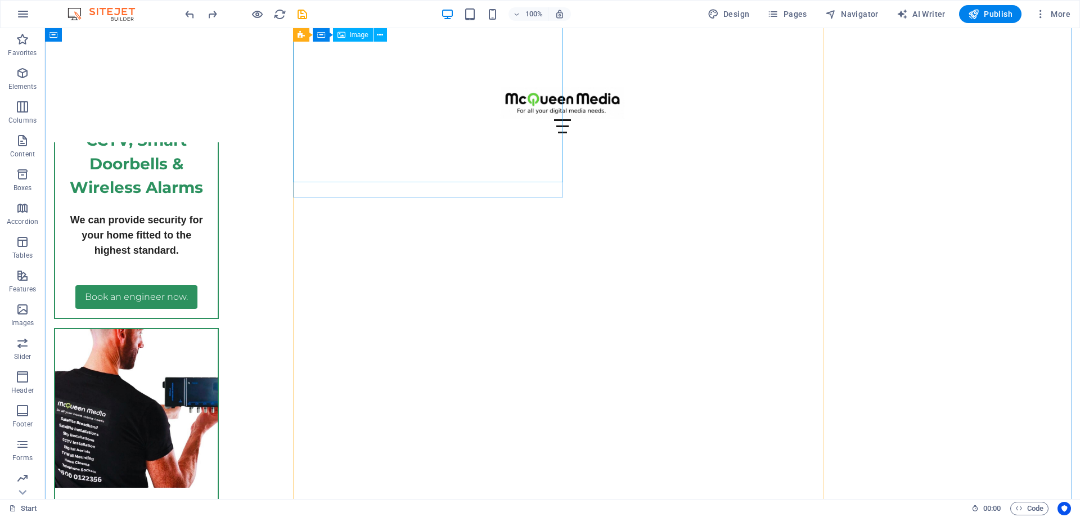
scroll to position [4263, 0]
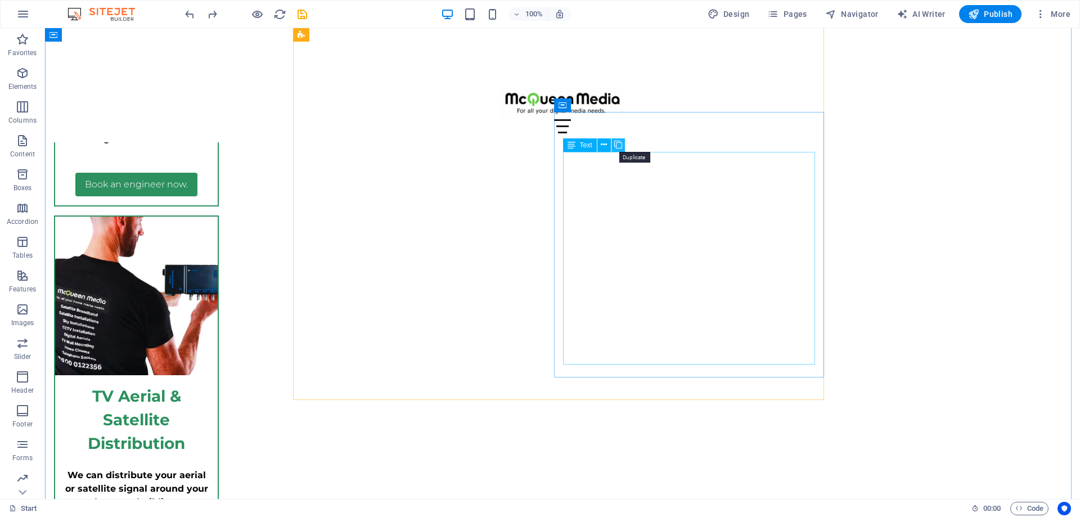
click at [618, 143] on icon at bounding box center [618, 145] width 8 height 12
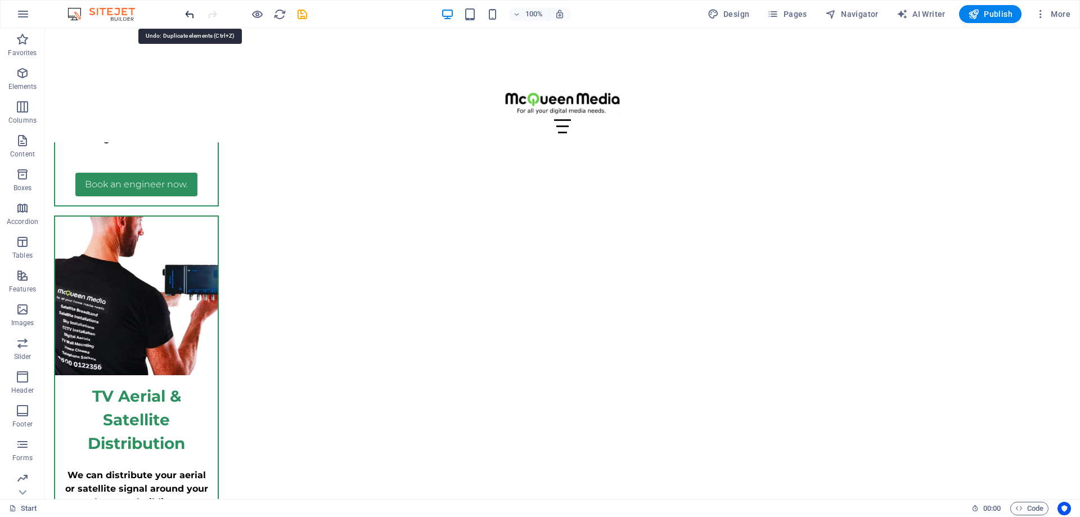
click at [187, 15] on icon "undo" at bounding box center [189, 14] width 13 height 13
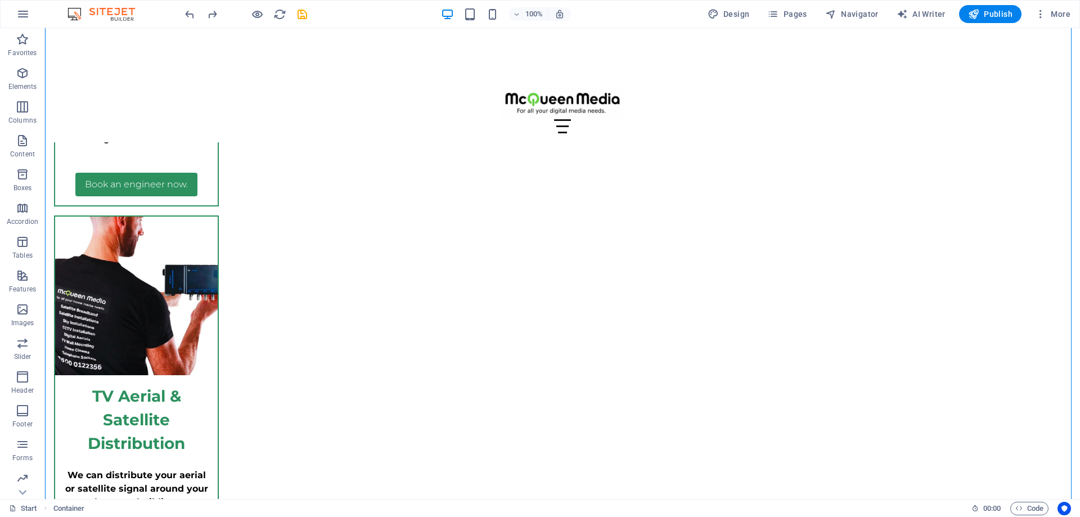
drag, startPoint x: 631, startPoint y: 199, endPoint x: 307, endPoint y: 216, distance: 324.5
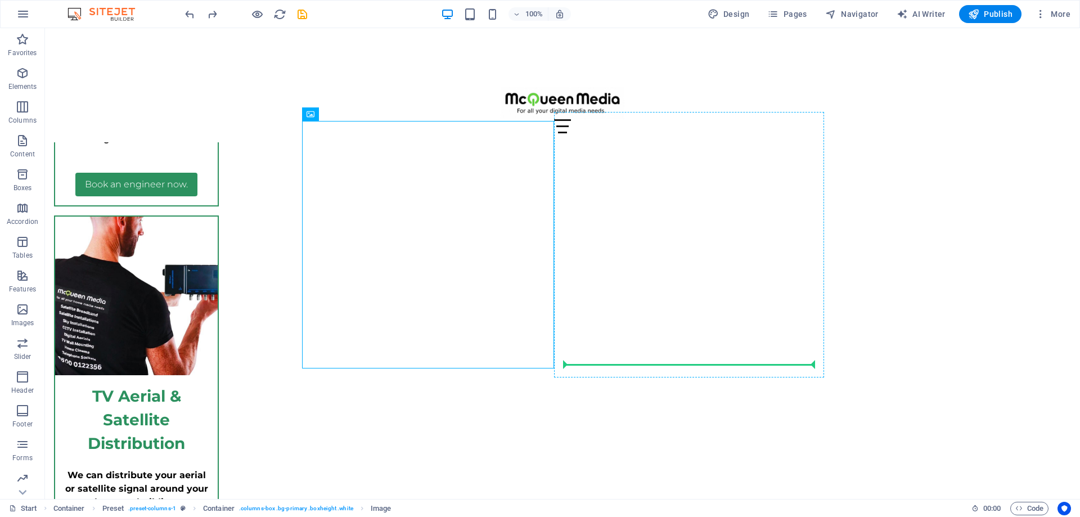
drag, startPoint x: 386, startPoint y: 208, endPoint x: 799, endPoint y: 354, distance: 438.6
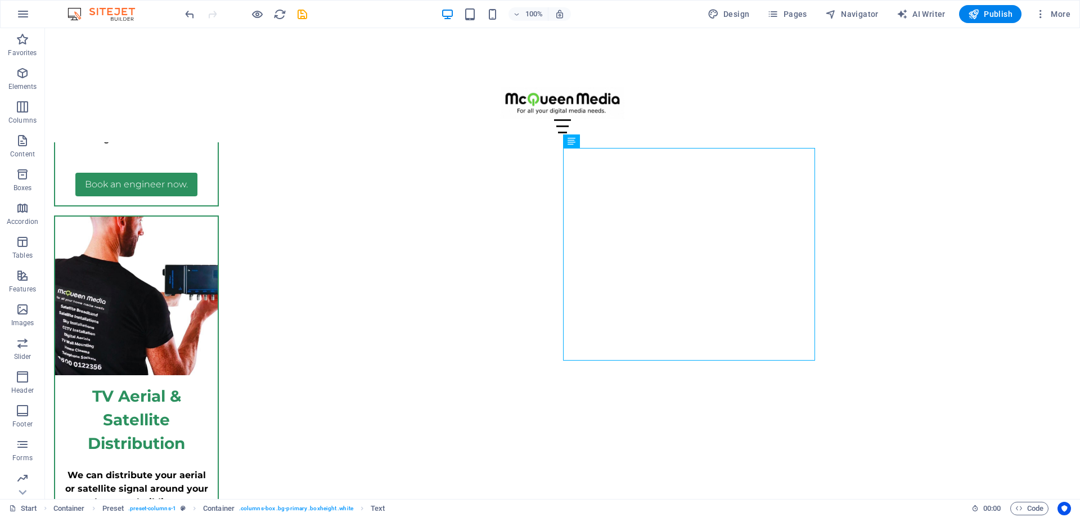
drag, startPoint x: 724, startPoint y: 275, endPoint x: 396, endPoint y: 383, distance: 345.0
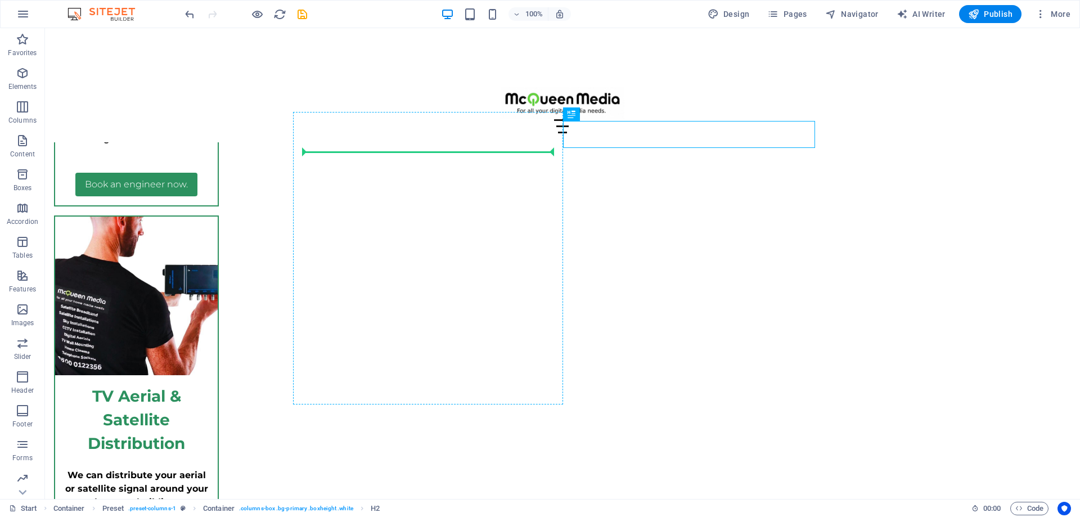
drag, startPoint x: 677, startPoint y: 137, endPoint x: 437, endPoint y: 152, distance: 241.2
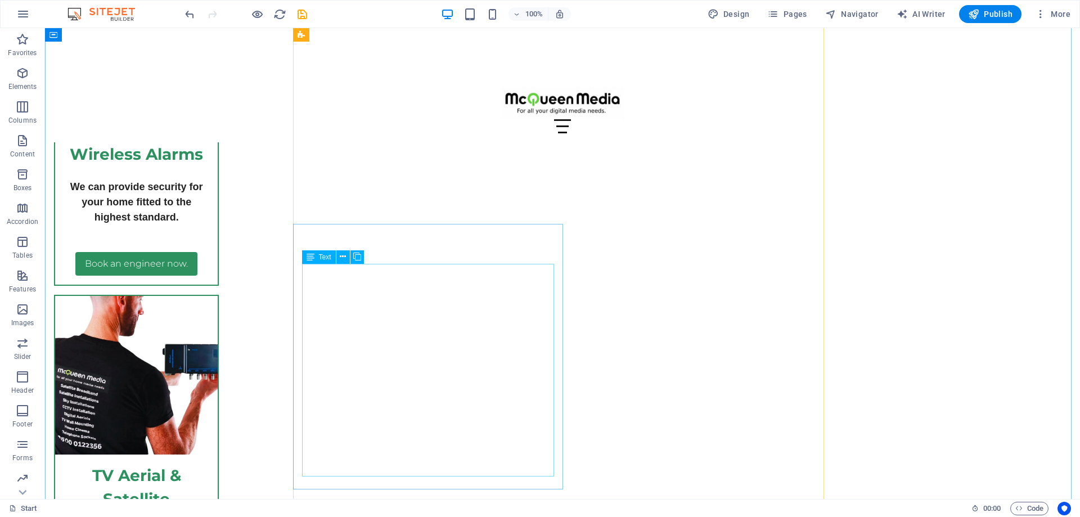
scroll to position [4207, 0]
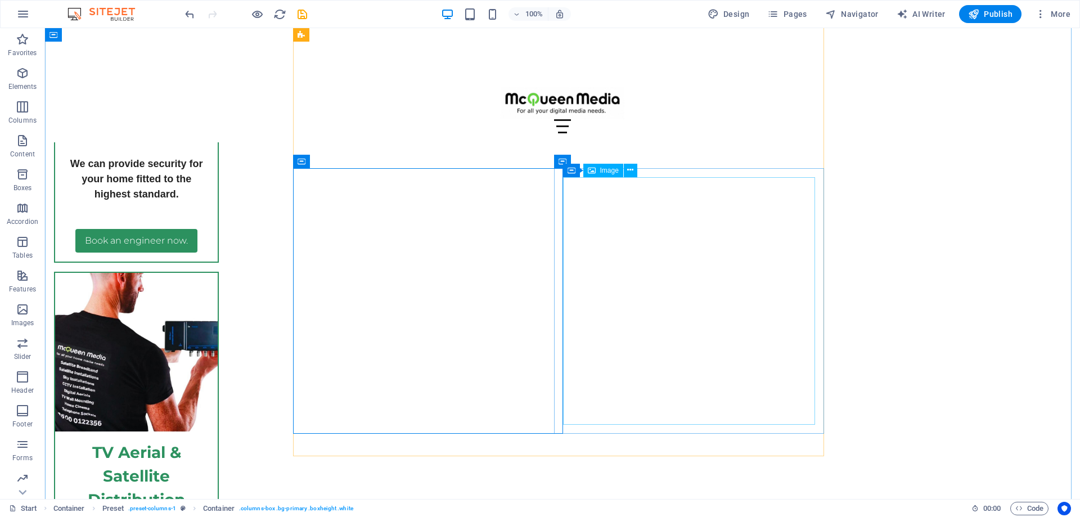
select select "%"
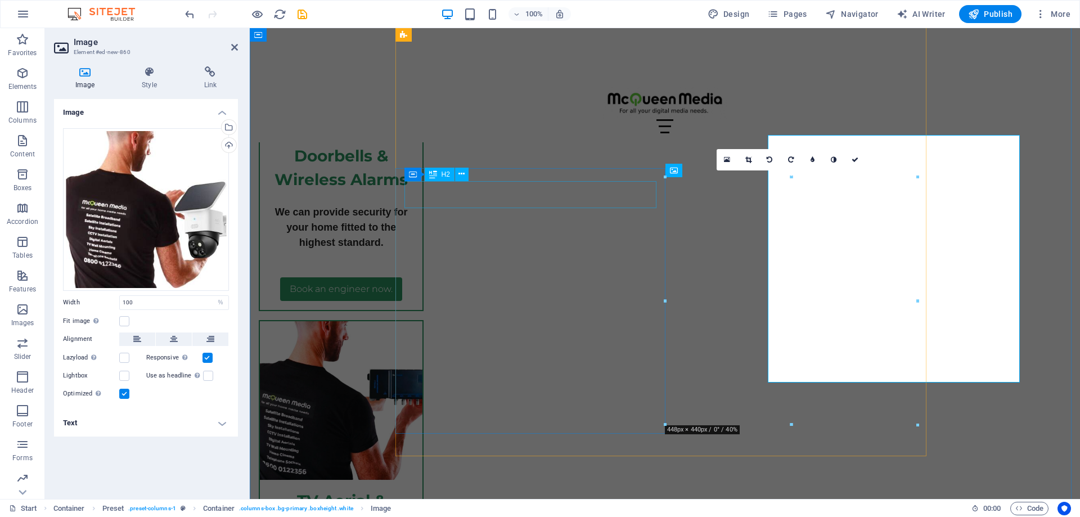
scroll to position [4249, 0]
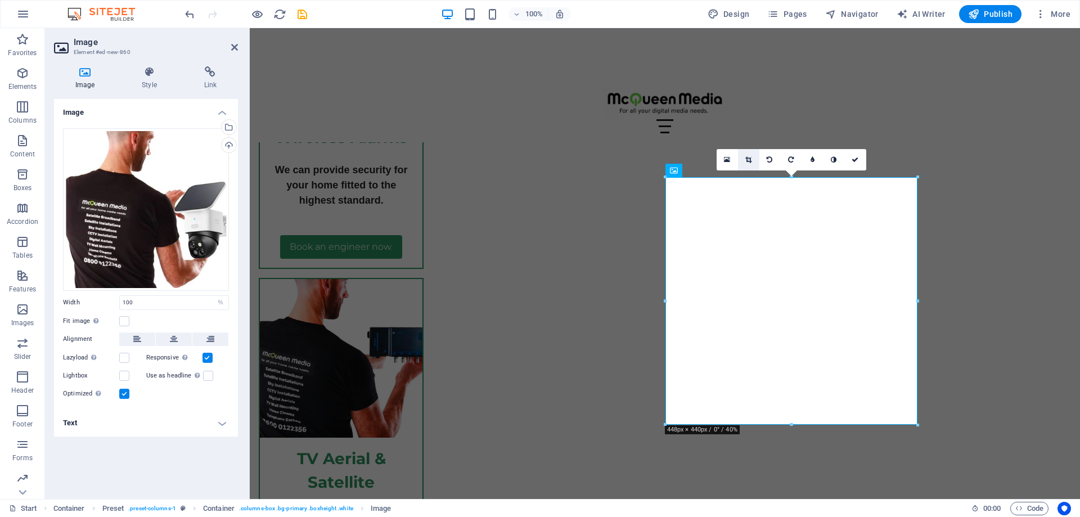
click at [747, 159] on icon at bounding box center [748, 159] width 6 height 7
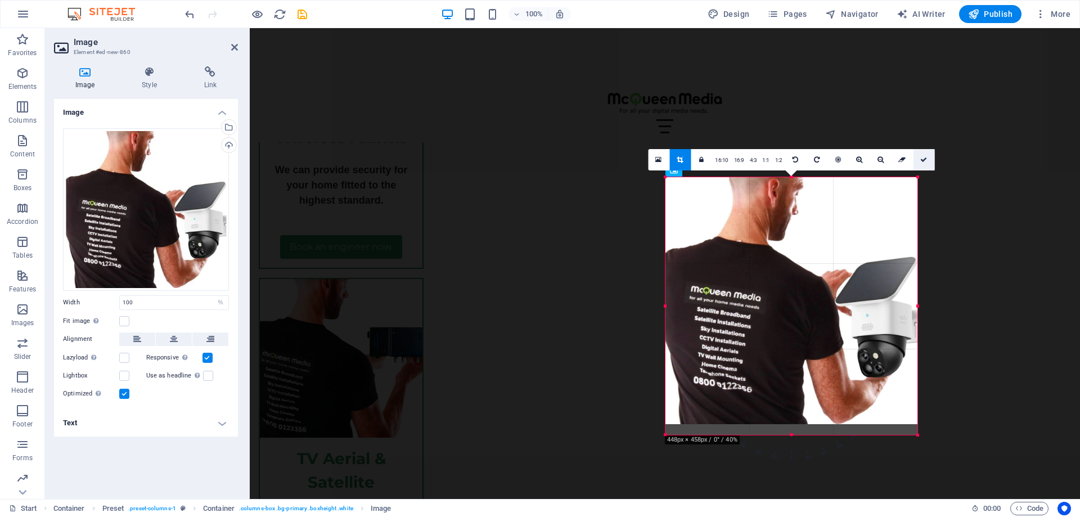
drag, startPoint x: 917, startPoint y: 174, endPoint x: 921, endPoint y: 168, distance: 7.3
click at [918, 177] on div "180 170 160 150 140 130 120 110 100 90 80 70 60 50 40 30 20 10 0 -10 -20 -30 -4…" at bounding box center [792, 306] width 252 height 258
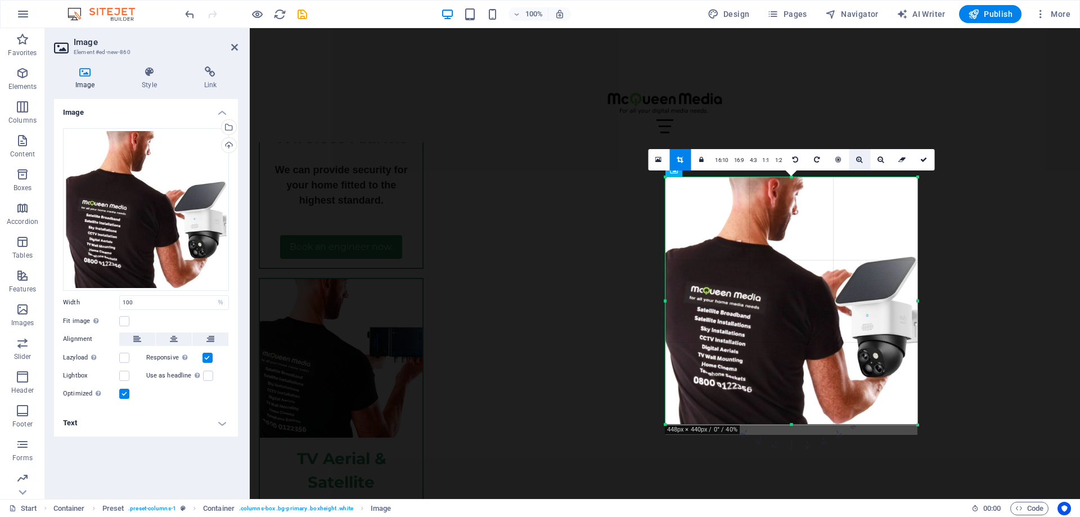
click at [856, 156] on icon at bounding box center [859, 159] width 6 height 7
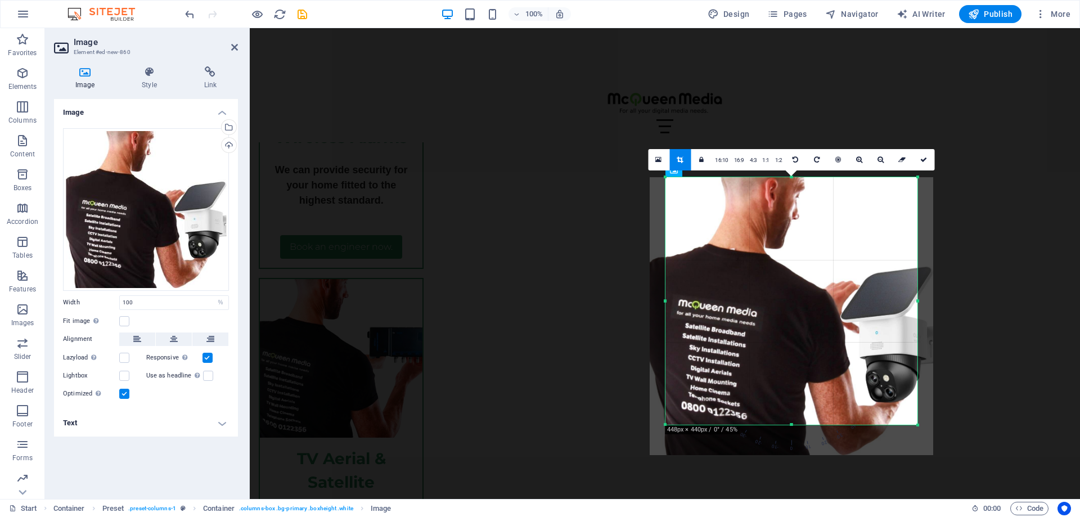
drag, startPoint x: 720, startPoint y: 236, endPoint x: 716, endPoint y: 248, distance: 13.0
click at [716, 248] on div at bounding box center [792, 316] width 284 height 278
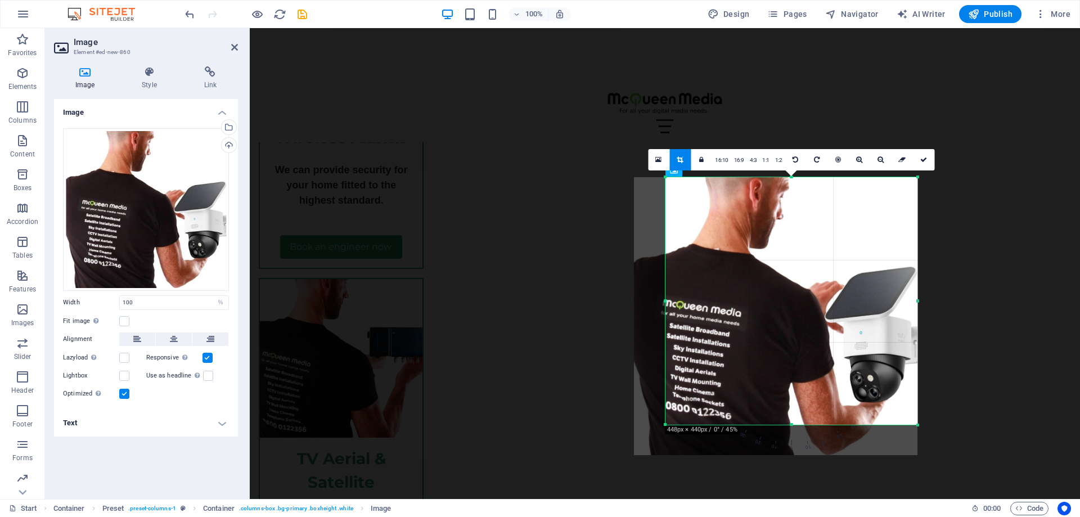
drag, startPoint x: 716, startPoint y: 248, endPoint x: 701, endPoint y: 243, distance: 16.0
click at [700, 244] on div at bounding box center [776, 316] width 284 height 278
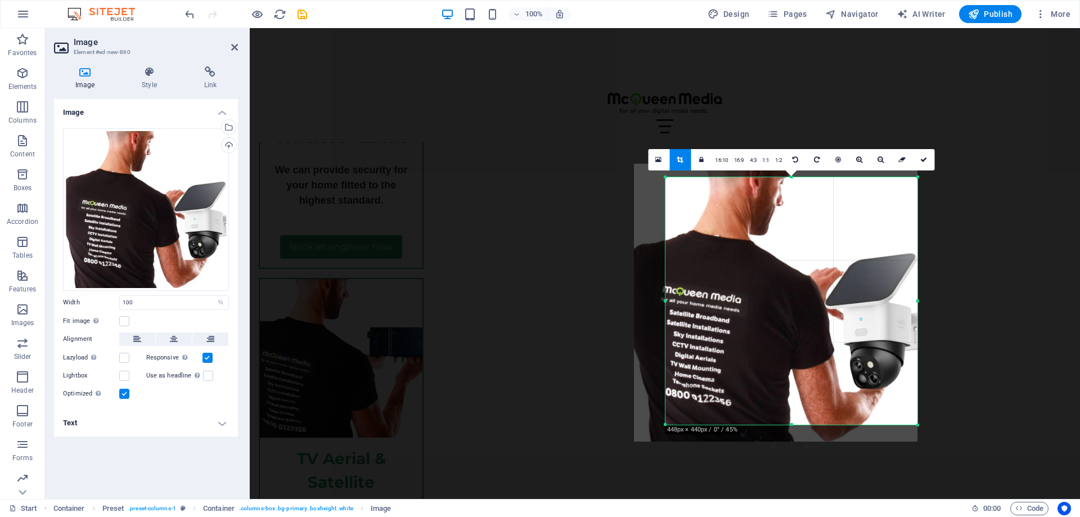
drag, startPoint x: 787, startPoint y: 219, endPoint x: 785, endPoint y: 210, distance: 9.2
click at [785, 210] on div at bounding box center [776, 303] width 284 height 278
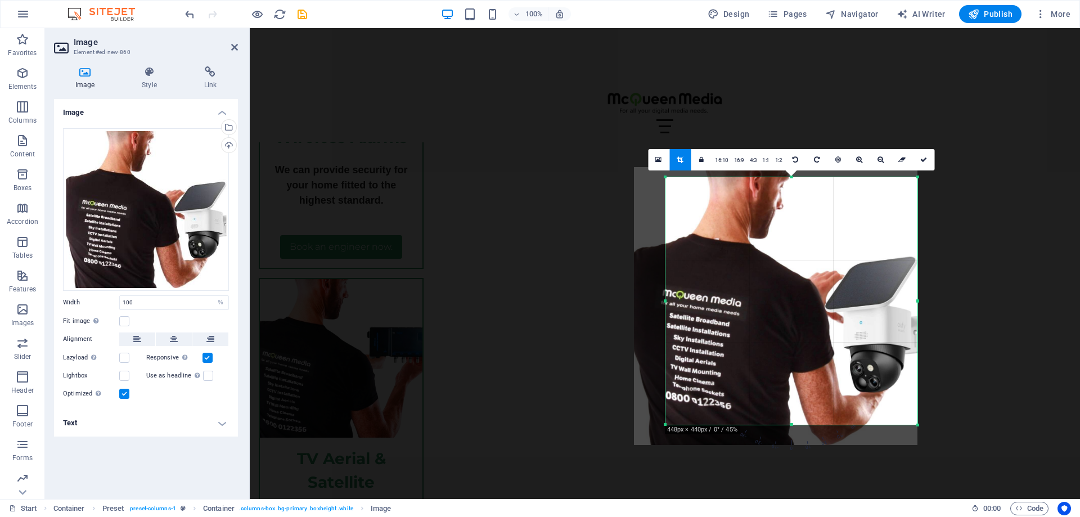
click at [785, 214] on div at bounding box center [776, 306] width 284 height 278
drag, startPoint x: 922, startPoint y: 156, endPoint x: 672, endPoint y: 131, distance: 251.1
click at [922, 156] on icon at bounding box center [923, 159] width 7 height 7
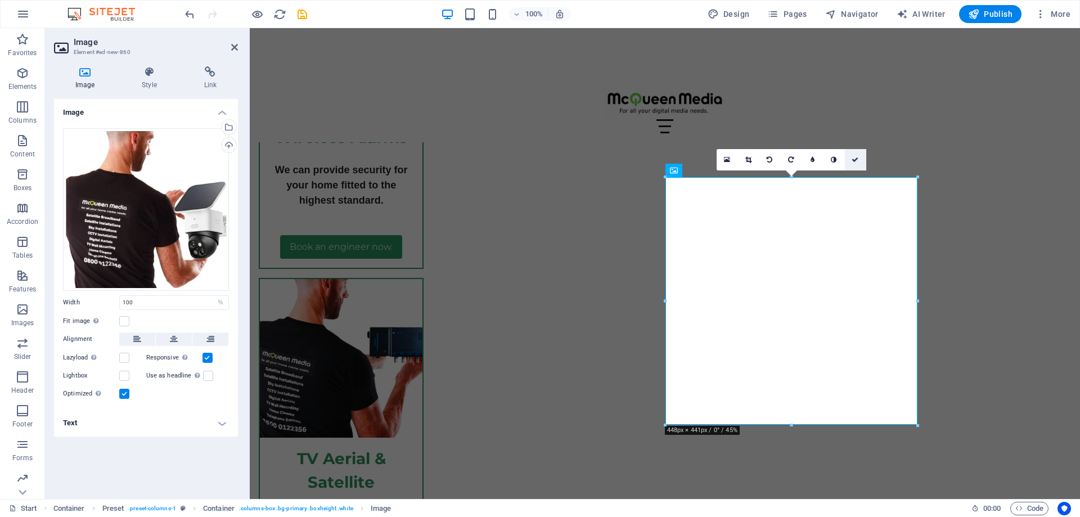
drag, startPoint x: 853, startPoint y: 158, endPoint x: 810, endPoint y: 129, distance: 52.1
click at [853, 158] on icon at bounding box center [855, 159] width 7 height 7
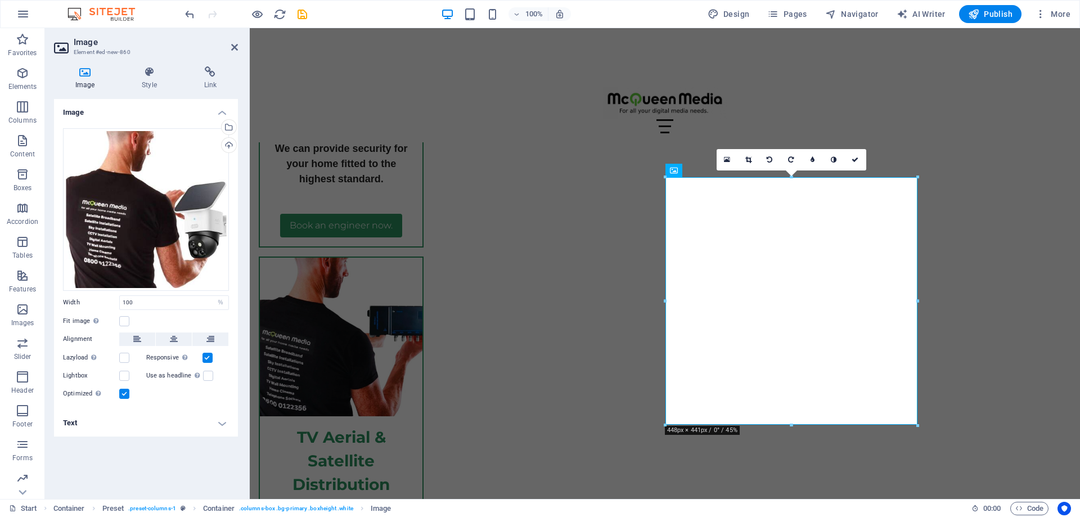
scroll to position [4207, 0]
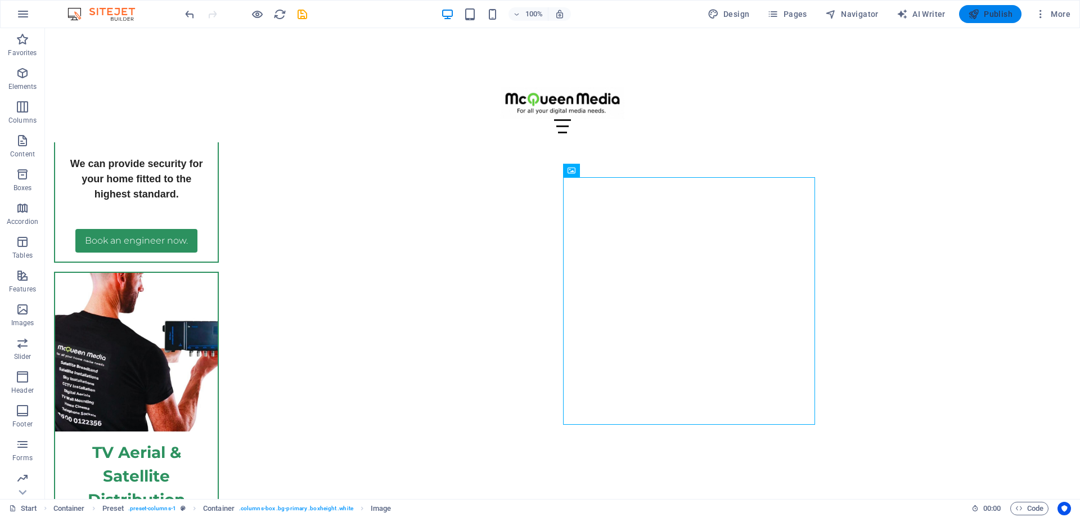
click at [986, 9] on span "Publish" at bounding box center [990, 13] width 44 height 11
